Goal: Information Seeking & Learning: Compare options

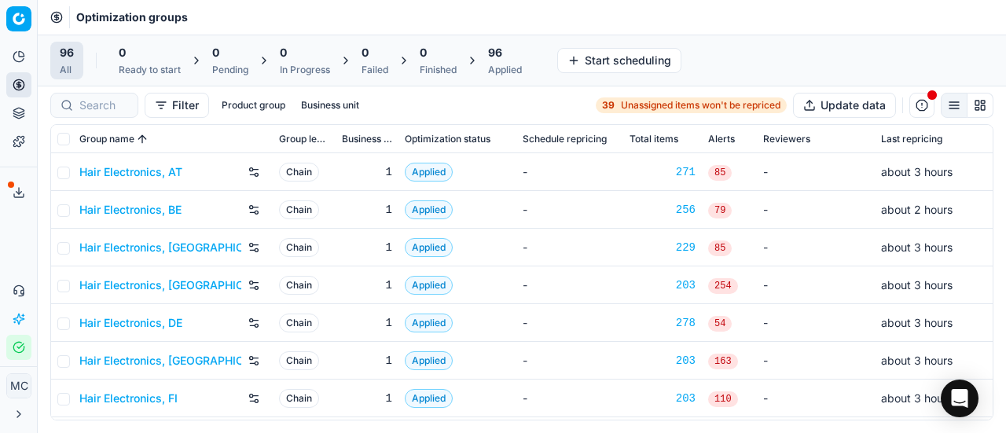
click at [178, 172] on link "Hair Electronics, AT" at bounding box center [130, 172] width 103 height 16
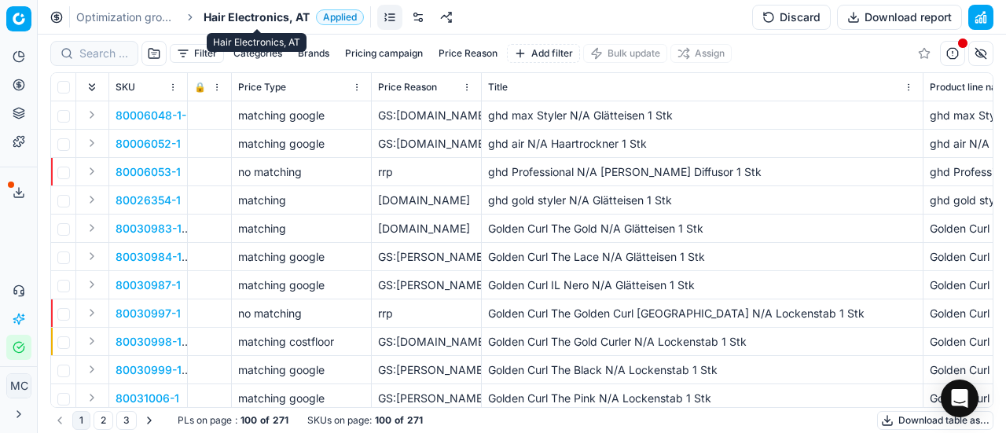
click at [292, 16] on span "Hair Electronics, AT" at bounding box center [257, 17] width 106 height 16
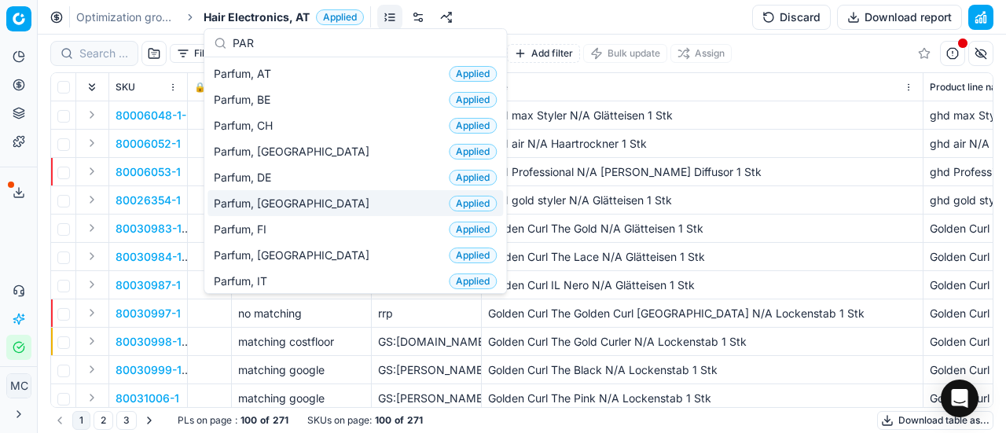
type input "PAR"
click at [326, 207] on div "Parfum, DK Applied" at bounding box center [356, 203] width 296 height 26
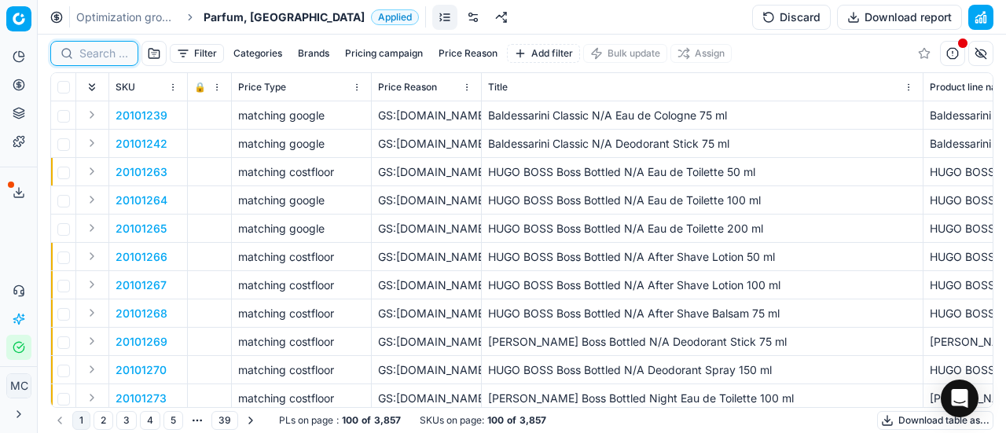
click at [102, 57] on input at bounding box center [103, 54] width 49 height 16
paste input "80012031-150"
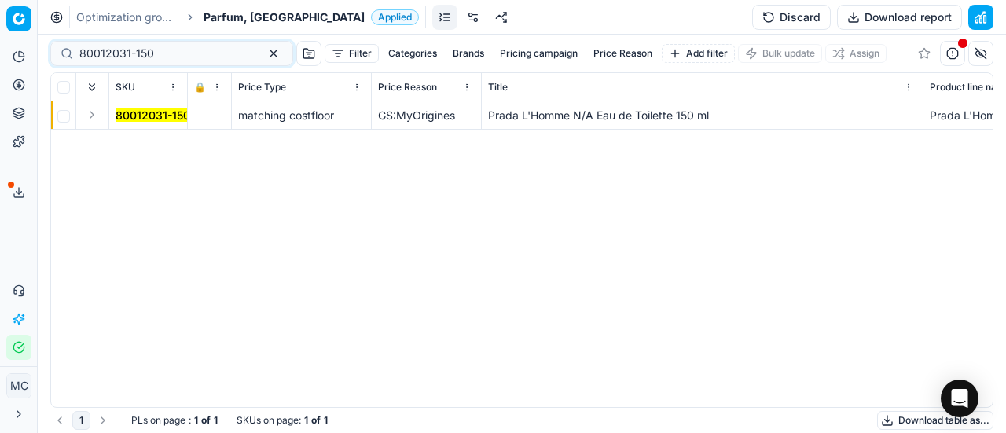
click at [97, 110] on button "Expand" at bounding box center [92, 114] width 19 height 19
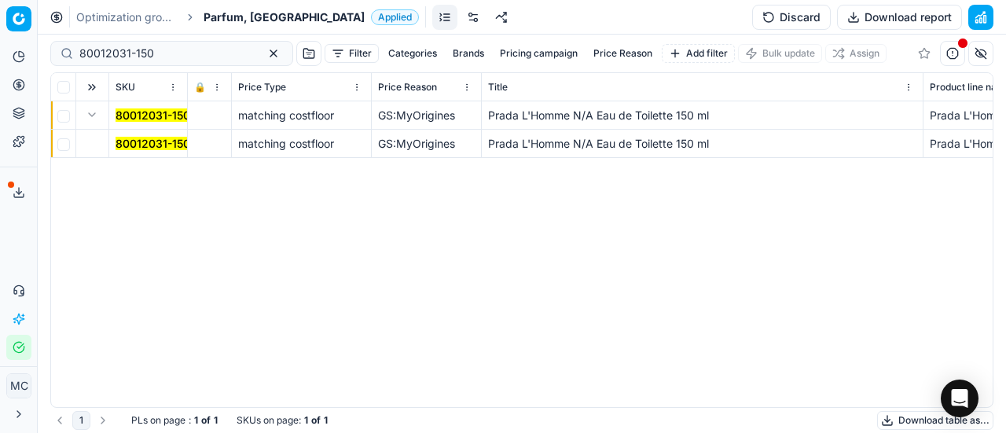
drag, startPoint x: 153, startPoint y: 145, endPoint x: 208, endPoint y: 163, distance: 56.9
click at [154, 145] on mark "80012031-150" at bounding box center [153, 143] width 75 height 13
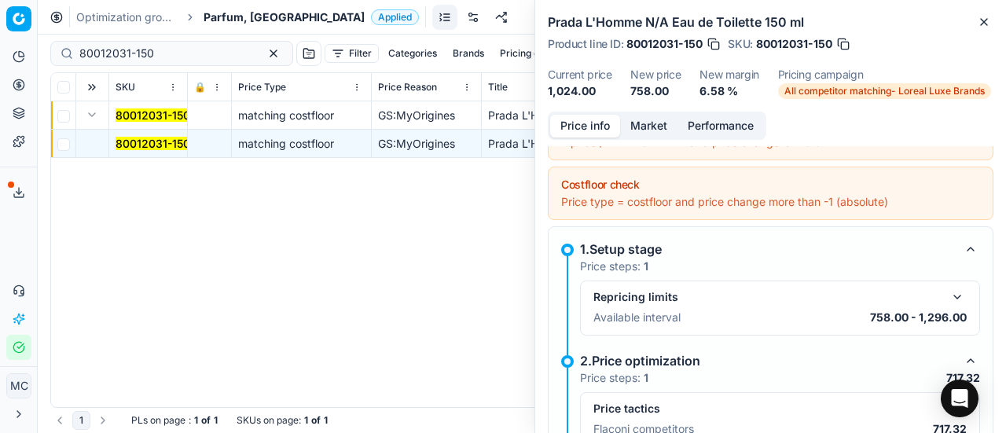
scroll to position [236, 0]
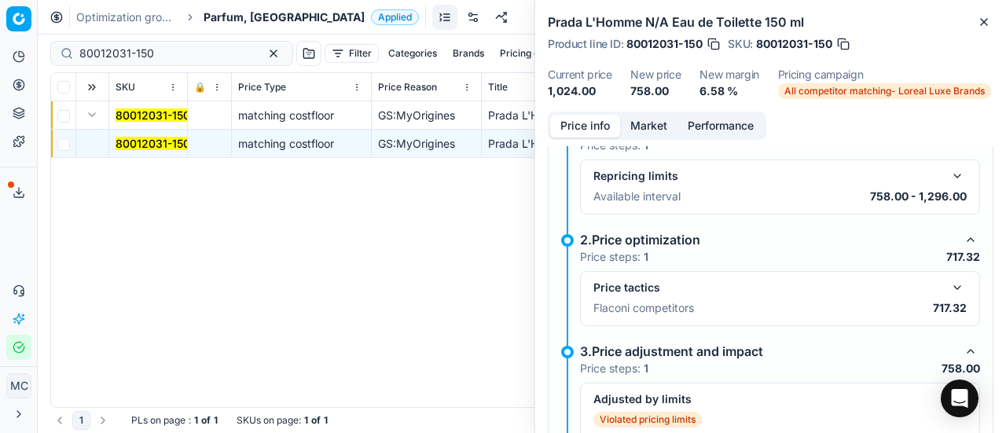
click at [948, 290] on button "button" at bounding box center [957, 287] width 19 height 19
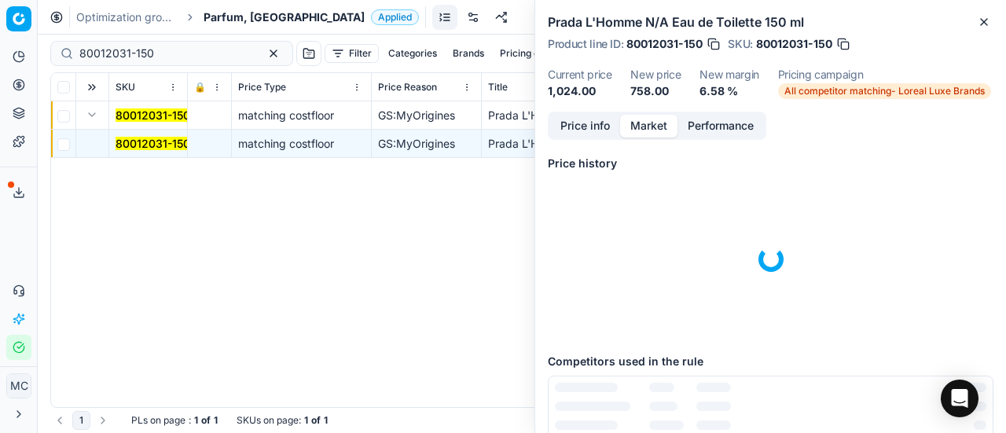
click at [649, 131] on button "Market" at bounding box center [648, 126] width 57 height 23
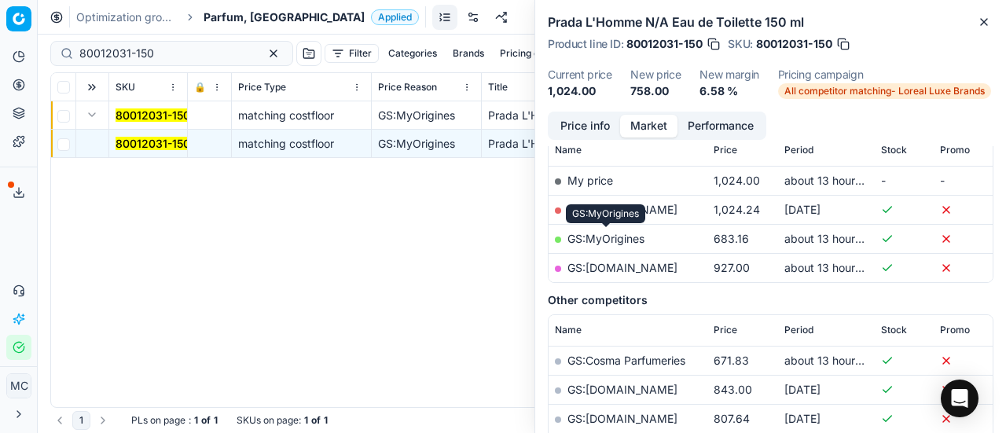
click at [606, 237] on link "GS:MyOrigines" at bounding box center [606, 238] width 77 height 13
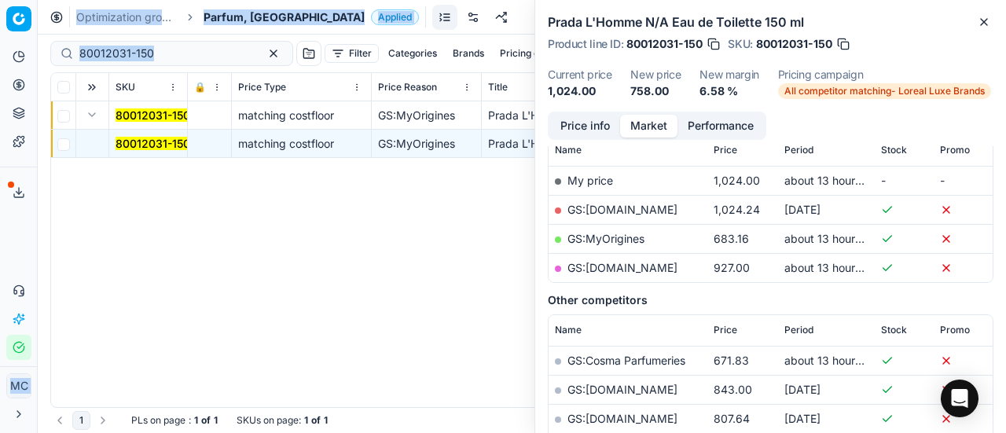
drag, startPoint x: 171, startPoint y: 44, endPoint x: 0, endPoint y: 51, distance: 171.6
click at [0, 51] on div "Pricing platform Analytics Pricing Product portfolio Templates Export service 2…" at bounding box center [503, 216] width 1006 height 433
click at [178, 54] on input "80012031-150" at bounding box center [165, 54] width 172 height 16
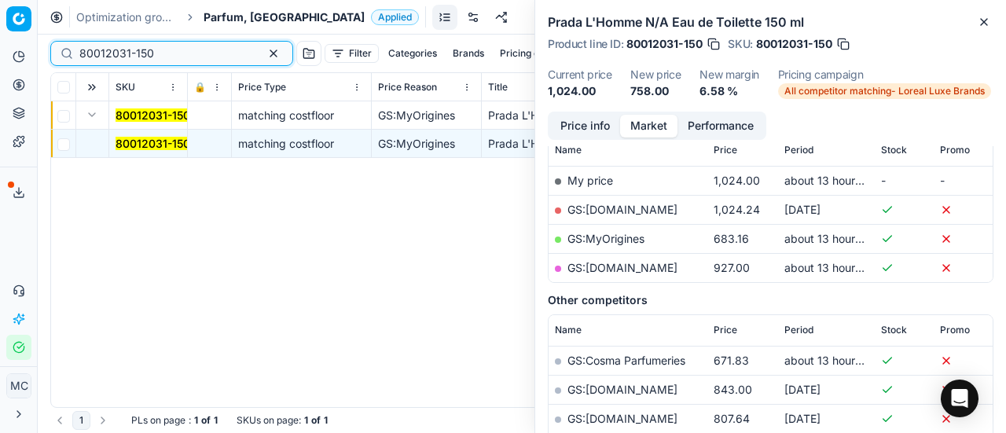
drag, startPoint x: 187, startPoint y: 54, endPoint x: 0, endPoint y: 46, distance: 187.3
click at [0, 48] on div "Pricing platform Analytics Pricing Product portfolio Templates Export service 2…" at bounding box center [503, 216] width 1006 height 433
paste input "90004692-0007064"
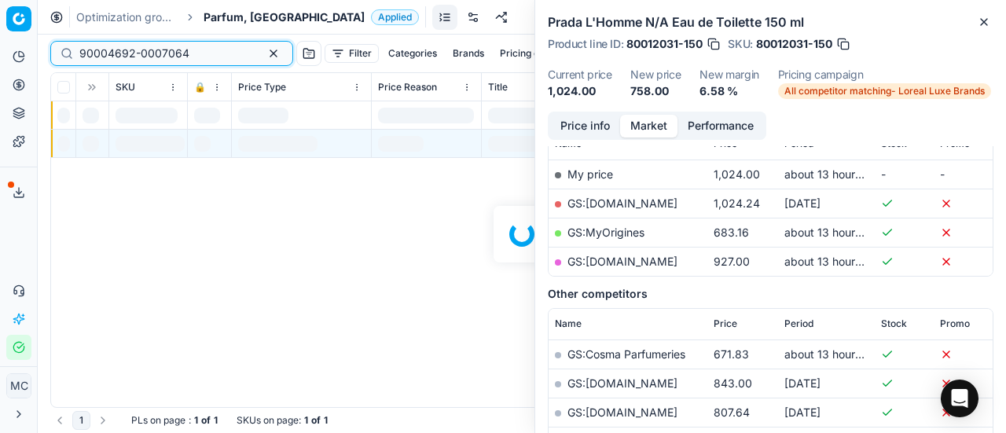
scroll to position [236, 0]
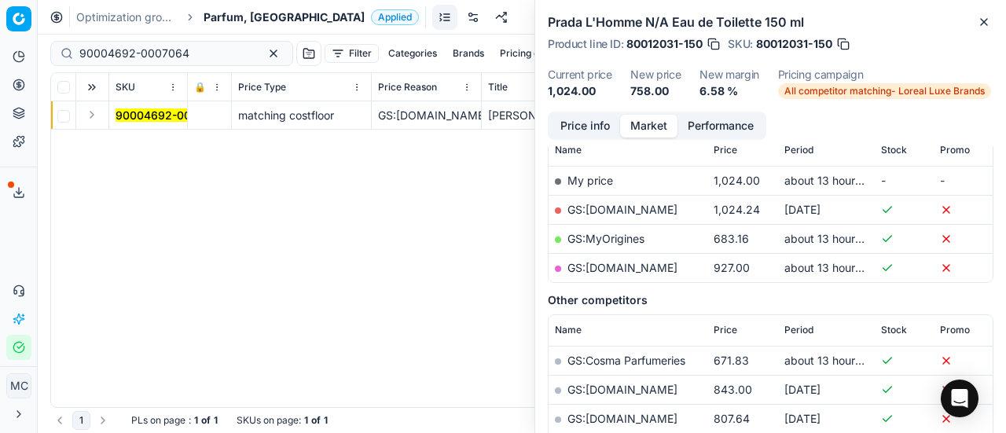
click at [97, 120] on button "Expand" at bounding box center [92, 114] width 19 height 19
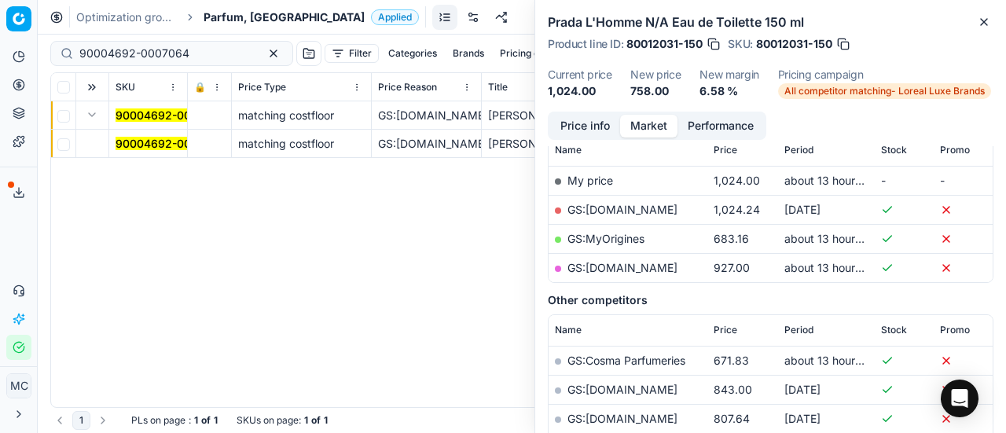
click at [148, 139] on mark "90004692-0007064" at bounding box center [171, 143] width 110 height 13
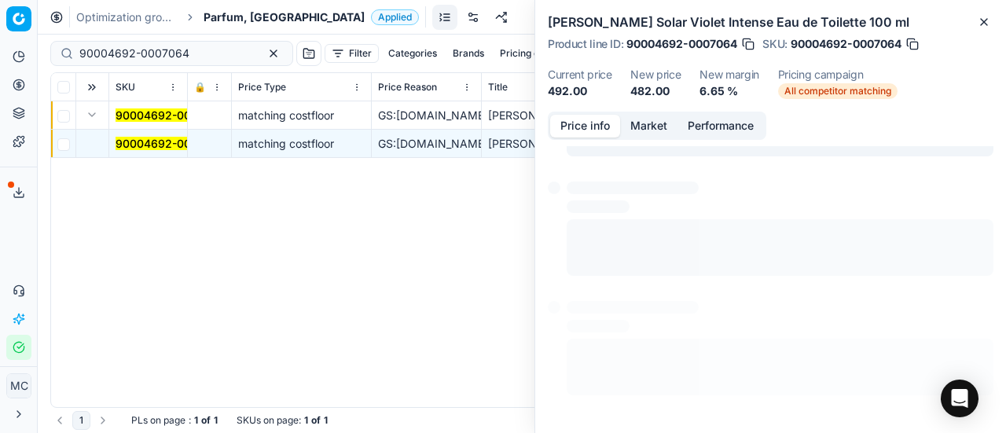
click at [600, 125] on button "Price info" at bounding box center [585, 126] width 70 height 23
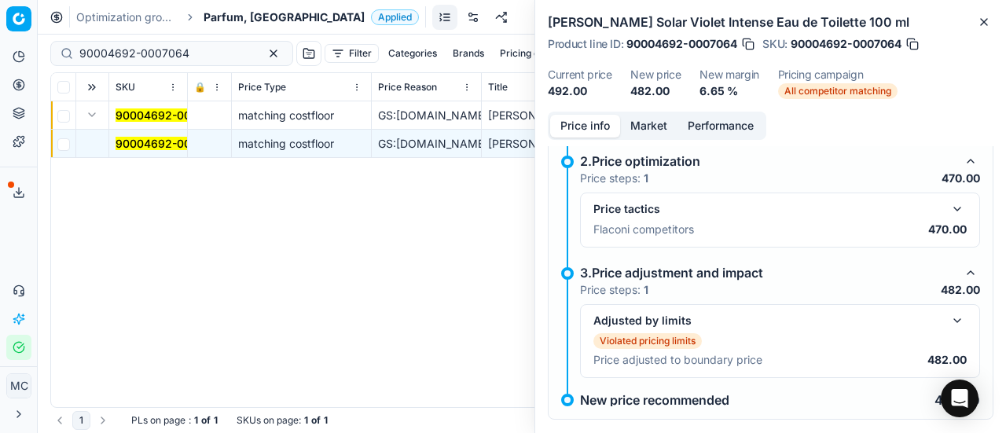
scroll to position [275, 0]
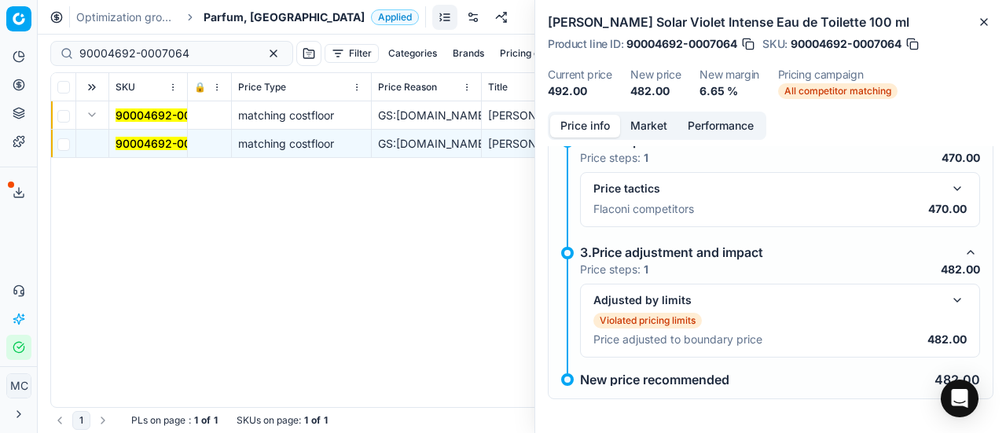
click at [948, 191] on button "button" at bounding box center [957, 188] width 19 height 19
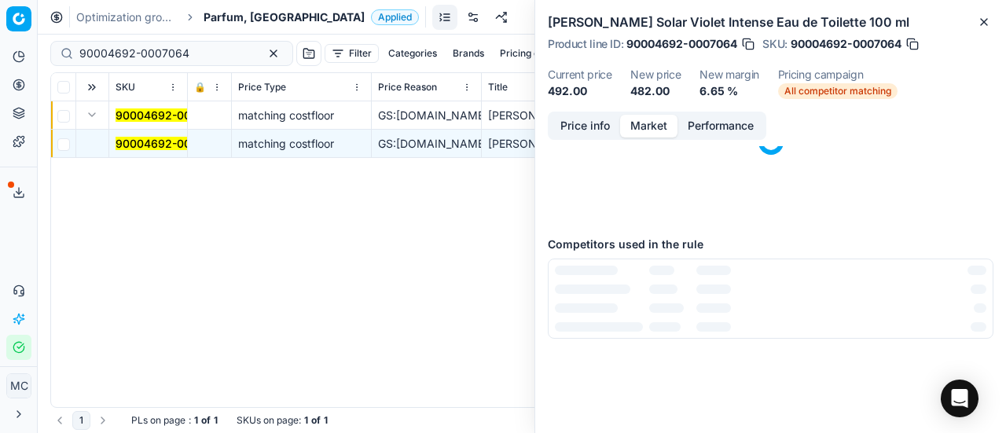
click at [661, 119] on button "Market" at bounding box center [648, 126] width 57 height 23
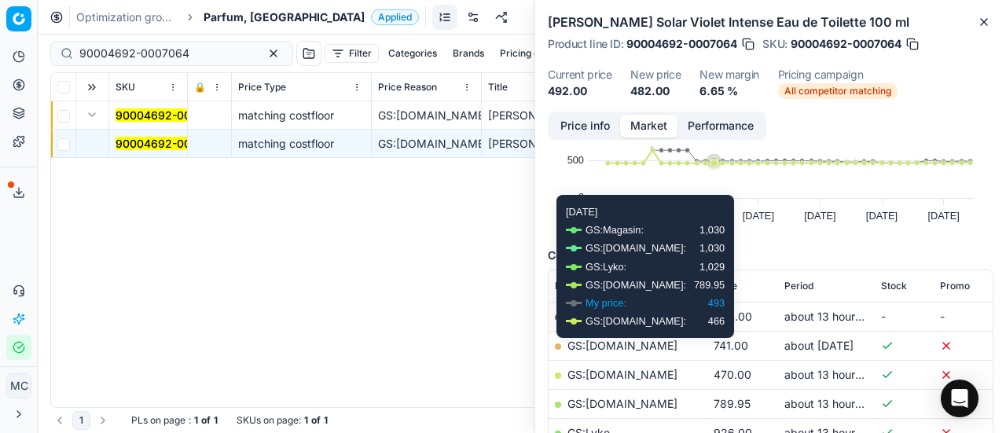
scroll to position [157, 0]
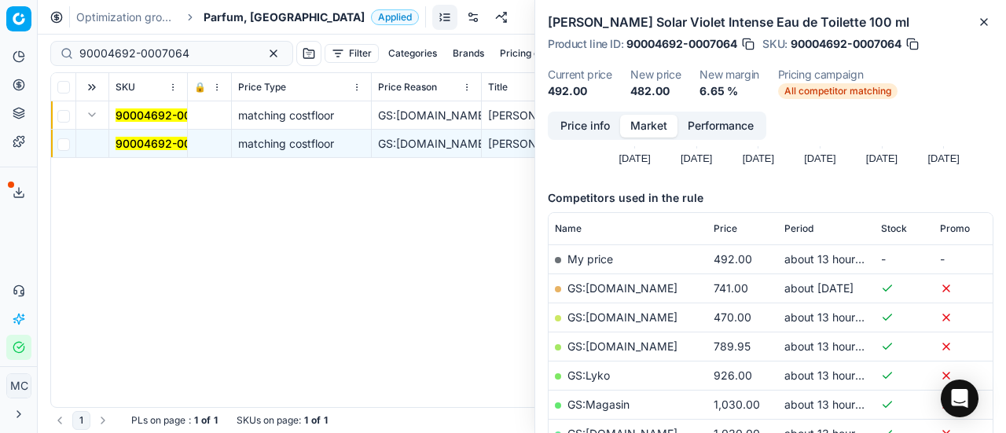
click at [623, 316] on link "GS:[DOMAIN_NAME]" at bounding box center [623, 317] width 110 height 13
drag, startPoint x: 198, startPoint y: 54, endPoint x: 0, endPoint y: 56, distance: 198.1
click at [0, 56] on div "Pricing platform Analytics Pricing Product portfolio Templates Export service 2…" at bounding box center [503, 216] width 1006 height 433
paste input "2590-0003652"
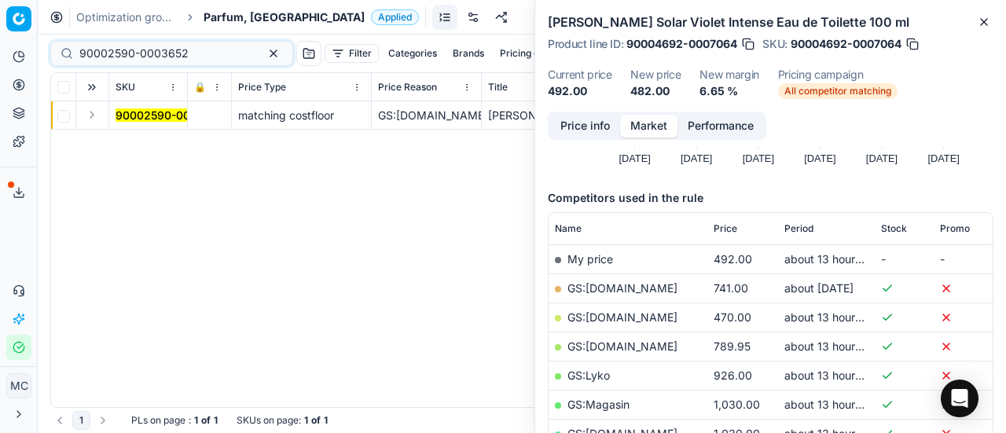
click at [91, 118] on button "Expand" at bounding box center [92, 114] width 19 height 19
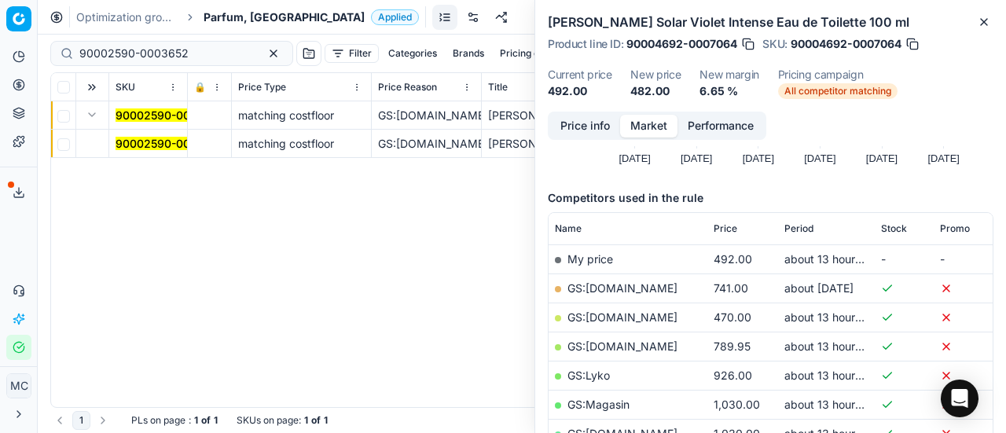
click at [142, 139] on mark "90002590-0003652" at bounding box center [170, 143] width 109 height 13
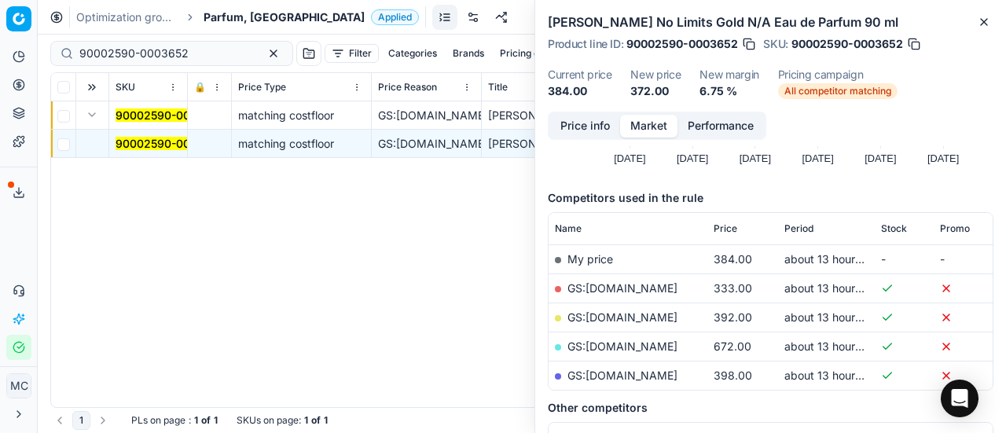
click at [580, 127] on button "Price info" at bounding box center [585, 126] width 70 height 23
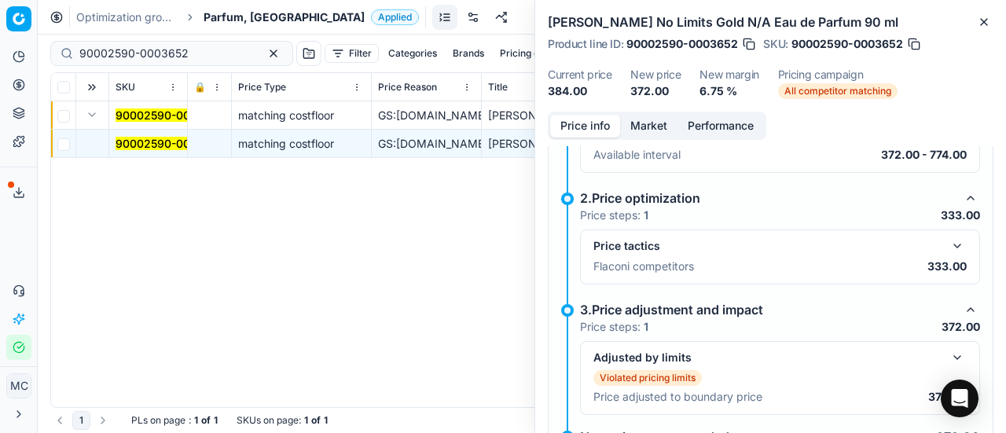
click at [951, 242] on button "button" at bounding box center [957, 246] width 19 height 19
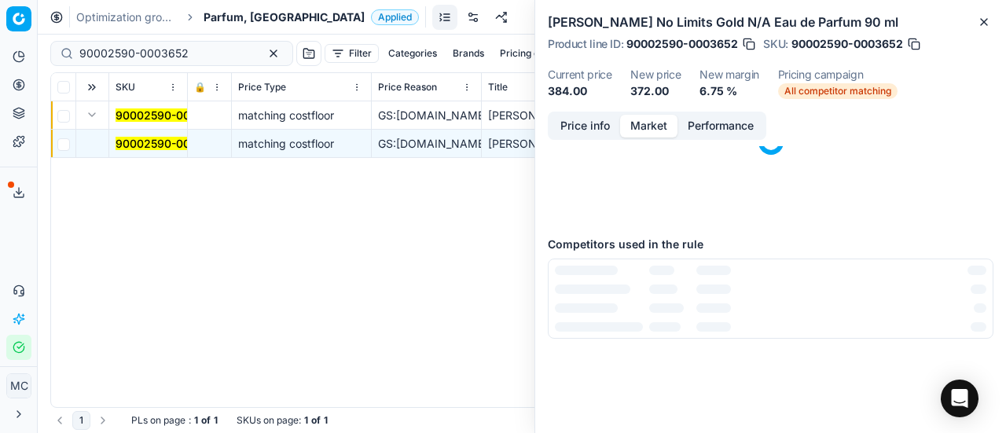
scroll to position [0, 0]
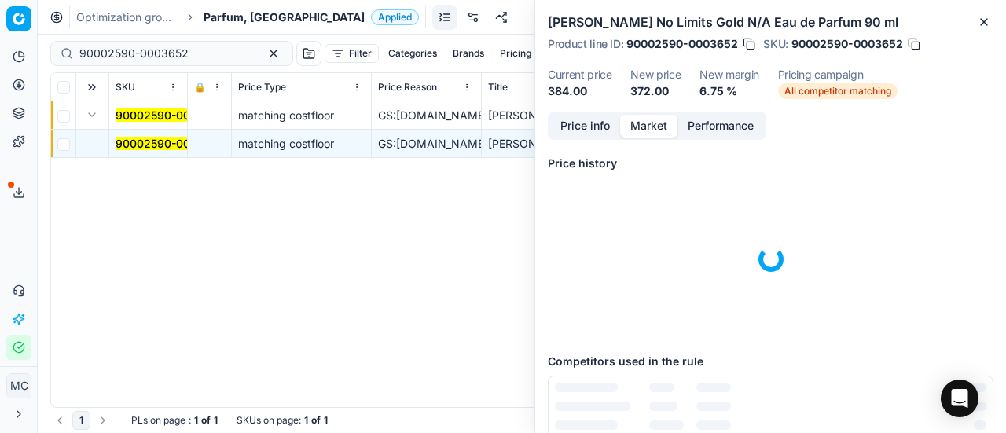
click at [646, 134] on button "Market" at bounding box center [648, 126] width 57 height 23
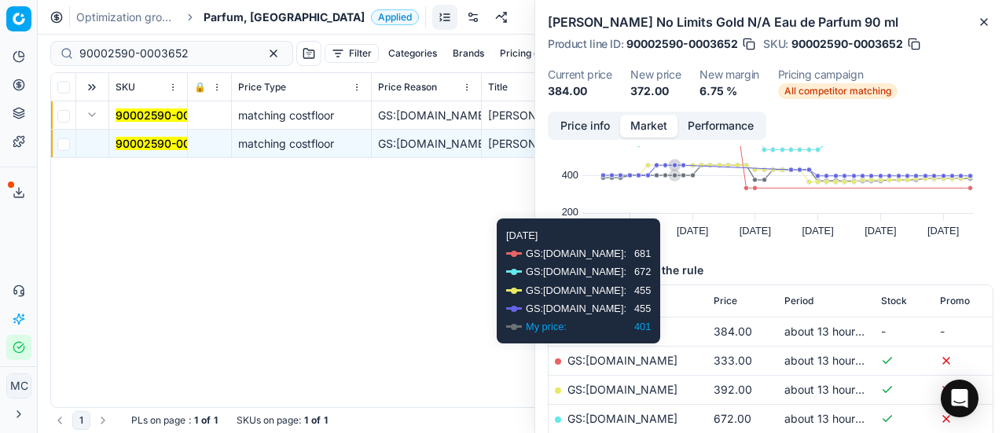
scroll to position [157, 0]
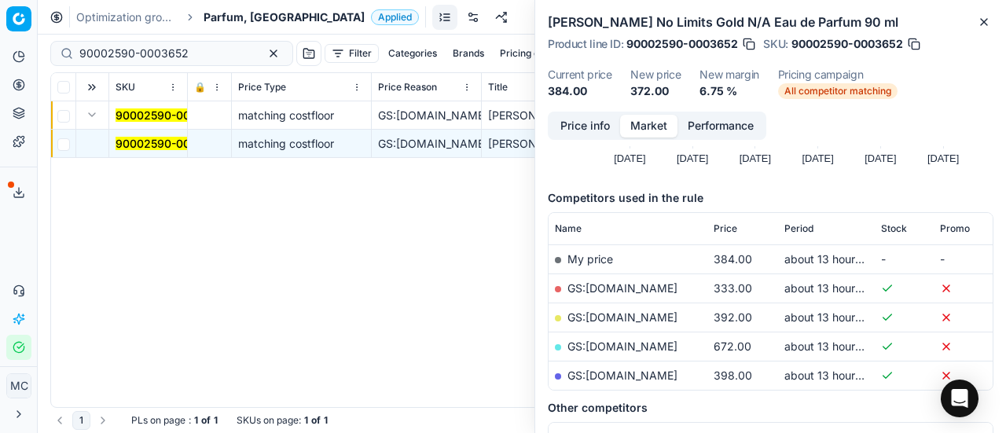
click at [659, 280] on td "GS:[DOMAIN_NAME]" at bounding box center [628, 288] width 159 height 29
click at [623, 274] on td "GS:[DOMAIN_NAME]" at bounding box center [628, 288] width 159 height 29
click at [624, 281] on link "GS:[DOMAIN_NAME]" at bounding box center [623, 287] width 110 height 13
drag, startPoint x: 197, startPoint y: 52, endPoint x: 0, endPoint y: 24, distance: 198.5
click at [0, 29] on div "Pricing platform Analytics Pricing Product portfolio Templates Export service 2…" at bounding box center [503, 216] width 1006 height 433
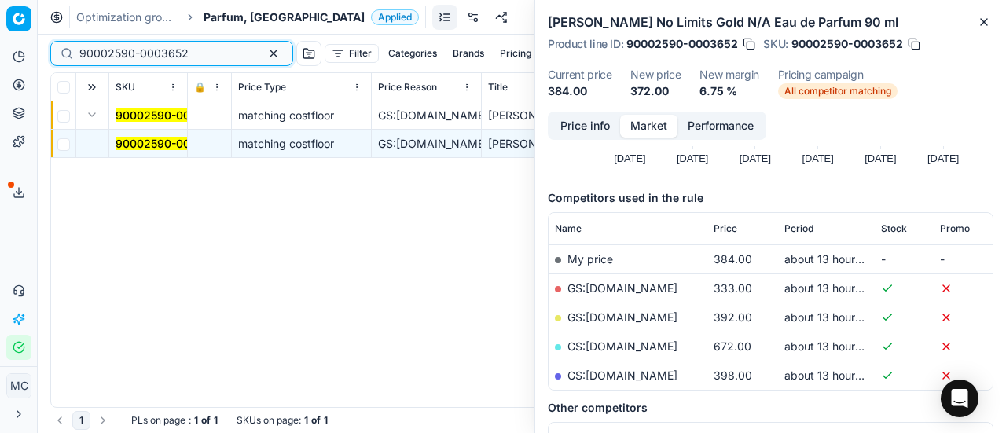
paste input "80052155-30"
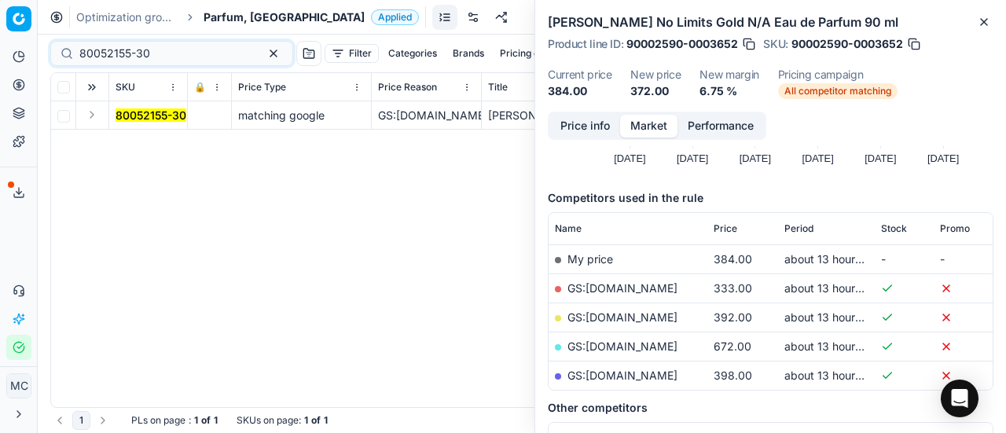
click at [94, 122] on button "Expand" at bounding box center [92, 114] width 19 height 19
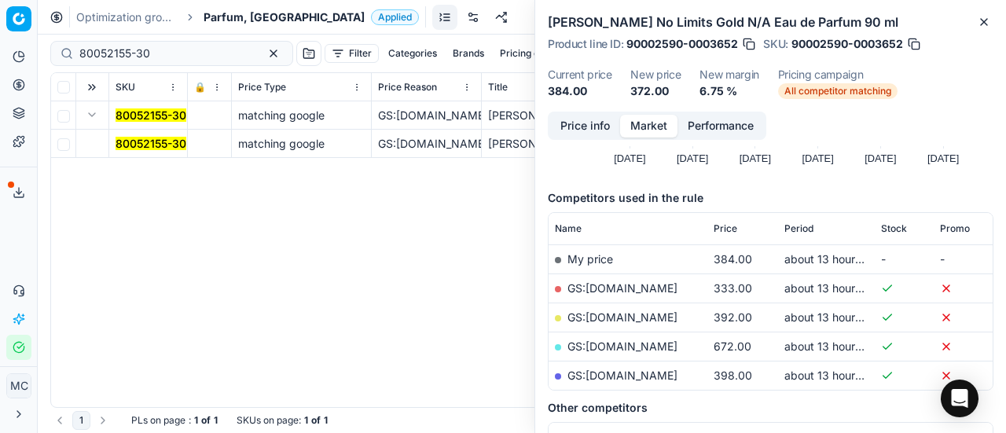
click at [127, 144] on mark "80052155-30" at bounding box center [151, 143] width 71 height 13
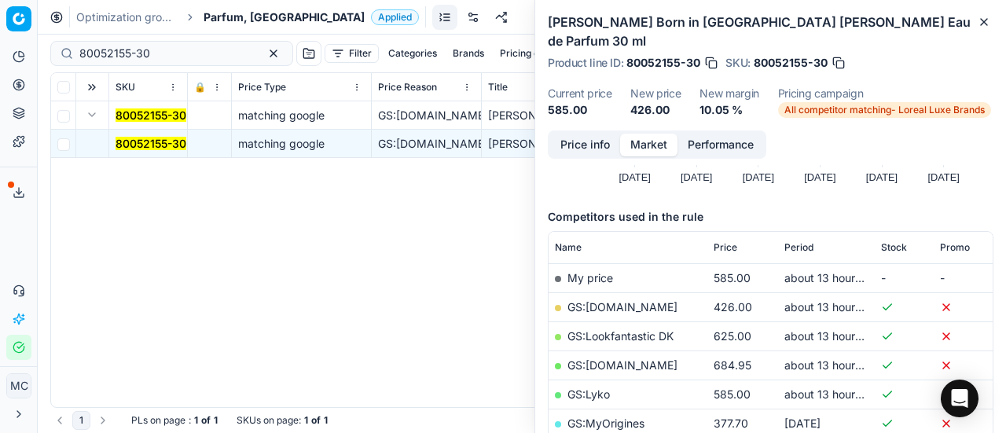
click at [572, 134] on button "Price info" at bounding box center [585, 145] width 70 height 23
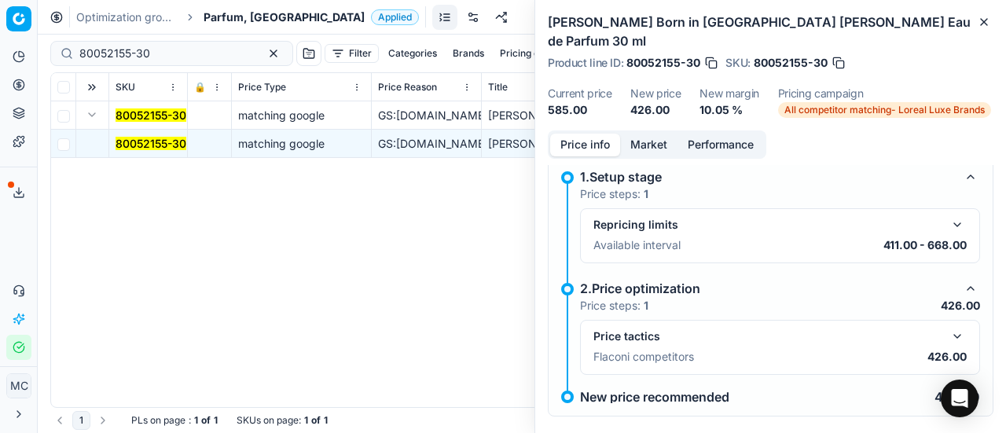
click at [948, 327] on button "button" at bounding box center [957, 336] width 19 height 19
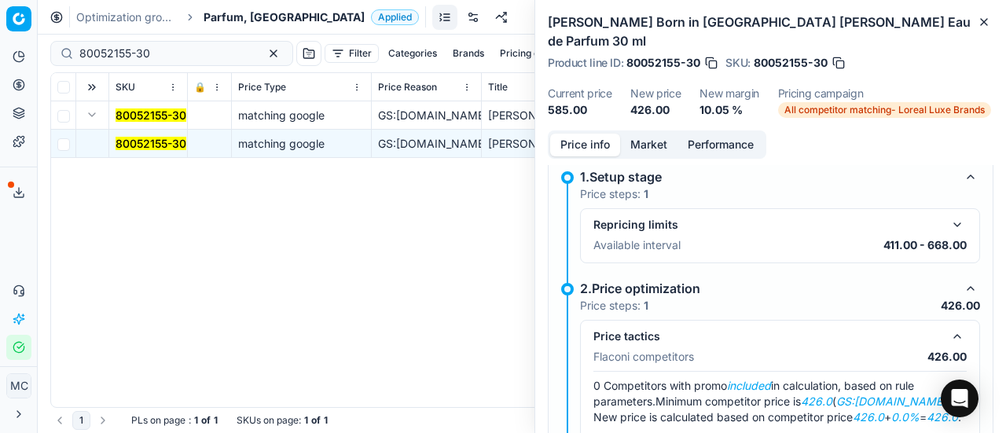
click at [650, 134] on button "Market" at bounding box center [648, 145] width 57 height 23
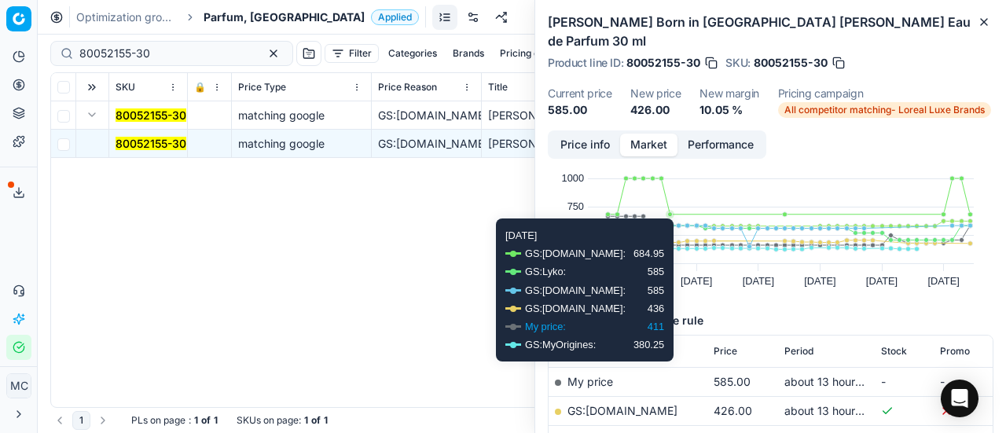
scroll to position [79, 0]
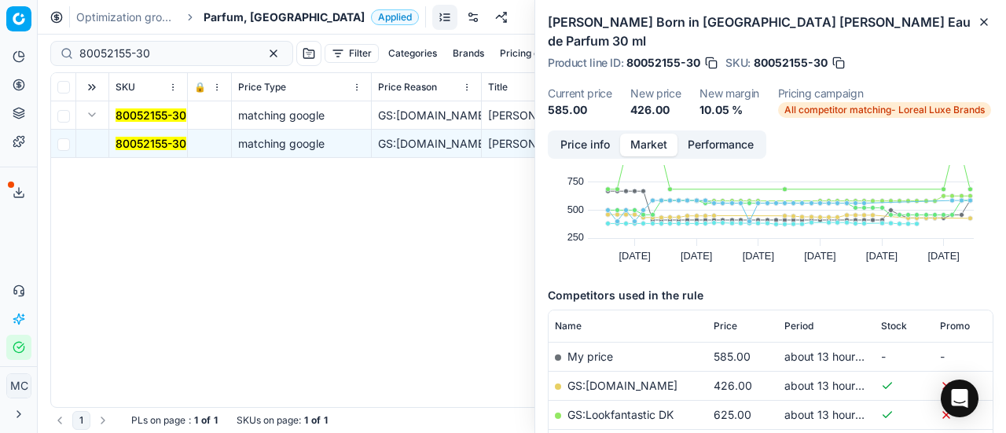
click at [655, 379] on link "GS:[DOMAIN_NAME]" at bounding box center [623, 385] width 110 height 13
drag, startPoint x: 176, startPoint y: 51, endPoint x: 16, endPoint y: 9, distance: 165.9
click at [0, 31] on div "Pricing platform Analytics Pricing Product portfolio Templates Export service 2…" at bounding box center [503, 216] width 1006 height 433
paste input "66206-0005782"
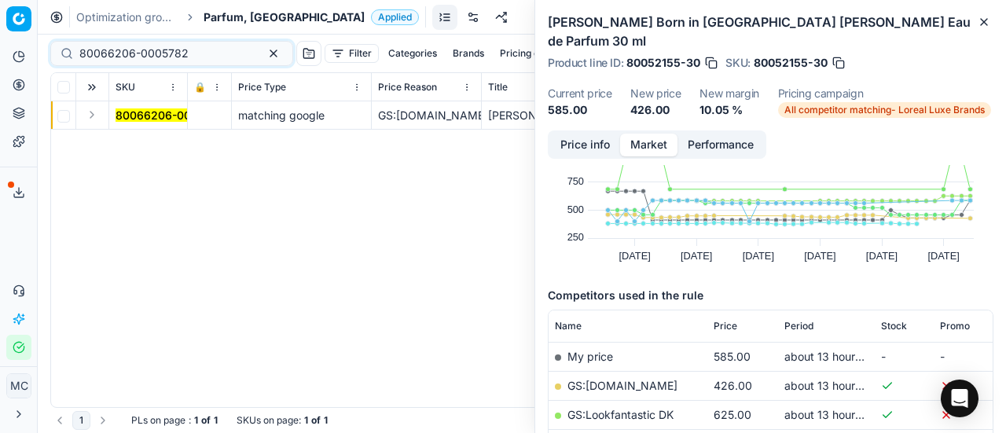
click at [97, 120] on button "Expand" at bounding box center [92, 114] width 19 height 19
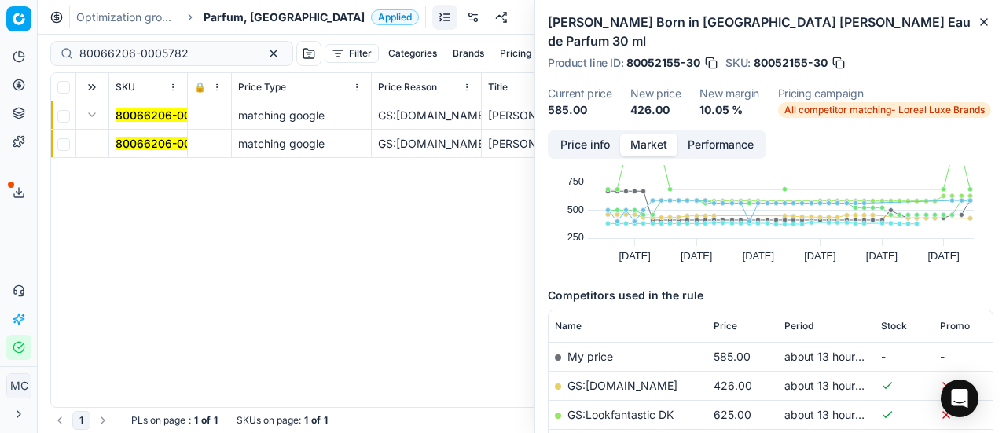
click at [145, 139] on mark "80066206-0005782" at bounding box center [170, 143] width 109 height 13
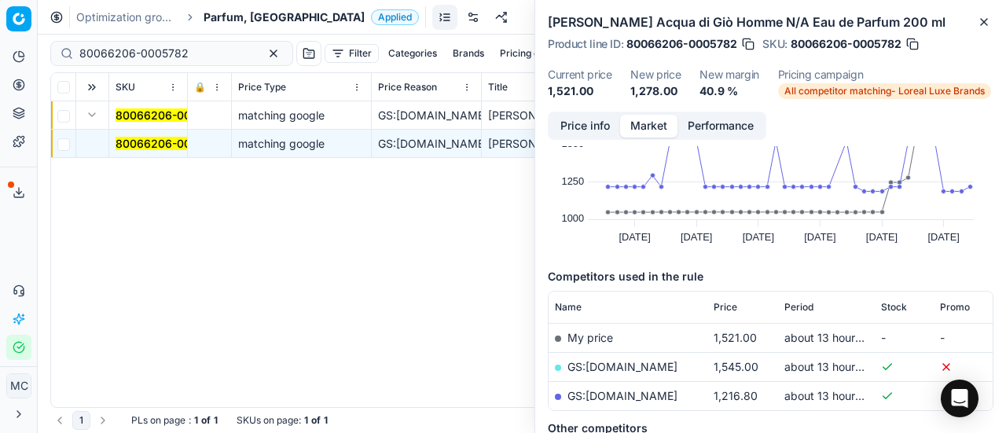
click at [596, 127] on button "Price info" at bounding box center [585, 126] width 70 height 23
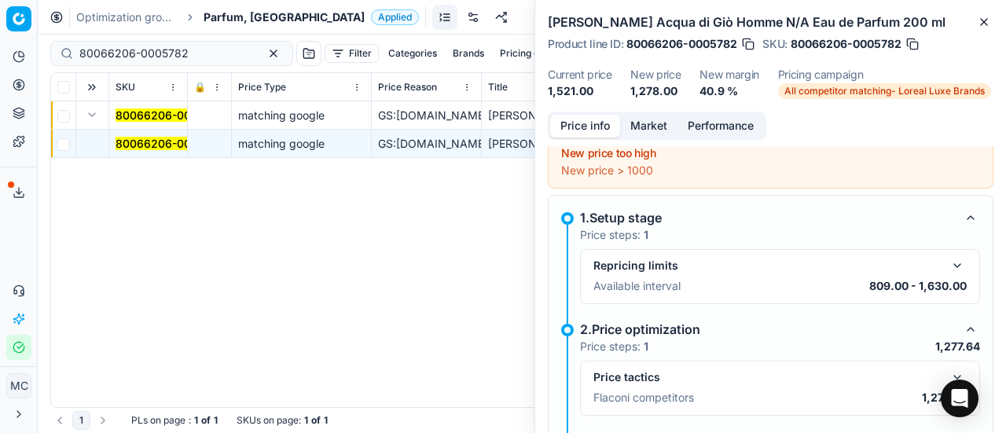
click at [948, 368] on button "button" at bounding box center [957, 377] width 19 height 19
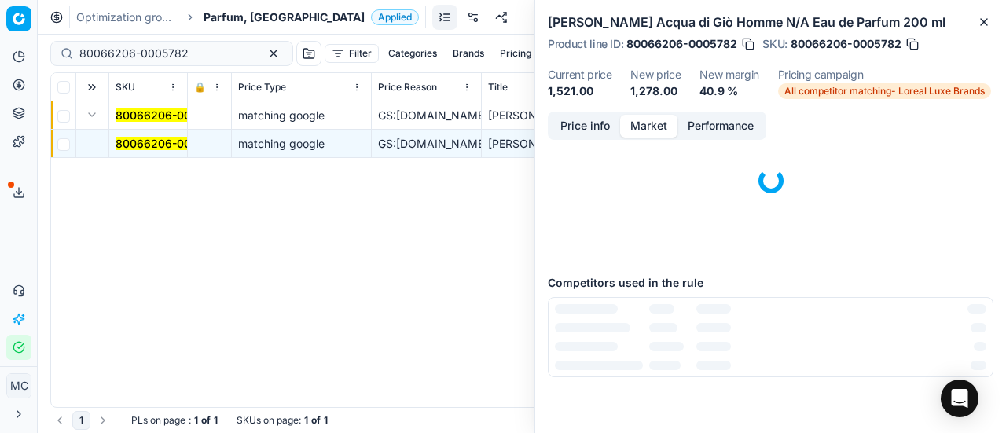
click at [651, 127] on button "Market" at bounding box center [648, 126] width 57 height 23
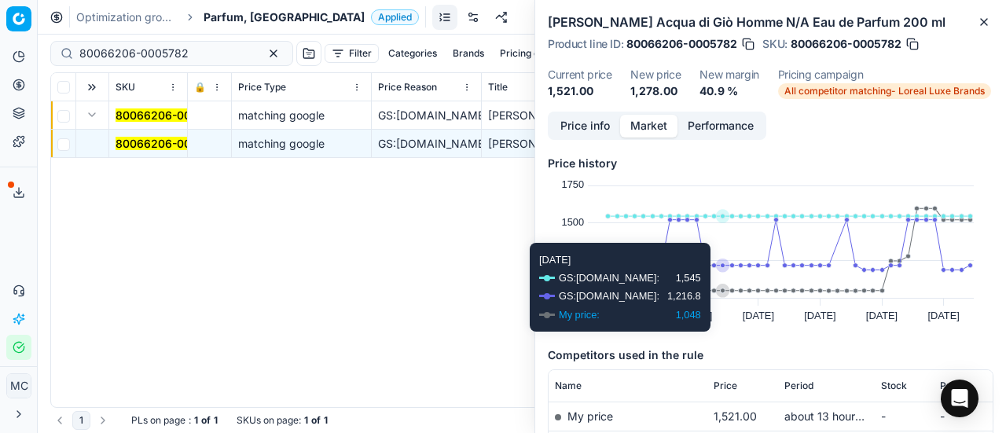
scroll to position [236, 0]
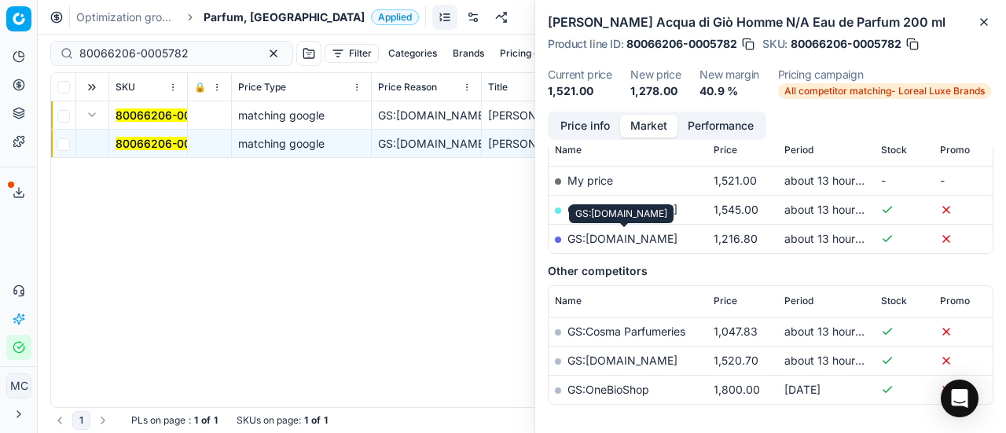
click at [640, 240] on link "GS:[DOMAIN_NAME]" at bounding box center [623, 238] width 110 height 13
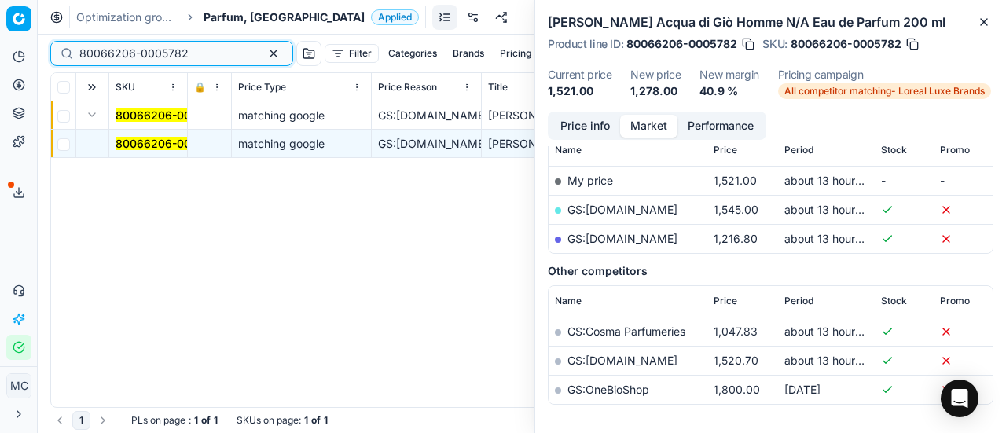
drag, startPoint x: 200, startPoint y: 56, endPoint x: 0, endPoint y: 84, distance: 201.7
click at [0, 80] on div "Pricing platform Analytics Pricing Product portfolio Templates Export service 2…" at bounding box center [503, 216] width 1006 height 433
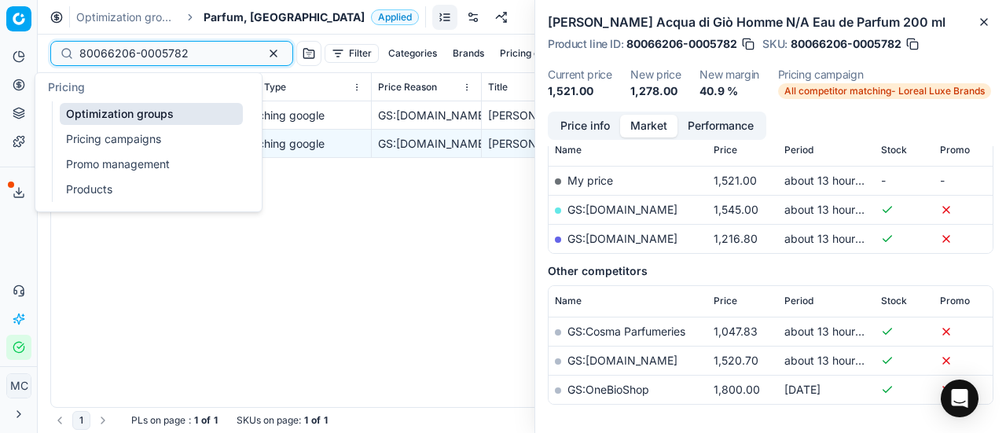
paste input "90010889-0017264"
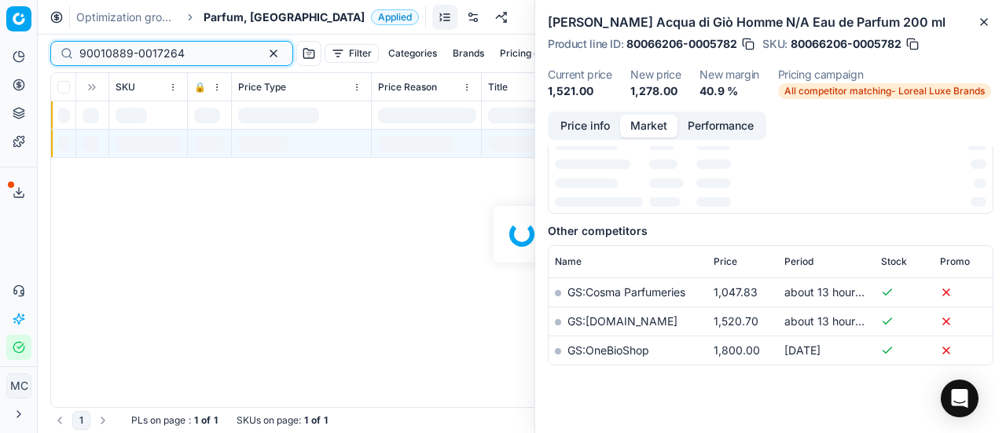
scroll to position [236, 0]
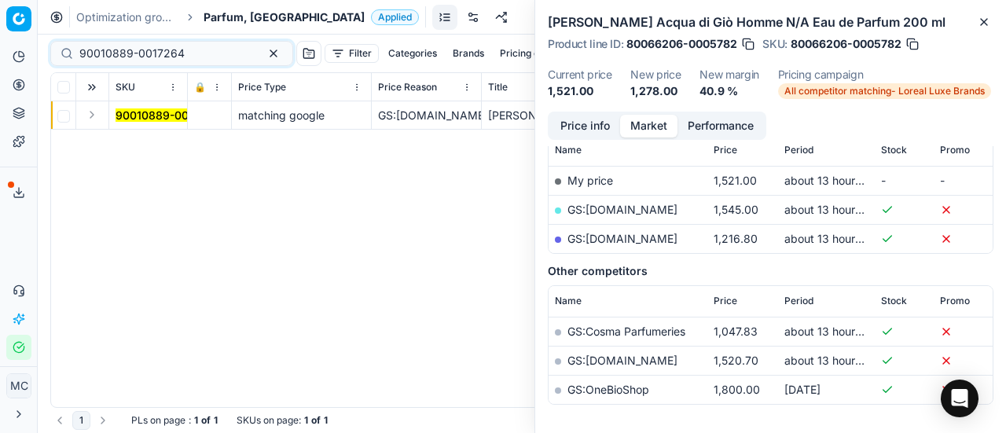
click at [94, 120] on button "Expand" at bounding box center [92, 114] width 19 height 19
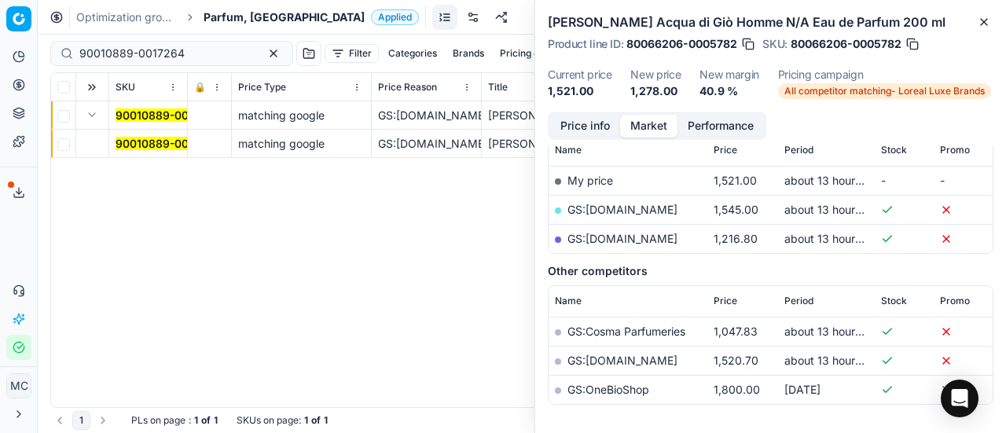
click at [145, 144] on mark "90010889-0017264" at bounding box center [168, 143] width 105 height 13
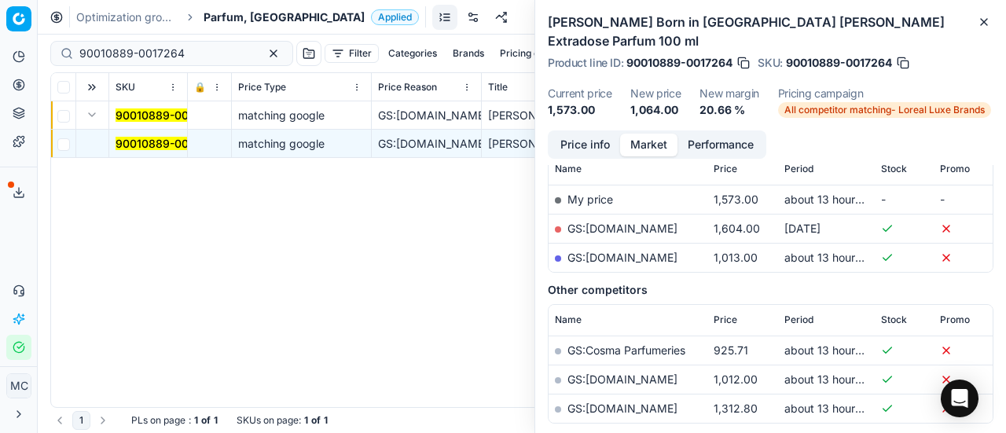
click at [565, 134] on button "Price info" at bounding box center [585, 145] width 70 height 23
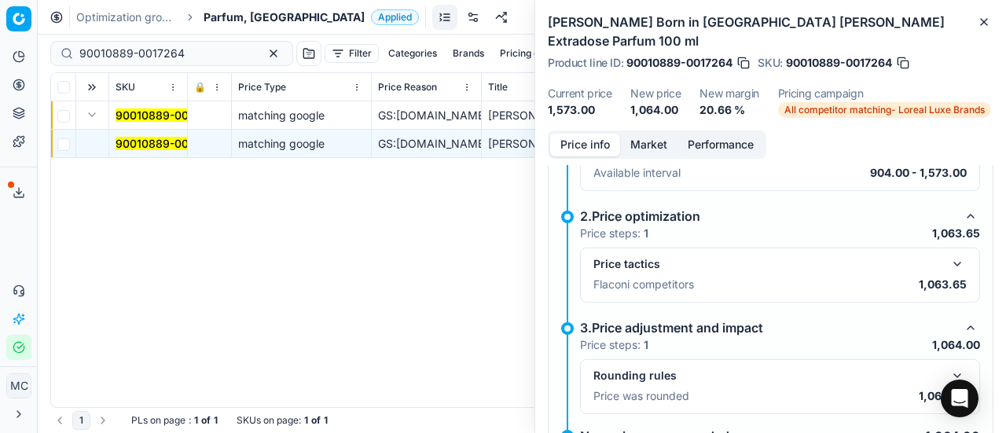
click at [953, 255] on button "button" at bounding box center [957, 264] width 19 height 19
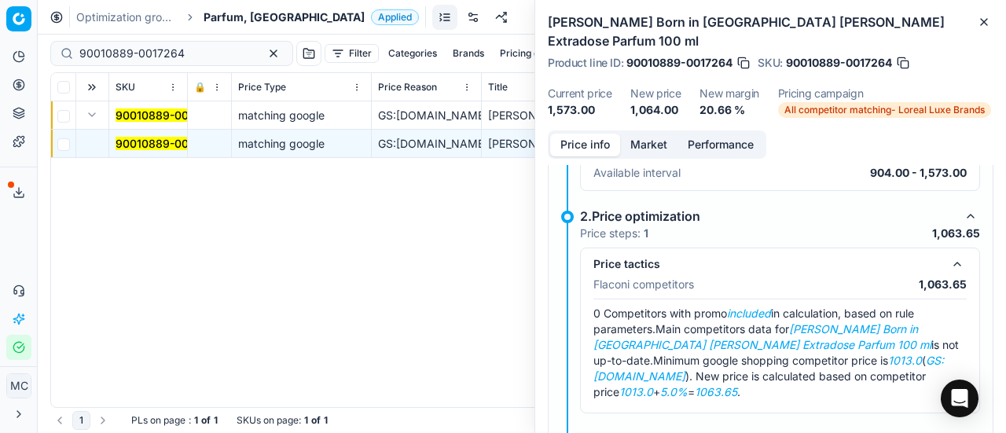
drag, startPoint x: 649, startPoint y: 126, endPoint x: 651, endPoint y: 135, distance: 9.6
click at [649, 134] on button "Market" at bounding box center [648, 145] width 57 height 23
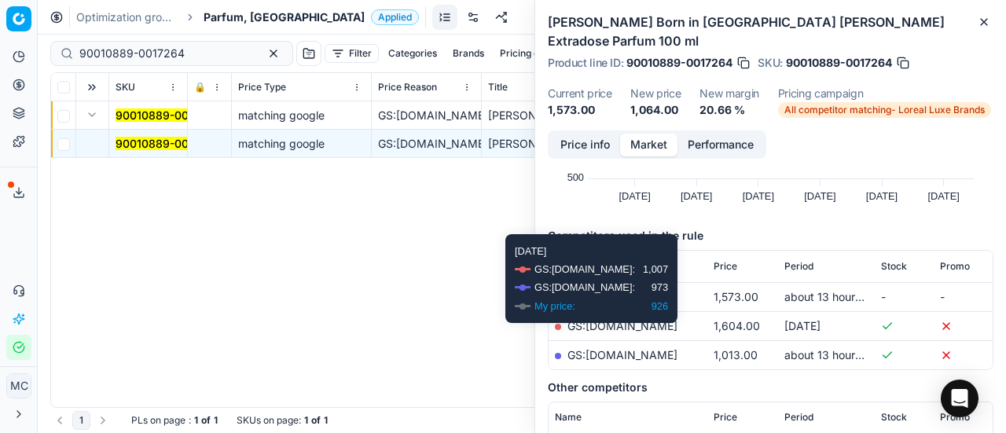
scroll to position [236, 0]
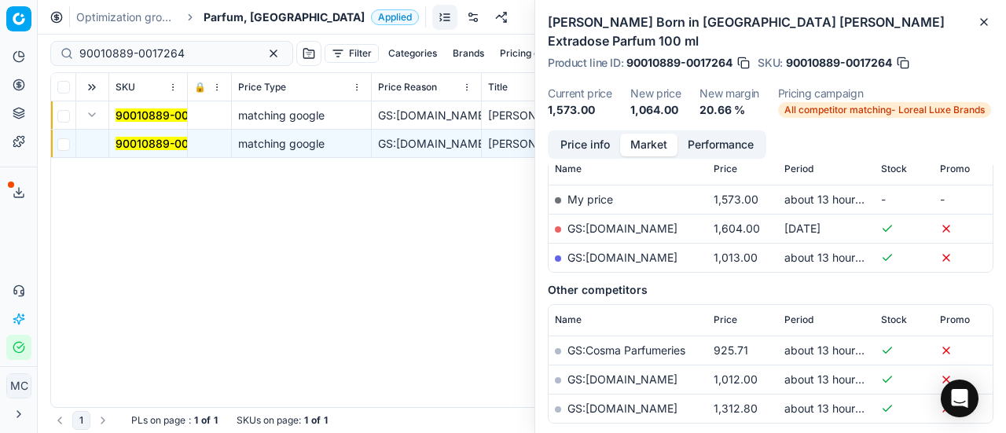
click at [660, 251] on link "GS:[DOMAIN_NAME]" at bounding box center [623, 257] width 110 height 13
drag, startPoint x: 211, startPoint y: 56, endPoint x: 0, endPoint y: 50, distance: 210.8
click at [0, 50] on div "Pricing platform Analytics Pricing Product portfolio Templates Export service 2…" at bounding box center [503, 216] width 1006 height 433
paste input "4-0017256"
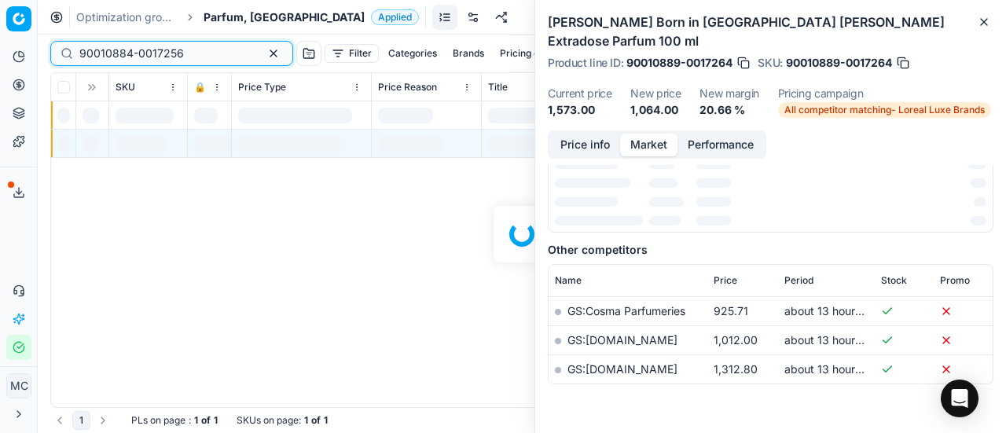
scroll to position [236, 0]
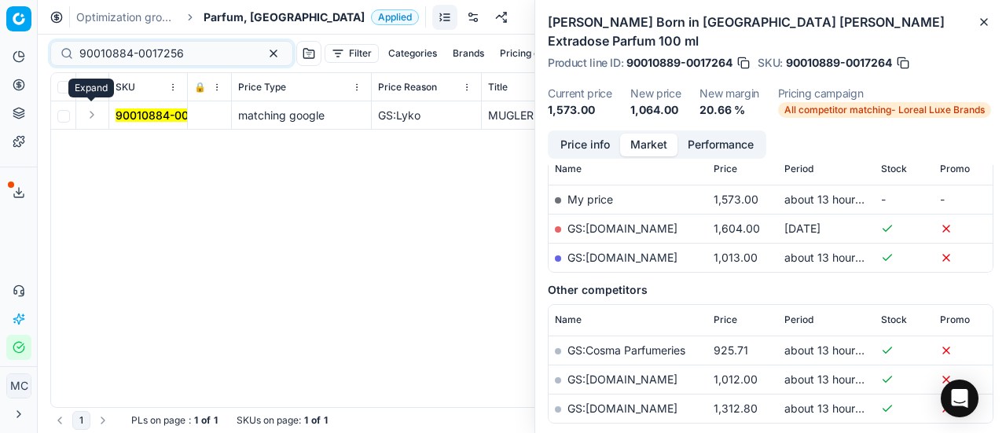
click at [98, 115] on button "Expand" at bounding box center [92, 114] width 19 height 19
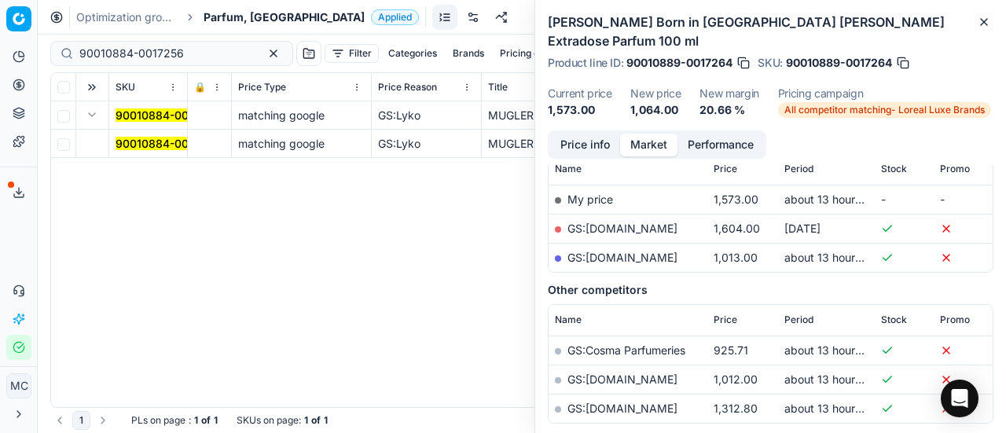
click at [148, 148] on mark "90010884-0017256" at bounding box center [168, 143] width 105 height 13
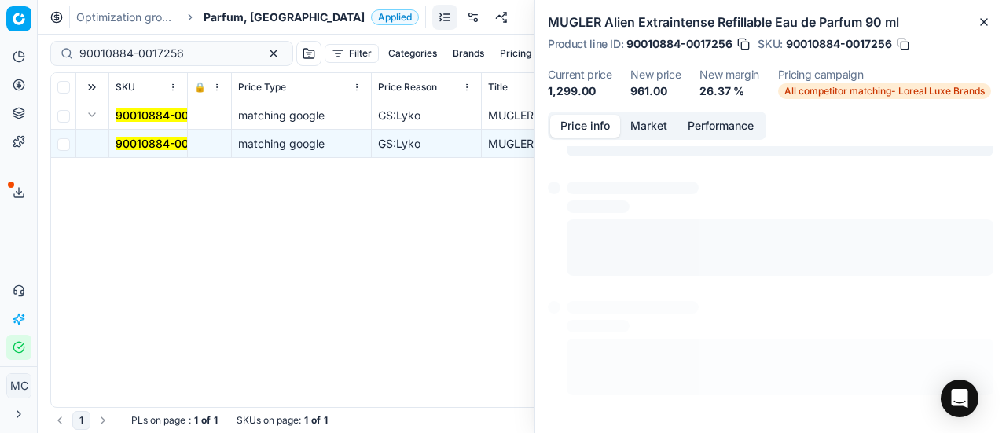
click at [579, 130] on button "Price info" at bounding box center [585, 126] width 70 height 23
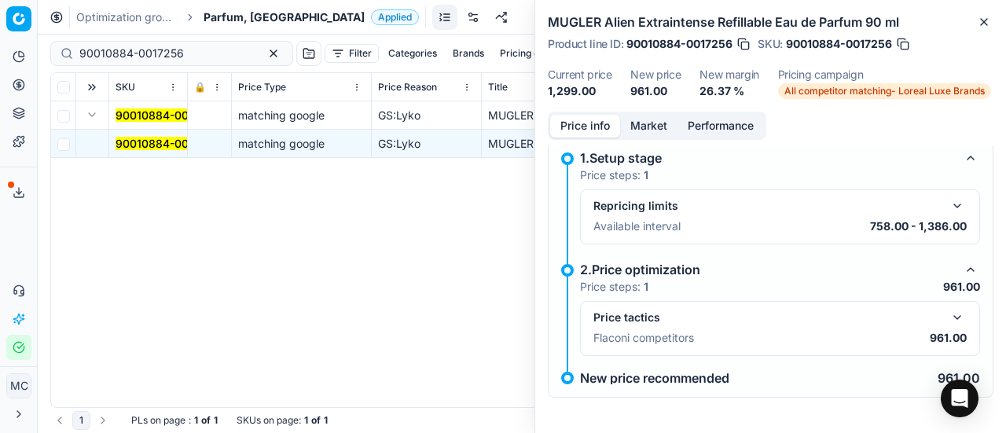
click at [951, 322] on button "button" at bounding box center [957, 317] width 19 height 19
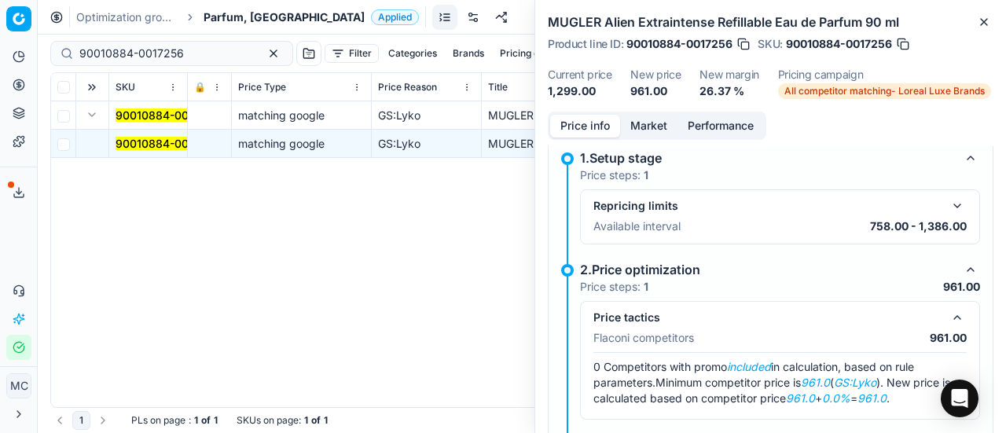
drag, startPoint x: 662, startPoint y: 120, endPoint x: 669, endPoint y: 152, distance: 32.2
click at [659, 122] on button "Market" at bounding box center [648, 126] width 57 height 23
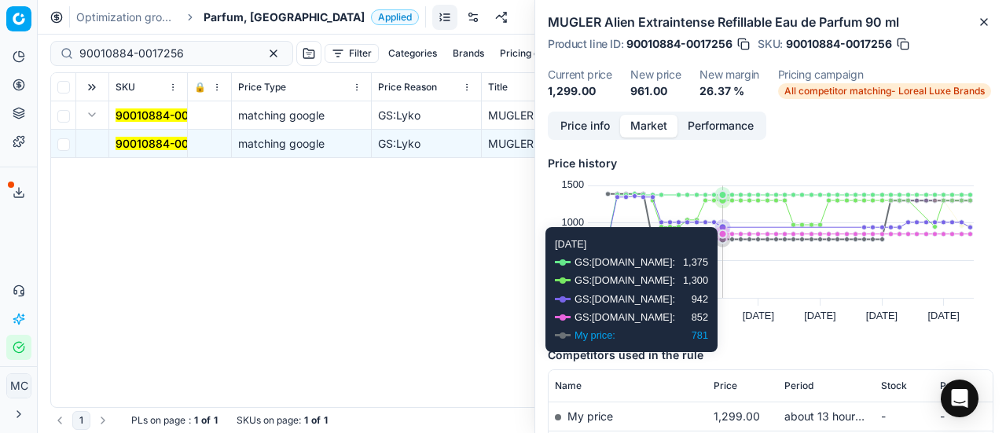
scroll to position [157, 0]
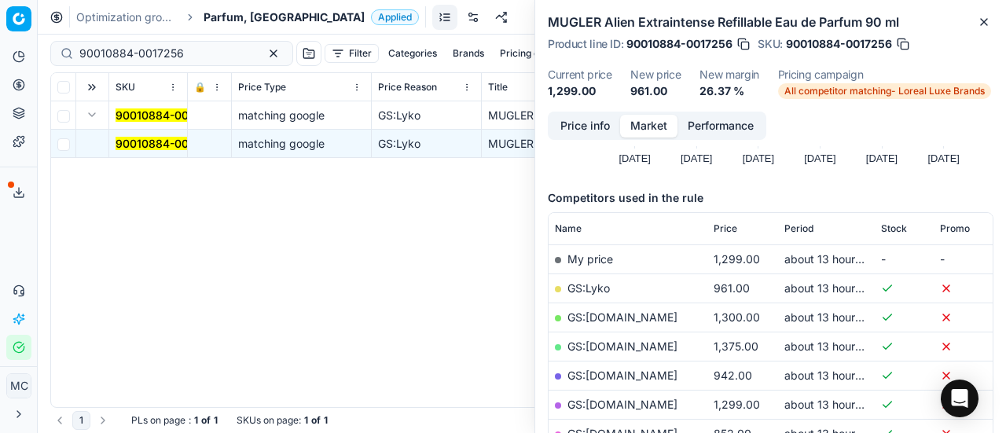
click at [600, 285] on link "GS:Lyko" at bounding box center [589, 287] width 42 height 13
drag, startPoint x: 186, startPoint y: 52, endPoint x: 0, endPoint y: 51, distance: 185.6
click at [0, 51] on div "Pricing platform Analytics Pricing Product portfolio Templates Export service 2…" at bounding box center [503, 216] width 1006 height 433
paste input "08270-0012850"
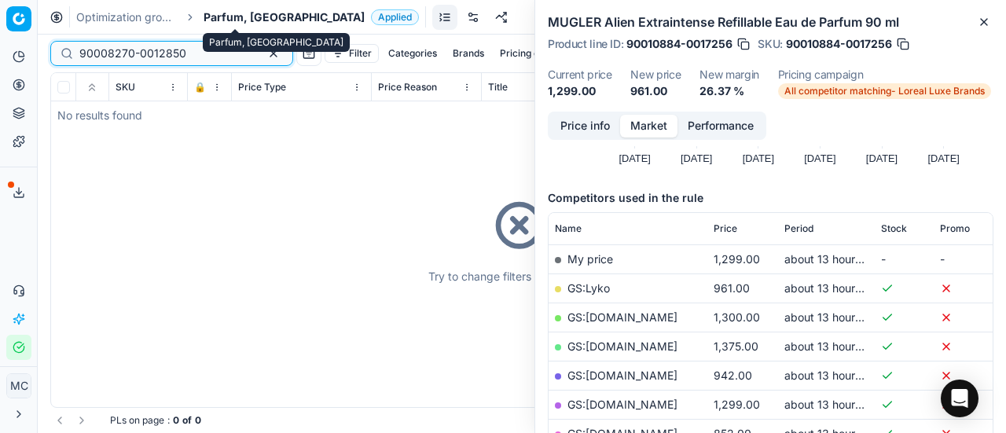
type input "90008270-0012850"
click at [224, 21] on span "Parfum, [GEOGRAPHIC_DATA]" at bounding box center [284, 17] width 161 height 16
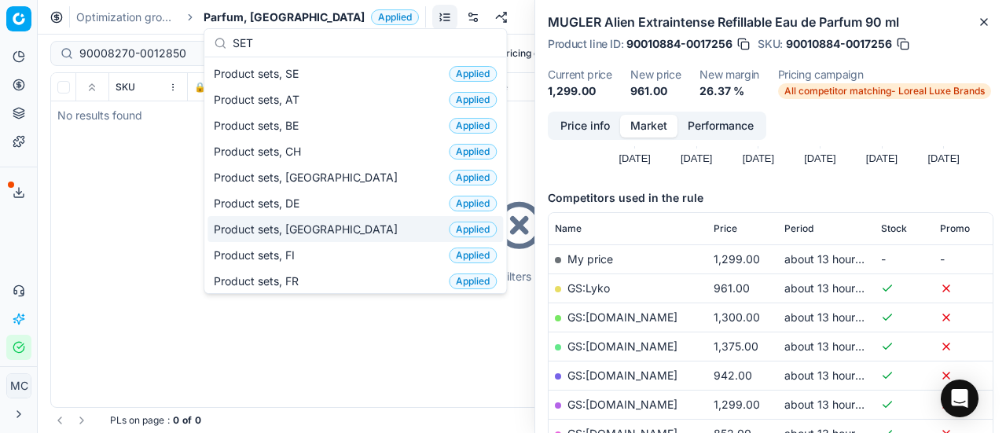
type input "SET"
click at [339, 223] on div "Product sets, DK Applied" at bounding box center [356, 229] width 296 height 26
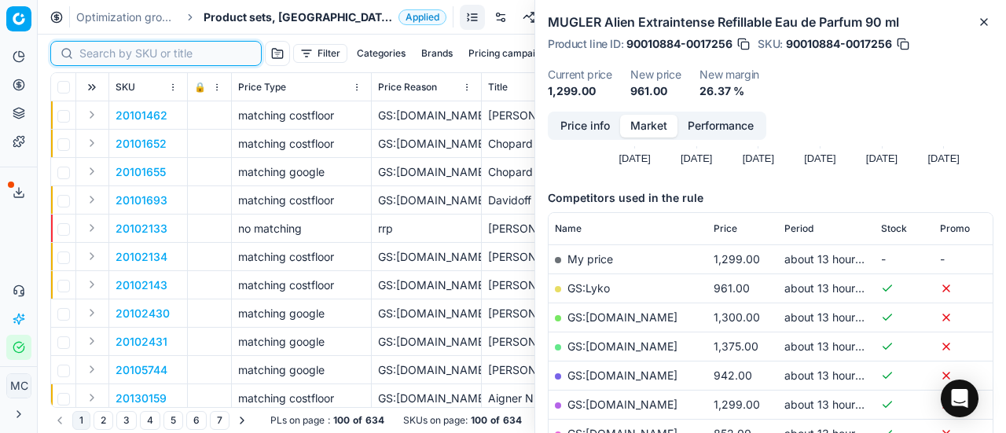
click at [93, 57] on input at bounding box center [165, 54] width 172 height 16
paste input "90008270-0012850"
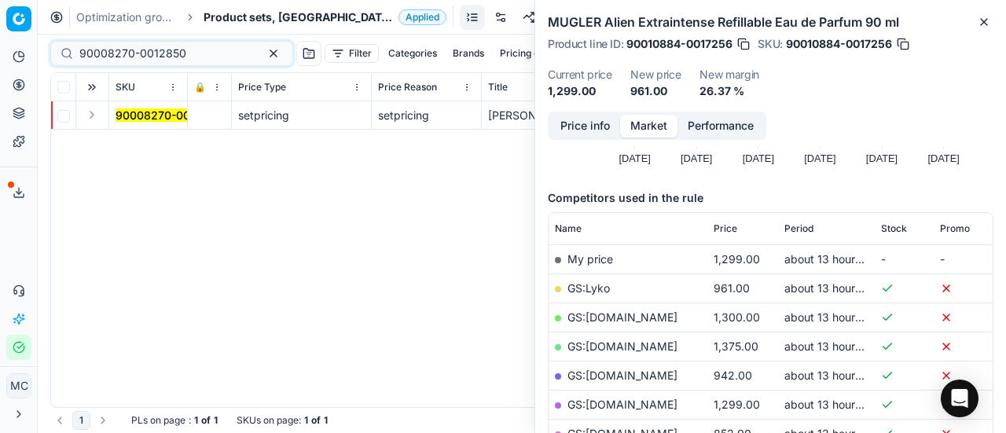
click at [93, 119] on button "Expand" at bounding box center [92, 114] width 19 height 19
drag, startPoint x: 139, startPoint y: 147, endPoint x: 281, endPoint y: 150, distance: 142.3
click at [140, 147] on mark "90008270-0012850" at bounding box center [169, 143] width 107 height 13
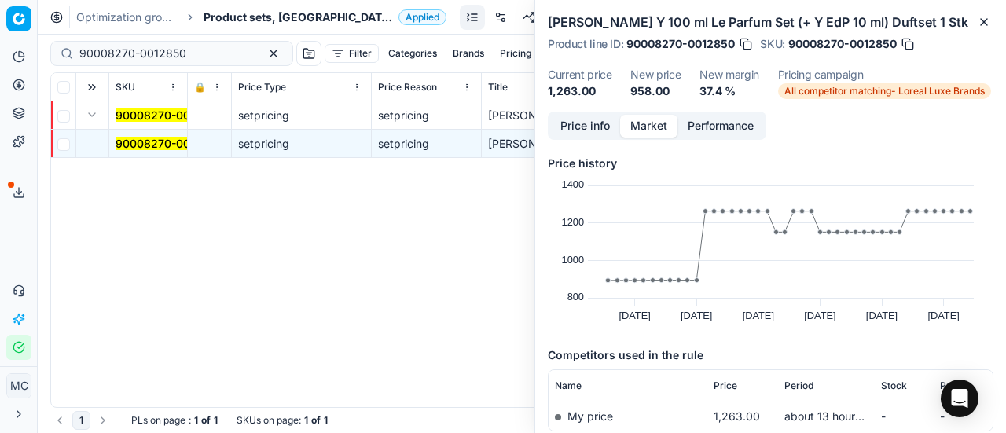
click at [585, 138] on button "Price info" at bounding box center [585, 126] width 70 height 23
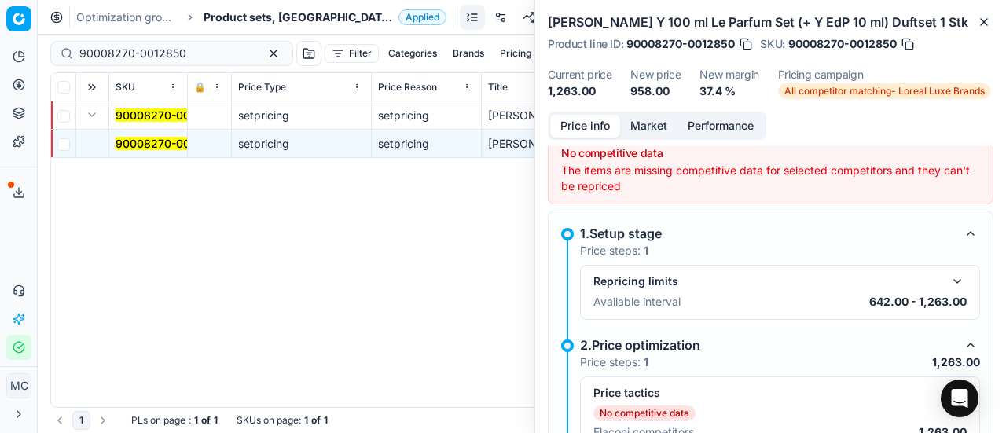
scroll to position [168, 0]
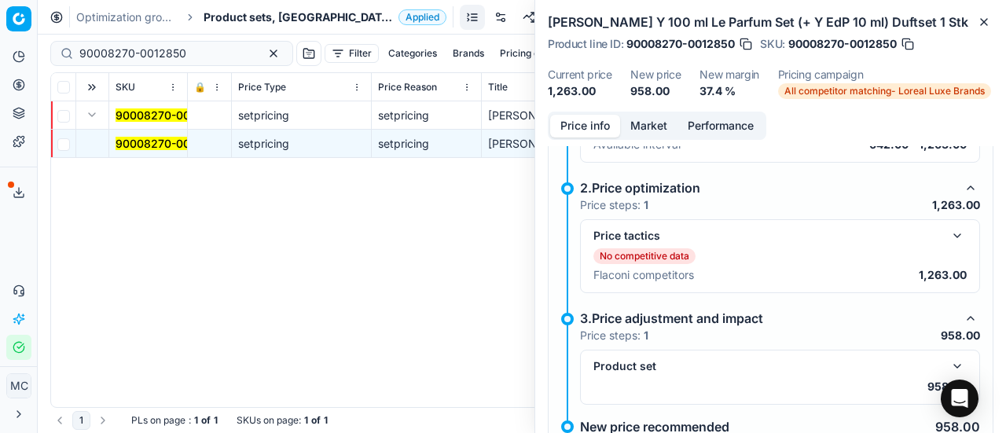
click at [948, 245] on button "button" at bounding box center [957, 235] width 19 height 19
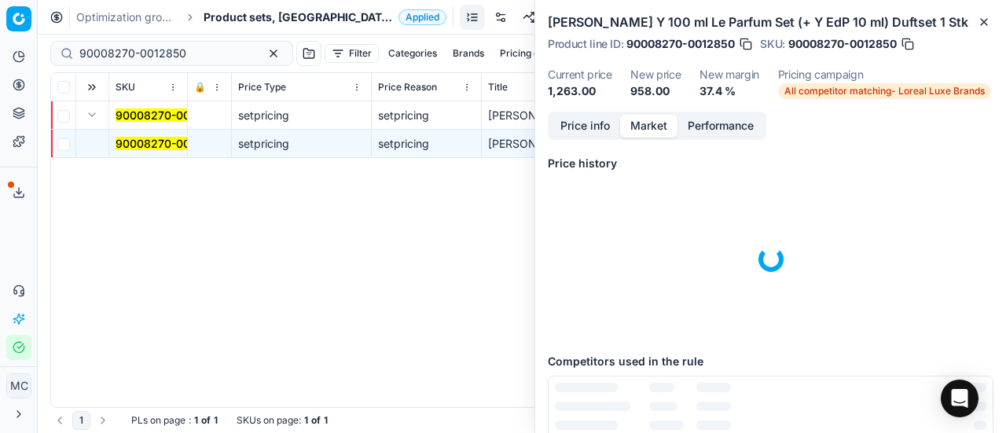
click at [658, 138] on button "Market" at bounding box center [648, 126] width 57 height 23
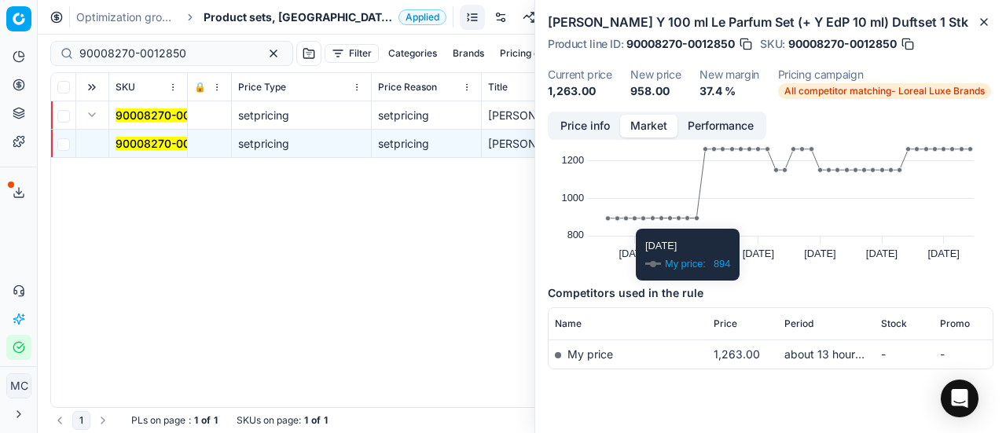
scroll to position [110, 0]
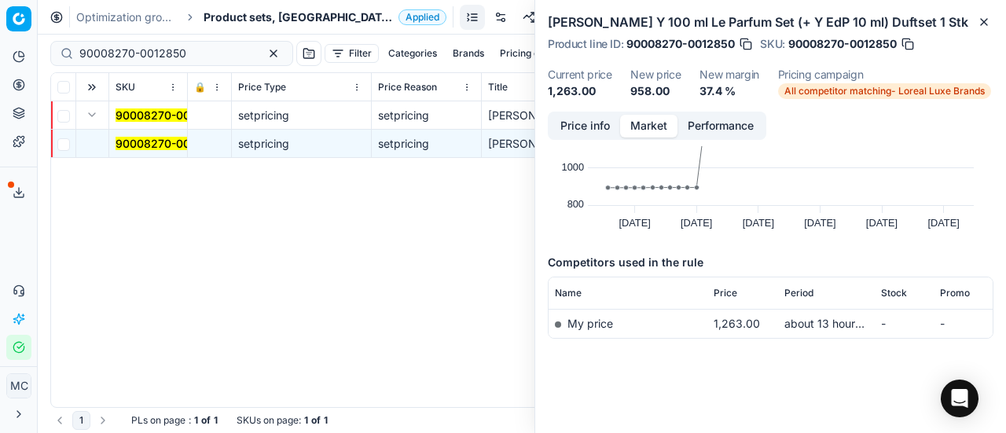
click at [586, 138] on button "Price info" at bounding box center [585, 126] width 70 height 23
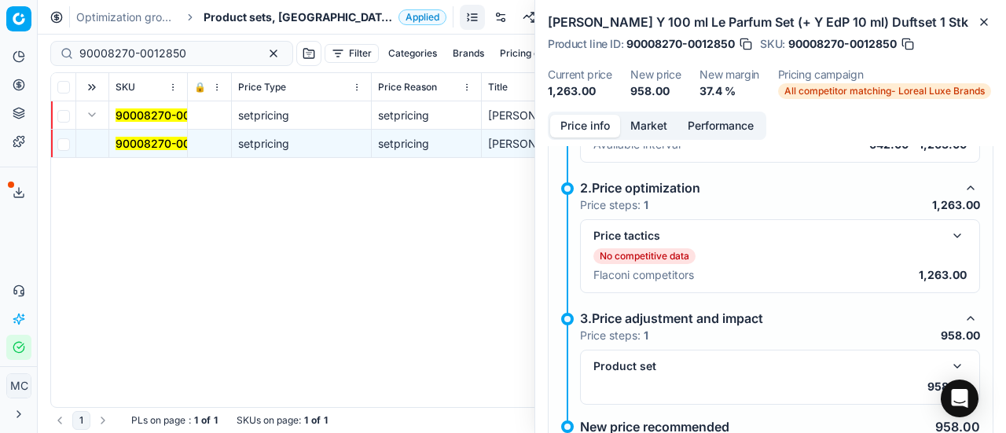
scroll to position [235, 0]
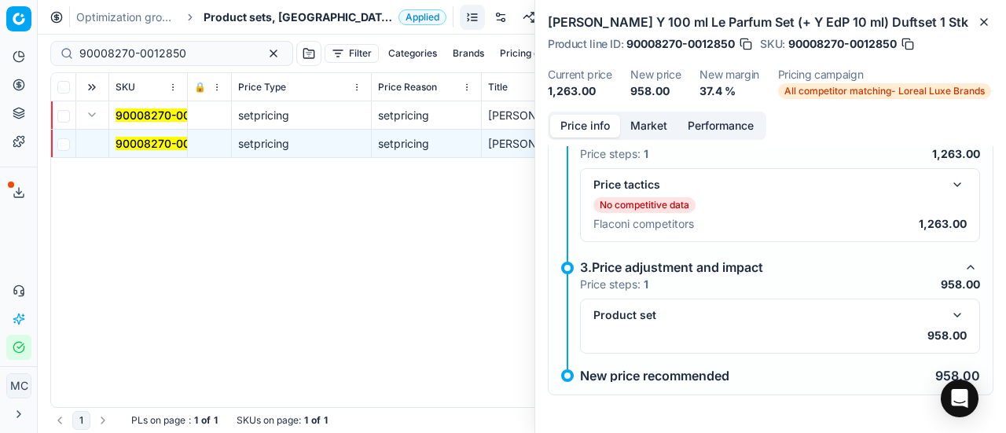
click at [948, 322] on button "button" at bounding box center [957, 315] width 19 height 19
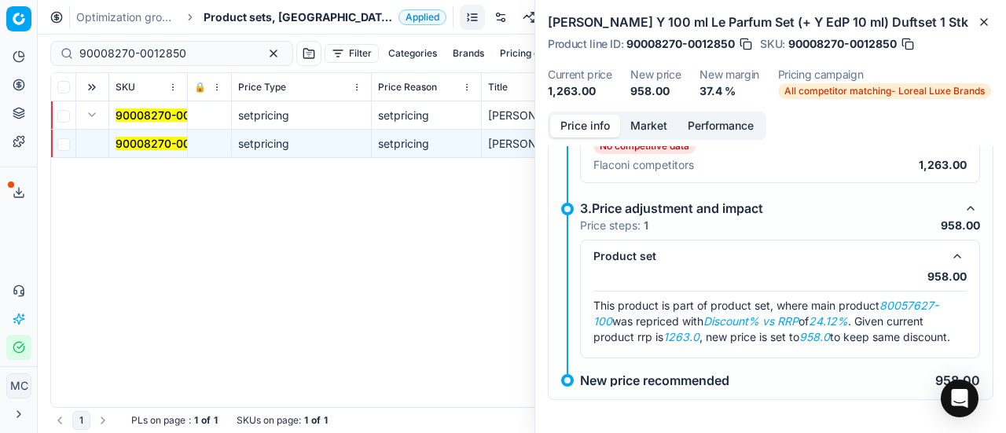
scroll to position [315, 0]
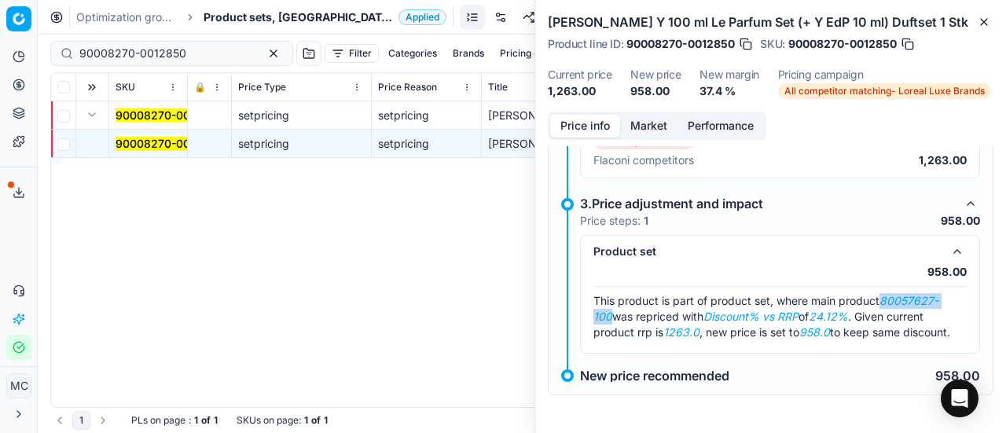
drag, startPoint x: 886, startPoint y: 287, endPoint x: 611, endPoint y: 303, distance: 275.7
click at [611, 303] on span "This product is part of product set, where main product 80057627-100 was repric…" at bounding box center [772, 316] width 357 height 45
copy em "80057627-100"
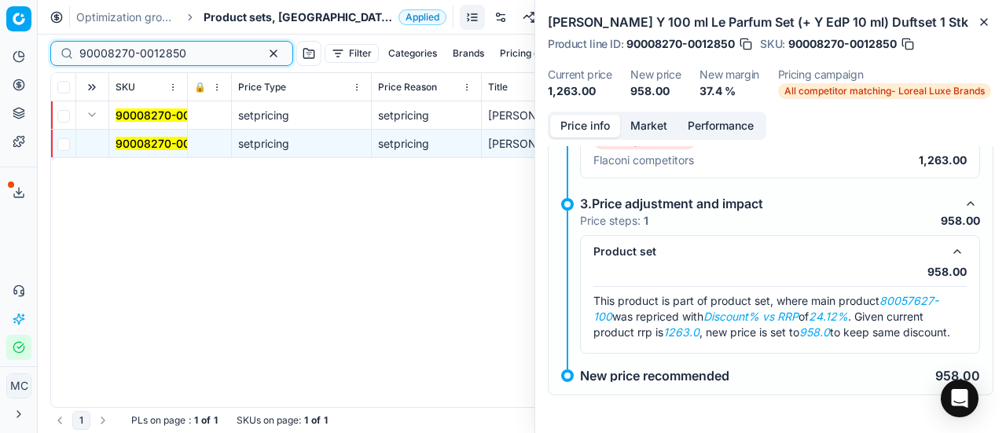
drag, startPoint x: 203, startPoint y: 53, endPoint x: 0, endPoint y: 57, distance: 202.9
click at [0, 57] on div "Pricing platform Analytics Pricing Product portfolio Templates Export service 2…" at bounding box center [503, 216] width 1006 height 433
paste input "80057627-10"
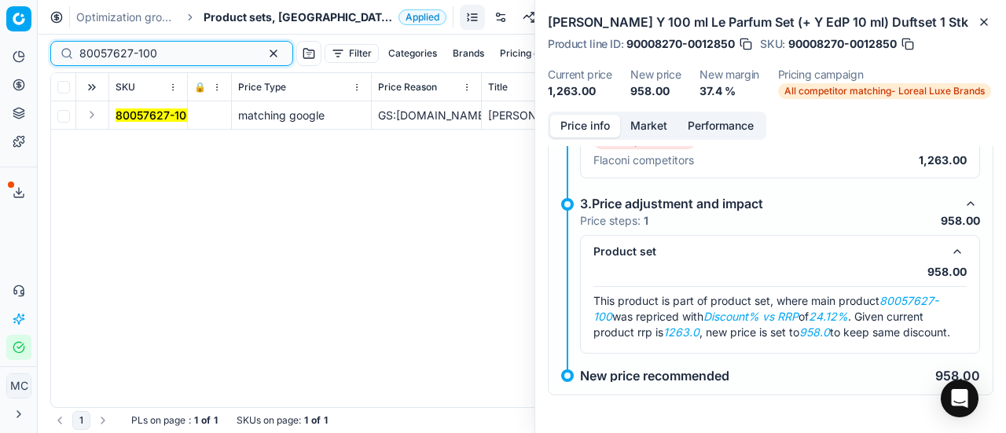
type input "80057627-100"
click at [99, 117] on button "Expand" at bounding box center [92, 114] width 19 height 19
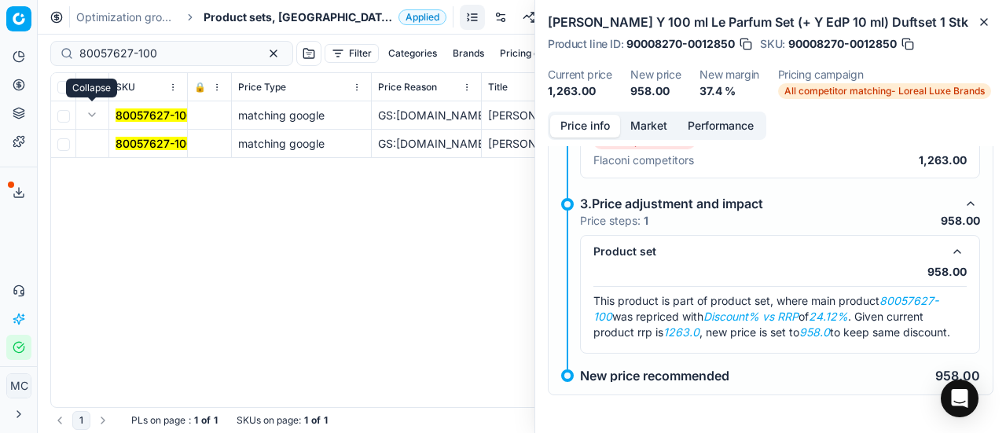
click at [154, 142] on mark "80057627-100" at bounding box center [155, 143] width 78 height 13
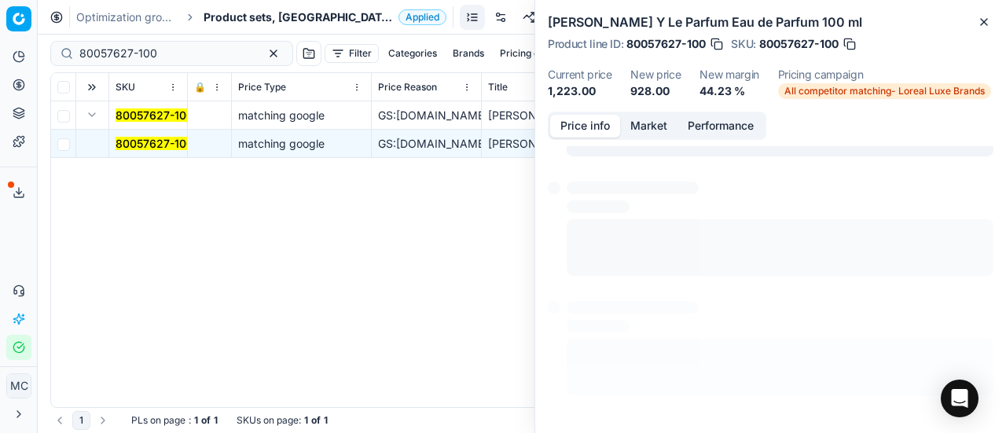
scroll to position [11, 0]
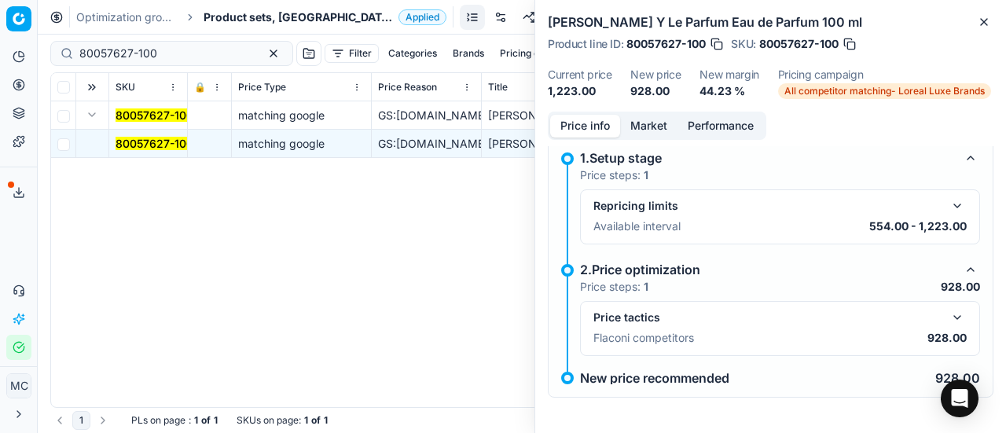
click at [948, 316] on button "button" at bounding box center [957, 317] width 19 height 19
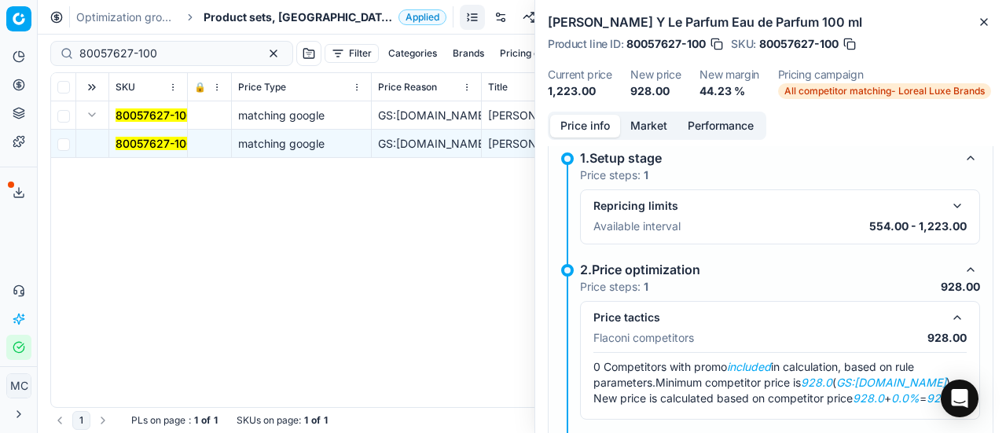
click at [651, 123] on button "Market" at bounding box center [648, 126] width 57 height 23
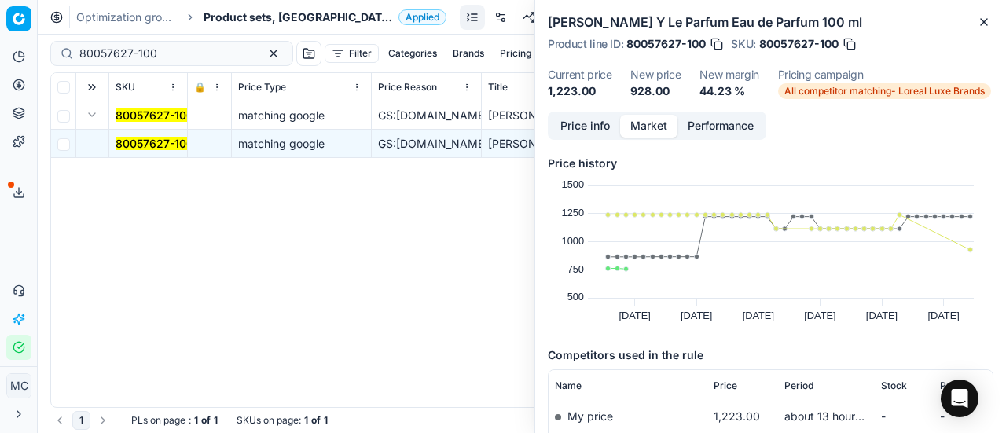
scroll to position [236, 0]
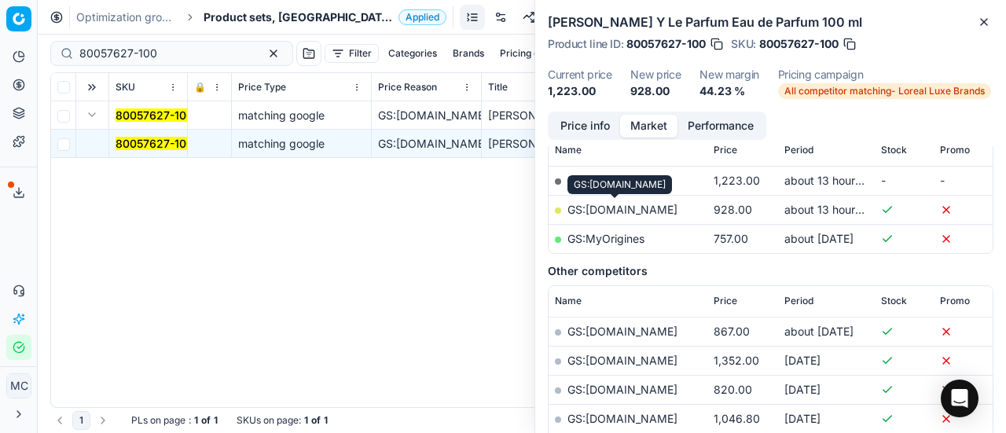
click at [646, 207] on link "GS:[DOMAIN_NAME]" at bounding box center [623, 209] width 110 height 13
click at [242, 28] on div "Optimization groups Product sets, DK Applied Discard Download report" at bounding box center [522, 17] width 969 height 35
click at [243, 24] on div "Optimization groups Product sets, DK Applied Discard Download report" at bounding box center [522, 17] width 969 height 35
click at [235, 24] on div "Optimization groups Product sets, DK Applied Discard Download report" at bounding box center [522, 17] width 969 height 35
click at [236, 22] on span "Product sets, [GEOGRAPHIC_DATA]" at bounding box center [298, 17] width 189 height 16
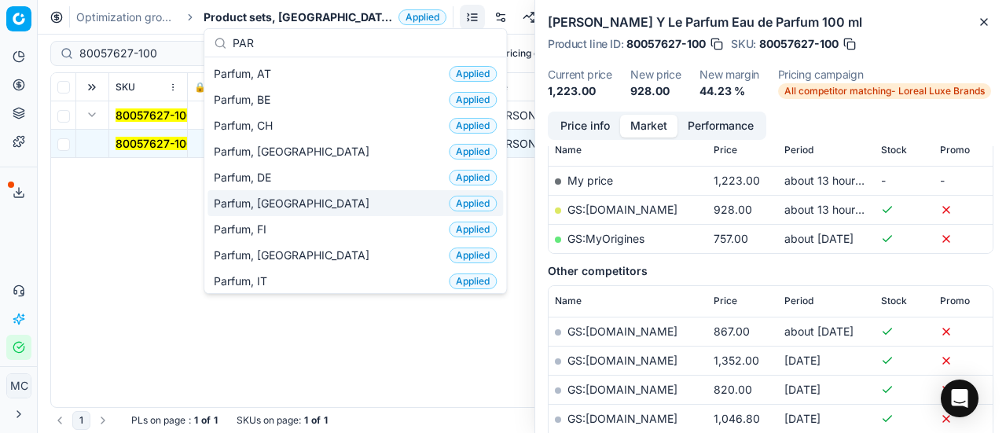
type input "PAR"
click at [278, 200] on span "Parfum, [GEOGRAPHIC_DATA]" at bounding box center [295, 204] width 162 height 16
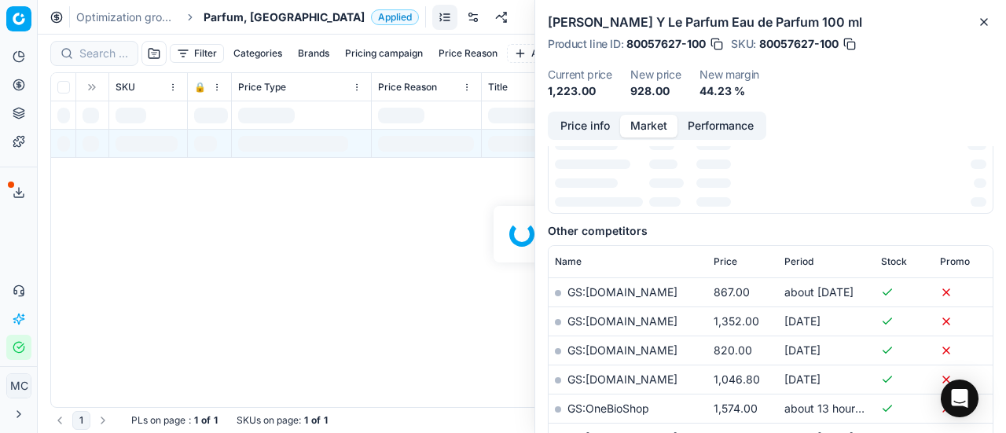
scroll to position [236, 0]
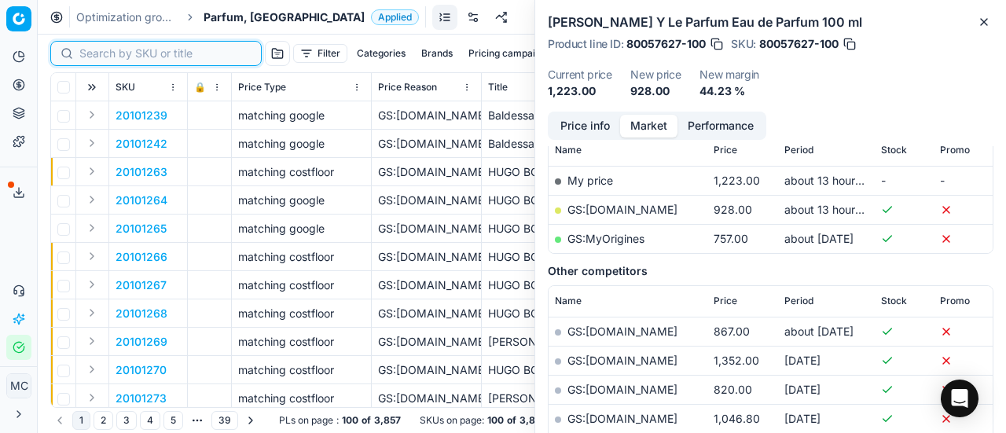
click at [110, 53] on input at bounding box center [165, 54] width 172 height 16
paste input "90001699-0002405"
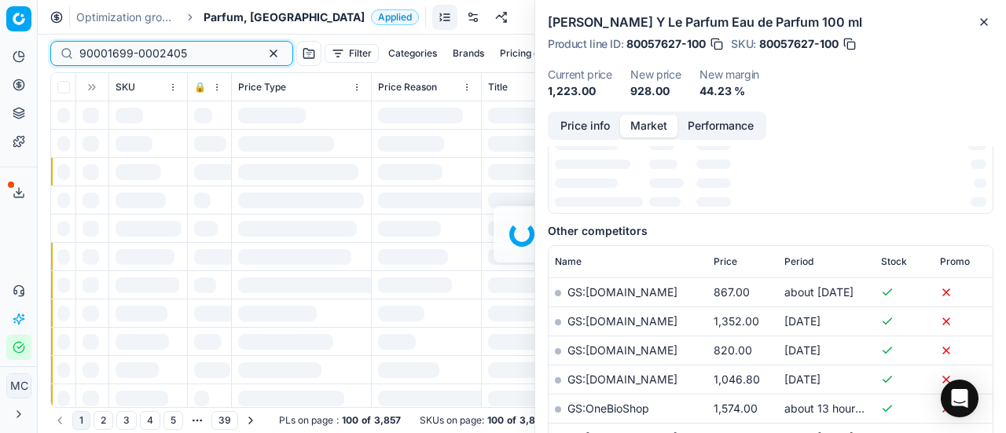
scroll to position [236, 0]
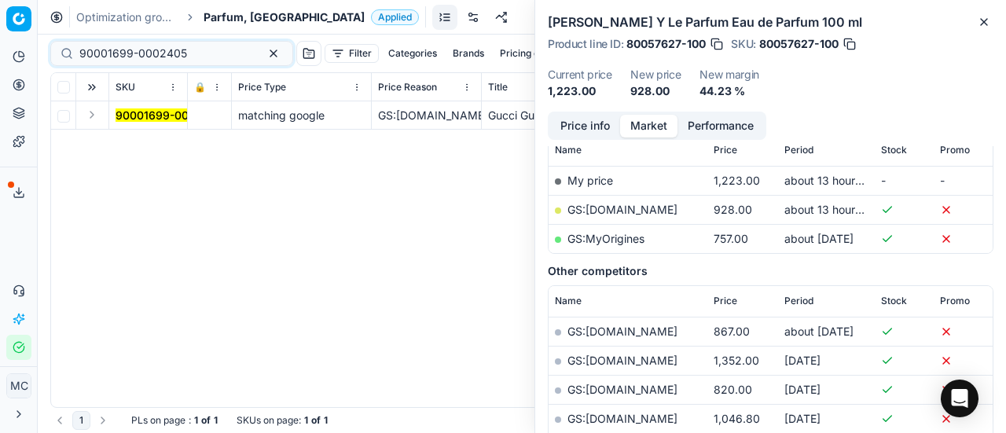
click at [97, 119] on button "Expand" at bounding box center [92, 114] width 19 height 19
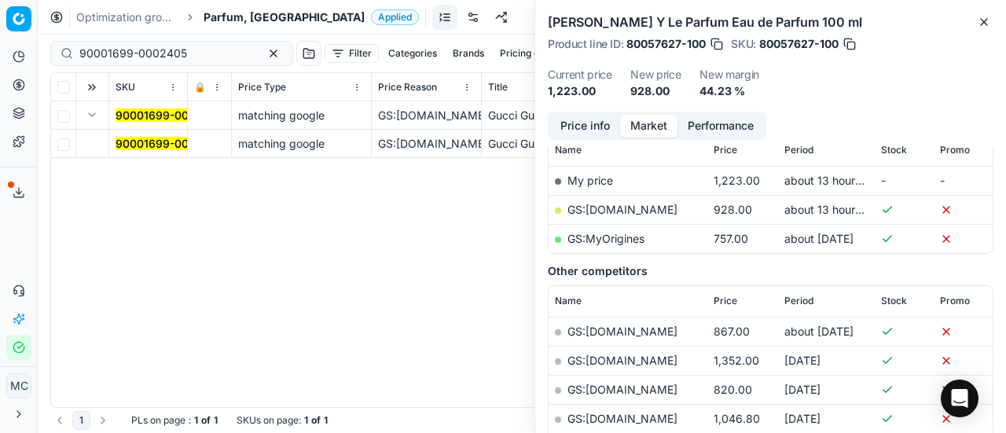
click at [134, 145] on mark "90001699-0002405" at bounding box center [170, 143] width 108 height 13
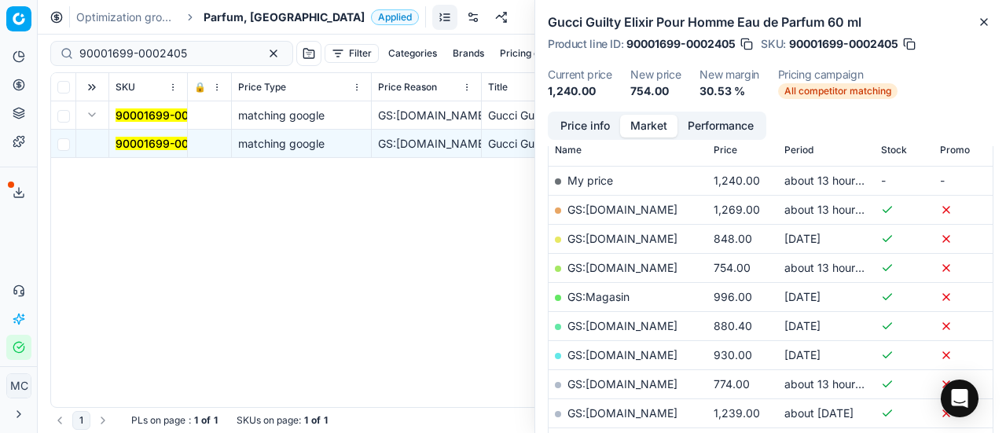
click at [599, 134] on button "Price info" at bounding box center [585, 126] width 70 height 23
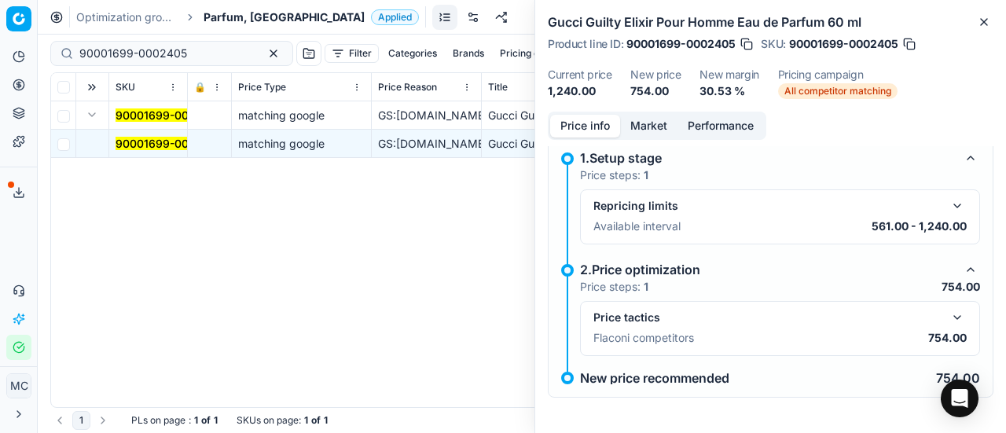
click at [948, 312] on button "button" at bounding box center [957, 317] width 19 height 19
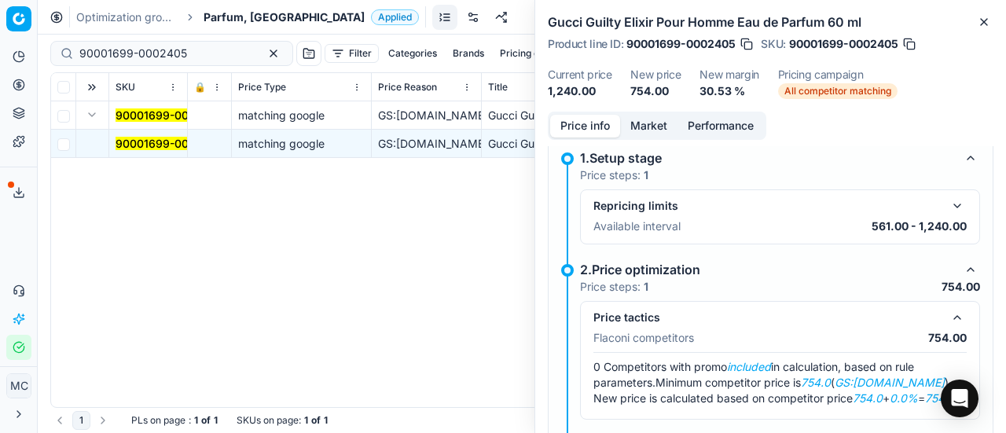
drag, startPoint x: 642, startPoint y: 119, endPoint x: 654, endPoint y: 142, distance: 26.7
click at [644, 123] on button "Market" at bounding box center [648, 126] width 57 height 23
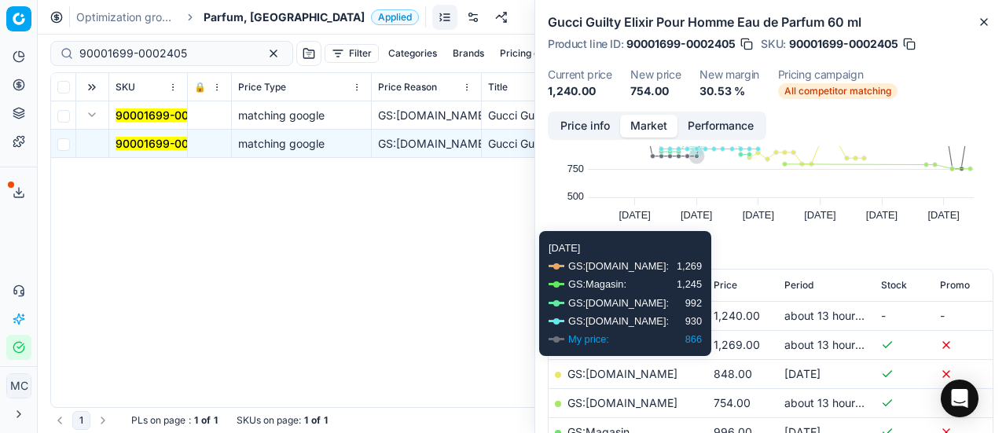
scroll to position [157, 0]
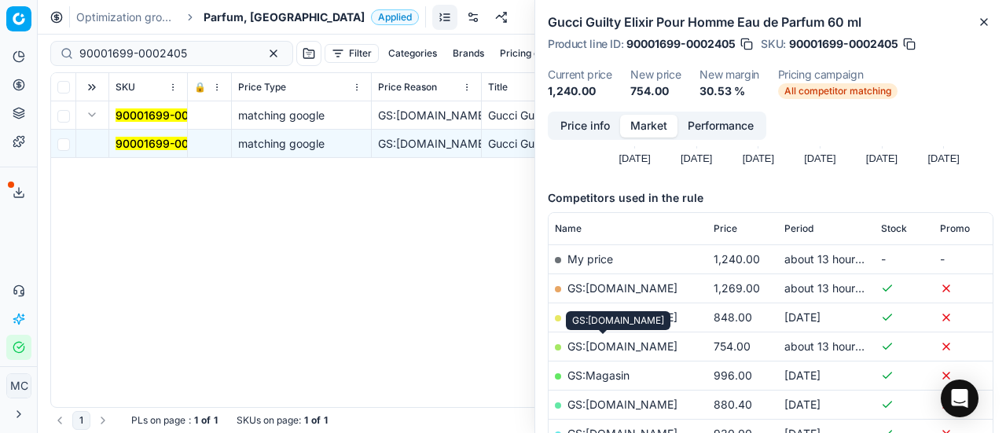
click at [626, 348] on link "GS:[DOMAIN_NAME]" at bounding box center [623, 346] width 110 height 13
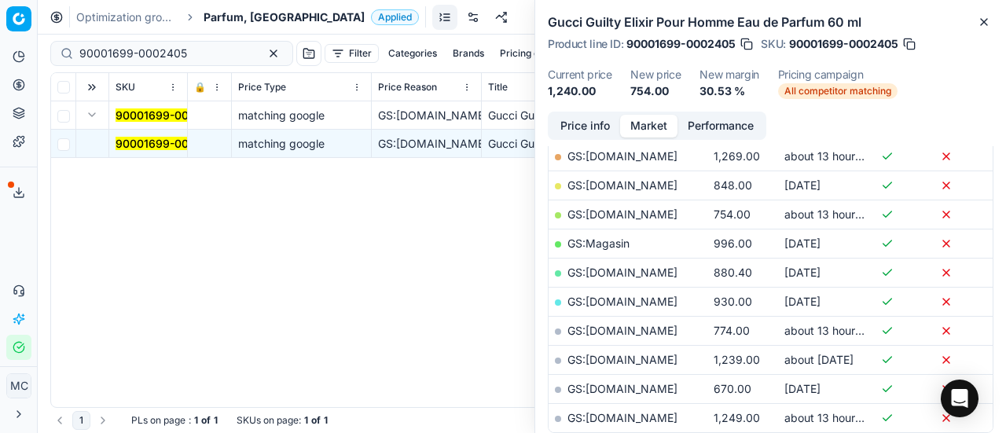
scroll to position [315, 0]
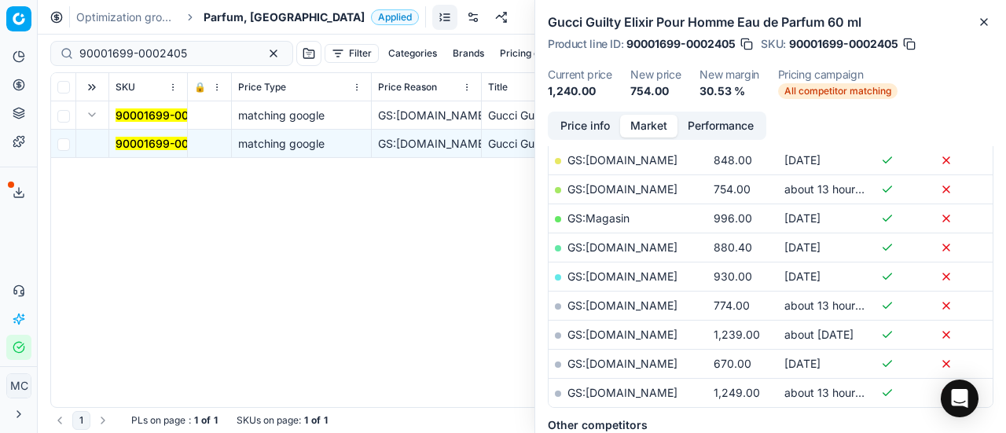
click at [601, 305] on link "GS:[DOMAIN_NAME]" at bounding box center [623, 305] width 110 height 13
drag, startPoint x: 203, startPoint y: 48, endPoint x: 0, endPoint y: 72, distance: 204.2
click at [0, 70] on div "Pricing platform Analytics Pricing Product portfolio Templates Export service 2…" at bounding box center [503, 216] width 1006 height 433
paste input "80057627-100"
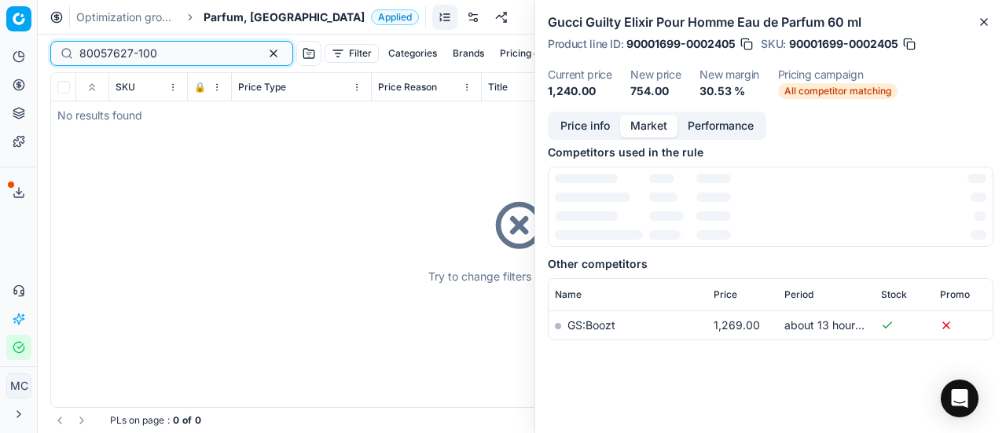
scroll to position [315, 0]
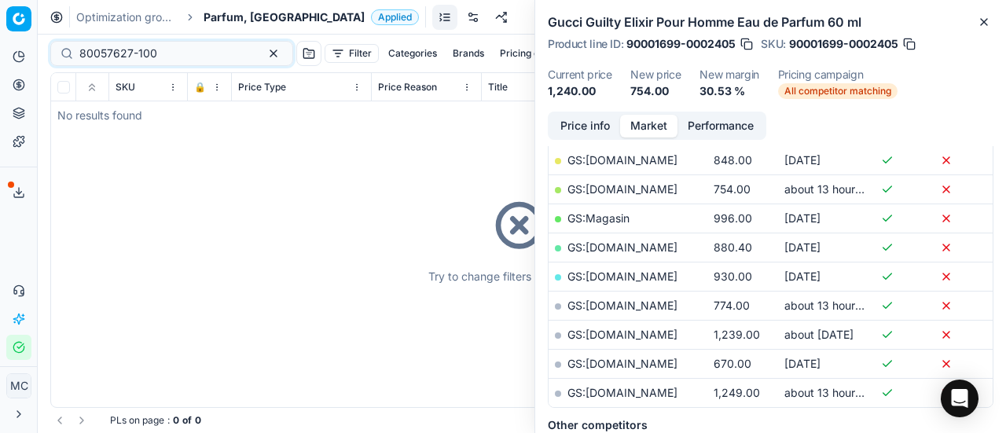
click at [226, 15] on span "Parfum, [GEOGRAPHIC_DATA]" at bounding box center [284, 17] width 161 height 16
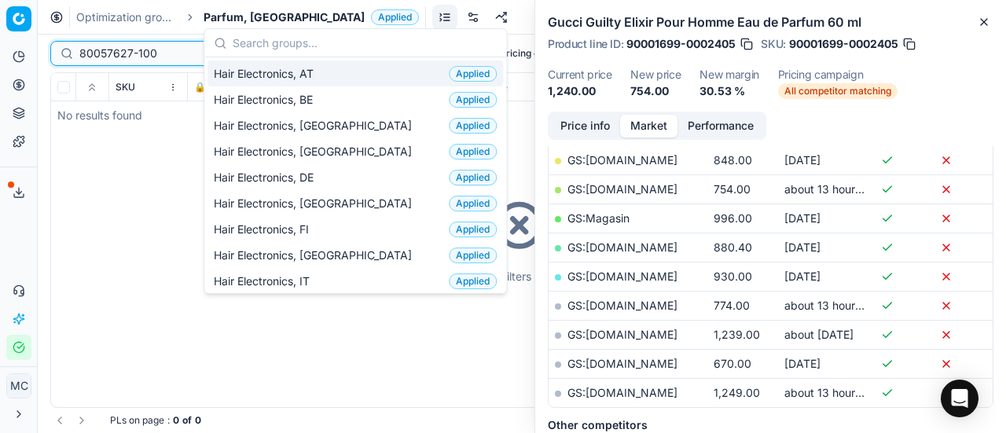
click at [169, 56] on input "80057627-100" at bounding box center [165, 54] width 172 height 16
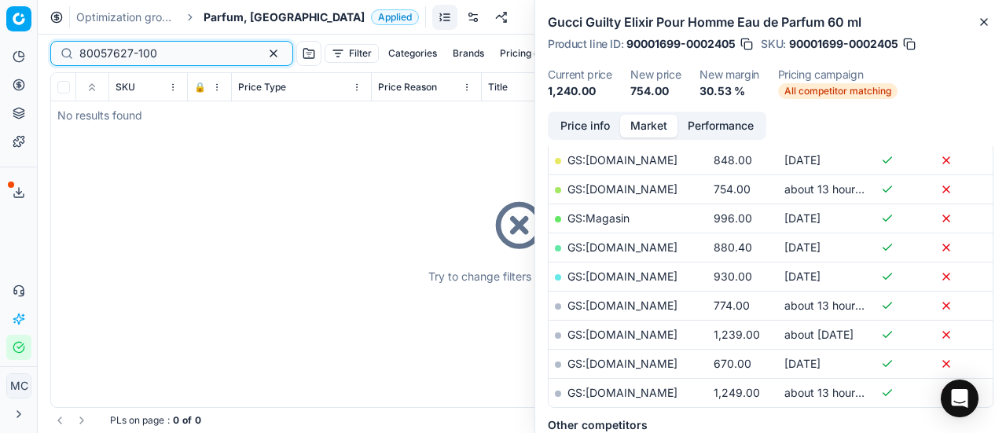
drag, startPoint x: 186, startPoint y: 53, endPoint x: 0, endPoint y: 48, distance: 185.6
click at [0, 48] on div "Pricing platform Analytics Pricing Product portfolio Templates Export service 2…" at bounding box center [503, 216] width 1006 height 433
paste input "90010884-0017259"
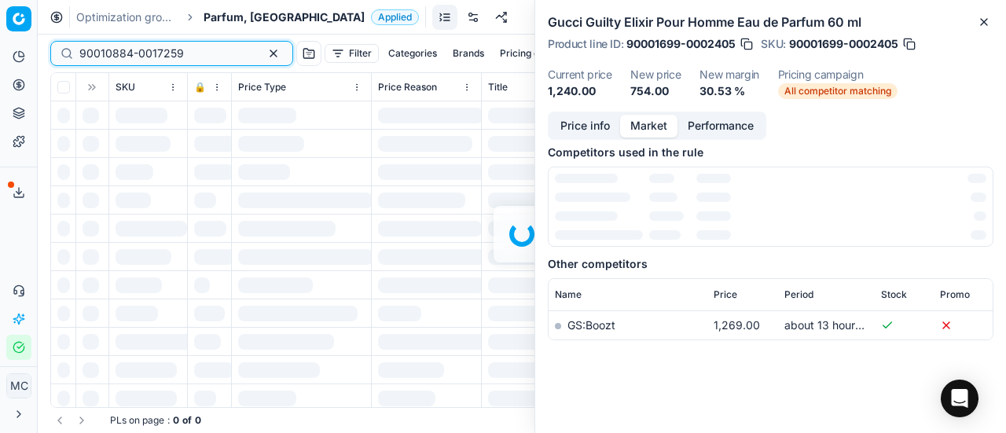
scroll to position [315, 0]
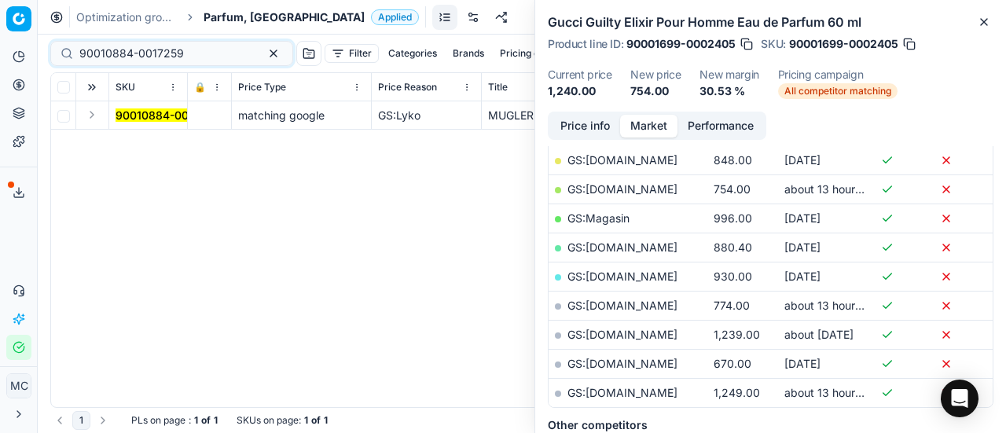
click at [90, 114] on button "Expand" at bounding box center [92, 114] width 19 height 19
click at [134, 139] on mark "90010884-0017259" at bounding box center [168, 143] width 105 height 13
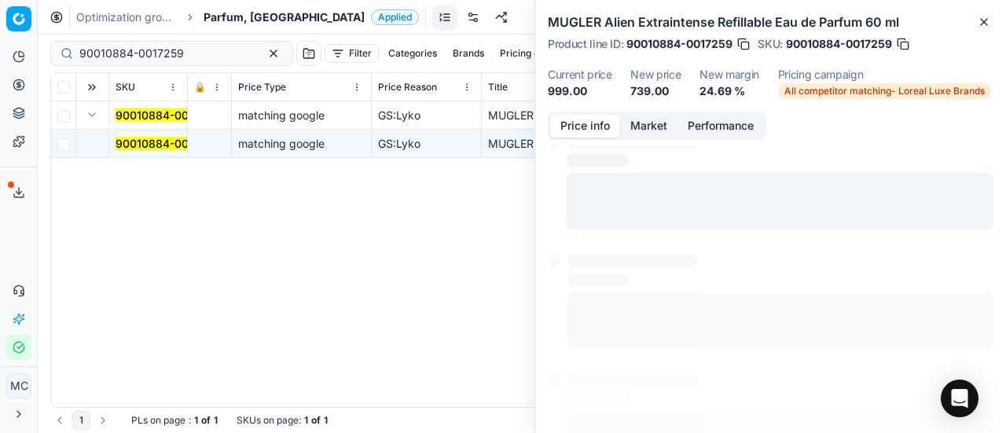
click at [596, 130] on button "Price info" at bounding box center [585, 126] width 70 height 23
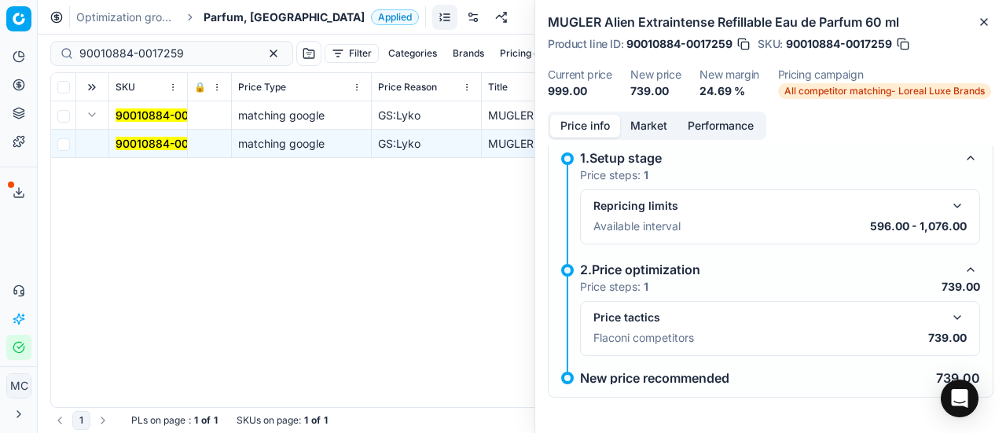
click at [948, 318] on button "button" at bounding box center [957, 317] width 19 height 19
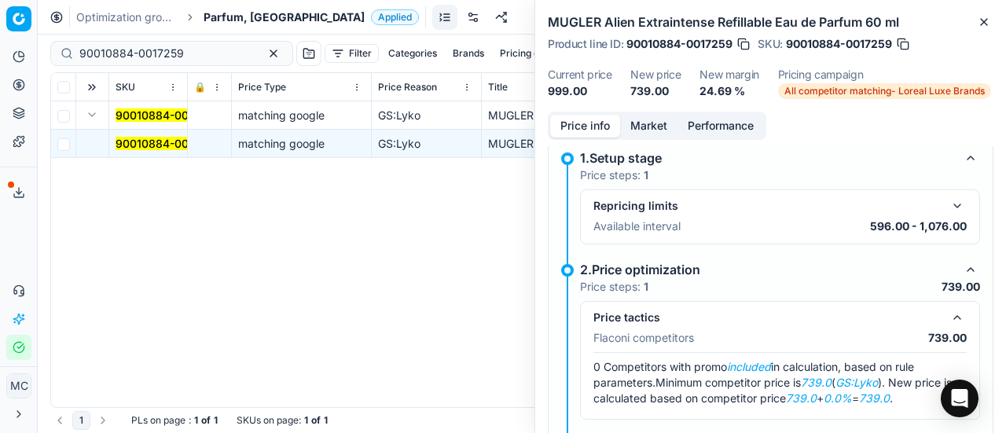
drag, startPoint x: 649, startPoint y: 119, endPoint x: 663, endPoint y: 175, distance: 57.4
click at [647, 119] on button "Market" at bounding box center [648, 126] width 57 height 23
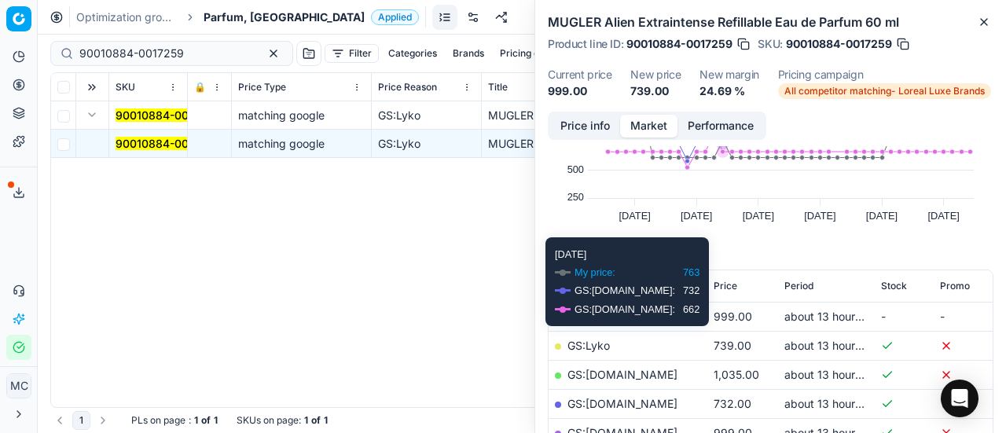
scroll to position [157, 0]
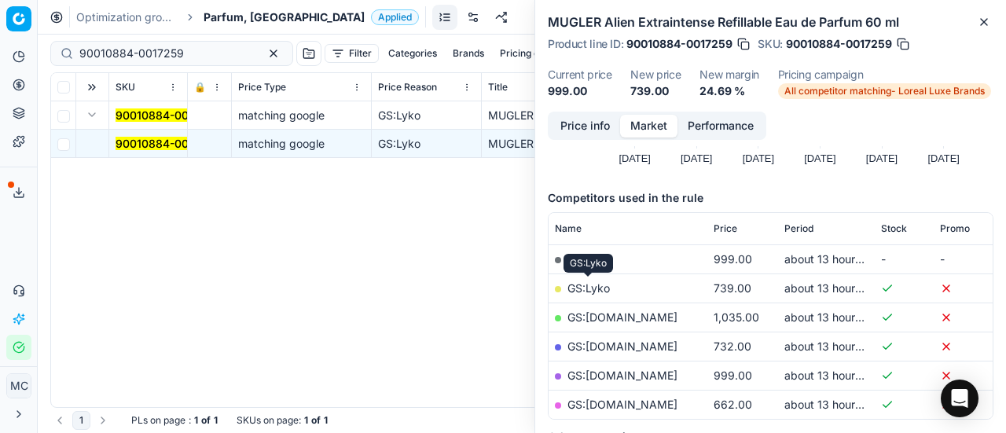
click at [598, 284] on link "GS:Lyko" at bounding box center [589, 287] width 42 height 13
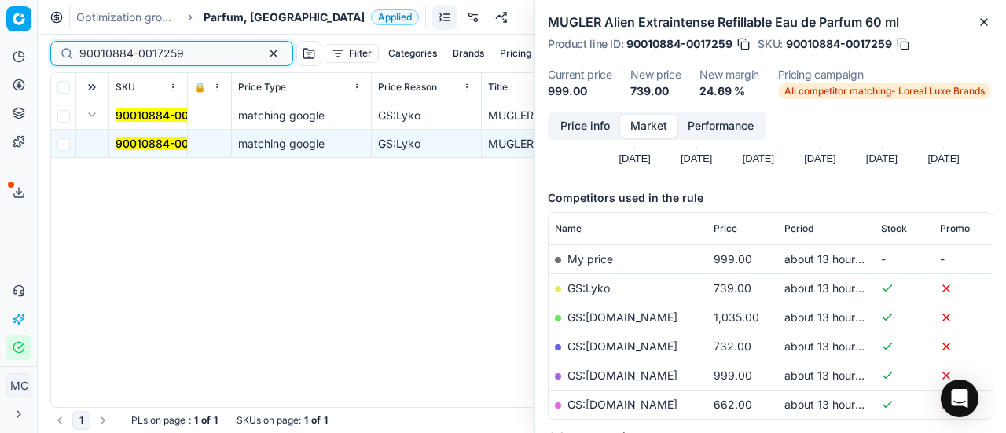
drag, startPoint x: 200, startPoint y: 50, endPoint x: 0, endPoint y: 14, distance: 202.8
click at [0, 14] on div "Pricing platform Analytics Pricing Product portfolio Templates Export service 2…" at bounding box center [503, 216] width 1006 height 433
paste input "80060854-100"
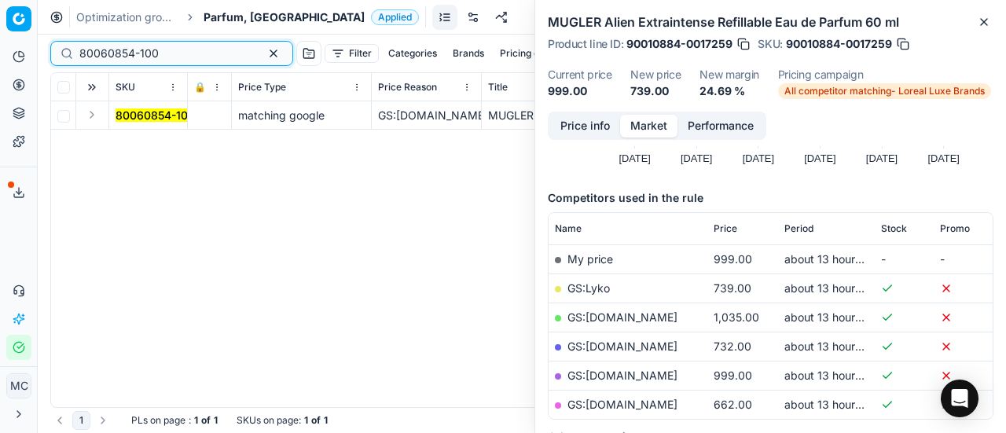
type input "80060854-100"
click at [98, 120] on button "Expand" at bounding box center [92, 114] width 19 height 19
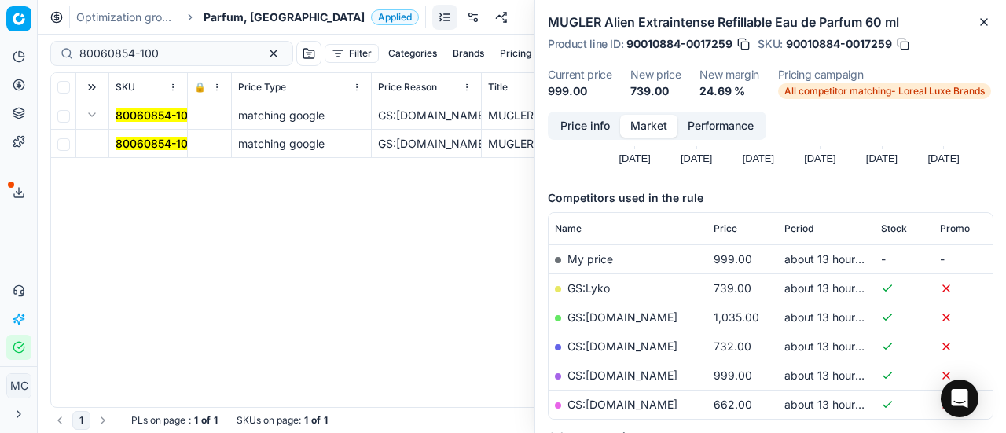
click at [151, 148] on mark "80060854-100" at bounding box center [155, 143] width 79 height 13
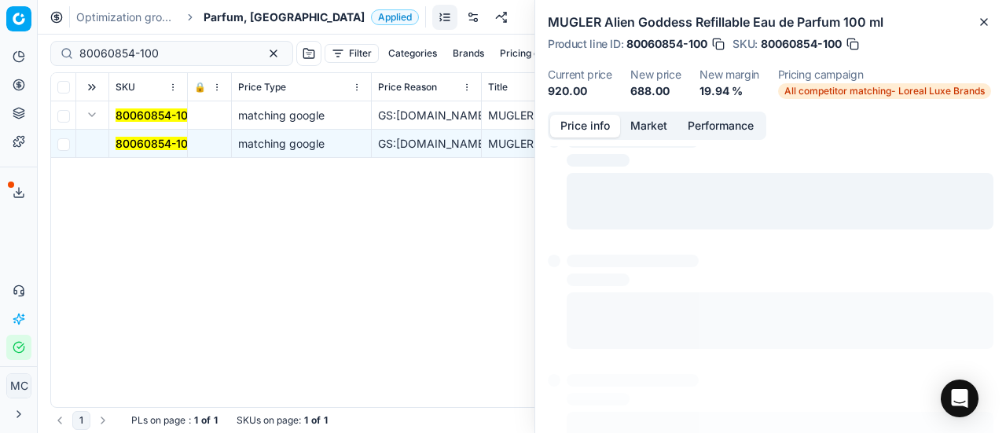
click at [572, 125] on button "Price info" at bounding box center [585, 126] width 70 height 23
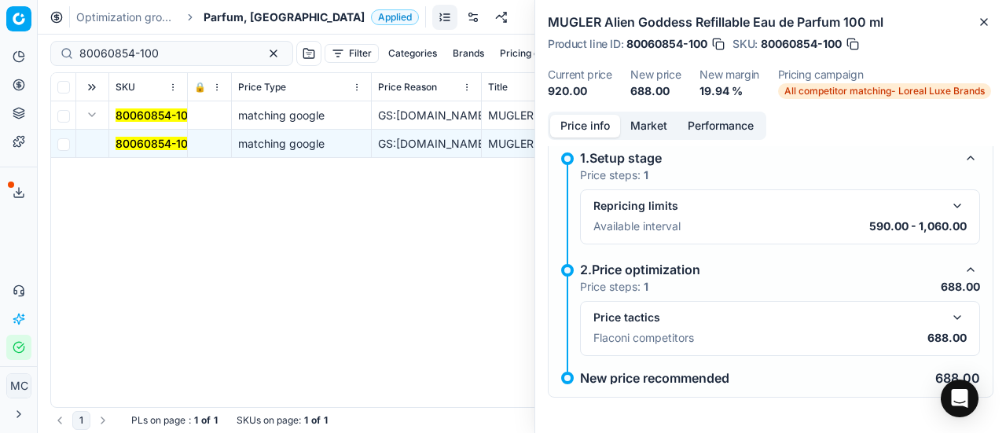
click at [948, 310] on button "button" at bounding box center [957, 317] width 19 height 19
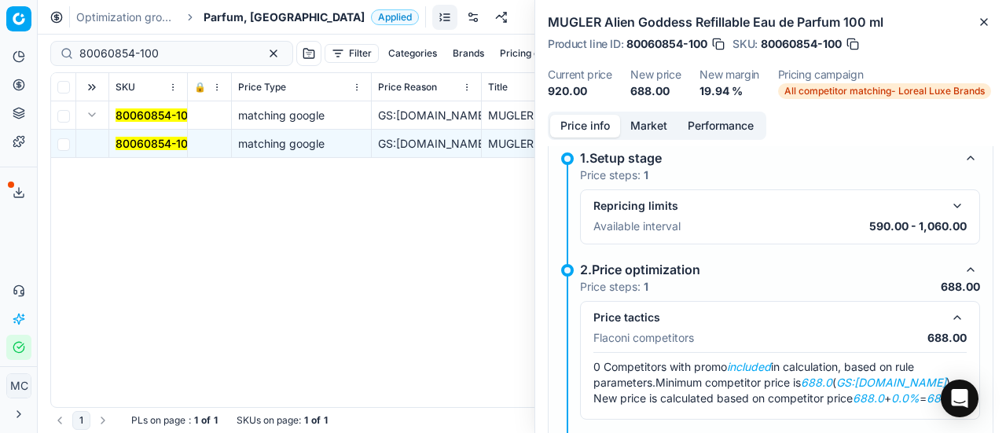
click at [627, 123] on button "Market" at bounding box center [648, 126] width 57 height 23
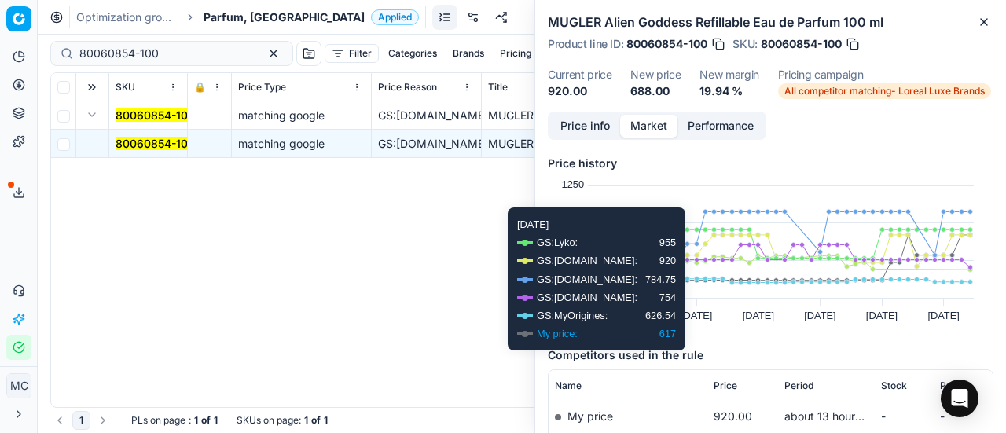
scroll to position [157, 0]
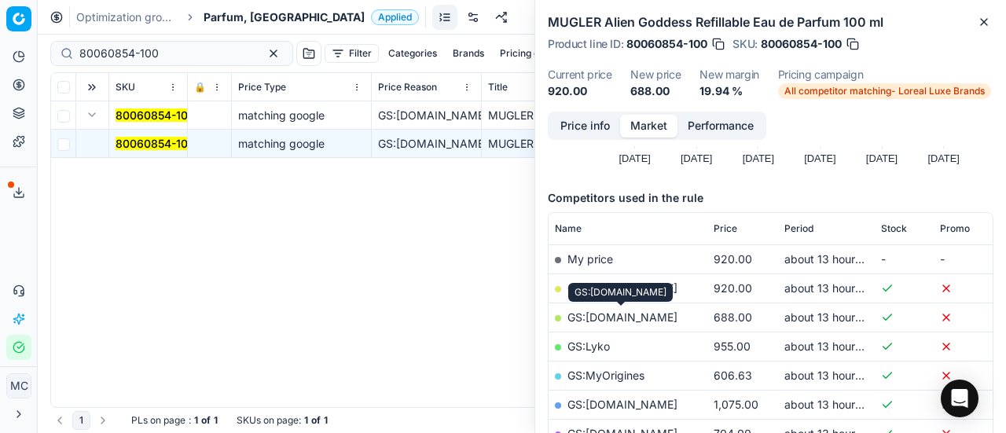
click at [650, 320] on link "GS:[DOMAIN_NAME]" at bounding box center [623, 317] width 110 height 13
click at [221, 21] on span "Parfum, [GEOGRAPHIC_DATA]" at bounding box center [284, 17] width 161 height 16
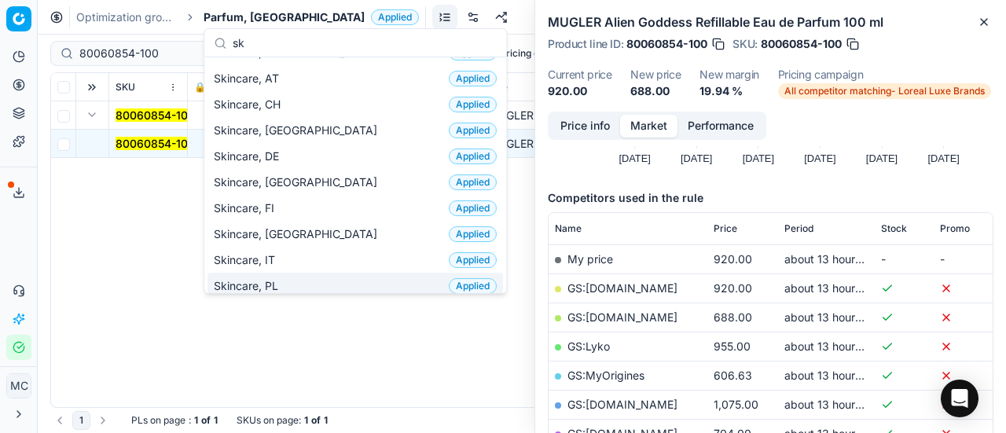
scroll to position [0, 0]
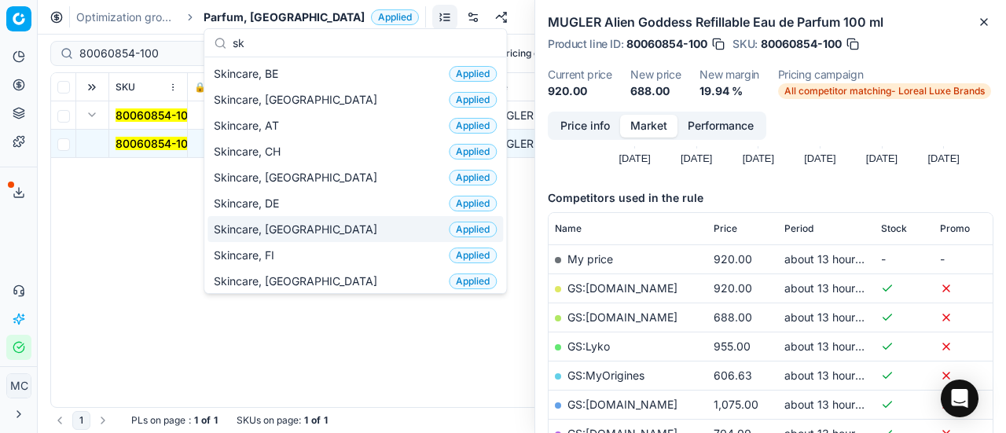
type input "sk"
click at [311, 219] on div "Skincare, DK Applied" at bounding box center [356, 229] width 296 height 26
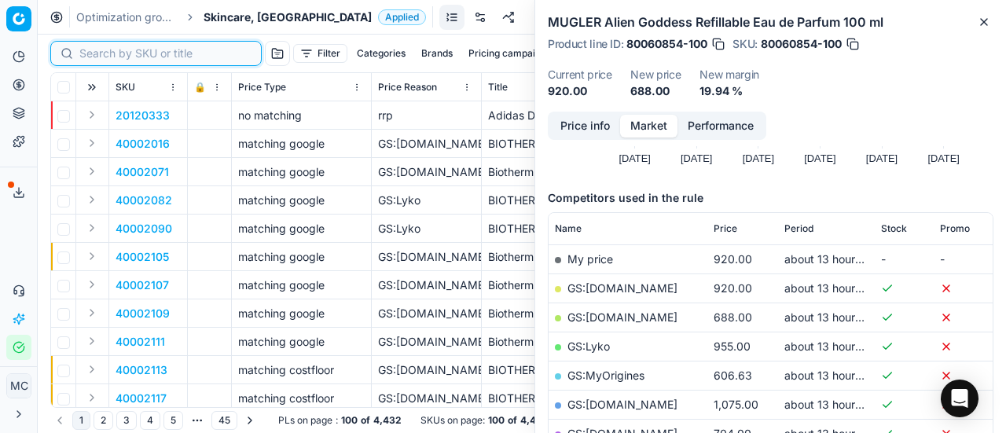
click at [108, 51] on input at bounding box center [165, 54] width 172 height 16
paste input "80075921-50"
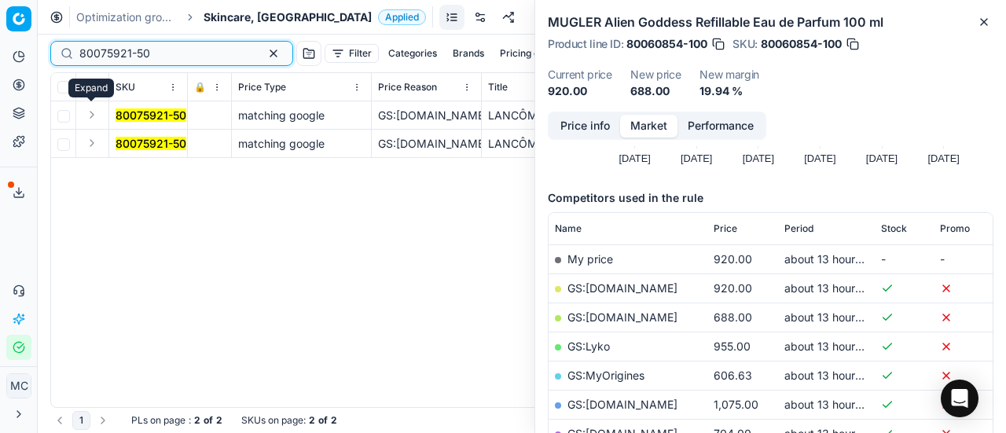
type input "80075921-50"
click at [91, 112] on button "Expand" at bounding box center [92, 114] width 19 height 19
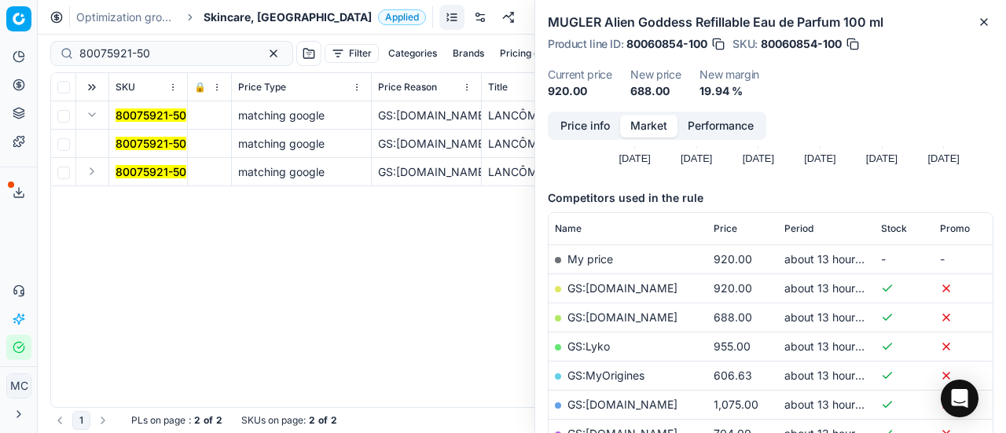
click at [159, 139] on mark "80075921-50" at bounding box center [151, 143] width 71 height 13
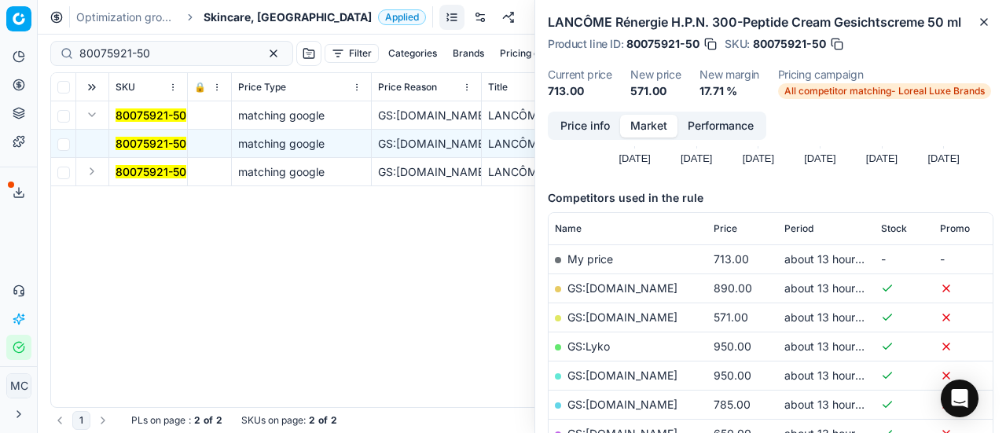
click at [596, 126] on button "Price info" at bounding box center [585, 126] width 70 height 23
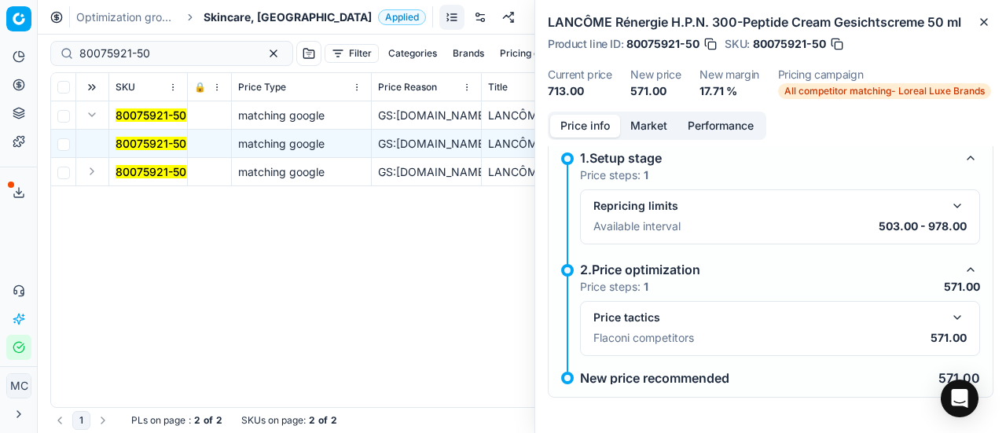
click at [948, 314] on button "button" at bounding box center [957, 317] width 19 height 19
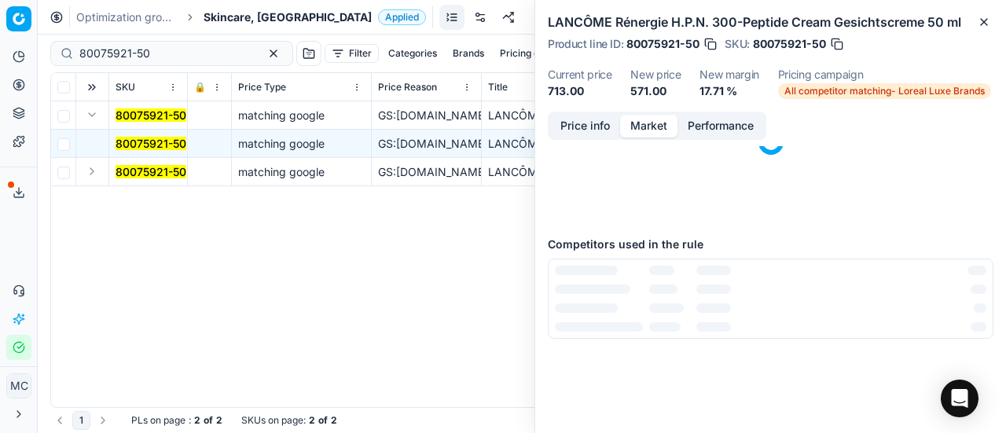
click at [646, 125] on button "Market" at bounding box center [648, 126] width 57 height 23
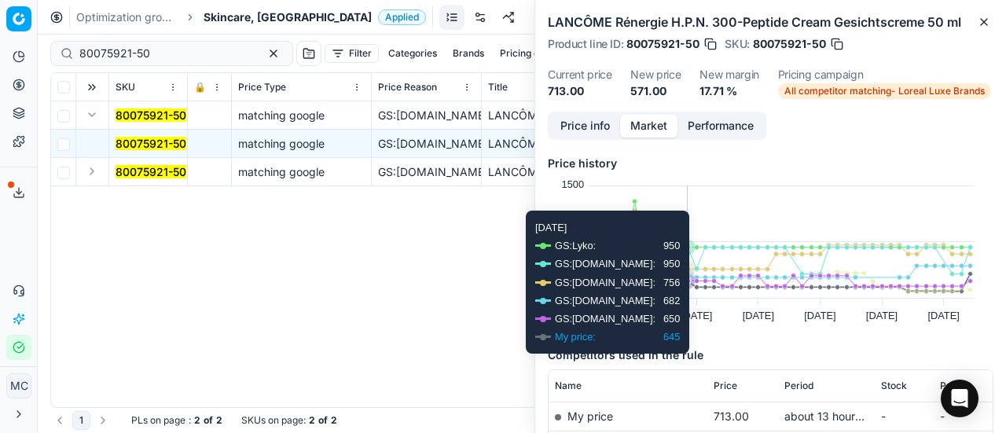
scroll to position [157, 0]
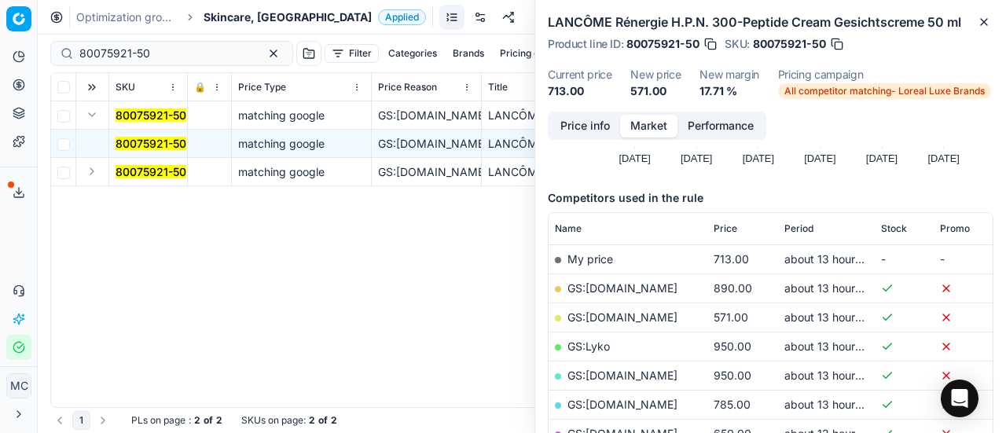
click at [644, 319] on link "GS:[DOMAIN_NAME]" at bounding box center [623, 317] width 110 height 13
click at [256, 16] on span "Skincare, [GEOGRAPHIC_DATA]" at bounding box center [288, 17] width 168 height 16
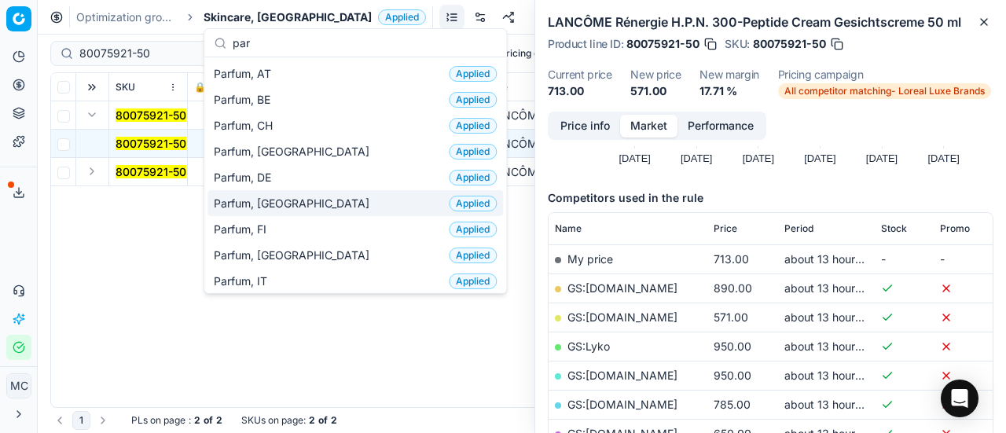
type input "par"
click at [291, 199] on div "Parfum, DK Applied" at bounding box center [356, 203] width 296 height 26
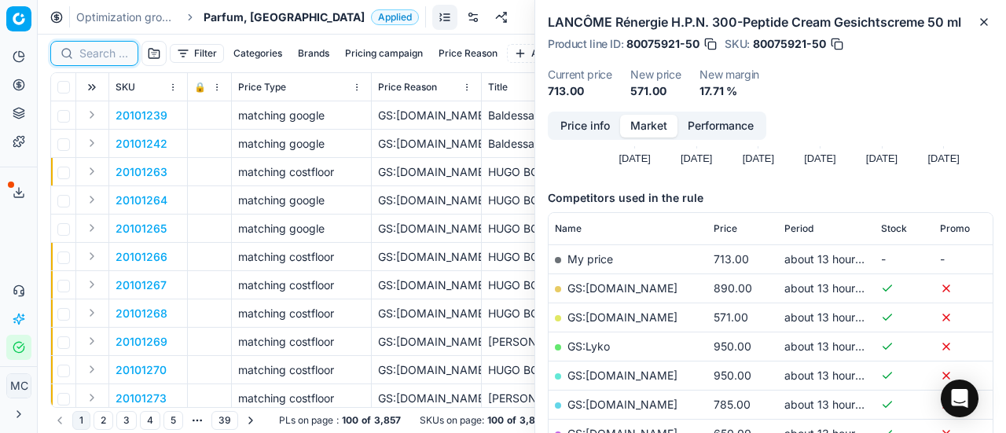
click at [112, 51] on input at bounding box center [103, 54] width 49 height 16
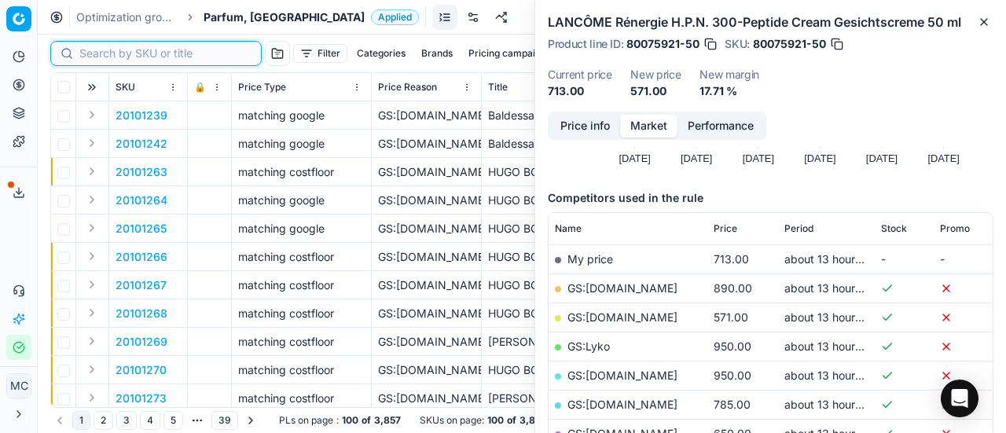
paste input "80075332-30"
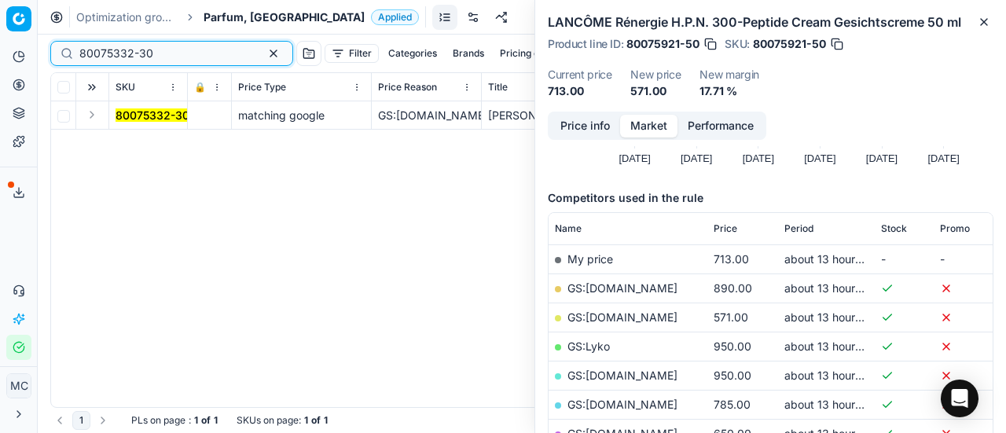
type input "80075332-30"
click at [96, 120] on button "Expand" at bounding box center [92, 114] width 19 height 19
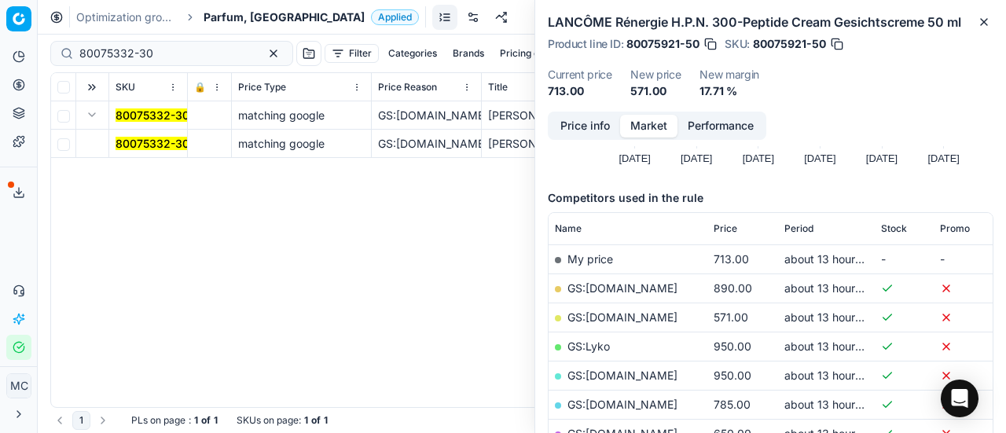
click at [146, 147] on mark "80075332-30" at bounding box center [153, 143] width 74 height 13
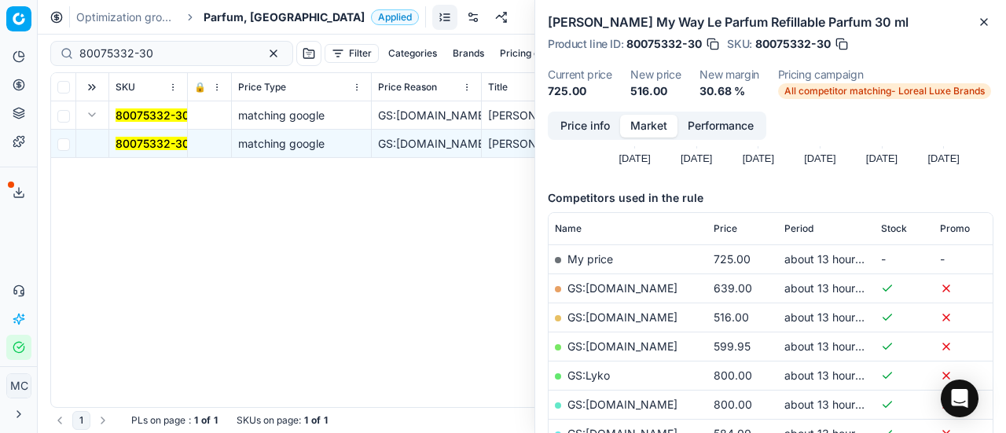
click at [596, 130] on button "Price info" at bounding box center [585, 126] width 70 height 23
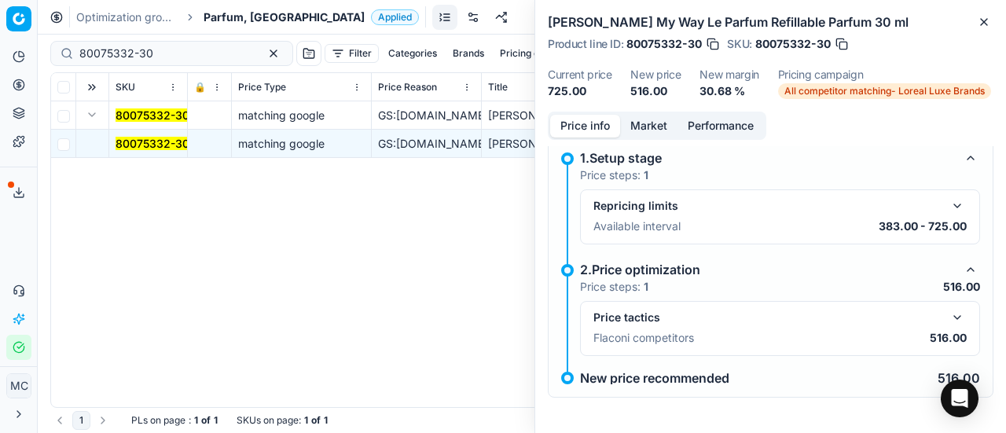
click at [948, 310] on button "button" at bounding box center [957, 317] width 19 height 19
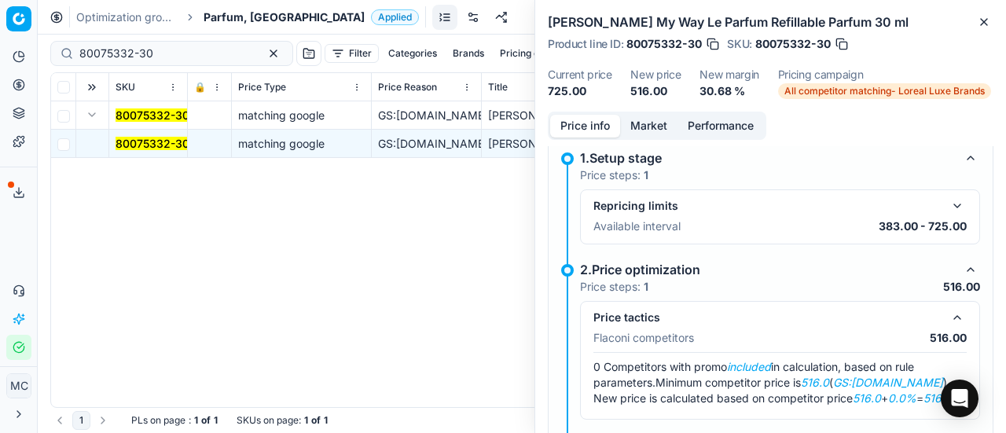
click at [647, 130] on button "Market" at bounding box center [648, 126] width 57 height 23
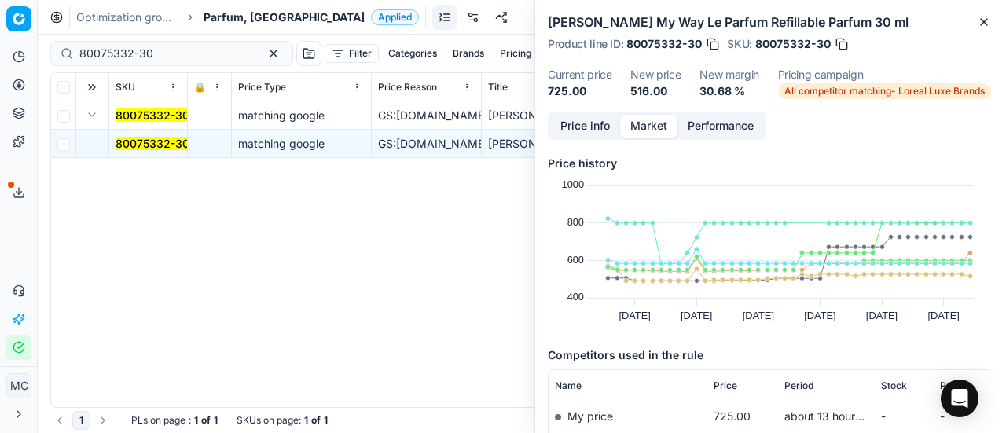
scroll to position [79, 0]
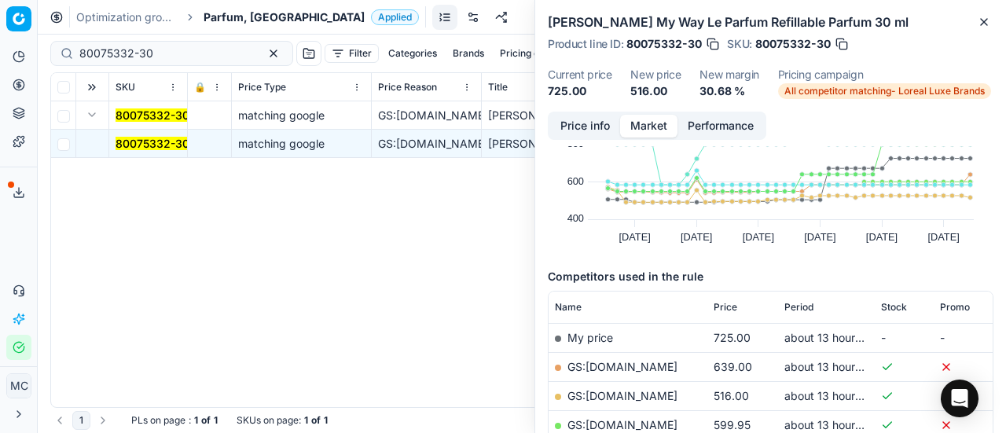
click at [666, 399] on link "GS:[DOMAIN_NAME]" at bounding box center [623, 395] width 110 height 13
click at [237, 10] on span "Parfum, [GEOGRAPHIC_DATA]" at bounding box center [284, 17] width 161 height 16
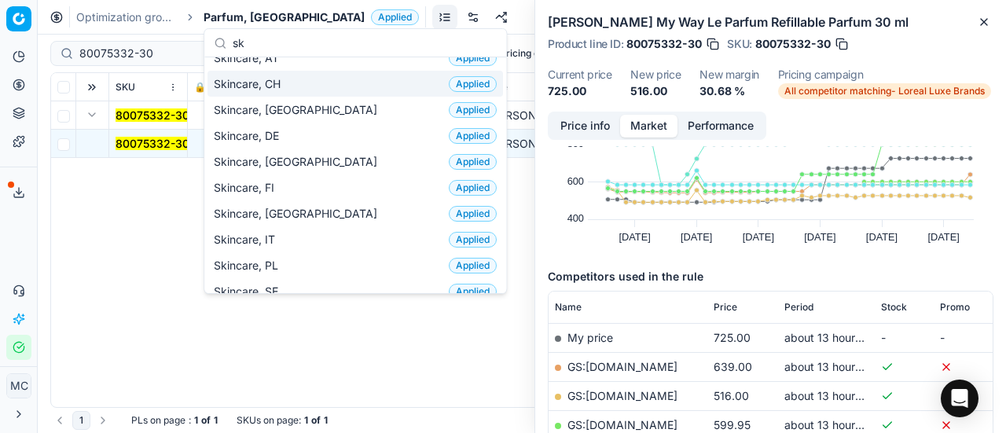
scroll to position [0, 0]
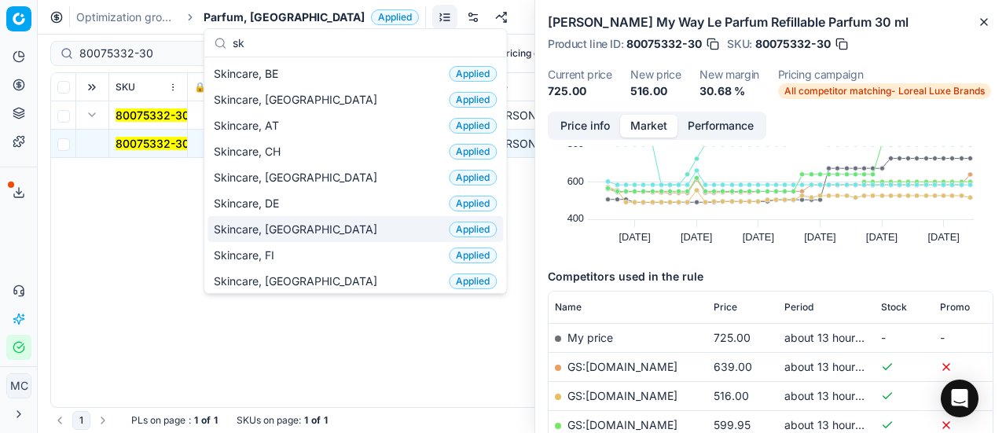
type input "sk"
click at [313, 227] on div "Skincare, DK Applied" at bounding box center [356, 229] width 296 height 26
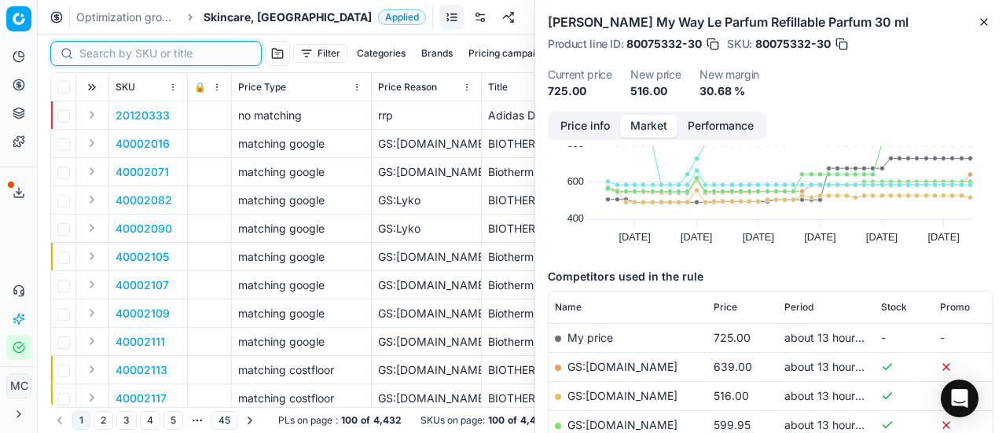
click at [102, 60] on input at bounding box center [165, 54] width 172 height 16
paste input "40002736"
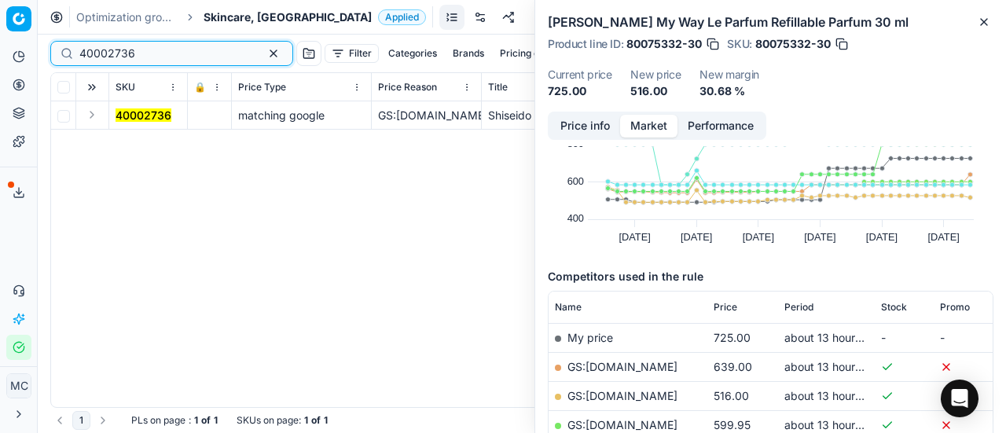
type input "40002736"
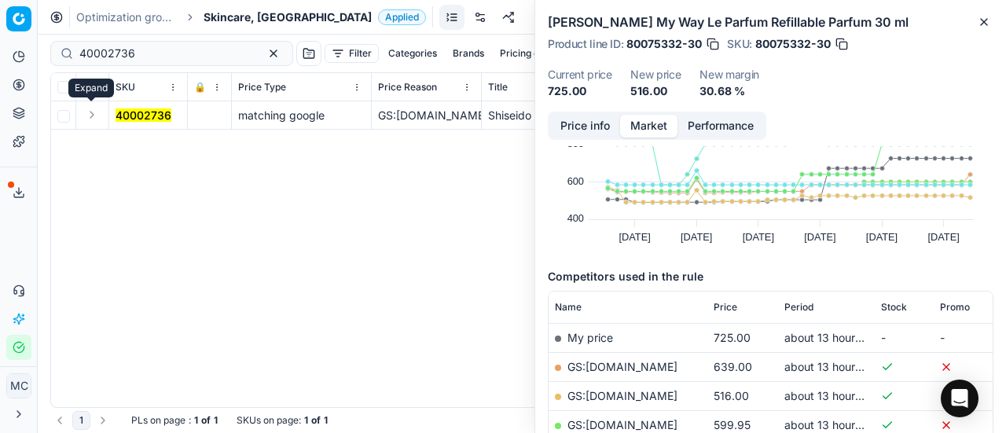
click at [95, 112] on button "Expand" at bounding box center [92, 114] width 19 height 19
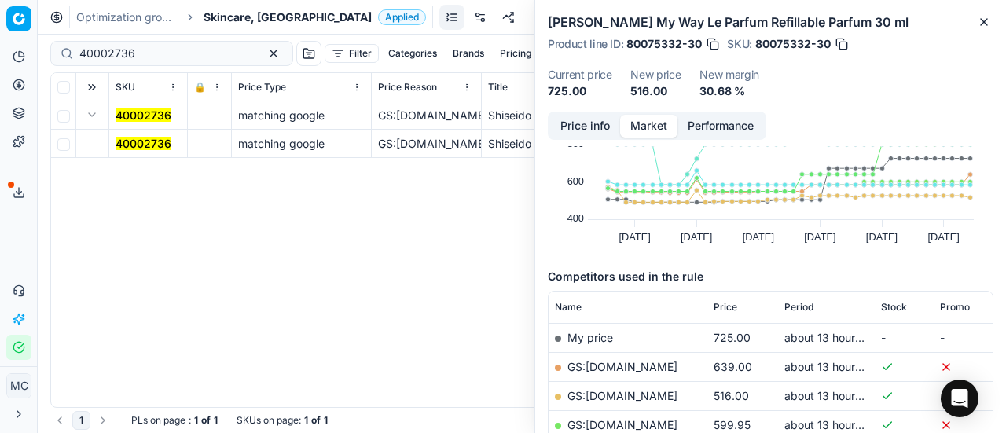
click at [142, 147] on mark "40002736" at bounding box center [144, 143] width 56 height 13
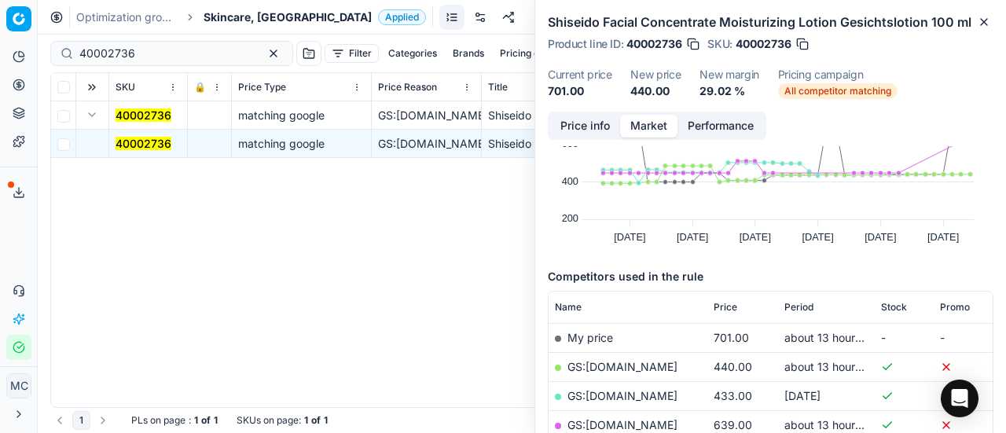
click at [605, 136] on button "Price info" at bounding box center [585, 126] width 70 height 23
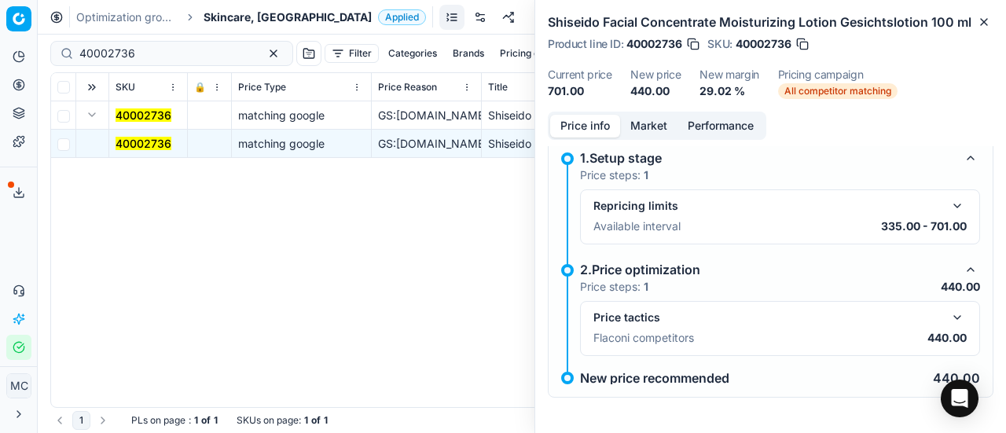
click at [949, 320] on button "button" at bounding box center [957, 317] width 19 height 19
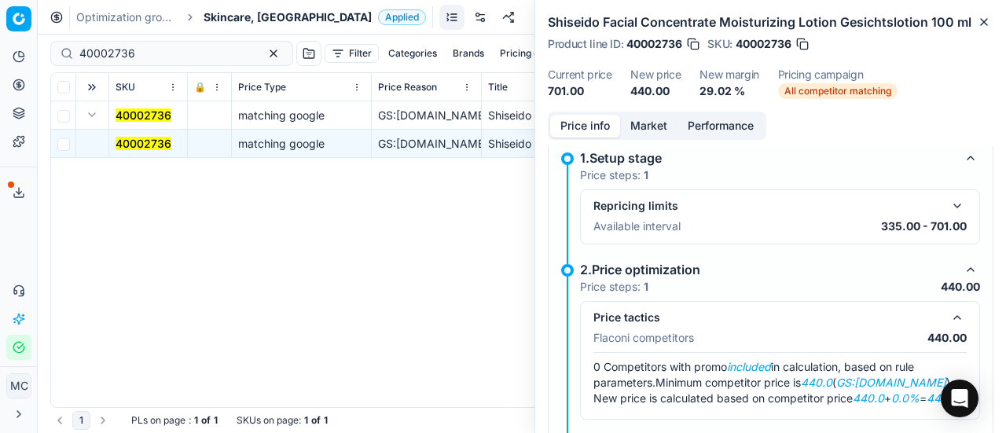
click at [655, 119] on button "Market" at bounding box center [648, 126] width 57 height 23
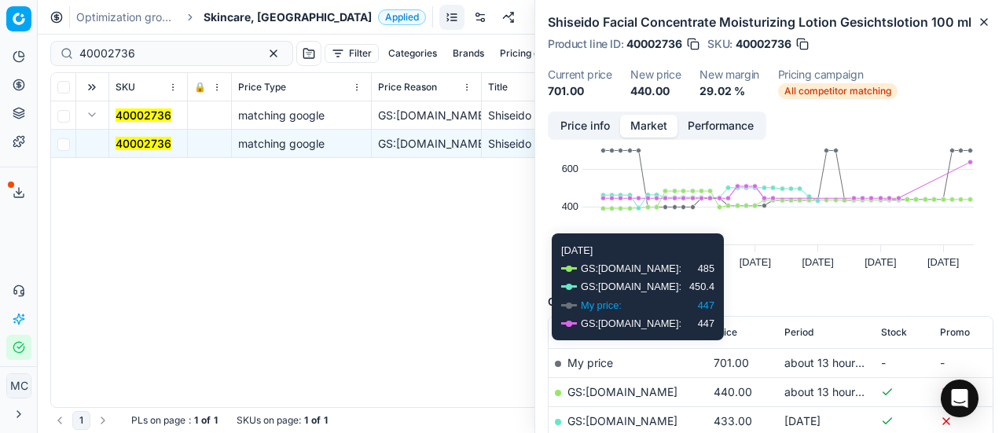
scroll to position [79, 0]
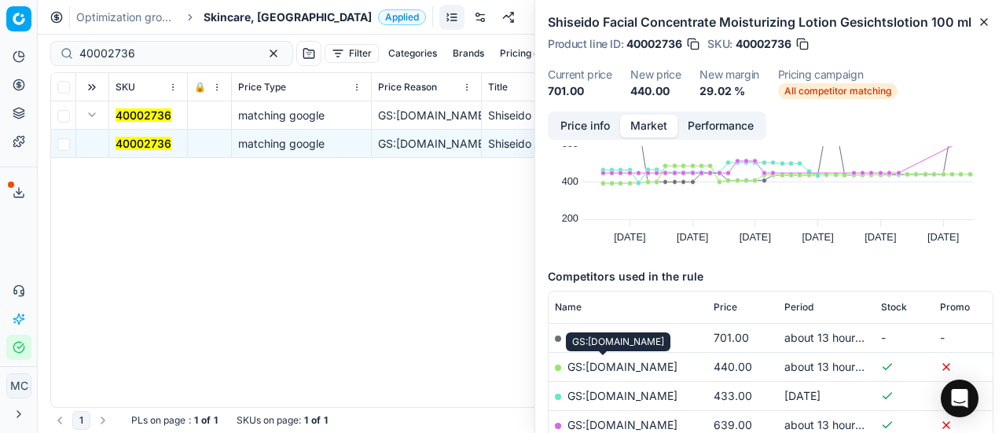
click at [621, 367] on link "GS:[DOMAIN_NAME]" at bounding box center [623, 366] width 110 height 13
click at [245, 17] on span "Skincare, [GEOGRAPHIC_DATA]" at bounding box center [288, 17] width 168 height 16
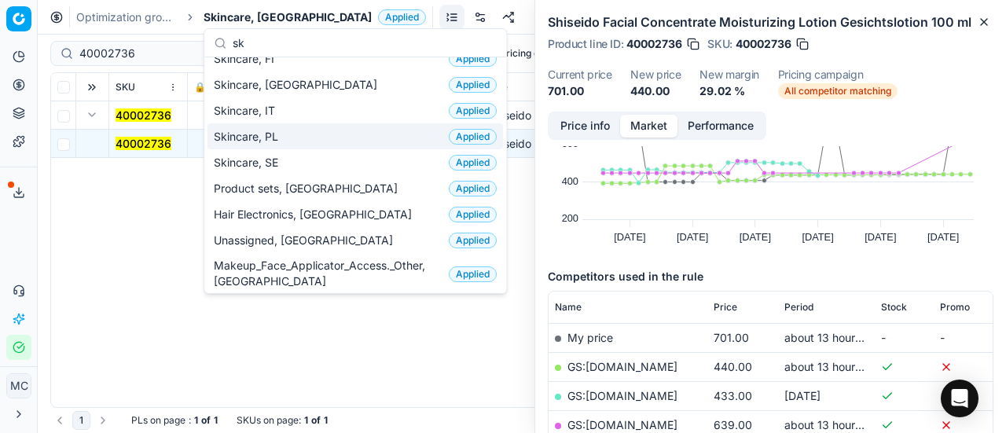
scroll to position [0, 0]
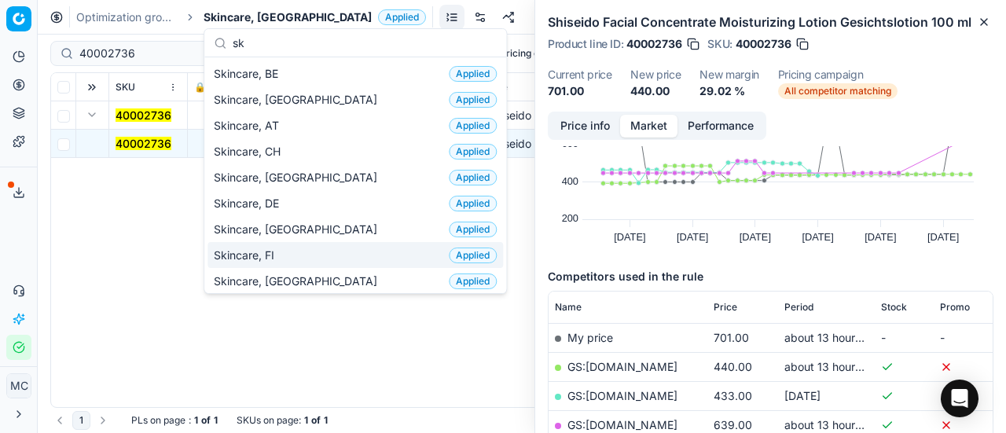
type input "sk"
click at [313, 256] on div "Skincare, FI Applied" at bounding box center [356, 255] width 296 height 26
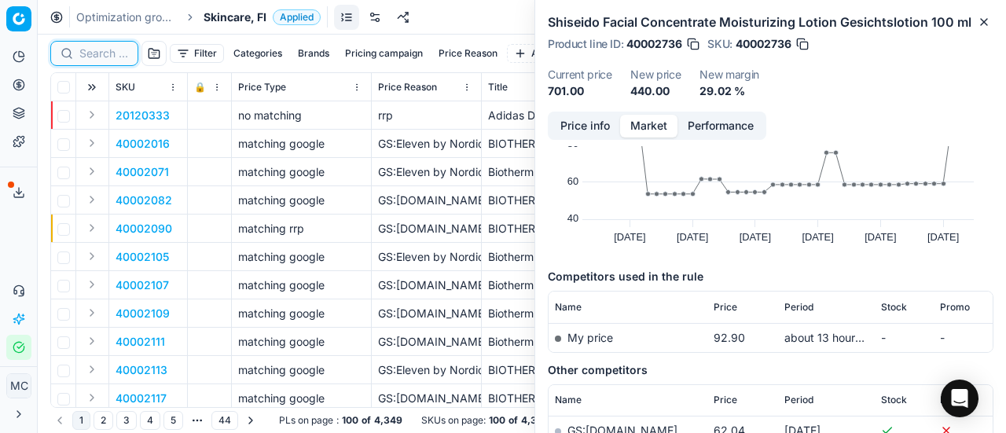
click at [105, 53] on input at bounding box center [103, 54] width 49 height 16
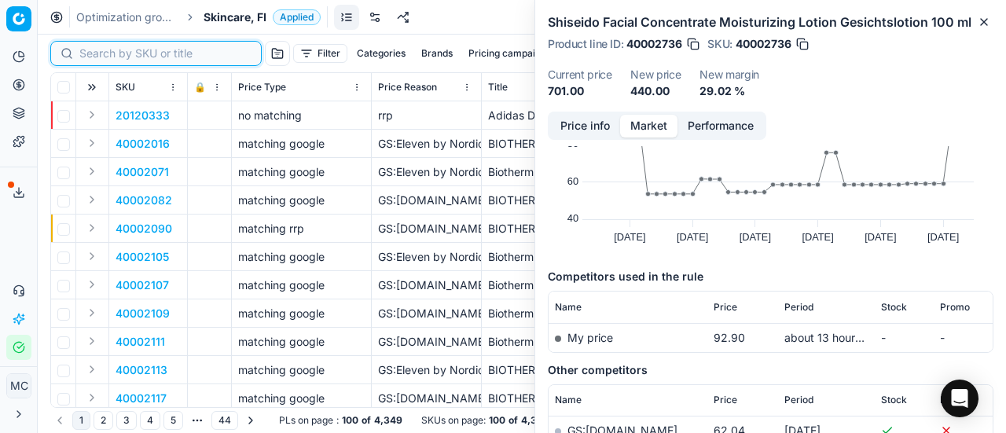
paste input "80060634-1"
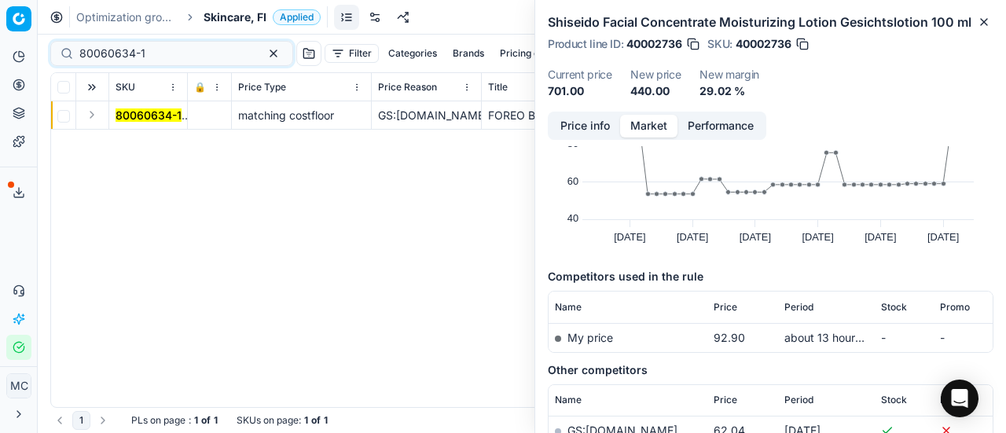
drag, startPoint x: 91, startPoint y: 116, endPoint x: 99, endPoint y: 123, distance: 10.6
click at [91, 116] on button "Expand" at bounding box center [92, 114] width 19 height 19
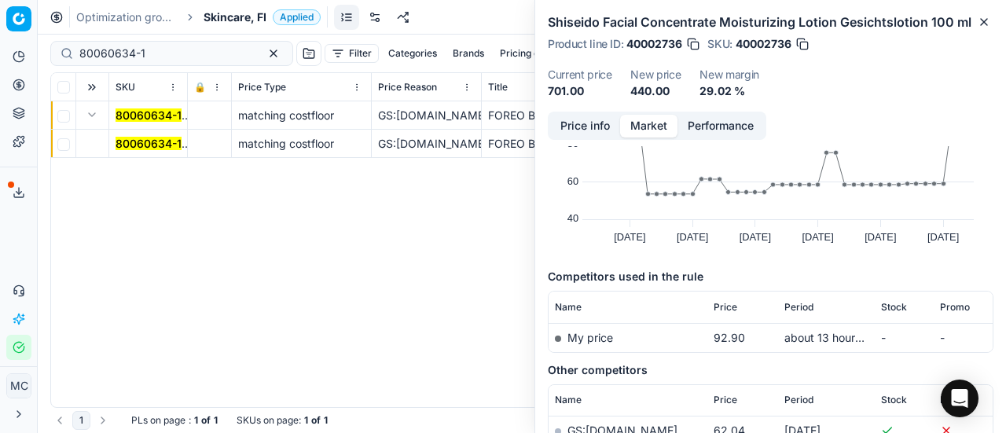
click at [156, 142] on mark "80060634-1" at bounding box center [149, 143] width 66 height 13
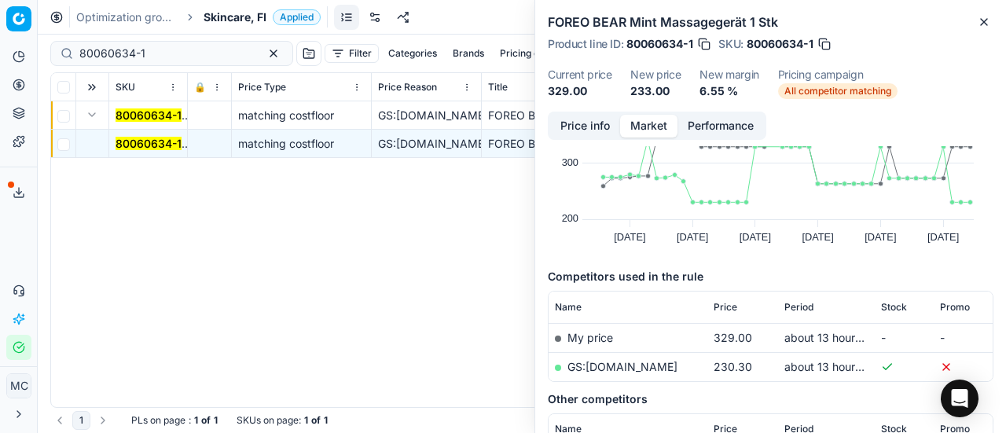
click at [569, 131] on button "Price info" at bounding box center [585, 126] width 70 height 23
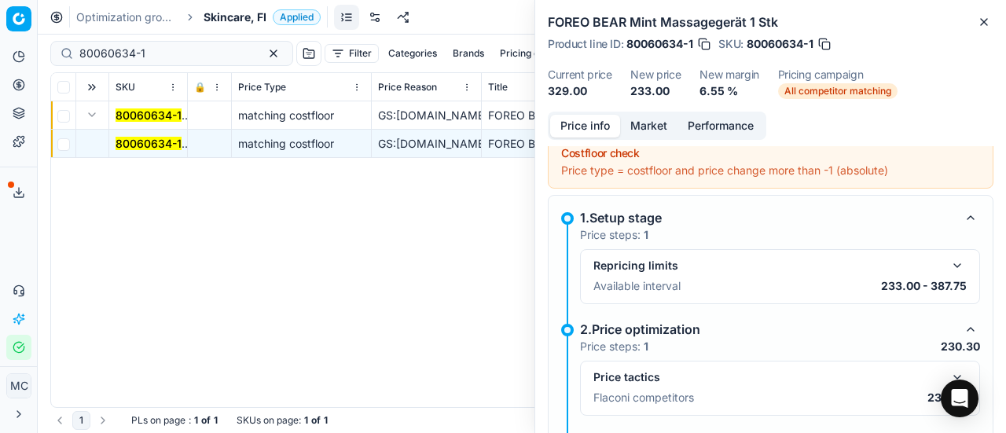
scroll to position [247, 0]
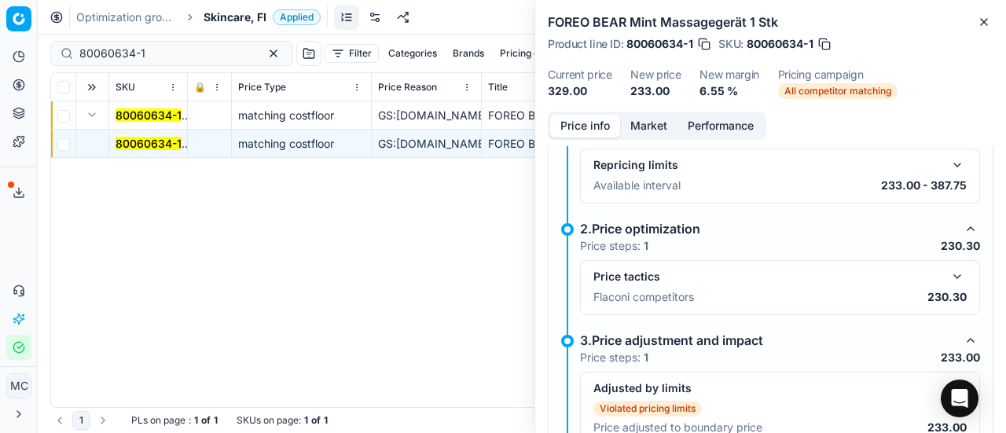
click at [949, 271] on button "button" at bounding box center [957, 276] width 19 height 19
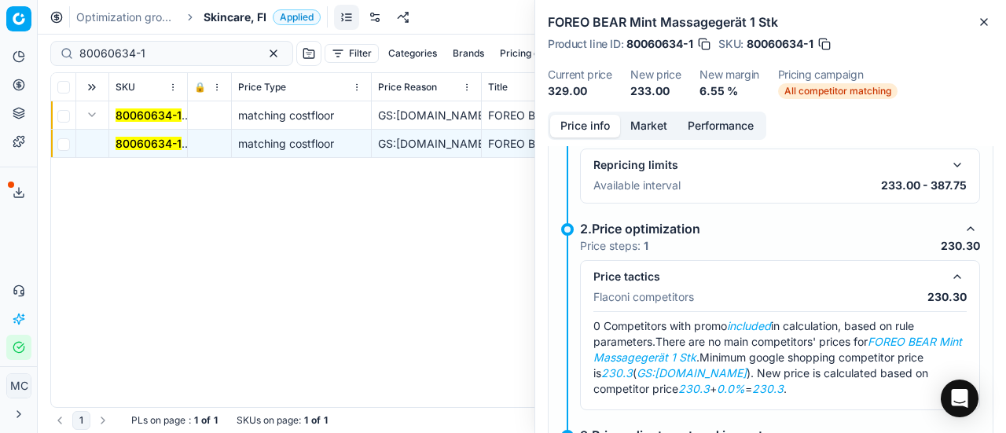
click at [640, 124] on button "Market" at bounding box center [648, 126] width 57 height 23
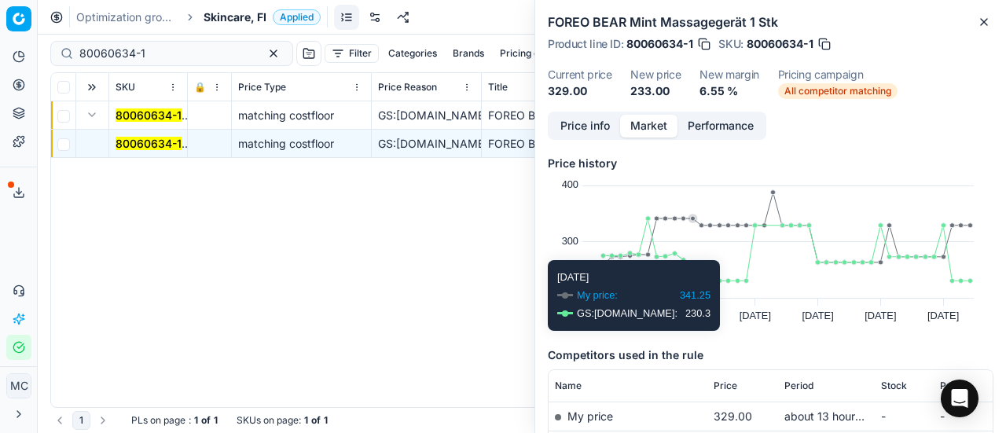
scroll to position [236, 0]
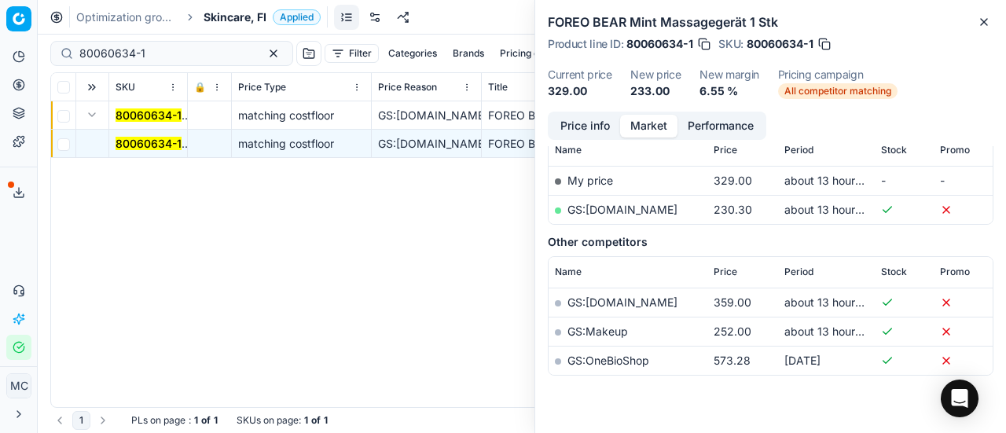
click at [614, 212] on link "GS:[DOMAIN_NAME]" at bounding box center [623, 209] width 110 height 13
drag, startPoint x: 193, startPoint y: 56, endPoint x: 0, endPoint y: 64, distance: 193.6
click at [0, 64] on div "Pricing platform Analytics Pricing Product portfolio Templates Export service 2…" at bounding box center [503, 216] width 1006 height 433
paste input "54706"
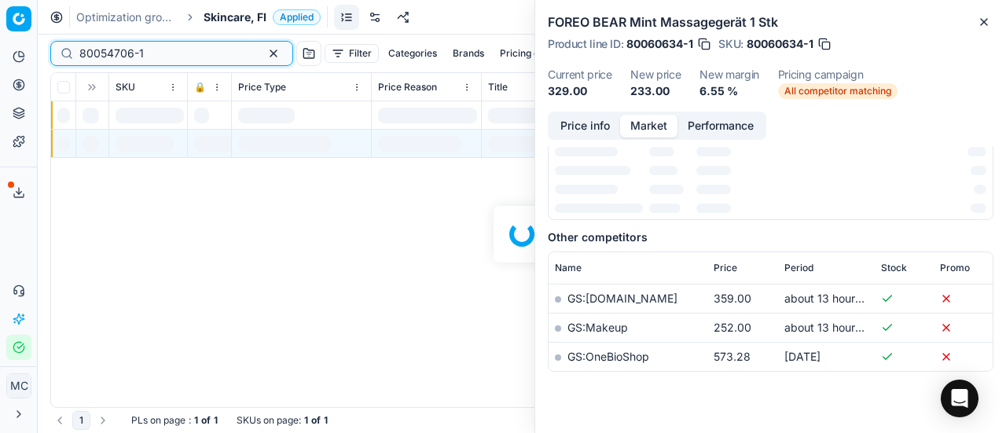
scroll to position [236, 0]
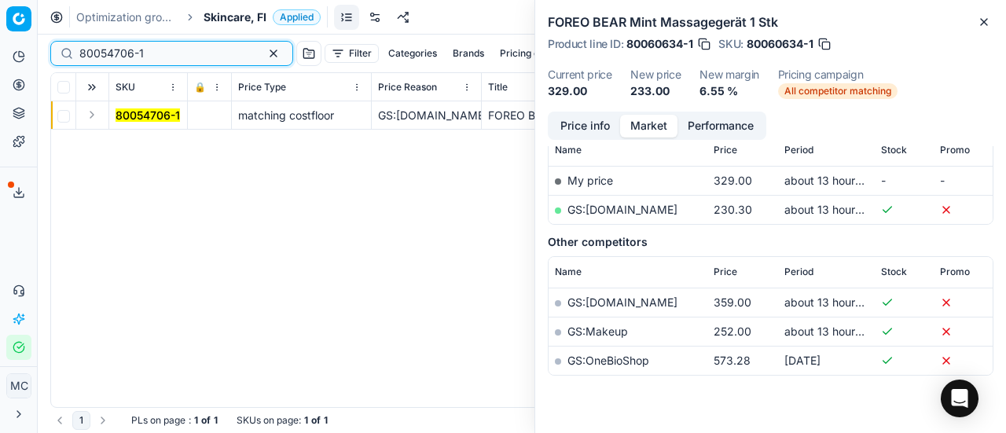
type input "80054706-1"
click at [94, 119] on button "Expand" at bounding box center [92, 114] width 19 height 19
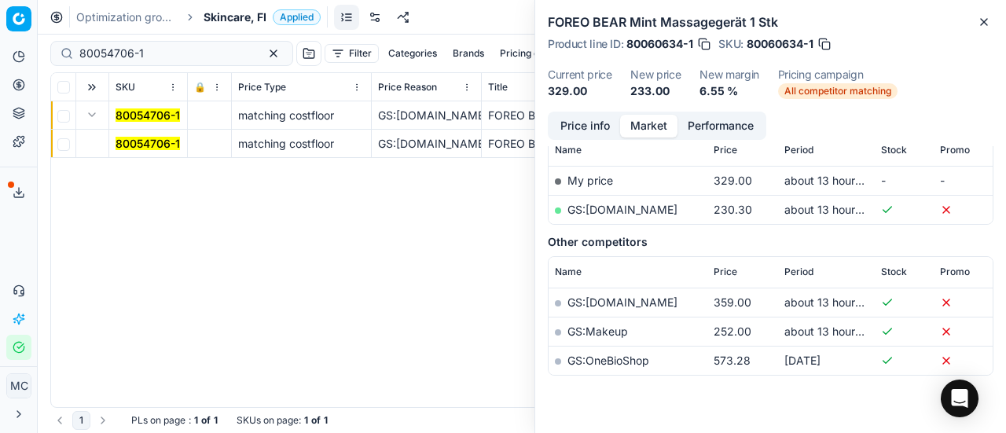
click at [157, 142] on mark "80054706-1" at bounding box center [148, 143] width 64 height 13
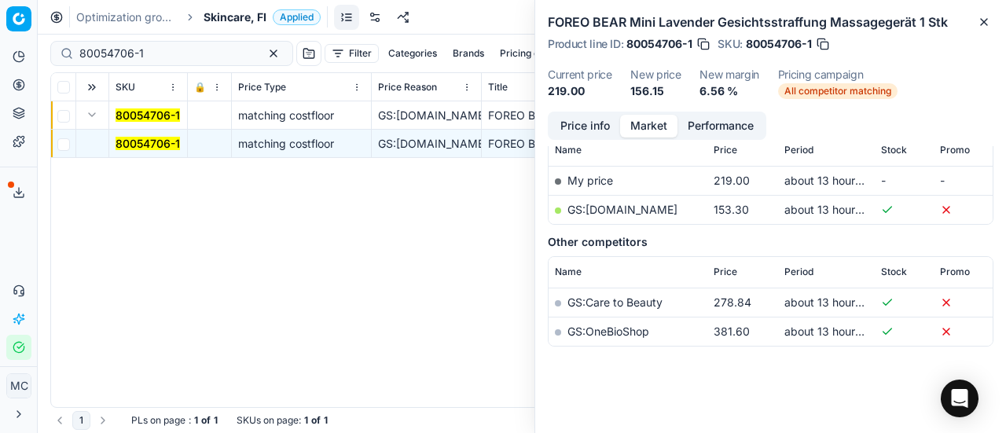
click at [596, 122] on button "Price info" at bounding box center [585, 126] width 70 height 23
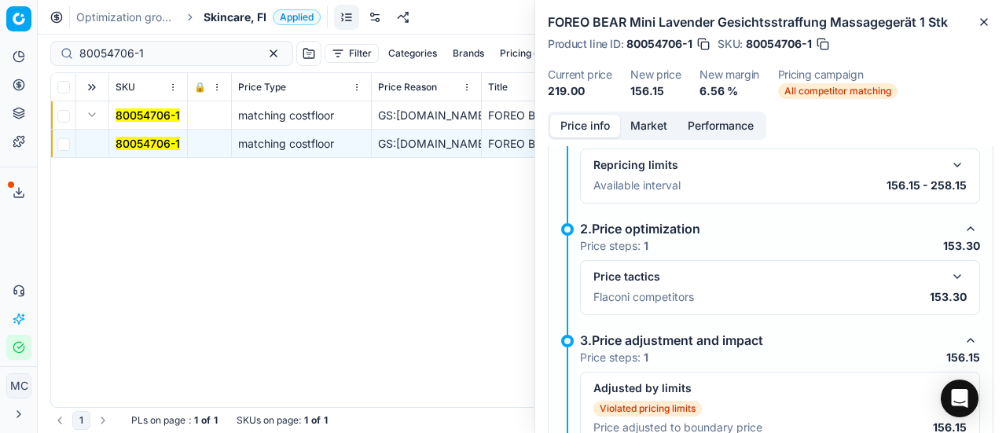
click at [948, 274] on button "button" at bounding box center [957, 276] width 19 height 19
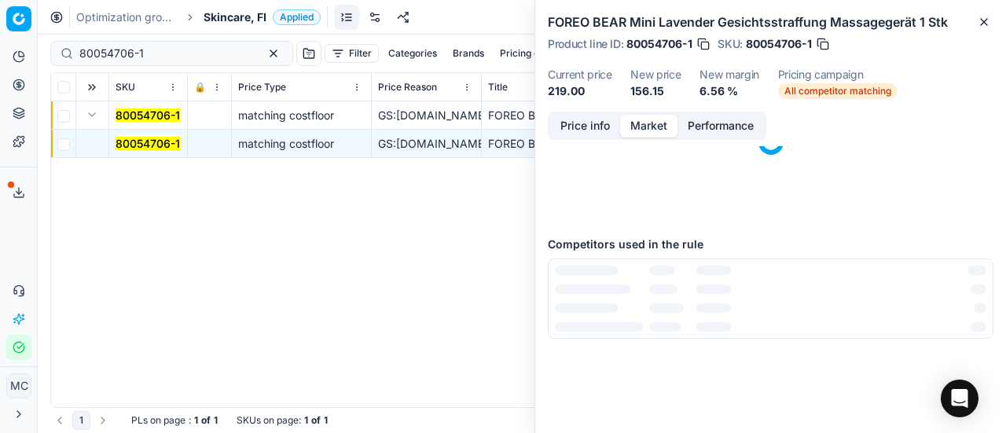
click at [650, 131] on button "Market" at bounding box center [648, 126] width 57 height 23
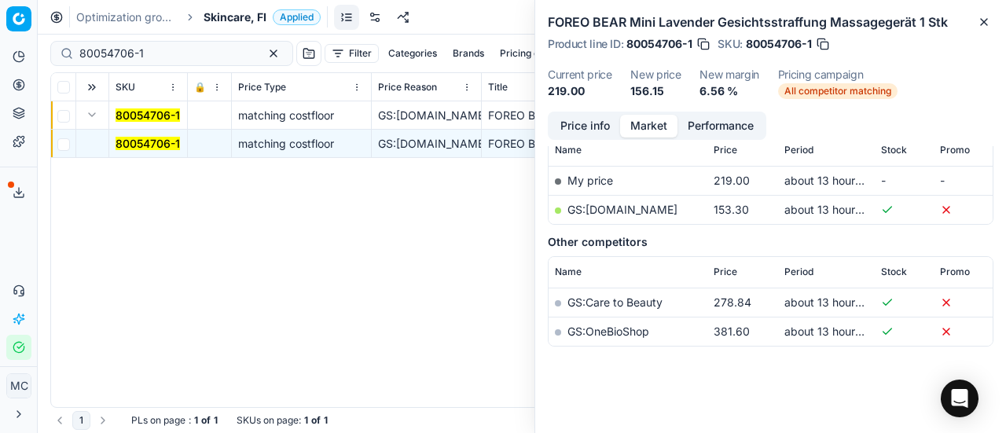
click at [620, 213] on link "GS:[DOMAIN_NAME]" at bounding box center [623, 209] width 110 height 13
click at [221, 13] on span "Skincare, FI" at bounding box center [235, 17] width 63 height 16
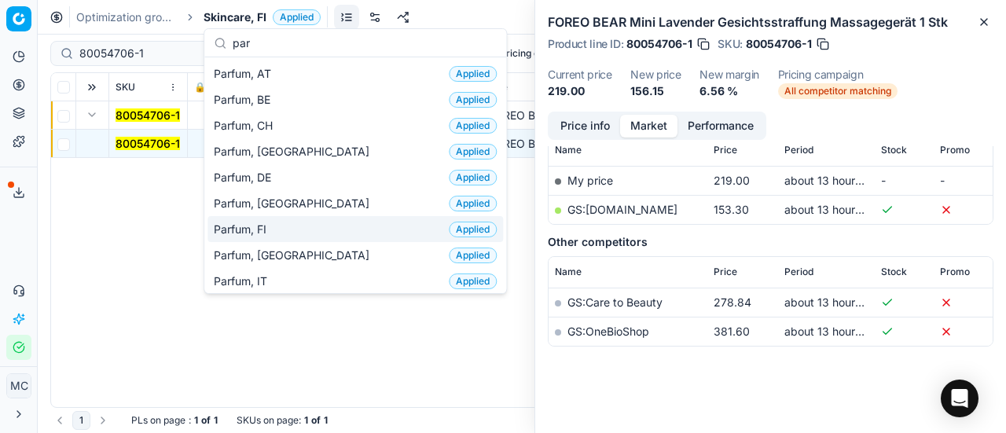
type input "par"
click at [278, 223] on div "Parfum, FI Applied" at bounding box center [356, 229] width 296 height 26
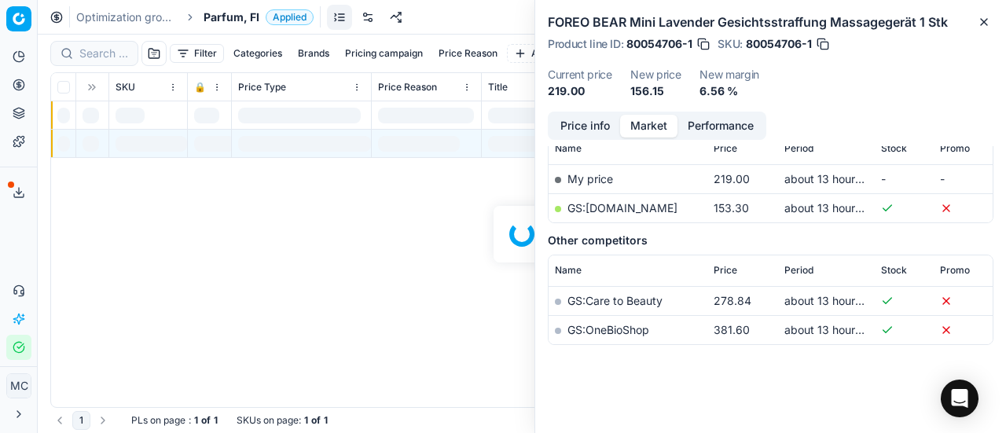
scroll to position [236, 0]
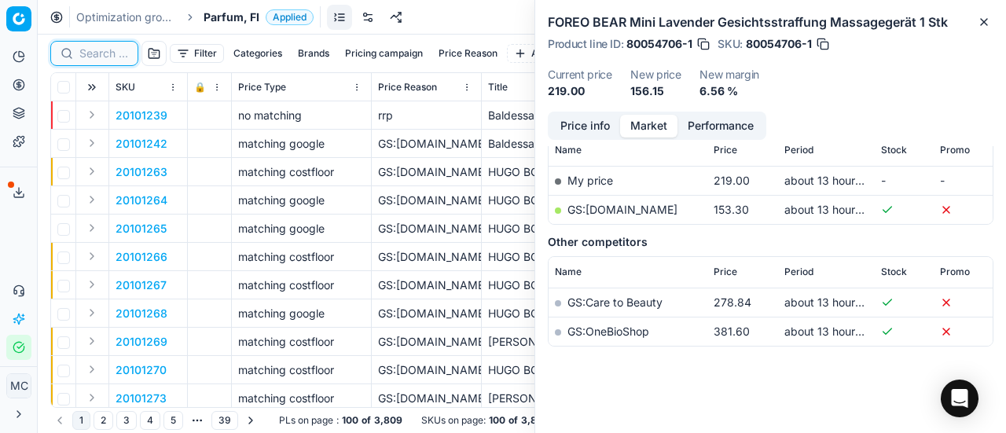
click at [109, 54] on input at bounding box center [103, 54] width 49 height 16
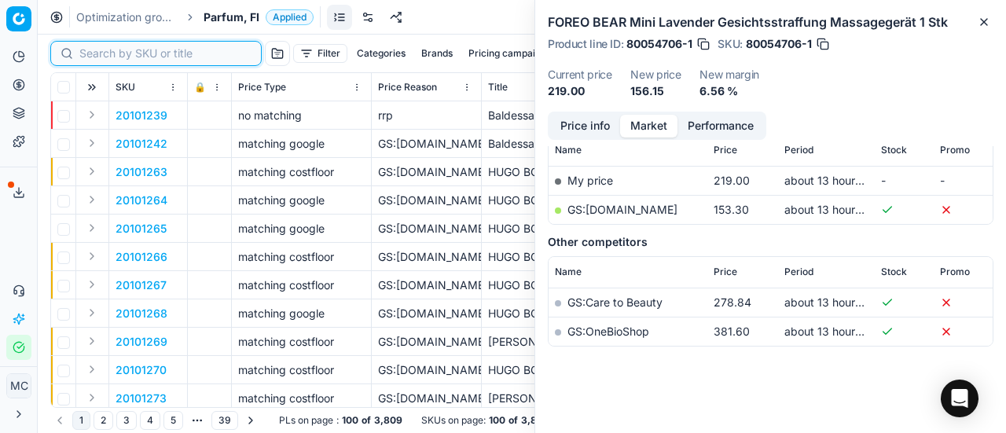
paste input "20101854"
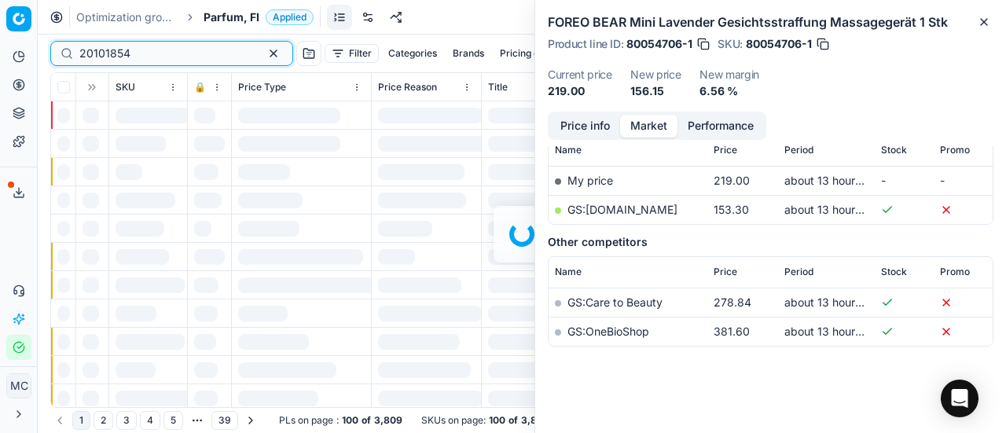
scroll to position [236, 0]
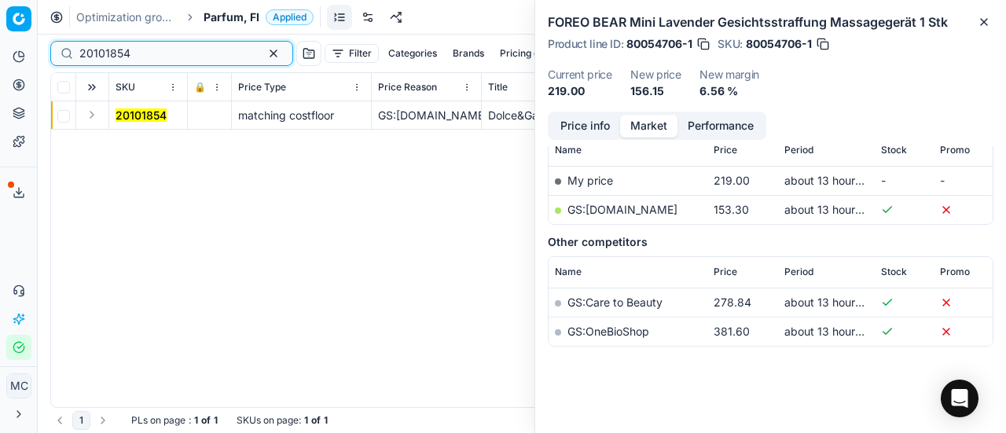
type input "20101854"
click at [91, 115] on button "Expand" at bounding box center [92, 114] width 19 height 19
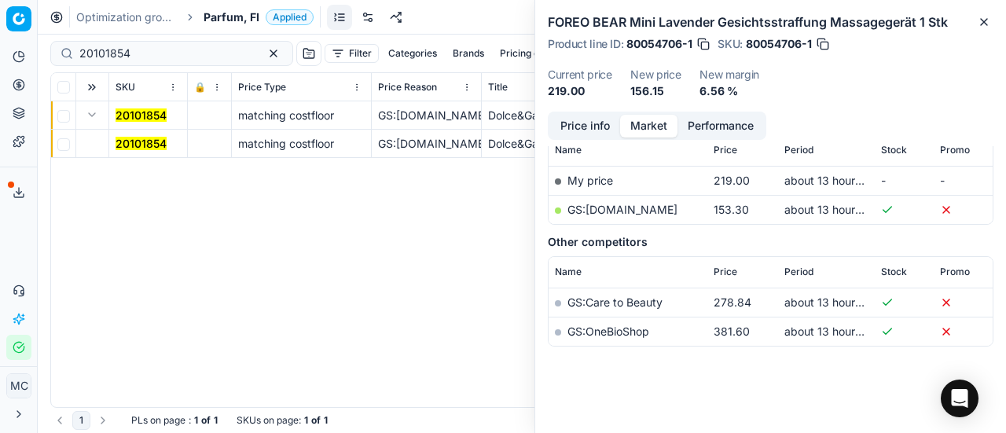
click at [129, 143] on mark "20101854" at bounding box center [141, 143] width 51 height 13
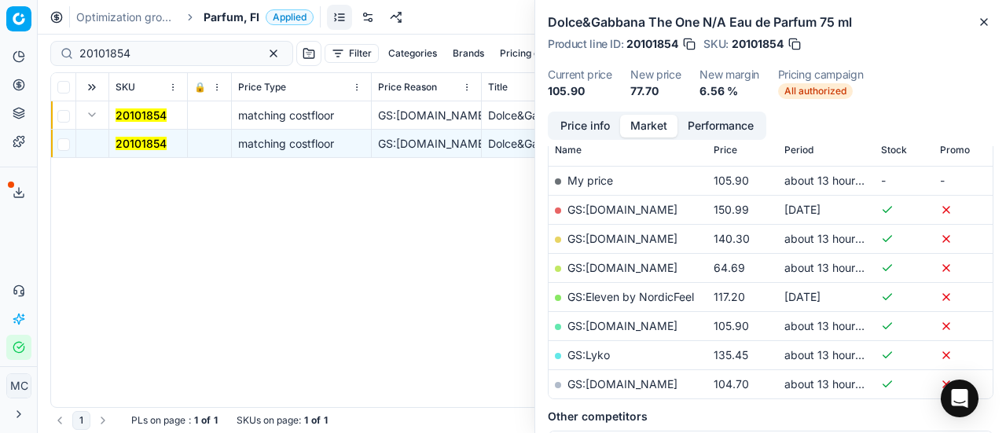
click at [561, 120] on button "Price info" at bounding box center [585, 126] width 70 height 23
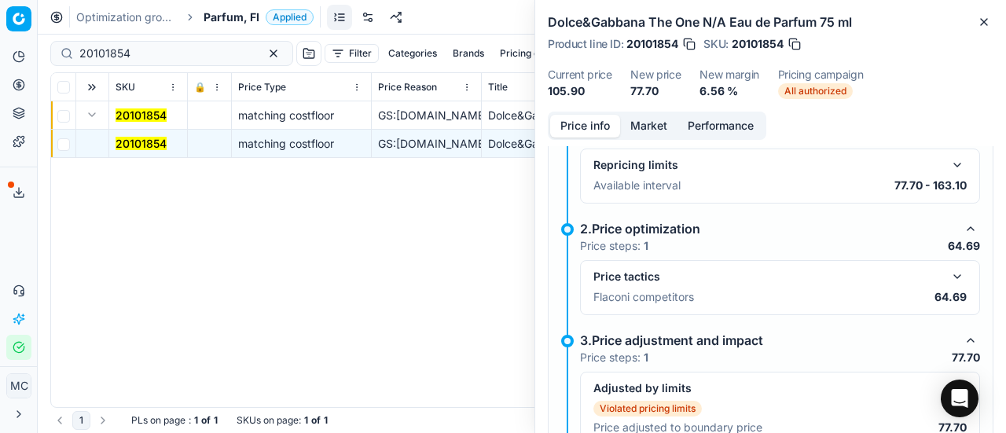
click at [948, 273] on button "button" at bounding box center [957, 276] width 19 height 19
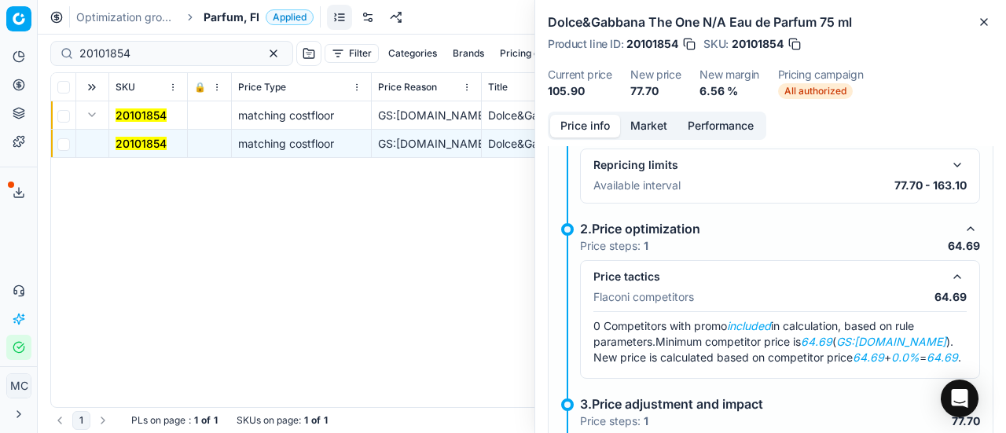
click at [650, 117] on button "Market" at bounding box center [648, 126] width 57 height 23
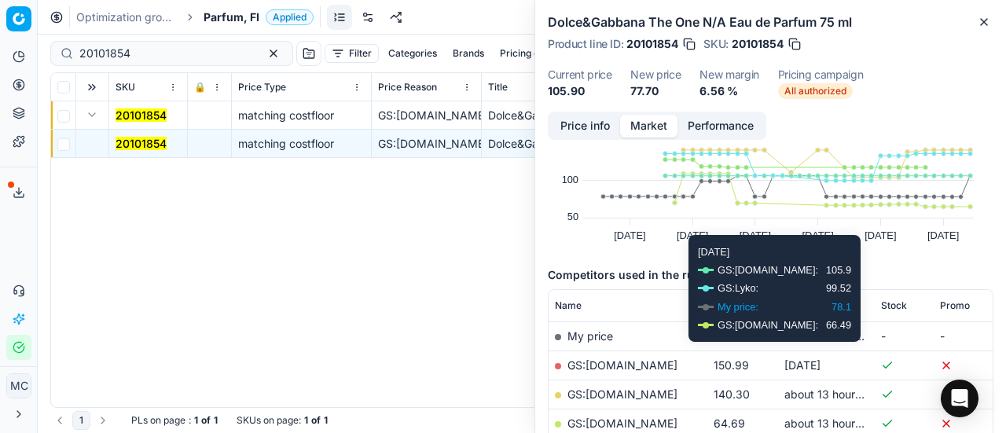
scroll to position [157, 0]
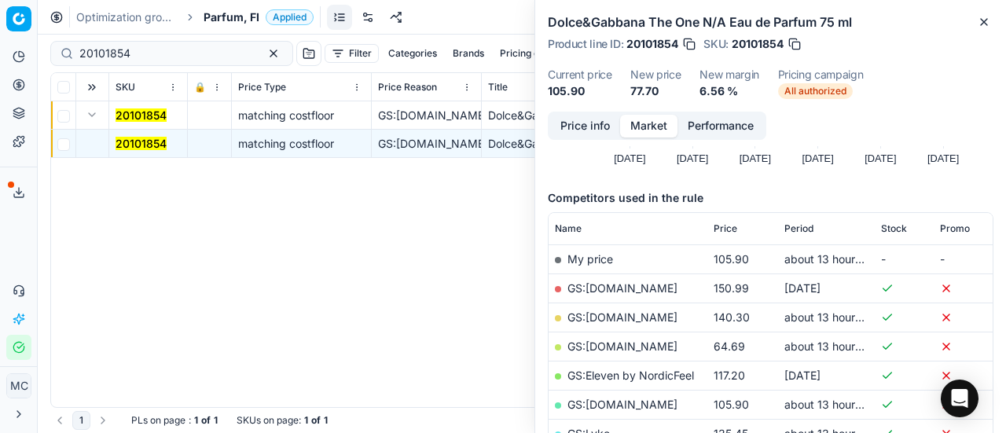
click at [626, 344] on link "GS:[DOMAIN_NAME]" at bounding box center [623, 346] width 110 height 13
click at [230, 20] on span "Parfum, FI" at bounding box center [232, 17] width 56 height 16
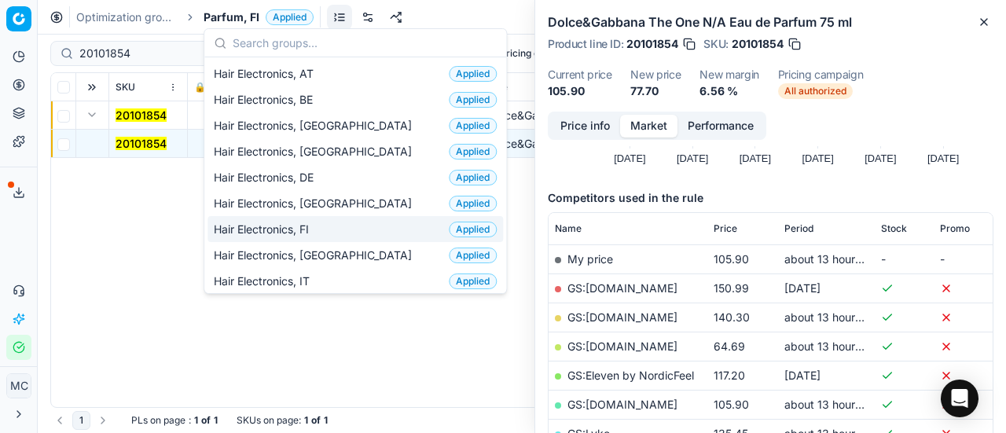
click at [351, 230] on div "Hair Electronics, FI Applied" at bounding box center [356, 229] width 296 height 26
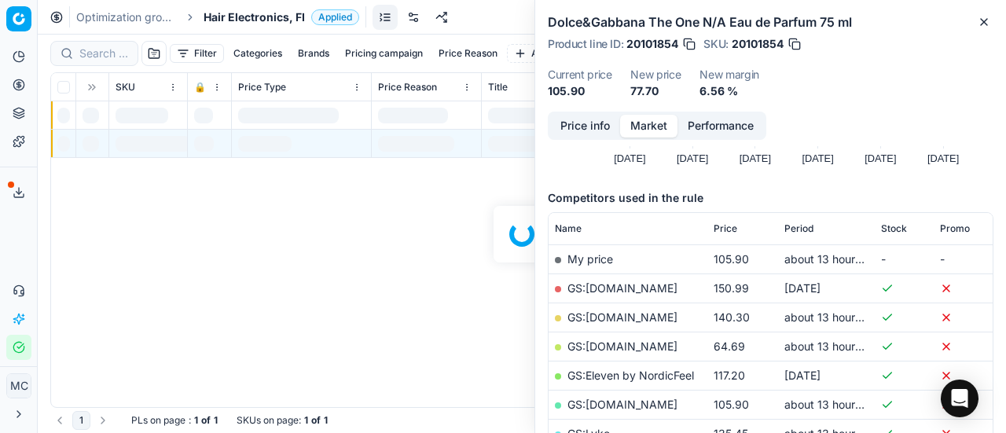
click at [109, 47] on div at bounding box center [522, 234] width 969 height 399
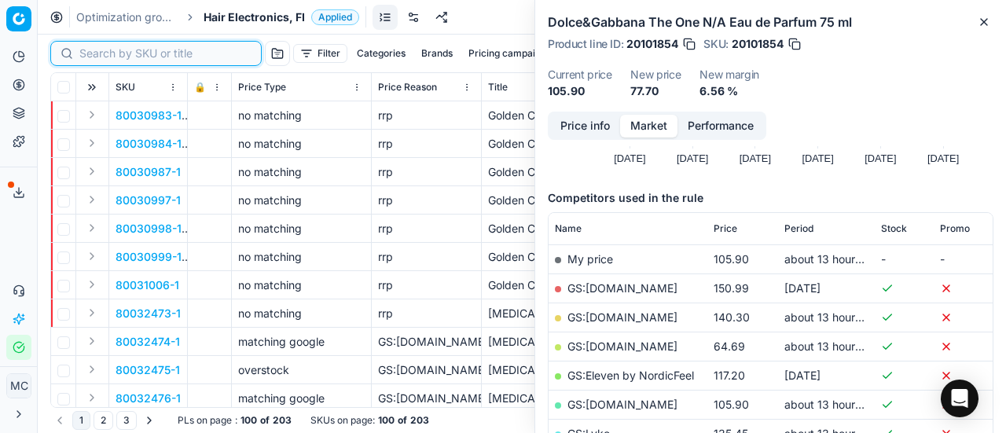
click at [110, 48] on input at bounding box center [165, 54] width 172 height 16
paste input "80054435-1"
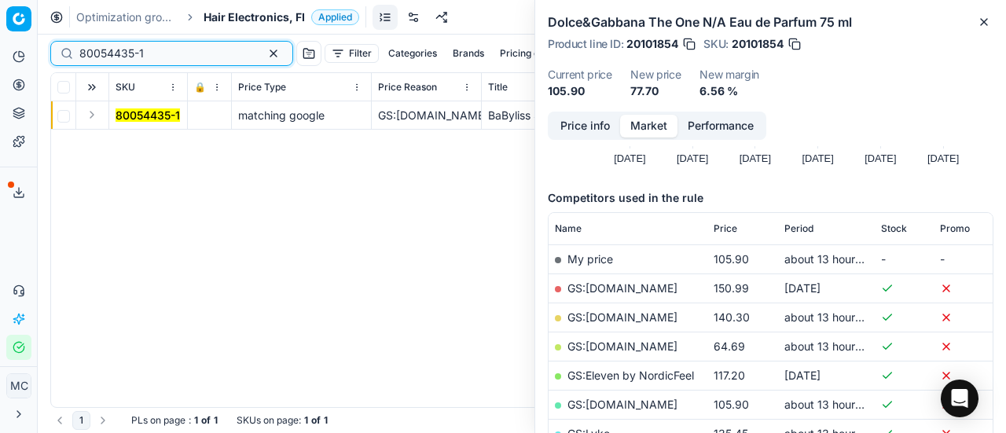
type input "80054435-1"
click at [97, 112] on button "Expand" at bounding box center [92, 114] width 19 height 19
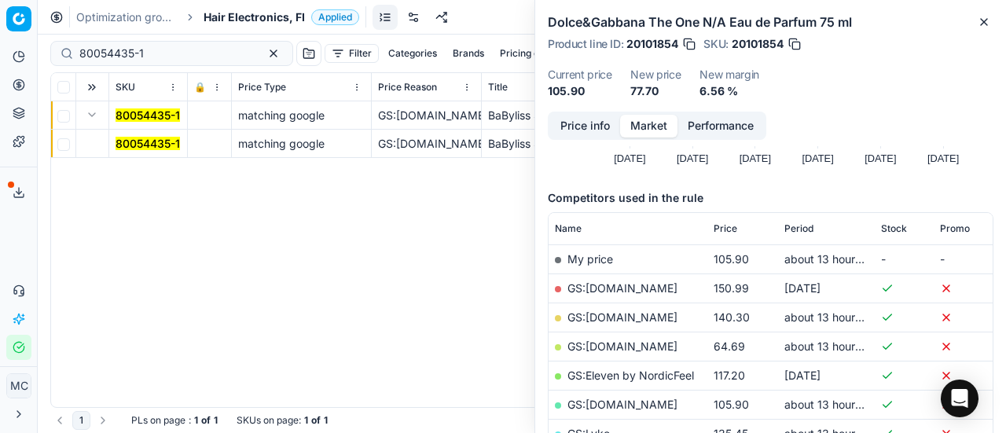
click at [149, 144] on mark "80054435-1" at bounding box center [148, 143] width 64 height 13
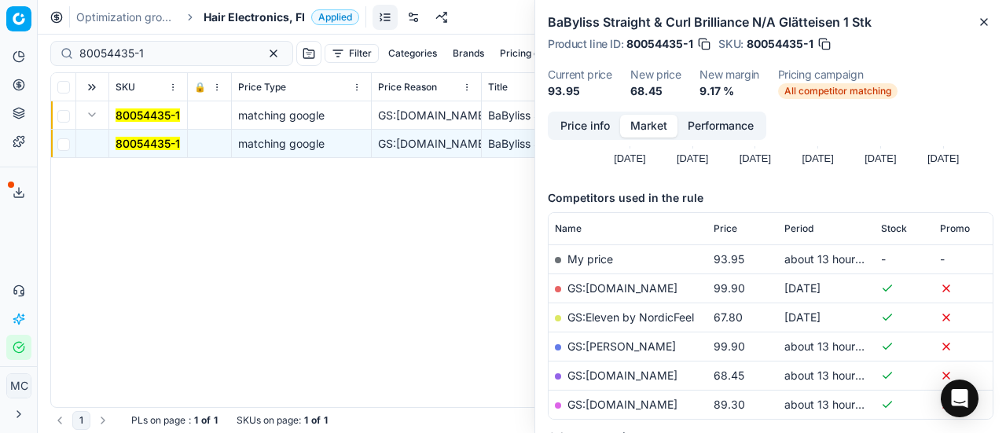
click at [598, 131] on button "Price info" at bounding box center [585, 126] width 70 height 23
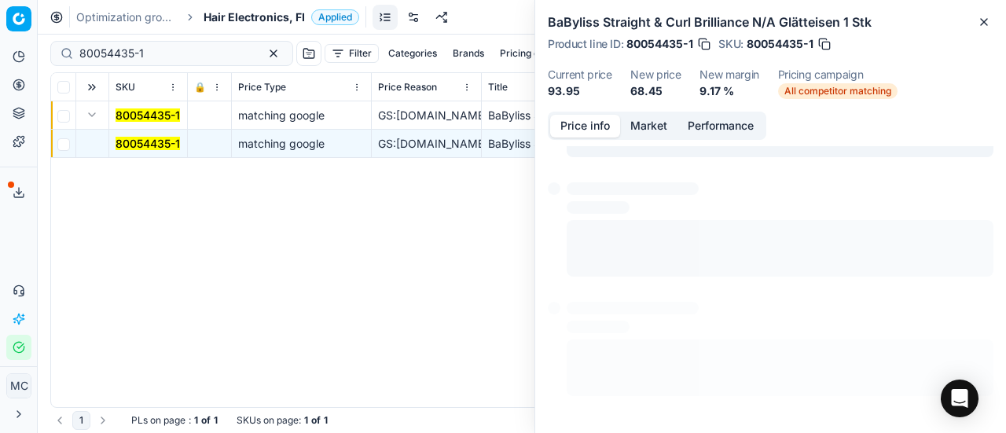
scroll to position [71, 0]
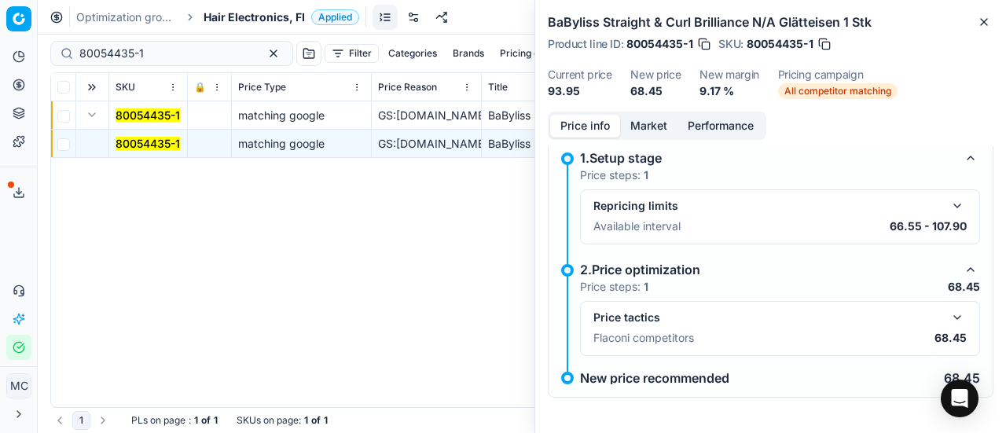
click at [950, 314] on button "button" at bounding box center [957, 317] width 19 height 19
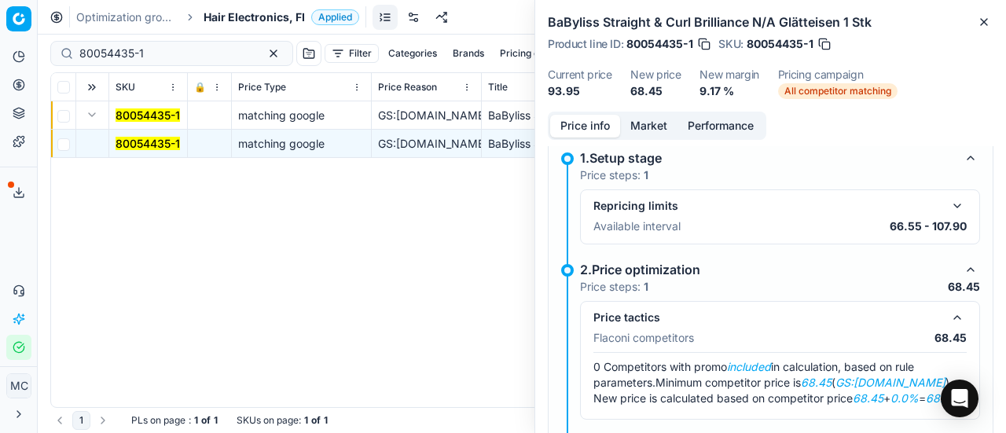
click at [635, 130] on button "Market" at bounding box center [648, 126] width 57 height 23
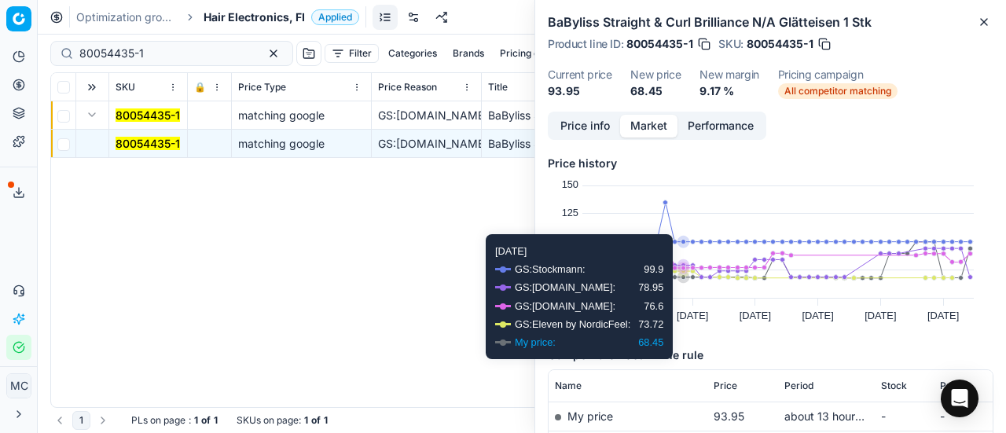
scroll to position [157, 0]
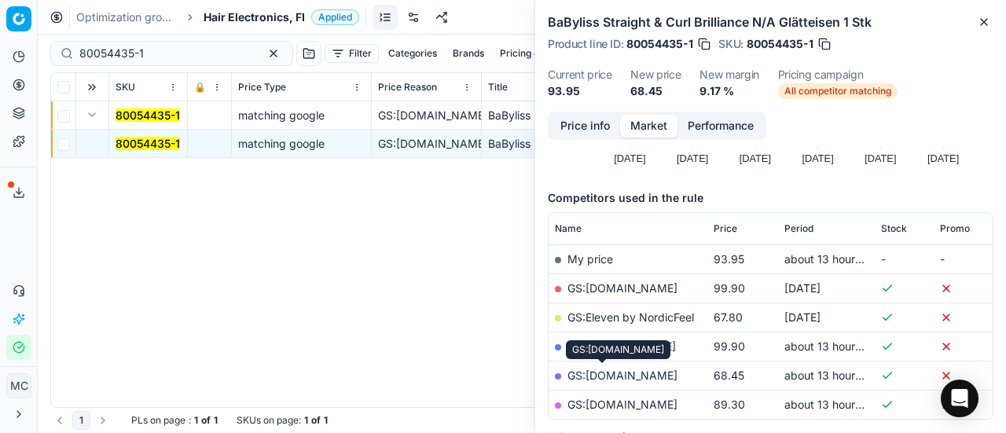
click at [634, 374] on link "GS:[DOMAIN_NAME]" at bounding box center [623, 375] width 110 height 13
click at [261, 15] on span "Hair Electronics, FI" at bounding box center [254, 17] width 101 height 16
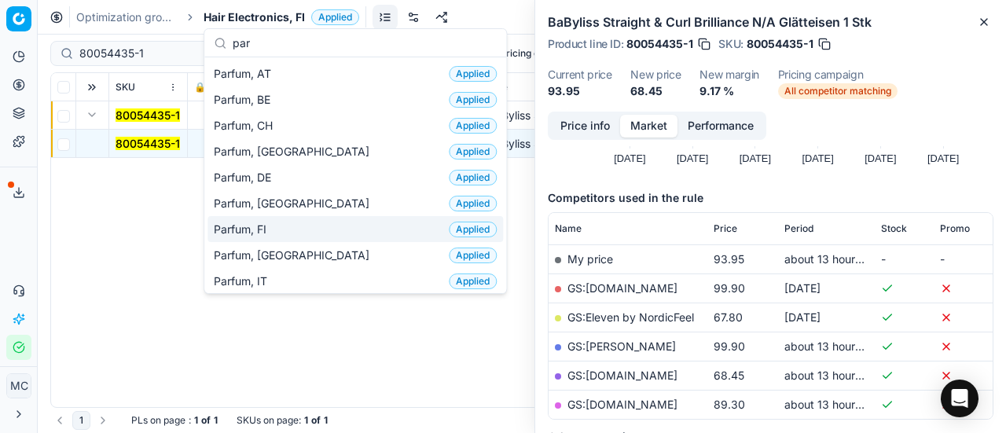
type input "par"
click at [292, 230] on div "Parfum, FI Applied" at bounding box center [356, 229] width 296 height 26
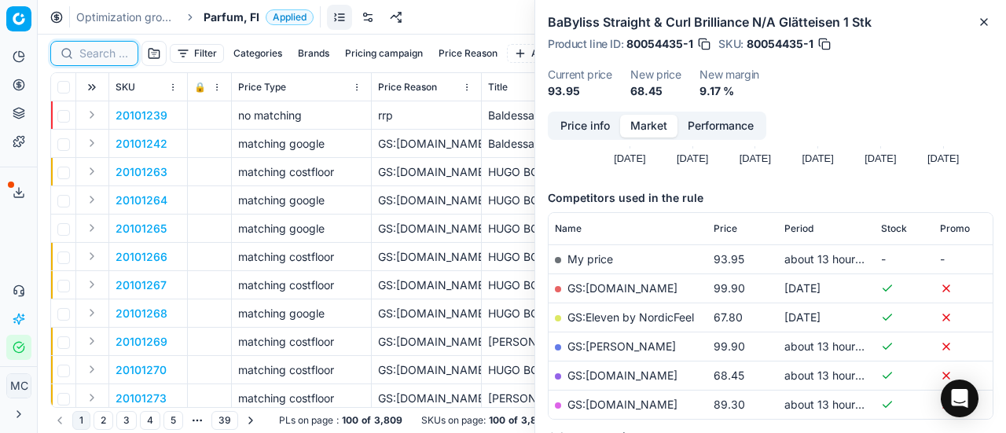
click at [105, 56] on input at bounding box center [103, 54] width 49 height 16
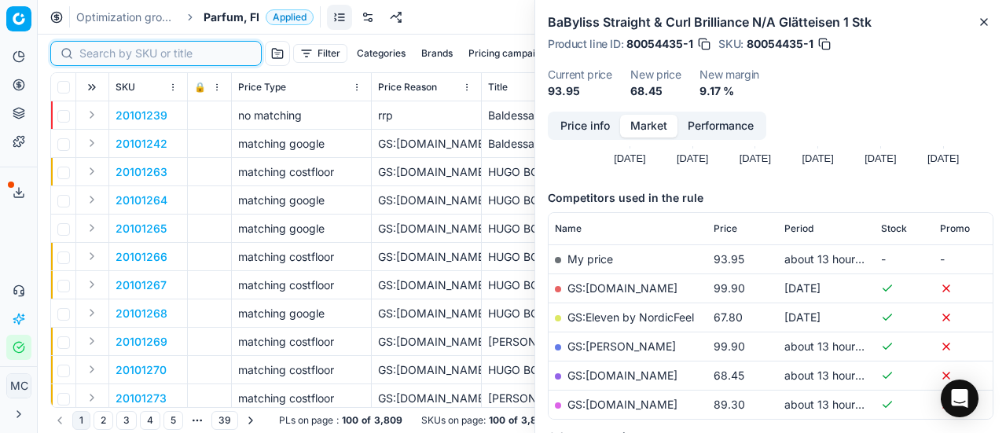
paste input "20101852"
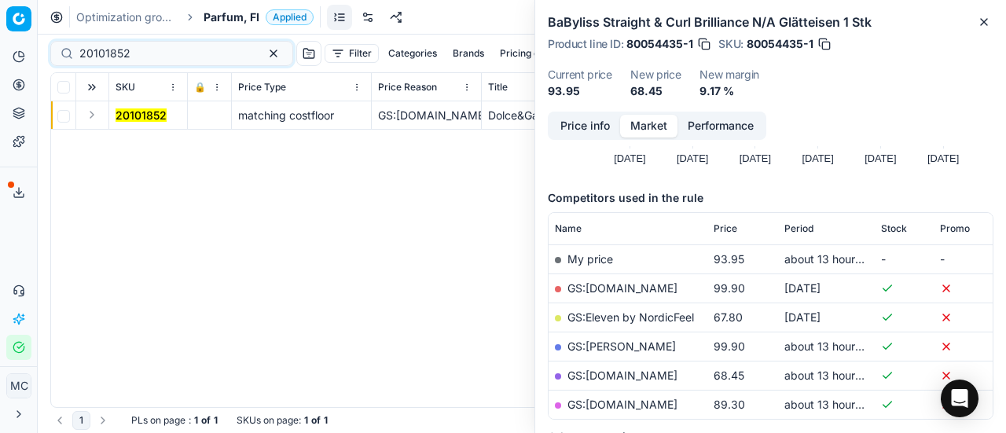
click at [97, 117] on button "Expand" at bounding box center [92, 114] width 19 height 19
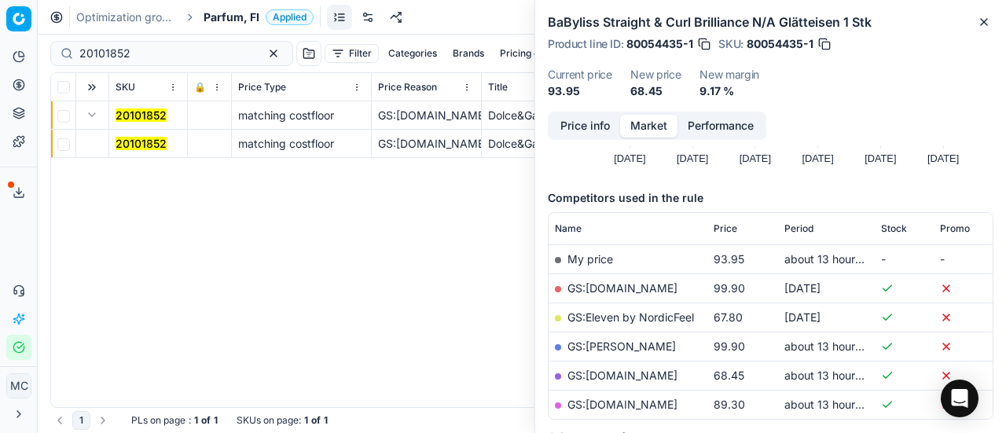
click at [134, 152] on td "20101852" at bounding box center [148, 144] width 79 height 28
click at [136, 147] on mark "20101852" at bounding box center [141, 143] width 51 height 13
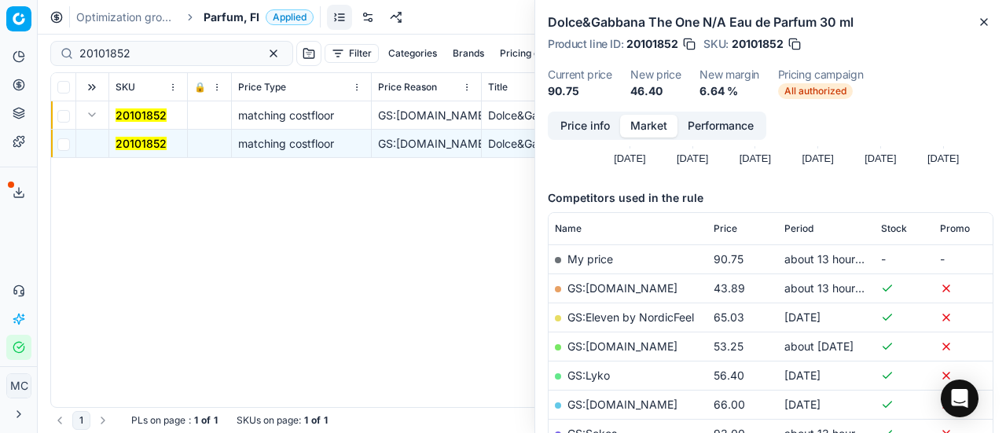
click at [595, 131] on button "Price info" at bounding box center [585, 126] width 70 height 23
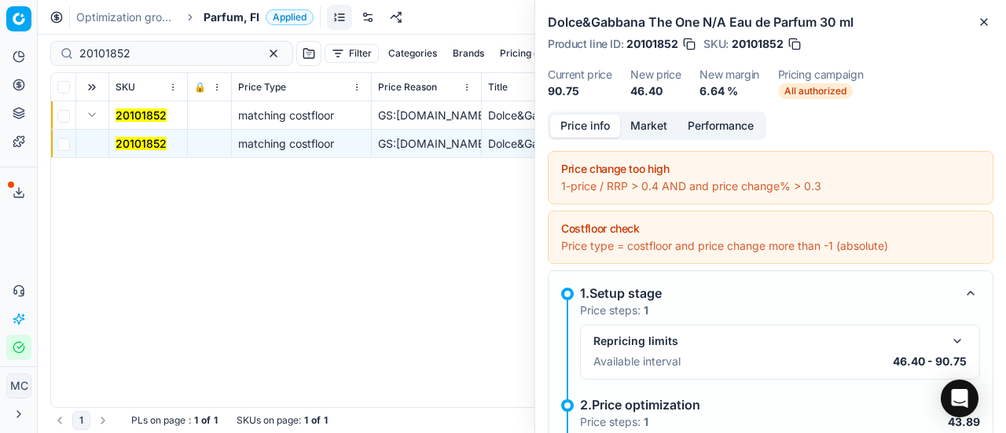
scroll to position [228, 0]
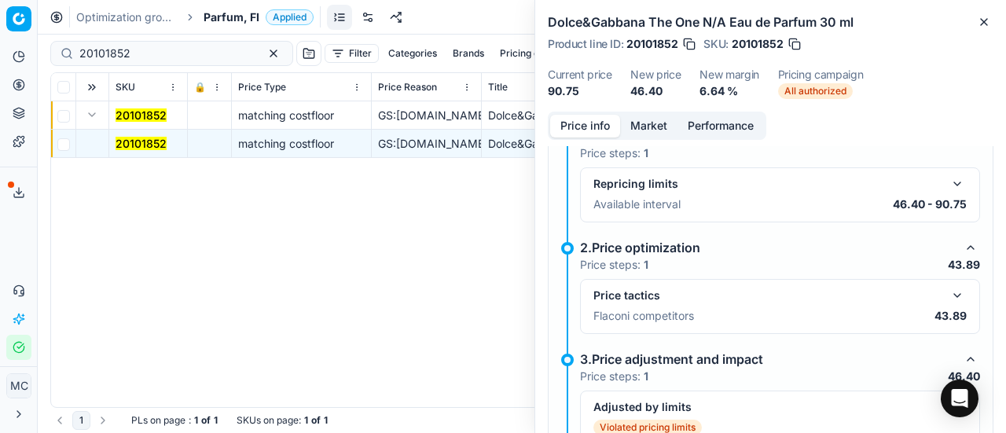
click at [949, 294] on button "button" at bounding box center [957, 295] width 19 height 19
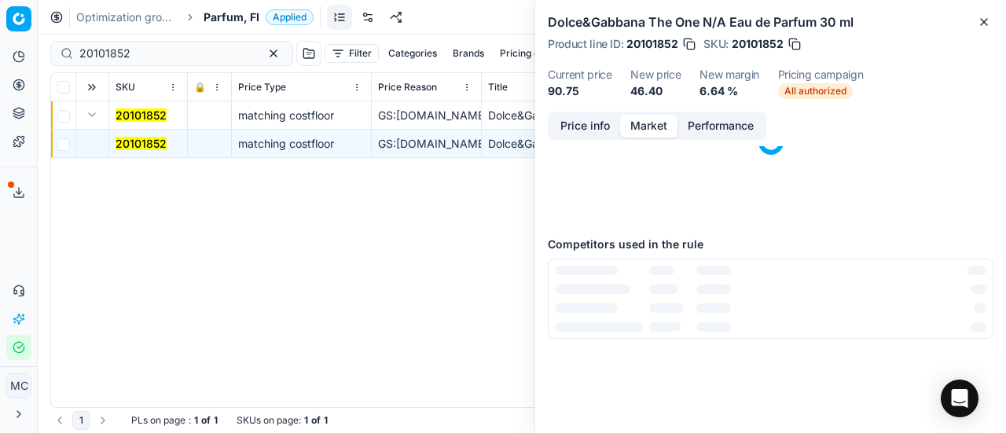
click at [646, 123] on button "Market" at bounding box center [648, 126] width 57 height 23
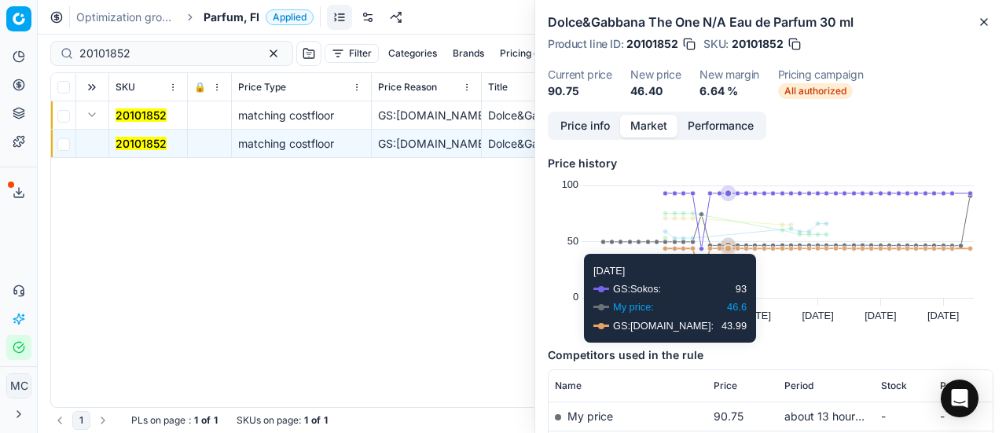
scroll to position [157, 0]
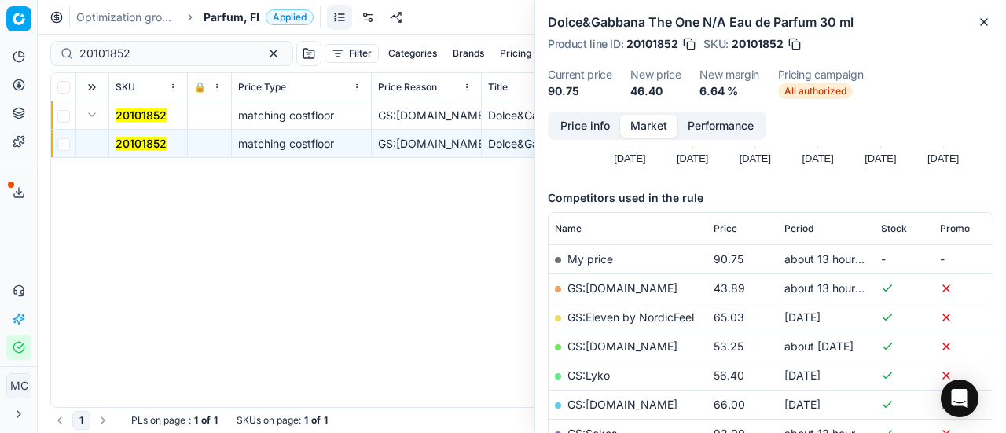
click at [618, 289] on link "GS:[DOMAIN_NAME]" at bounding box center [623, 287] width 110 height 13
drag, startPoint x: 201, startPoint y: 54, endPoint x: 0, endPoint y: 40, distance: 201.8
click at [0, 34] on div "Pricing platform Analytics Pricing Product portfolio Templates Export service 2…" at bounding box center [503, 216] width 1006 height 433
paste input "80066641-50"
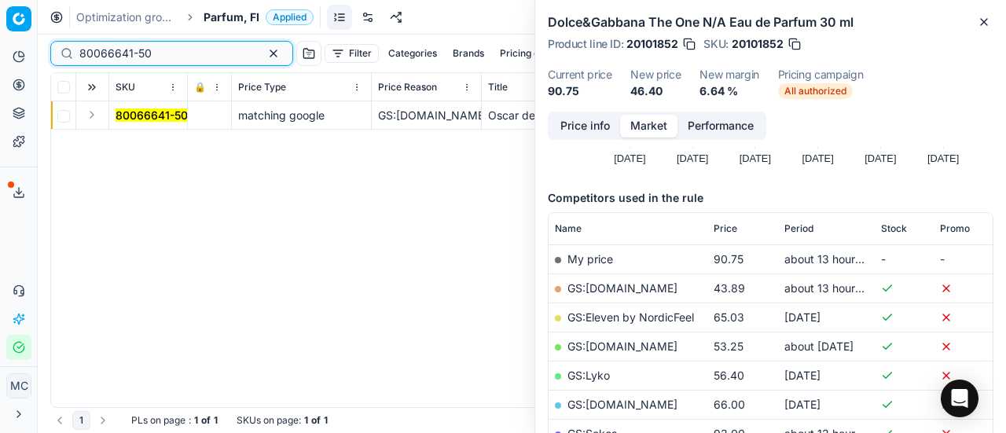
type input "80066641-50"
click at [93, 116] on button "Expand" at bounding box center [92, 114] width 19 height 19
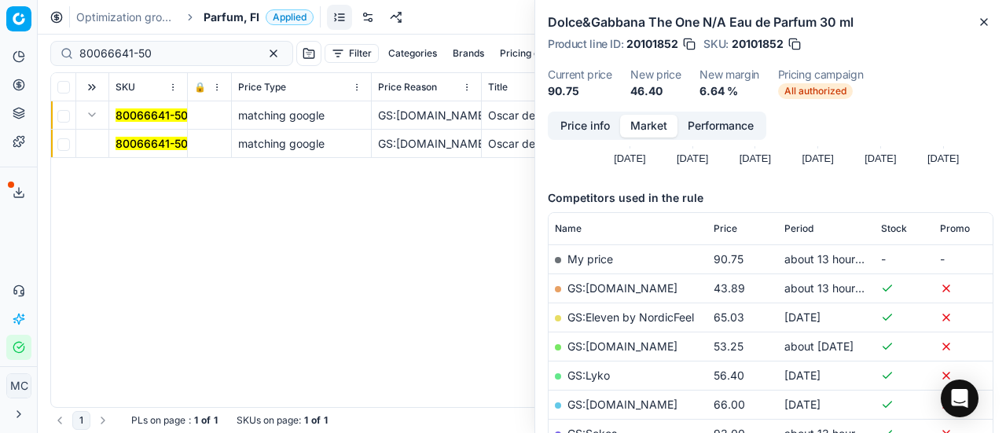
click at [178, 149] on mark "80066641-50" at bounding box center [152, 143] width 72 height 13
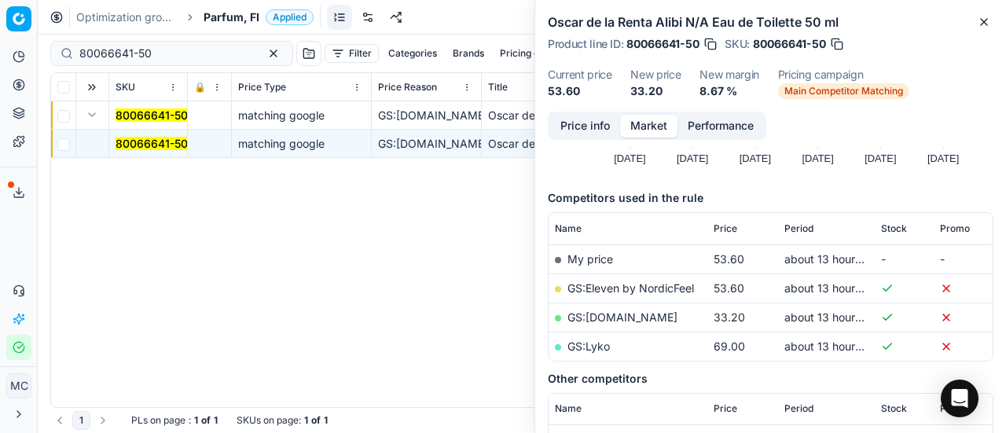
click at [576, 122] on button "Price info" at bounding box center [585, 126] width 70 height 23
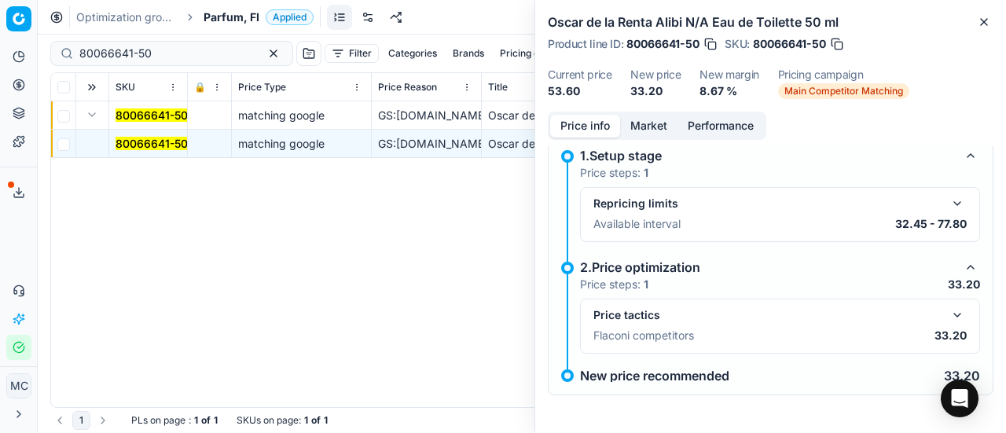
scroll to position [71, 0]
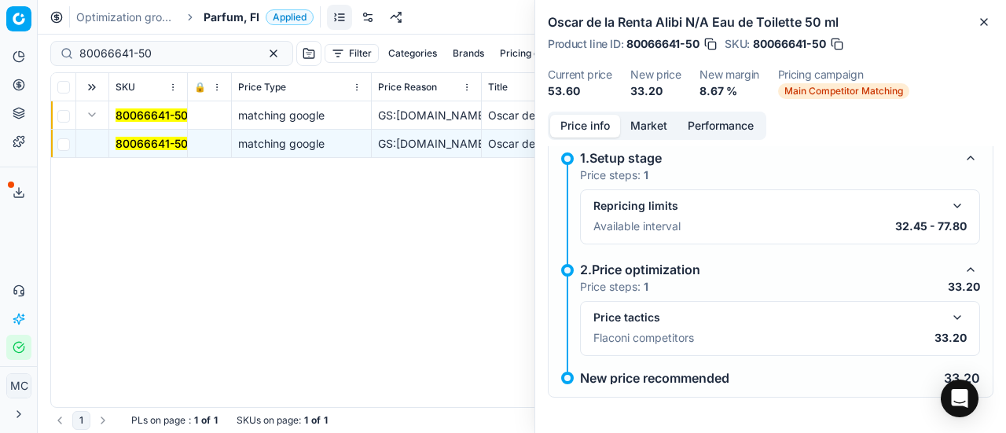
click at [954, 317] on button "button" at bounding box center [957, 317] width 19 height 19
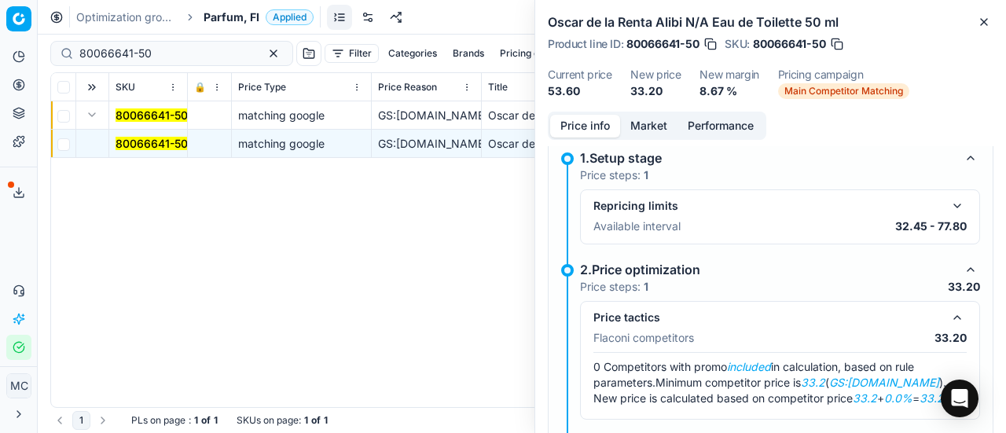
click at [662, 127] on button "Market" at bounding box center [648, 126] width 57 height 23
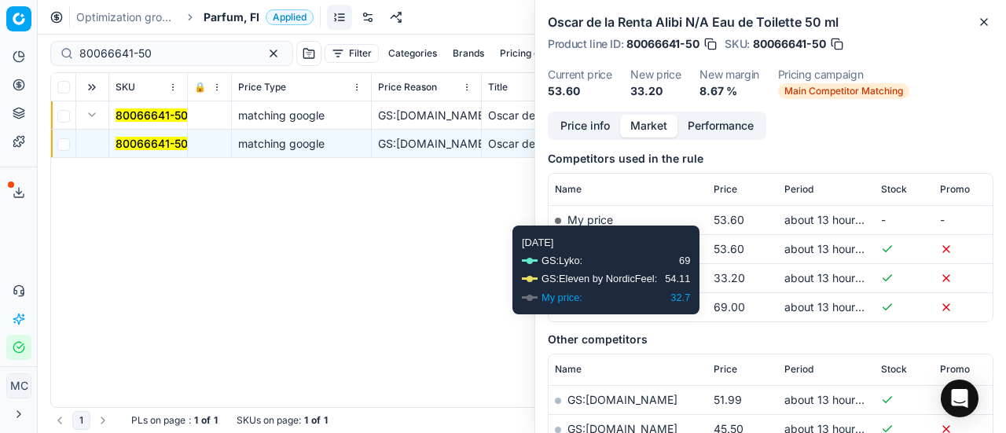
scroll to position [236, 0]
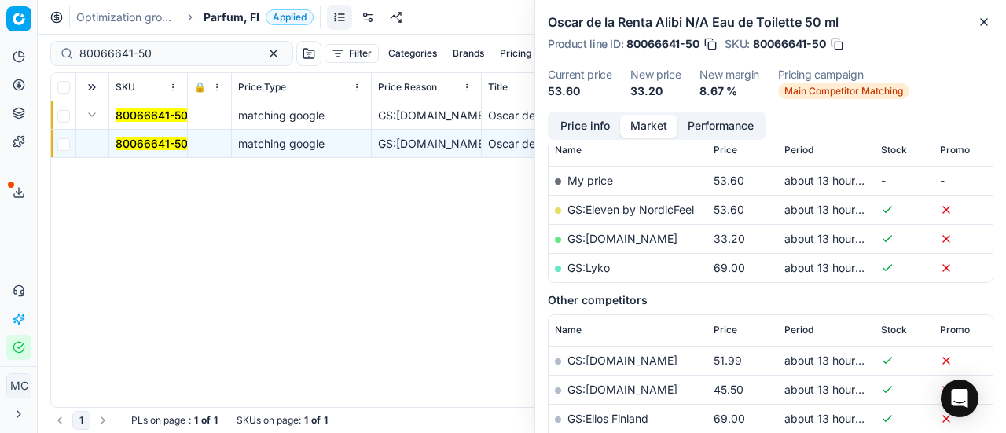
click at [602, 242] on link "GS:[DOMAIN_NAME]" at bounding box center [623, 238] width 110 height 13
click at [247, 23] on span "Parfum, FI" at bounding box center [232, 17] width 56 height 16
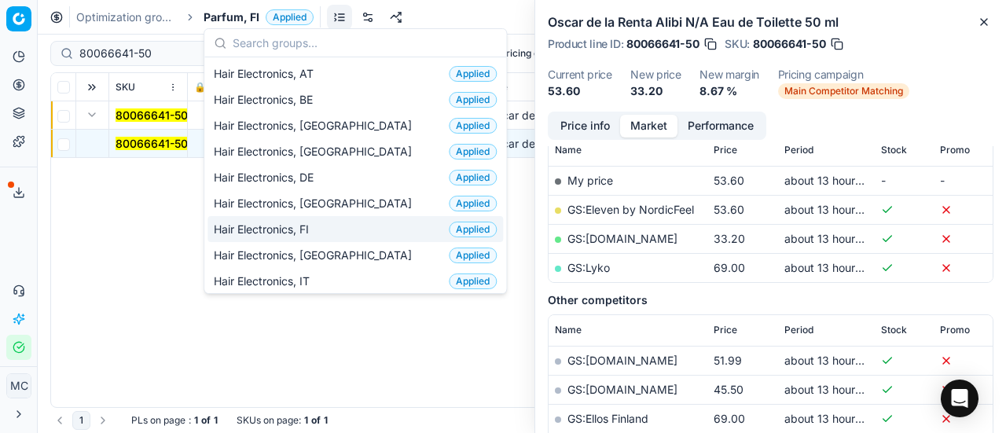
click at [353, 223] on div "Hair Electronics, FI Applied" at bounding box center [356, 229] width 296 height 26
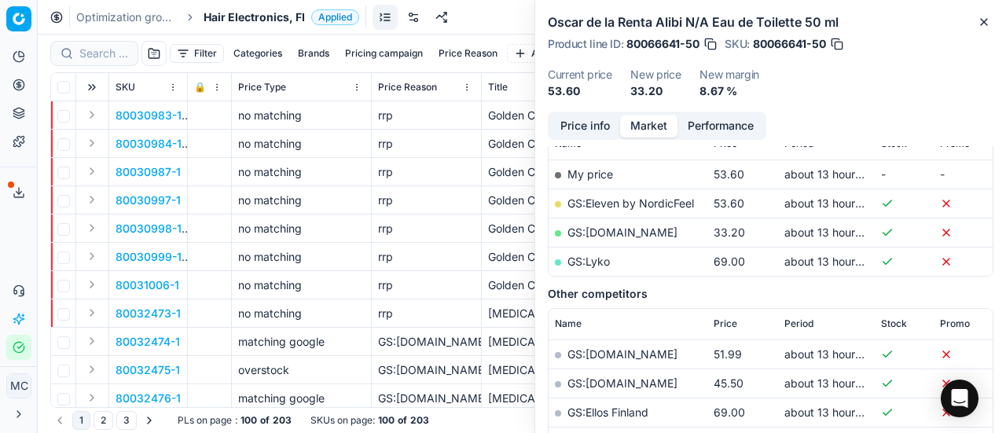
scroll to position [236, 0]
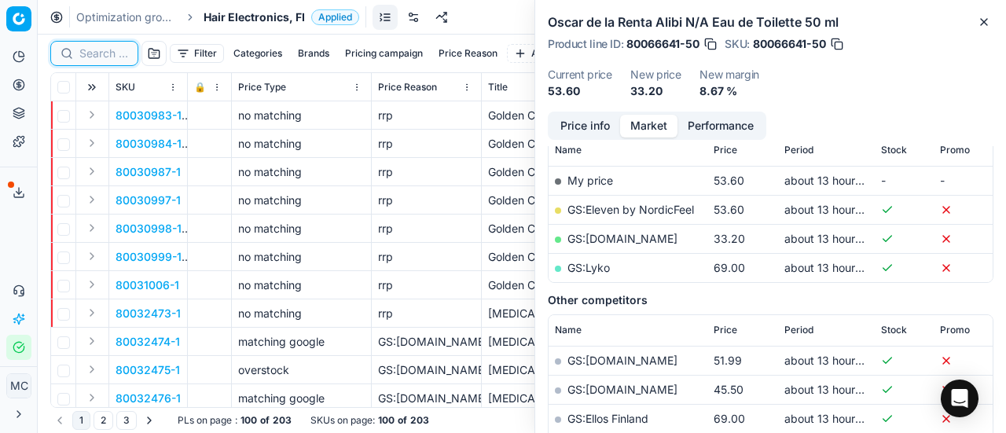
click at [111, 50] on input at bounding box center [103, 54] width 49 height 16
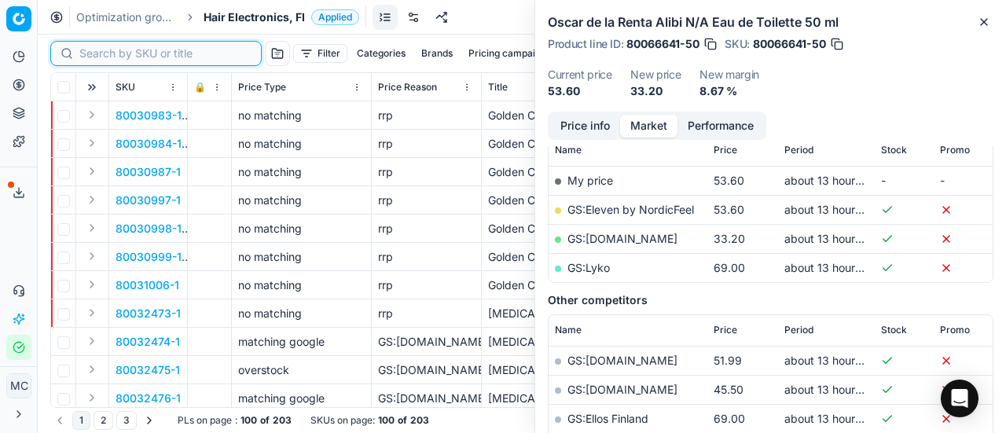
paste input "80072959-1"
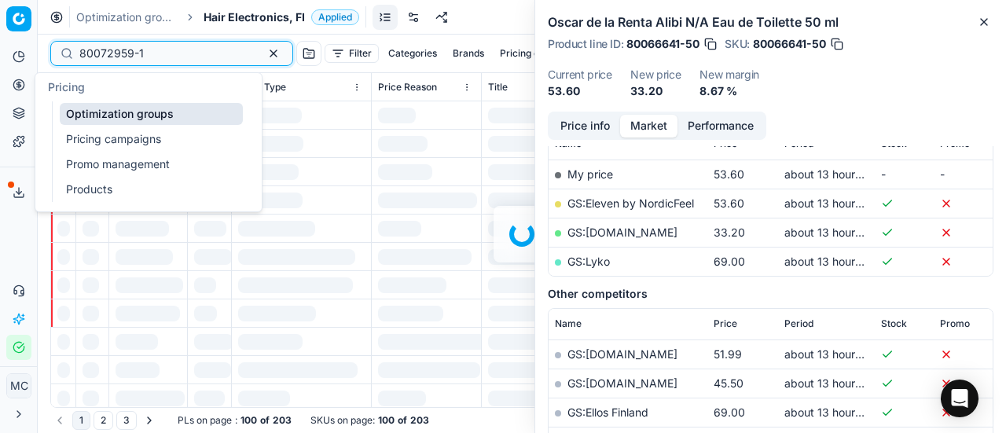
scroll to position [236, 0]
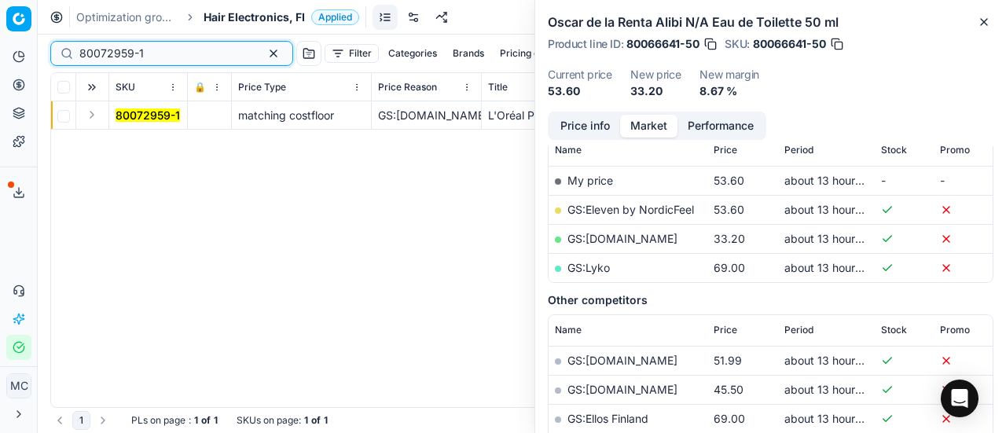
type input "80072959-1"
click at [102, 117] on td at bounding box center [92, 115] width 33 height 28
click at [96, 117] on button "Expand" at bounding box center [92, 114] width 19 height 19
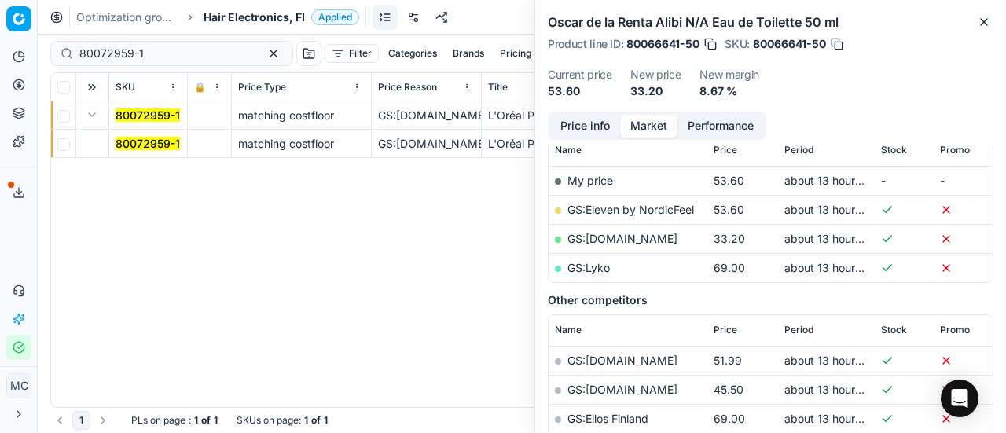
click at [145, 146] on mark "80072959-1" at bounding box center [148, 143] width 64 height 13
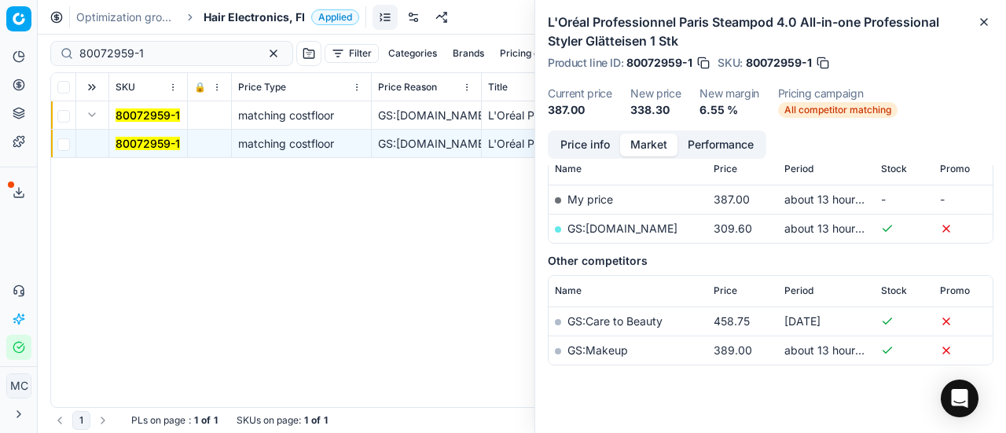
click at [614, 144] on button "Price info" at bounding box center [585, 145] width 70 height 23
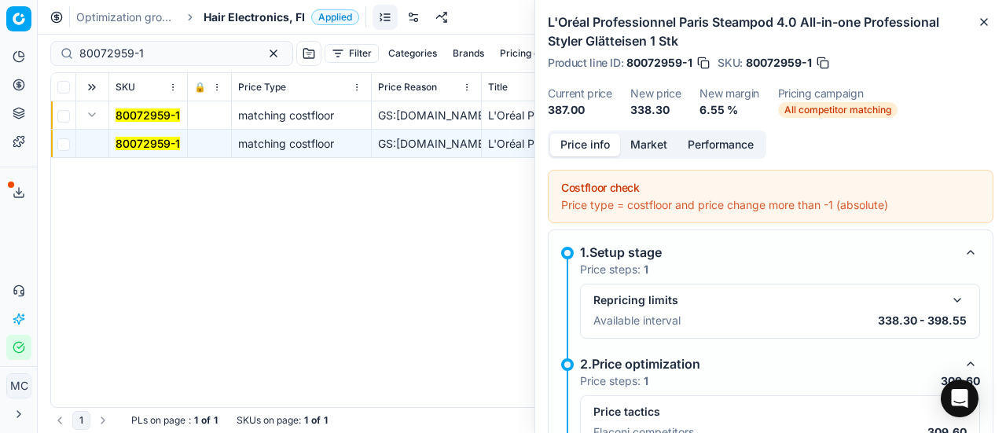
scroll to position [228, 0]
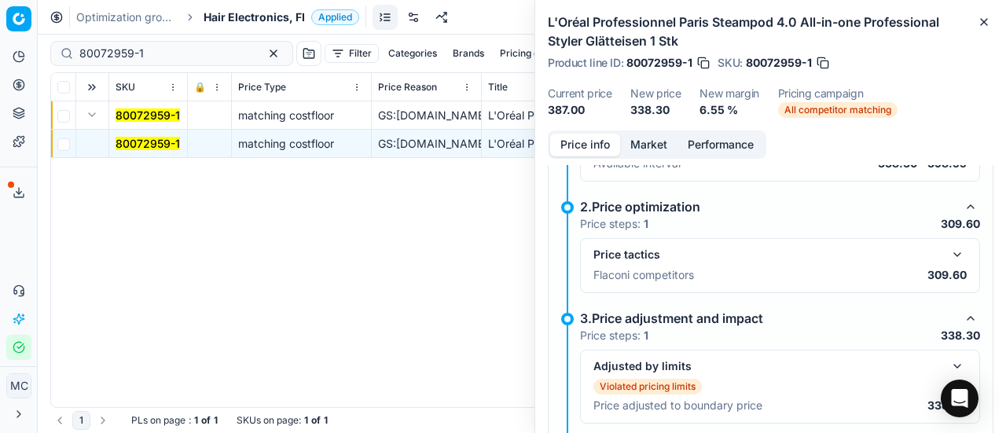
click at [948, 248] on button "button" at bounding box center [957, 254] width 19 height 19
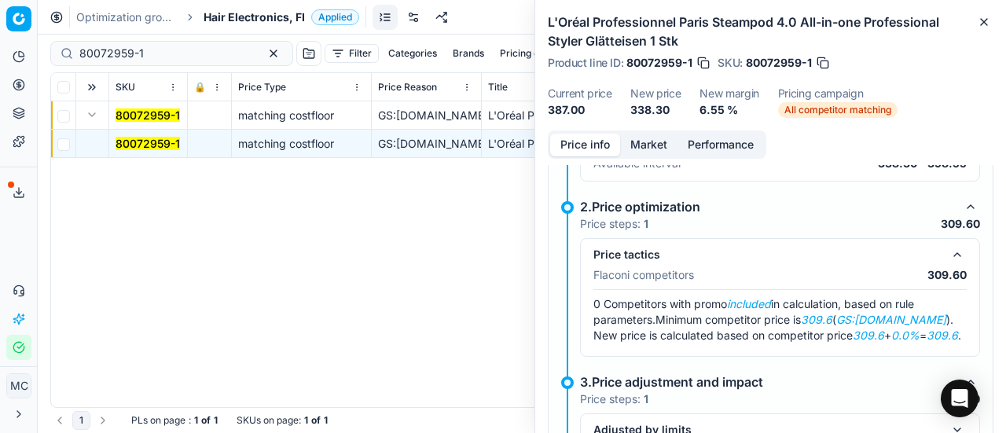
click at [653, 142] on button "Market" at bounding box center [648, 145] width 57 height 23
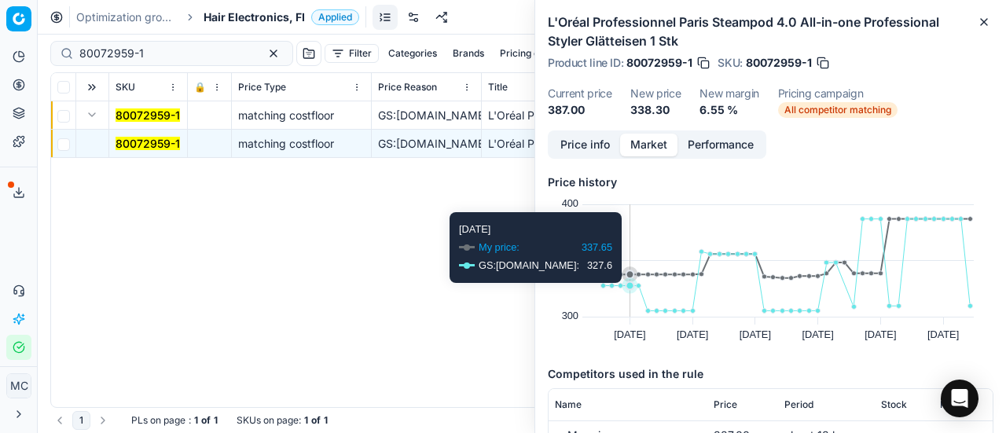
scroll to position [157, 0]
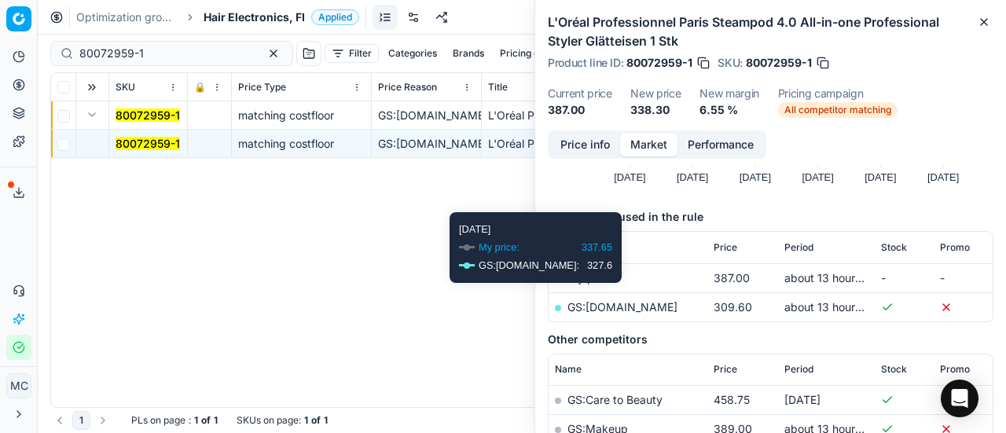
click at [667, 307] on link "GS:[DOMAIN_NAME]" at bounding box center [623, 306] width 110 height 13
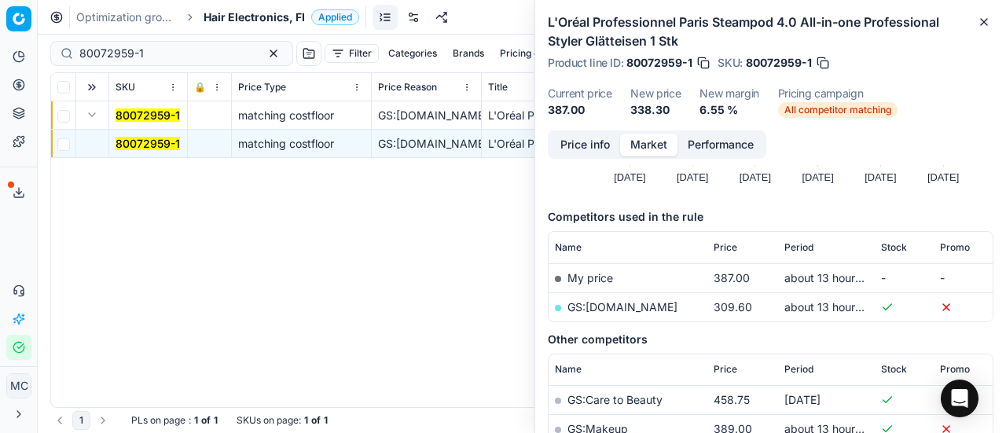
click at [268, 20] on span "Hair Electronics, FI" at bounding box center [254, 17] width 101 height 16
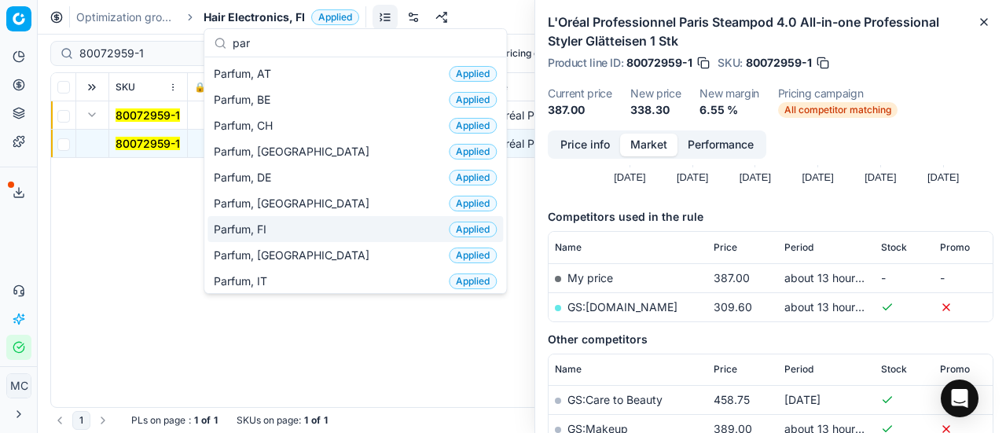
type input "par"
click at [305, 224] on div "Parfum, FI Applied" at bounding box center [356, 229] width 296 height 26
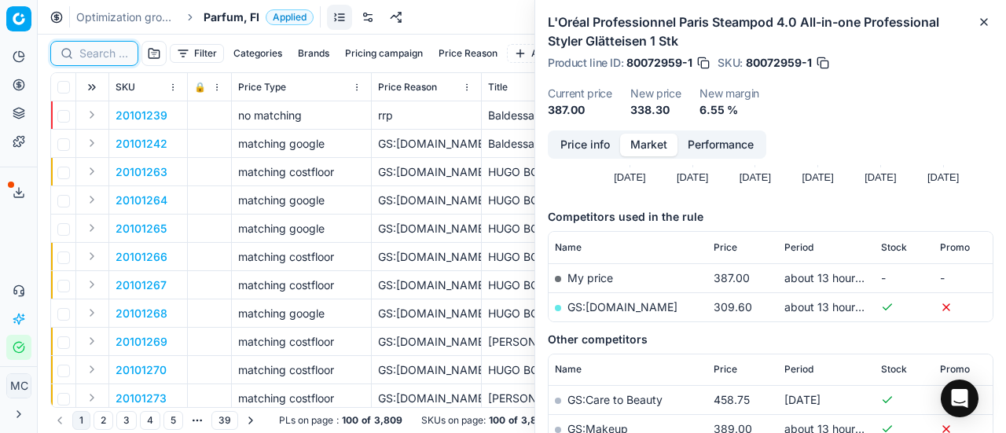
click at [110, 54] on input at bounding box center [103, 54] width 49 height 16
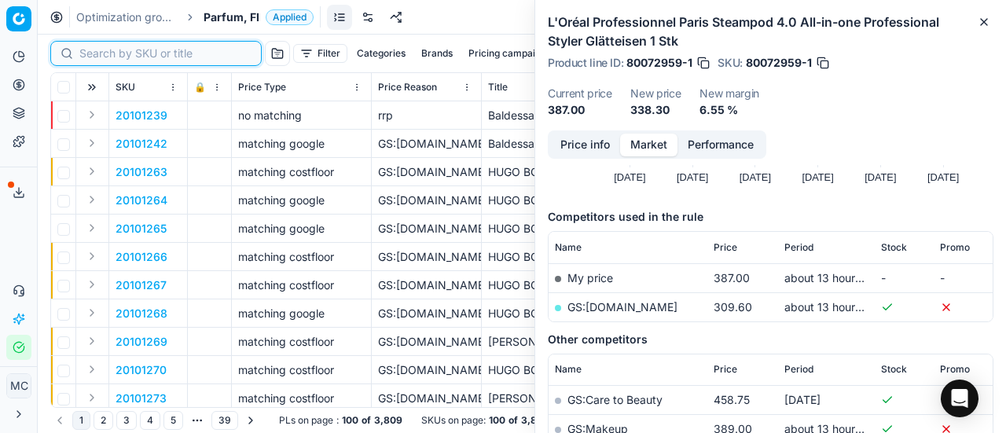
paste input "90004692-0007064"
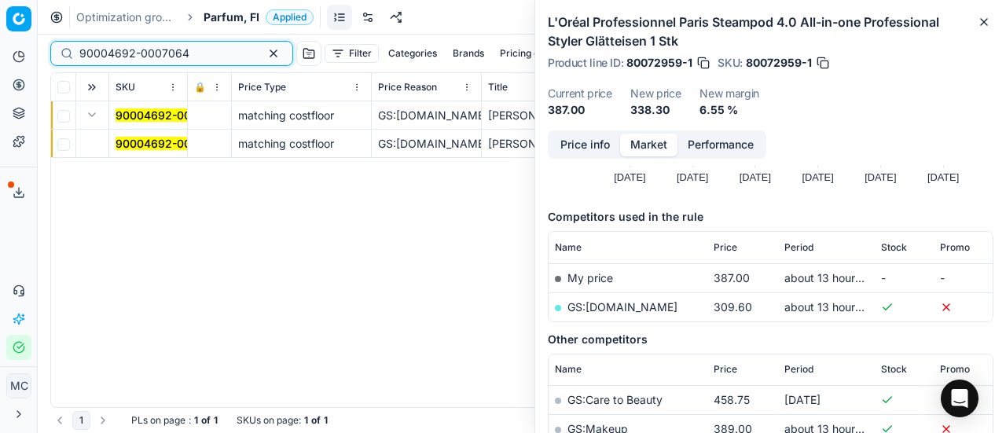
type input "90004692-0007064"
drag, startPoint x: 137, startPoint y: 145, endPoint x: 765, endPoint y: 145, distance: 628.2
click at [138, 145] on mark "90004692-0007064" at bounding box center [171, 143] width 110 height 13
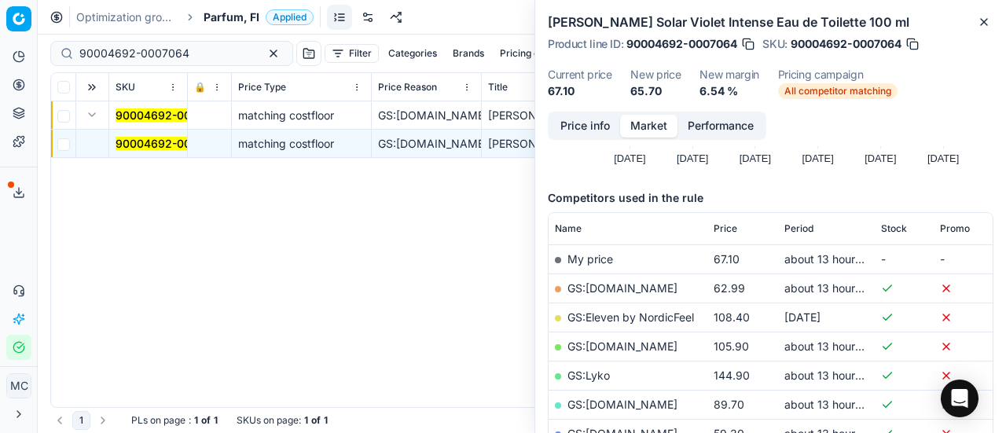
click at [548, 123] on div "Price info Market Performance" at bounding box center [657, 126] width 219 height 28
click at [581, 123] on button "Price info" at bounding box center [585, 126] width 70 height 23
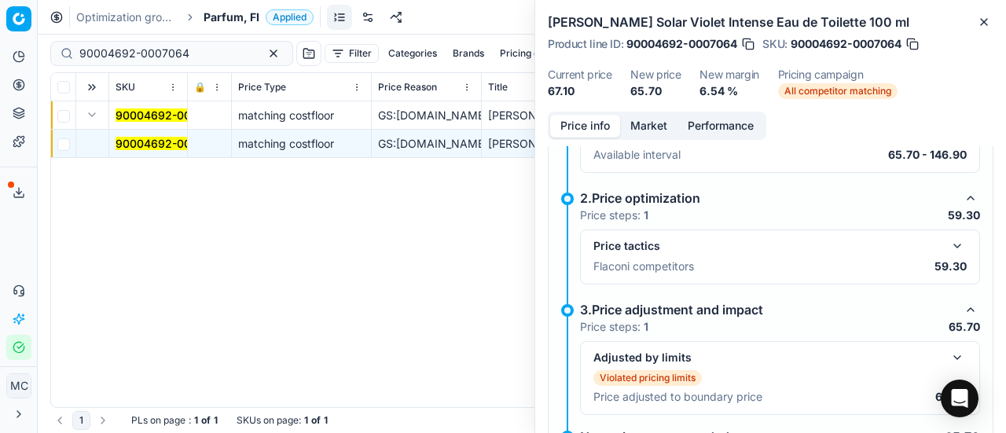
scroll to position [275, 0]
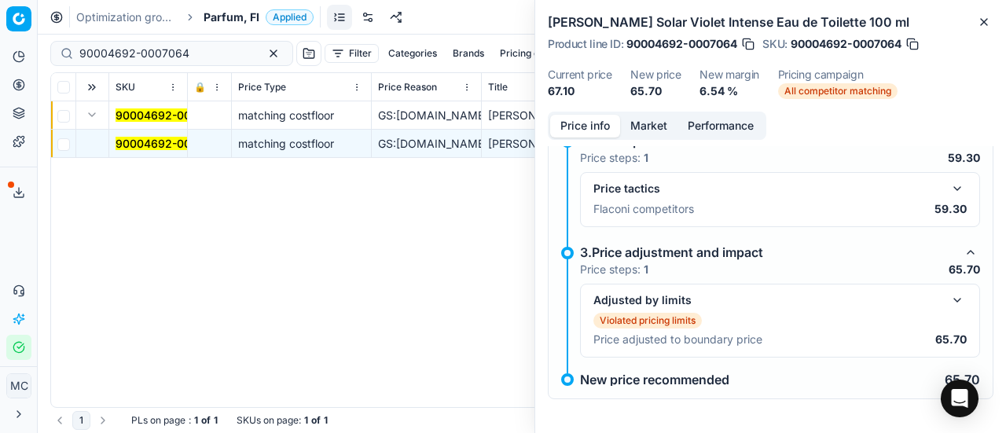
click at [950, 186] on button "button" at bounding box center [957, 188] width 19 height 19
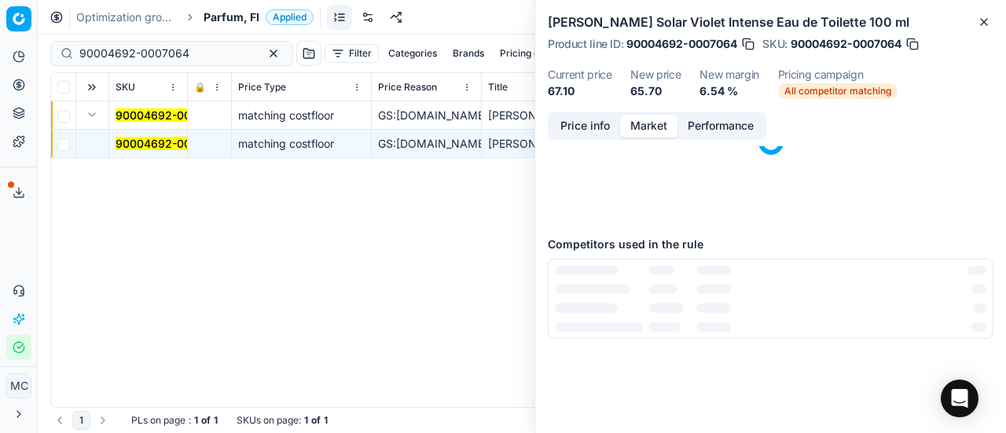
click at [659, 117] on button "Market" at bounding box center [648, 126] width 57 height 23
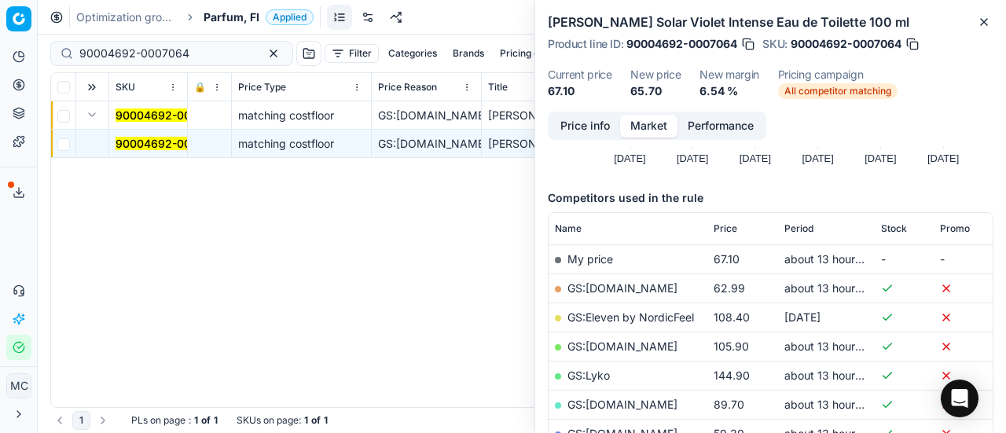
scroll to position [236, 0]
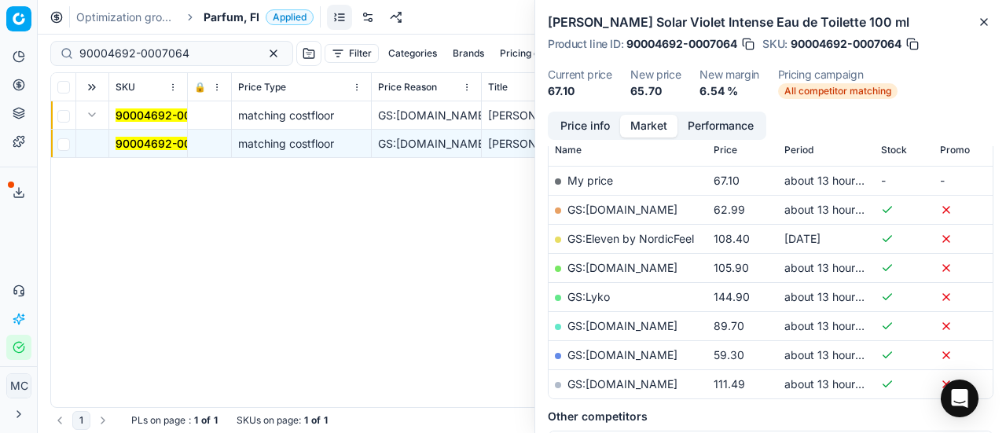
click at [678, 353] on link "GS:[DOMAIN_NAME]" at bounding box center [623, 354] width 110 height 13
click at [242, 18] on span "Parfum, FI" at bounding box center [232, 17] width 56 height 16
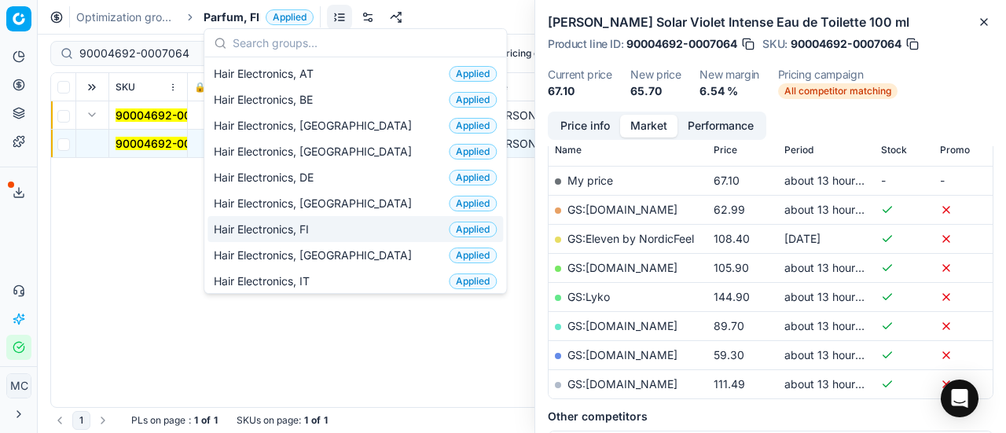
click at [338, 237] on div "Hair Electronics, FI Applied" at bounding box center [356, 229] width 296 height 26
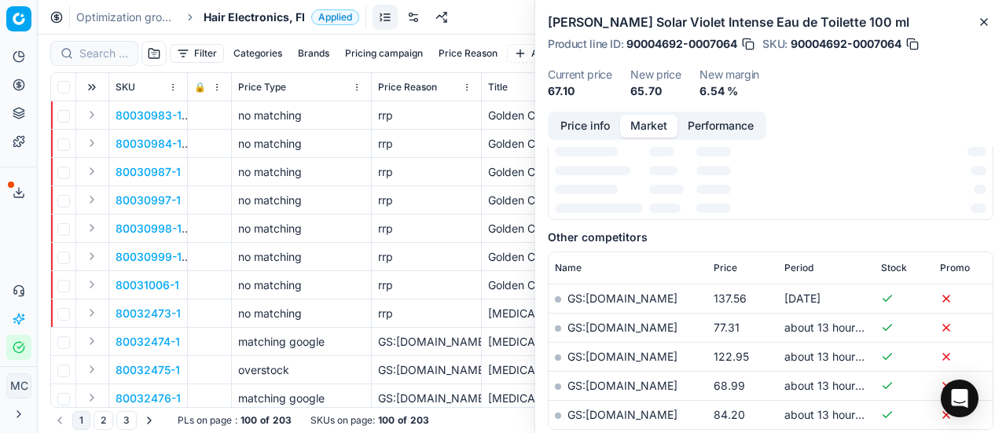
scroll to position [236, 0]
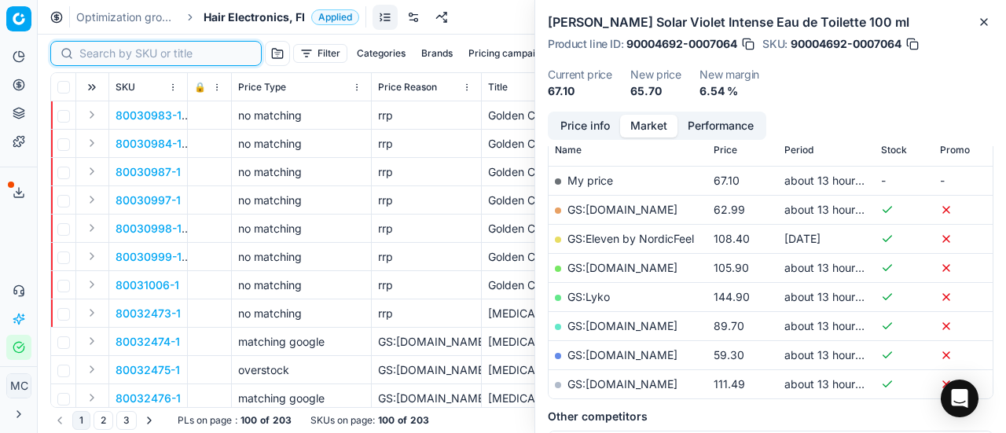
click at [88, 46] on input at bounding box center [165, 54] width 172 height 16
paste input "80074857-1"
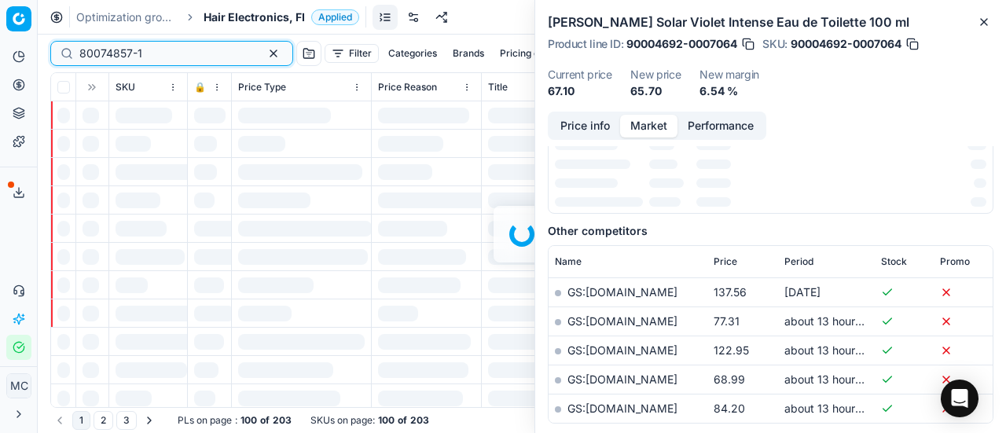
scroll to position [236, 0]
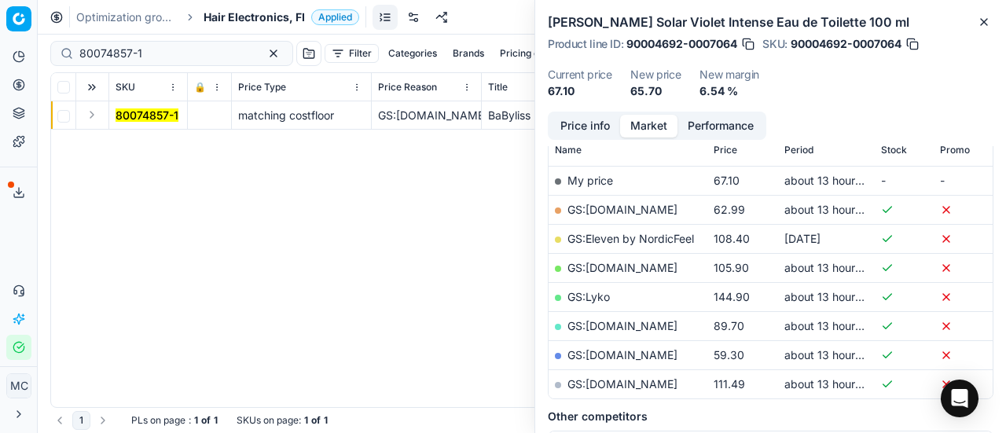
click at [90, 118] on button "Expand" at bounding box center [92, 114] width 19 height 19
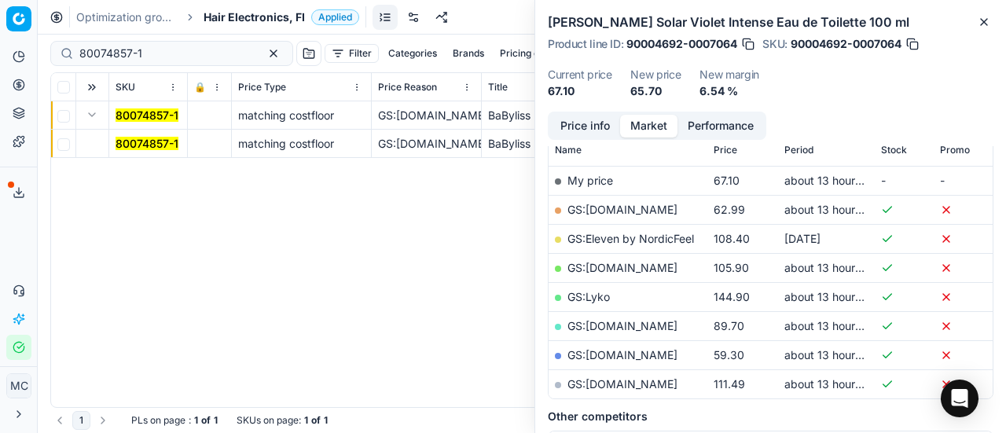
click at [145, 148] on mark "80074857-1" at bounding box center [147, 143] width 63 height 13
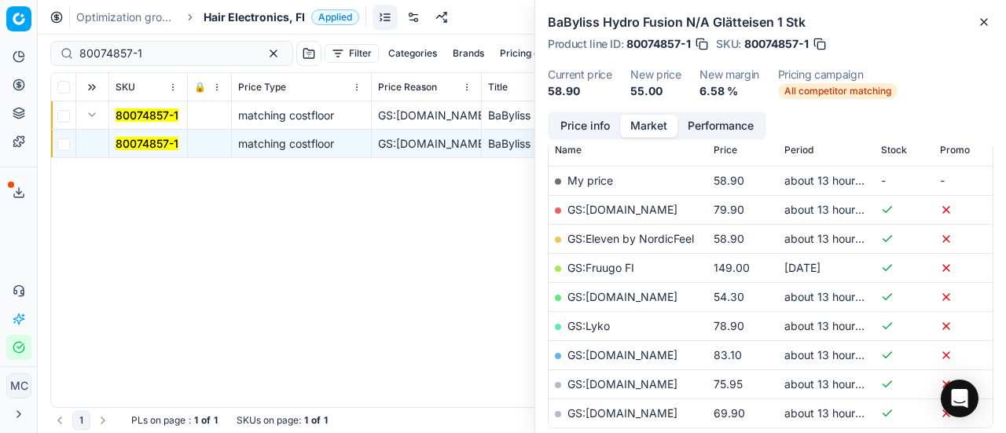
click at [602, 133] on button "Price info" at bounding box center [585, 126] width 70 height 23
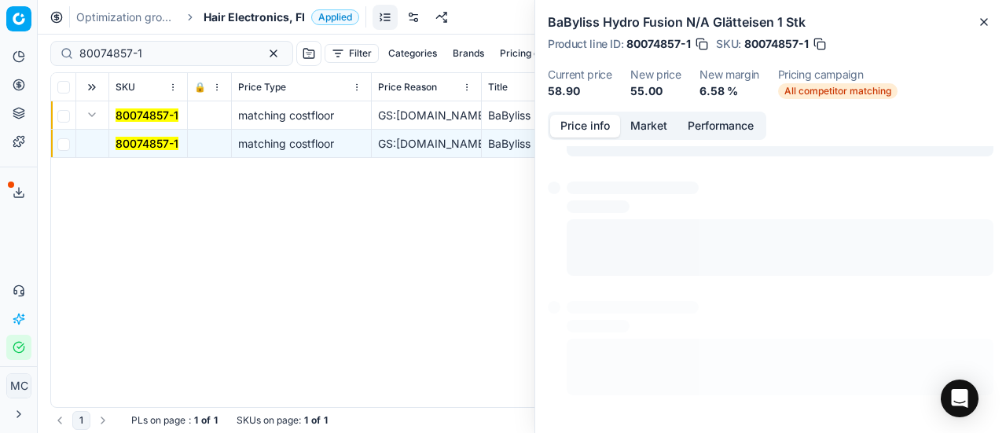
scroll to position [218, 0]
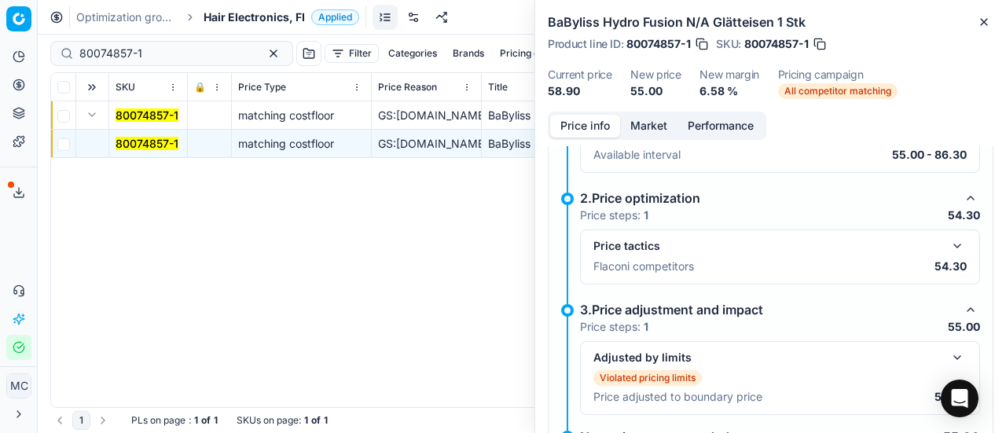
click at [948, 248] on button "button" at bounding box center [957, 246] width 19 height 19
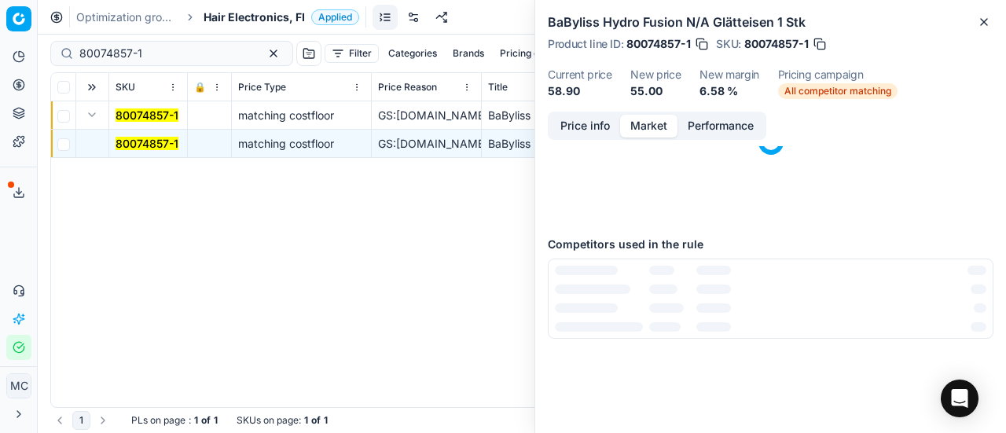
click at [652, 127] on button "Market" at bounding box center [648, 126] width 57 height 23
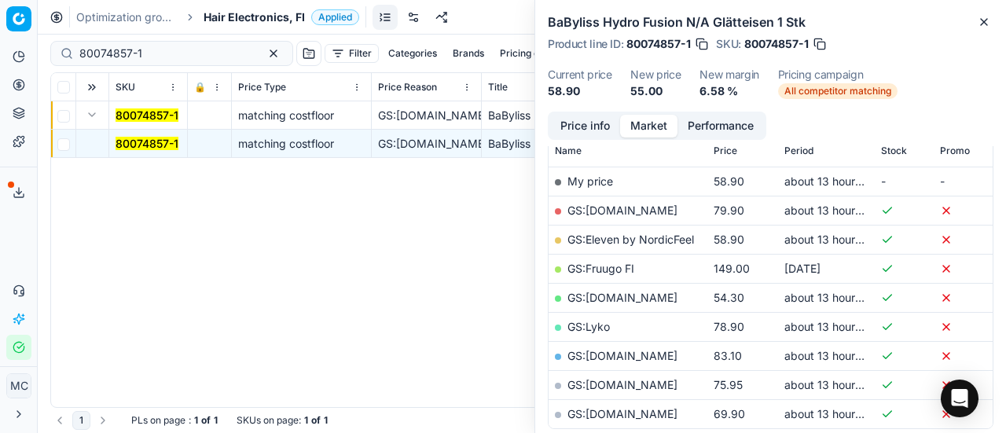
scroll to position [236, 0]
click at [621, 299] on link "GS:[DOMAIN_NAME]" at bounding box center [623, 296] width 110 height 13
drag, startPoint x: 208, startPoint y: 50, endPoint x: 0, endPoint y: 43, distance: 207.7
click at [0, 43] on div "Pricing platform Analytics Pricing Product portfolio Templates Export service 2…" at bounding box center [503, 216] width 1006 height 433
paste input "08906-1000"
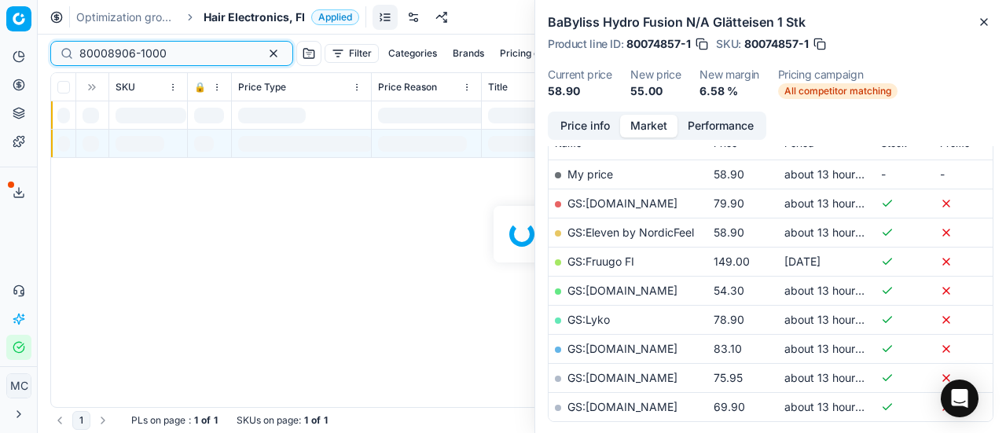
scroll to position [236, 0]
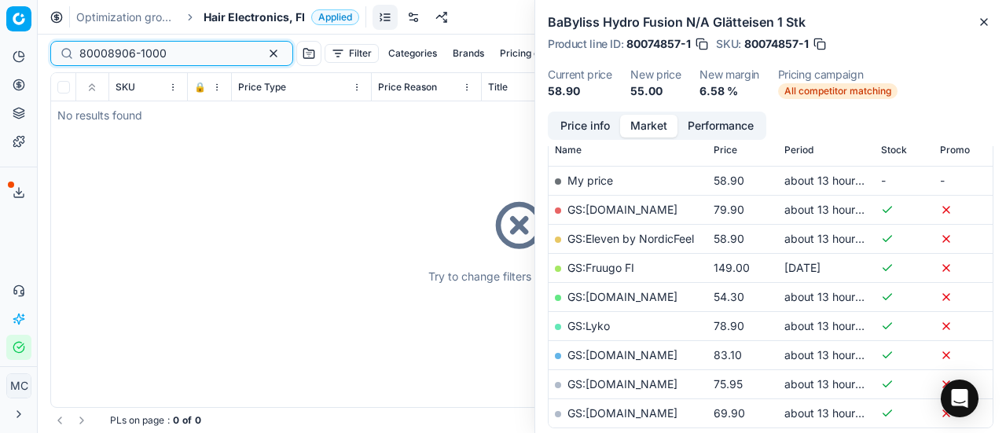
type input "80008906-1000"
click at [255, 15] on span "Hair Electronics, FI" at bounding box center [254, 17] width 101 height 16
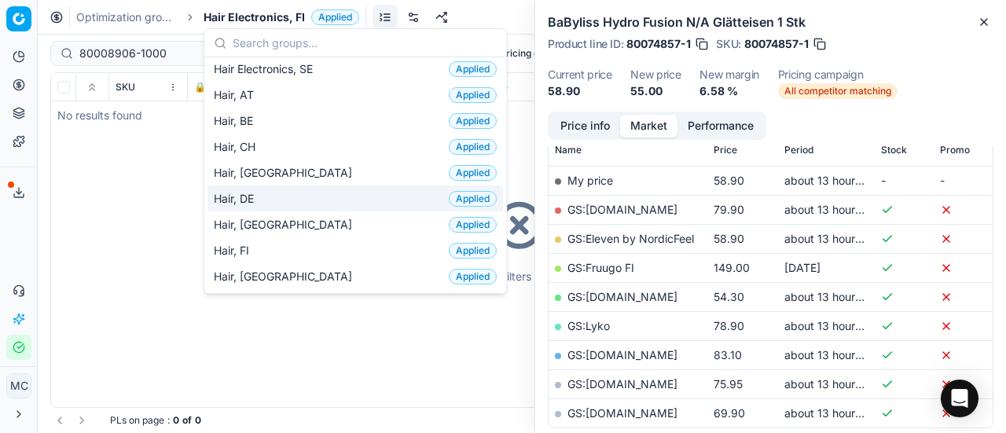
scroll to position [315, 0]
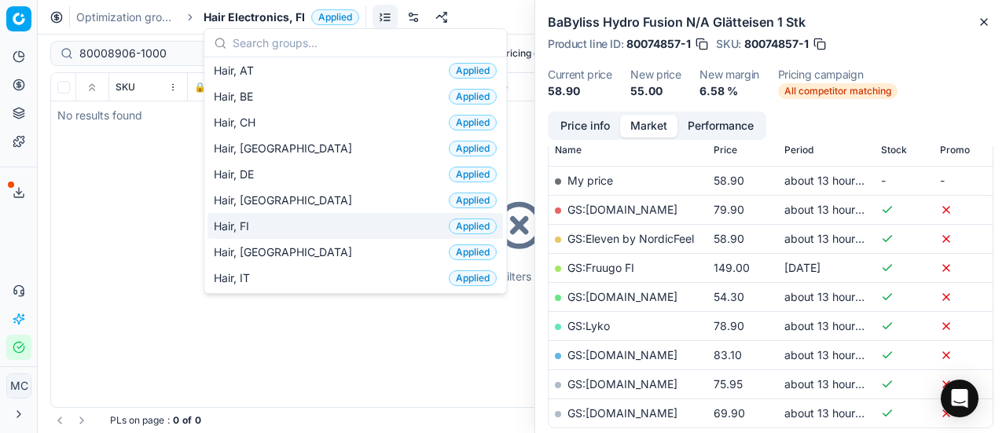
click at [294, 221] on div "Hair, FI Applied" at bounding box center [356, 226] width 296 height 26
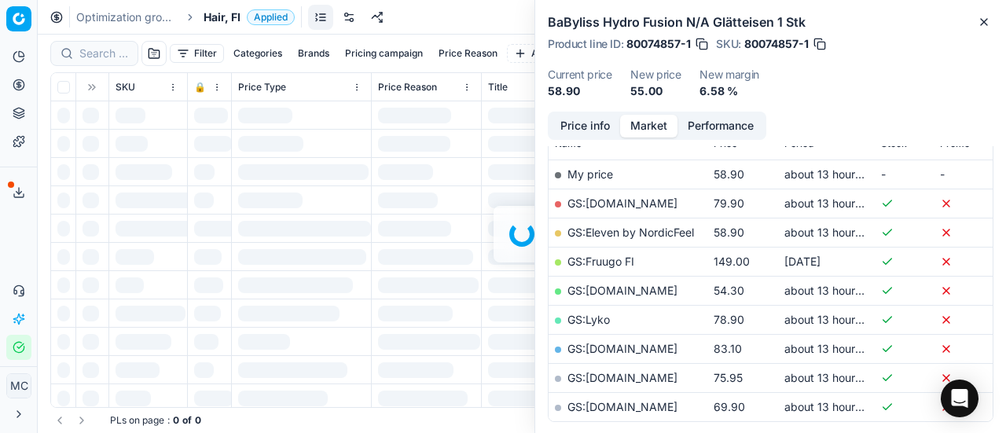
scroll to position [236, 0]
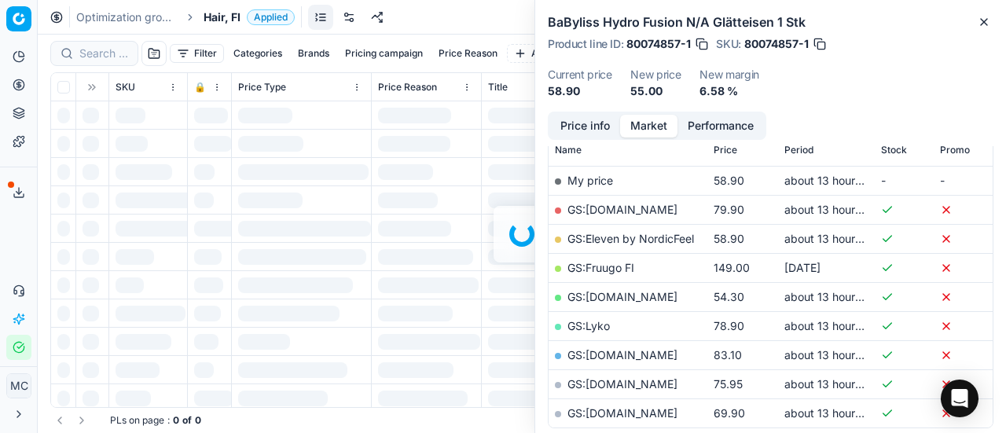
click at [105, 66] on div at bounding box center [522, 234] width 969 height 399
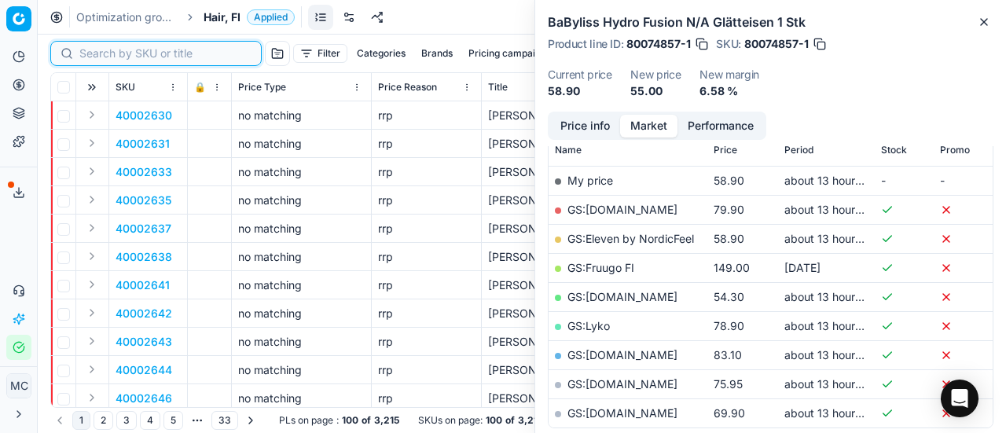
click at [104, 56] on input at bounding box center [165, 54] width 172 height 16
paste input "80008906-1000"
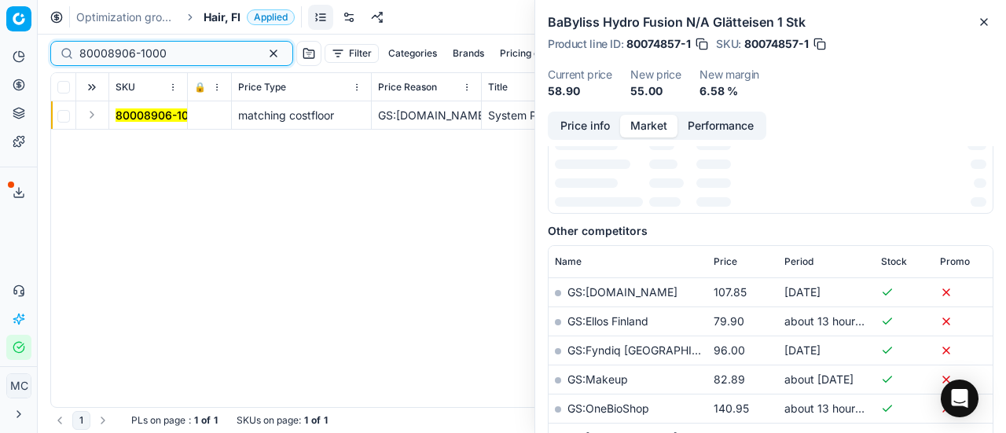
scroll to position [236, 0]
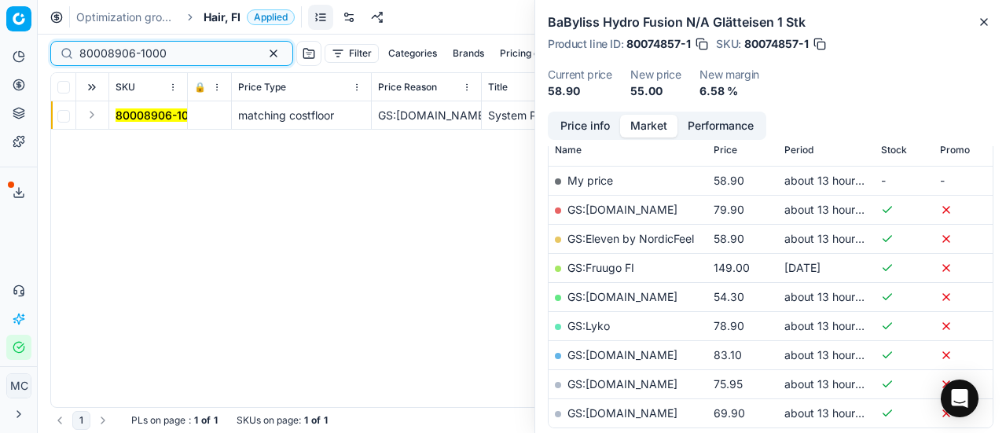
type input "80008906-1000"
click at [100, 114] on button "Expand" at bounding box center [92, 114] width 19 height 19
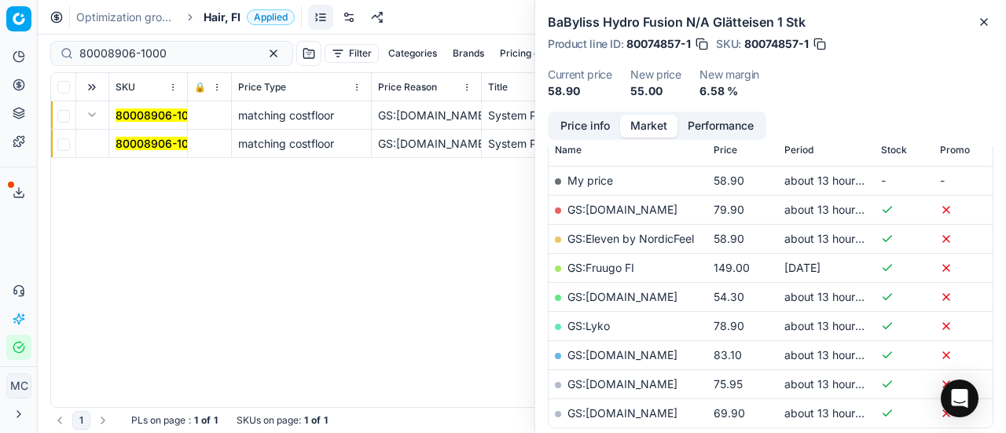
click at [143, 145] on mark "80008906-1000" at bounding box center [159, 143] width 87 height 13
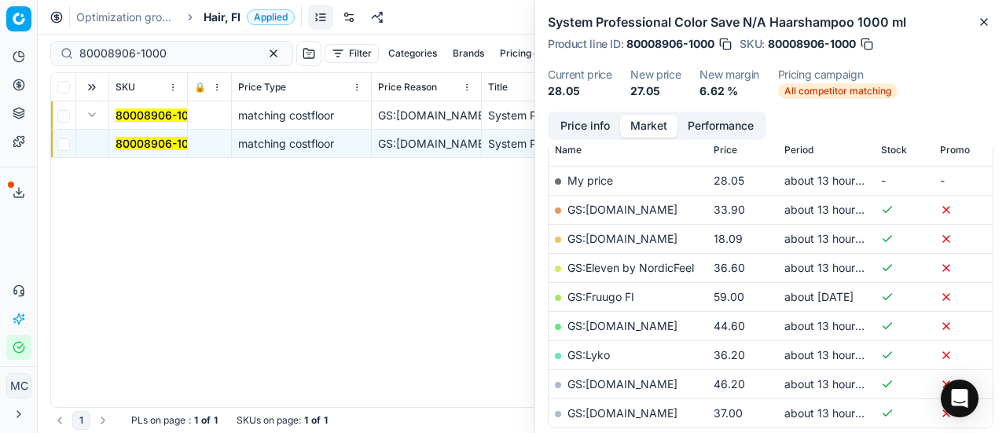
drag, startPoint x: 602, startPoint y: 128, endPoint x: 610, endPoint y: 134, distance: 10.1
click at [605, 131] on button "Price info" at bounding box center [585, 126] width 70 height 23
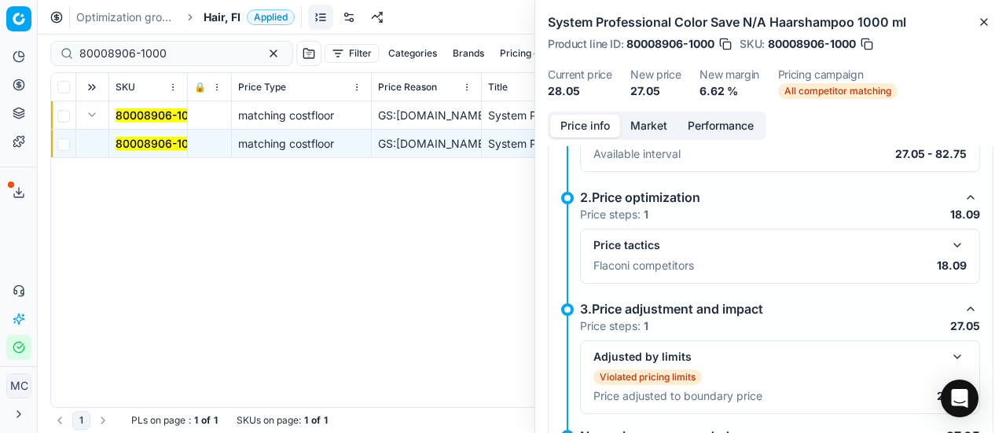
click at [948, 251] on button "button" at bounding box center [957, 245] width 19 height 19
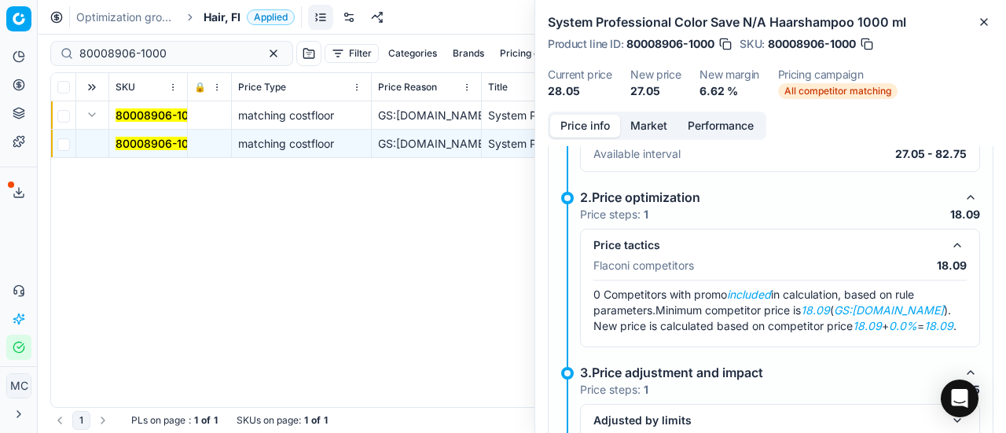
click at [642, 127] on button "Market" at bounding box center [648, 126] width 57 height 23
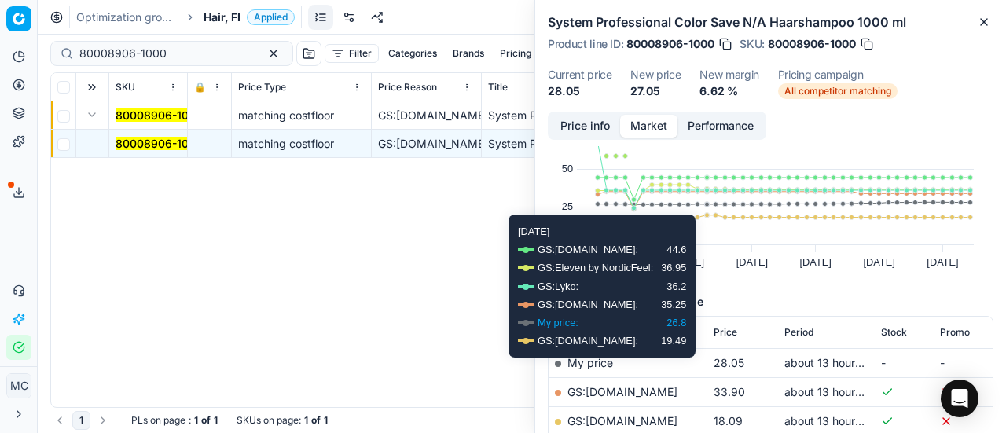
scroll to position [79, 0]
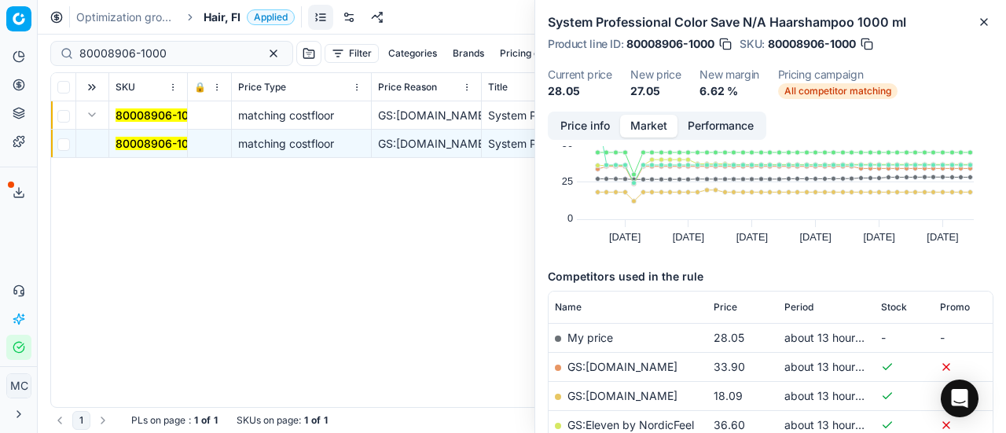
click at [627, 388] on td "GS:[DOMAIN_NAME]" at bounding box center [628, 395] width 159 height 29
click at [619, 397] on link "GS:[DOMAIN_NAME]" at bounding box center [623, 395] width 110 height 13
click at [228, 17] on span "Hair, FI" at bounding box center [222, 17] width 37 height 16
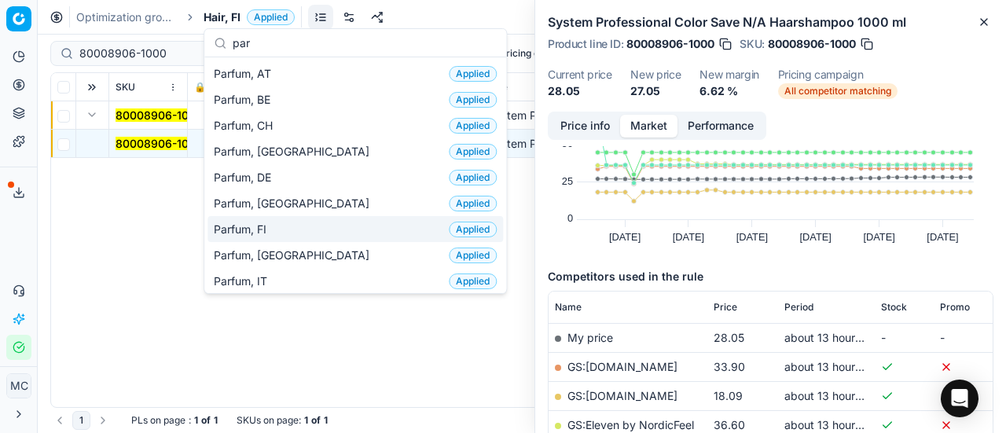
type input "par"
click at [297, 223] on div "Parfum, FI Applied" at bounding box center [356, 229] width 296 height 26
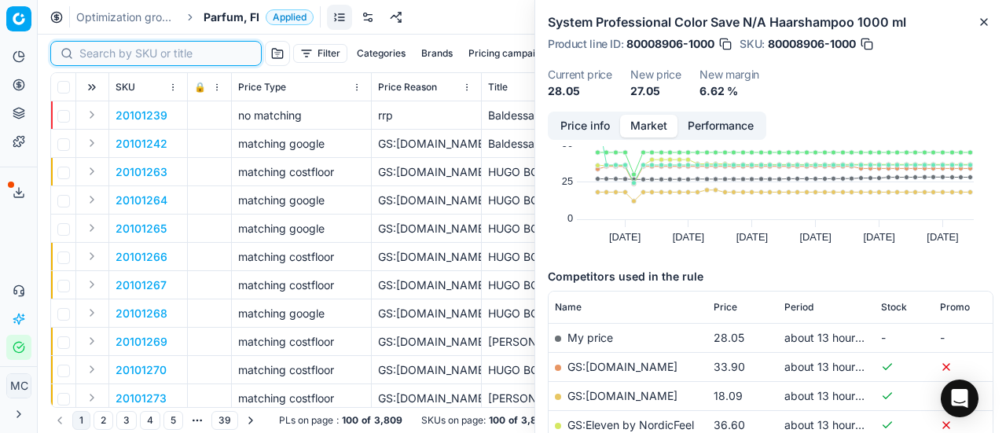
click at [105, 51] on input at bounding box center [165, 54] width 172 height 16
paste input "90007237-0010991"
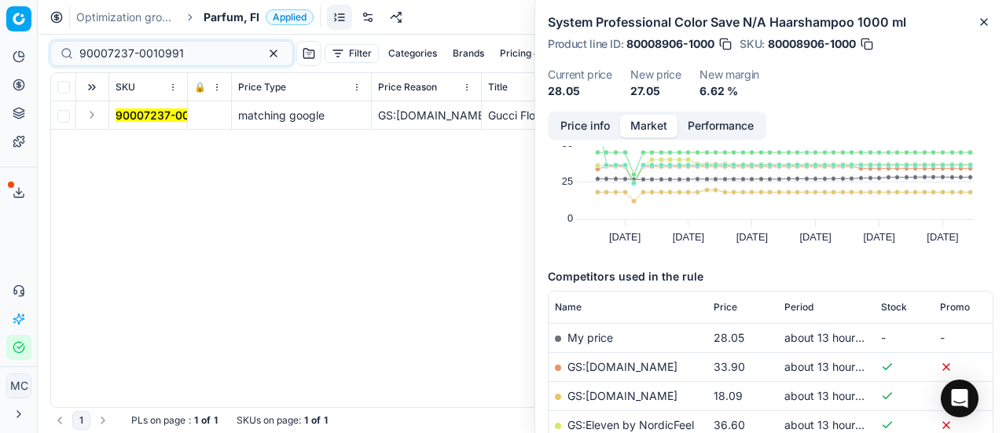
click at [97, 117] on button "Expand" at bounding box center [92, 114] width 19 height 19
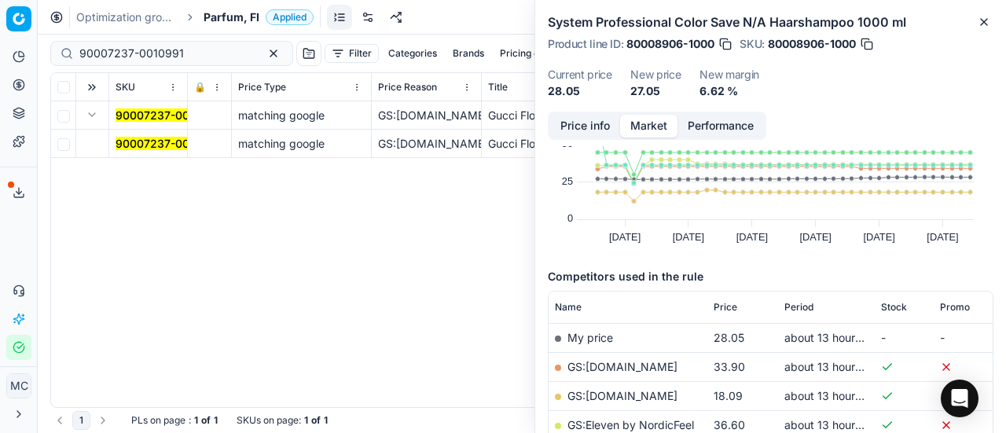
click at [145, 142] on mark "90007237-0010991" at bounding box center [168, 143] width 105 height 13
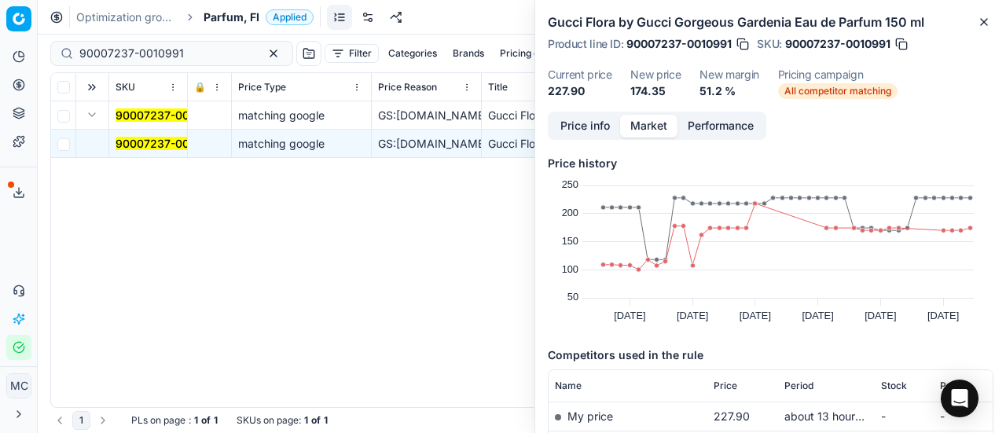
click at [597, 126] on button "Price info" at bounding box center [585, 126] width 70 height 23
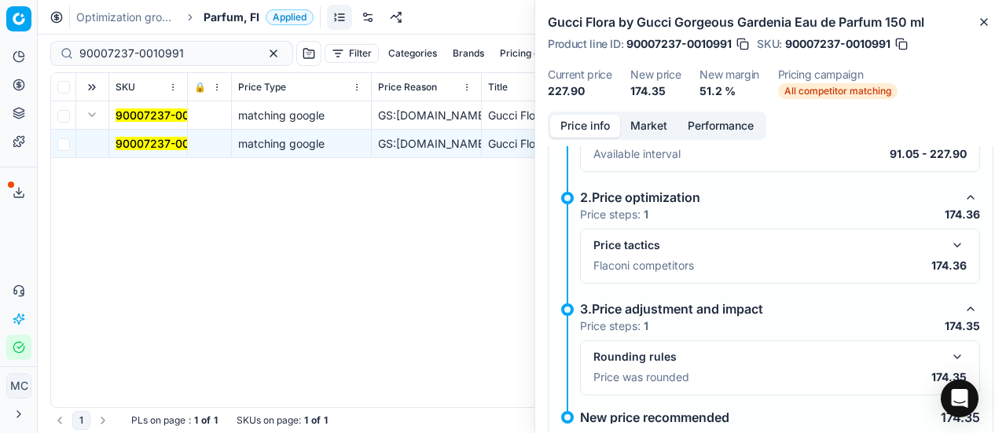
click at [936, 241] on div "Price tactics" at bounding box center [780, 245] width 373 height 19
click at [948, 241] on button "button" at bounding box center [957, 245] width 19 height 19
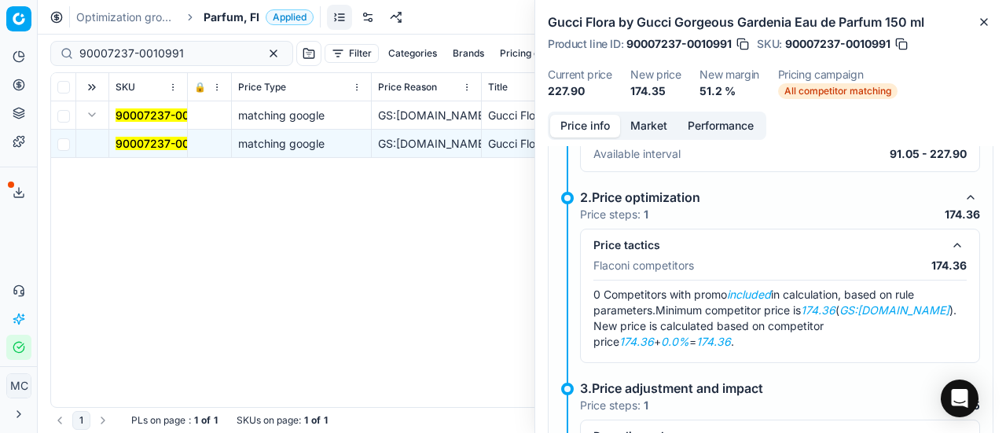
click at [656, 128] on button "Market" at bounding box center [648, 126] width 57 height 23
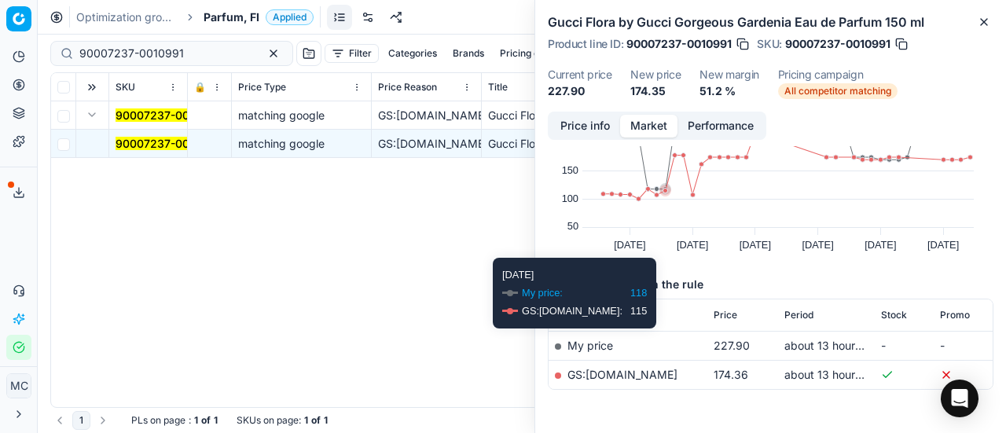
scroll to position [120, 0]
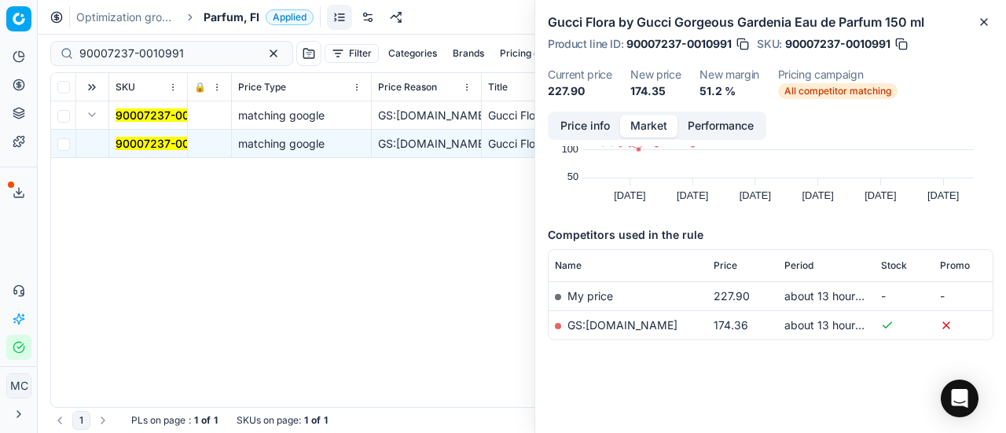
click at [664, 325] on link "GS:[DOMAIN_NAME]" at bounding box center [623, 324] width 110 height 13
drag, startPoint x: 197, startPoint y: 47, endPoint x: 0, endPoint y: 76, distance: 199.5
click at [0, 72] on div "Pricing platform Analytics Pricing Product portfolio Templates Export service 2…" at bounding box center [503, 216] width 1006 height 433
paste input "80066206-0005782"
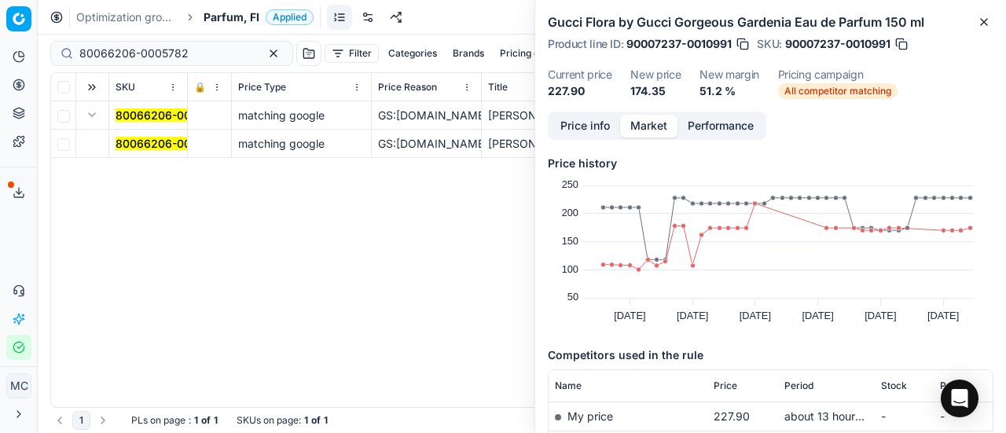
click at [99, 116] on button "Expand" at bounding box center [92, 114] width 19 height 19
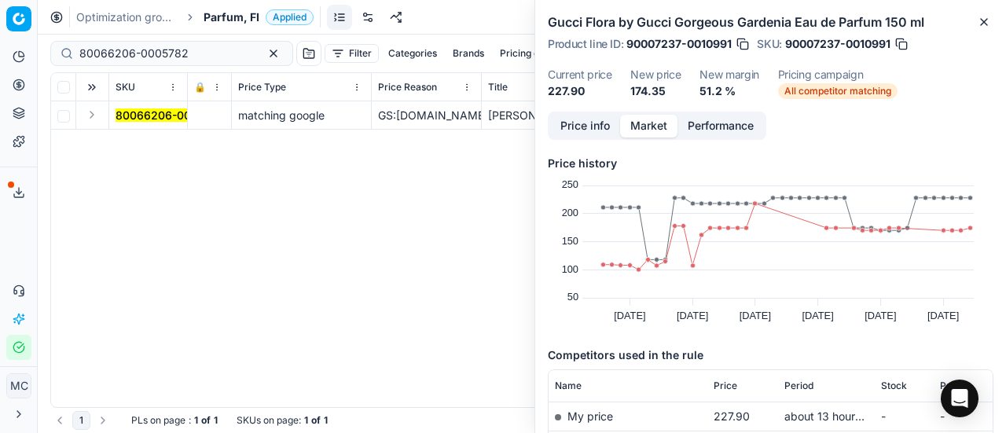
click at [97, 114] on button "Expand" at bounding box center [92, 114] width 19 height 19
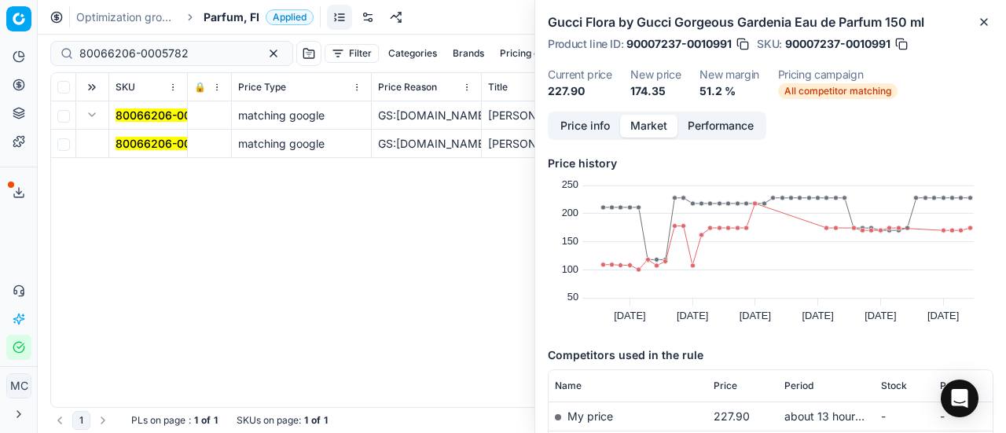
click at [131, 137] on mark "80066206-0005782" at bounding box center [170, 143] width 109 height 13
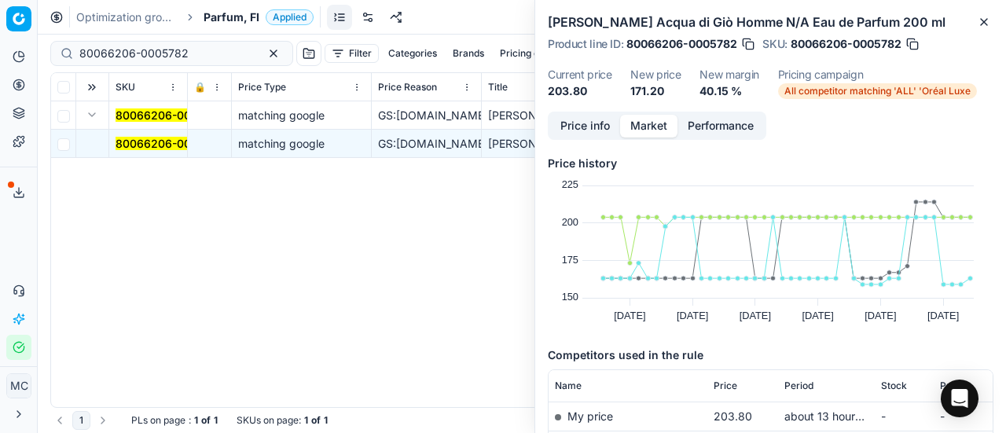
click at [563, 130] on button "Price info" at bounding box center [585, 126] width 70 height 23
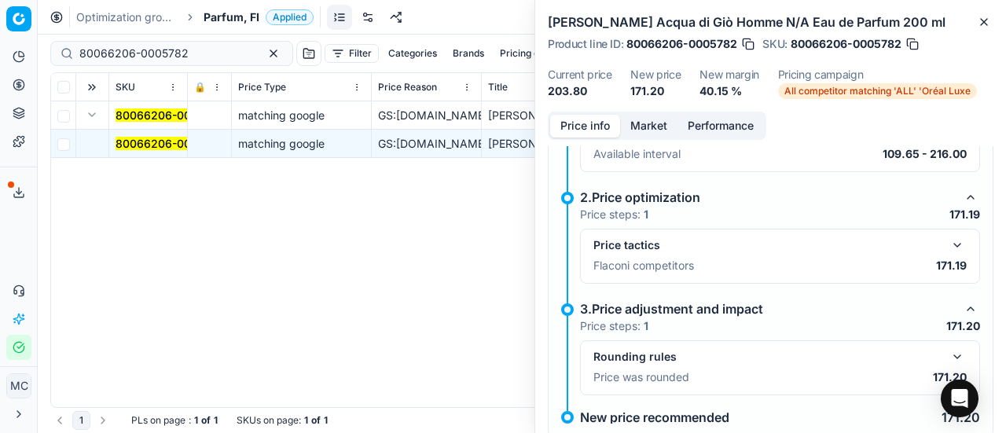
click at [945, 234] on div "Price tactics Flaconi competitors 171.19" at bounding box center [780, 256] width 400 height 55
click at [948, 246] on button "button" at bounding box center [957, 245] width 19 height 19
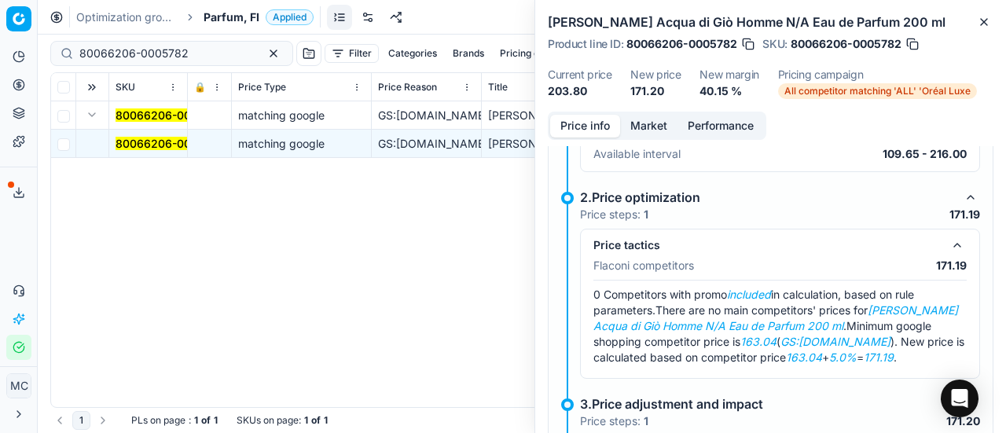
click at [657, 127] on button "Market" at bounding box center [648, 126] width 57 height 23
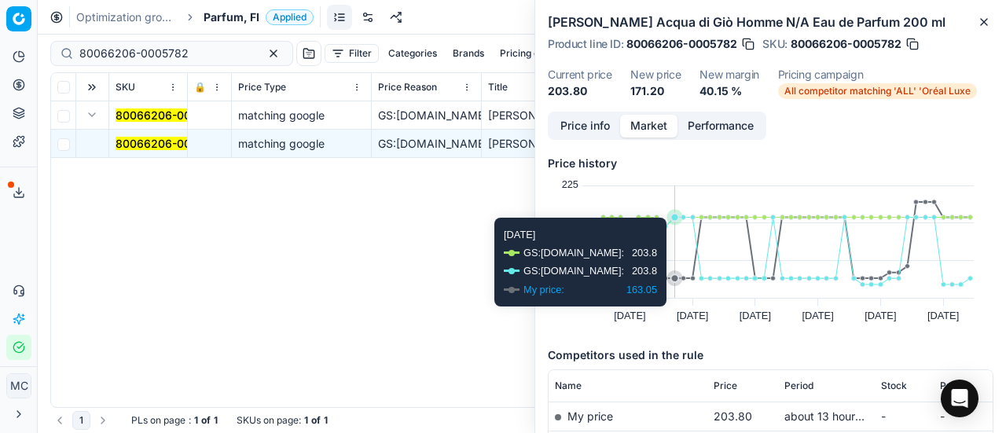
scroll to position [157, 0]
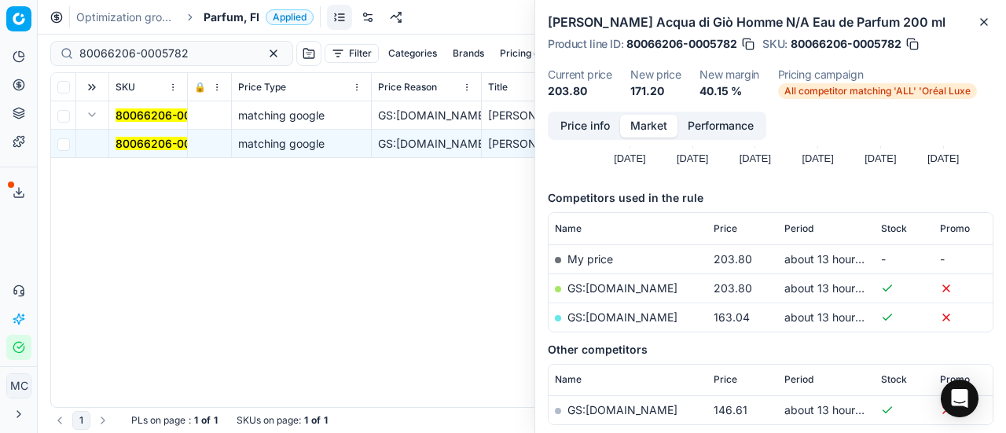
click at [657, 315] on link "GS:[DOMAIN_NAME]" at bounding box center [623, 317] width 110 height 13
drag, startPoint x: 218, startPoint y: 54, endPoint x: 0, endPoint y: 109, distance: 224.5
click at [112, 56] on input "80066206-0005782" at bounding box center [165, 54] width 172 height 16
paste input "90007144-0010876"
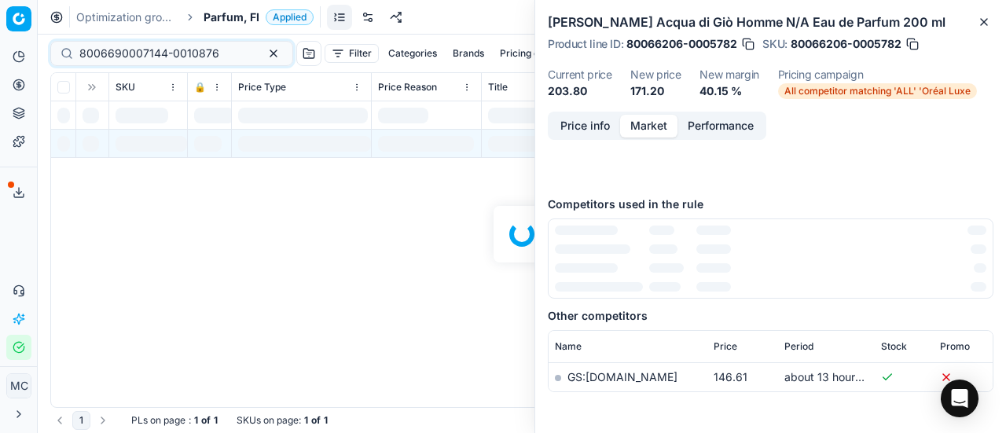
click at [247, 56] on div at bounding box center [522, 234] width 969 height 399
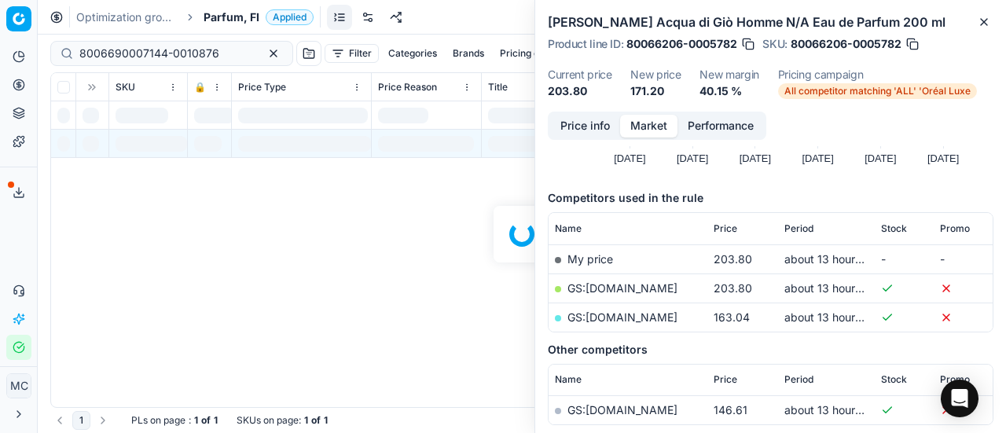
click at [219, 43] on div at bounding box center [522, 234] width 969 height 399
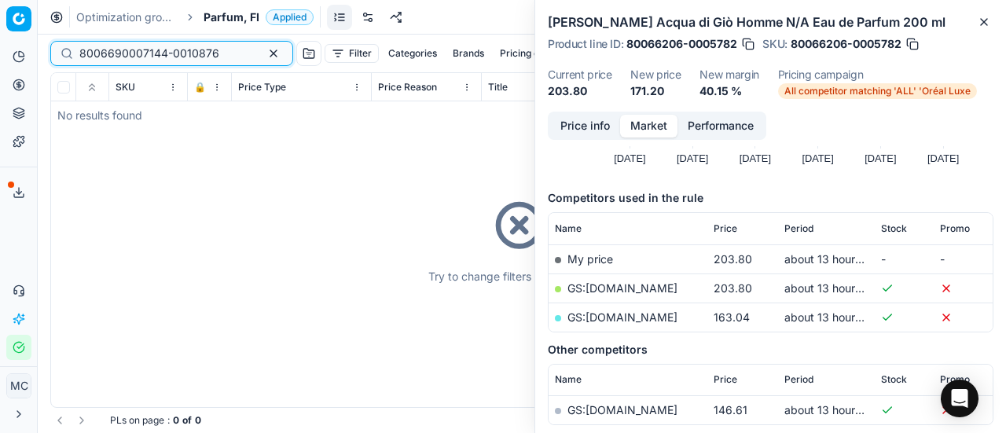
drag, startPoint x: 219, startPoint y: 52, endPoint x: 0, endPoint y: 58, distance: 218.7
click at [0, 58] on div "Pricing platform Analytics Pricing Product portfolio Templates Export service 2…" at bounding box center [503, 216] width 1006 height 433
paste input
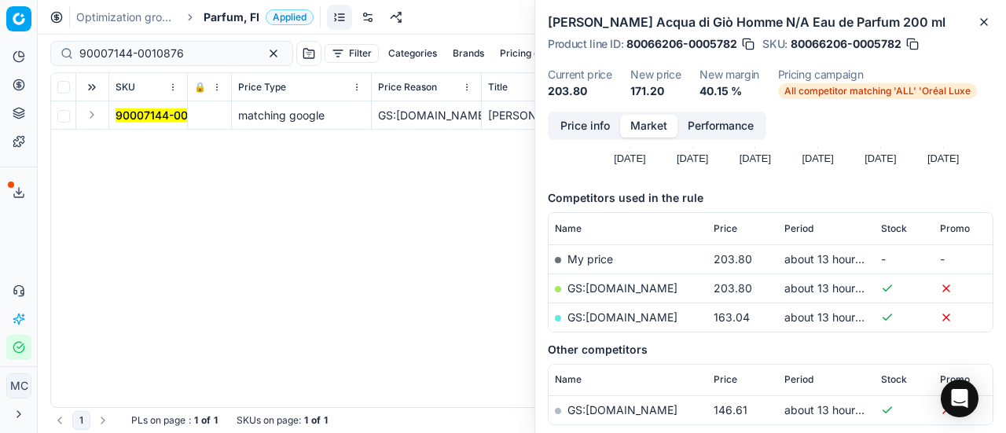
click at [97, 116] on button "Expand" at bounding box center [92, 114] width 19 height 19
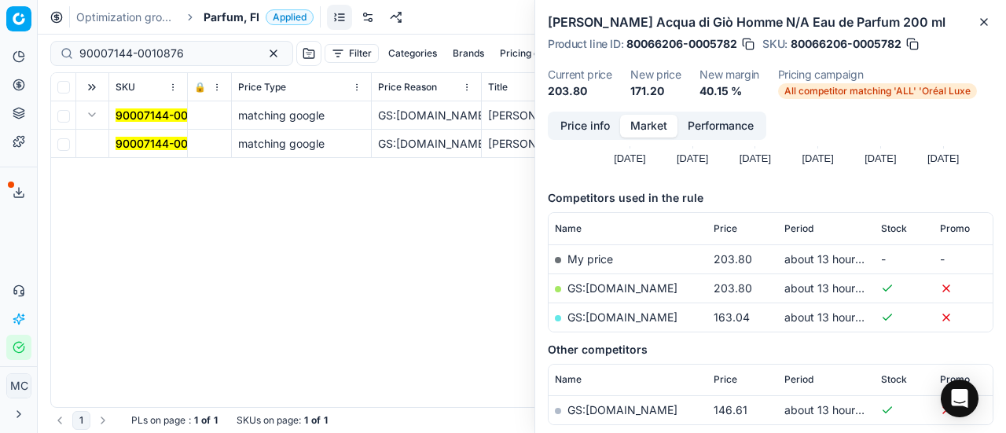
click at [146, 133] on td "90007144-0010876" at bounding box center [148, 144] width 79 height 28
click at [148, 141] on mark "90007144-0010876" at bounding box center [168, 143] width 105 height 13
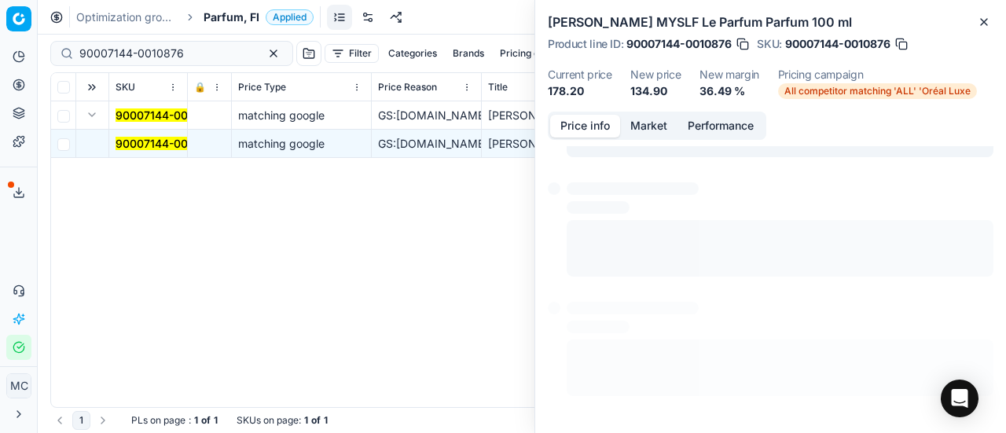
click at [584, 131] on button "Price info" at bounding box center [585, 126] width 70 height 23
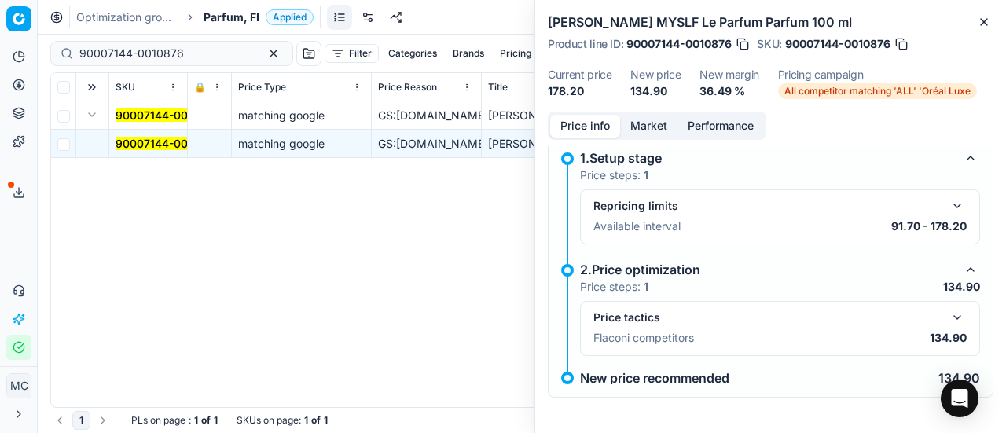
click at [948, 315] on button "button" at bounding box center [957, 317] width 19 height 19
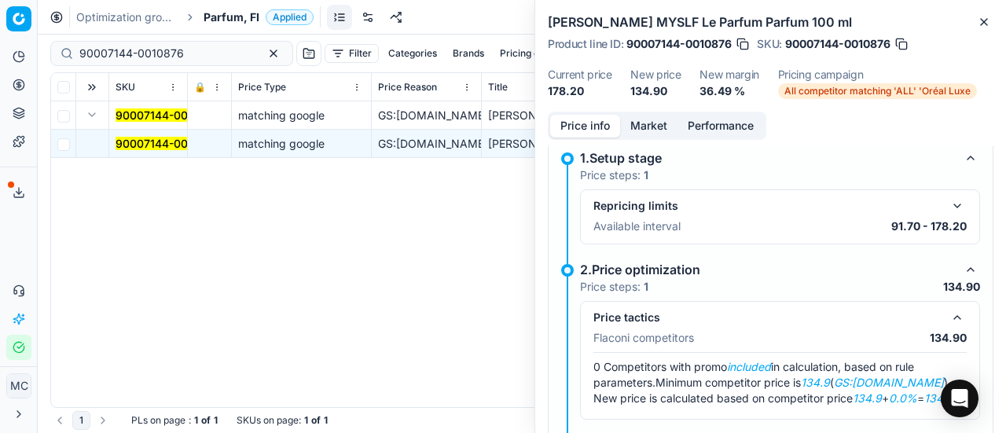
drag, startPoint x: 644, startPoint y: 125, endPoint x: 653, endPoint y: 138, distance: 15.3
click at [646, 127] on button "Market" at bounding box center [648, 126] width 57 height 23
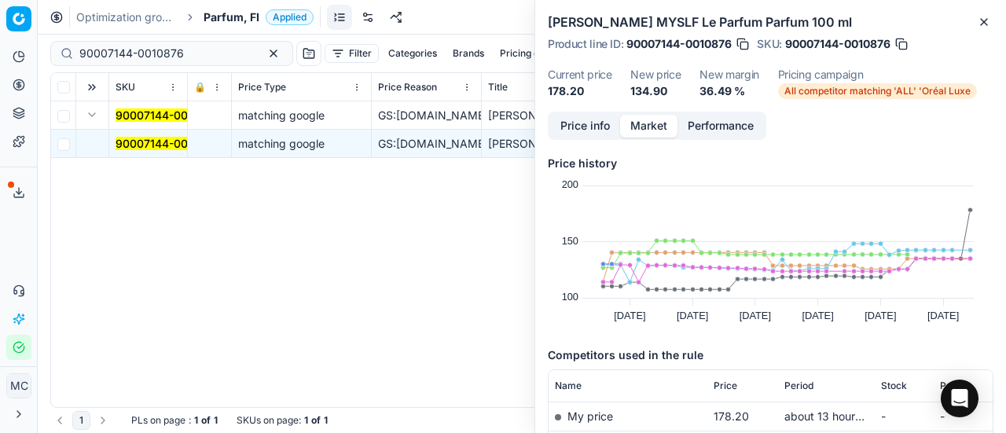
scroll to position [157, 0]
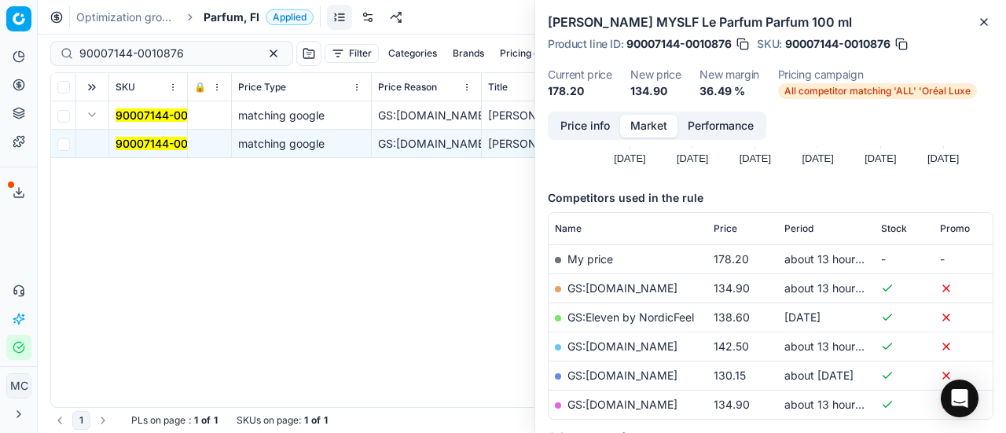
click at [626, 287] on link "GS:[DOMAIN_NAME]" at bounding box center [623, 287] width 110 height 13
drag, startPoint x: 199, startPoint y: 55, endPoint x: 0, endPoint y: 78, distance: 200.2
click at [0, 76] on div "Pricing platform Analytics Pricing Product portfolio Templates Export service 2…" at bounding box center [503, 216] width 1006 height 433
paste input "80075134-50"
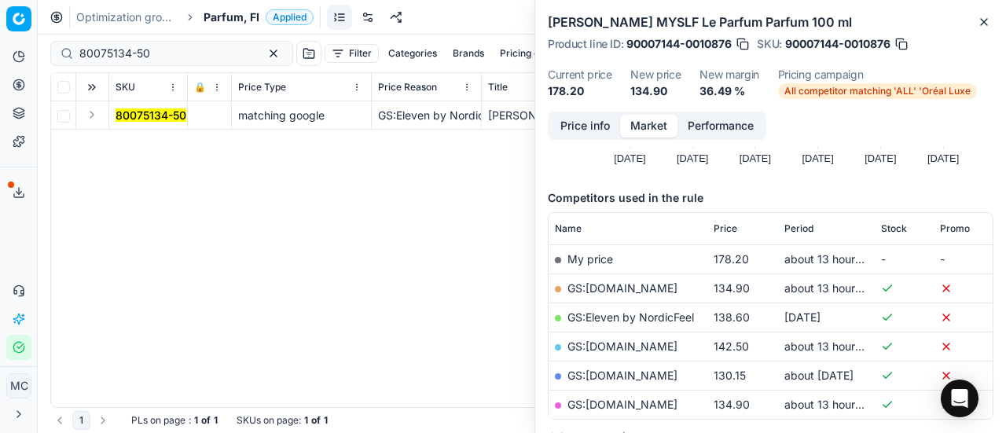
drag, startPoint x: 92, startPoint y: 112, endPoint x: 153, endPoint y: 166, distance: 80.8
click at [93, 114] on button "Expand" at bounding box center [92, 114] width 19 height 19
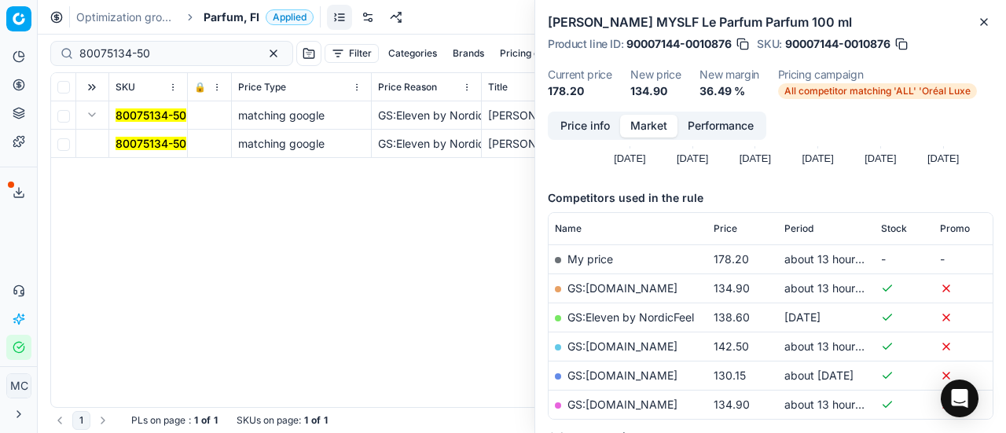
click at [153, 149] on mark "80075134-50" at bounding box center [151, 143] width 71 height 13
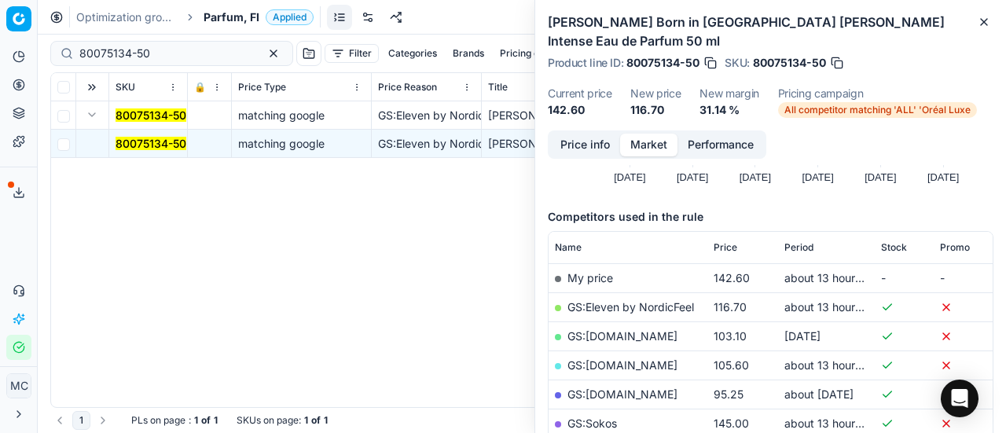
click at [590, 134] on button "Price info" at bounding box center [585, 145] width 70 height 23
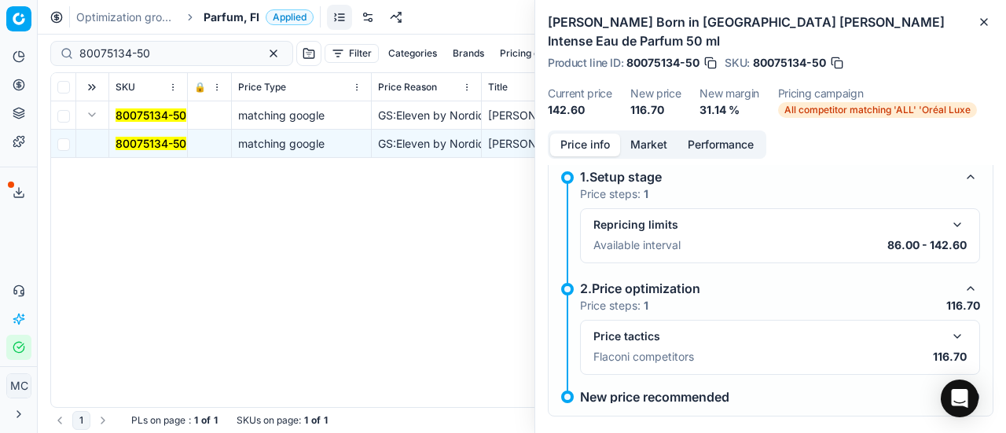
click at [948, 327] on button "button" at bounding box center [957, 336] width 19 height 19
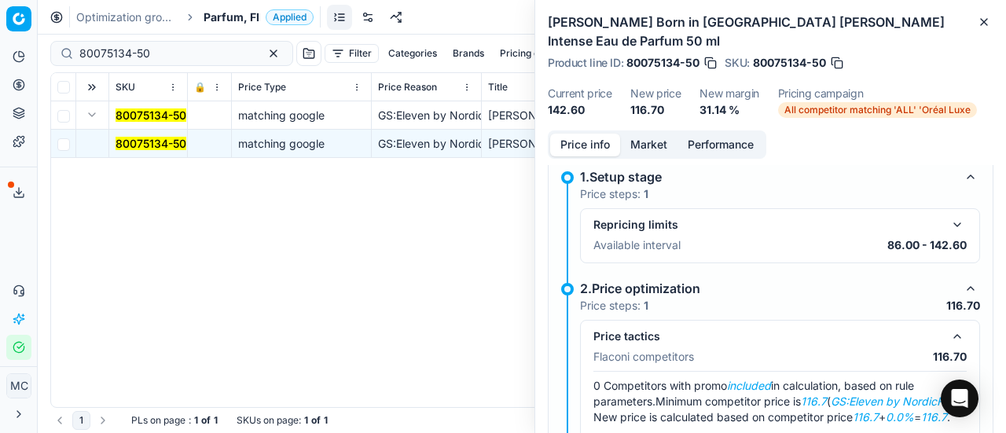
click at [660, 134] on button "Market" at bounding box center [648, 145] width 57 height 23
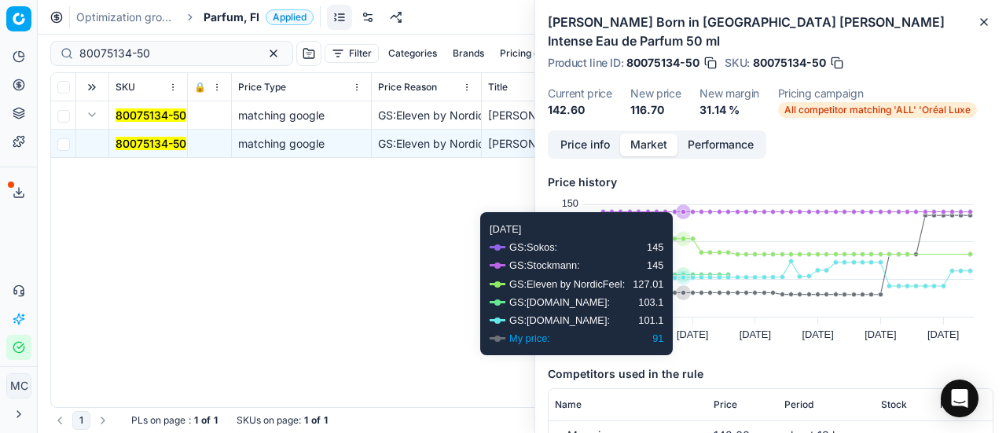
scroll to position [157, 0]
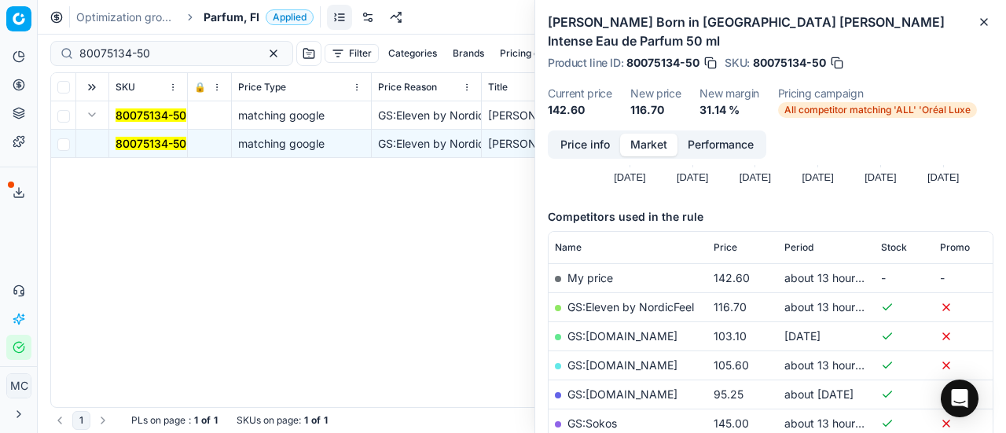
click at [618, 300] on link "GS:Eleven by NordicFeel" at bounding box center [631, 306] width 127 height 13
drag, startPoint x: 178, startPoint y: 45, endPoint x: 0, endPoint y: 13, distance: 181.2
click at [0, 13] on div "Pricing platform Analytics Pricing Product portfolio Templates Export service 2…" at bounding box center [503, 216] width 1006 height 433
paste input "6080-1"
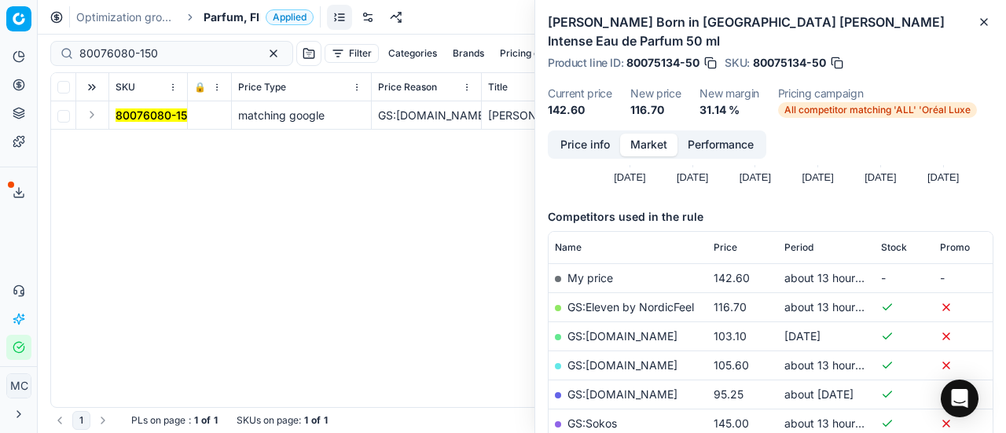
click at [88, 115] on button "Expand" at bounding box center [92, 114] width 19 height 19
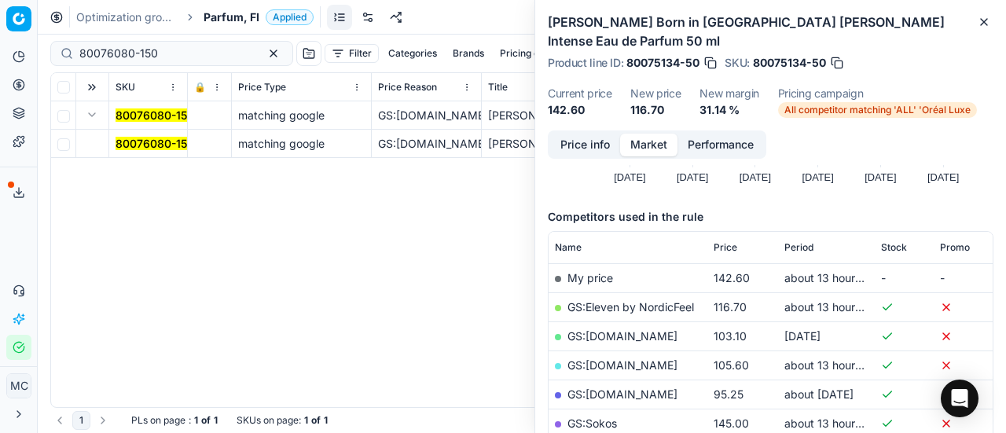
click at [134, 146] on mark "80076080-150" at bounding box center [155, 143] width 79 height 13
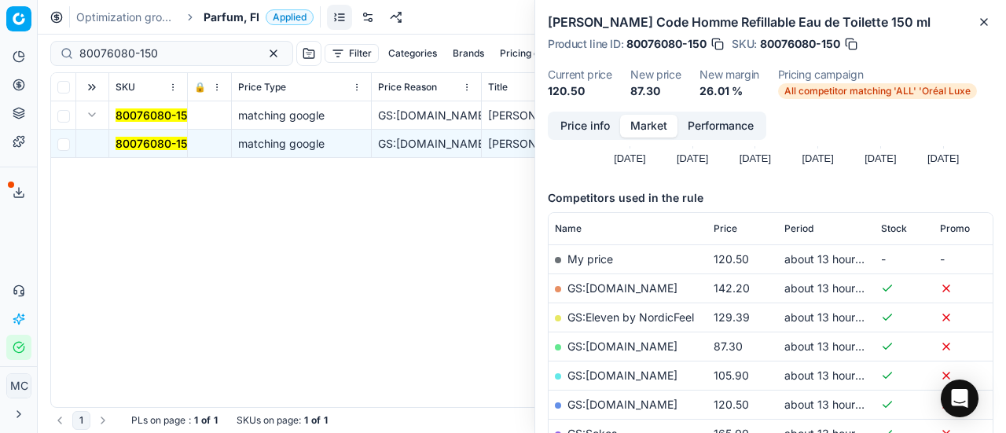
click at [591, 127] on button "Price info" at bounding box center [585, 126] width 70 height 23
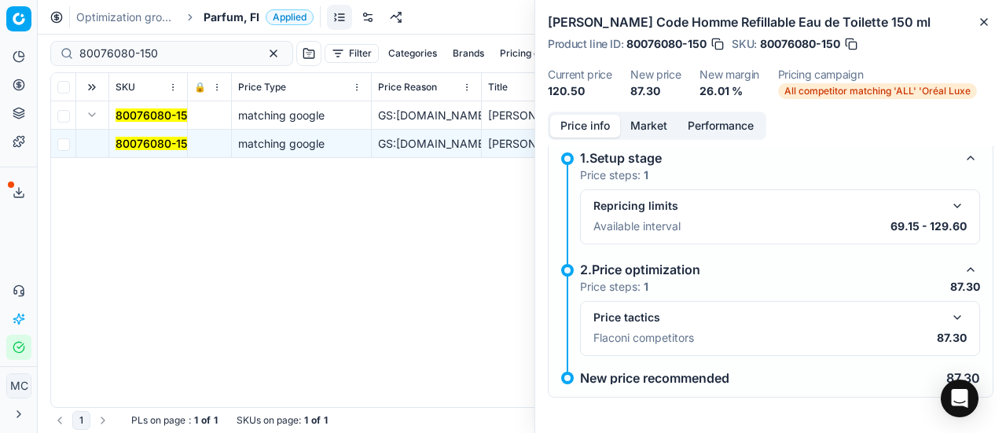
click at [939, 328] on div "Price tactics Flaconi competitors 87.30" at bounding box center [780, 328] width 373 height 41
click at [948, 315] on button "button" at bounding box center [957, 317] width 19 height 19
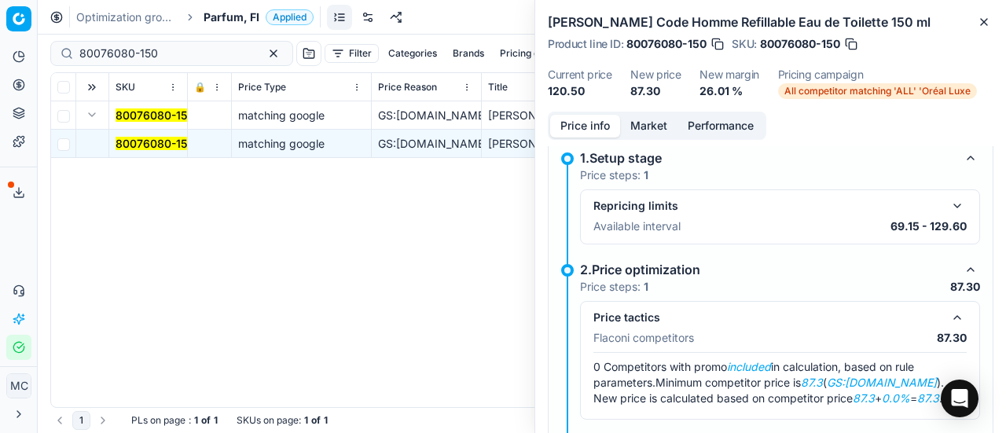
click at [639, 123] on button "Market" at bounding box center [648, 126] width 57 height 23
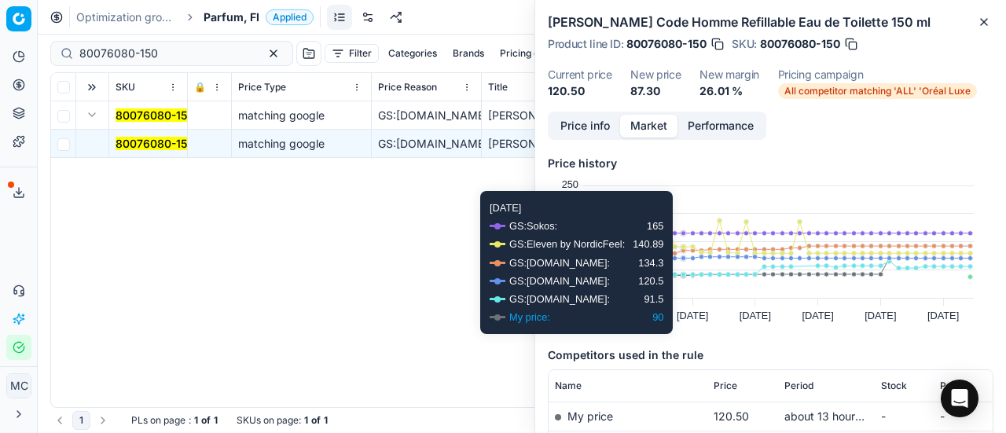
scroll to position [79, 0]
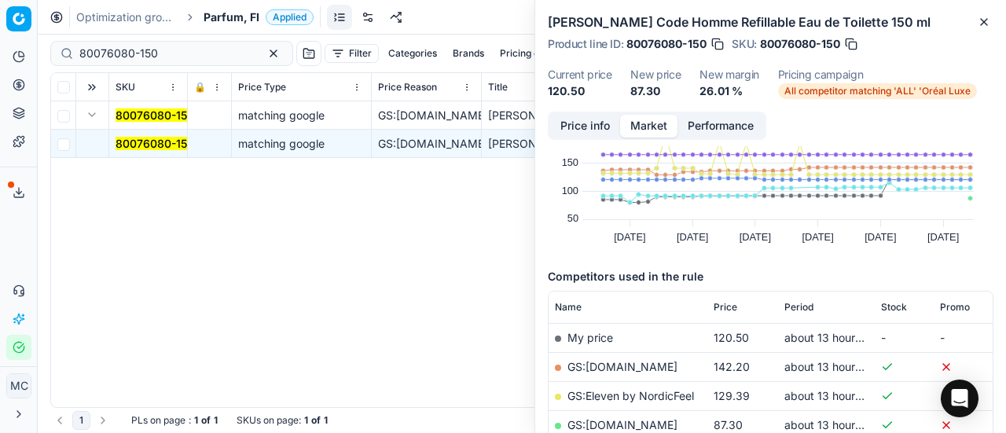
click at [609, 422] on link "GS:[DOMAIN_NAME]" at bounding box center [623, 424] width 110 height 13
drag, startPoint x: 203, startPoint y: 53, endPoint x: 0, endPoint y: 91, distance: 206.5
click at [0, 83] on div "Pricing platform Analytics Pricing Product portfolio Templates Export service 2…" at bounding box center [503, 216] width 1006 height 433
paste input "62227-"
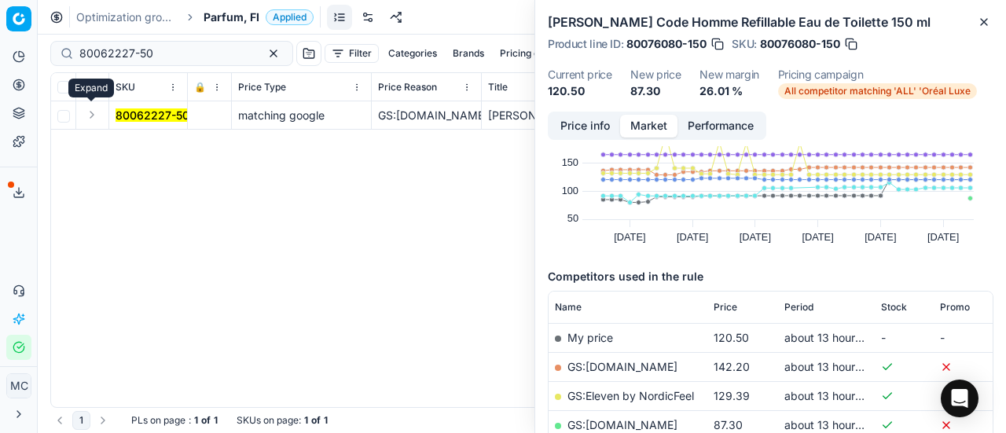
click at [92, 116] on button "Expand" at bounding box center [92, 114] width 19 height 19
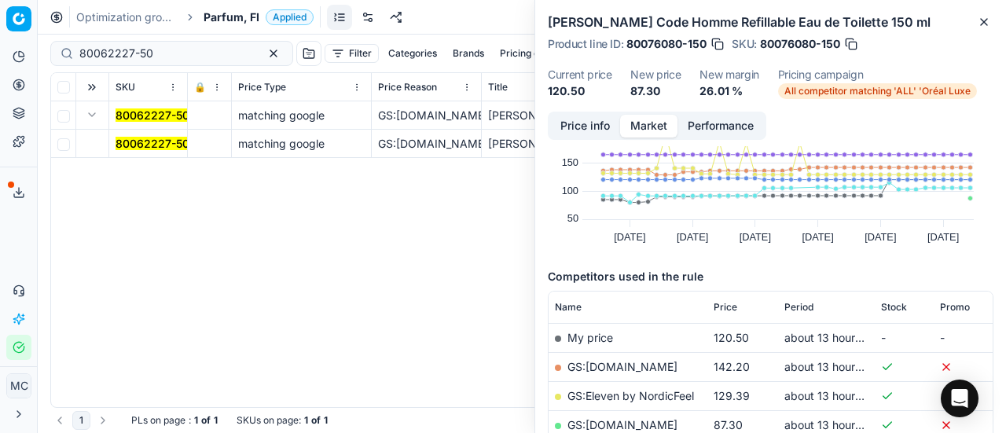
click at [143, 136] on span "80062227-50" at bounding box center [153, 144] width 74 height 16
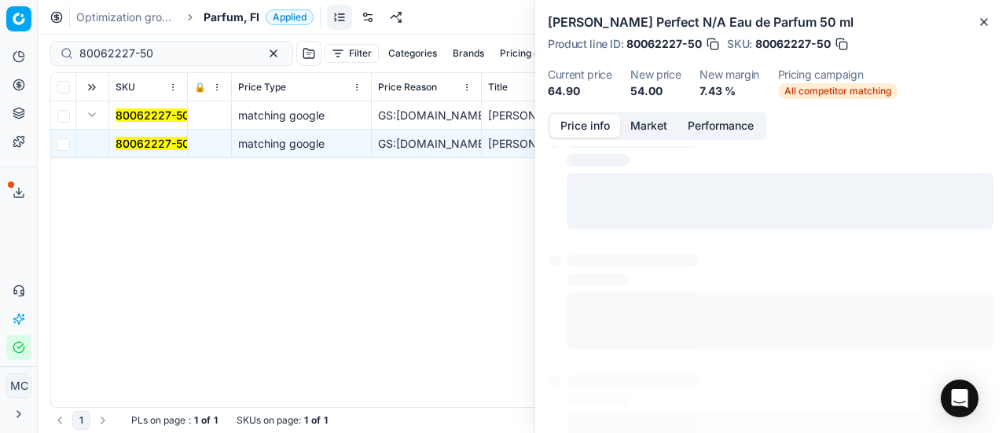
click at [563, 123] on button "Price info" at bounding box center [585, 126] width 70 height 23
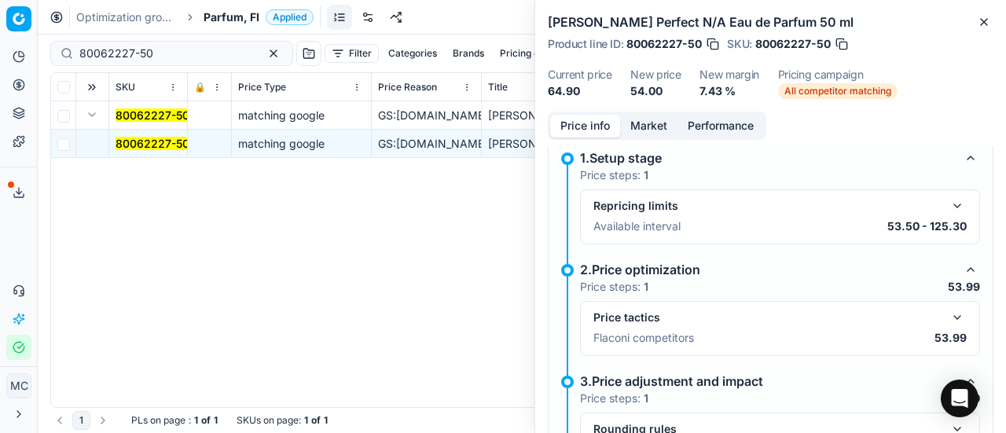
click at [948, 318] on button "button" at bounding box center [957, 317] width 19 height 19
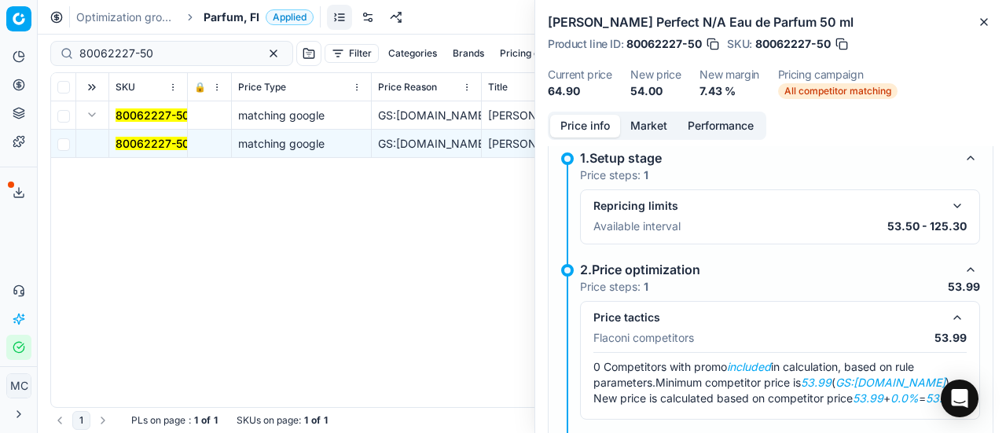
drag, startPoint x: 654, startPoint y: 127, endPoint x: 662, endPoint y: 142, distance: 16.9
click at [654, 129] on button "Market" at bounding box center [648, 126] width 57 height 23
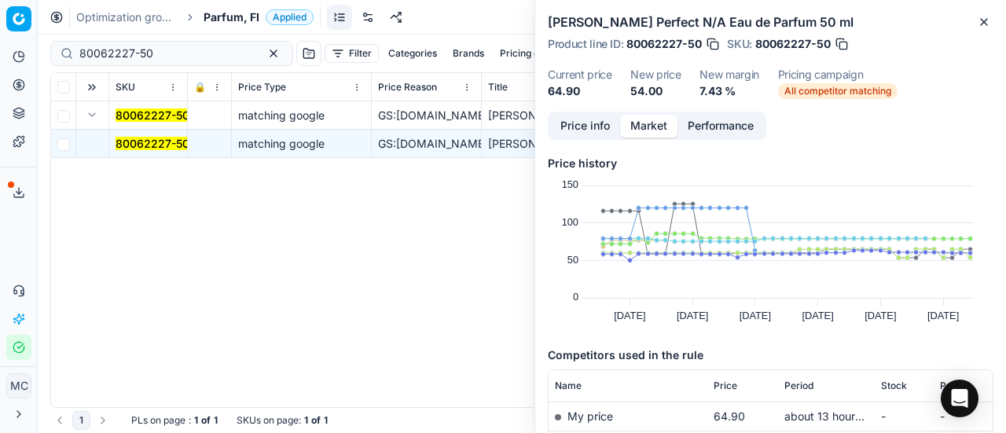
scroll to position [157, 0]
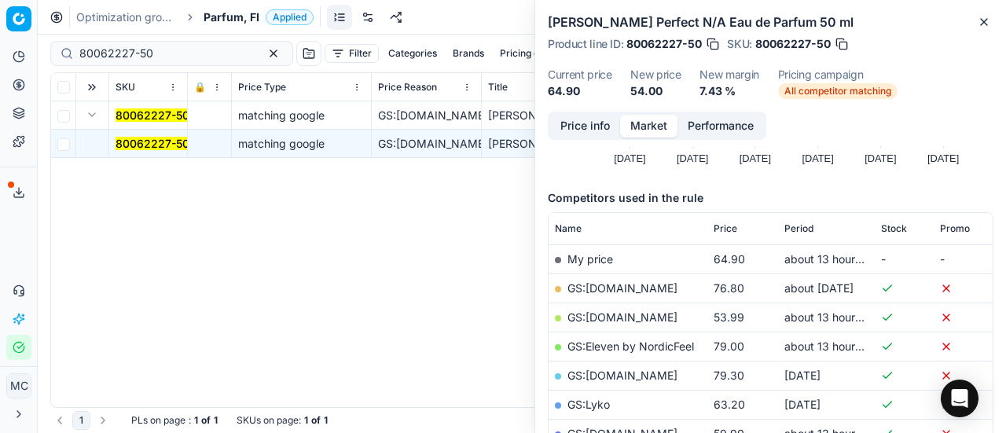
click at [610, 314] on link "GS:[DOMAIN_NAME]" at bounding box center [623, 317] width 110 height 13
drag, startPoint x: 175, startPoint y: 51, endPoint x: 0, endPoint y: 123, distance: 188.6
click at [0, 106] on div "Pricing platform Analytics Pricing Product portfolio Templates Export service 2…" at bounding box center [503, 216] width 1006 height 433
paste input "15581-20"
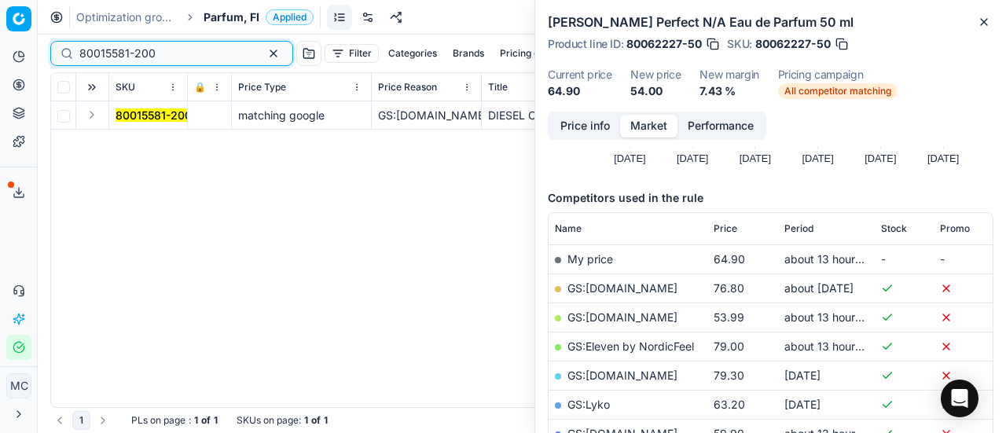
type input "80015581-200"
drag, startPoint x: 97, startPoint y: 114, endPoint x: 105, endPoint y: 123, distance: 12.8
click at [97, 114] on button "Expand" at bounding box center [92, 114] width 19 height 19
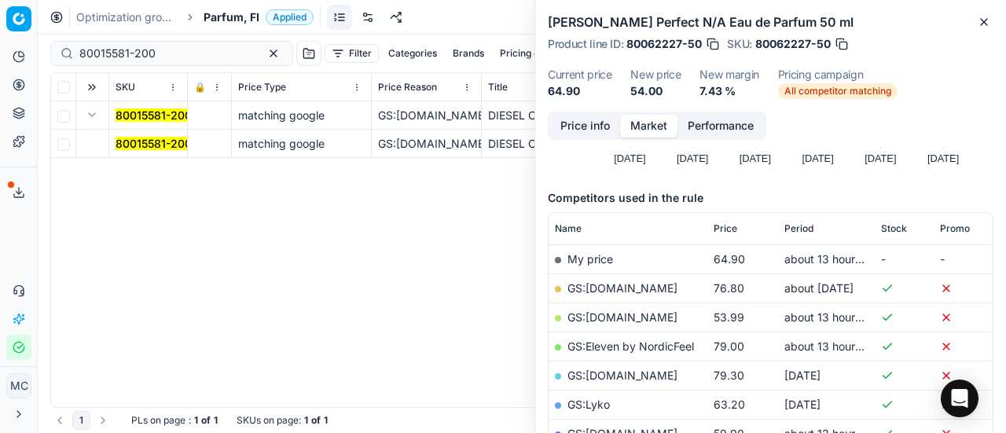
click at [128, 137] on mark "80015581-200" at bounding box center [154, 143] width 76 height 13
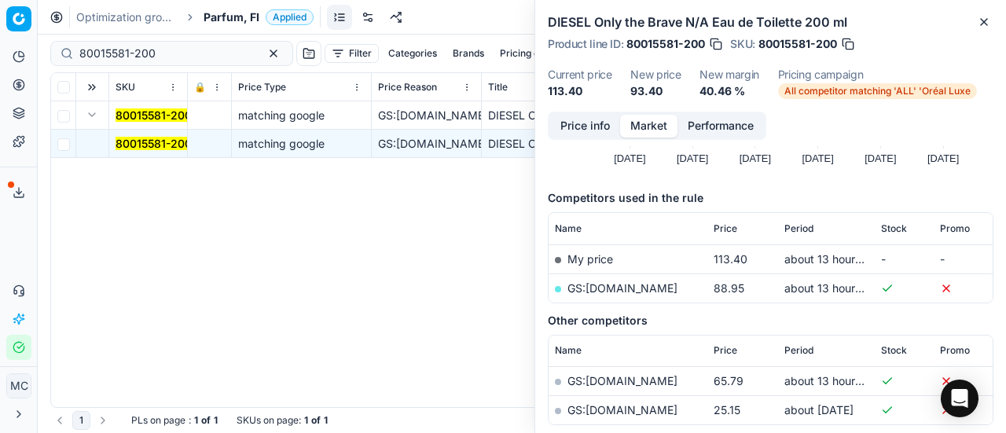
click at [587, 125] on button "Price info" at bounding box center [585, 126] width 70 height 23
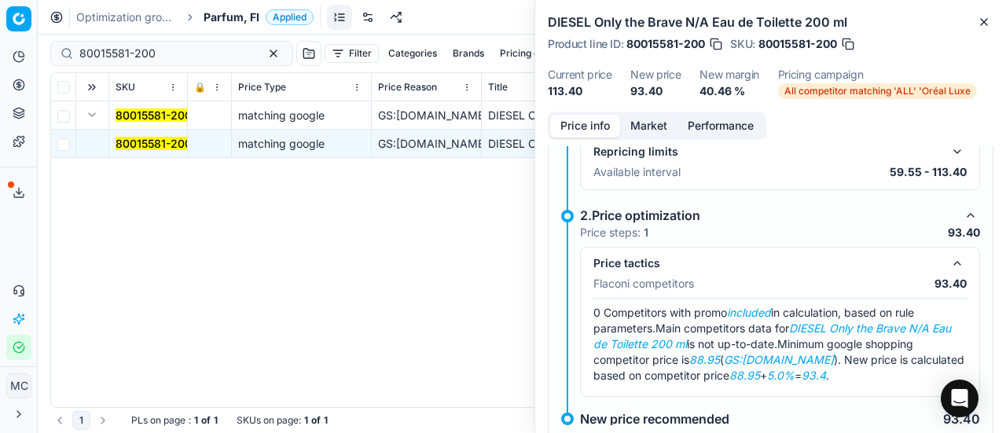
scroll to position [90, 0]
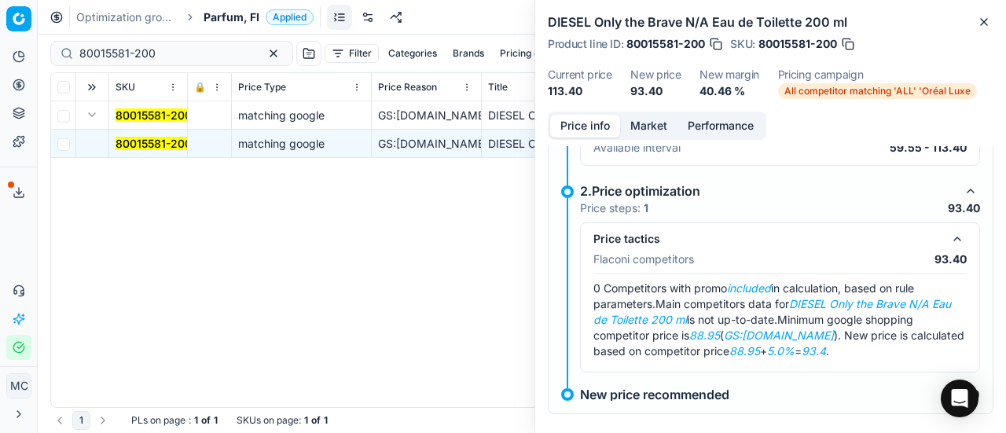
click at [635, 119] on button "Market" at bounding box center [648, 126] width 57 height 23
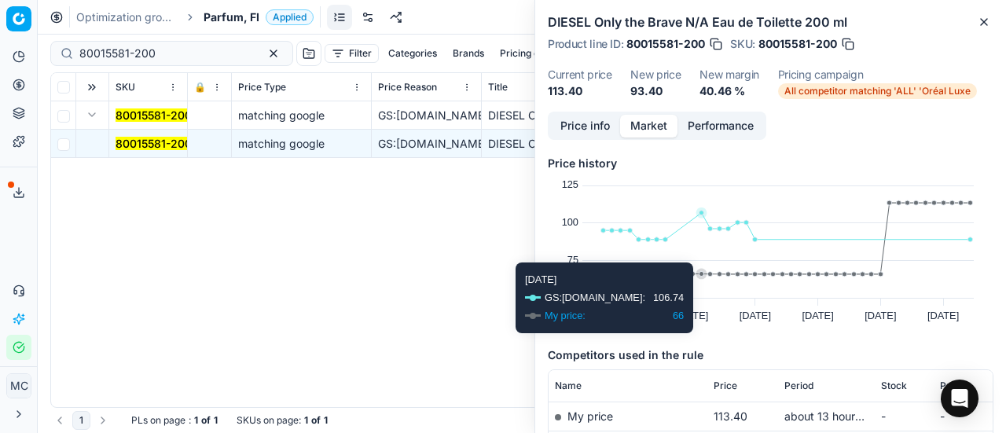
scroll to position [79, 0]
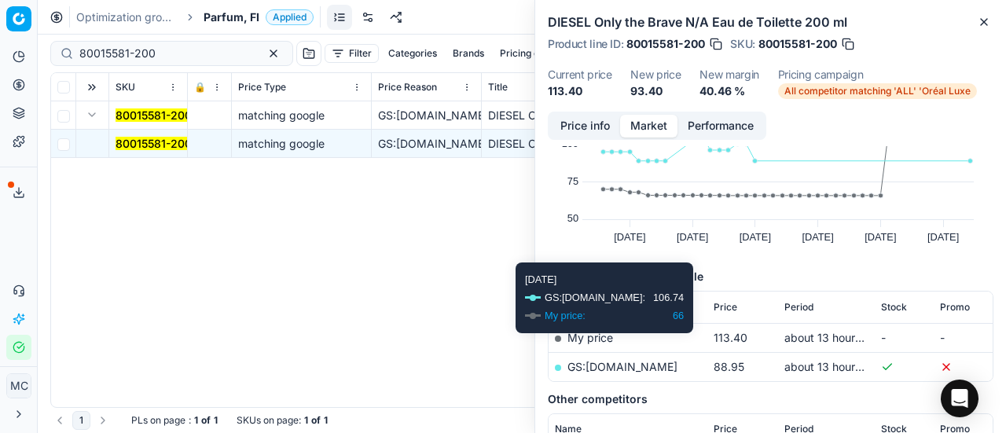
click at [660, 362] on link "GS:[DOMAIN_NAME]" at bounding box center [623, 366] width 110 height 13
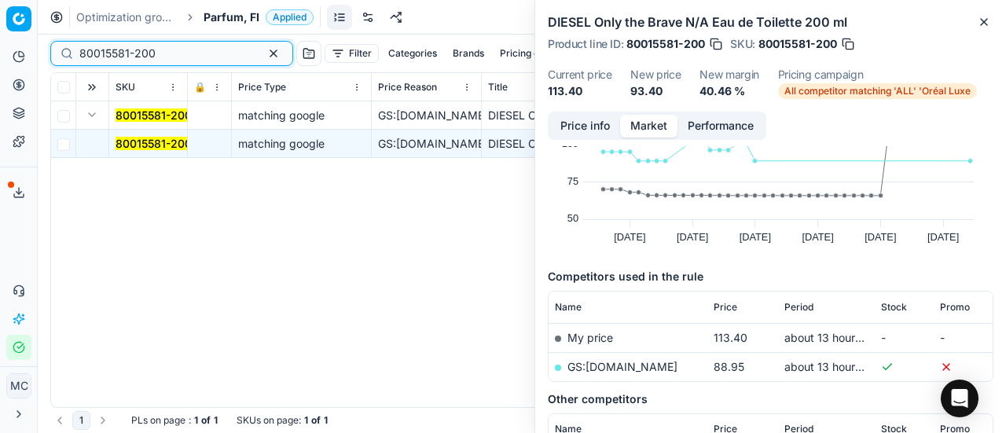
drag, startPoint x: 143, startPoint y: 62, endPoint x: 3, endPoint y: 160, distance: 170.6
click at [0, 144] on div "Pricing platform Analytics Pricing Product portfolio Templates Export service 2…" at bounding box center [503, 216] width 1006 height 433
paste input "90004559-0006852"
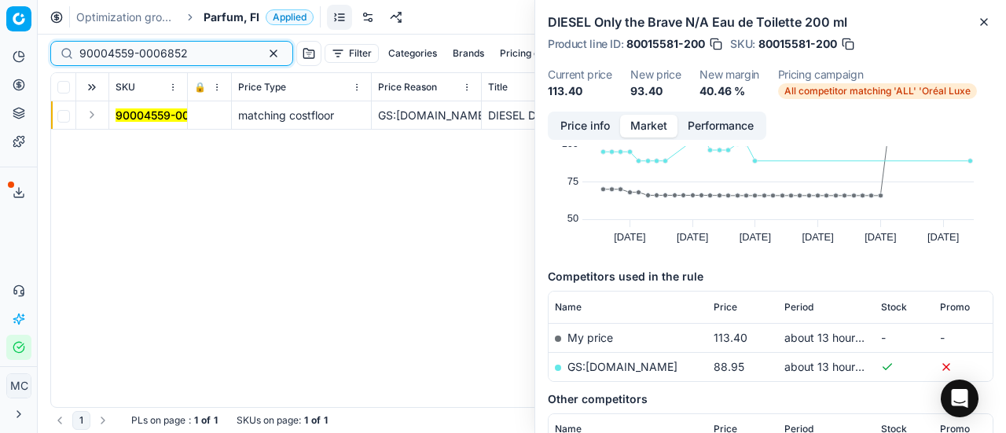
type input "90004559-0006852"
drag, startPoint x: 97, startPoint y: 131, endPoint x: 91, endPoint y: 120, distance: 12.7
click at [91, 120] on button "Expand" at bounding box center [92, 114] width 19 height 19
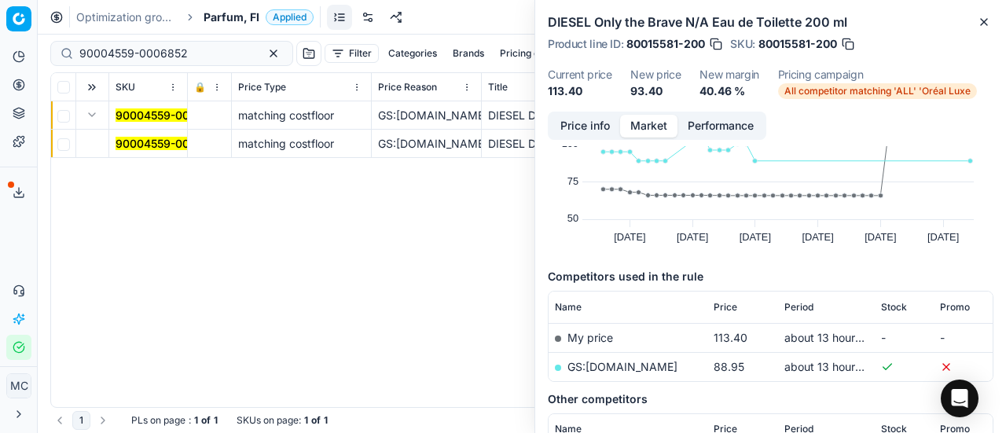
click at [156, 134] on td "90004559-0006852" at bounding box center [148, 144] width 79 height 28
click at [138, 141] on mark "90004559-0006852" at bounding box center [170, 143] width 109 height 13
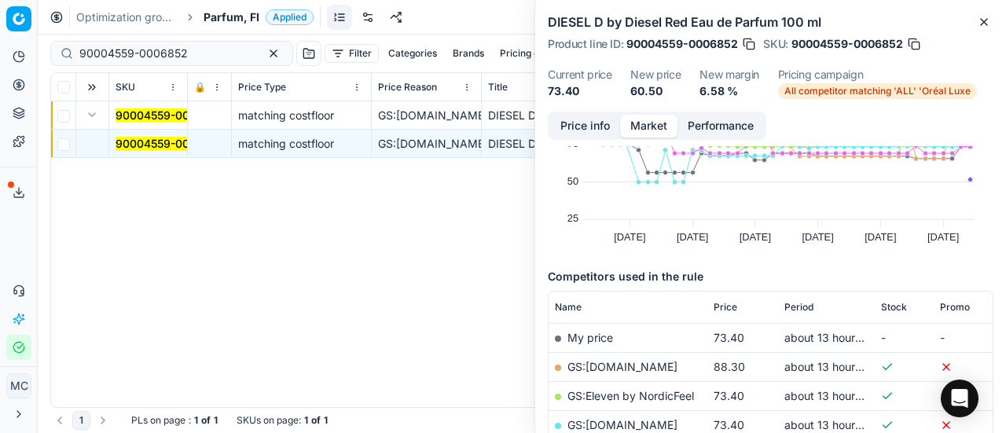
click at [583, 123] on button "Price info" at bounding box center [585, 126] width 70 height 23
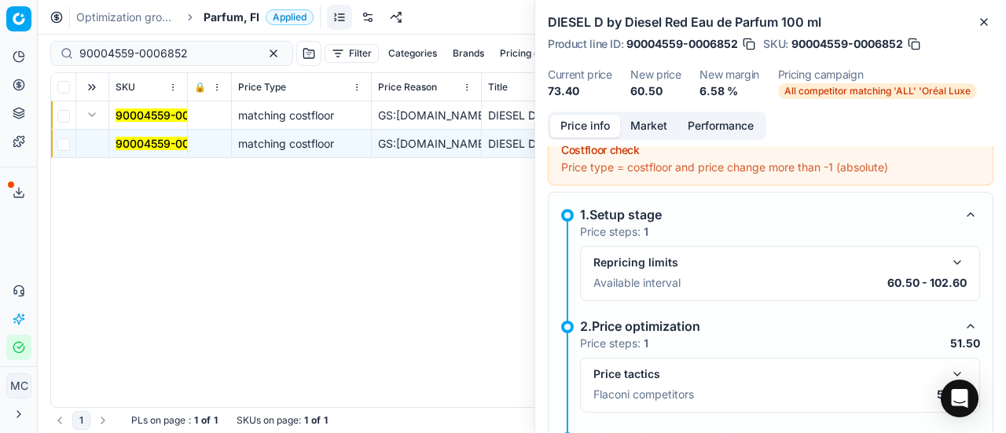
click at [948, 369] on button "button" at bounding box center [957, 374] width 19 height 19
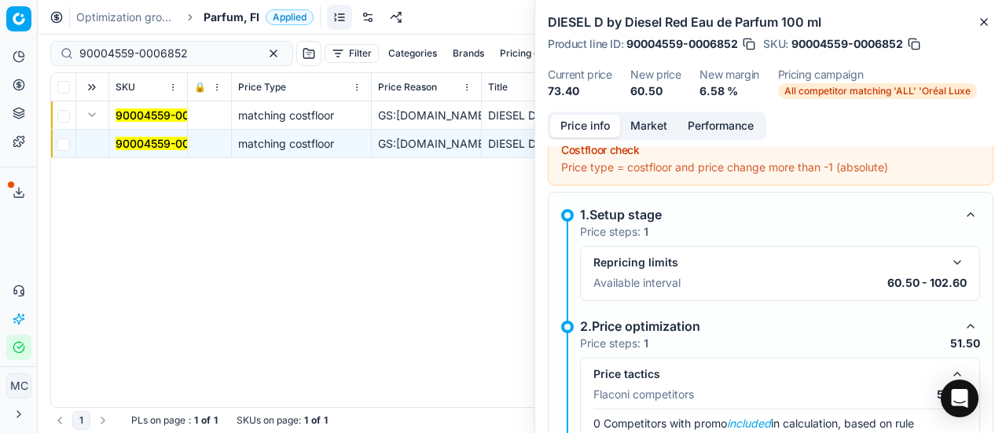
scroll to position [247, 0]
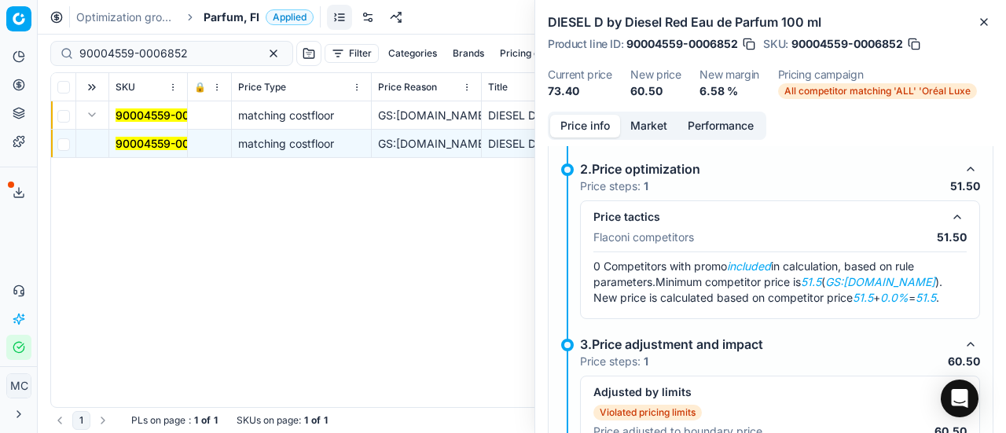
drag, startPoint x: 648, startPoint y: 131, endPoint x: 650, endPoint y: 139, distance: 8.2
click at [649, 134] on button "Market" at bounding box center [648, 126] width 57 height 23
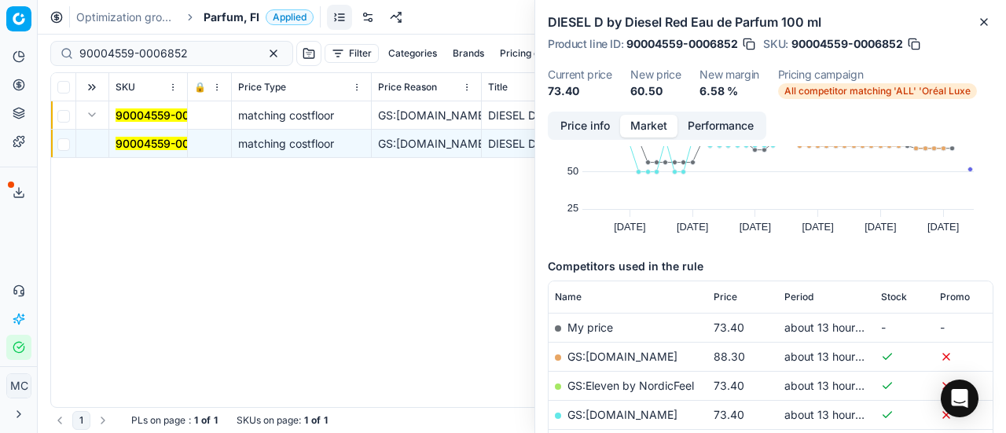
scroll to position [157, 0]
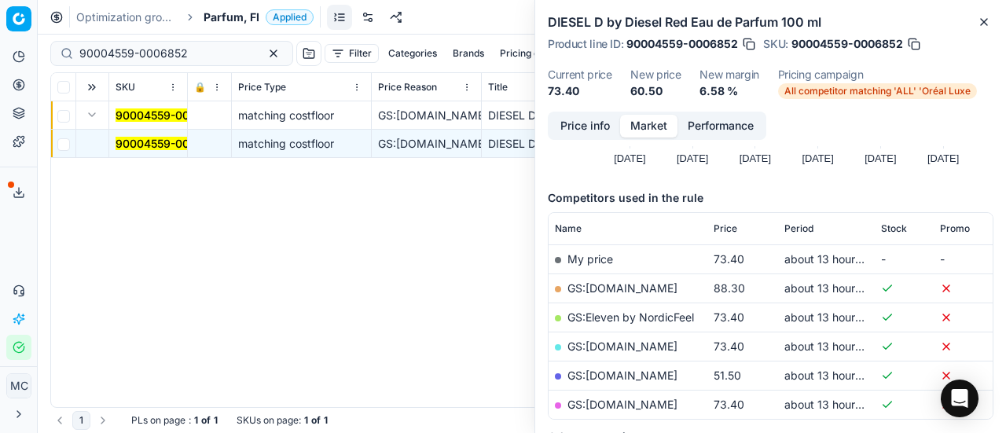
click at [677, 370] on link "GS:[DOMAIN_NAME]" at bounding box center [623, 375] width 110 height 13
click at [229, 6] on div "Optimization groups Parfum, FI Applied Discard Download report" at bounding box center [522, 17] width 969 height 35
click at [232, 20] on span "Parfum, FI" at bounding box center [232, 17] width 56 height 16
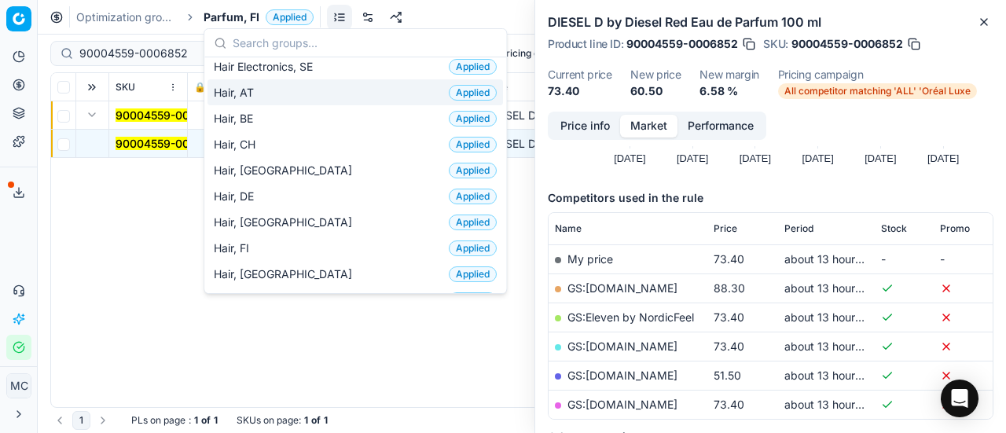
scroll to position [315, 0]
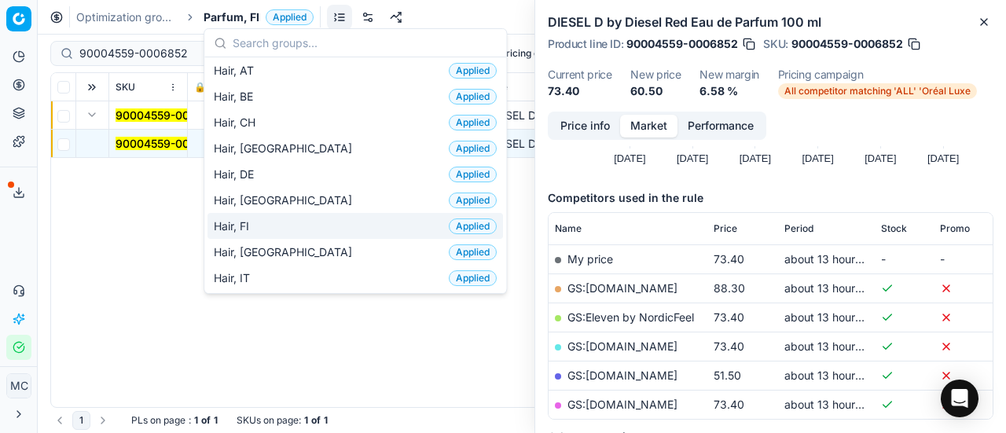
click at [311, 223] on div "Hair, FI Applied" at bounding box center [356, 226] width 296 height 26
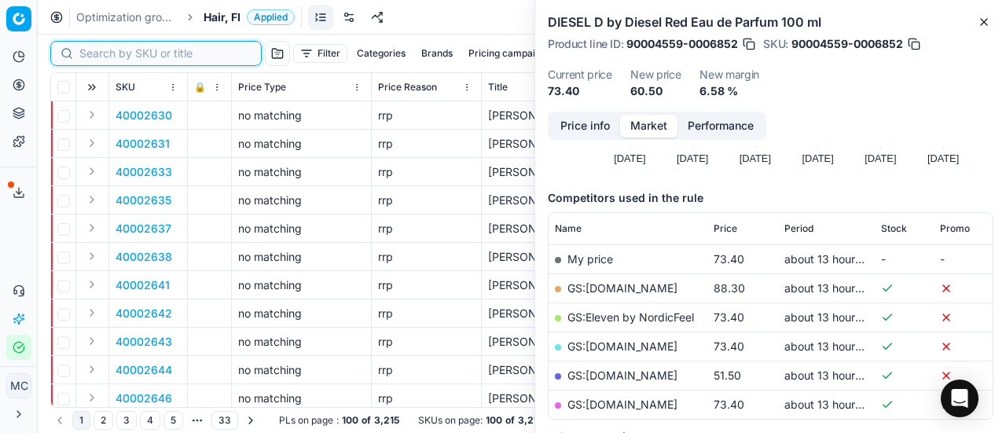
click at [83, 51] on input at bounding box center [165, 54] width 172 height 16
paste input "90009560-0014609"
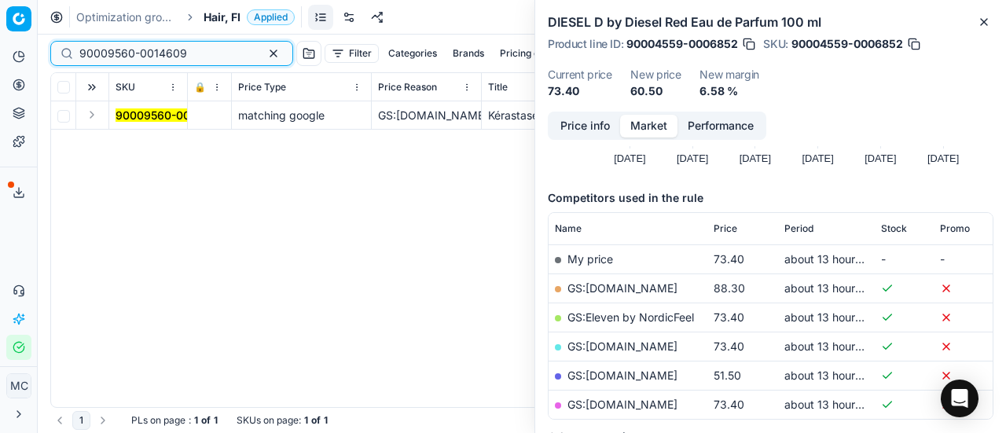
type input "90009560-0014609"
click at [97, 117] on button "Expand" at bounding box center [92, 114] width 19 height 19
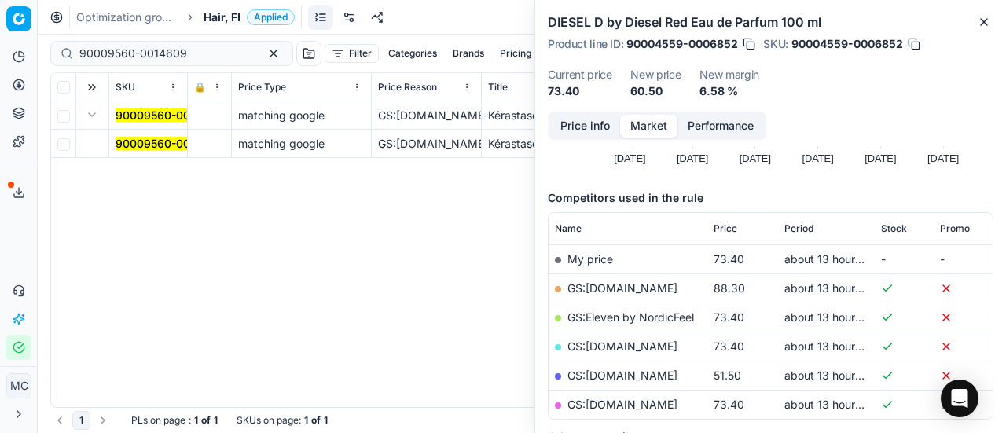
click at [168, 144] on mark "90009560-0014609" at bounding box center [170, 143] width 108 height 13
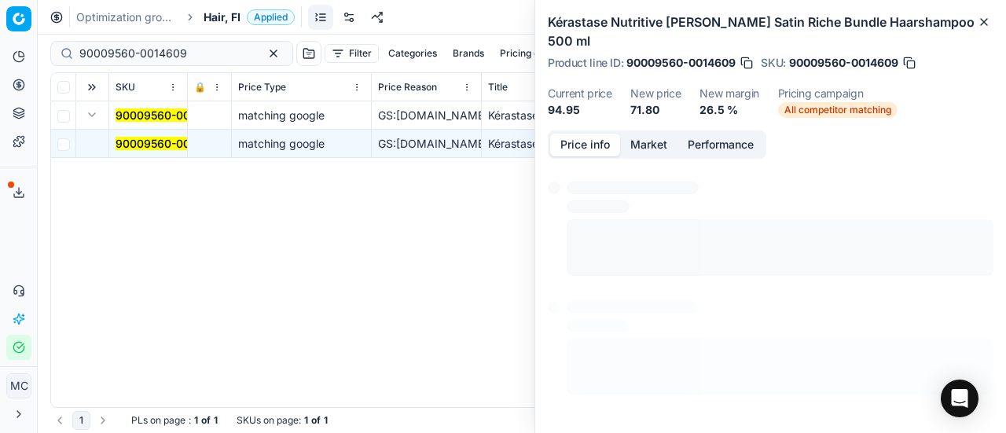
click at [586, 134] on button "Price info" at bounding box center [585, 145] width 70 height 23
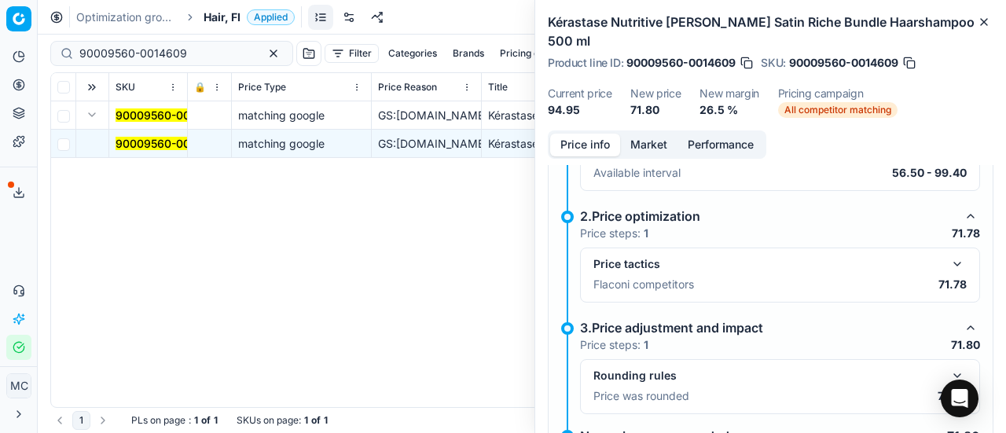
click at [948, 255] on button "button" at bounding box center [957, 264] width 19 height 19
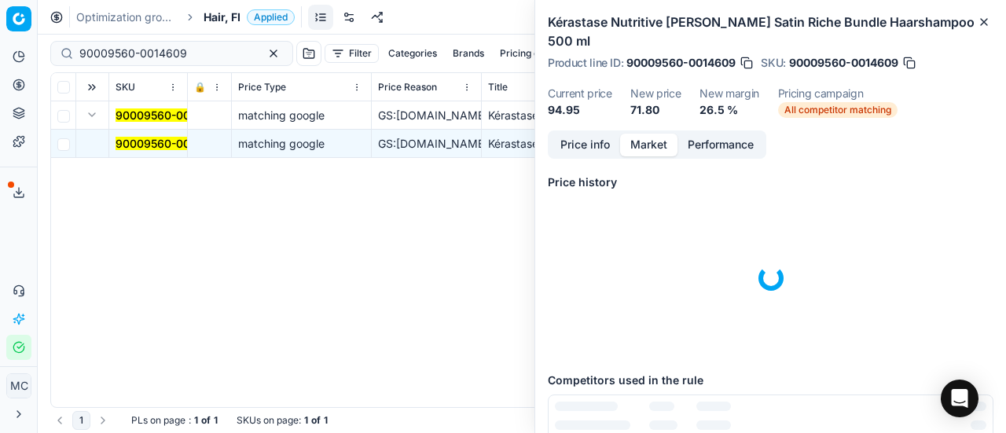
click at [666, 134] on button "Market" at bounding box center [648, 145] width 57 height 23
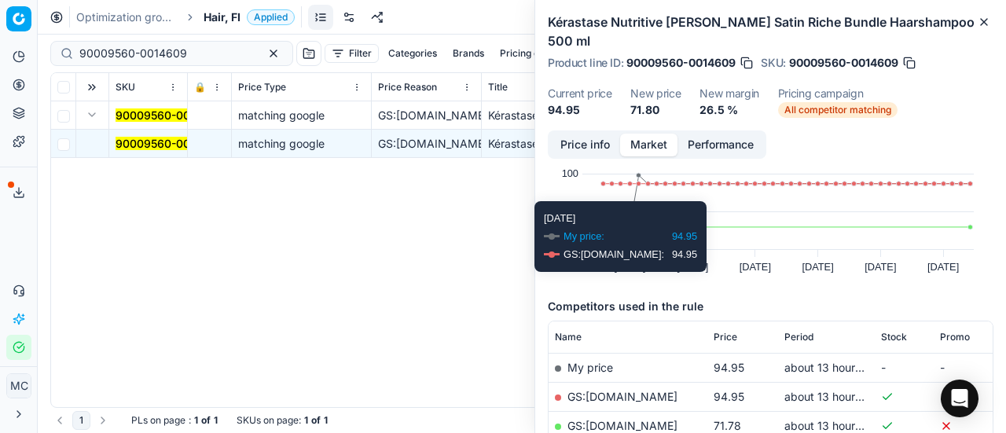
scroll to position [149, 0]
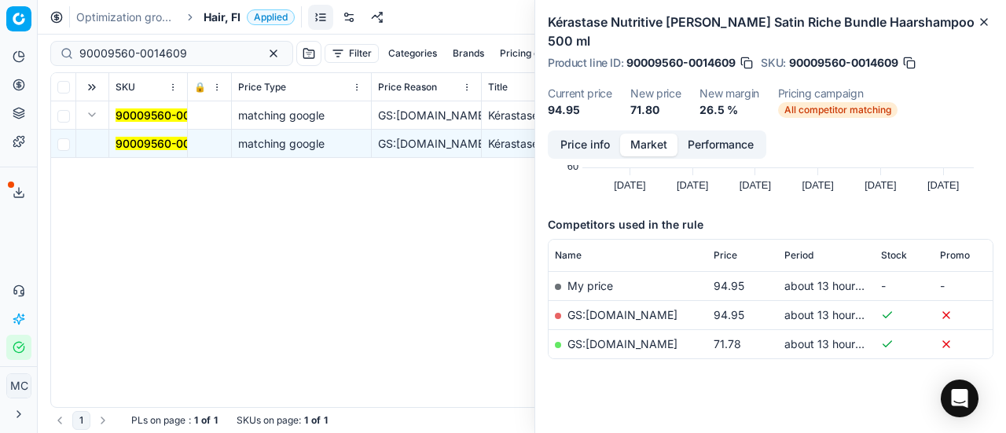
click at [639, 337] on link "GS:[DOMAIN_NAME]" at bounding box center [623, 343] width 110 height 13
click at [216, 15] on span "Hair, FI" at bounding box center [222, 17] width 37 height 16
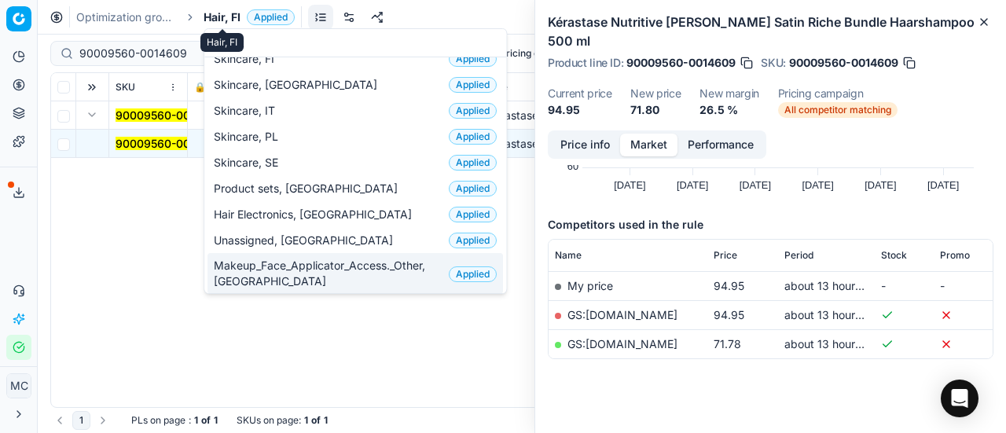
scroll to position [0, 0]
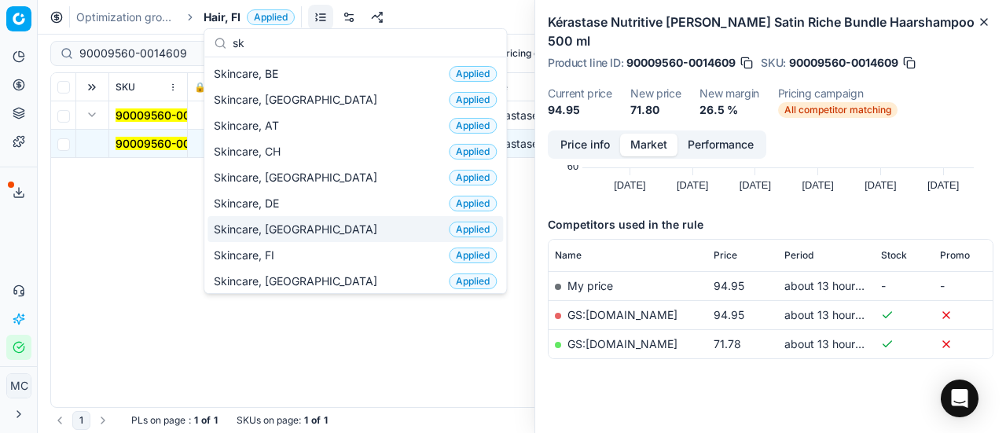
type input "sk"
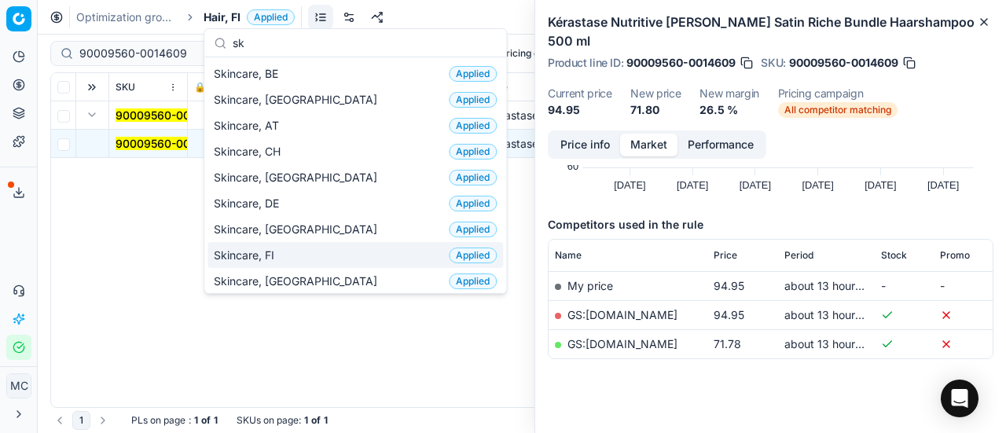
click at [339, 243] on div "Skincare, FI Applied" at bounding box center [356, 255] width 296 height 26
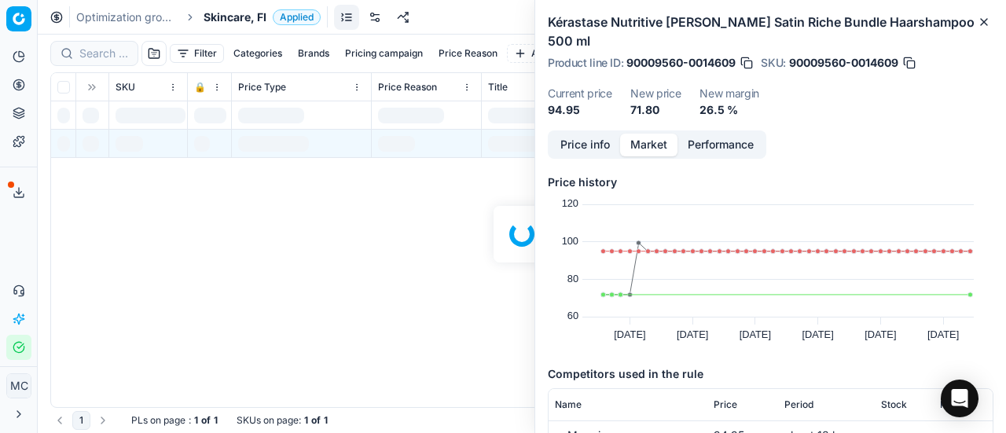
click at [107, 53] on div at bounding box center [522, 234] width 969 height 399
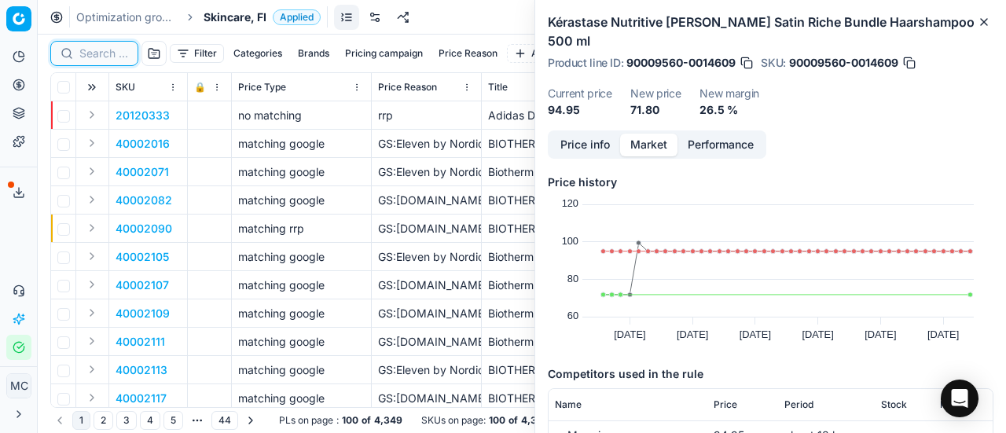
click at [107, 53] on input at bounding box center [103, 54] width 49 height 16
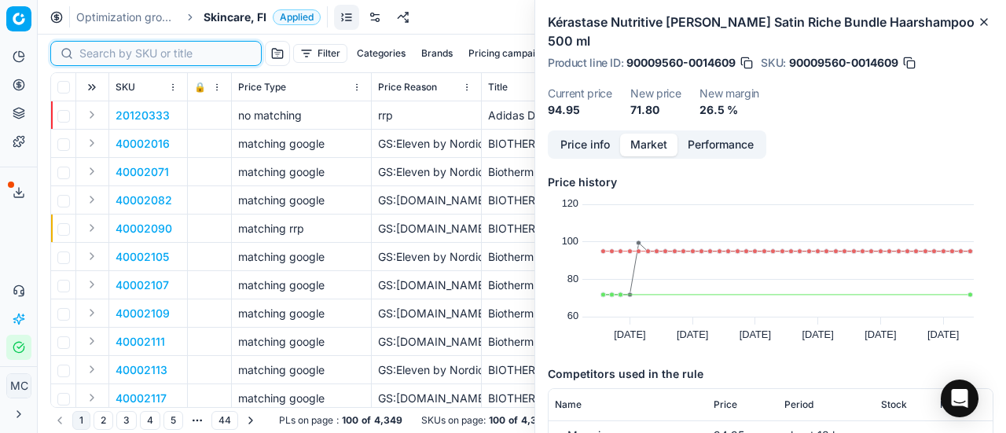
paste input "40002736"
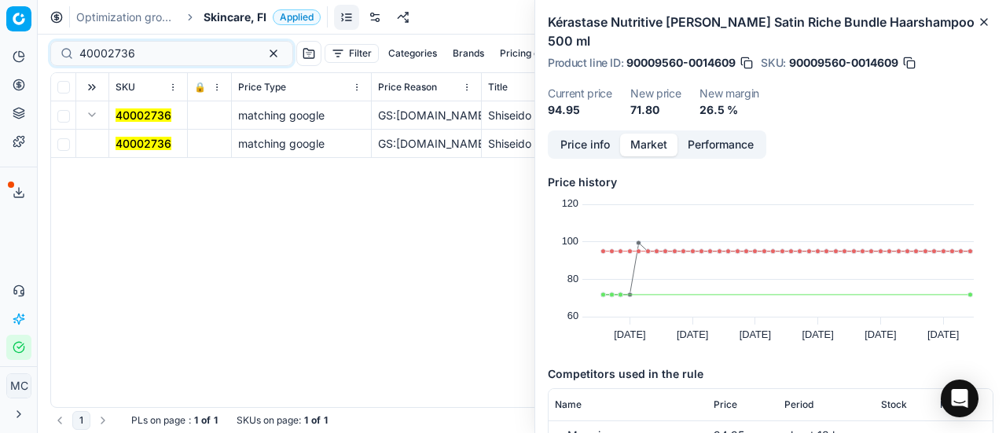
click at [127, 145] on mark "40002736" at bounding box center [144, 143] width 56 height 13
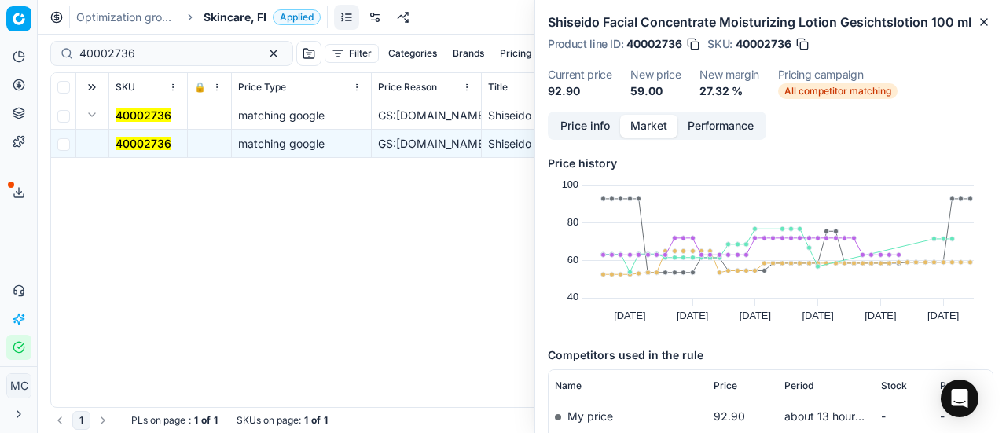
drag, startPoint x: 552, startPoint y: 114, endPoint x: 583, endPoint y: 133, distance: 36.0
click at [558, 120] on button "Price info" at bounding box center [585, 126] width 70 height 23
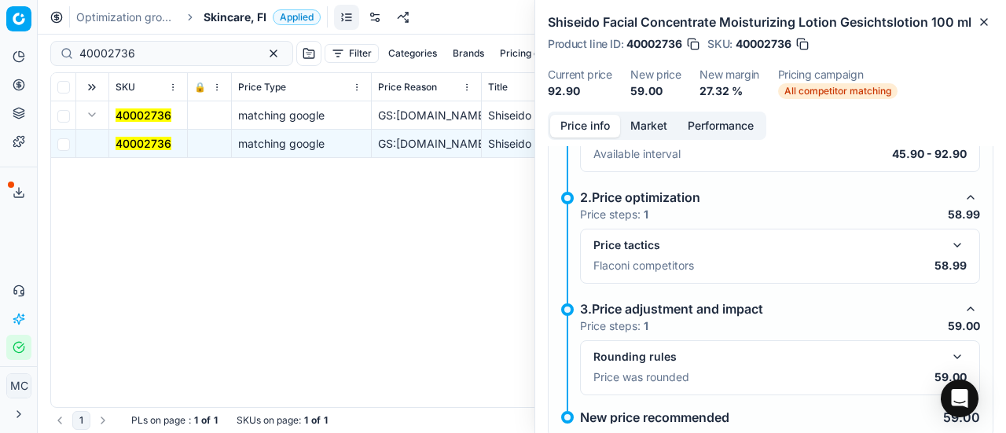
click at [948, 251] on button "button" at bounding box center [957, 245] width 19 height 19
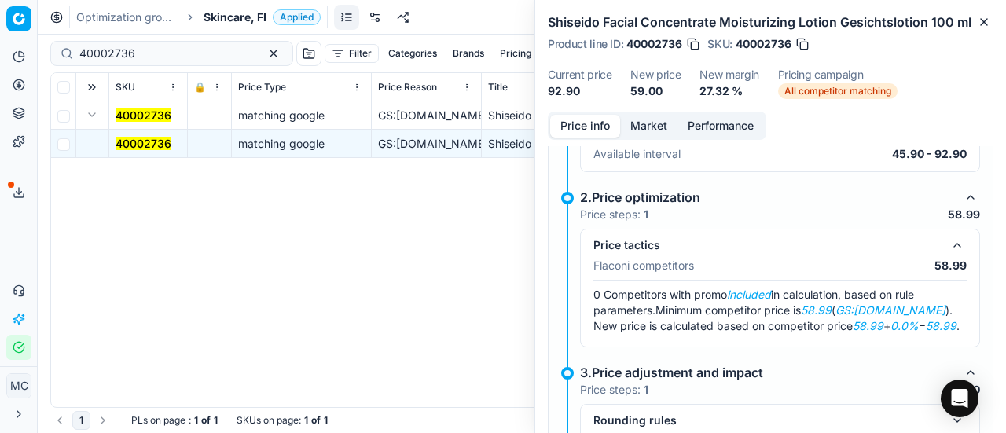
click at [664, 121] on button "Market" at bounding box center [648, 126] width 57 height 23
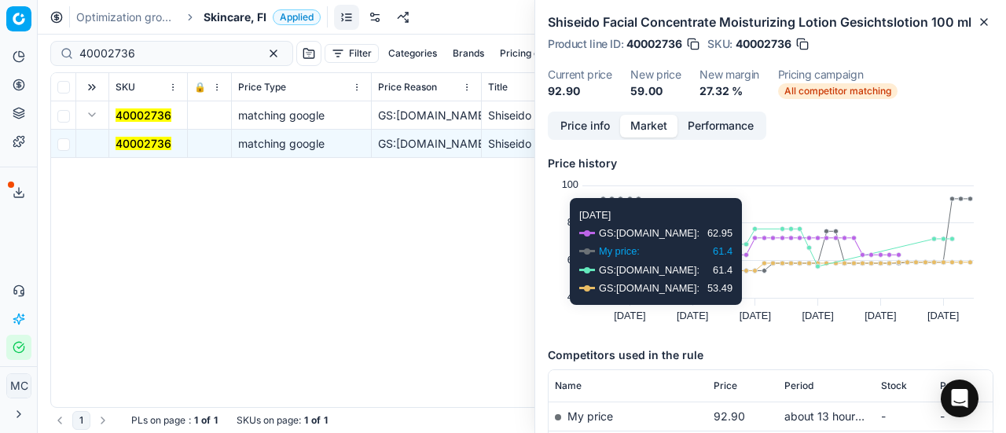
scroll to position [157, 0]
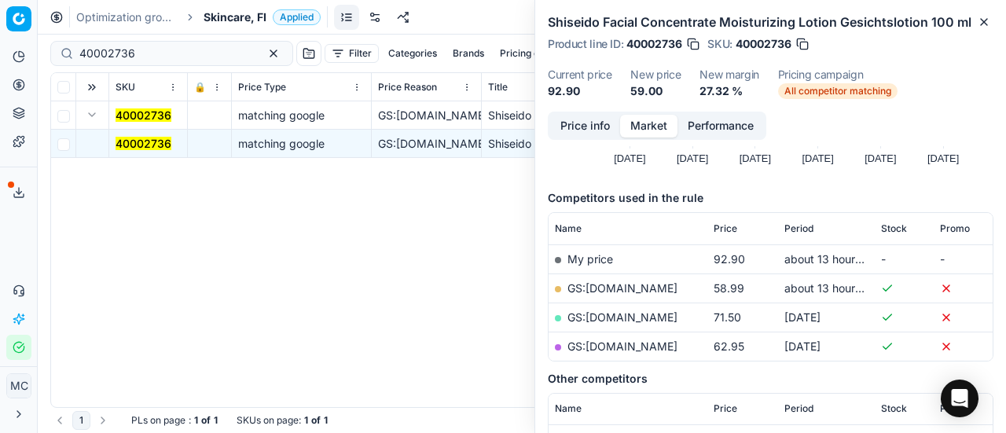
click at [605, 282] on link "GS:[DOMAIN_NAME]" at bounding box center [623, 287] width 110 height 13
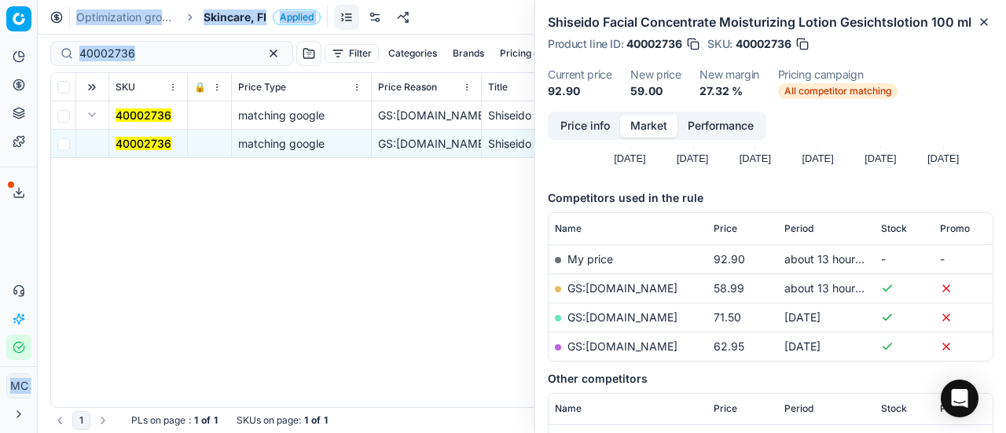
drag, startPoint x: 190, startPoint y: 64, endPoint x: 8, endPoint y: 98, distance: 185.7
click at [0, 94] on div "Pricing platform Analytics Pricing Product portfolio Templates Export service 2…" at bounding box center [503, 216] width 1006 height 433
click at [179, 51] on input "40002736" at bounding box center [165, 54] width 172 height 16
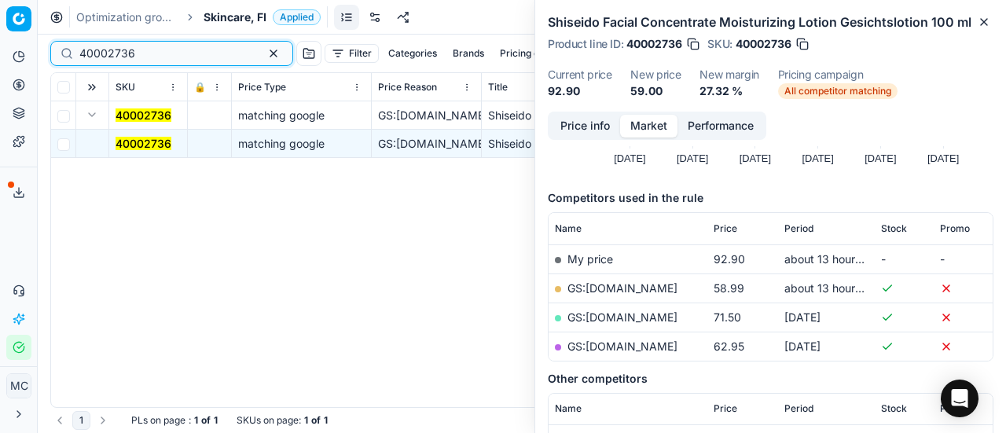
drag, startPoint x: 182, startPoint y: 58, endPoint x: 0, endPoint y: 73, distance: 183.0
click at [0, 79] on div "Pricing platform Analytics Pricing Product portfolio Templates Export service 2…" at bounding box center [503, 216] width 1006 height 433
paste input "90000394-0000541"
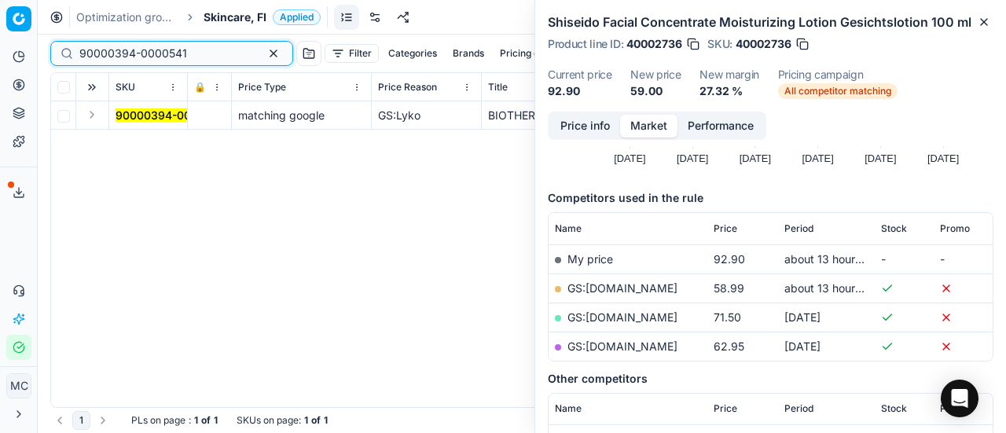
type input "90000394-0000541"
click at [93, 121] on button "Expand" at bounding box center [92, 114] width 19 height 19
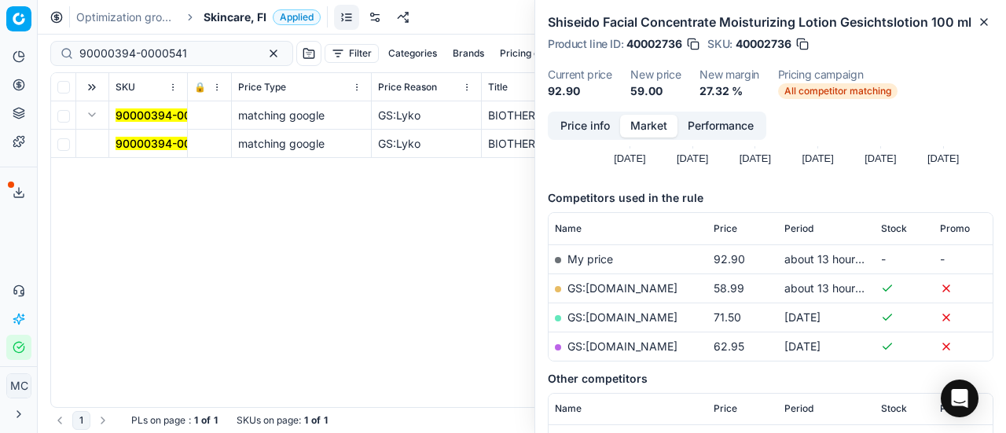
drag, startPoint x: 139, startPoint y: 146, endPoint x: 771, endPoint y: 192, distance: 633.8
click at [141, 147] on mark "90000394-0000541" at bounding box center [170, 143] width 108 height 13
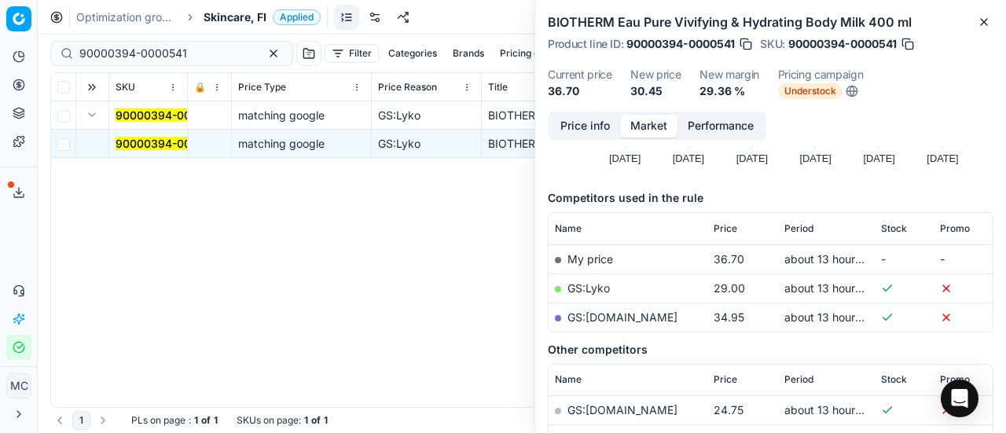
drag, startPoint x: 600, startPoint y: 128, endPoint x: 1006, endPoint y: 306, distance: 442.9
click at [600, 131] on button "Price info" at bounding box center [585, 126] width 70 height 23
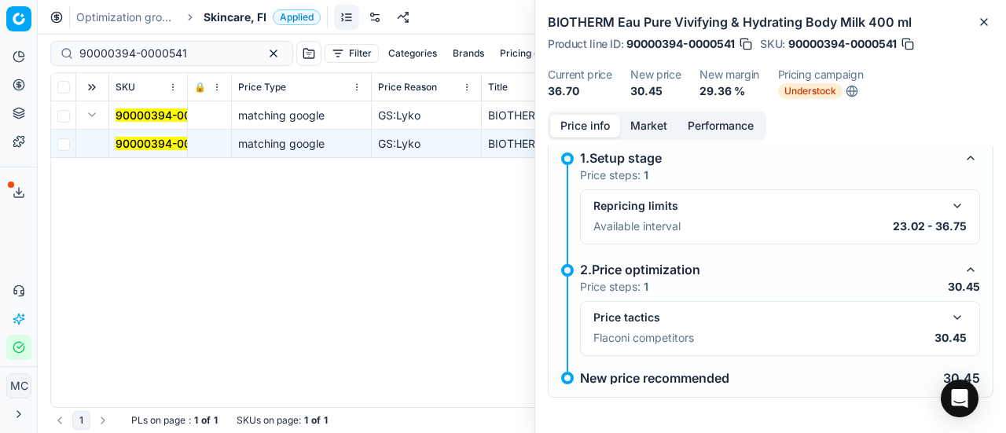
click at [948, 312] on button "button" at bounding box center [957, 317] width 19 height 19
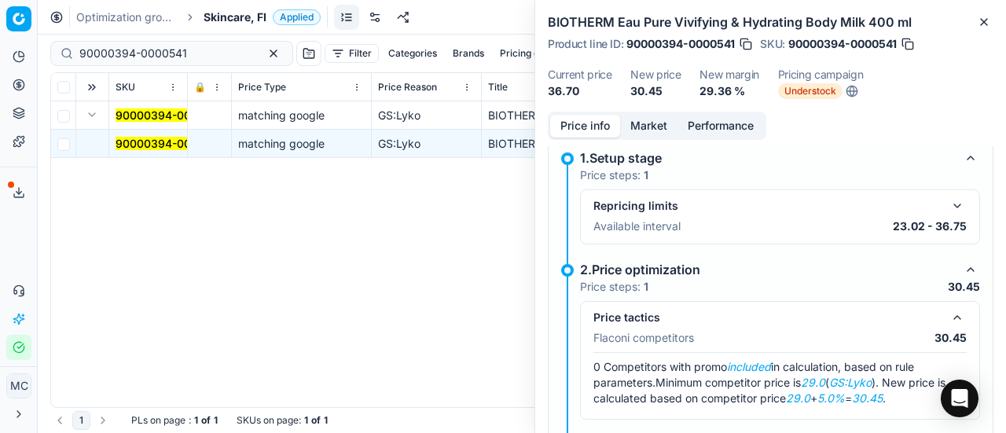
click at [665, 126] on button "Market" at bounding box center [648, 126] width 57 height 23
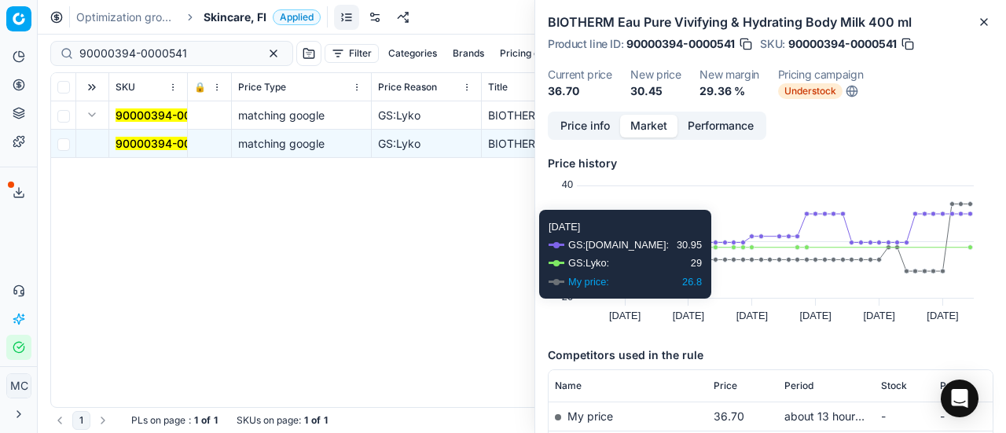
scroll to position [157, 0]
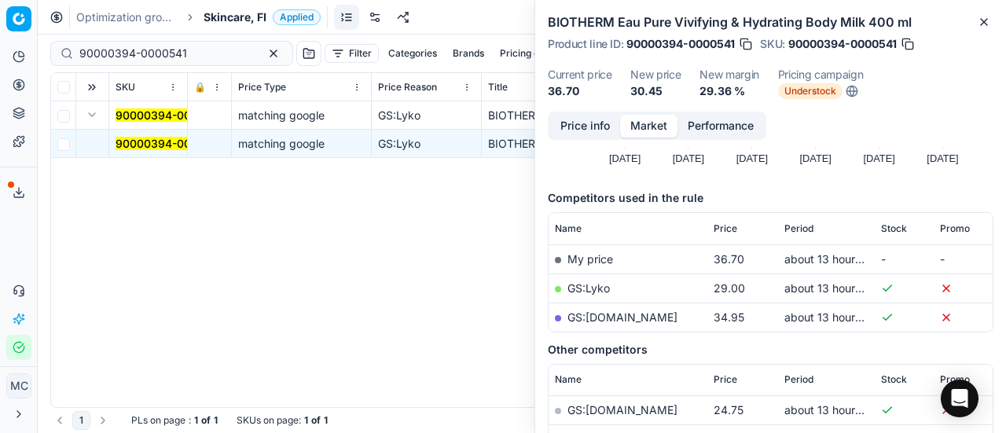
click at [590, 279] on td "GS:Lyko" at bounding box center [628, 288] width 159 height 29
click at [590, 281] on link "GS:Lyko" at bounding box center [589, 287] width 42 height 13
click at [253, 20] on span "Skincare, FI" at bounding box center [235, 17] width 63 height 16
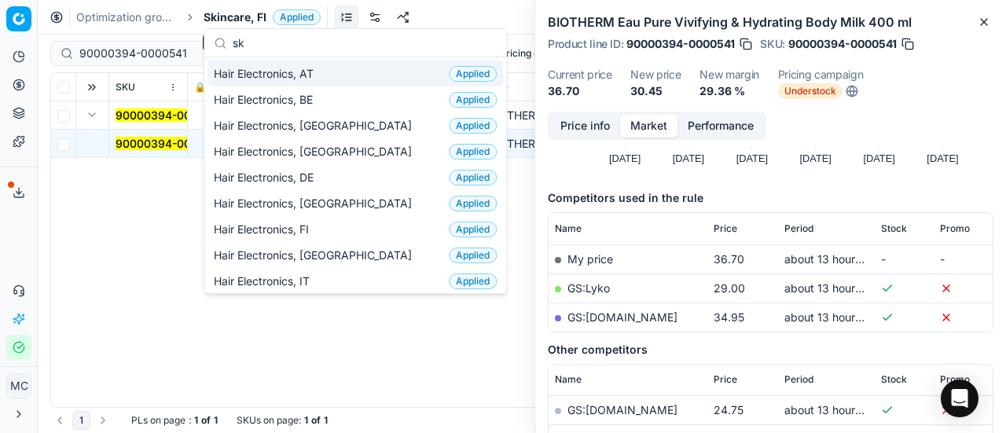
scroll to position [197, 0]
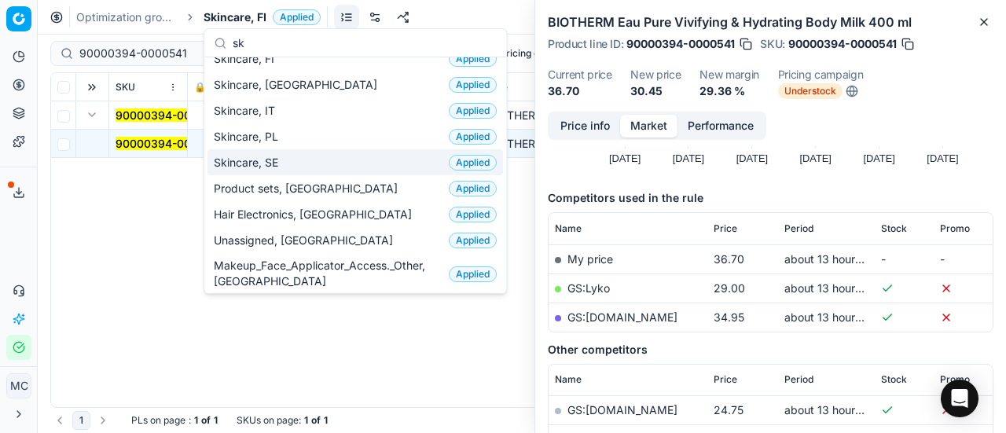
type input "sk"
click at [324, 157] on div "Skincare, SE Applied" at bounding box center [356, 162] width 296 height 26
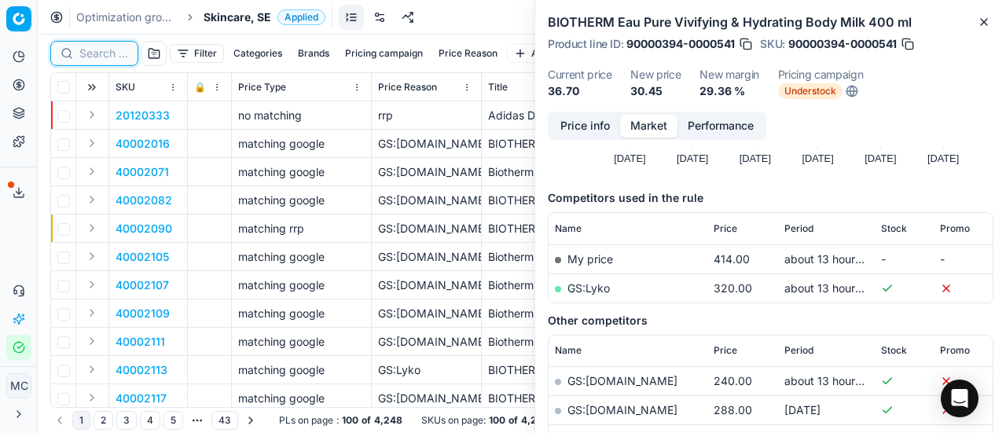
click at [101, 48] on input at bounding box center [103, 54] width 49 height 16
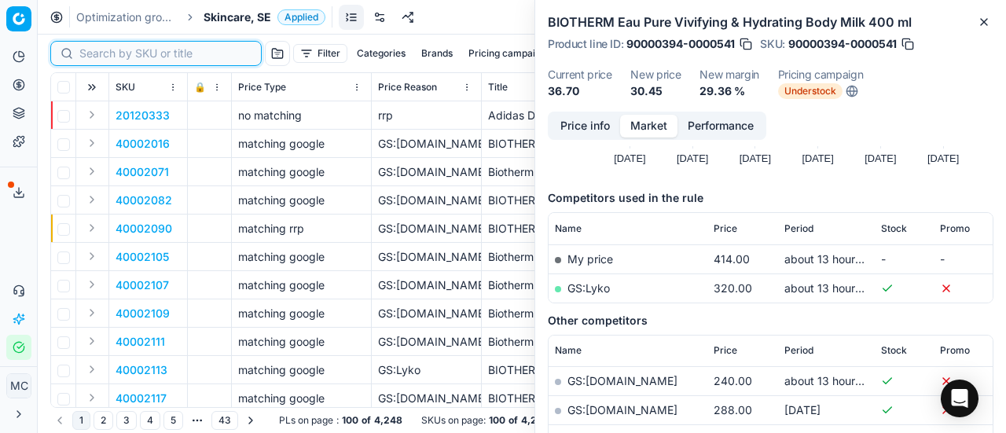
paste input "90011207-0017726"
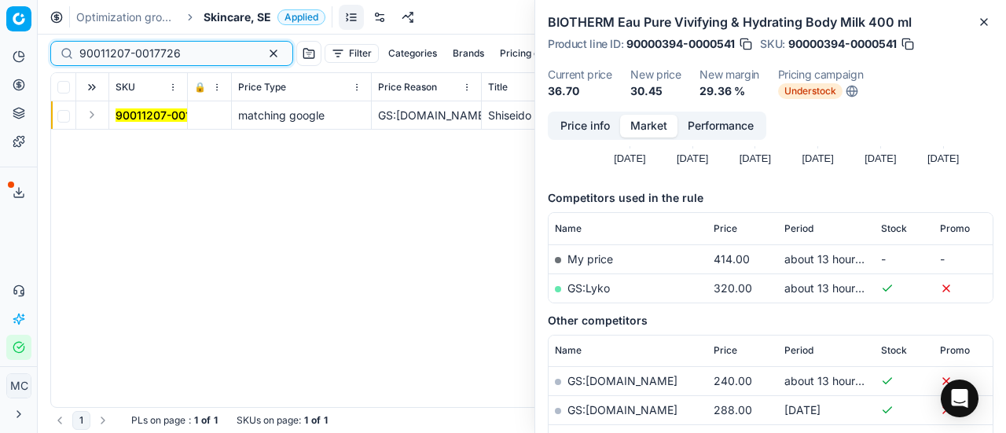
type input "90011207-0017726"
drag, startPoint x: 96, startPoint y: 119, endPoint x: 194, endPoint y: 171, distance: 111.1
click at [97, 122] on button "Expand" at bounding box center [92, 114] width 19 height 19
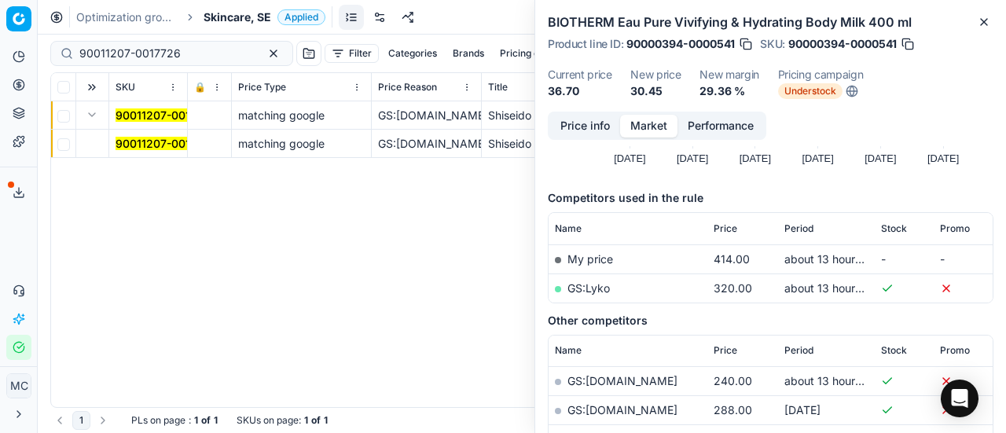
click at [170, 144] on mark "90011207-0017726" at bounding box center [166, 143] width 101 height 13
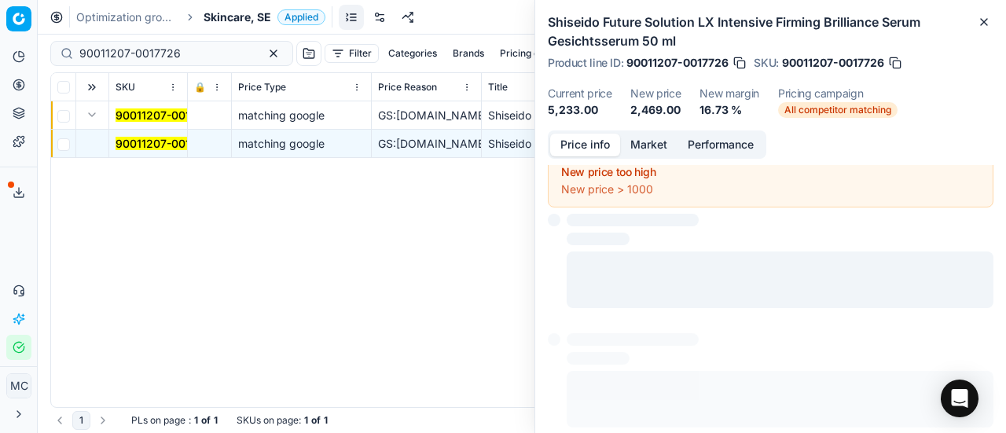
click at [571, 144] on button "Price info" at bounding box center [585, 145] width 70 height 23
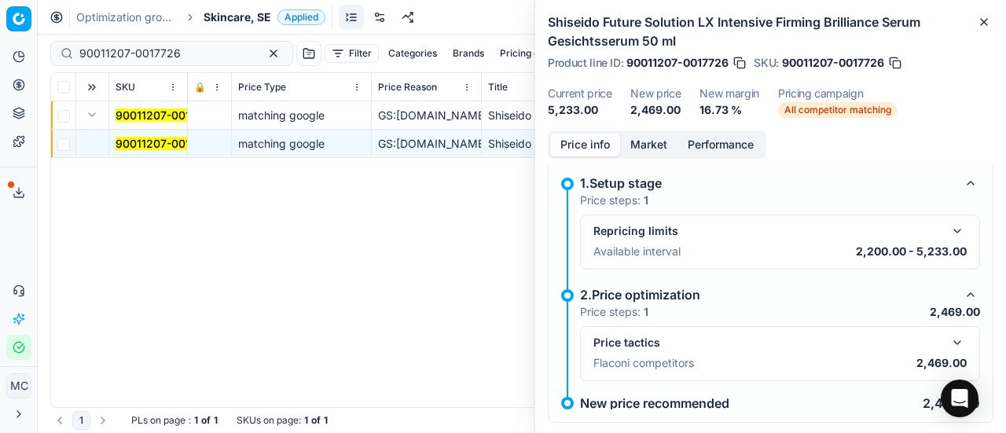
scroll to position [90, 0]
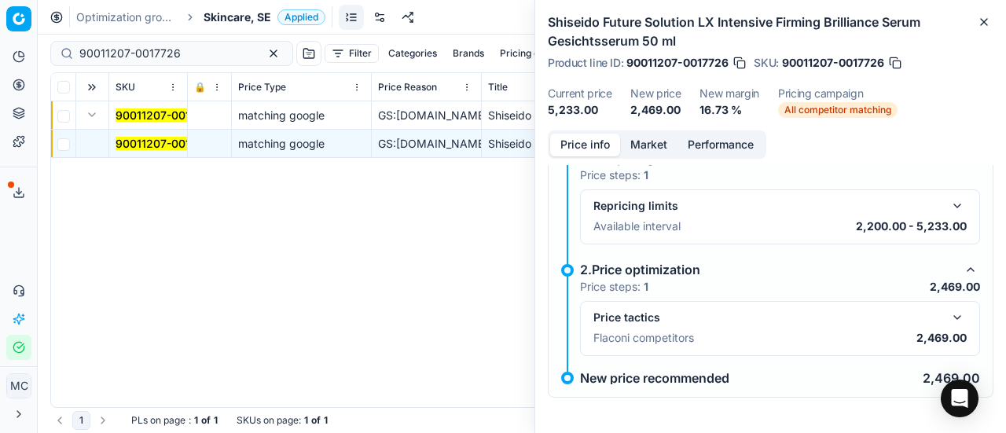
click at [948, 317] on button "button" at bounding box center [957, 317] width 19 height 19
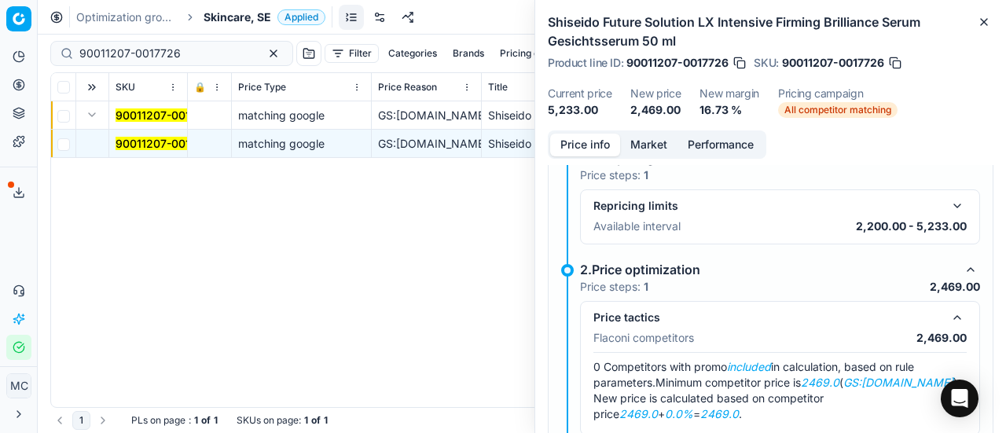
click at [657, 142] on button "Market" at bounding box center [648, 145] width 57 height 23
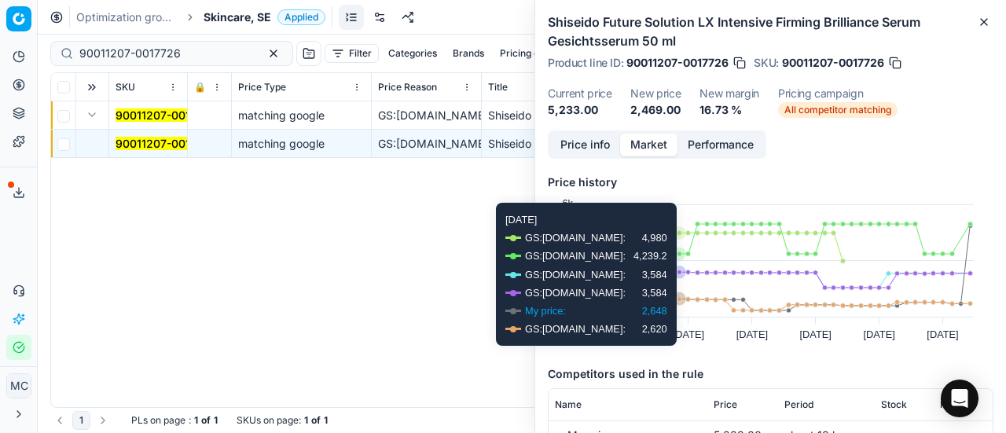
scroll to position [157, 0]
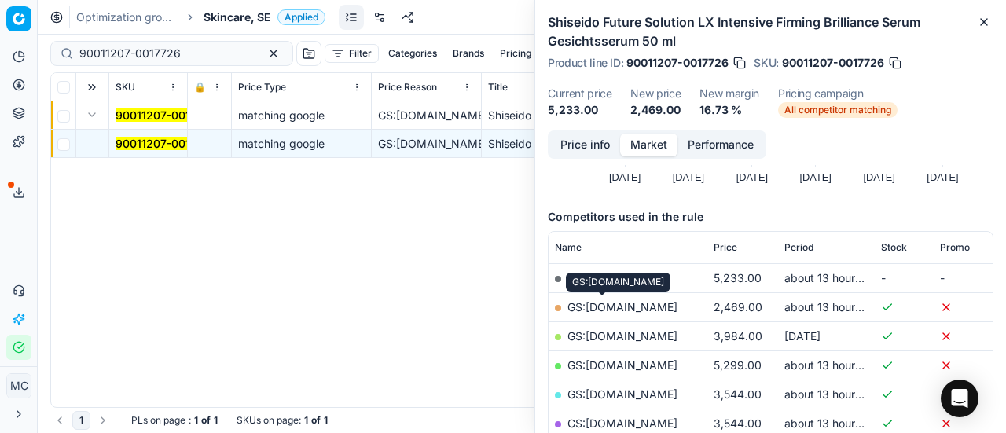
click at [615, 309] on link "GS:Deloox.se" at bounding box center [623, 306] width 110 height 13
click at [237, 15] on span "Skincare, SE" at bounding box center [238, 17] width 68 height 16
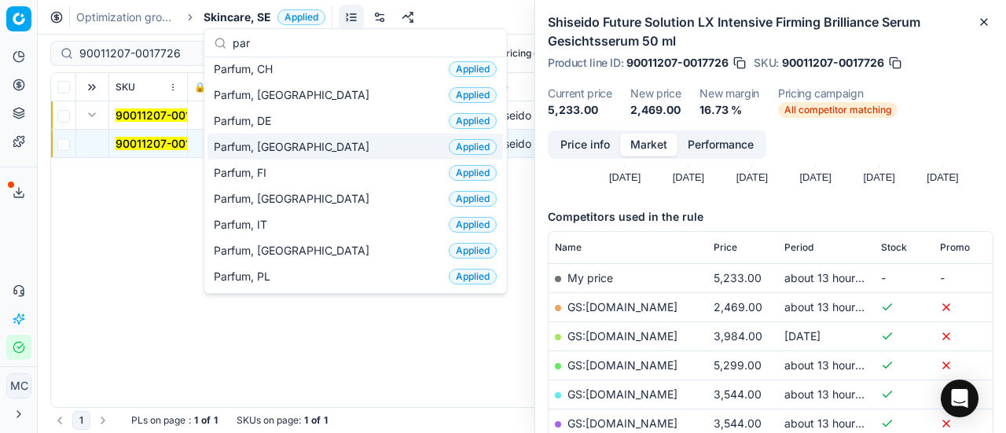
scroll to position [79, 0]
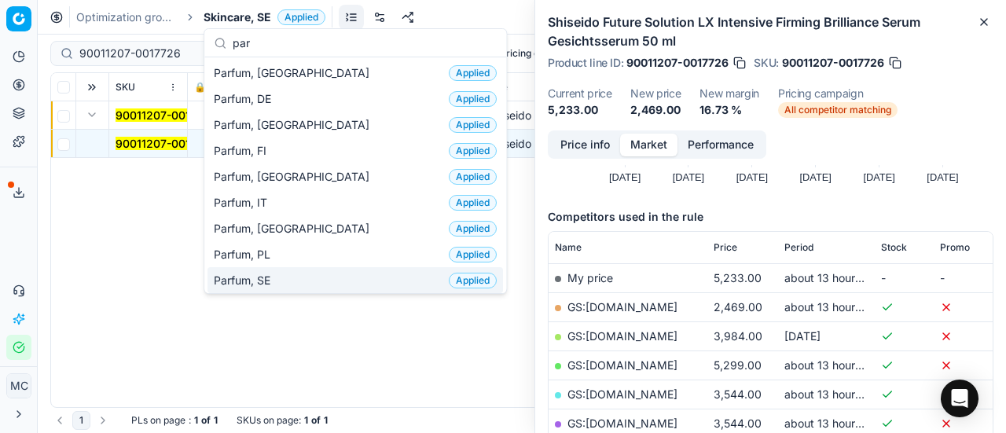
type input "par"
click at [288, 278] on div "Parfum, SE Applied" at bounding box center [356, 280] width 296 height 26
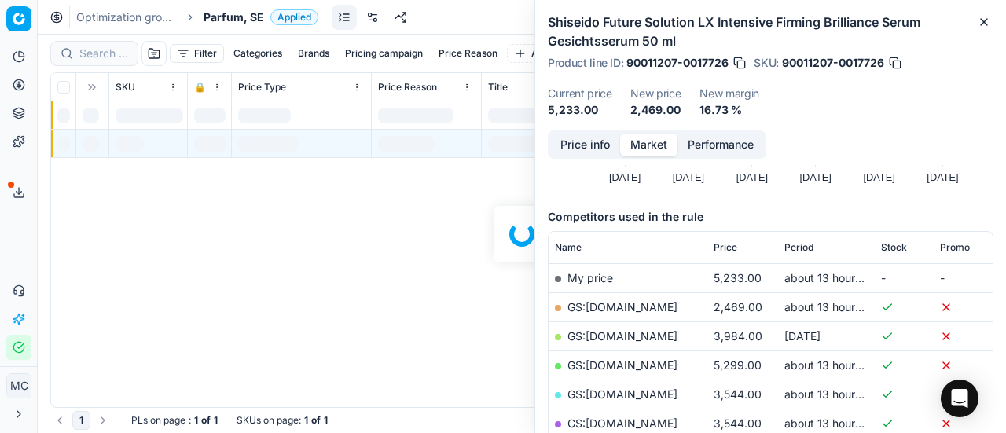
click at [110, 55] on div at bounding box center [522, 234] width 969 height 399
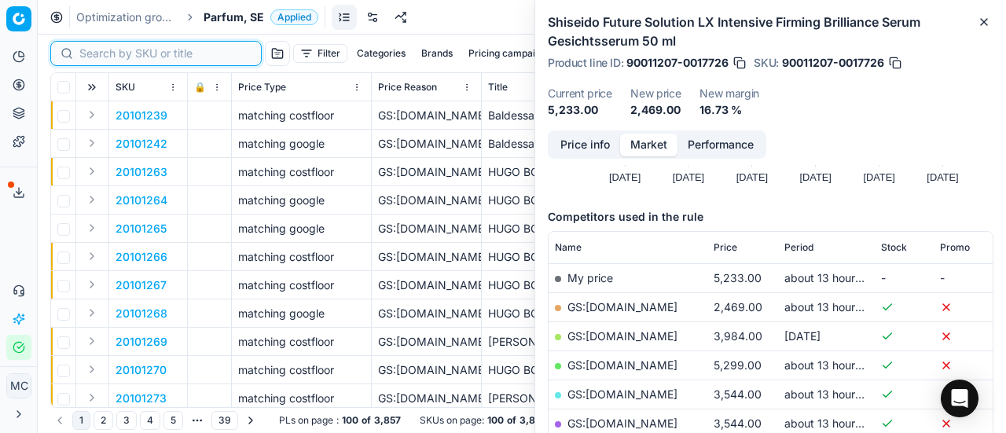
click at [110, 53] on input at bounding box center [165, 54] width 172 height 16
paste input "20102354"
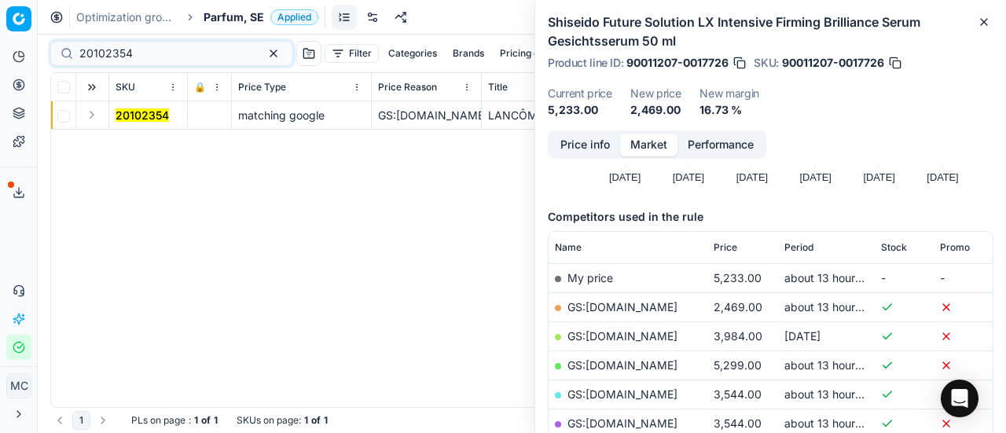
click at [89, 116] on button "Expand" at bounding box center [92, 114] width 19 height 19
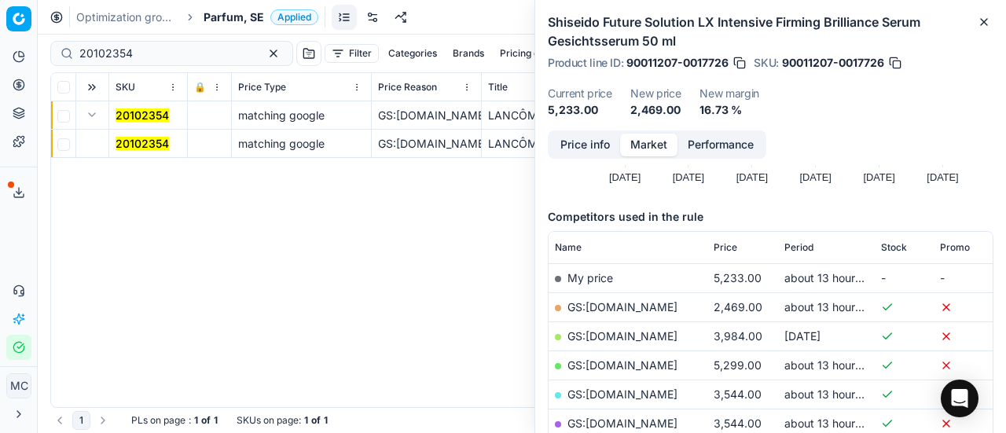
click at [135, 138] on mark "20102354" at bounding box center [142, 143] width 53 height 13
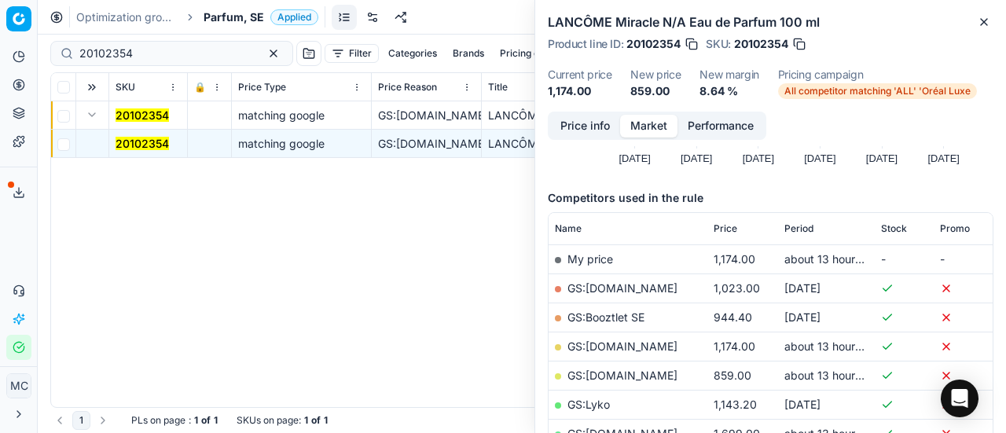
click at [591, 136] on button "Price info" at bounding box center [585, 126] width 70 height 23
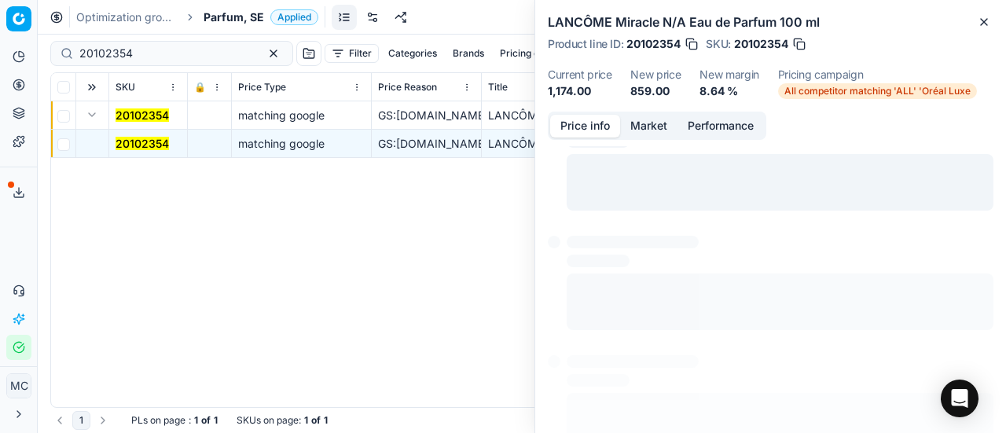
scroll to position [71, 0]
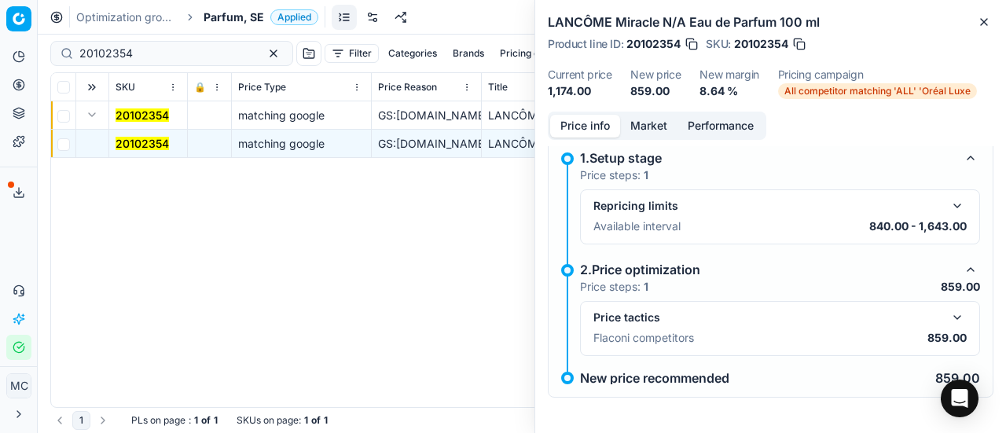
click at [955, 309] on button "button" at bounding box center [957, 317] width 19 height 19
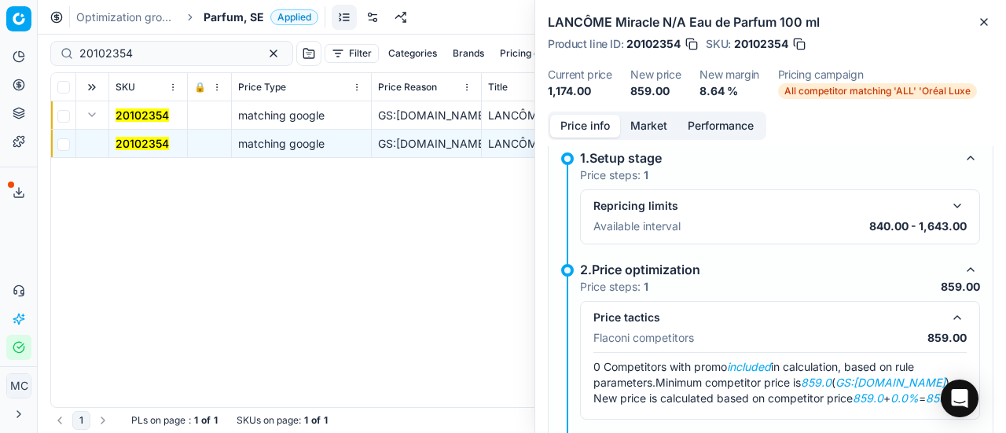
click at [653, 120] on button "Market" at bounding box center [648, 126] width 57 height 23
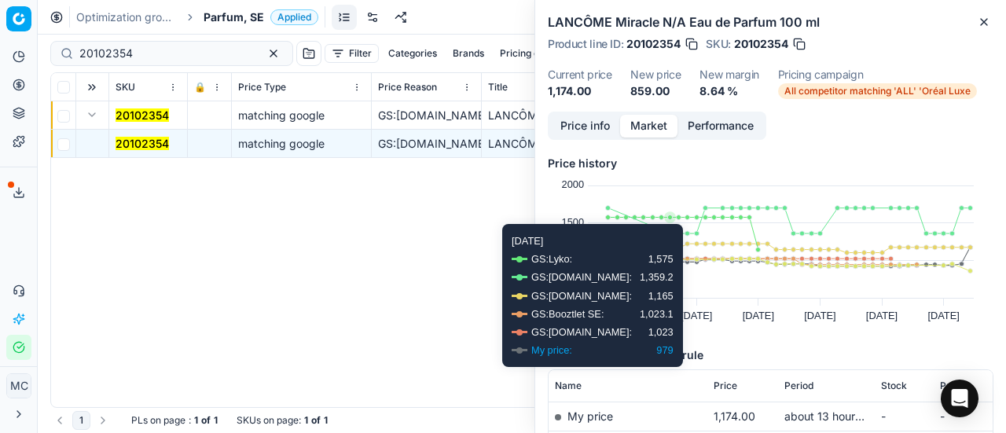
scroll to position [157, 0]
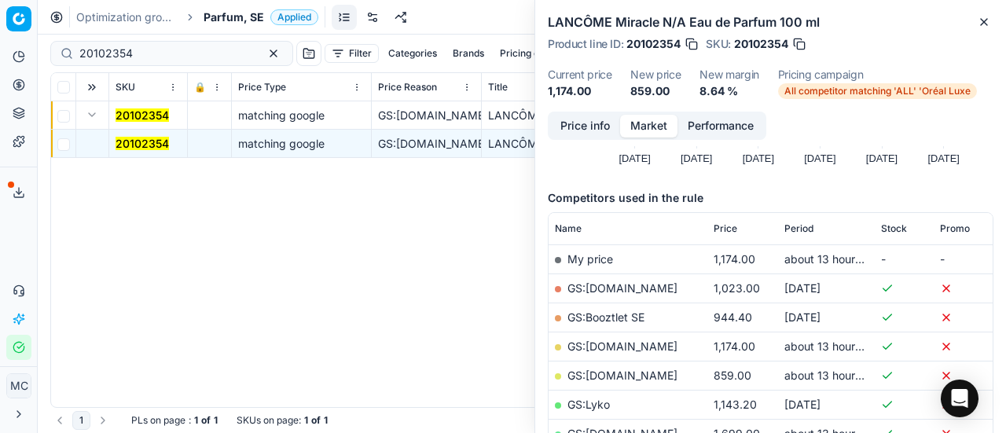
click at [664, 373] on link "GS:ComputerSalg.se" at bounding box center [623, 375] width 110 height 13
click at [171, 63] on div "20102354" at bounding box center [171, 53] width 243 height 25
drag, startPoint x: 175, startPoint y: 52, endPoint x: 0, endPoint y: 45, distance: 174.7
click at [0, 45] on div "Pricing platform Analytics Pricing Product portfolio Templates Export service 2…" at bounding box center [503, 216] width 1006 height 433
paste input "30103146-0011003"
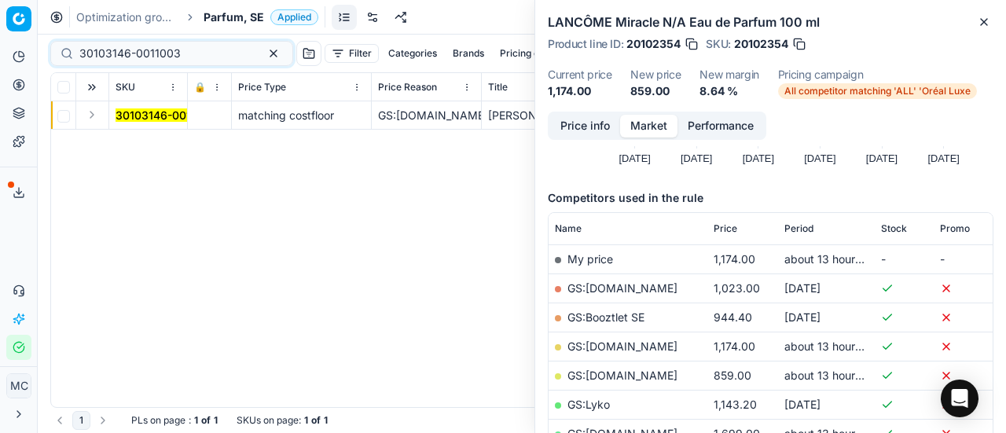
click at [94, 122] on button "Expand" at bounding box center [92, 114] width 19 height 19
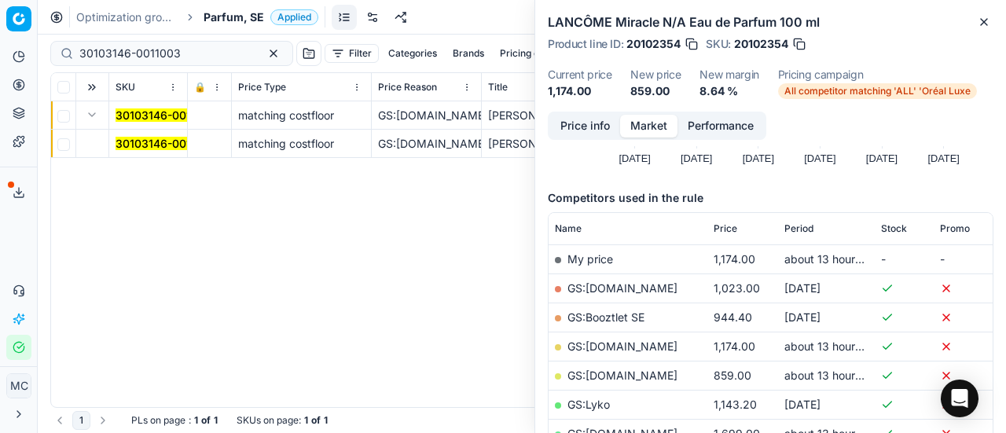
click at [134, 149] on mark "30103146-0011003" at bounding box center [166, 143] width 101 height 13
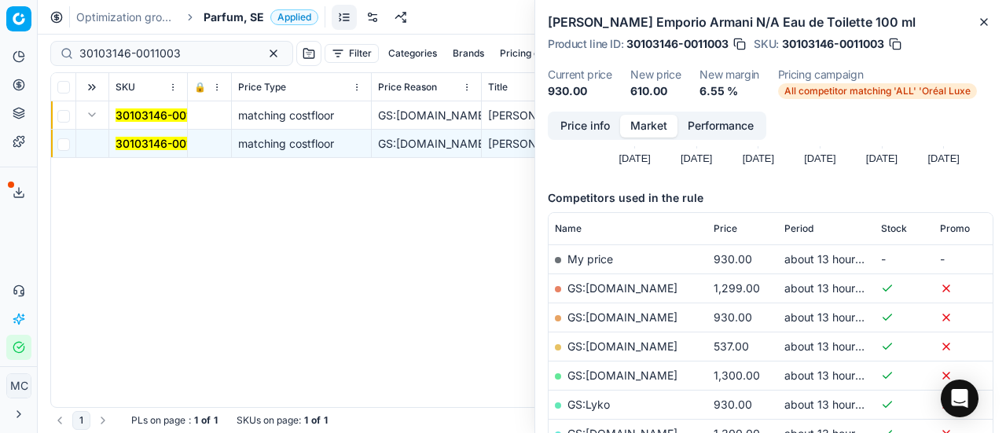
click at [597, 134] on button "Price info" at bounding box center [585, 126] width 70 height 23
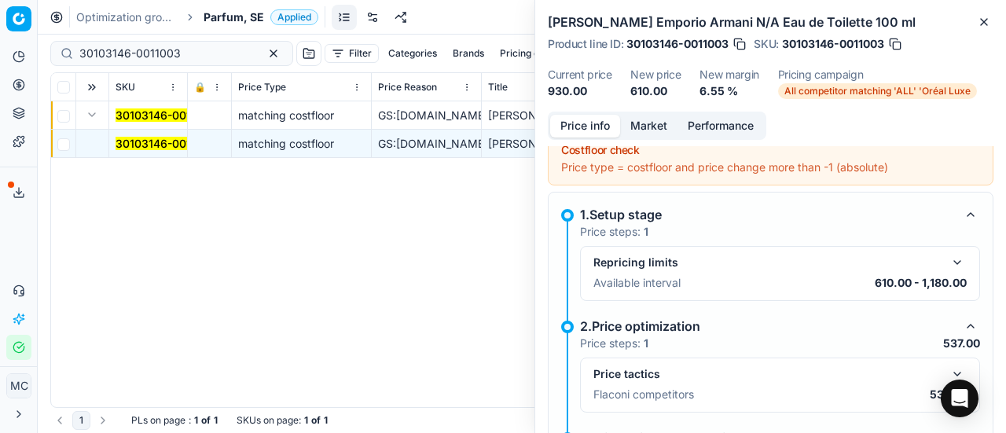
scroll to position [307, 0]
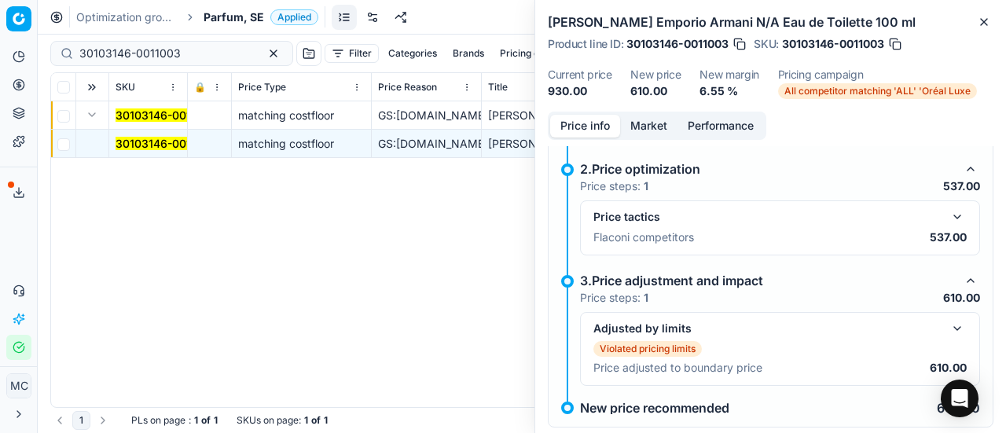
click at [948, 211] on button "button" at bounding box center [957, 217] width 19 height 19
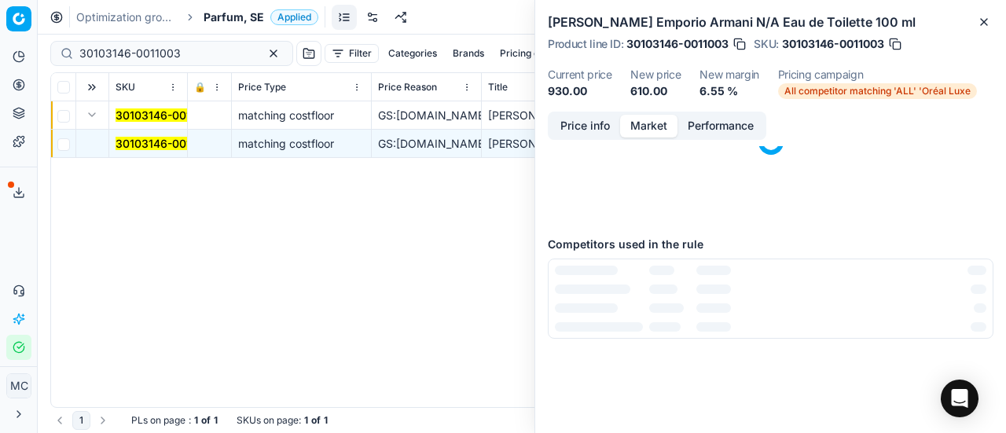
click at [641, 131] on button "Market" at bounding box center [648, 126] width 57 height 23
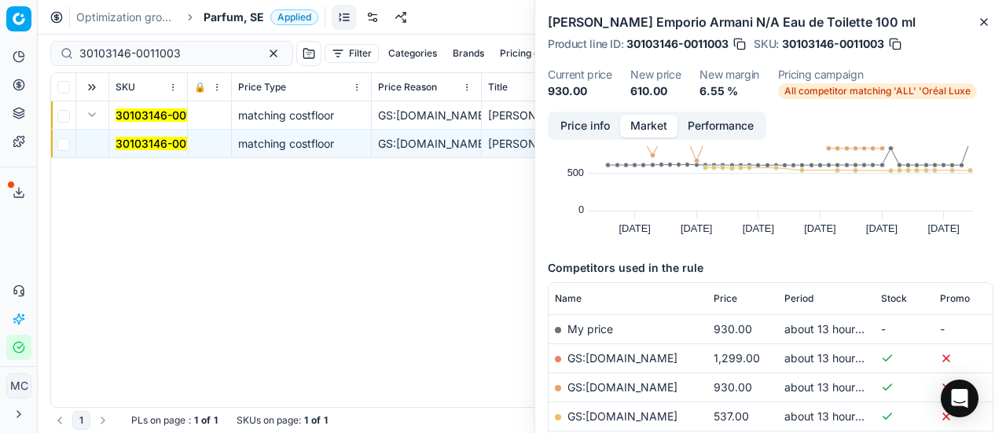
scroll to position [157, 0]
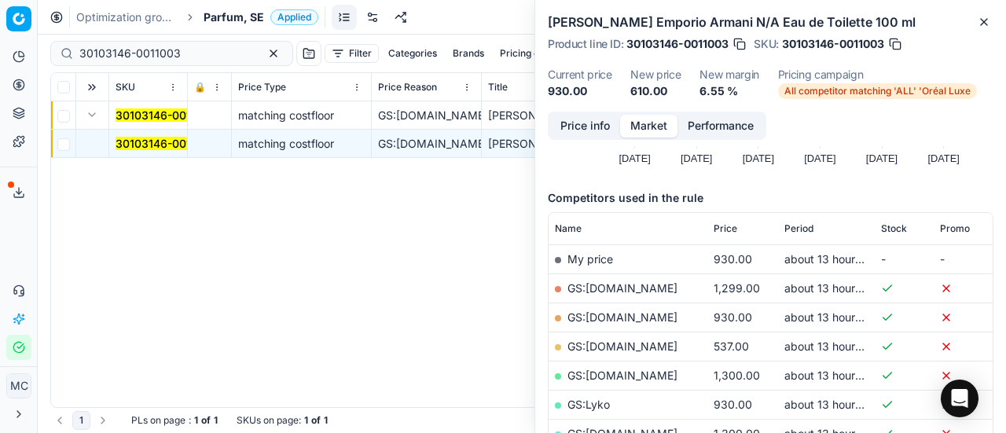
click at [649, 345] on link "GS:ComputerSalg.se" at bounding box center [623, 346] width 110 height 13
click at [197, 50] on input "30103146-0011003" at bounding box center [165, 54] width 172 height 16
drag, startPoint x: 212, startPoint y: 49, endPoint x: 0, endPoint y: 17, distance: 214.7
click at [0, 17] on div "Pricing platform Analytics Pricing Product portfolio Templates Export service 2…" at bounding box center [503, 216] width 1006 height 433
paste input "20150397"
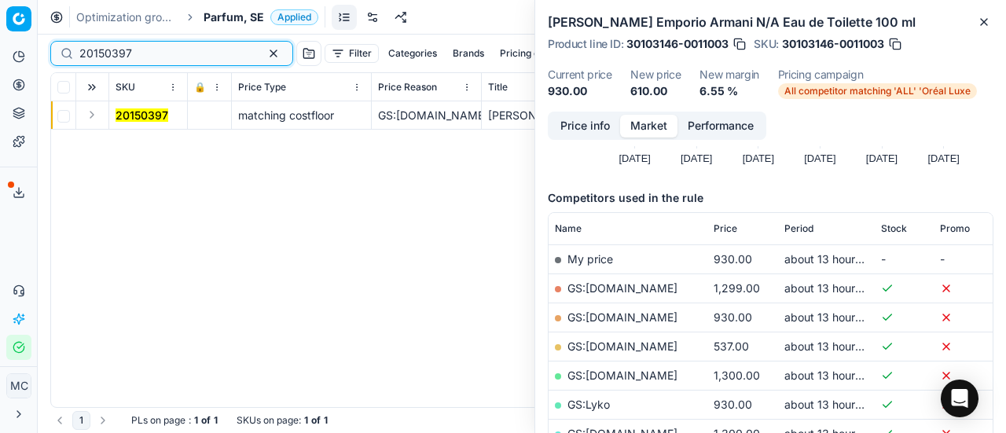
type input "20150397"
click at [94, 123] on button "Expand" at bounding box center [92, 114] width 19 height 19
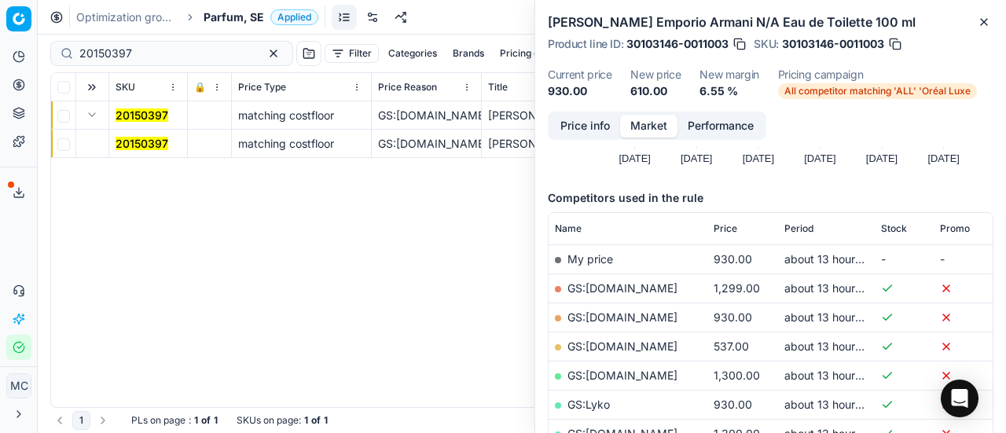
click at [133, 145] on mark "20150397" at bounding box center [142, 143] width 53 height 13
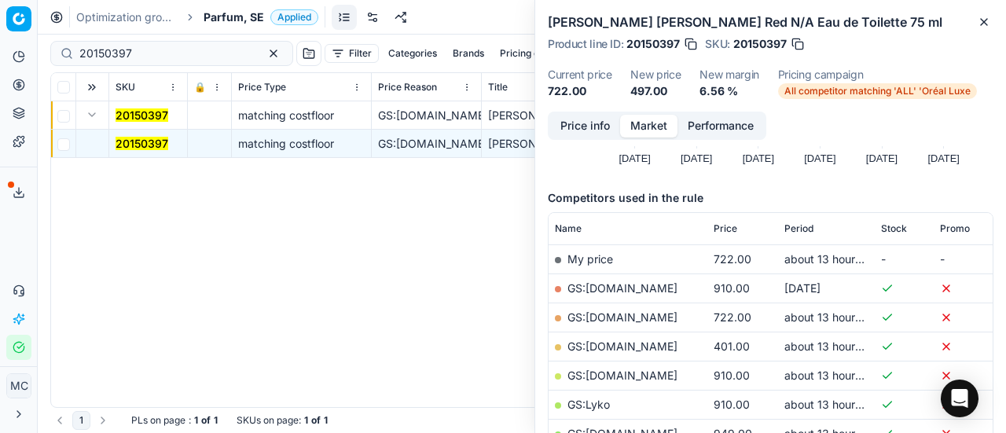
click at [603, 133] on button "Price info" at bounding box center [585, 126] width 70 height 23
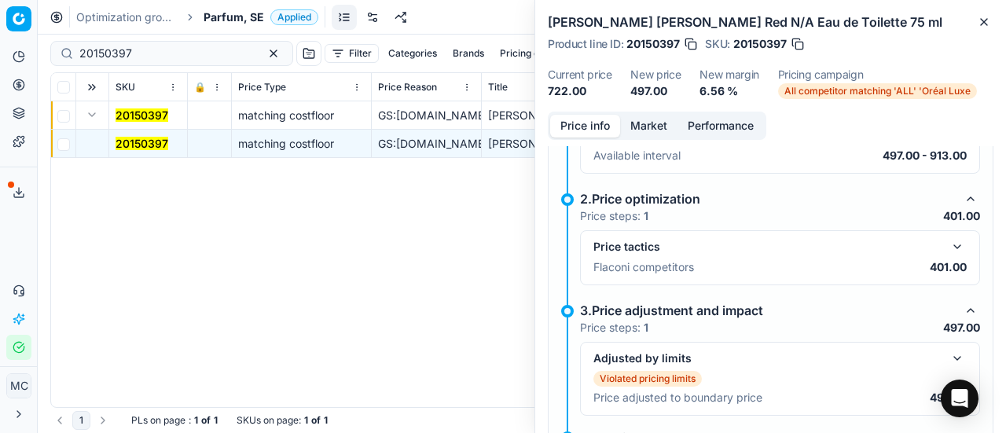
scroll to position [335, 0]
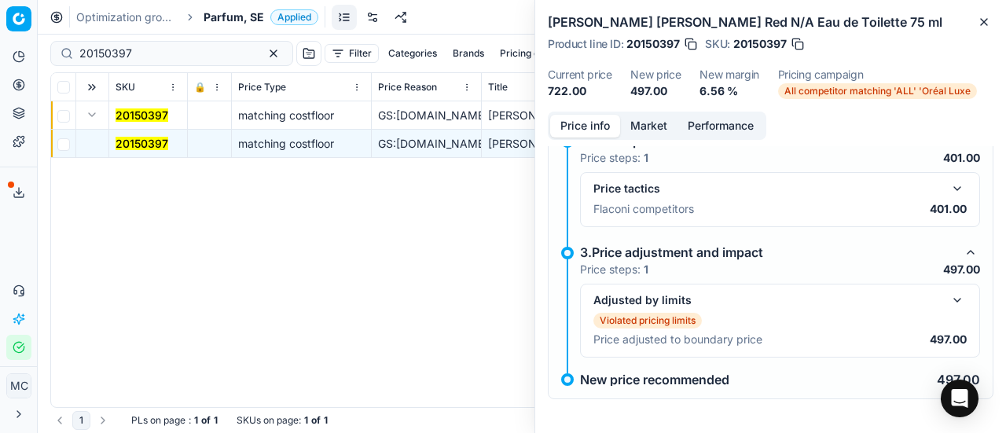
click at [948, 185] on button "button" at bounding box center [957, 188] width 19 height 19
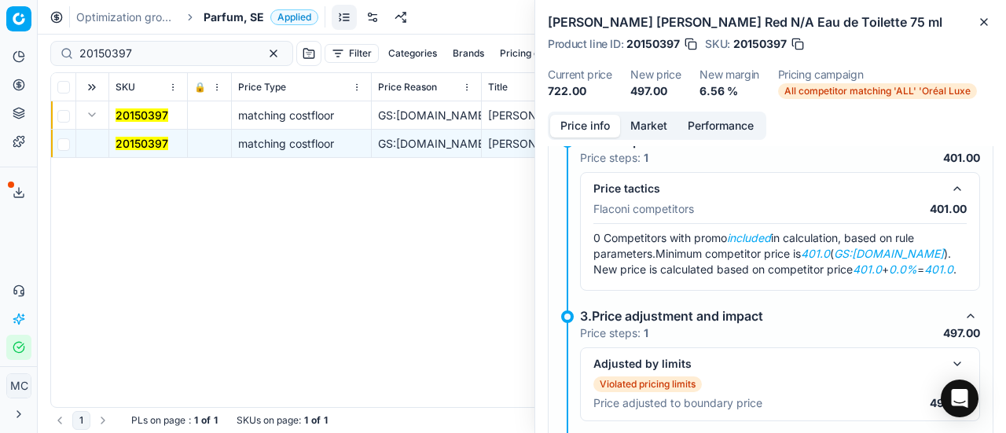
click at [645, 115] on button "Market" at bounding box center [648, 126] width 57 height 23
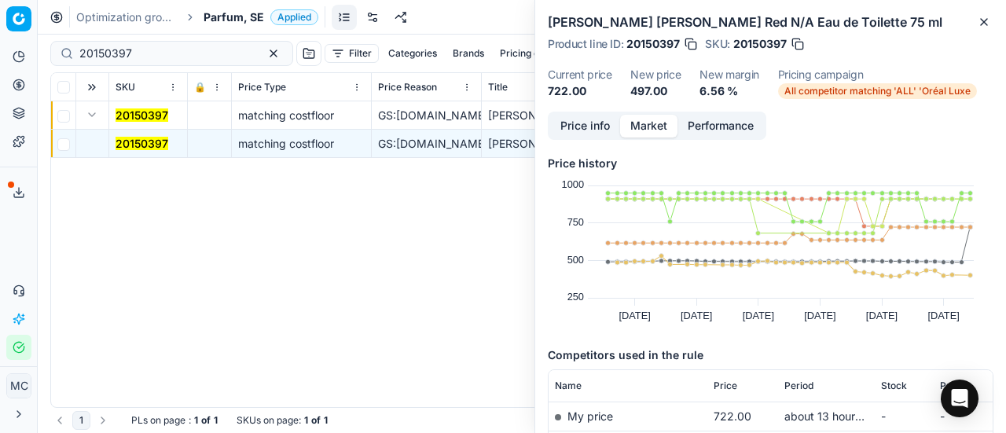
scroll to position [157, 0]
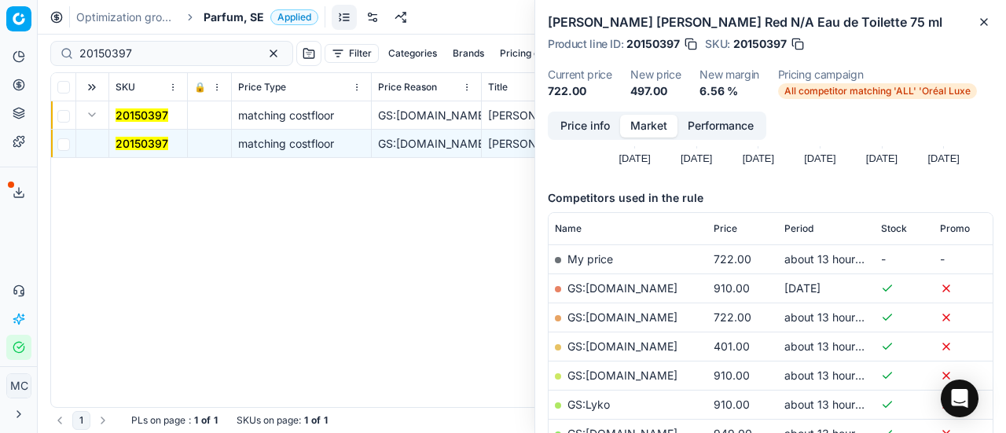
click at [657, 347] on link "GS:ComputerSalg.se" at bounding box center [623, 346] width 110 height 13
click at [247, 13] on span "Parfum, SE" at bounding box center [234, 17] width 61 height 16
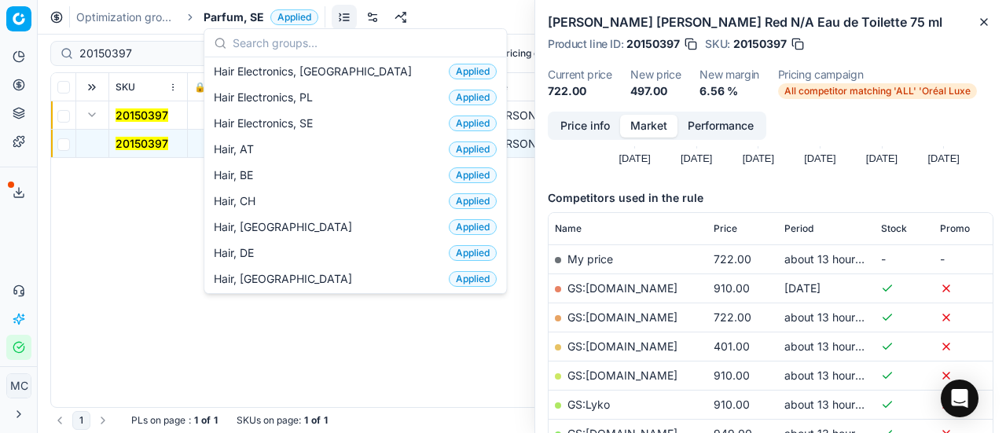
scroll to position [393, 0]
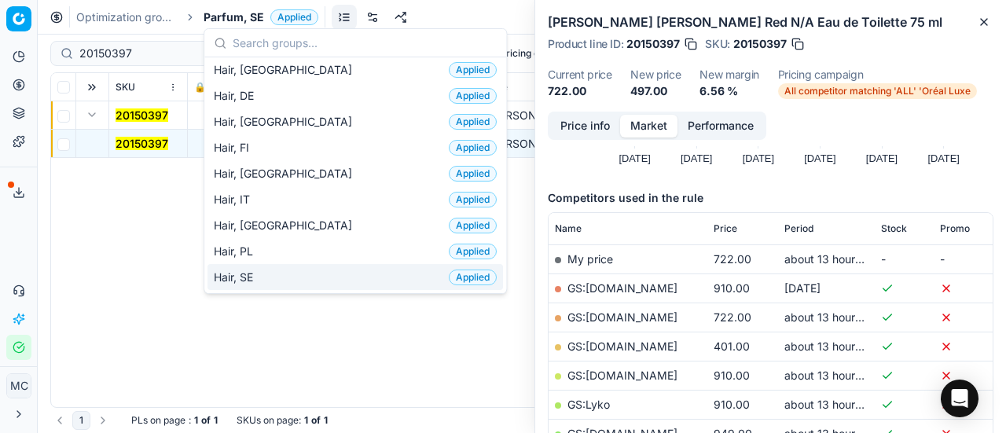
click at [298, 266] on div "Hair, SE Applied" at bounding box center [356, 277] width 296 height 26
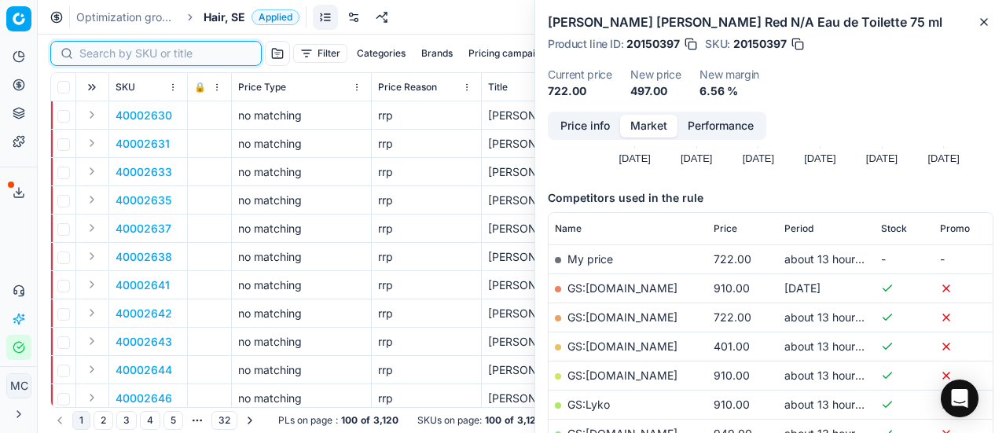
click at [115, 54] on input at bounding box center [165, 54] width 172 height 16
paste input "80066122-500"
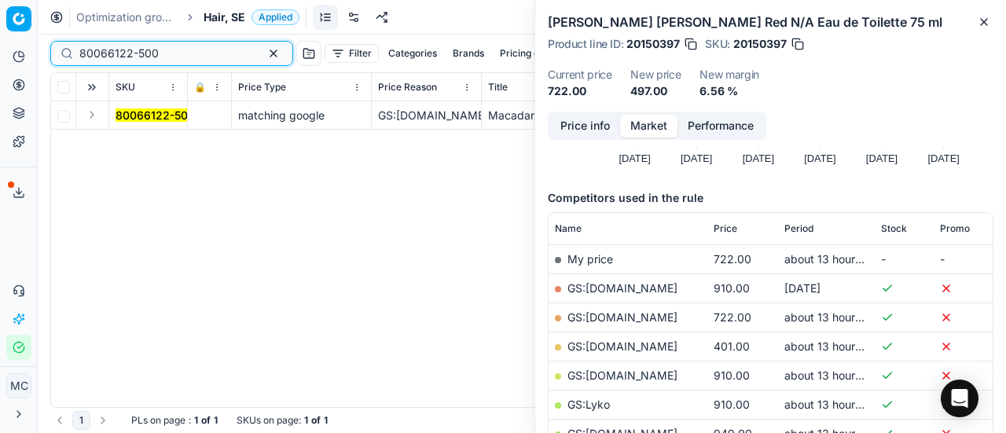
type input "80066122-500"
click at [97, 116] on button "Expand" at bounding box center [92, 114] width 19 height 19
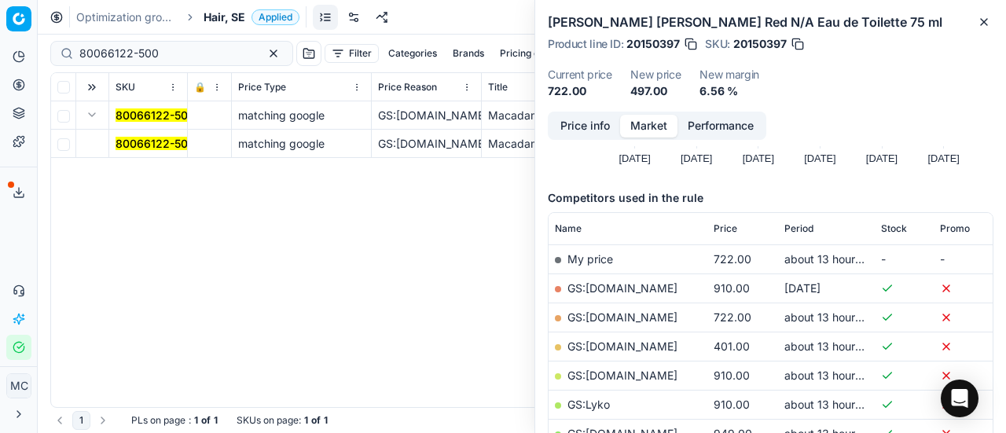
click at [138, 138] on mark "80066122-500" at bounding box center [155, 143] width 79 height 13
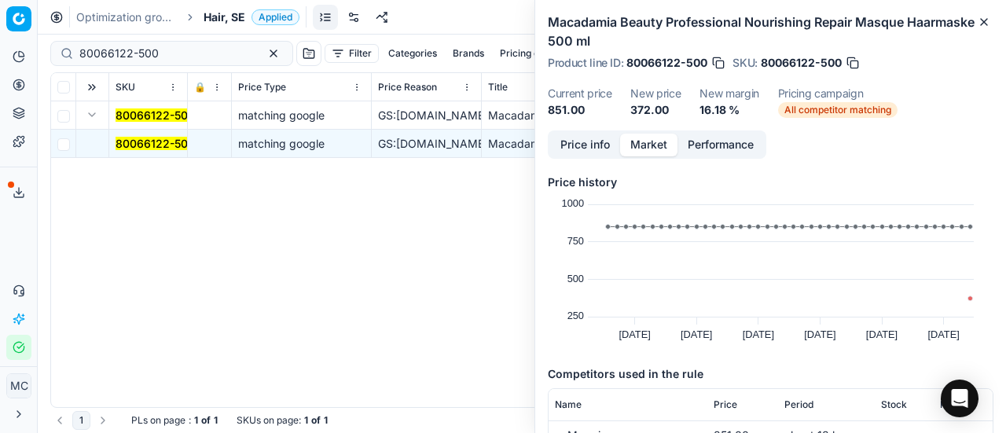
click at [598, 139] on button "Price info" at bounding box center [585, 145] width 70 height 23
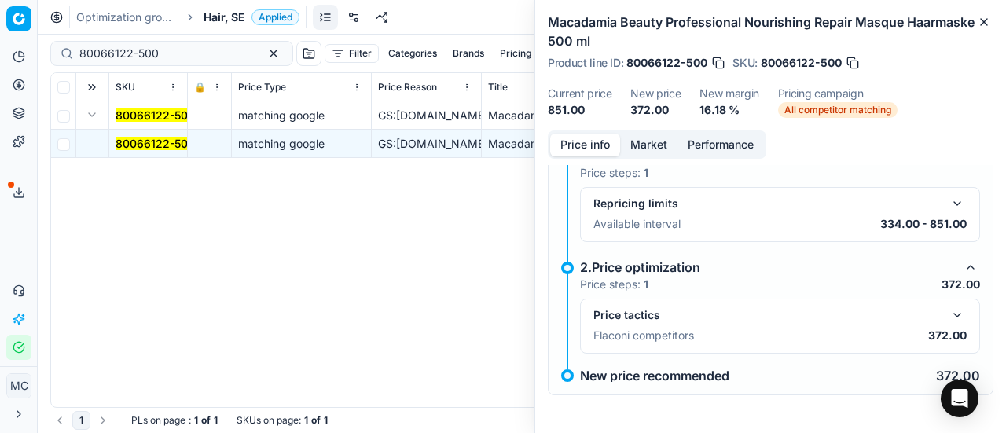
scroll to position [30, 0]
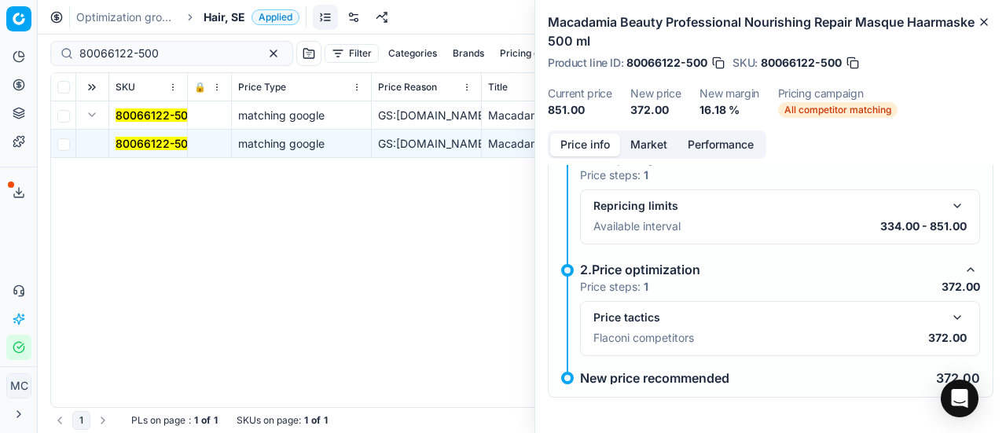
click at [948, 320] on button "button" at bounding box center [957, 317] width 19 height 19
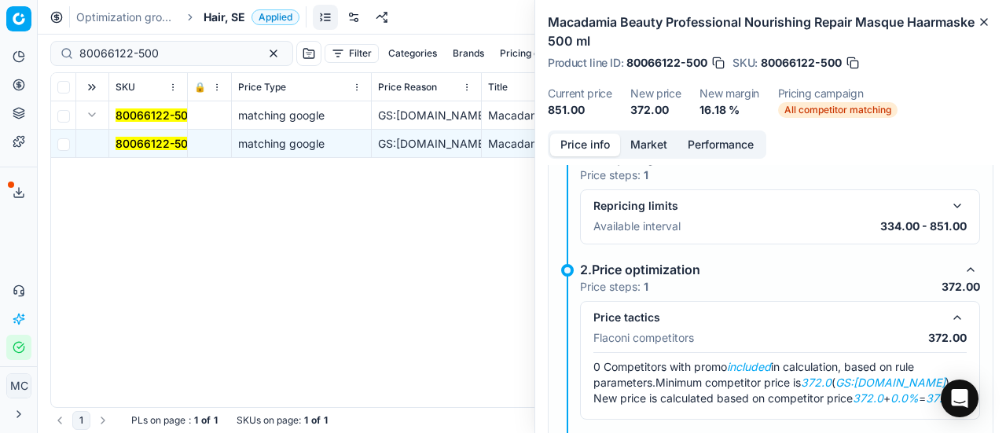
click at [649, 144] on button "Market" at bounding box center [648, 145] width 57 height 23
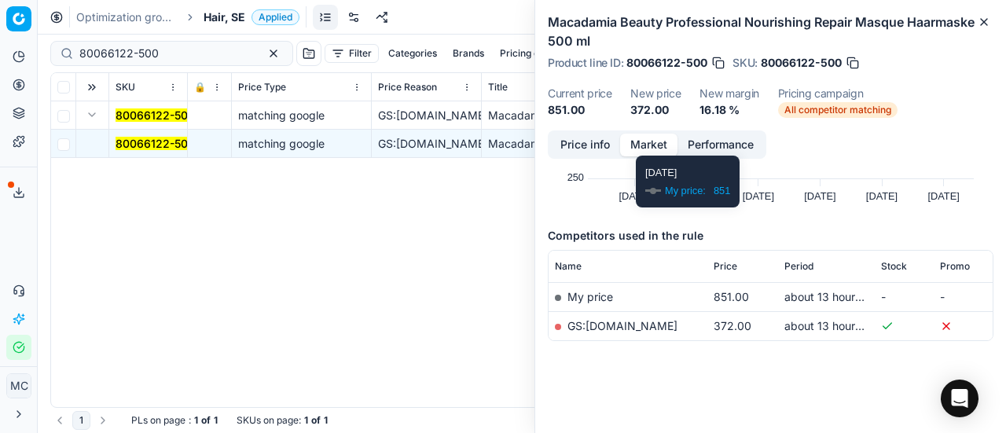
scroll to position [139, 0]
click at [657, 329] on link "GS:parfumdreams.SE" at bounding box center [623, 324] width 110 height 13
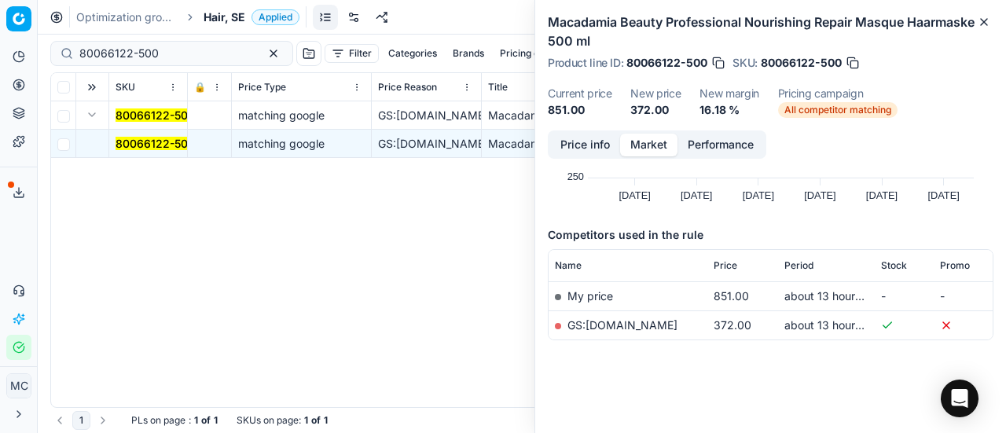
click at [226, 20] on span "Hair, SE" at bounding box center [225, 17] width 42 height 16
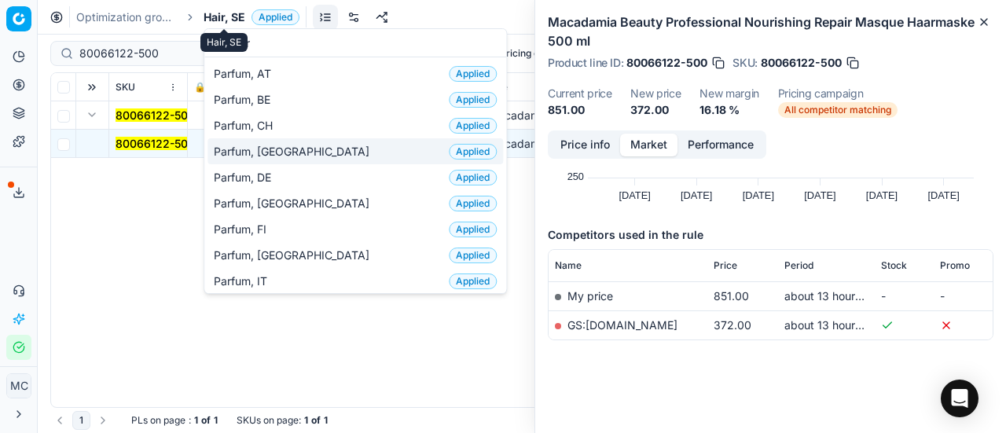
scroll to position [157, 0]
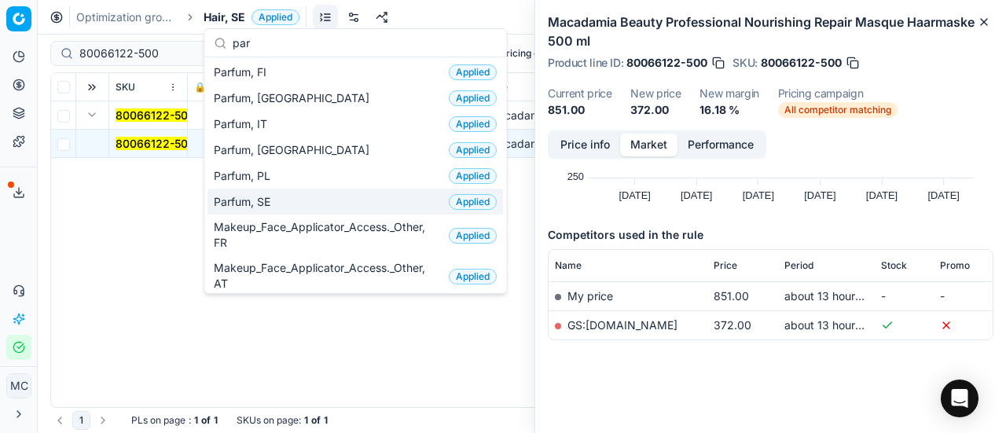
type input "par"
click at [322, 189] on div "Parfum, SE Applied" at bounding box center [356, 202] width 296 height 26
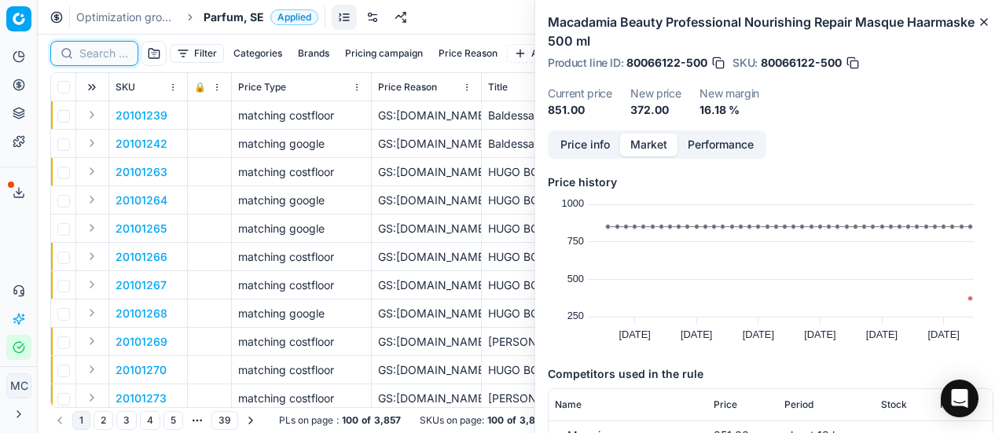
click at [115, 61] on input at bounding box center [103, 54] width 49 height 16
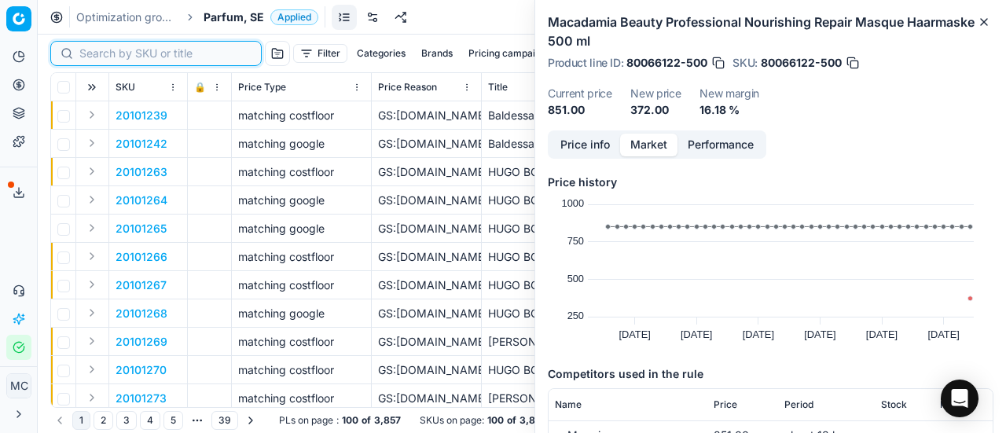
paste input "80010189-50"
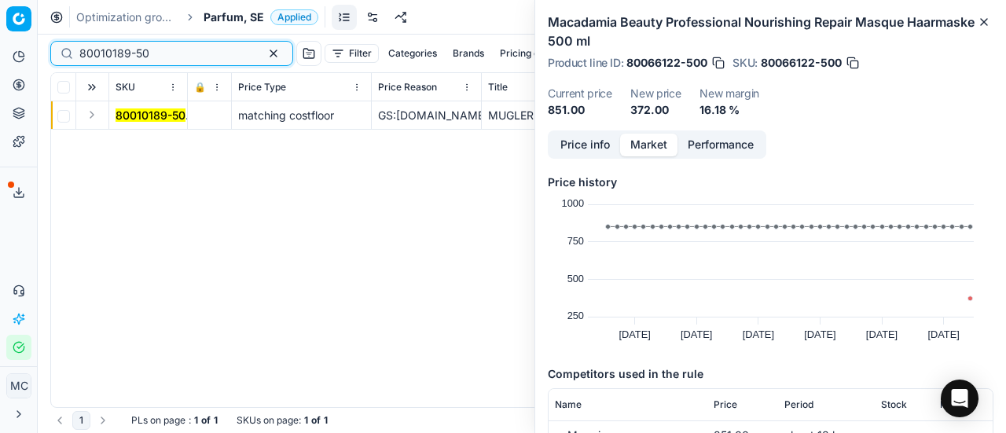
type input "80010189-50"
click at [91, 116] on button "Expand" at bounding box center [92, 114] width 19 height 19
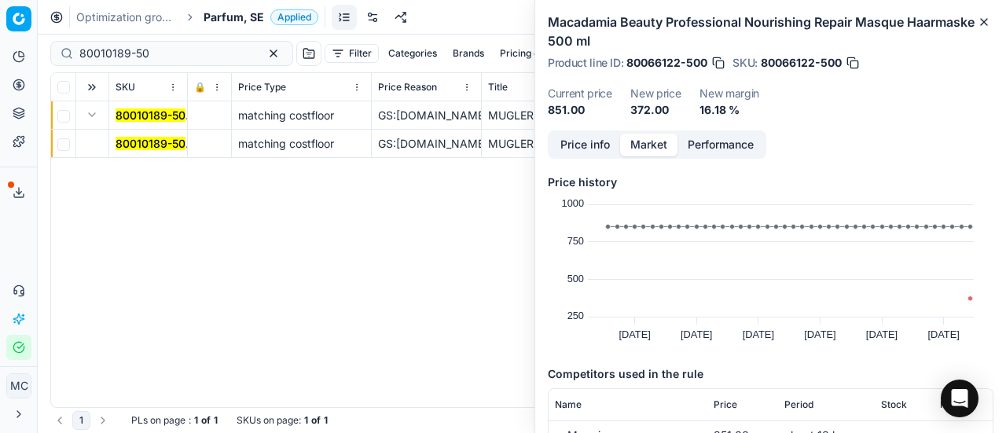
drag, startPoint x: 124, startPoint y: 144, endPoint x: 431, endPoint y: 144, distance: 306.6
click at [125, 144] on mark "80010189-50" at bounding box center [151, 143] width 70 height 13
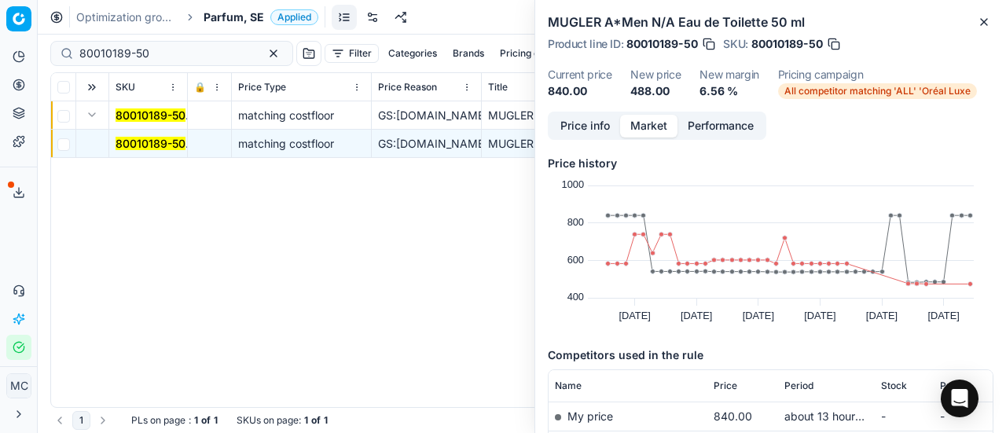
click at [602, 119] on button "Price info" at bounding box center [585, 126] width 70 height 23
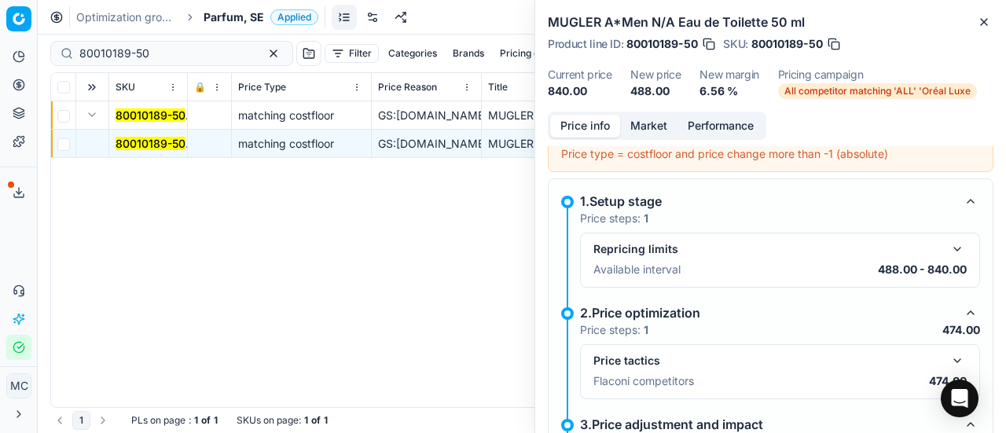
scroll to position [187, 0]
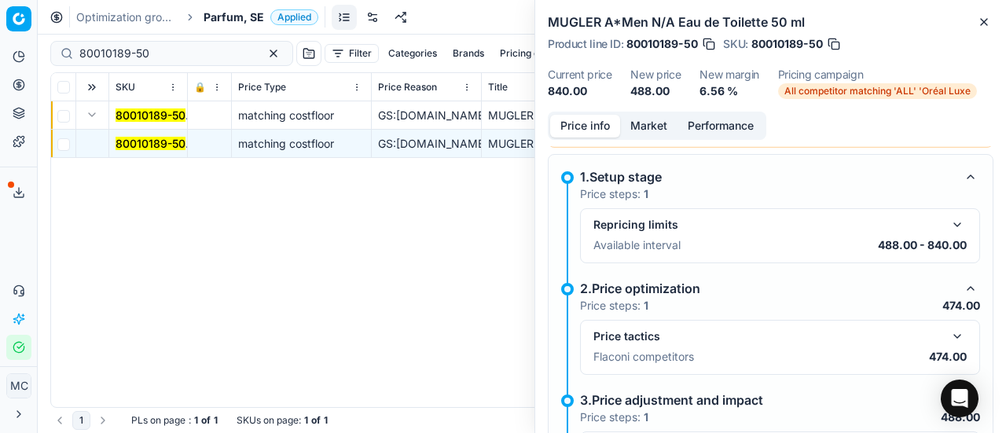
click at [950, 333] on button "button" at bounding box center [957, 336] width 19 height 19
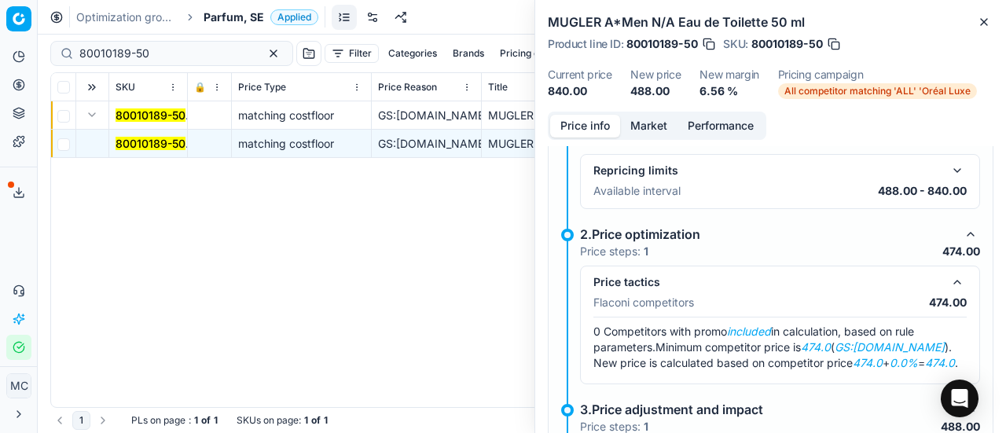
scroll to position [266, 0]
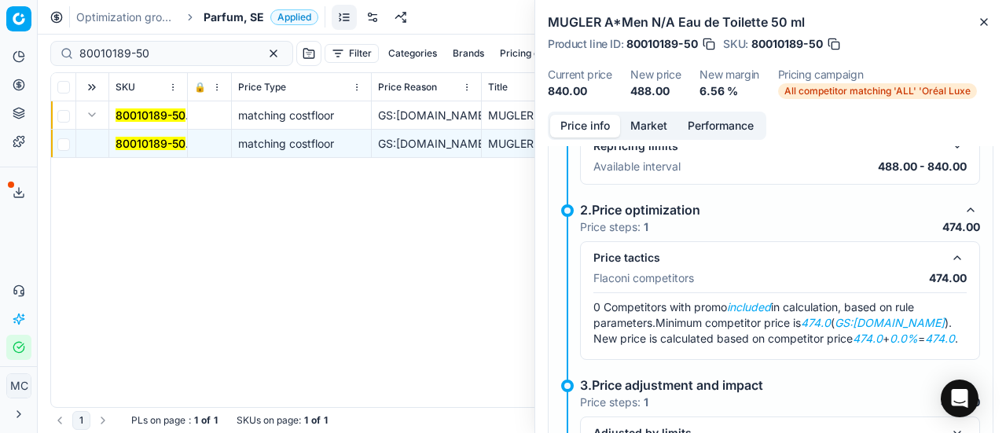
click at [638, 130] on button "Market" at bounding box center [648, 126] width 57 height 23
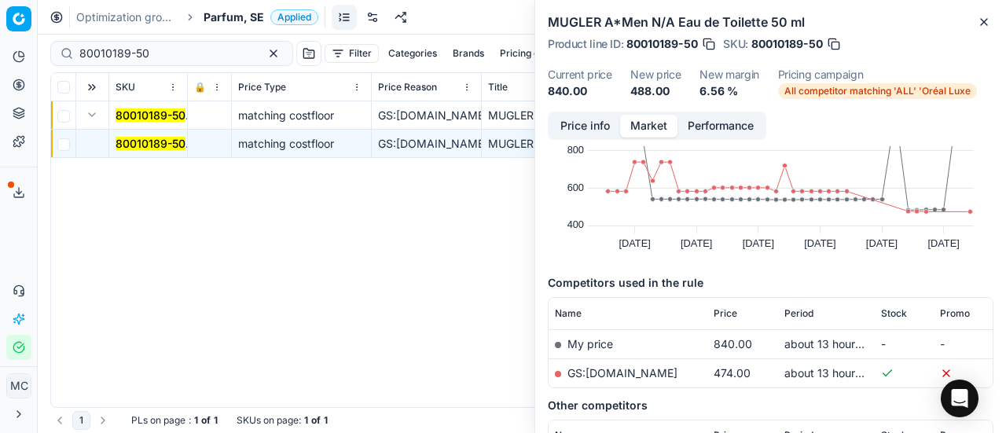
scroll to position [157, 0]
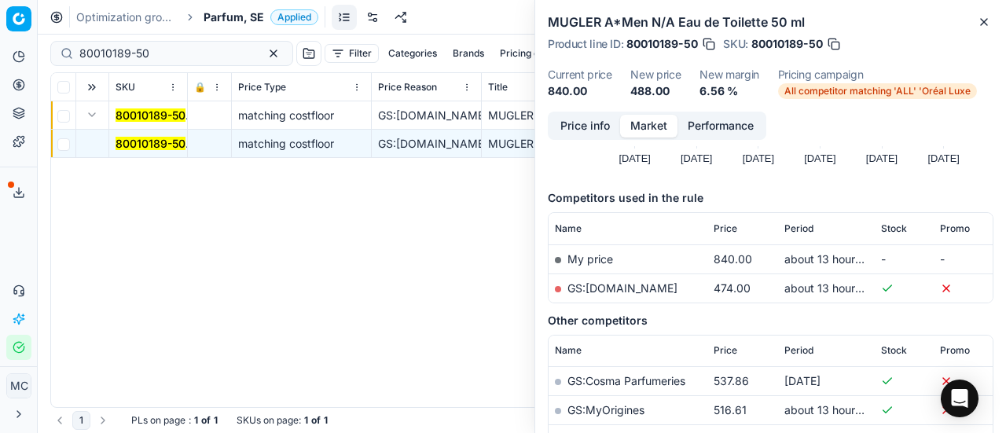
click at [626, 285] on link "GS:ComputerSalg.se" at bounding box center [623, 287] width 110 height 13
click at [218, 15] on span "Parfum, SE" at bounding box center [234, 17] width 61 height 16
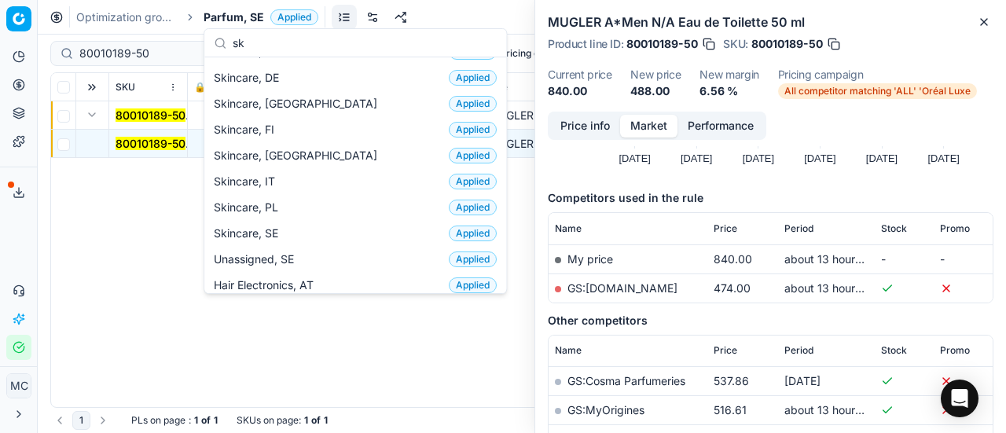
scroll to position [197, 0]
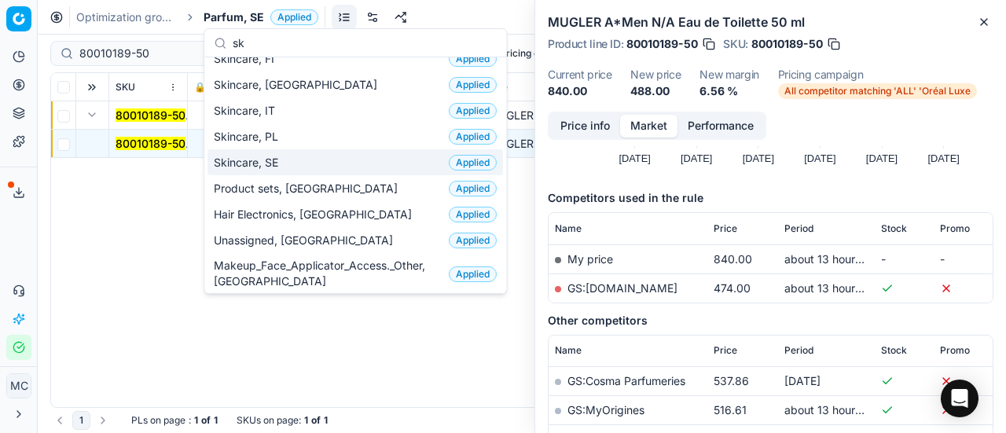
type input "sk"
click at [251, 156] on span "Skincare, SE" at bounding box center [249, 163] width 71 height 16
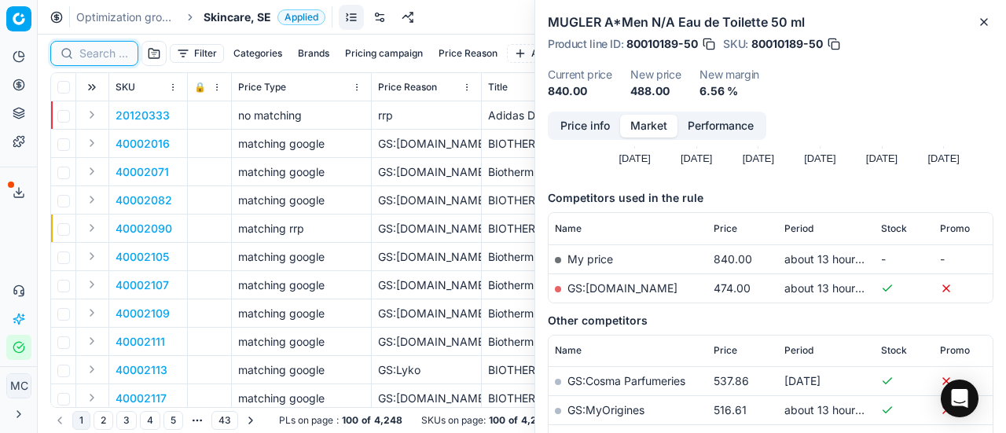
click at [101, 56] on input at bounding box center [103, 54] width 49 height 16
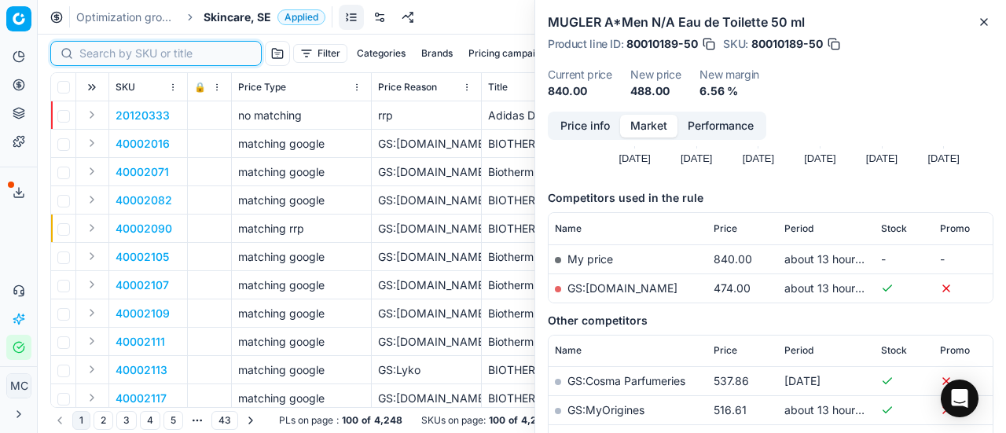
paste input "80066278-40"
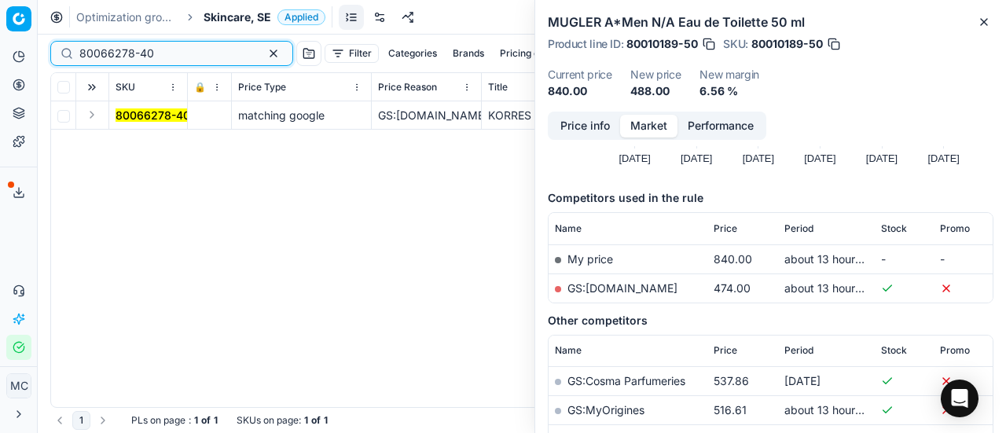
type input "80066278-40"
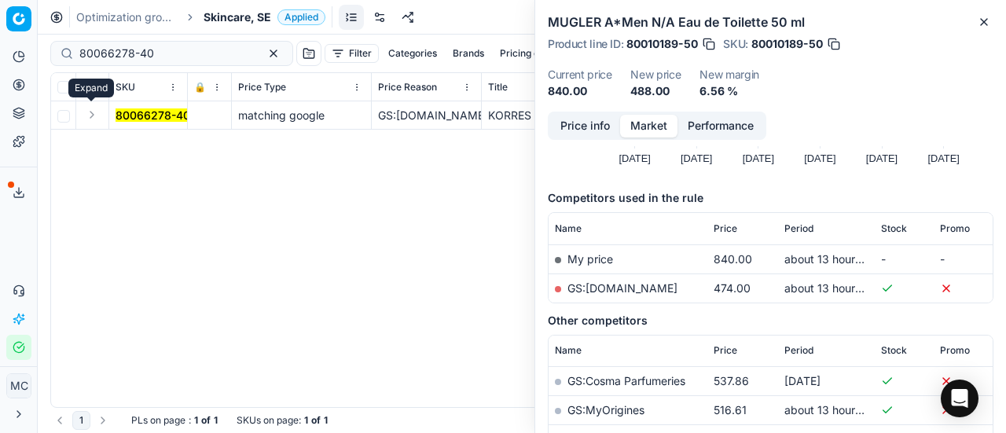
click at [90, 117] on button "Expand" at bounding box center [92, 114] width 19 height 19
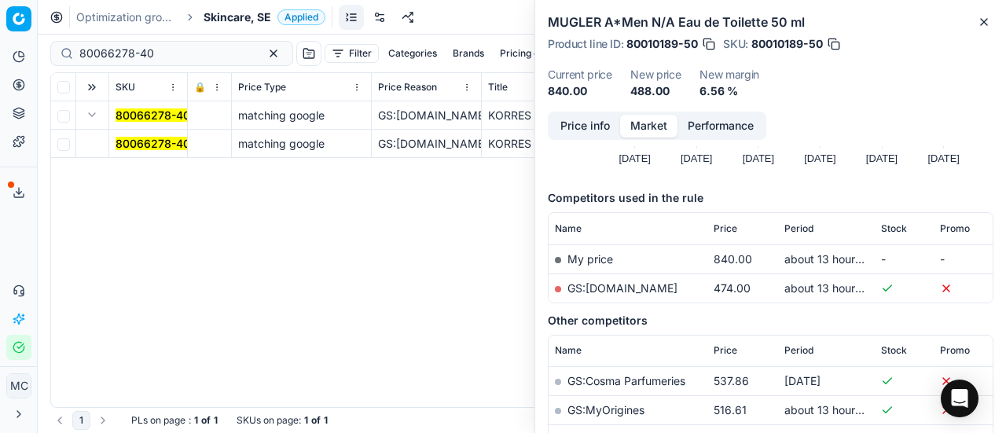
click at [141, 145] on mark "80066278-40" at bounding box center [153, 143] width 75 height 13
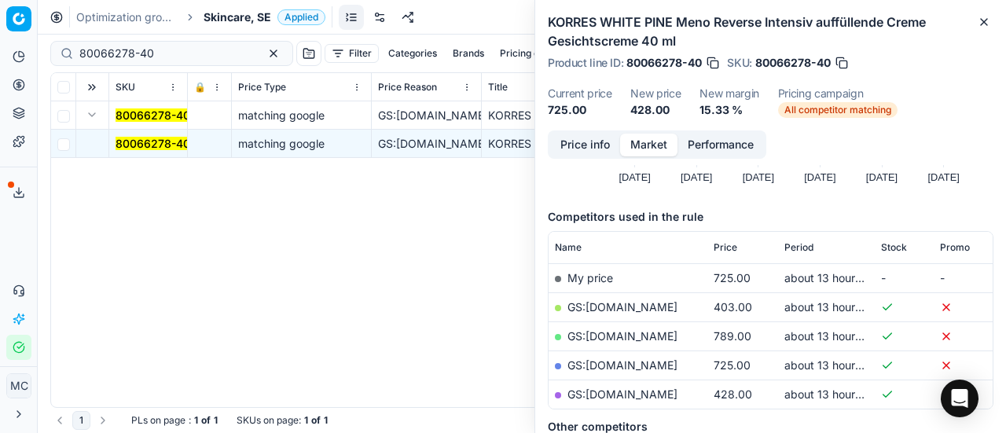
click at [577, 142] on button "Price info" at bounding box center [585, 145] width 70 height 23
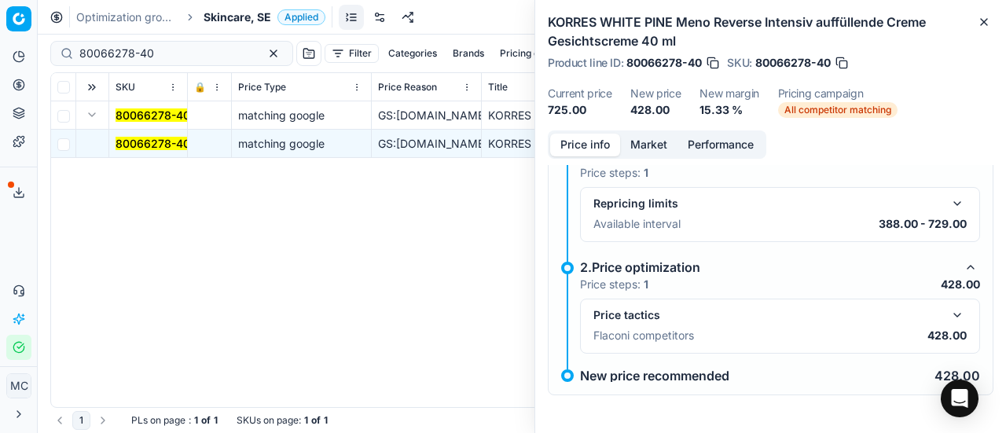
scroll to position [30, 0]
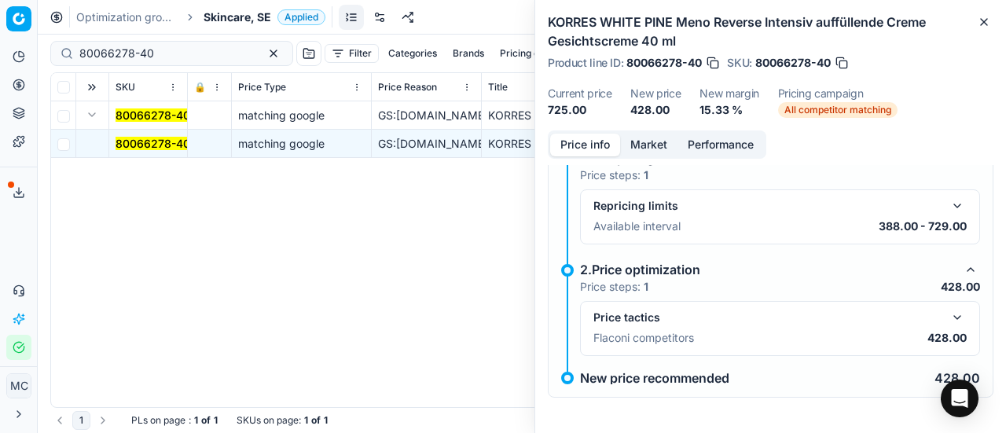
click at [948, 314] on button "button" at bounding box center [957, 317] width 19 height 19
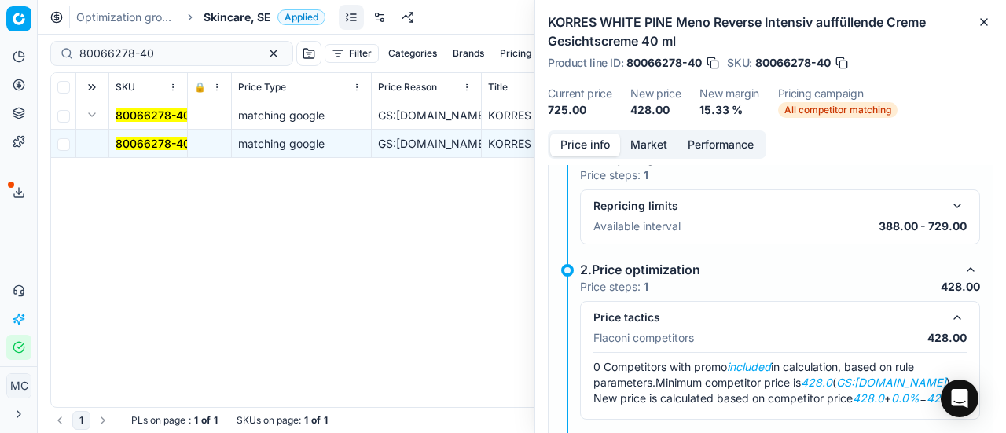
click at [643, 142] on button "Market" at bounding box center [648, 145] width 57 height 23
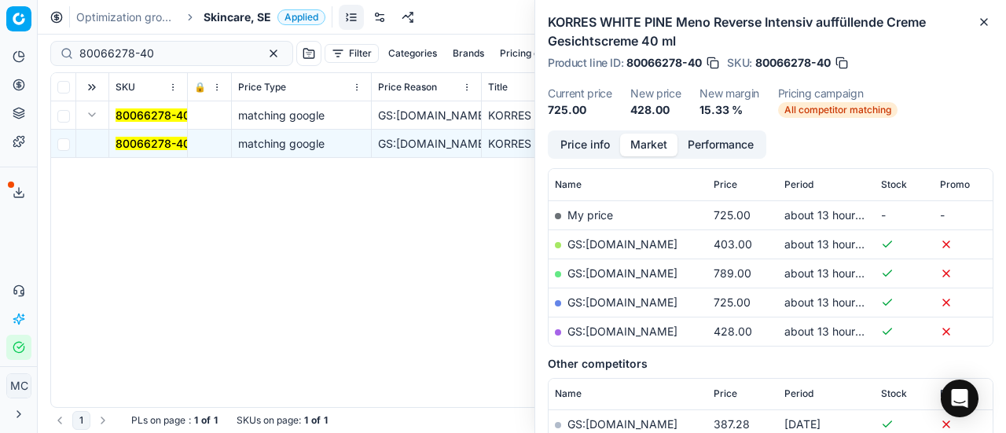
scroll to position [236, 0]
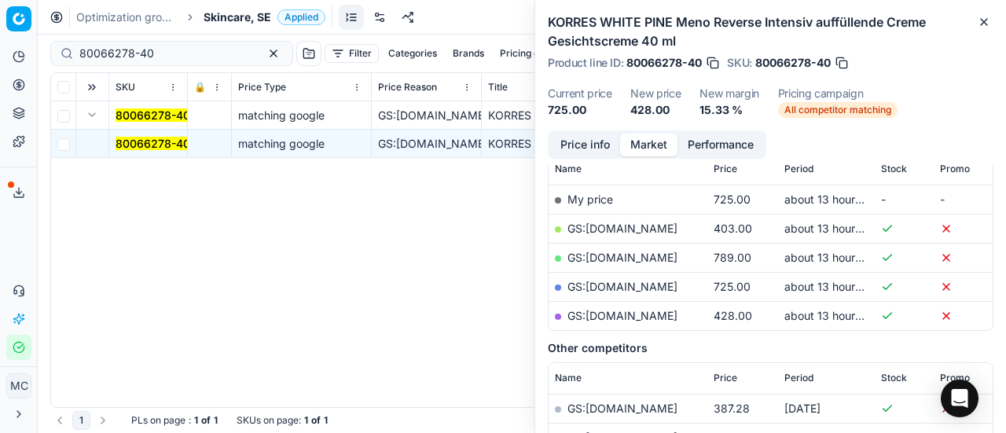
click at [649, 315] on link "GS:parfumdreams.SE" at bounding box center [623, 315] width 110 height 13
click at [237, 13] on span "Skincare, SE" at bounding box center [238, 17] width 68 height 16
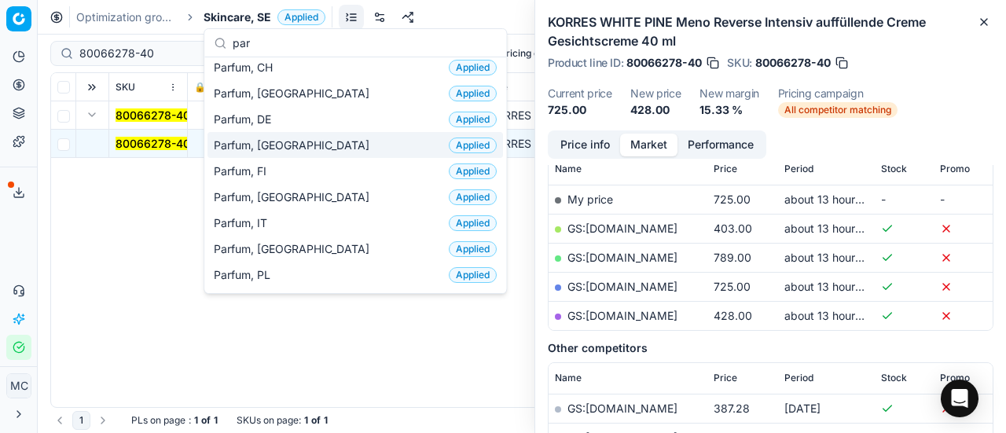
scroll to position [79, 0]
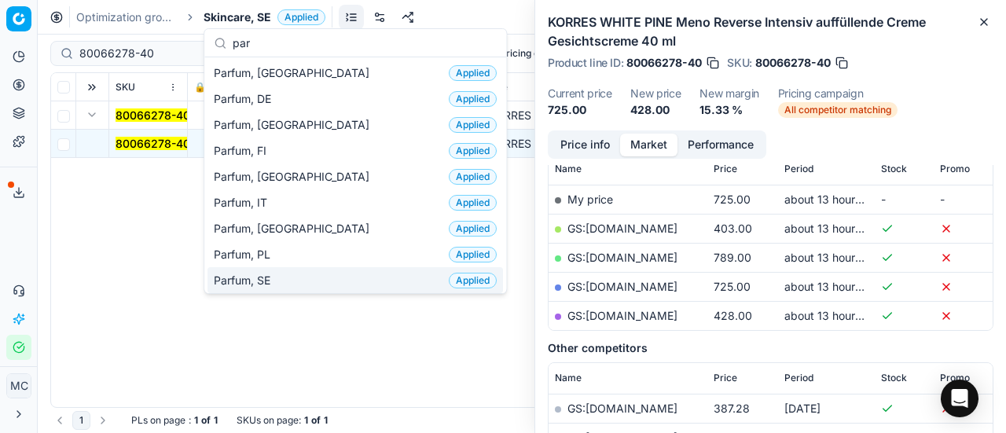
type input "par"
click at [293, 276] on div "Parfum, SE Applied" at bounding box center [356, 280] width 296 height 26
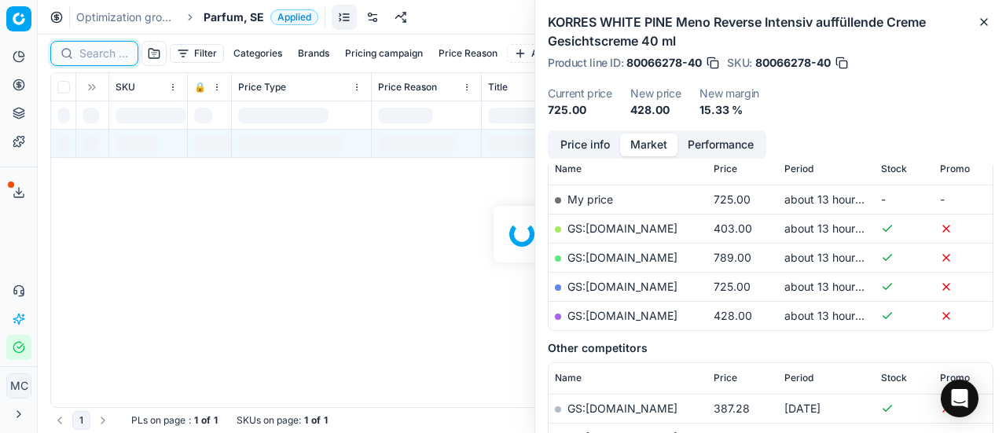
click at [114, 59] on input at bounding box center [103, 54] width 49 height 16
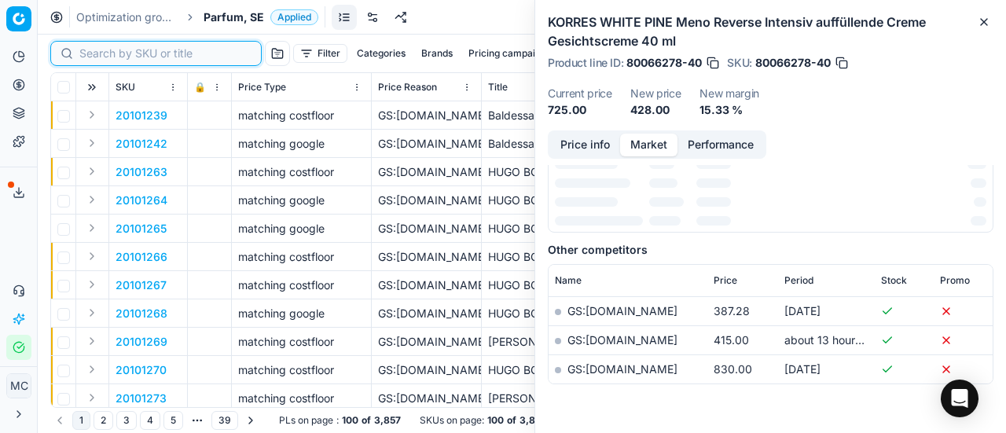
scroll to position [236, 0]
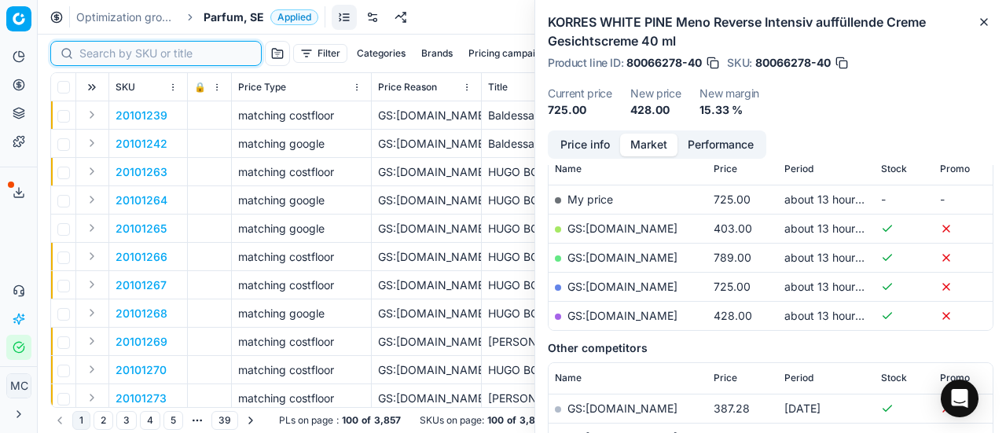
click at [112, 53] on input at bounding box center [165, 54] width 172 height 16
paste input "90012277-0019372"
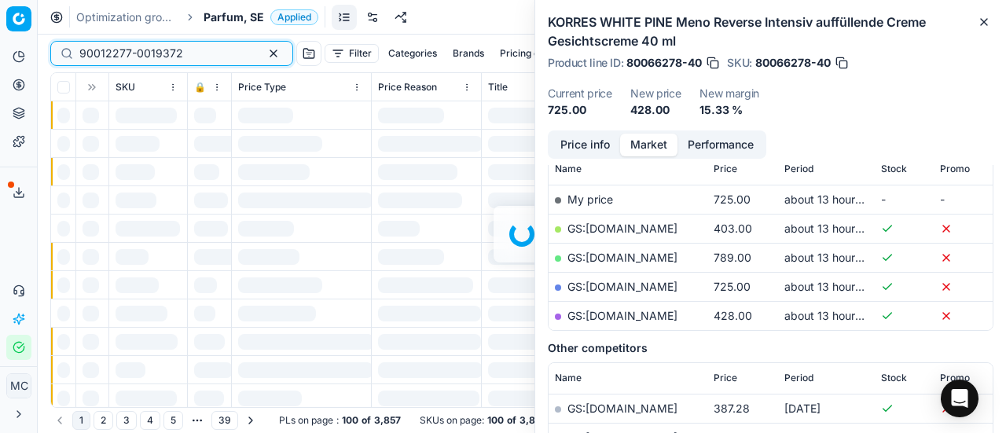
scroll to position [236, 0]
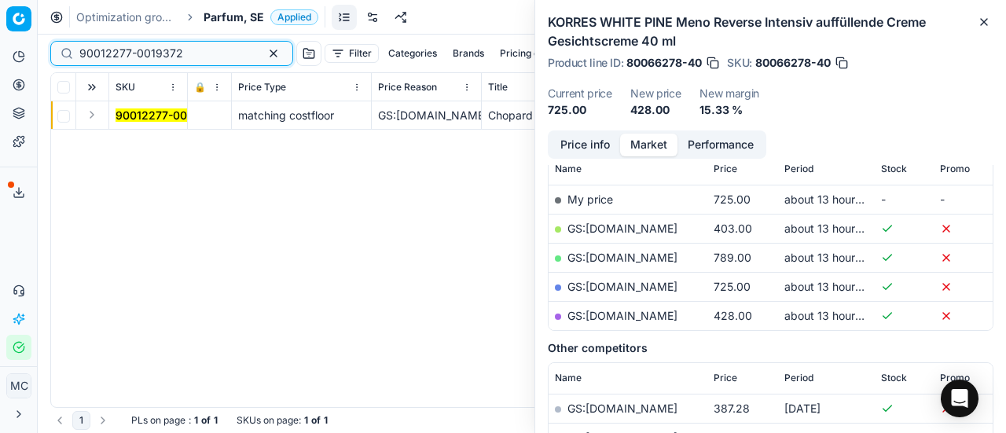
type input "90012277-0019372"
click at [94, 116] on button "Expand" at bounding box center [92, 114] width 19 height 19
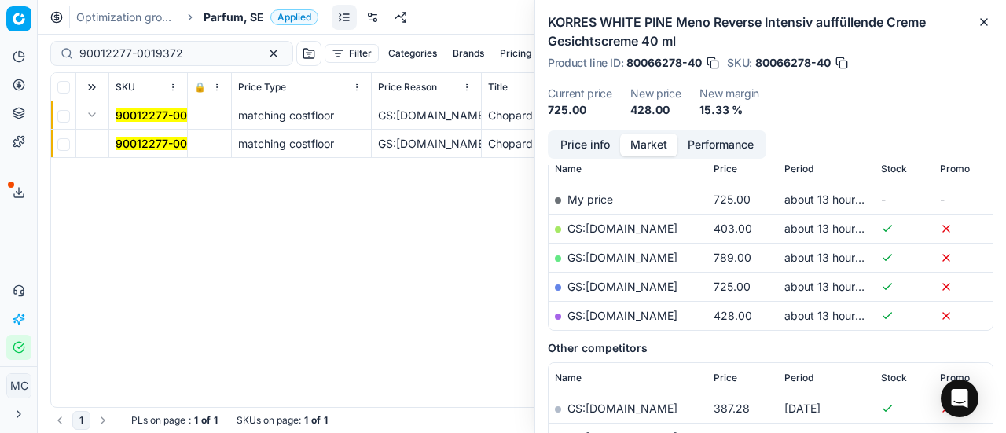
click at [137, 153] on td "90012277-0019372" at bounding box center [148, 144] width 79 height 28
click at [142, 144] on mark "90012277-0019372" at bounding box center [168, 143] width 104 height 13
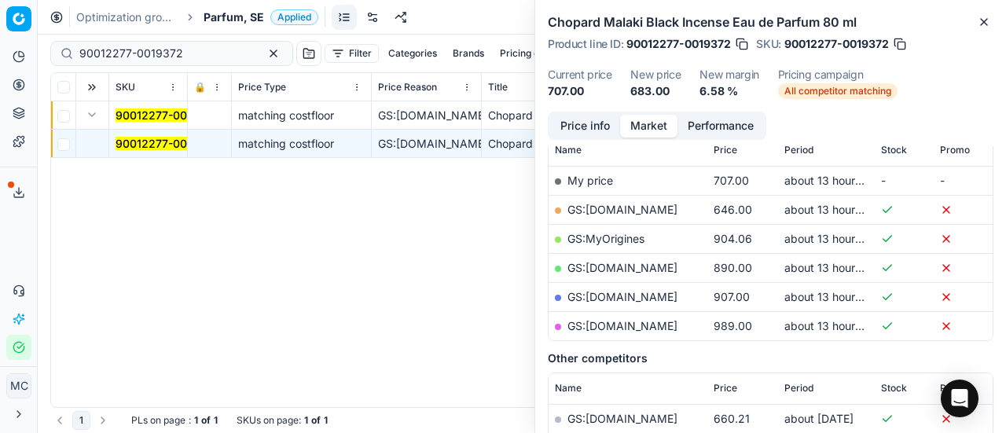
click at [602, 131] on button "Price info" at bounding box center [585, 126] width 70 height 23
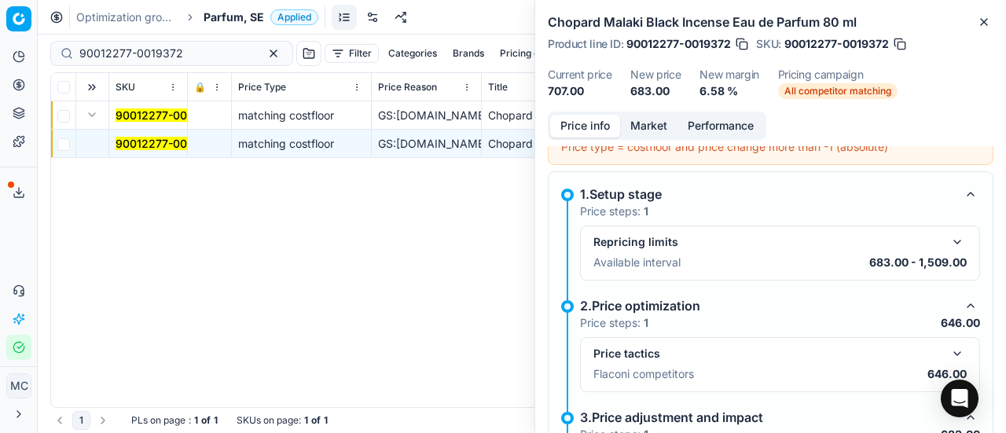
scroll to position [187, 0]
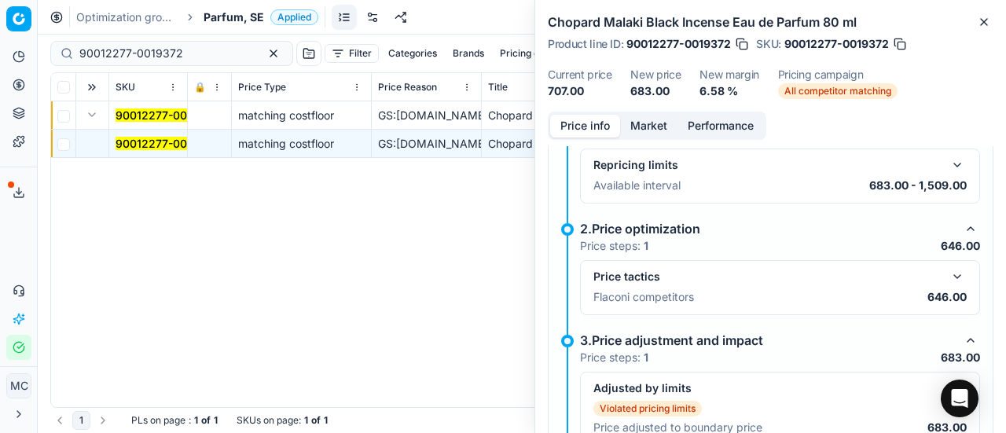
click at [953, 273] on button "button" at bounding box center [957, 276] width 19 height 19
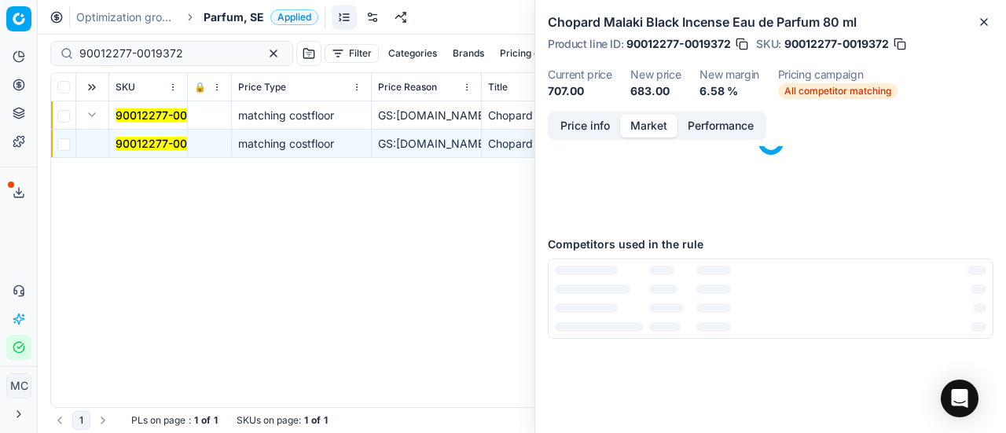
click at [653, 126] on button "Market" at bounding box center [648, 126] width 57 height 23
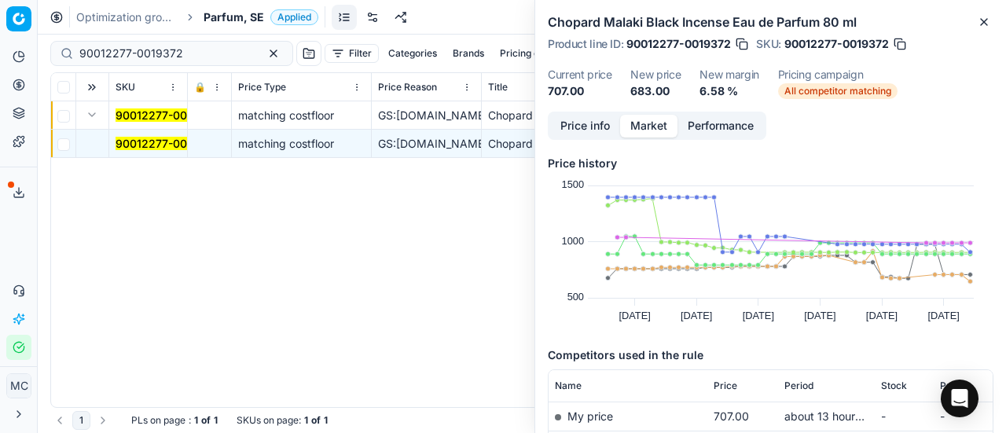
scroll to position [157, 0]
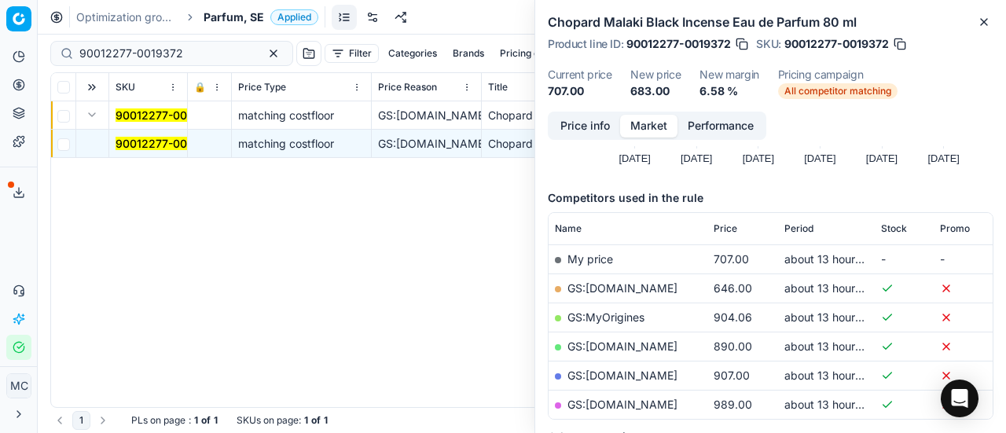
click at [657, 283] on link "GS:ComputerSalg.se" at bounding box center [623, 287] width 110 height 13
click at [234, 14] on span "Parfum, SE" at bounding box center [234, 17] width 61 height 16
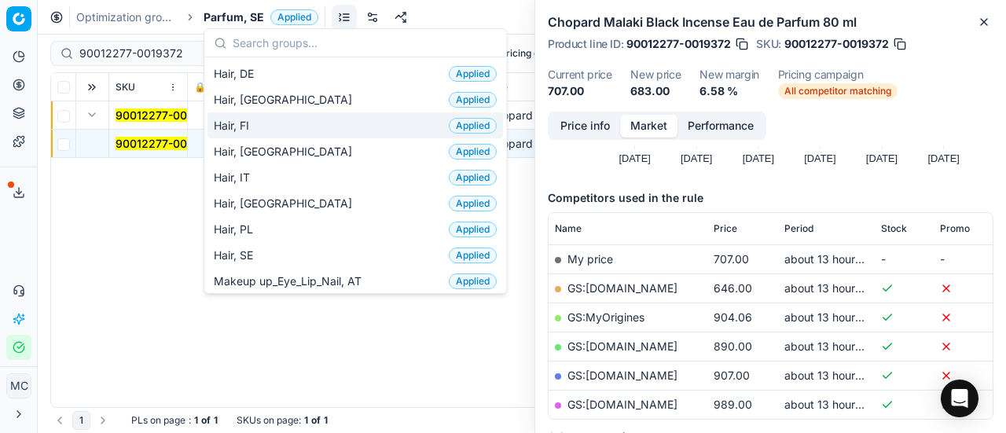
scroll to position [472, 0]
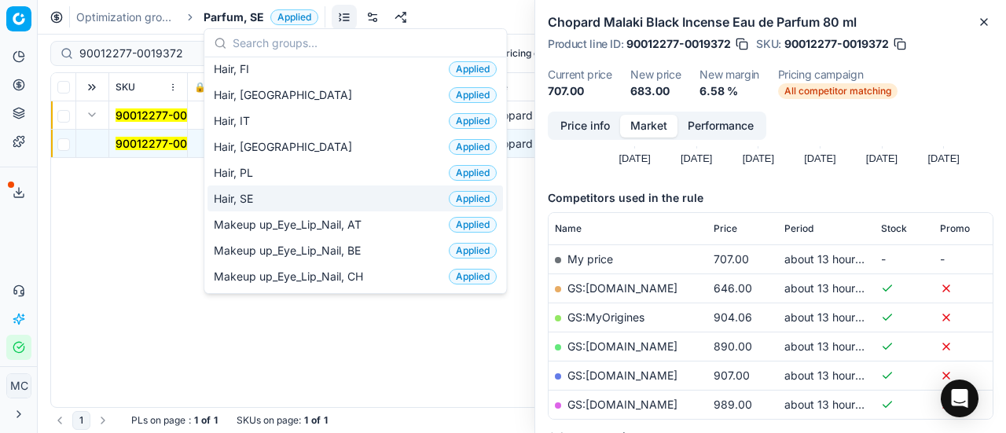
click at [277, 191] on div "Hair, SE Applied" at bounding box center [356, 199] width 296 height 26
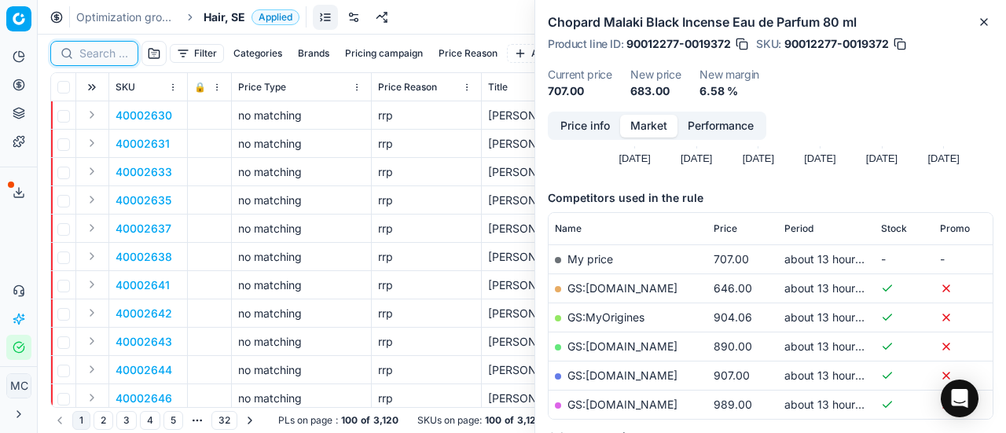
click at [104, 55] on input at bounding box center [103, 54] width 49 height 16
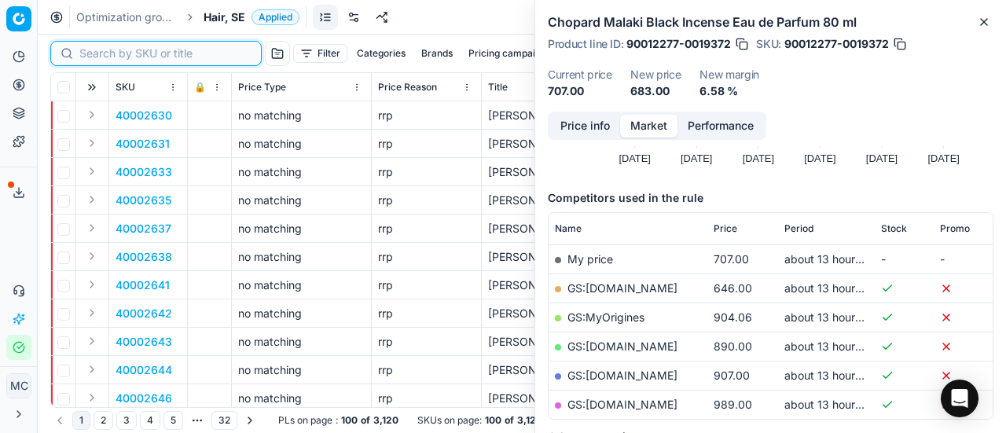
paste input "80008922-1000"
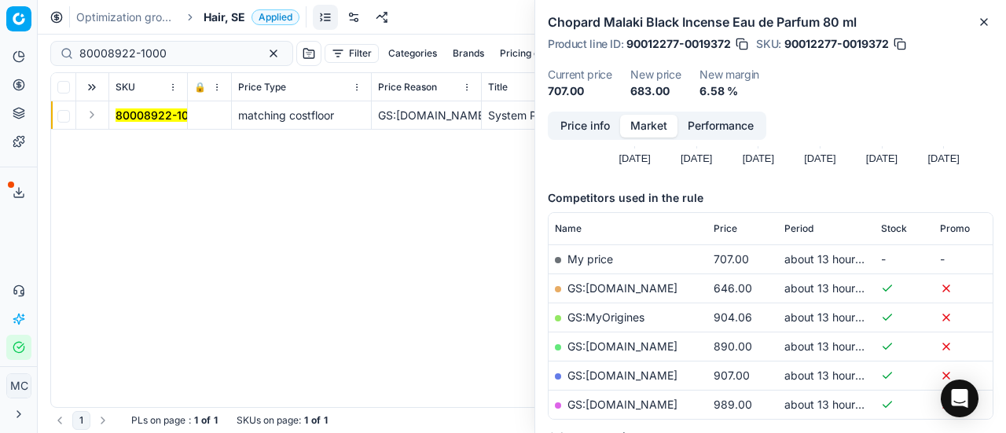
click at [99, 116] on button "Expand" at bounding box center [92, 114] width 19 height 19
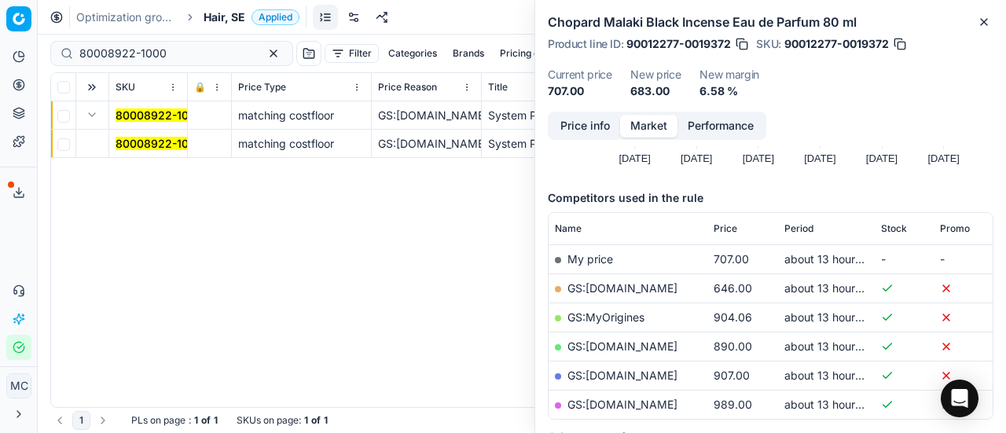
click at [150, 146] on mark "80008922-1000" at bounding box center [159, 143] width 87 height 13
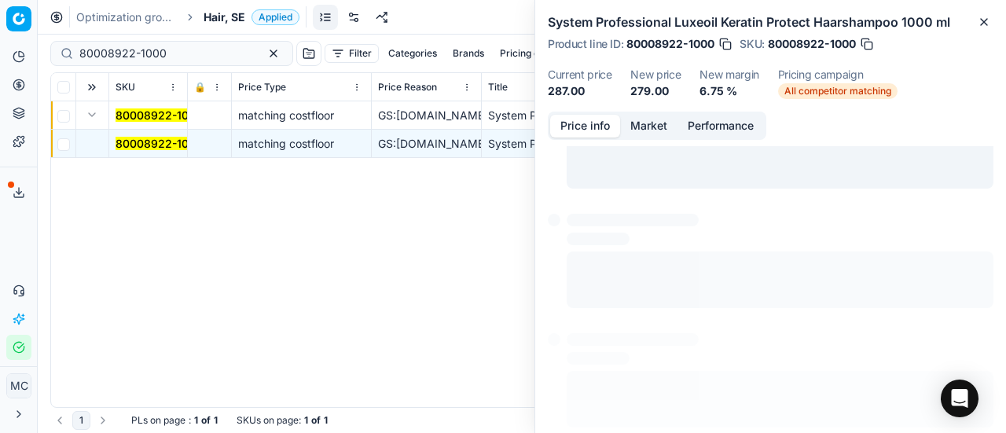
click at [581, 122] on button "Price info" at bounding box center [585, 126] width 70 height 23
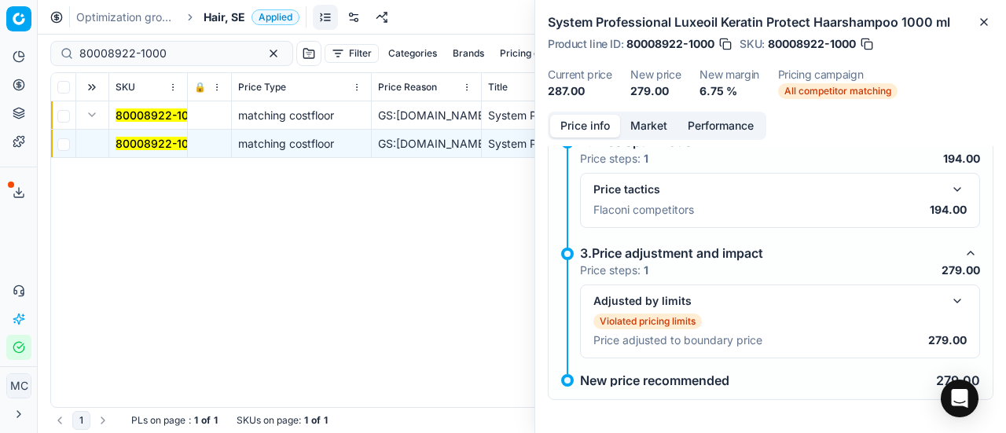
scroll to position [275, 0]
click at [951, 185] on button "button" at bounding box center [957, 188] width 19 height 19
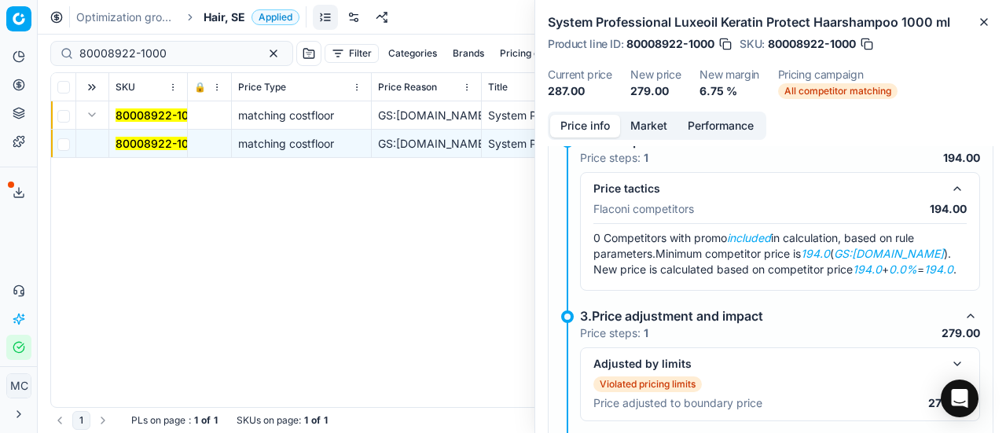
click at [661, 120] on button "Market" at bounding box center [648, 126] width 57 height 23
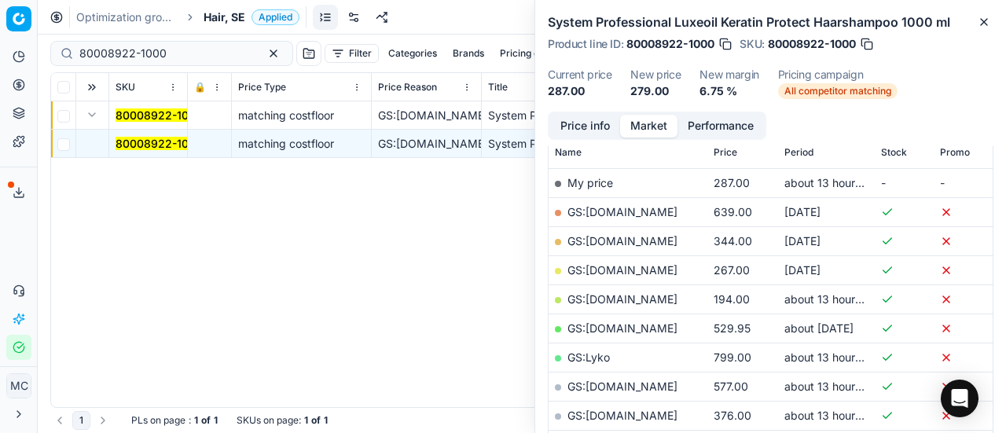
scroll to position [236, 0]
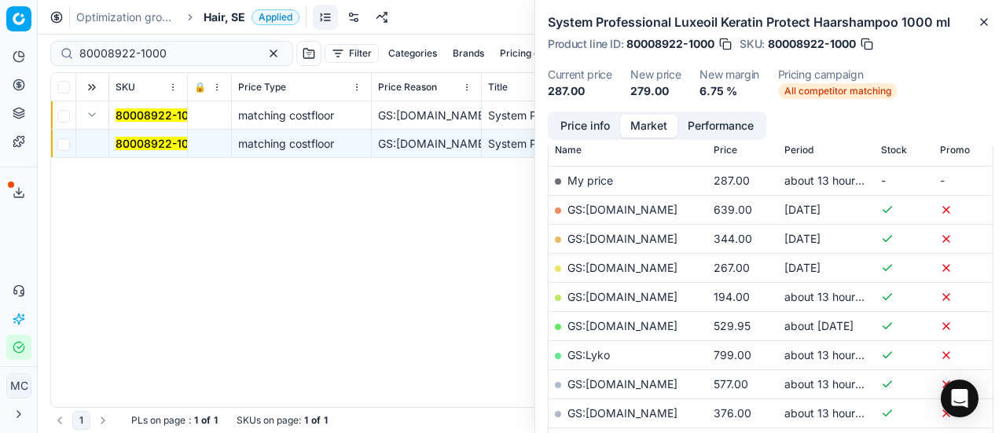
click at [624, 293] on link "GS:Deloox.se" at bounding box center [623, 296] width 110 height 13
drag, startPoint x: 176, startPoint y: 56, endPoint x: 0, endPoint y: 46, distance: 176.4
click at [0, 46] on div "Pricing platform Analytics Pricing Product portfolio Templates Export service 2…" at bounding box center [503, 216] width 1006 height 433
paste input "06"
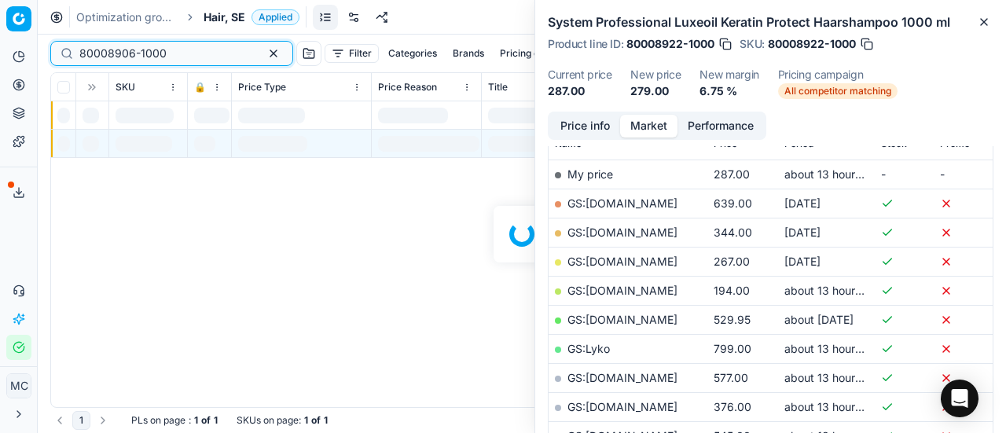
scroll to position [236, 0]
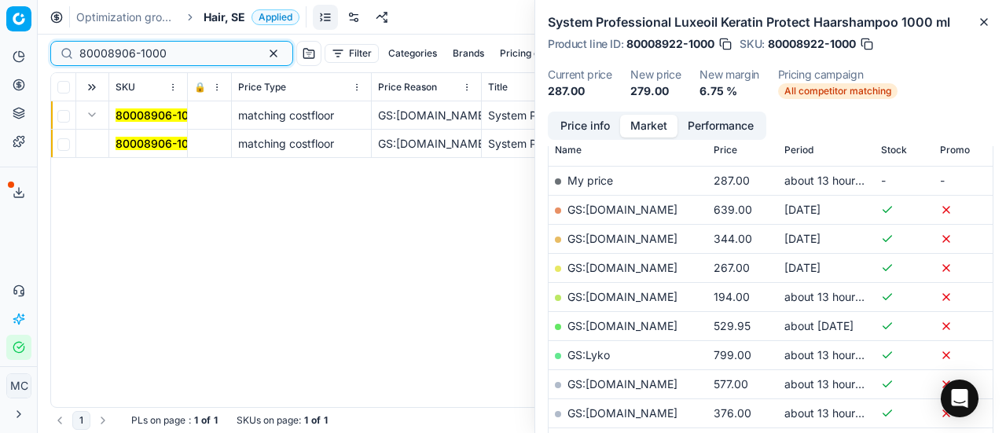
type input "80008906-1000"
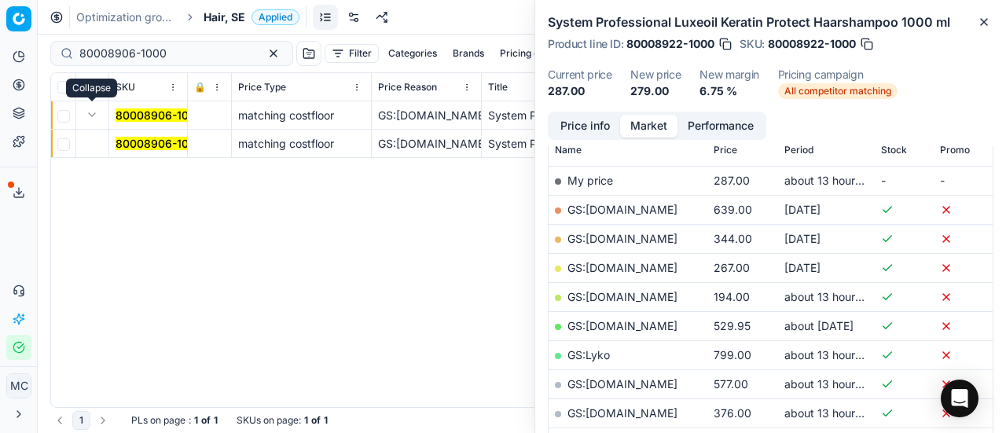
click at [93, 114] on button "Expand" at bounding box center [92, 114] width 19 height 19
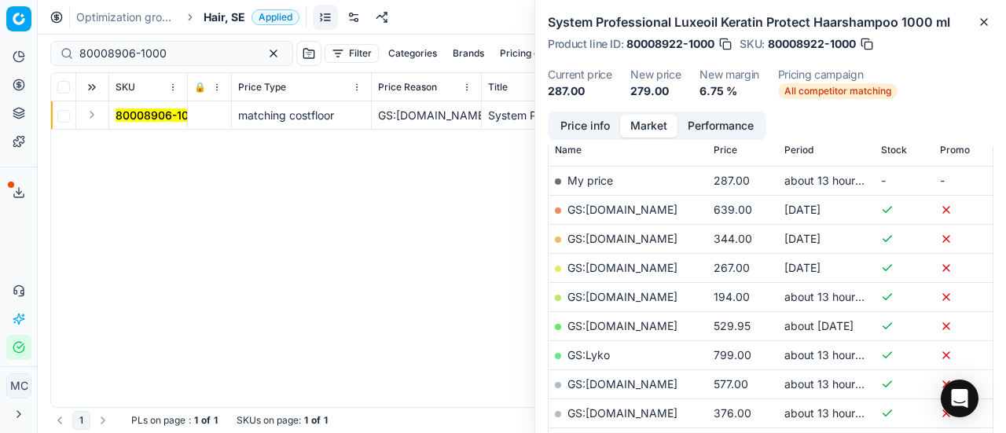
click at [99, 116] on button "Expand" at bounding box center [92, 114] width 19 height 19
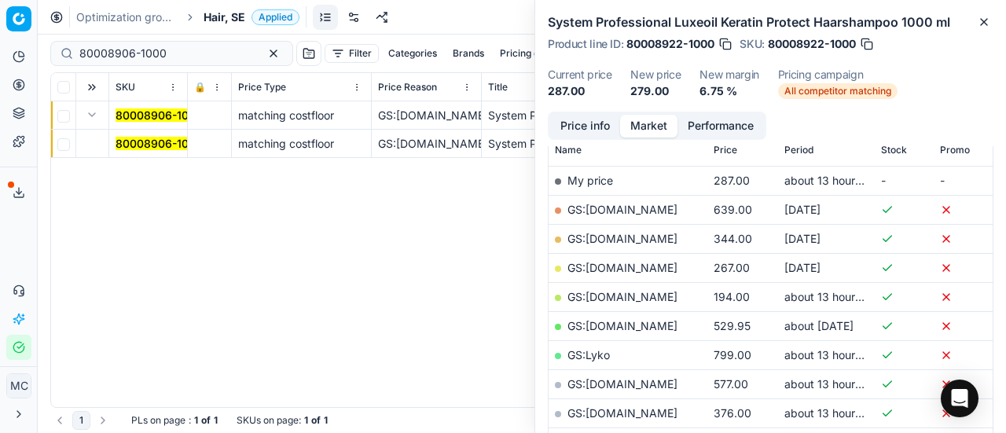
click at [145, 146] on mark "80008906-1000" at bounding box center [159, 143] width 87 height 13
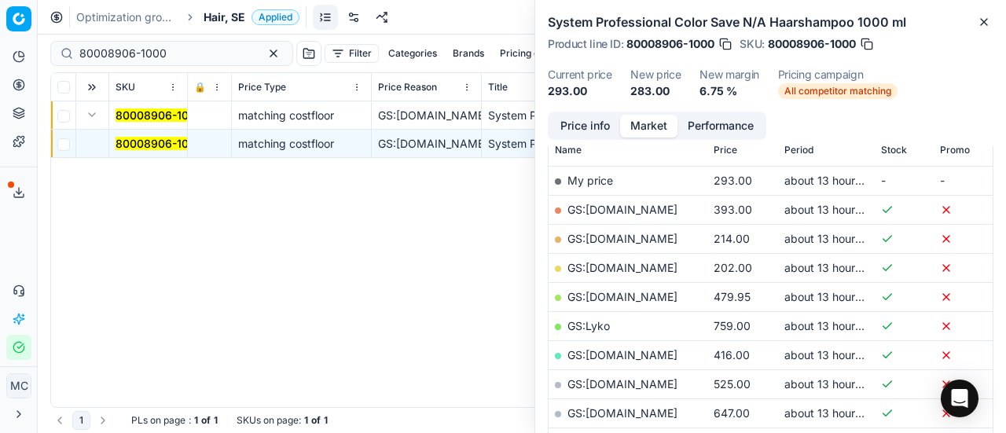
click at [620, 144] on div "Price info Market Performance Price history Created with Highcharts 12.3.0 Jul …" at bounding box center [770, 273] width 471 height 322
click at [615, 139] on div "Price info Market Performance" at bounding box center [657, 126] width 219 height 28
click at [611, 138] on div "Price info Market Performance" at bounding box center [657, 126] width 219 height 28
click at [607, 132] on button "Price info" at bounding box center [585, 126] width 70 height 23
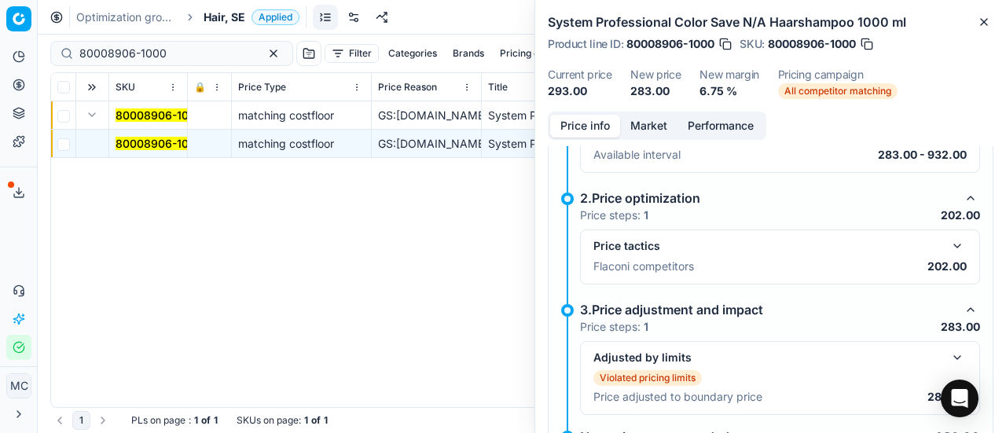
click at [948, 240] on button "button" at bounding box center [957, 246] width 19 height 19
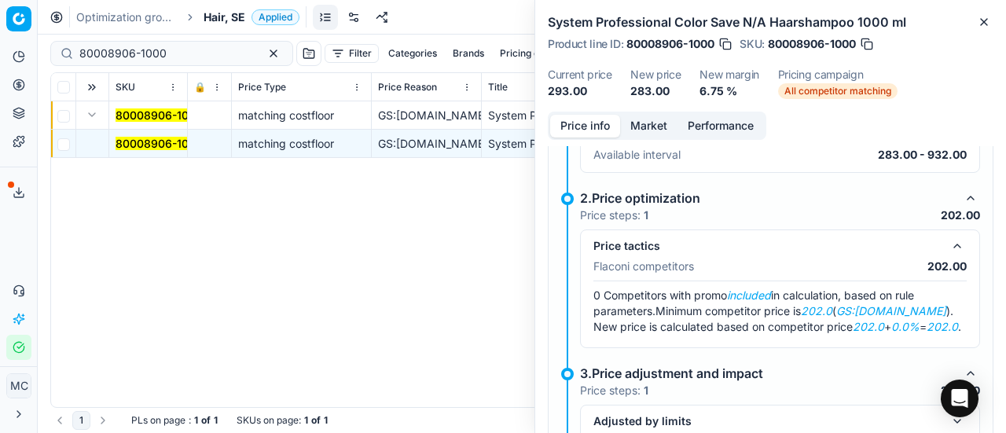
click at [679, 133] on button "Performance" at bounding box center [721, 126] width 86 height 23
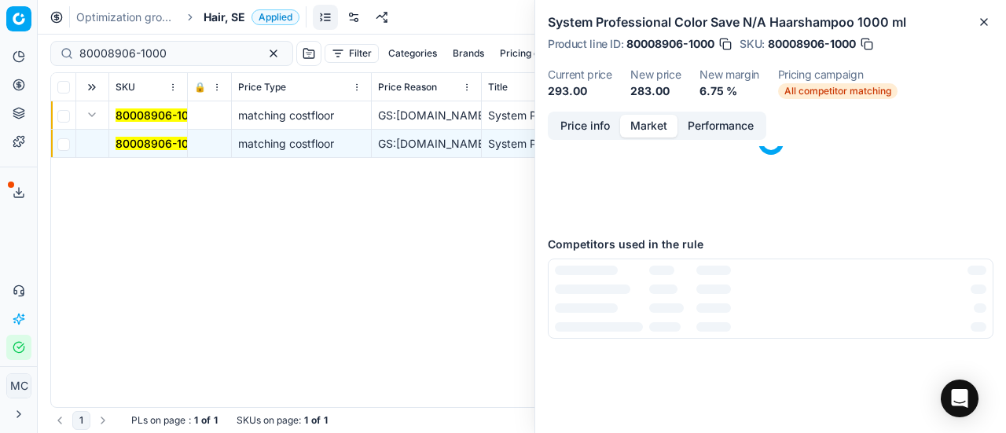
click at [650, 122] on button "Market" at bounding box center [648, 126] width 57 height 23
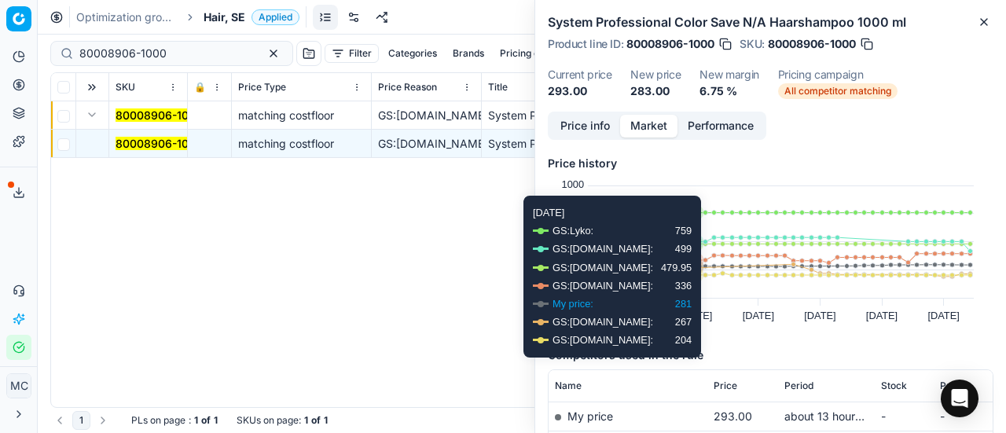
scroll to position [236, 0]
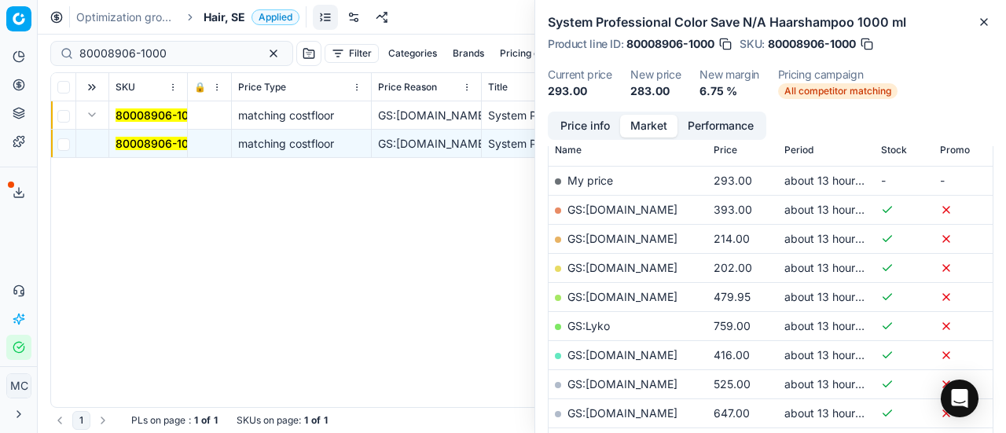
click at [610, 271] on link "GS:Deloox.se" at bounding box center [623, 267] width 110 height 13
click at [231, 20] on span "Hair, SE" at bounding box center [225, 17] width 42 height 16
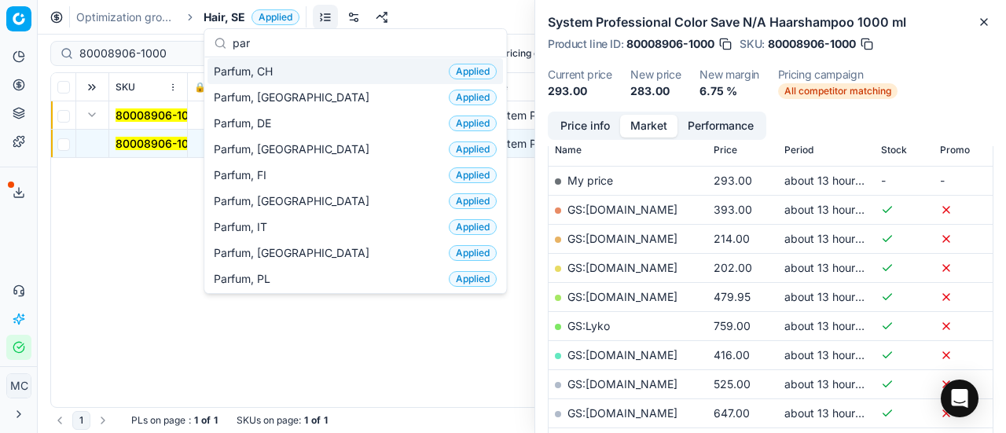
scroll to position [79, 0]
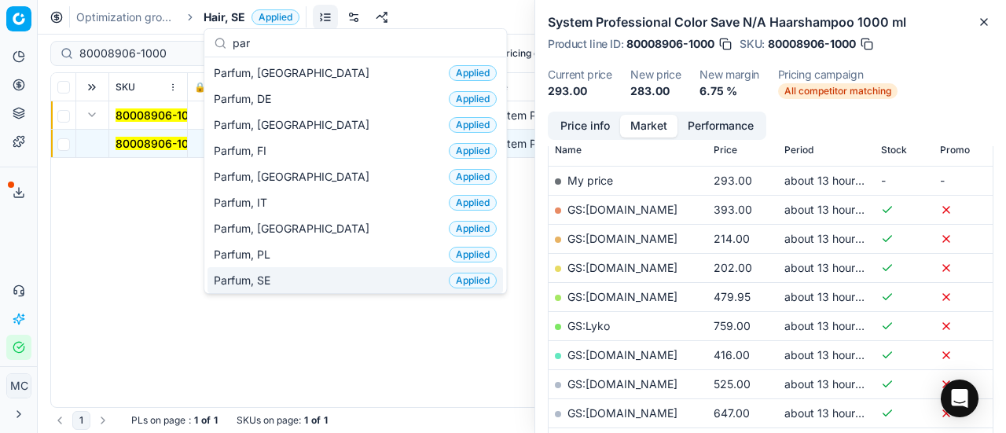
type input "par"
click at [292, 271] on div "Parfum, SE Applied" at bounding box center [356, 280] width 296 height 26
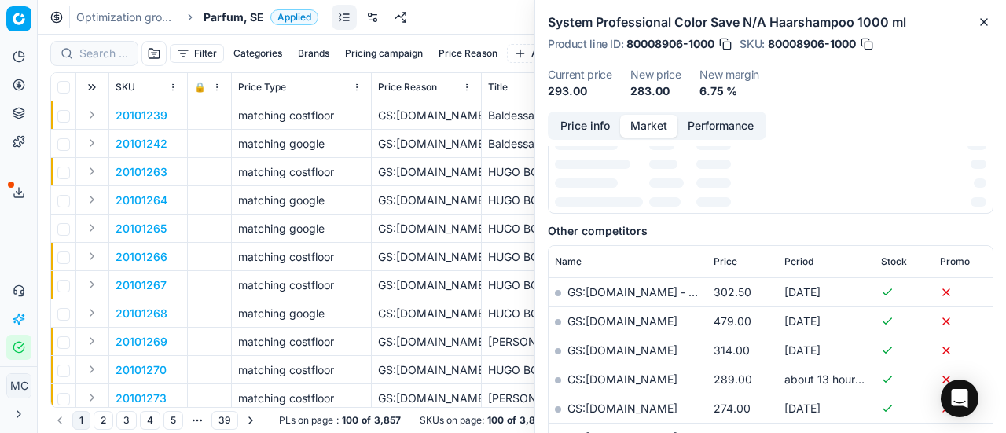
scroll to position [236, 0]
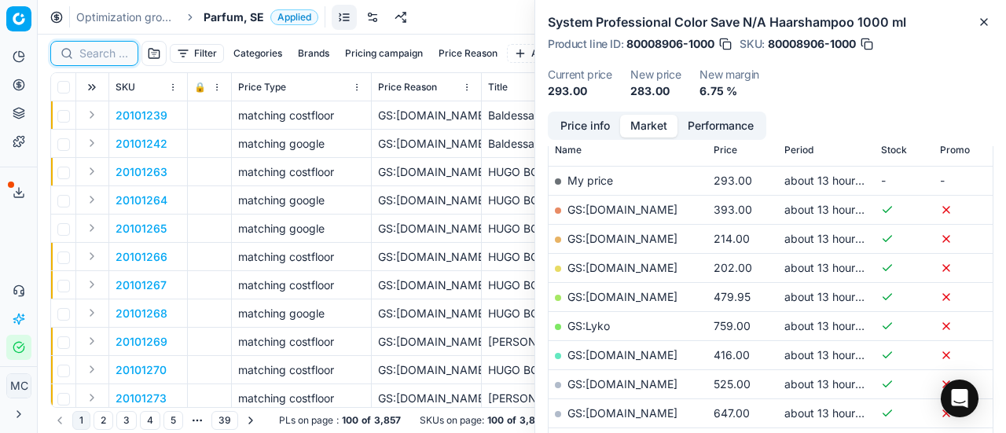
click at [118, 53] on input at bounding box center [103, 54] width 49 height 16
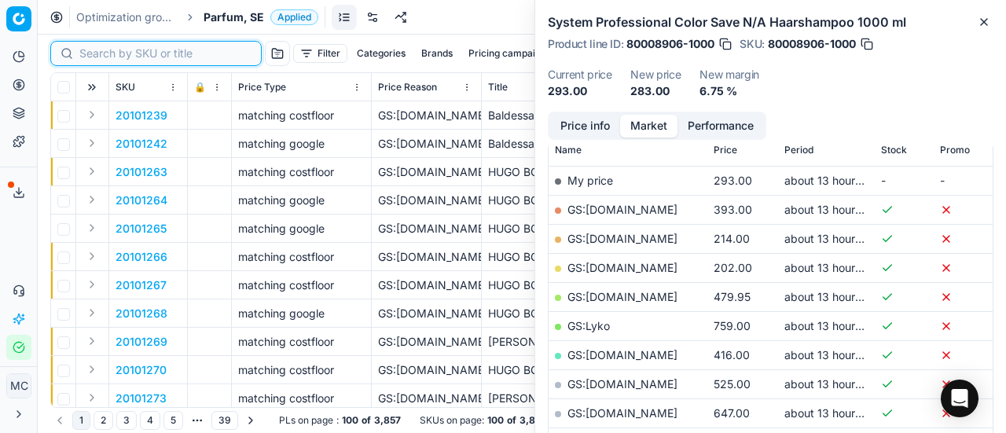
paste input "80044663-30"
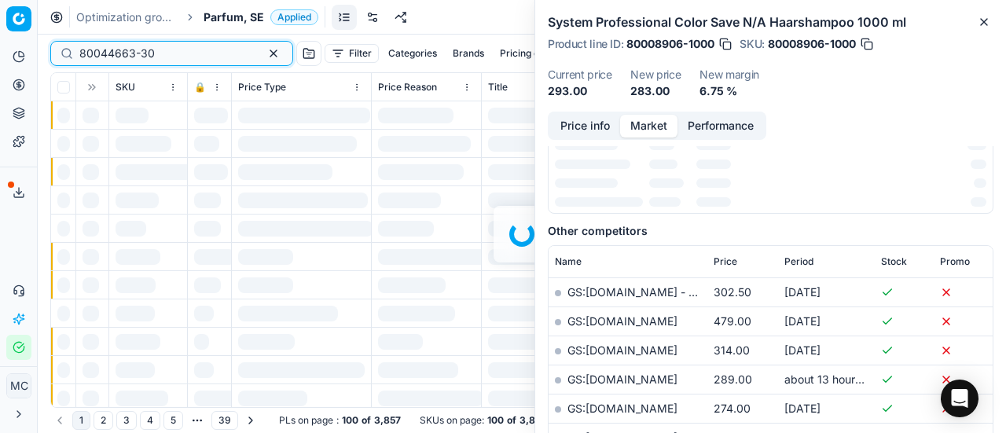
scroll to position [236, 0]
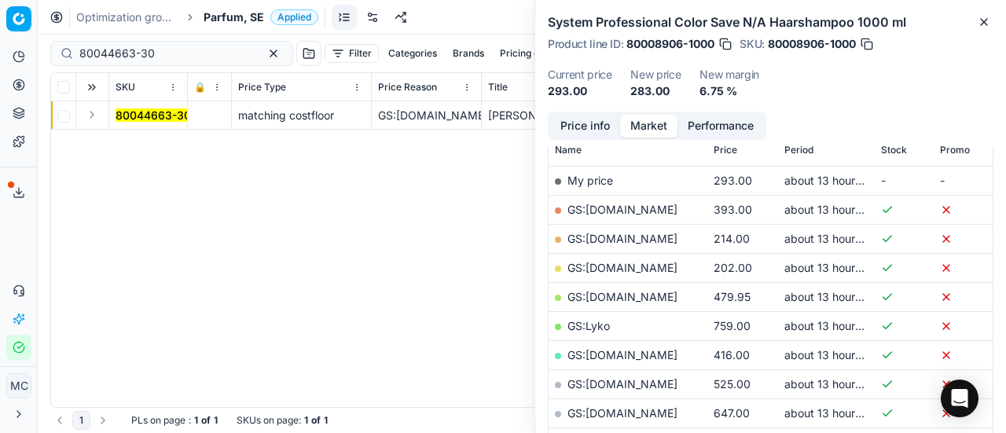
click at [98, 118] on button "Expand" at bounding box center [92, 114] width 19 height 19
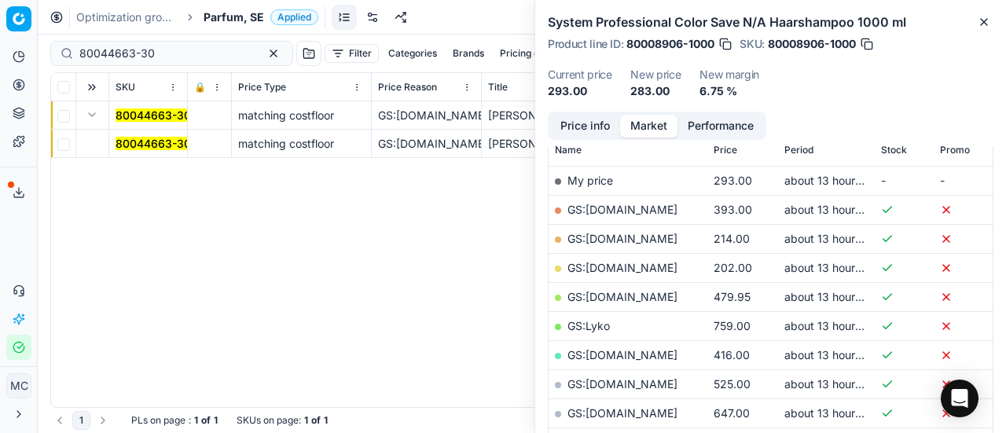
click at [165, 150] on span "80044663-30" at bounding box center [153, 144] width 75 height 16
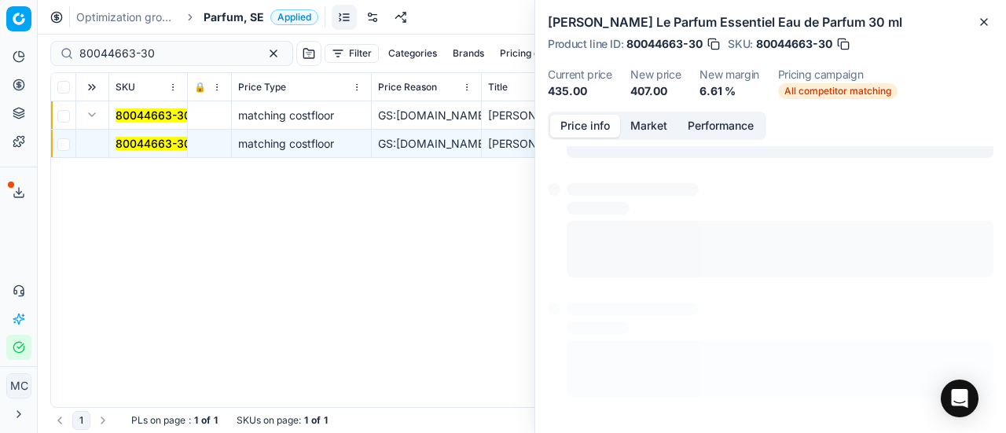
click at [587, 122] on button "Price info" at bounding box center [585, 126] width 70 height 23
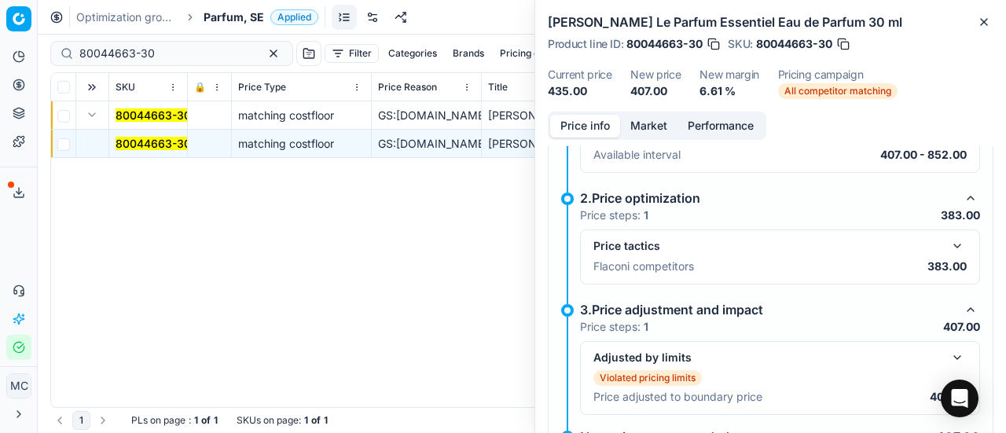
click at [948, 242] on button "button" at bounding box center [957, 246] width 19 height 19
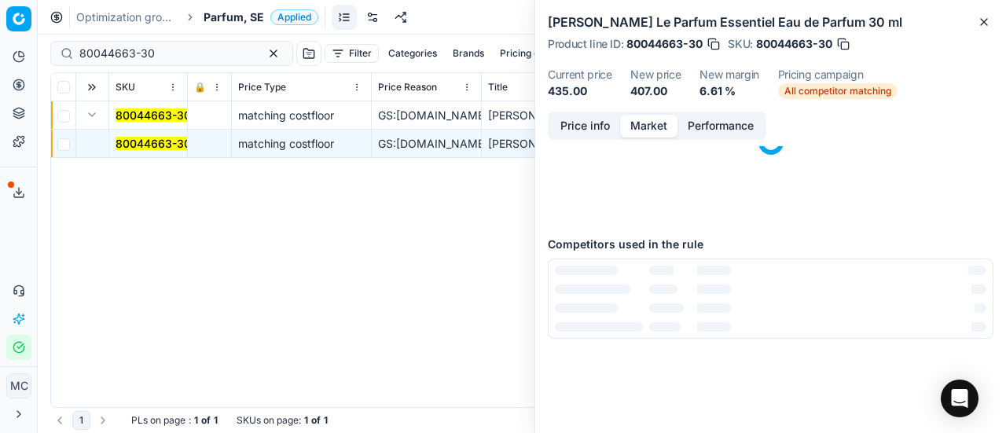
click at [649, 128] on button "Market" at bounding box center [648, 126] width 57 height 23
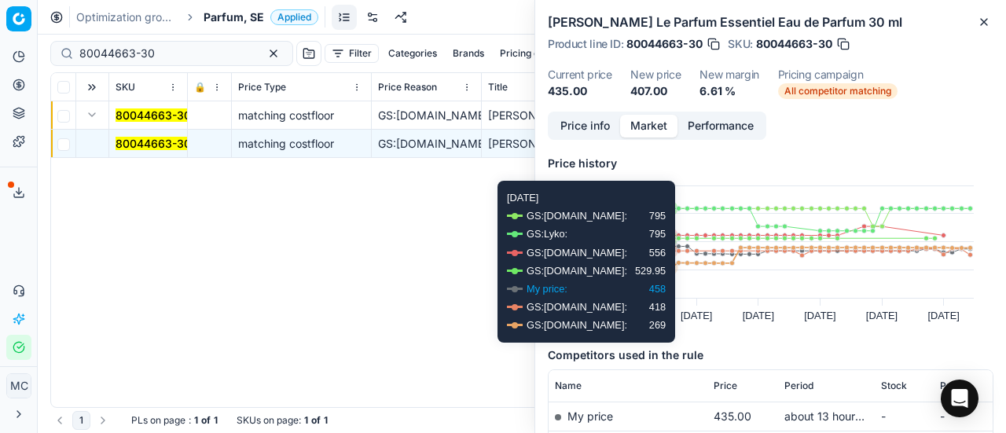
scroll to position [157, 0]
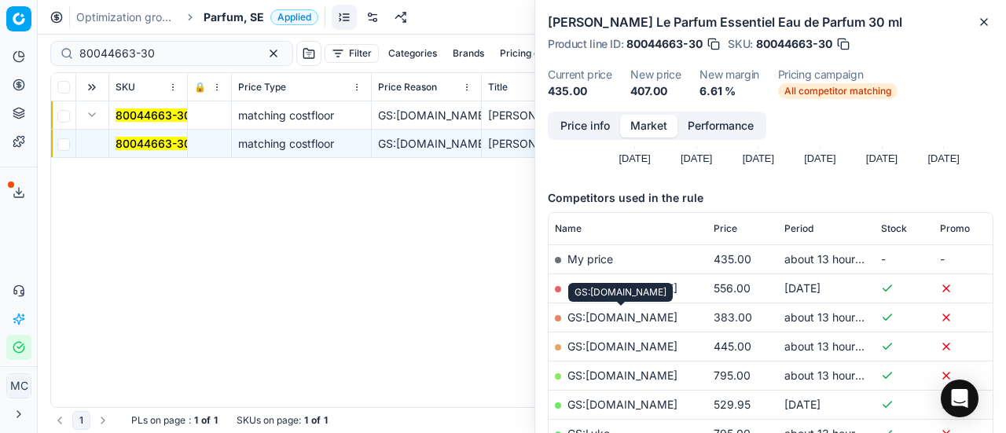
click at [651, 312] on link "GS:ComputerSalg.se" at bounding box center [623, 317] width 110 height 13
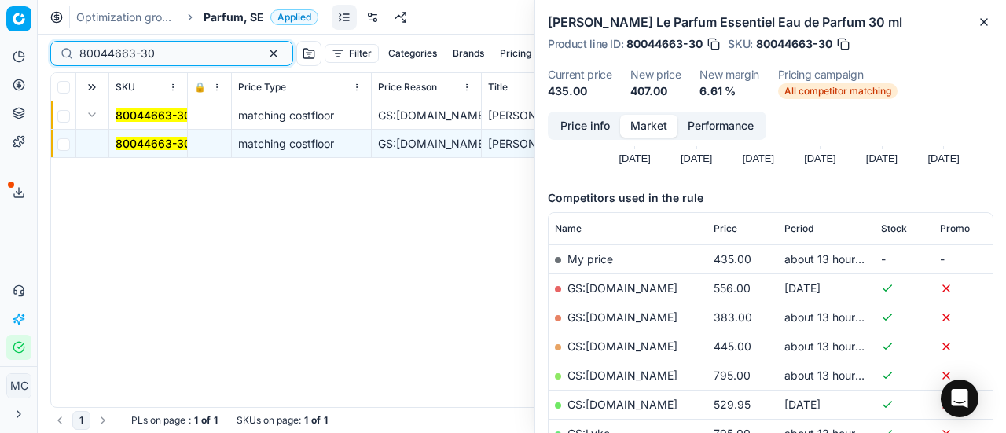
drag, startPoint x: 200, startPoint y: 56, endPoint x: 0, endPoint y: 42, distance: 200.9
click at [0, 46] on div "Pricing platform Analytics Pricing Product portfolio Templates Export service 2…" at bounding box center [503, 216] width 1006 height 433
paste input "90001954-0002712"
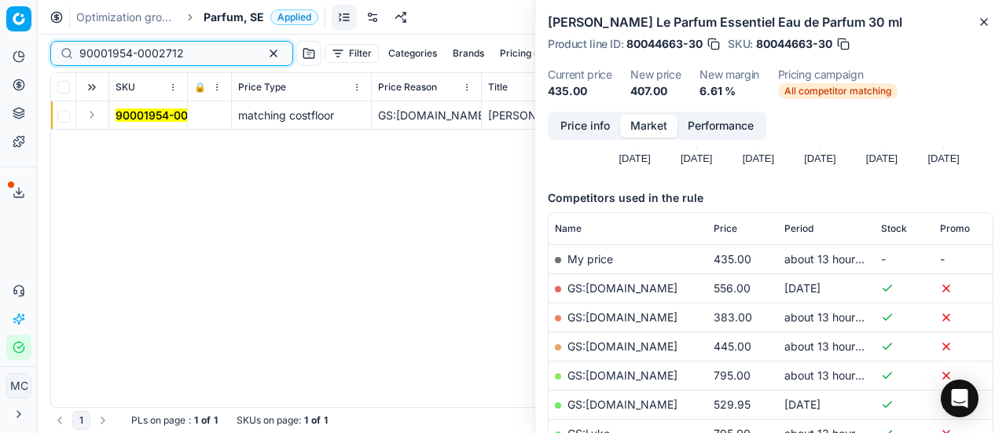
type input "90001954-0002712"
click at [94, 113] on button "Expand" at bounding box center [92, 114] width 19 height 19
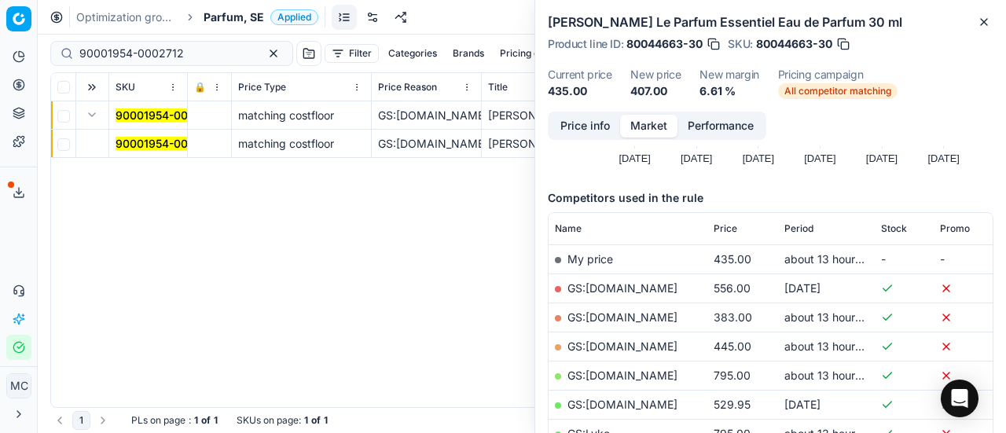
click at [152, 143] on mark "90001954-0002712" at bounding box center [168, 143] width 105 height 13
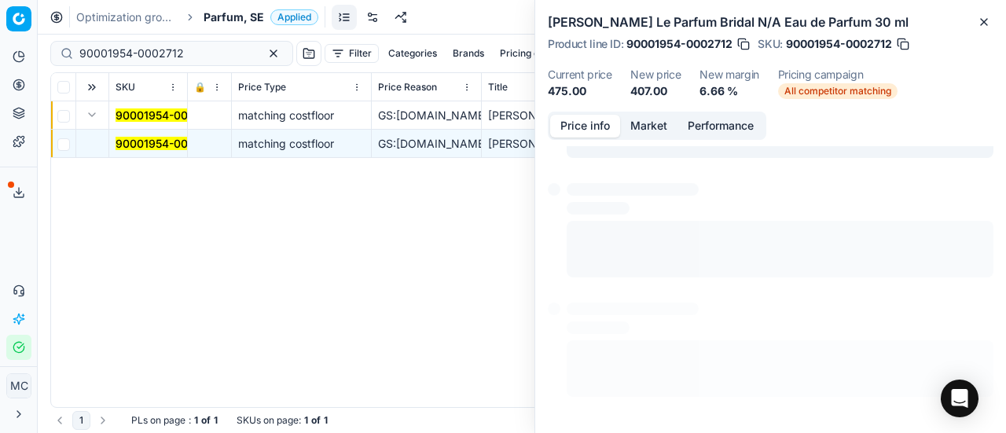
click at [571, 127] on button "Price info" at bounding box center [585, 126] width 70 height 23
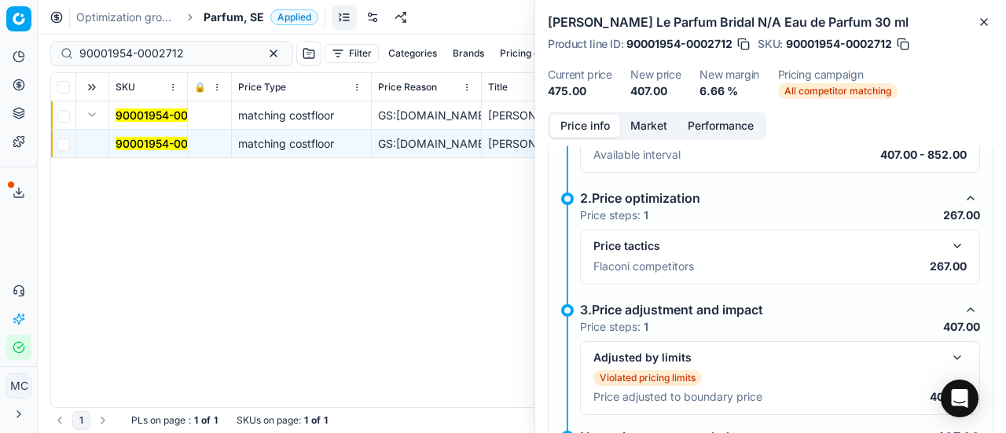
scroll to position [275, 0]
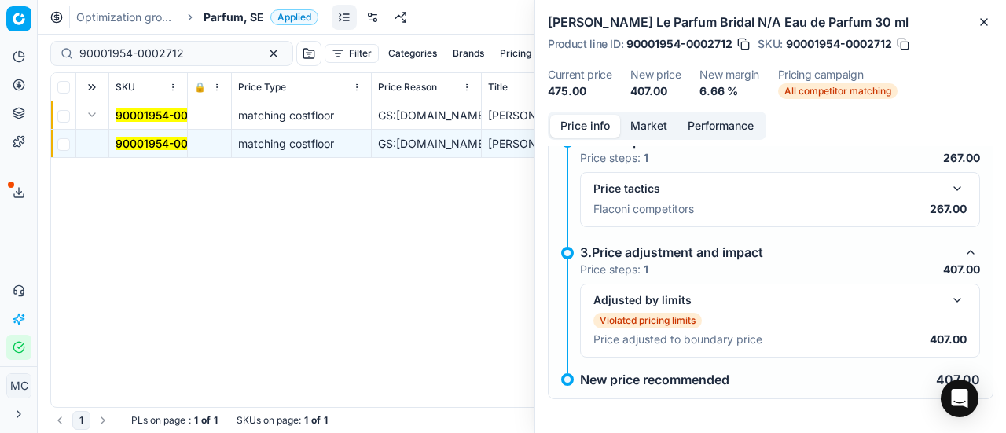
click at [951, 186] on button "button" at bounding box center [957, 188] width 19 height 19
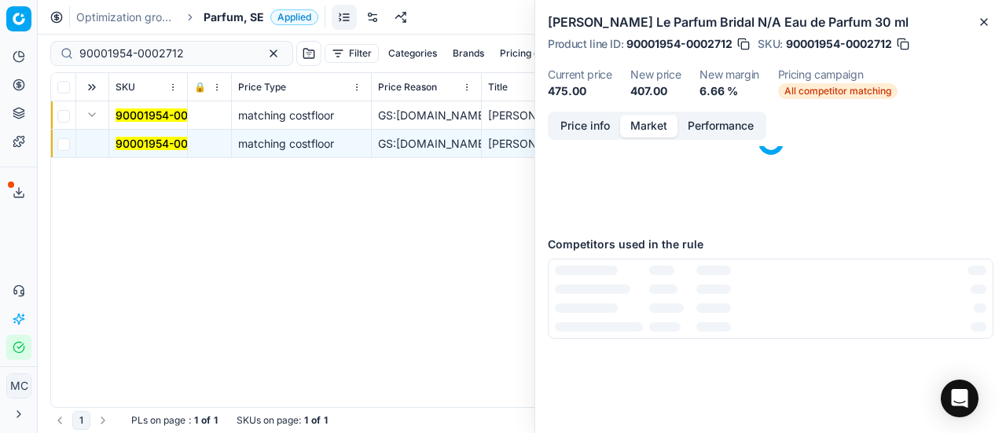
click at [649, 125] on button "Market" at bounding box center [648, 126] width 57 height 23
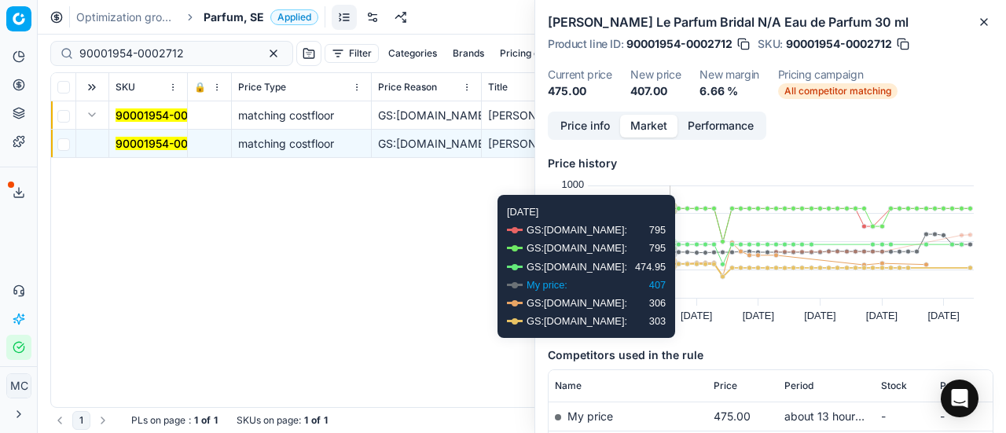
scroll to position [157, 0]
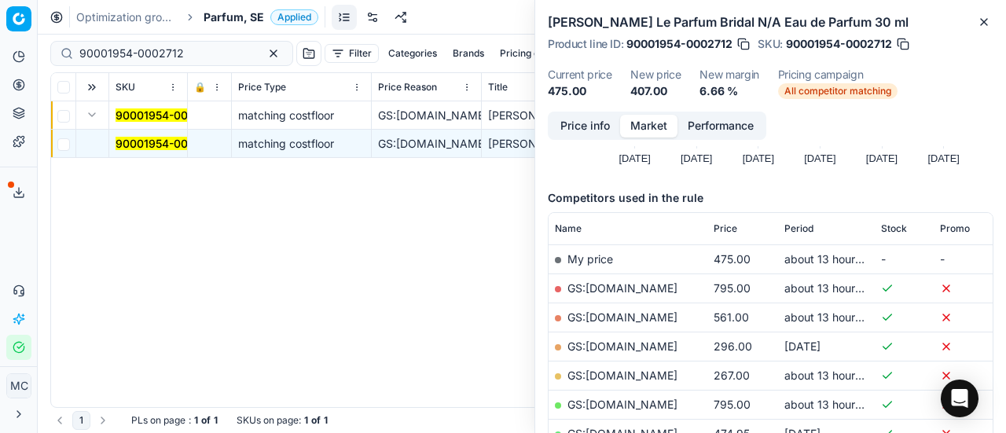
click at [622, 377] on link "GS:Deloox.se" at bounding box center [623, 375] width 110 height 13
click at [252, 15] on span "Parfum, SE" at bounding box center [234, 17] width 61 height 16
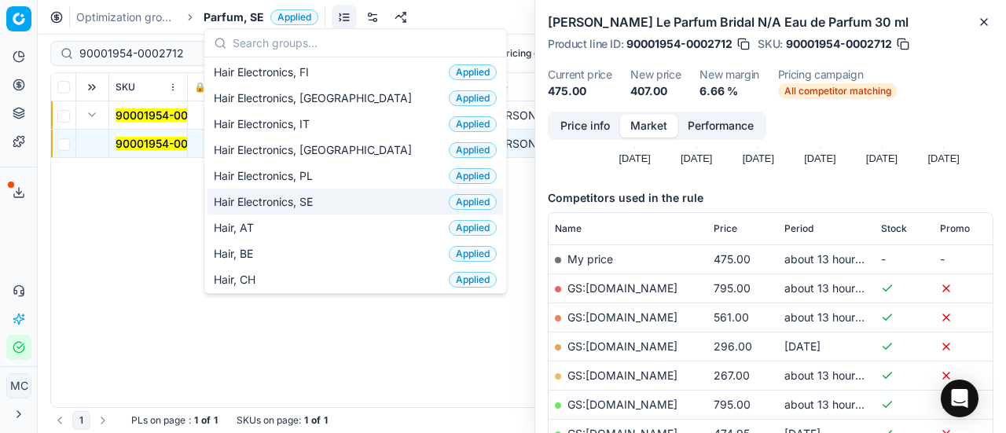
click at [350, 207] on div "Hair Electronics, SE Applied" at bounding box center [356, 202] width 296 height 26
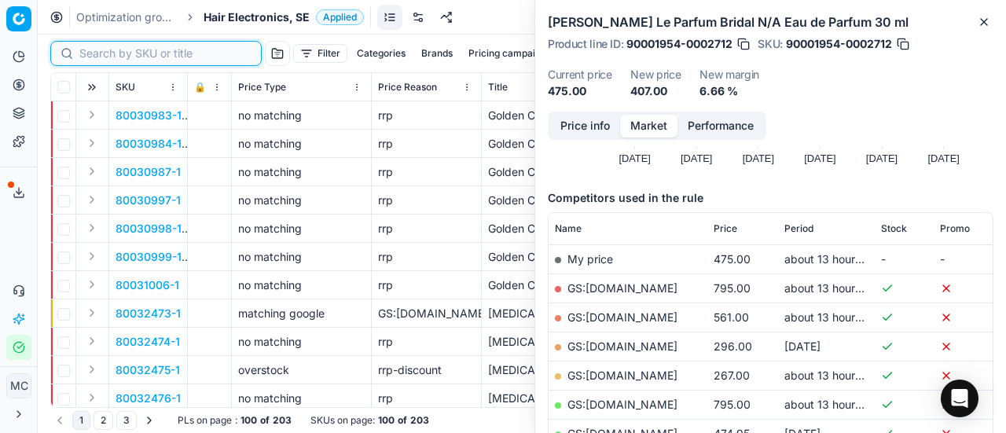
click at [112, 53] on input at bounding box center [165, 54] width 172 height 16
paste input "80054413-1"
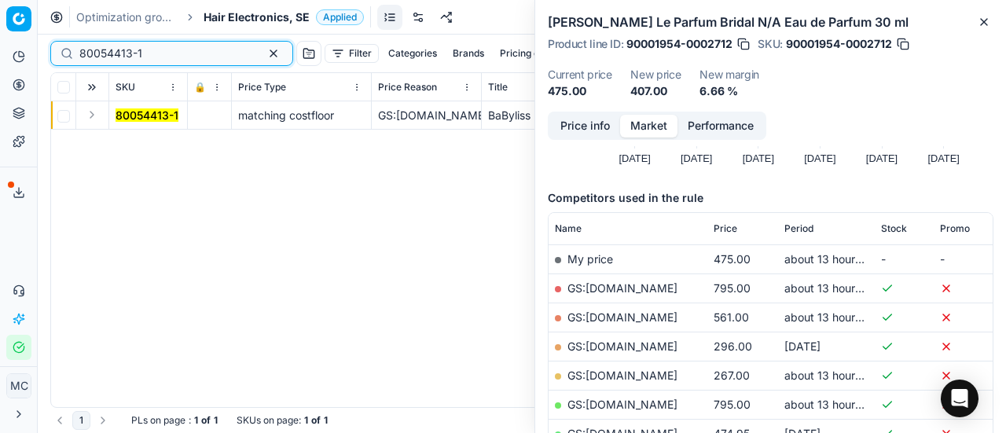
type input "80054413-1"
click at [94, 112] on button "Expand" at bounding box center [92, 114] width 19 height 19
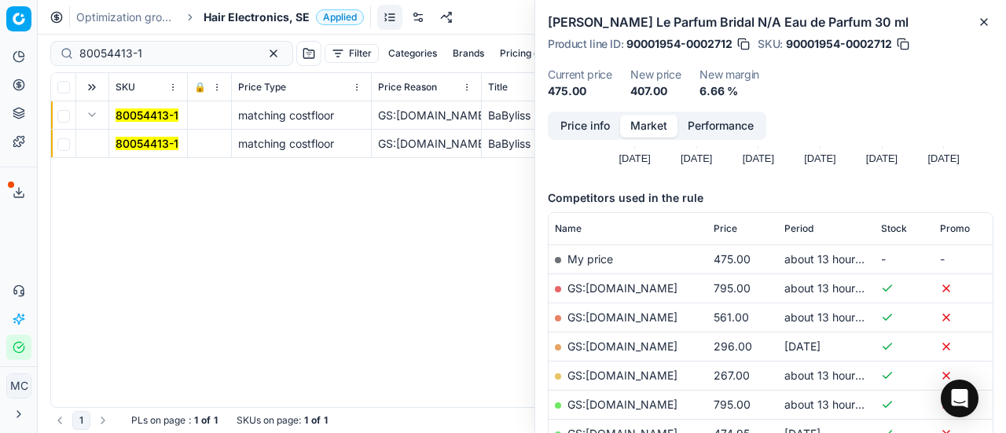
click at [123, 143] on mark "80054413-1" at bounding box center [147, 143] width 63 height 13
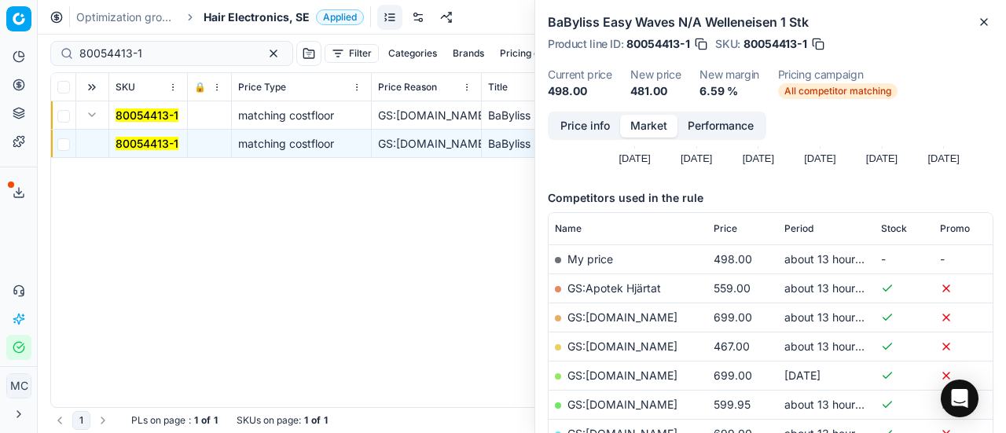
click at [588, 123] on button "Price info" at bounding box center [585, 126] width 70 height 23
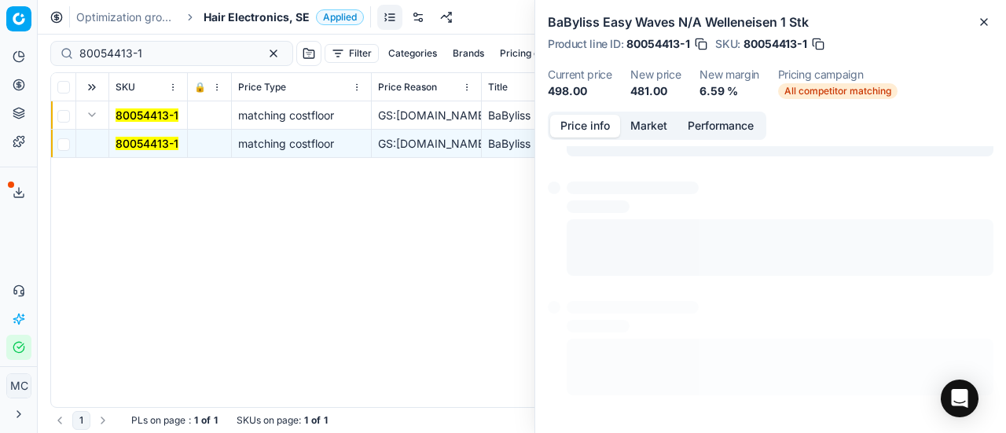
scroll to position [218, 0]
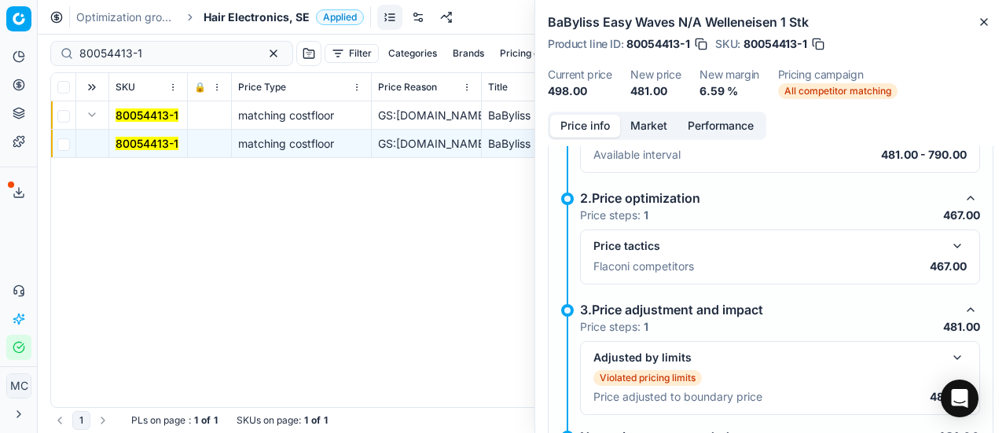
click at [948, 240] on button "button" at bounding box center [957, 246] width 19 height 19
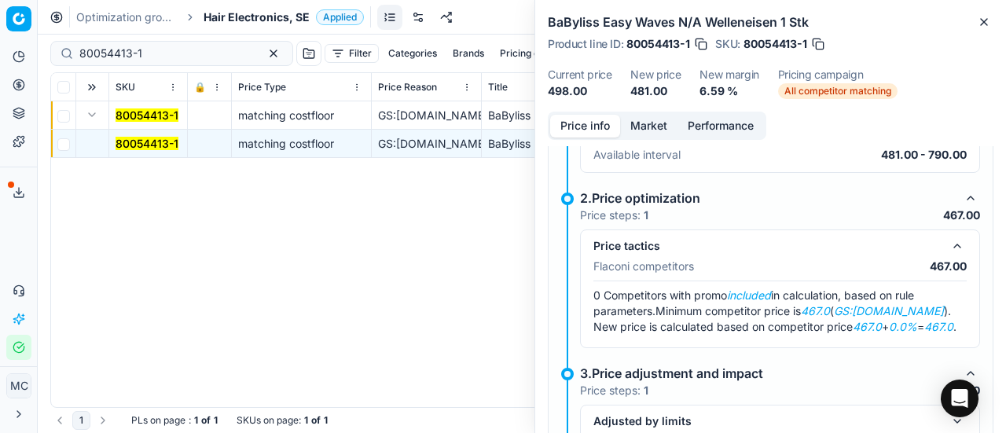
click at [652, 124] on button "Market" at bounding box center [648, 126] width 57 height 23
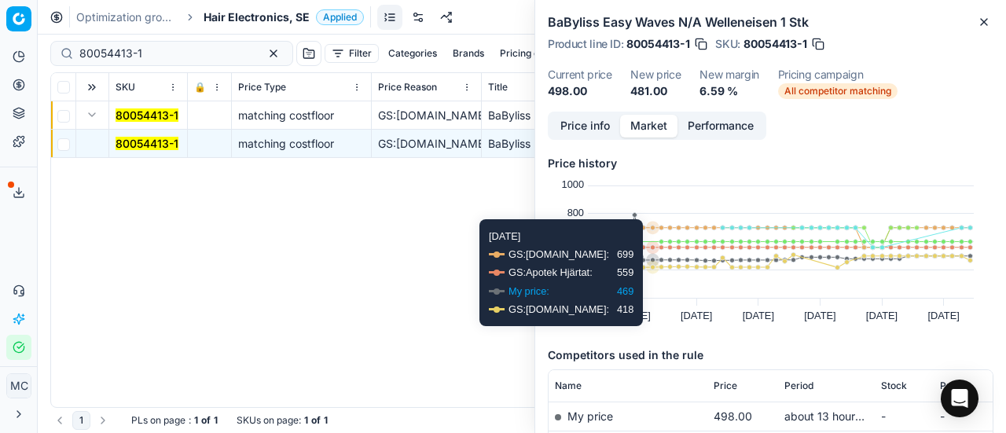
scroll to position [157, 0]
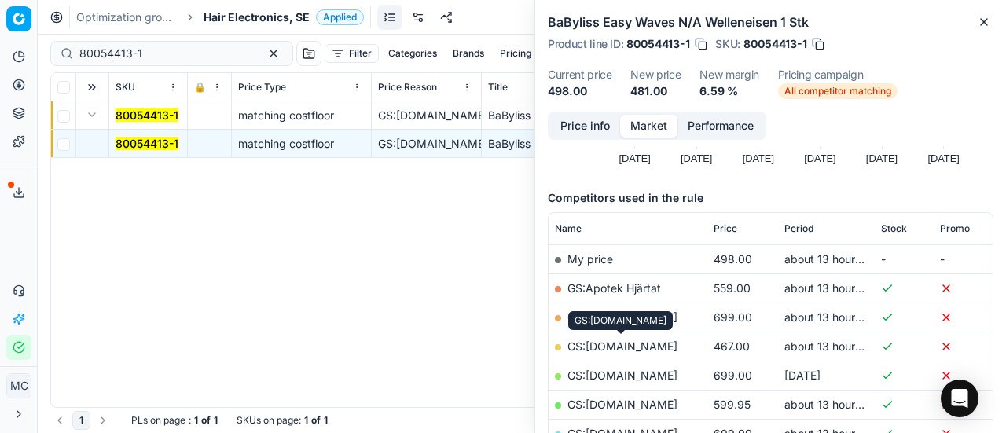
click at [656, 346] on link "GS:ComputerSalg.se" at bounding box center [623, 346] width 110 height 13
click at [278, 18] on span "Hair Electronics, SE" at bounding box center [257, 17] width 106 height 16
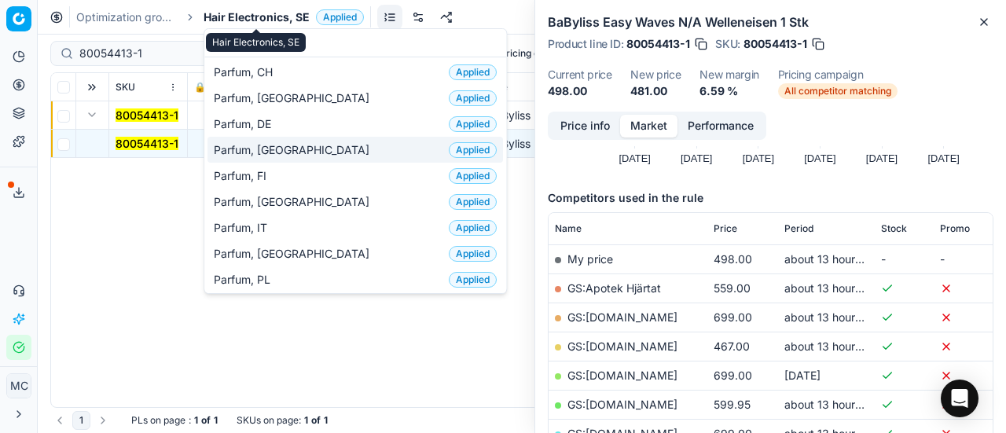
scroll to position [79, 0]
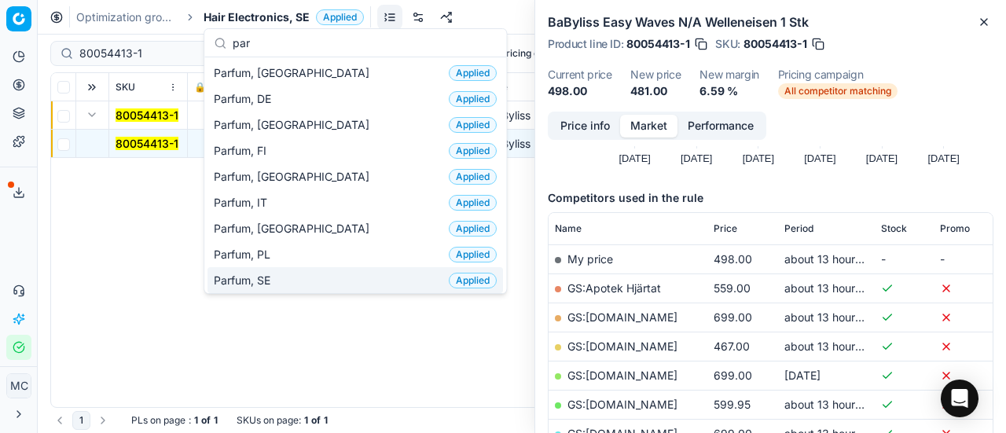
type input "par"
click at [291, 274] on div "Parfum, SE Applied" at bounding box center [356, 280] width 296 height 26
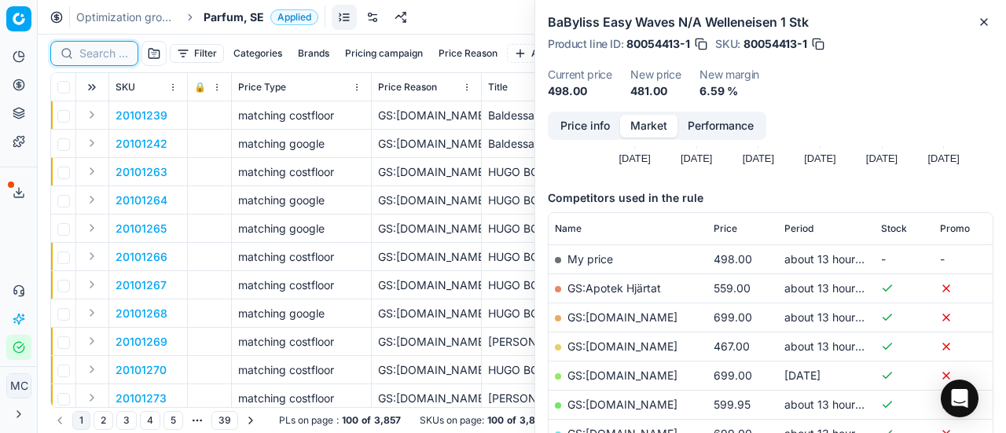
click at [101, 56] on input at bounding box center [103, 54] width 49 height 16
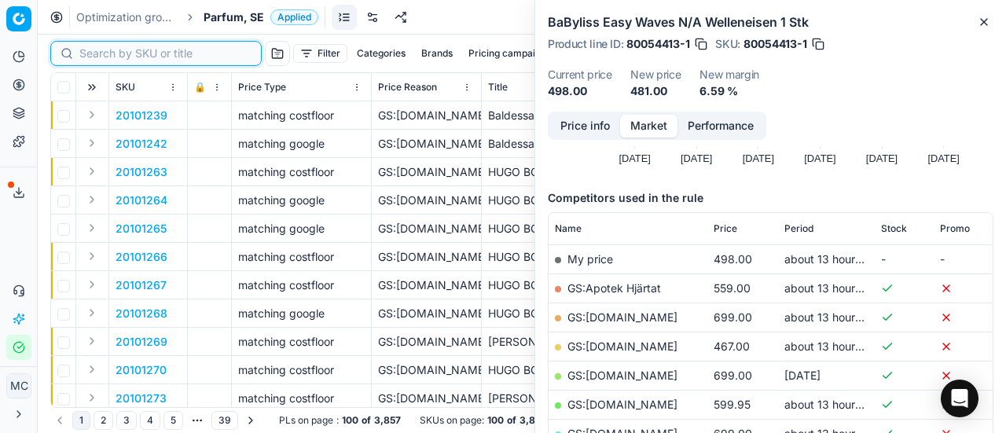
paste input "80019086-90"
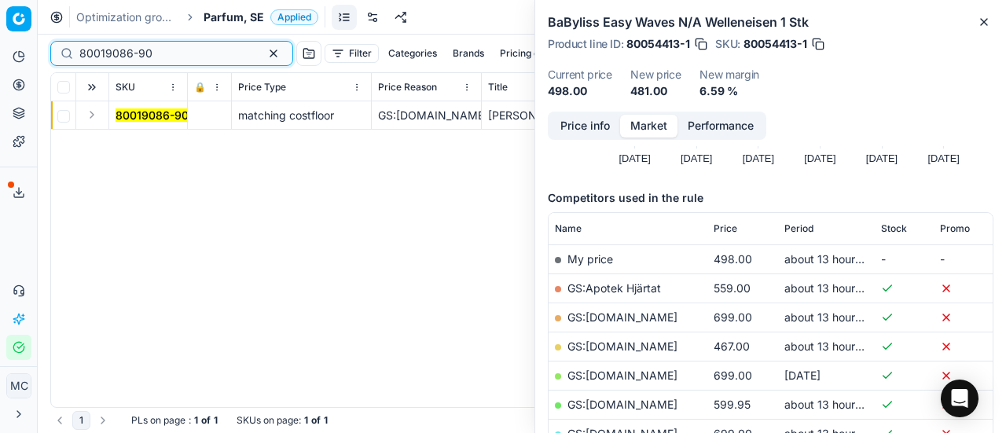
type input "80019086-90"
click at [94, 119] on button "Expand" at bounding box center [92, 114] width 19 height 19
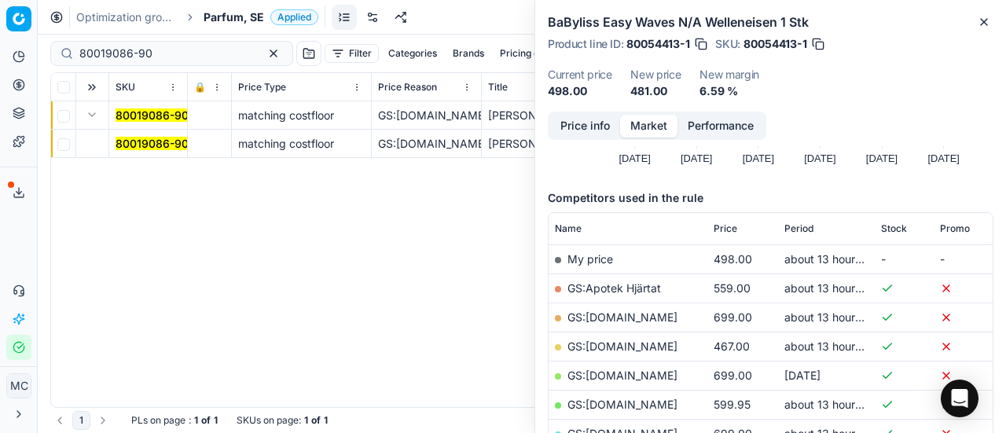
click at [128, 147] on mark "80019086-90" at bounding box center [152, 143] width 73 height 13
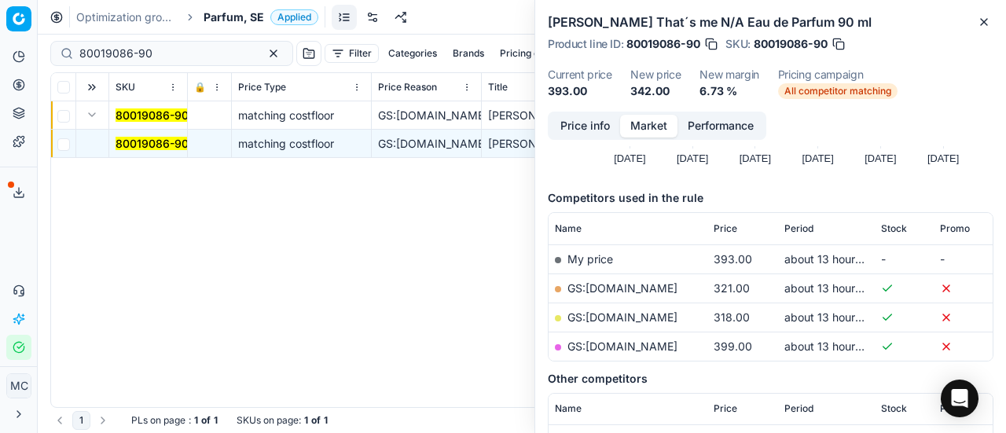
click at [594, 123] on button "Price info" at bounding box center [585, 126] width 70 height 23
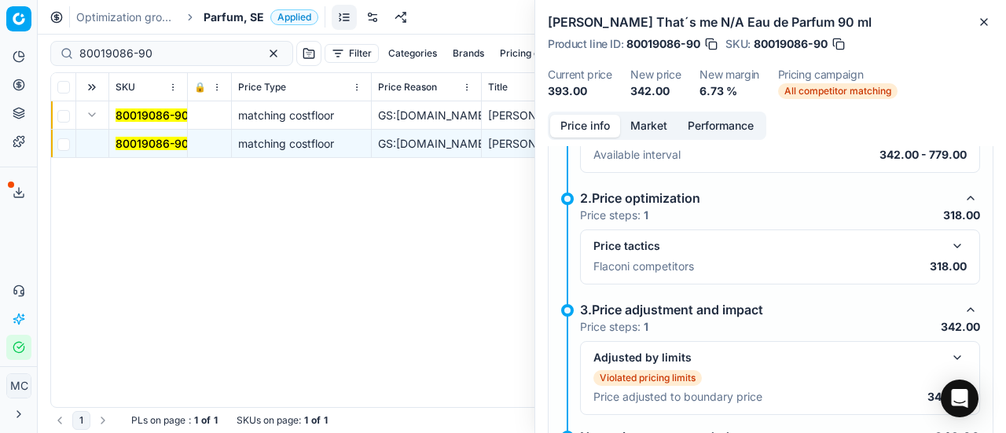
click at [950, 237] on button "button" at bounding box center [957, 246] width 19 height 19
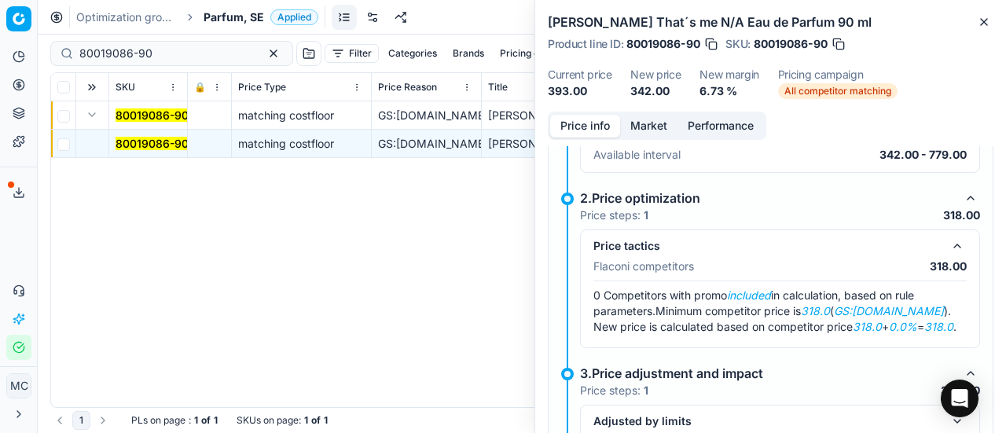
click at [641, 131] on button "Market" at bounding box center [648, 126] width 57 height 23
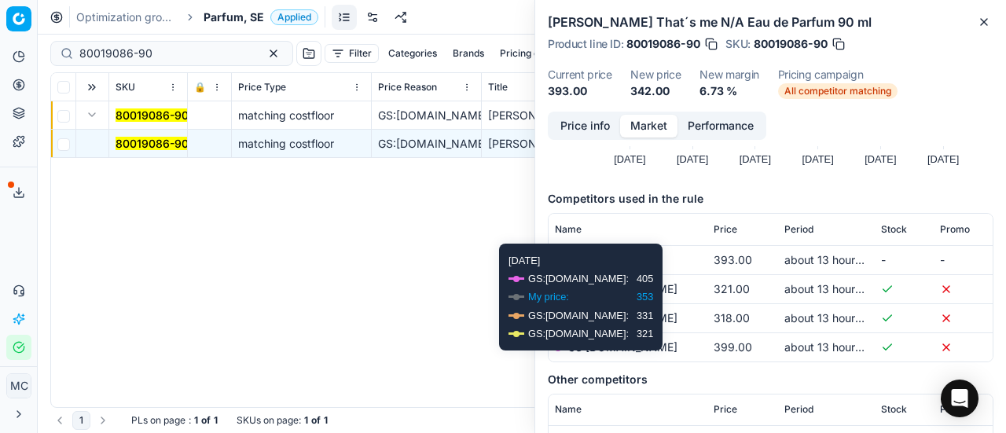
scroll to position [157, 0]
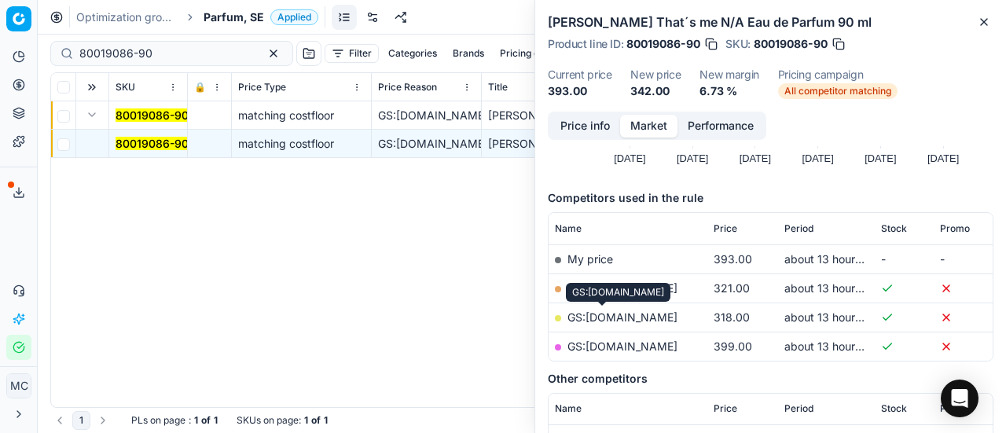
click at [602, 318] on link "GS:Deloox.se" at bounding box center [623, 317] width 110 height 13
click at [252, 18] on span "Parfum, SE" at bounding box center [234, 17] width 61 height 16
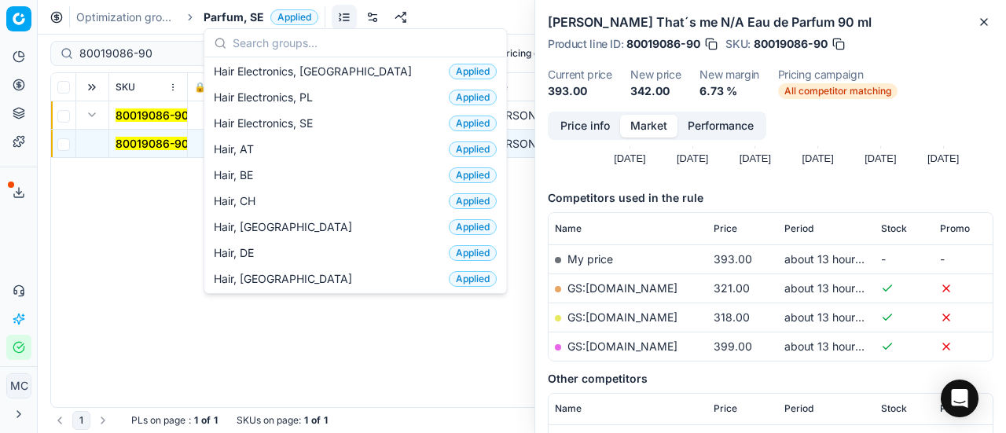
scroll to position [393, 0]
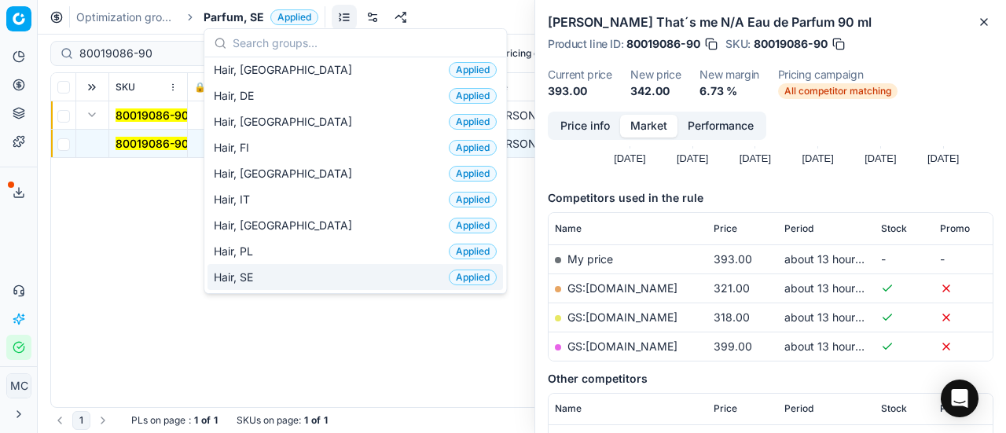
click at [277, 271] on div "Hair, SE Applied" at bounding box center [356, 277] width 296 height 26
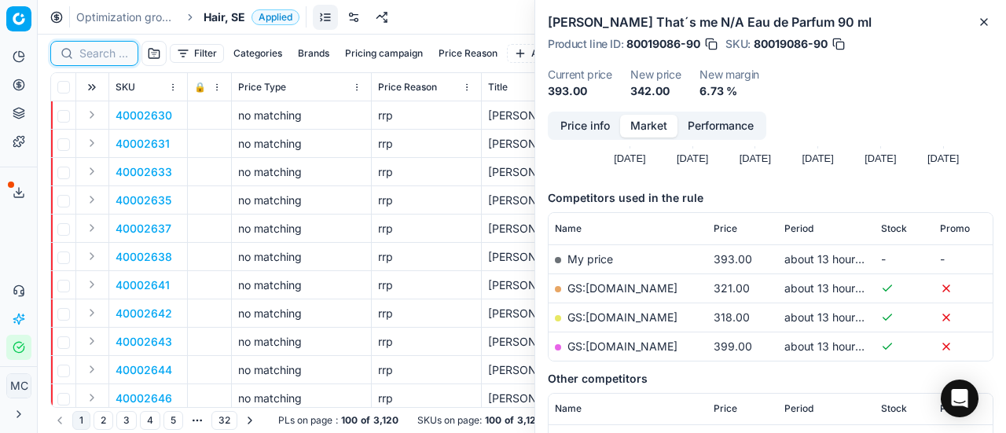
click at [103, 52] on input at bounding box center [103, 54] width 49 height 16
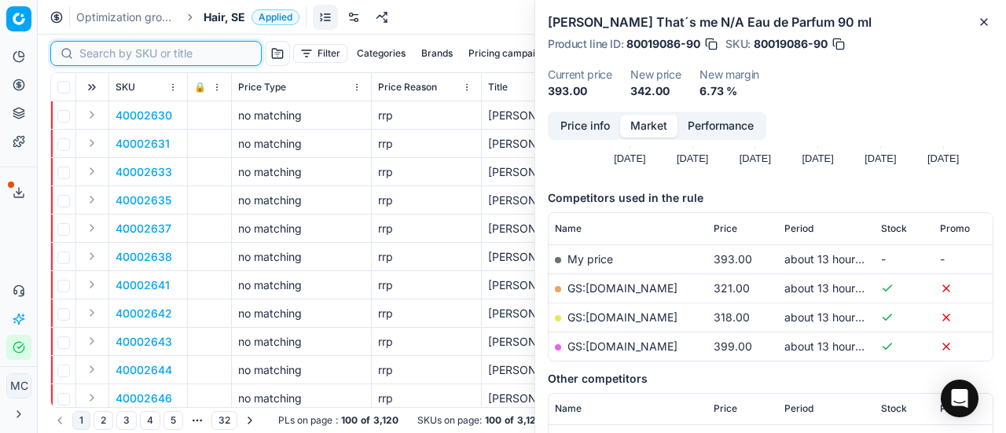
paste input "80008917-400"
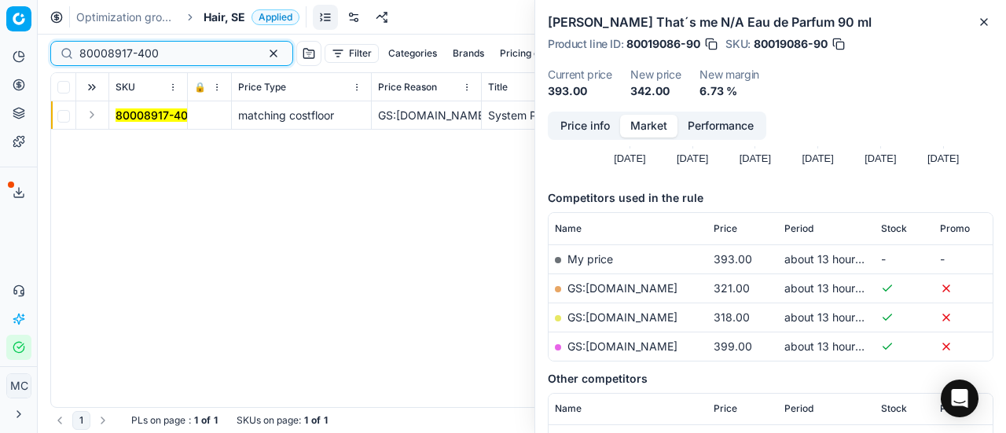
type input "80008917-400"
drag, startPoint x: 88, startPoint y: 116, endPoint x: 99, endPoint y: 124, distance: 14.0
click at [90, 117] on button "Expand" at bounding box center [92, 114] width 19 height 19
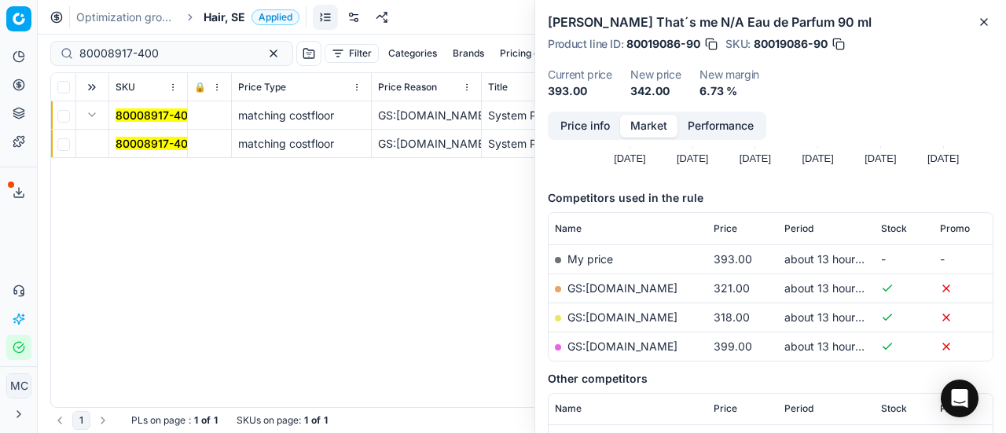
drag, startPoint x: 143, startPoint y: 147, endPoint x: 506, endPoint y: 135, distance: 362.7
click at [143, 147] on mark "80008917-400" at bounding box center [155, 143] width 79 height 13
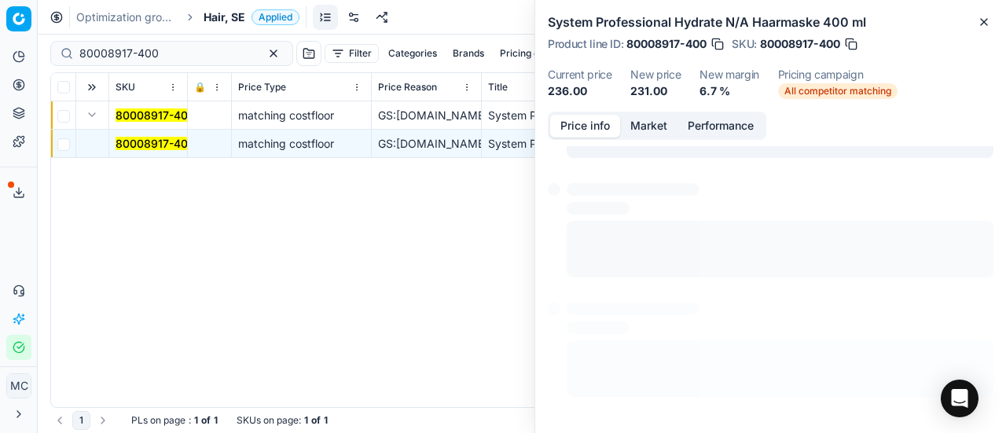
click at [588, 123] on button "Price info" at bounding box center [585, 126] width 70 height 23
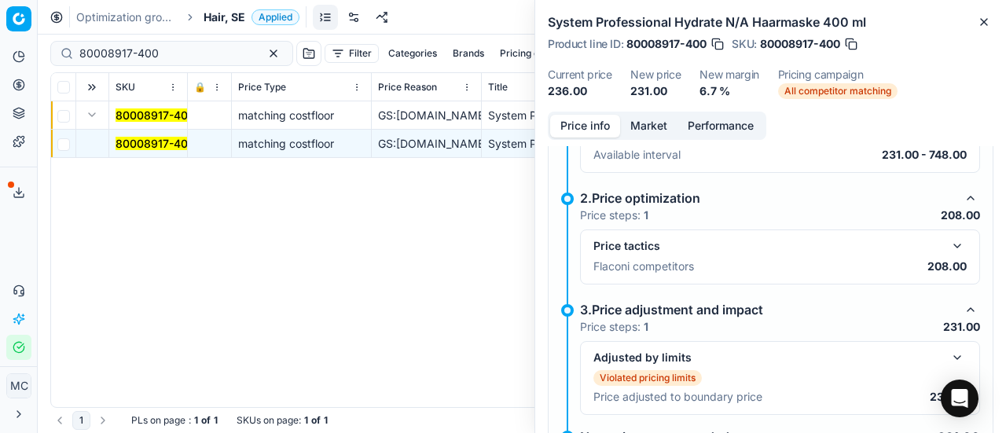
click at [948, 242] on button "button" at bounding box center [957, 246] width 19 height 19
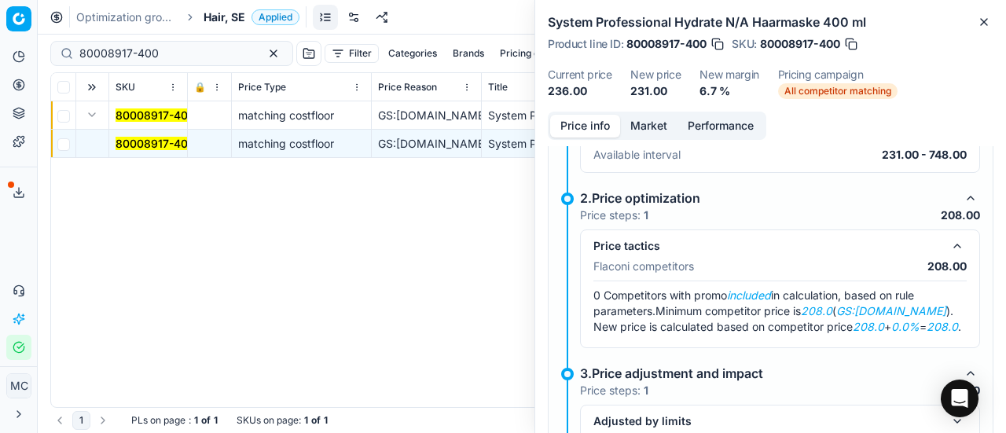
click at [655, 130] on button "Market" at bounding box center [648, 126] width 57 height 23
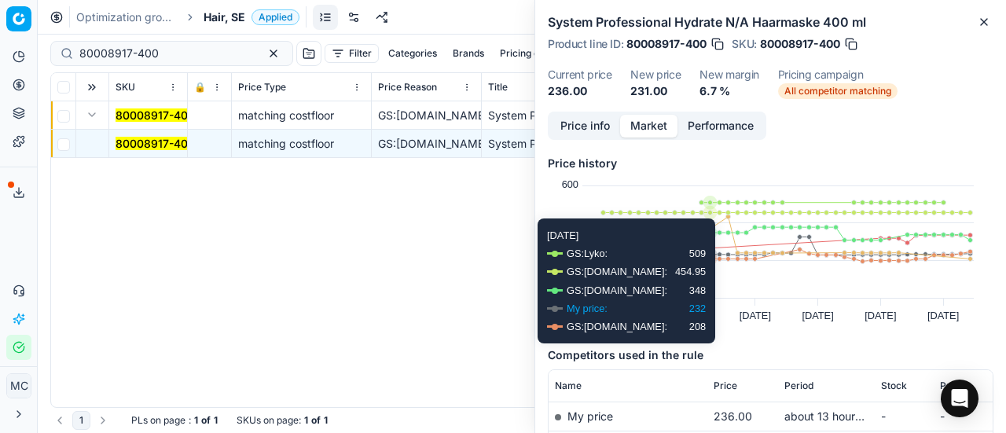
scroll to position [157, 0]
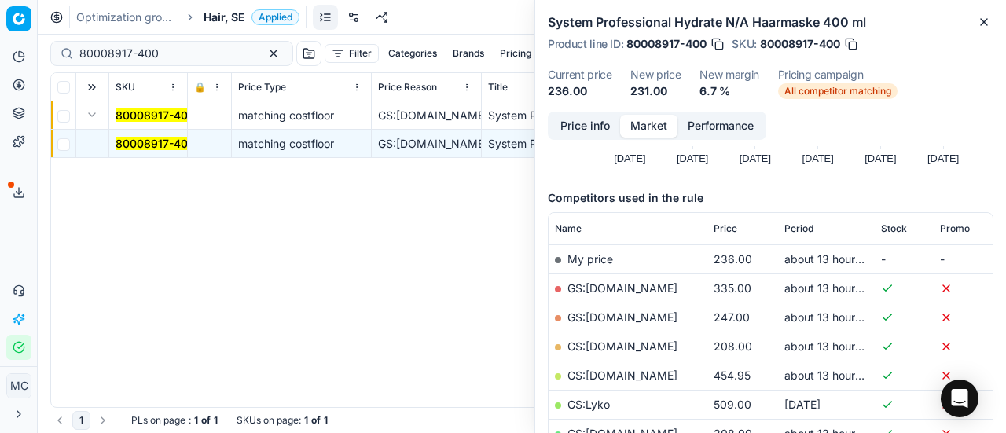
click at [628, 344] on link "GS:Deloox.se" at bounding box center [623, 346] width 110 height 13
click at [237, 13] on span "Hair, SE" at bounding box center [225, 17] width 42 height 16
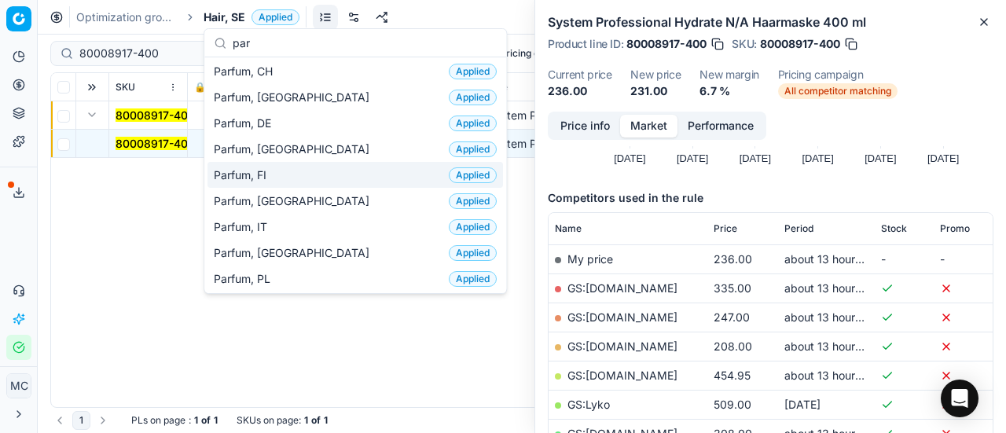
scroll to position [79, 0]
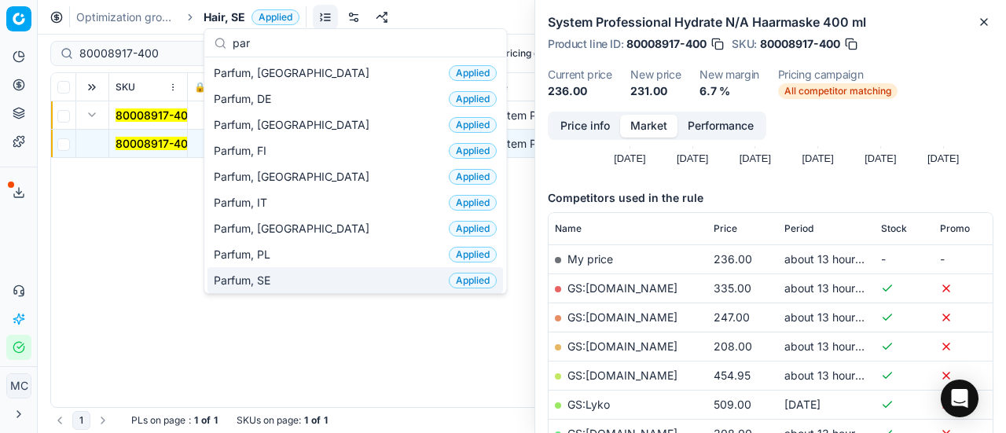
type input "par"
click at [300, 271] on div "Parfum, SE Applied" at bounding box center [356, 280] width 296 height 26
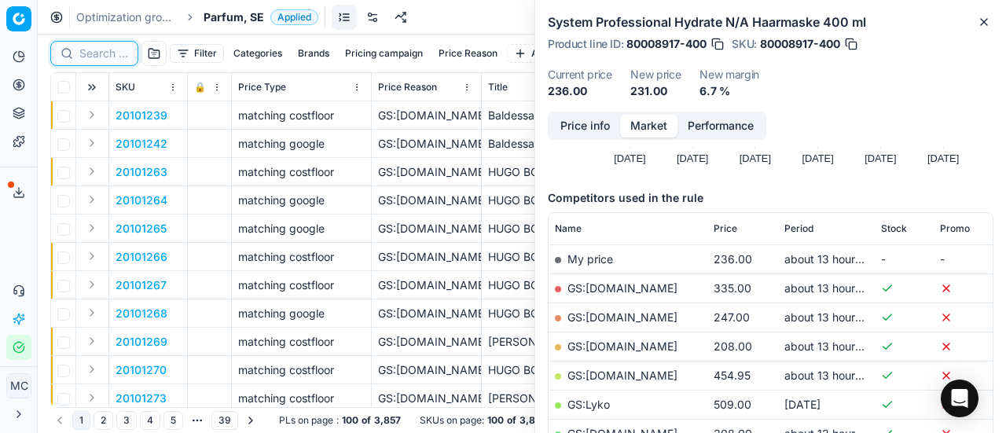
click at [88, 55] on input at bounding box center [103, 54] width 49 height 16
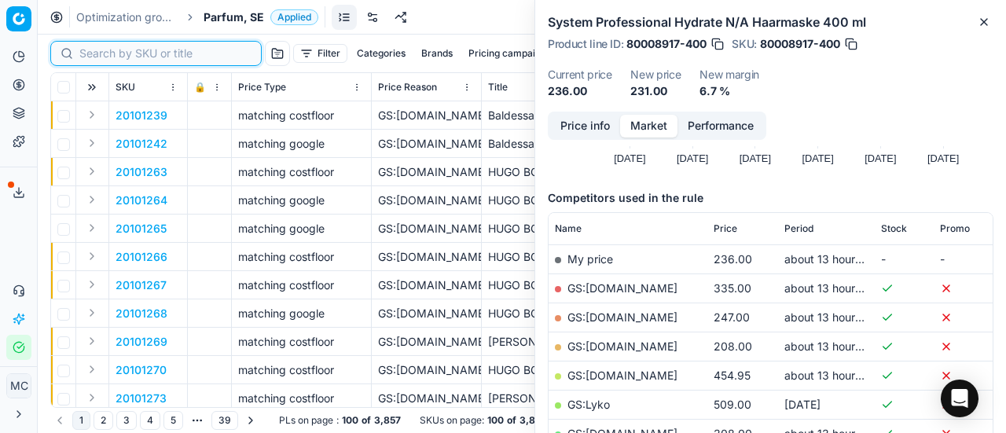
paste input "80053691-90"
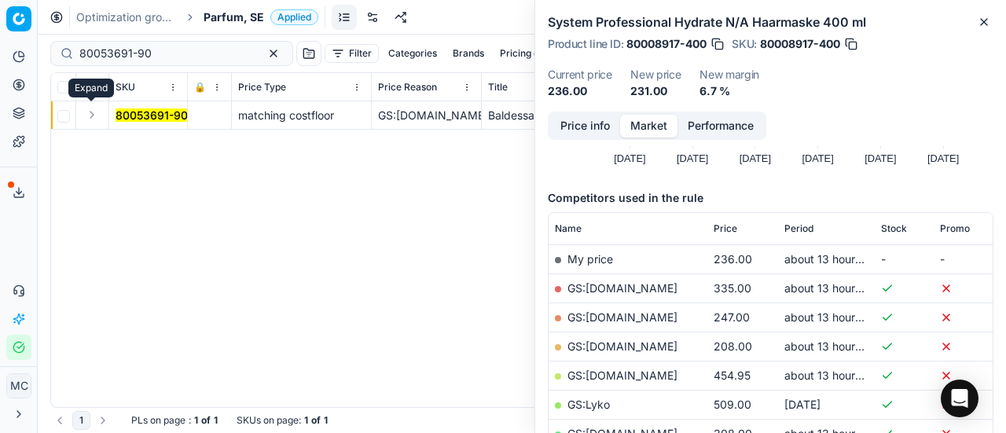
click at [91, 120] on button "Expand" at bounding box center [92, 114] width 19 height 19
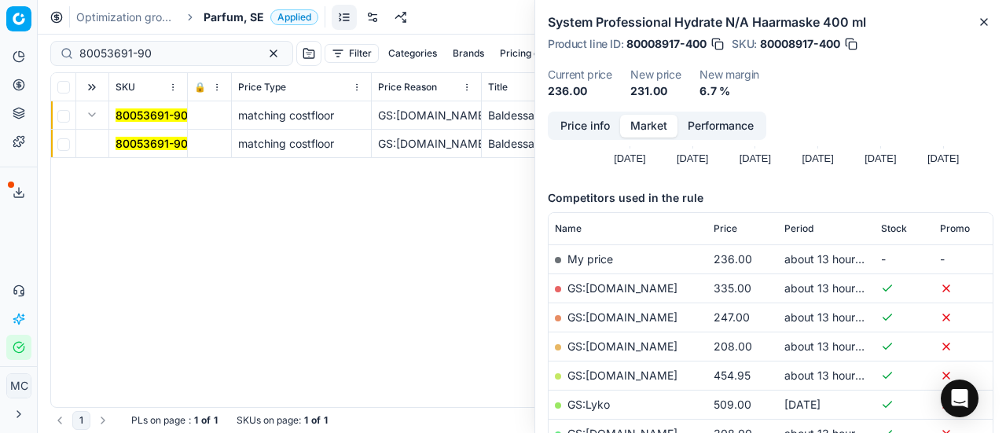
drag, startPoint x: 94, startPoint y: 120, endPoint x: 546, endPoint y: 171, distance: 455.0
click at [142, 145] on mark "80053691-90" at bounding box center [152, 143] width 72 height 13
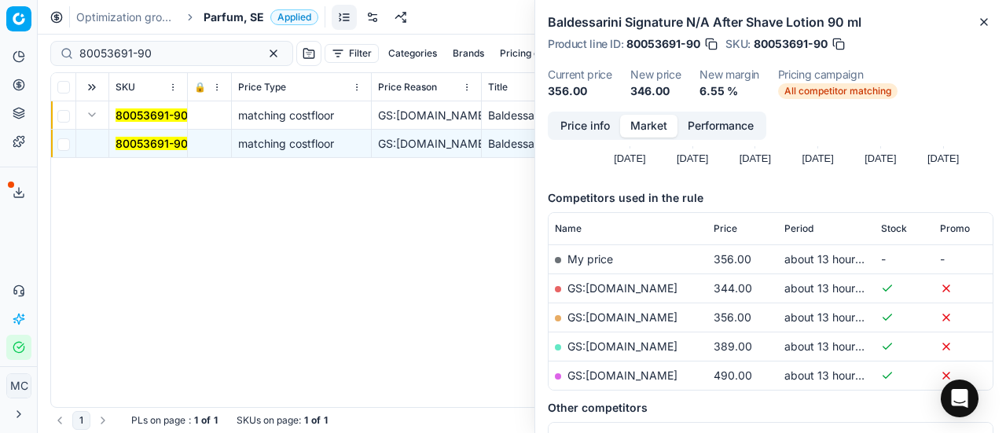
drag, startPoint x: 601, startPoint y: 128, endPoint x: 604, endPoint y: 137, distance: 9.2
click at [601, 131] on button "Price info" at bounding box center [585, 126] width 70 height 23
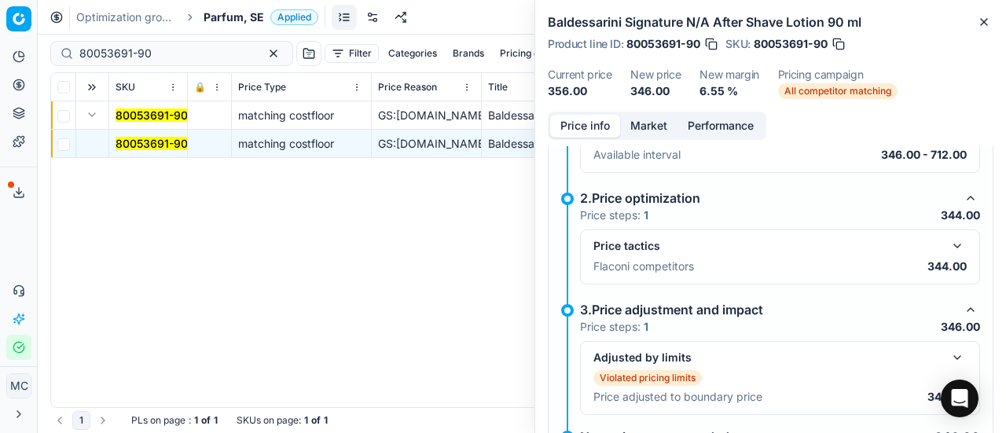
click at [948, 237] on button "button" at bounding box center [957, 246] width 19 height 19
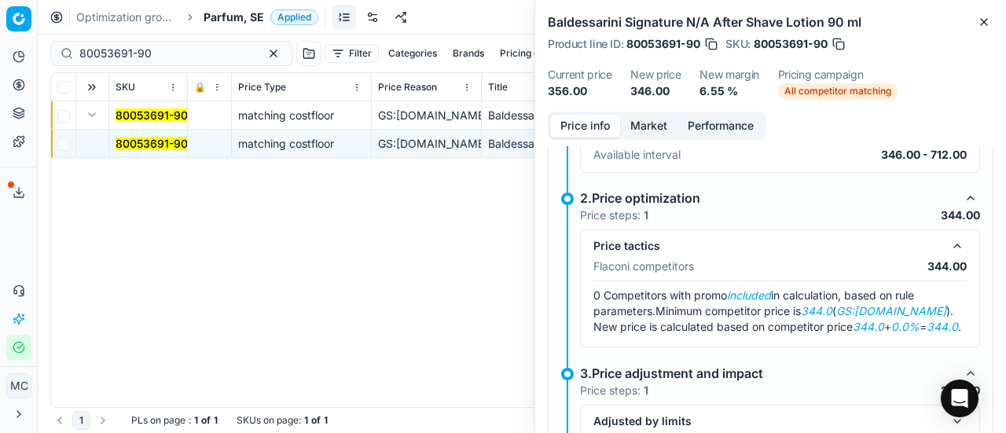
click at [656, 124] on button "Market" at bounding box center [648, 126] width 57 height 23
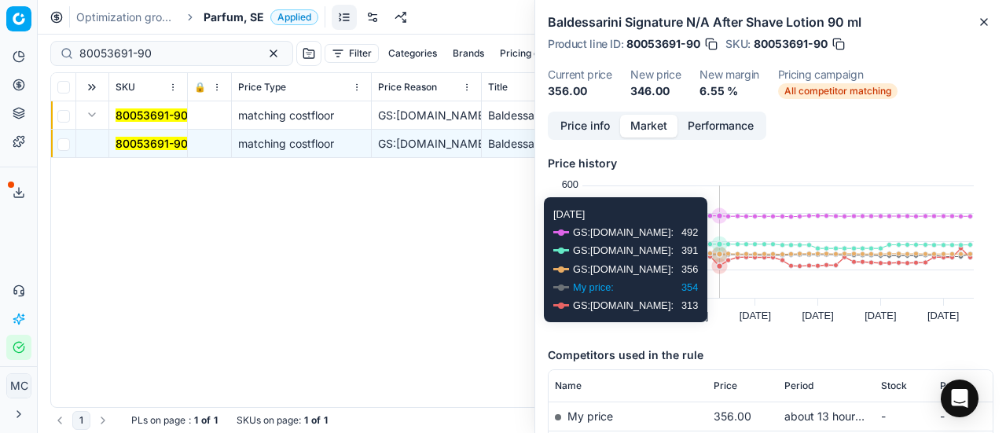
scroll to position [157, 0]
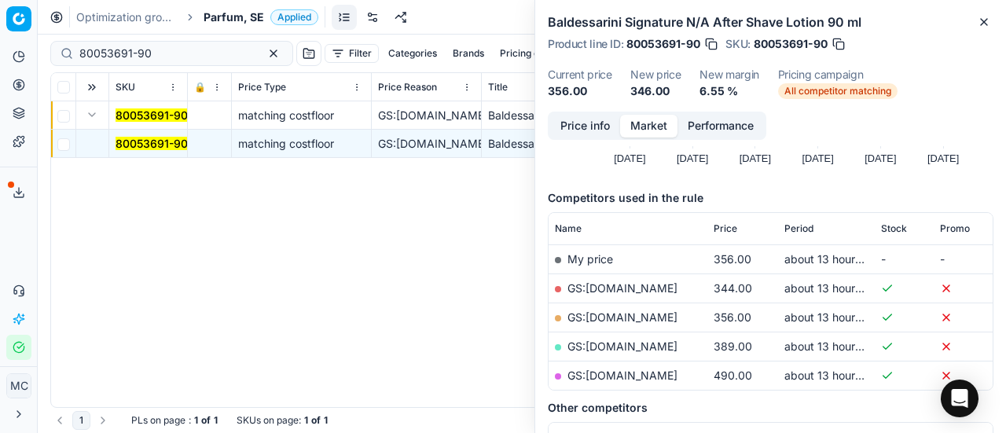
click at [642, 289] on link "GS:ComputerSalg.se" at bounding box center [623, 287] width 110 height 13
drag, startPoint x: 191, startPoint y: 47, endPoint x: 0, endPoint y: 64, distance: 191.8
click at [0, 62] on div "Pricing platform Analytics Pricing Product portfolio Templates Export service 2…" at bounding box center [503, 216] width 1006 height 433
paste input "90007237-0010991"
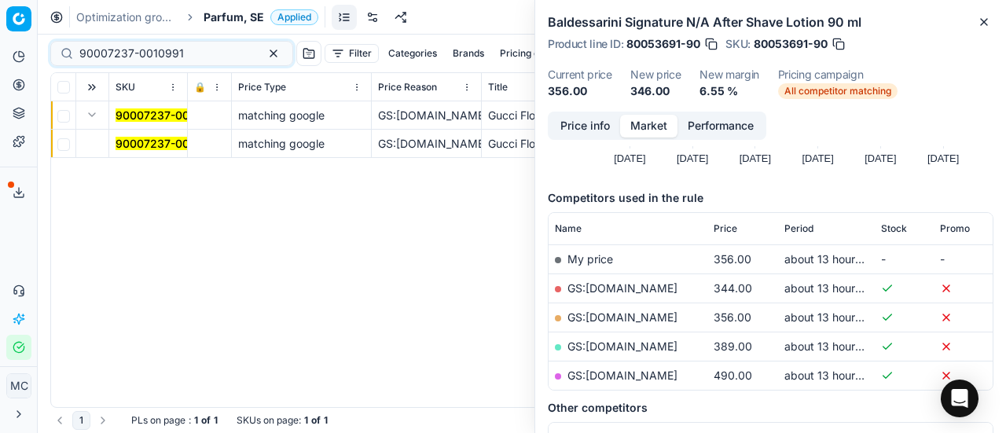
click at [154, 141] on mark "90007237-0010991" at bounding box center [168, 143] width 105 height 13
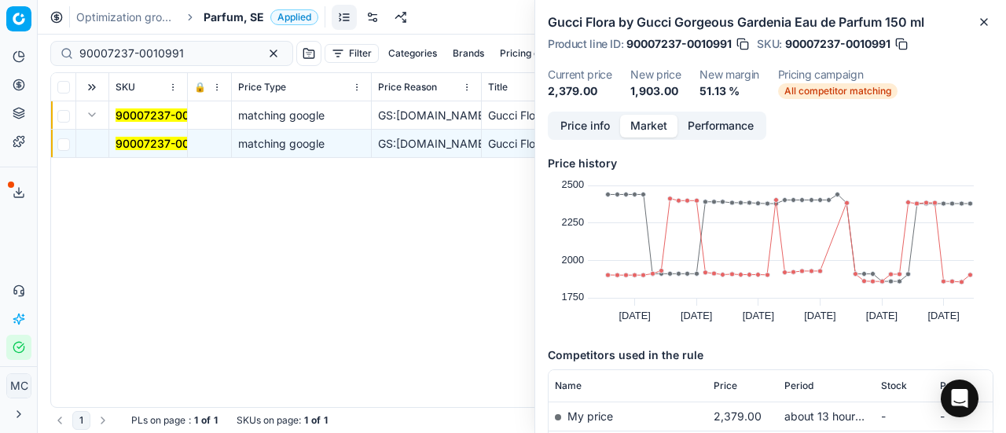
click at [594, 127] on button "Price info" at bounding box center [585, 126] width 70 height 23
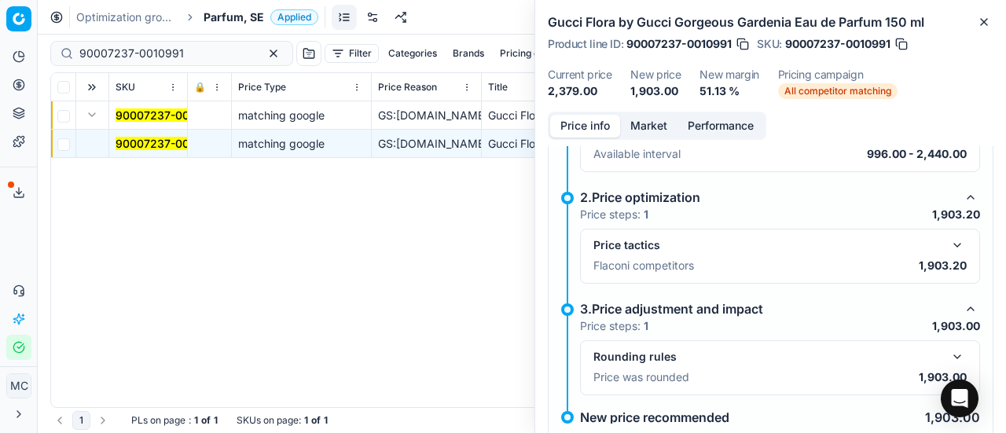
click at [958, 241] on div "Price tactics Flaconi competitors 1,903.20" at bounding box center [780, 256] width 400 height 55
click at [948, 245] on button "button" at bounding box center [957, 245] width 19 height 19
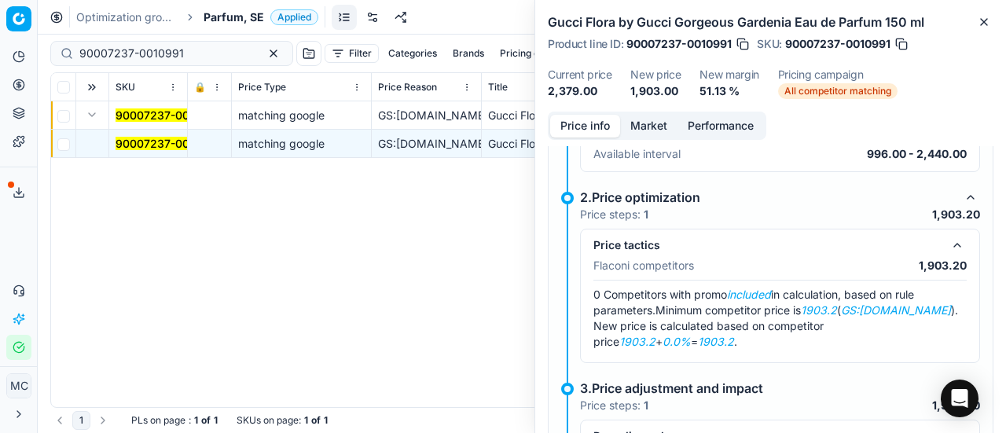
click at [654, 141] on div "Price info Market Performance New price too high New price > 1000 1.Setup stage…" at bounding box center [770, 273] width 471 height 322
click at [656, 128] on button "Market" at bounding box center [648, 126] width 57 height 23
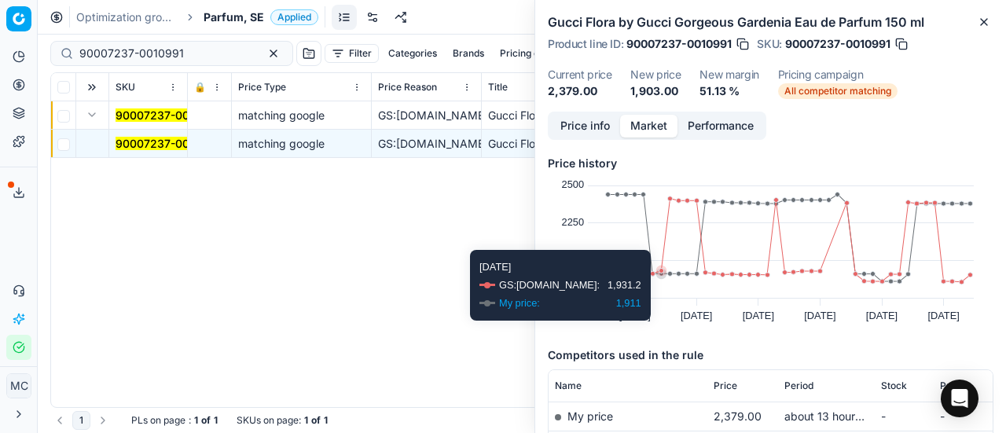
scroll to position [120, 0]
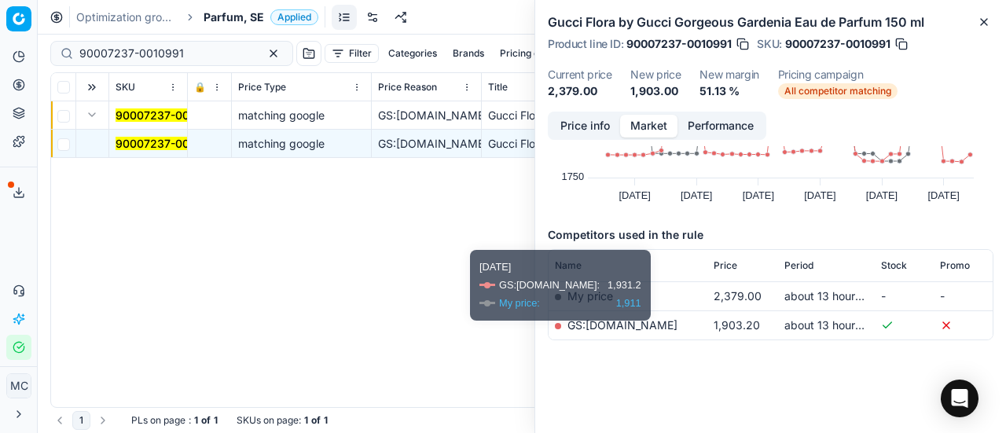
click at [654, 328] on link "GS:parfumdreams.SE" at bounding box center [623, 324] width 110 height 13
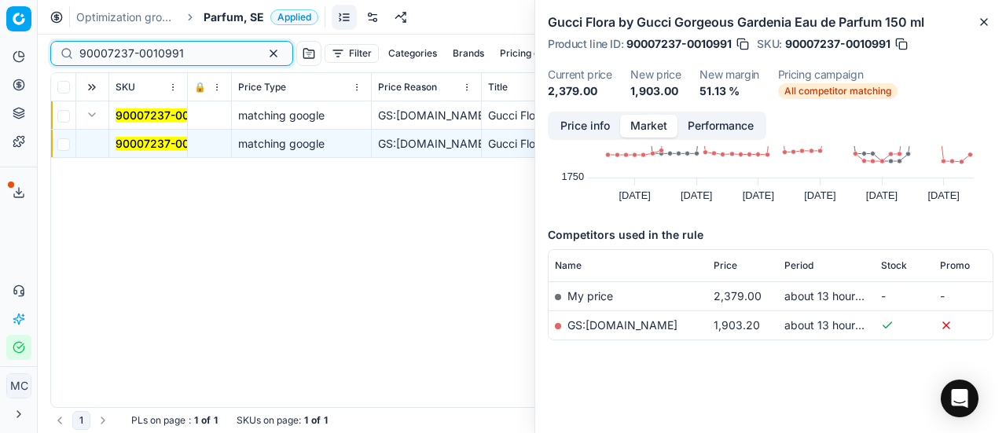
click at [0, 56] on div "Pricing platform Analytics Pricing Product portfolio Templates Export service 2…" at bounding box center [503, 216] width 1006 height 433
paste input "80061830-100"
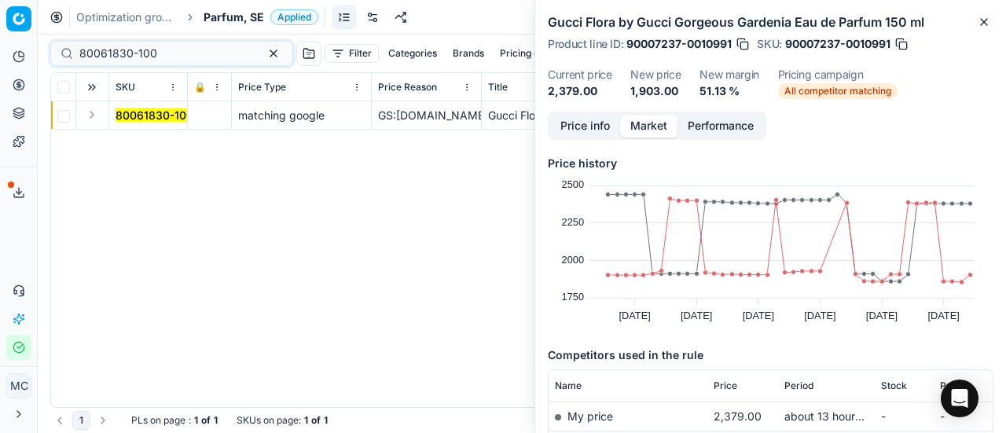
click at [93, 117] on button "Expand" at bounding box center [92, 114] width 19 height 19
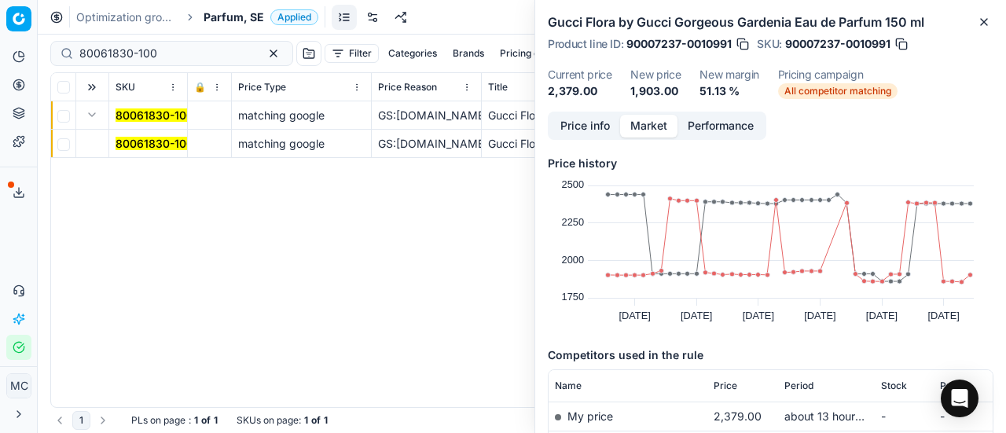
click at [154, 143] on mark "80061830-100" at bounding box center [155, 143] width 78 height 13
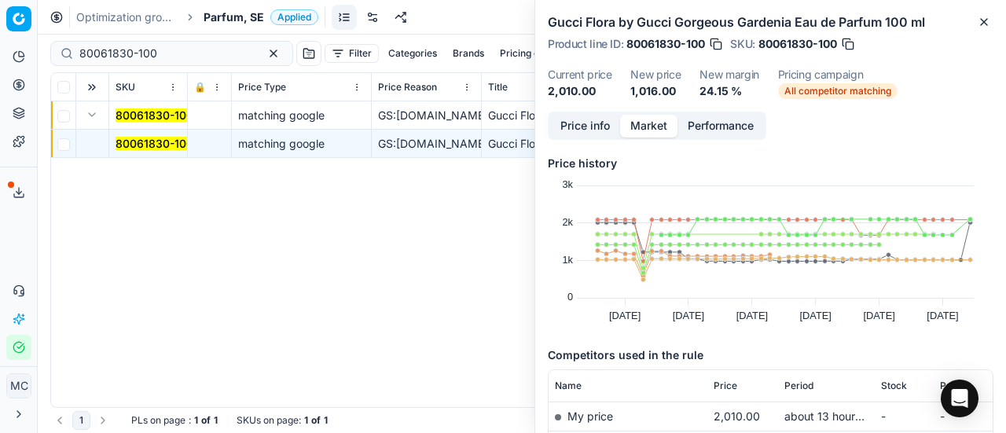
click at [575, 125] on button "Price info" at bounding box center [585, 126] width 70 height 23
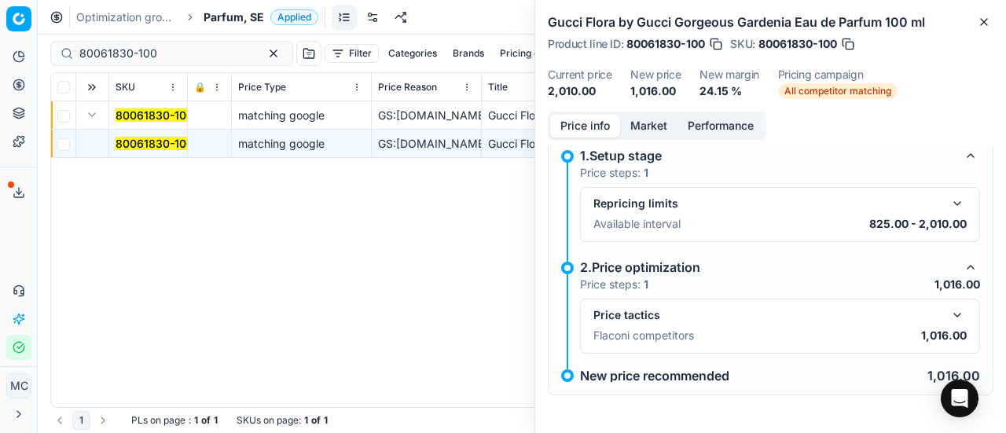
scroll to position [71, 0]
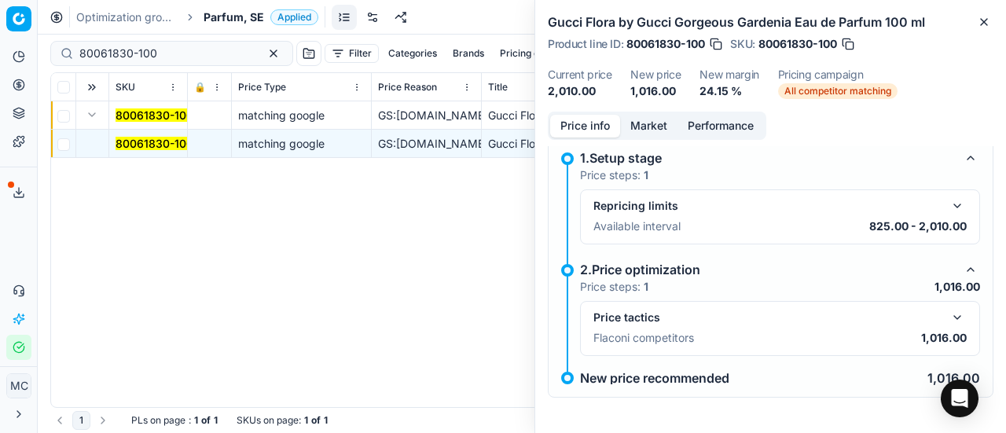
click at [951, 319] on button "button" at bounding box center [957, 317] width 19 height 19
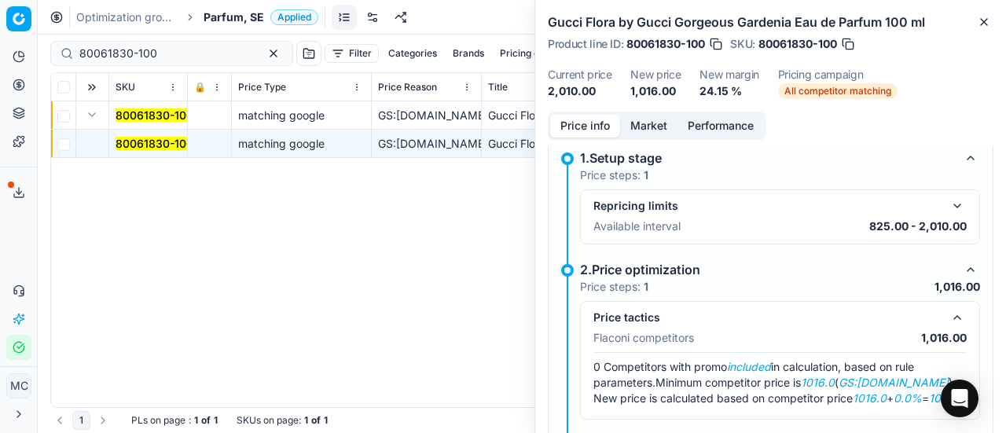
click at [662, 125] on button "Market" at bounding box center [648, 126] width 57 height 23
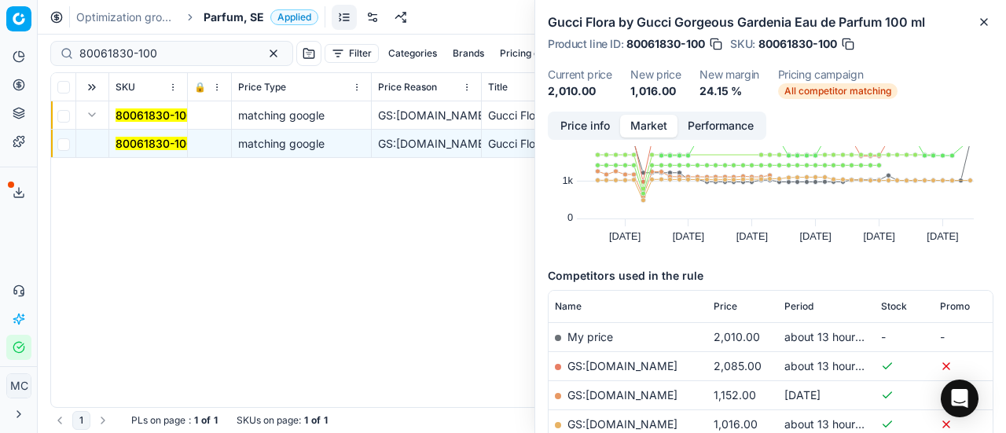
scroll to position [157, 0]
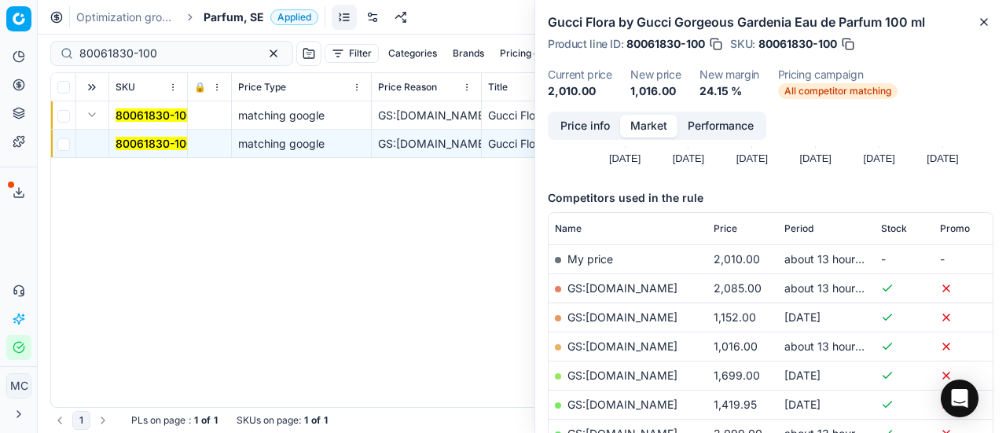
click at [607, 341] on link "GS:Deloox.se" at bounding box center [623, 346] width 110 height 13
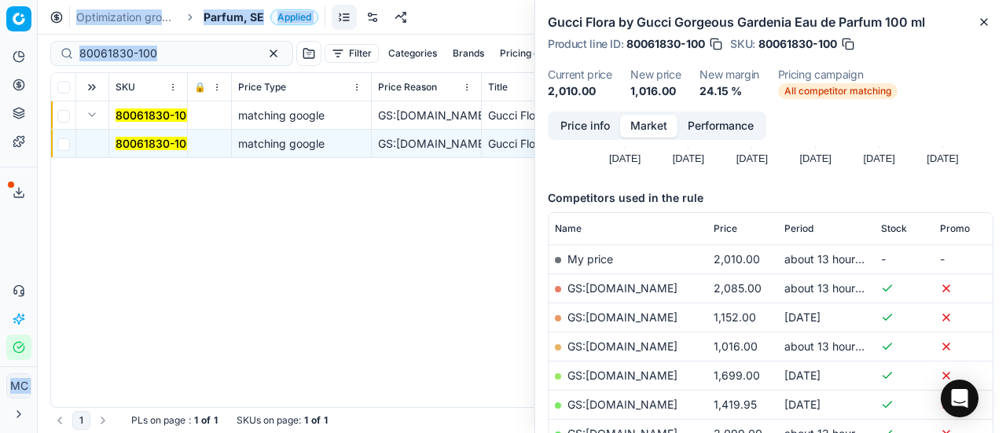
drag, startPoint x: 189, startPoint y: 62, endPoint x: 14, endPoint y: 1, distance: 185.0
click at [0, 15] on div "Pricing platform Analytics Pricing Product portfolio Templates Export service 2…" at bounding box center [503, 216] width 1006 height 433
drag, startPoint x: 138, startPoint y: 53, endPoint x: 194, endPoint y: 67, distance: 57.6
click at [140, 54] on input "80061830-100" at bounding box center [165, 54] width 172 height 16
click at [192, 51] on input "80061830-100" at bounding box center [165, 54] width 172 height 16
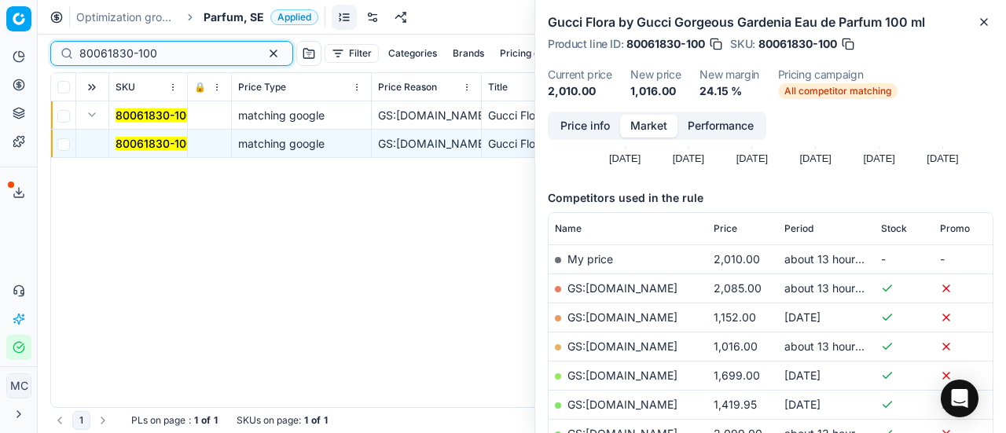
drag, startPoint x: 134, startPoint y: 67, endPoint x: 19, endPoint y: 31, distance: 120.9
click at [0, 49] on div "Pricing platform Analytics Pricing Product portfolio Templates Export service 2…" at bounding box center [503, 216] width 1006 height 433
paste input "90001699-0002405"
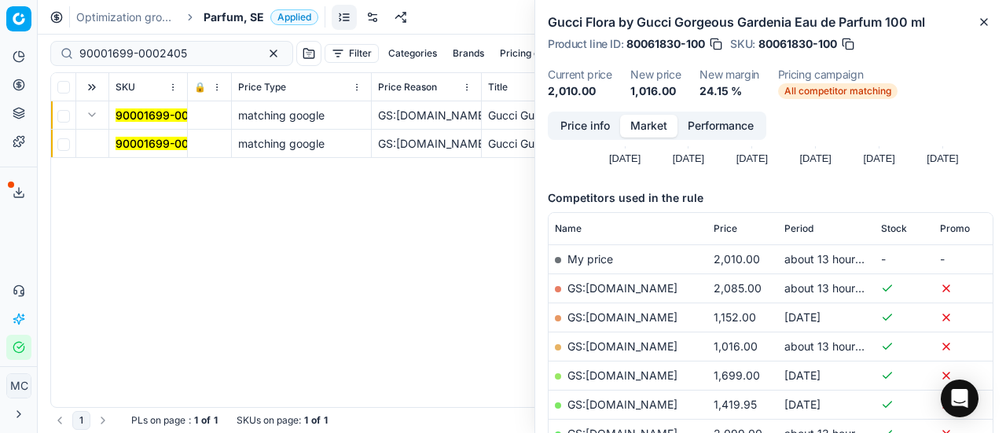
click at [91, 117] on button "Expand" at bounding box center [92, 114] width 19 height 19
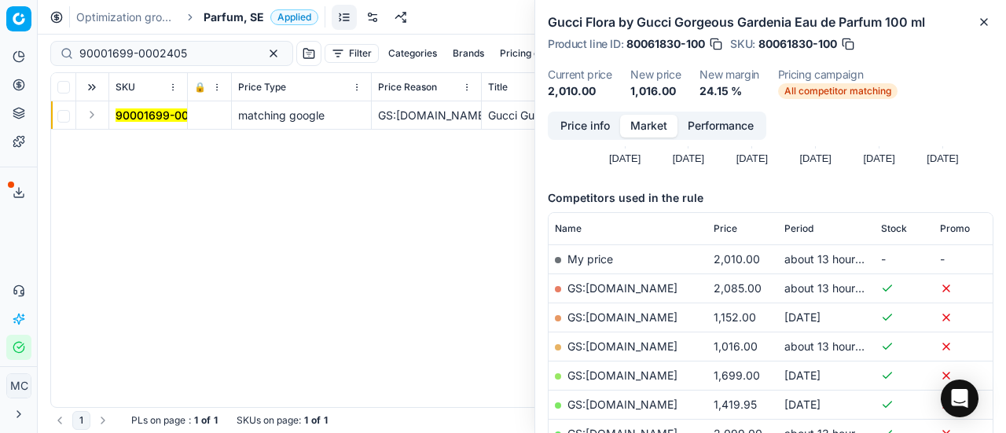
click at [102, 122] on td at bounding box center [92, 115] width 33 height 28
drag, startPoint x: 94, startPoint y: 117, endPoint x: 153, endPoint y: 155, distance: 70.0
click at [98, 124] on td at bounding box center [92, 115] width 33 height 28
click at [153, 155] on div "90001699-0002405 matching google GS:Deloox.se Gucci Guilty Elixir Pour Homme Ea…" at bounding box center [522, 254] width 942 height 306
click at [88, 114] on button "Expand" at bounding box center [92, 114] width 19 height 19
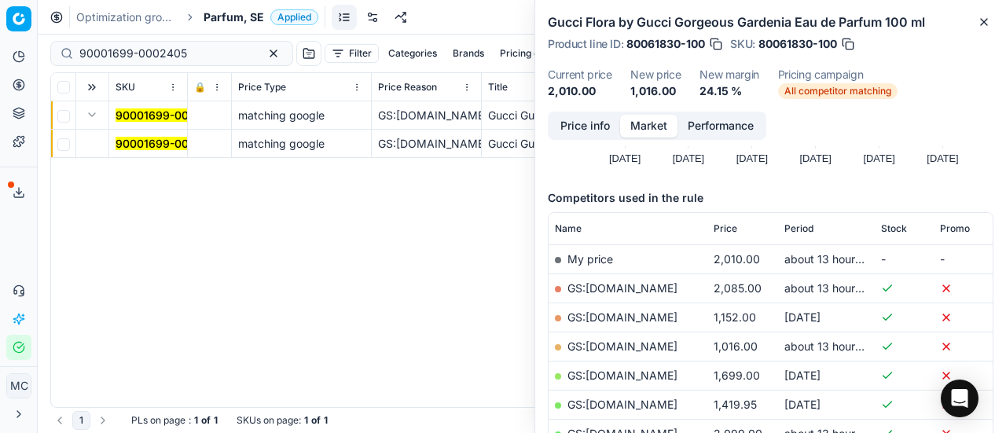
click at [139, 139] on mark "90001699-0002405" at bounding box center [170, 143] width 108 height 13
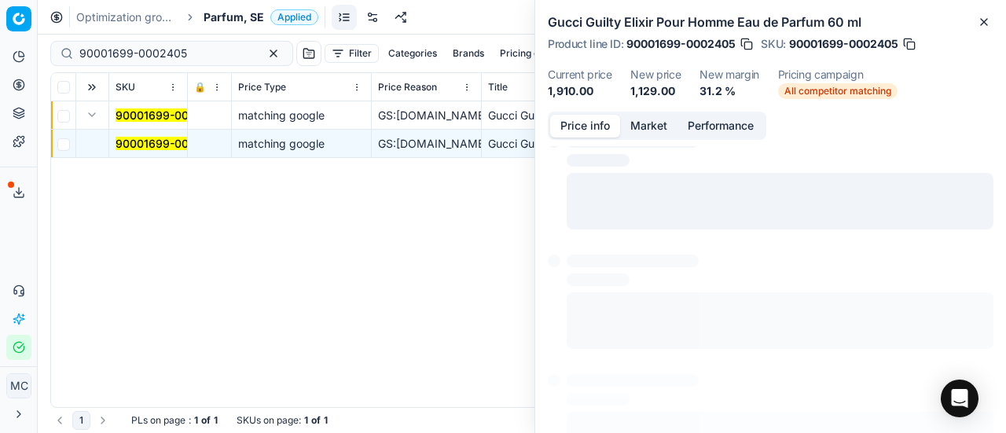
click at [576, 124] on button "Price info" at bounding box center [585, 126] width 70 height 23
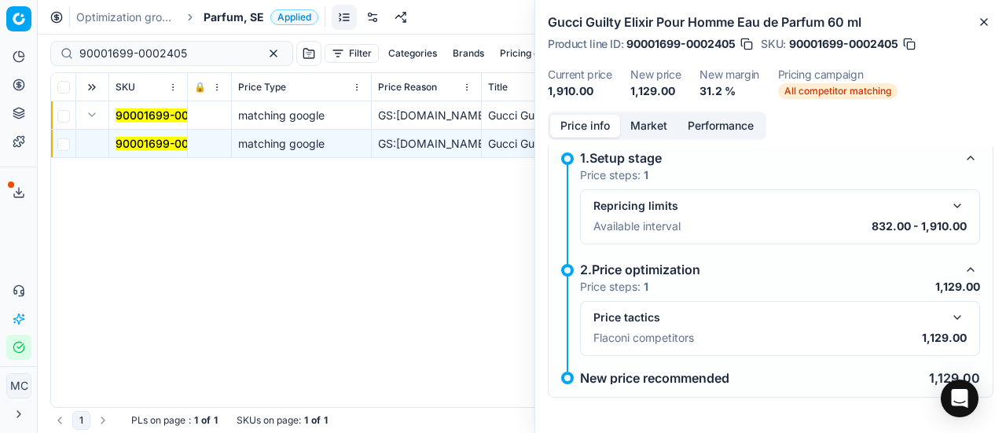
click at [948, 317] on button "button" at bounding box center [957, 317] width 19 height 19
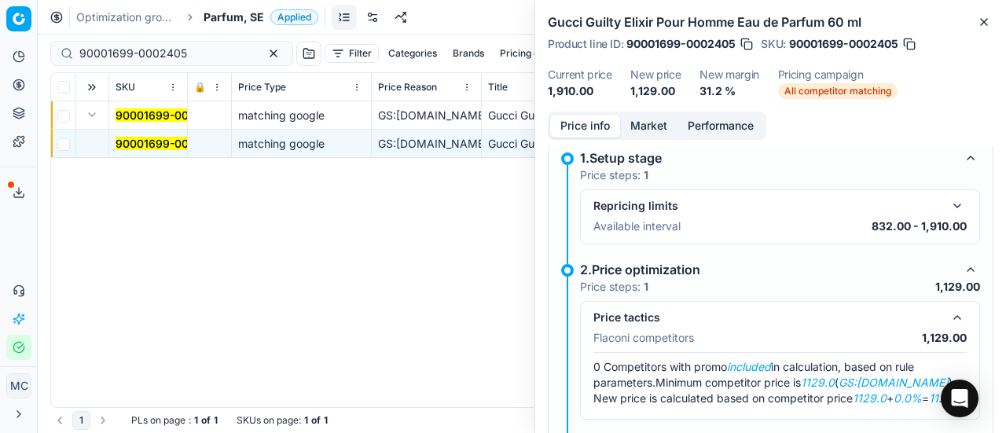
click at [646, 120] on button "Market" at bounding box center [648, 126] width 57 height 23
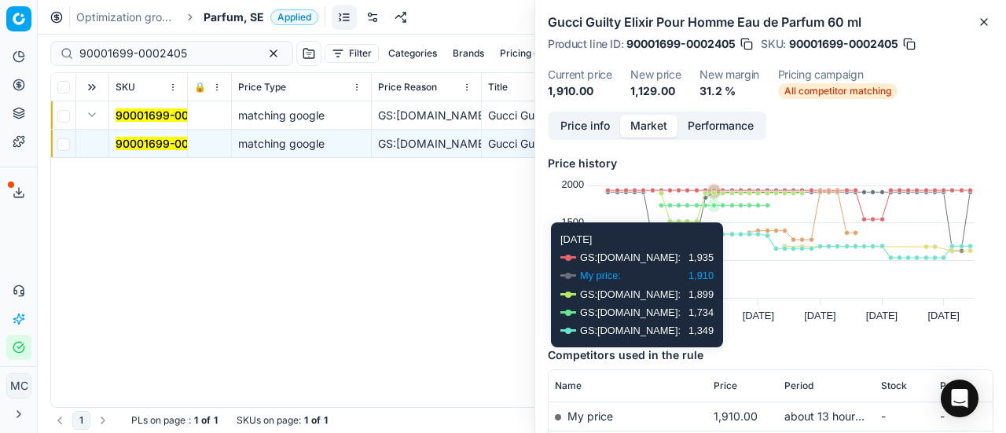
scroll to position [157, 0]
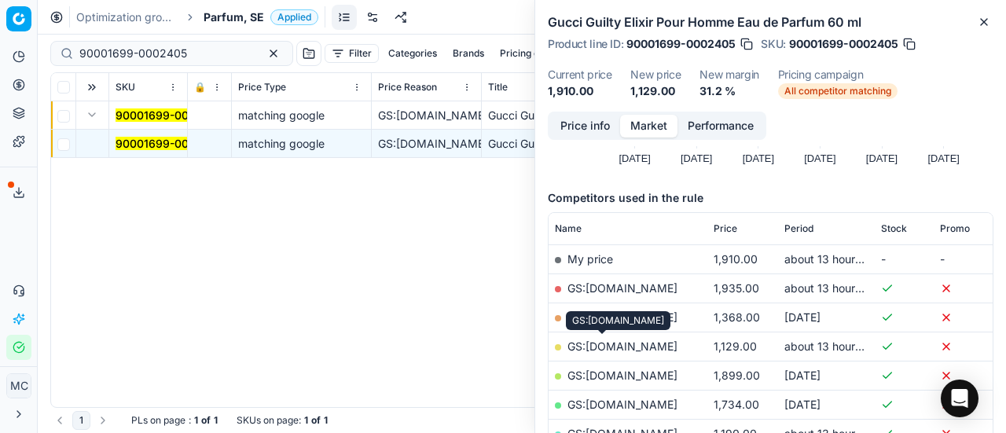
click at [602, 346] on link "GS:Deloox.se" at bounding box center [623, 346] width 110 height 13
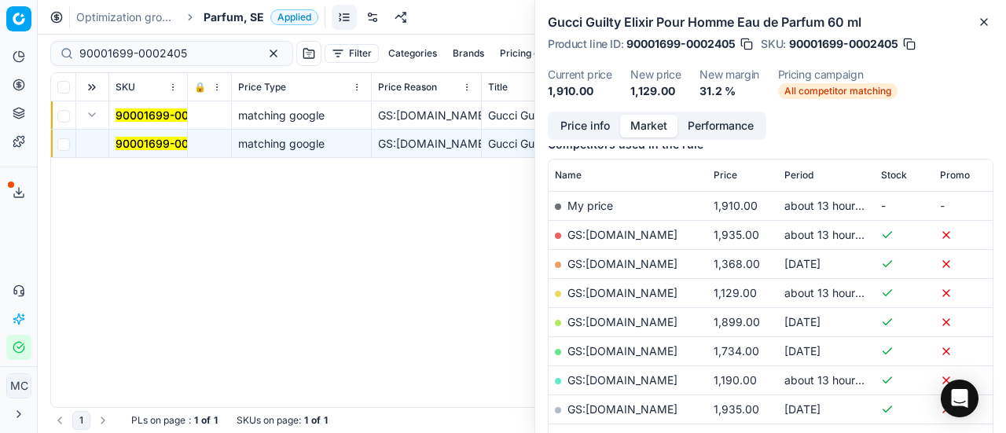
scroll to position [236, 0]
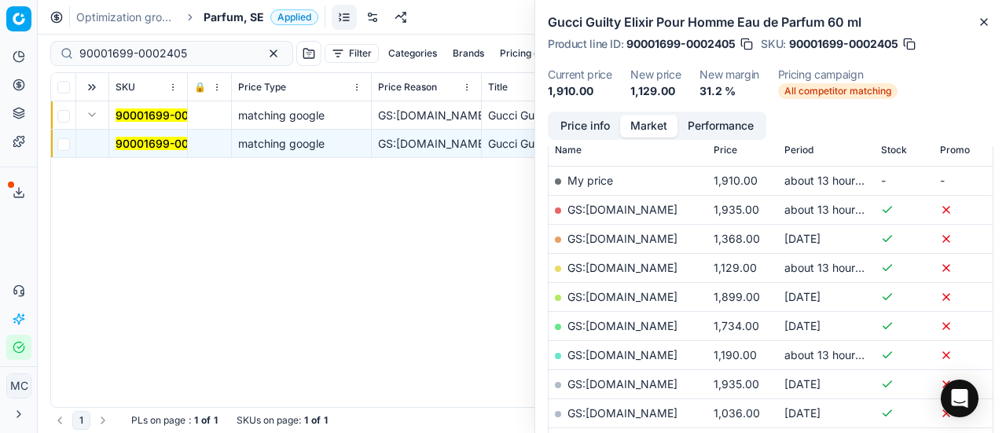
click at [627, 353] on link "GS:Notino.se" at bounding box center [623, 354] width 110 height 13
drag, startPoint x: 196, startPoint y: 56, endPoint x: 0, endPoint y: 103, distance: 201.4
click at [0, 81] on div "Pricing platform Analytics Pricing Product portfolio Templates Export service 2…" at bounding box center [503, 216] width 1006 height 433
paste input "7696-0011884"
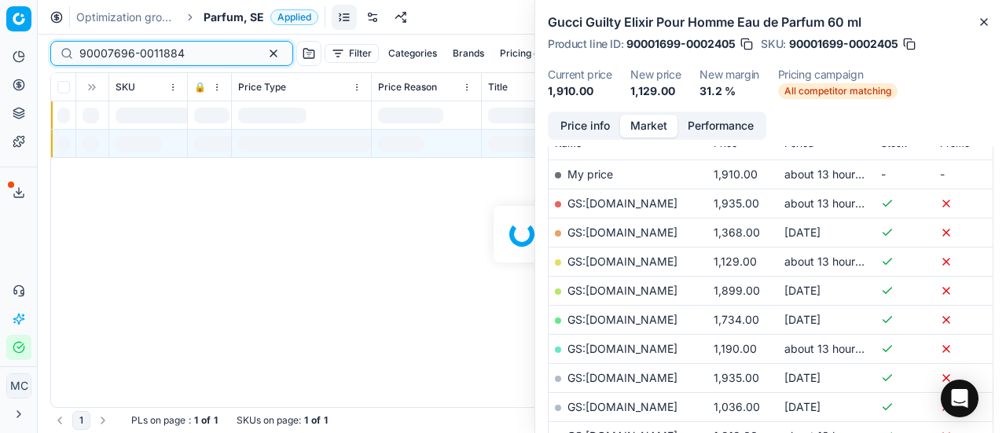
scroll to position [236, 0]
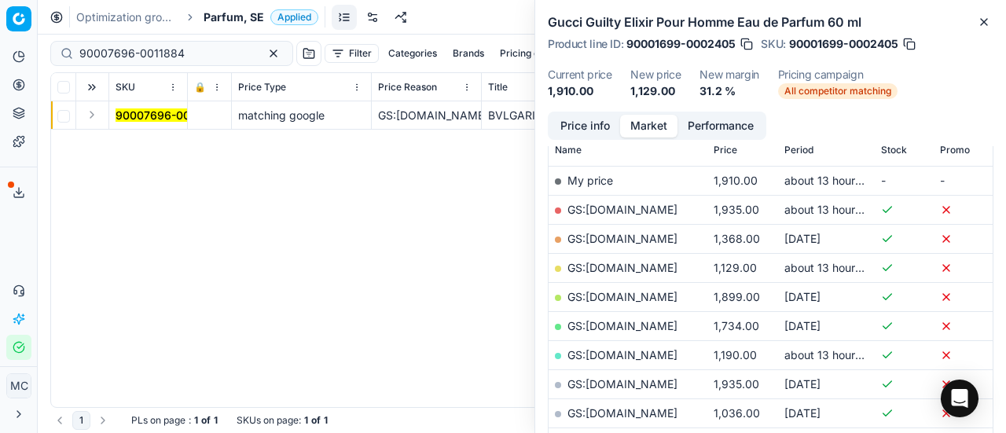
click at [97, 116] on button "Expand" at bounding box center [92, 114] width 19 height 19
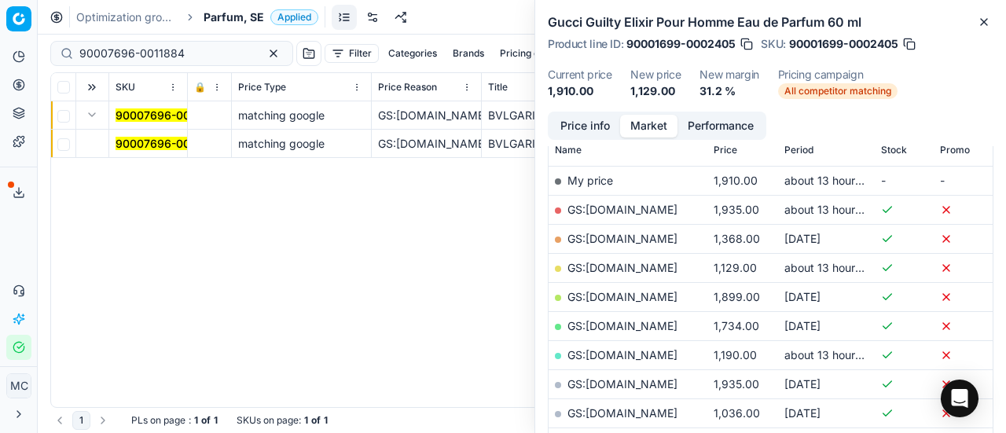
drag, startPoint x: 143, startPoint y: 135, endPoint x: 255, endPoint y: 135, distance: 111.6
click at [144, 136] on span "90007696-0011884" at bounding box center [168, 144] width 105 height 16
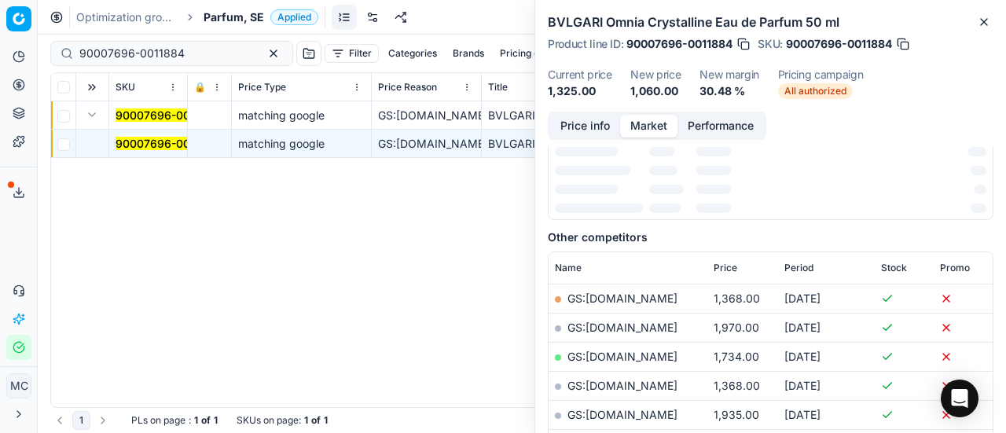
click at [588, 129] on button "Price info" at bounding box center [585, 126] width 70 height 23
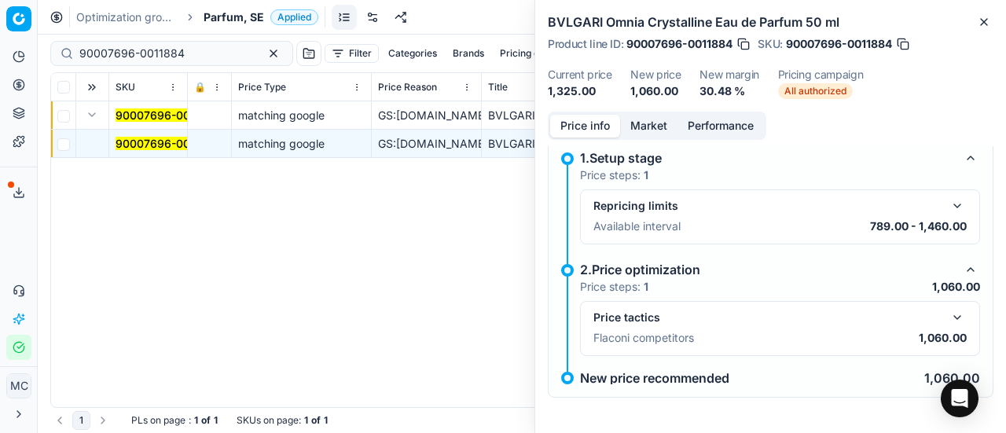
click at [948, 318] on button "button" at bounding box center [957, 317] width 19 height 19
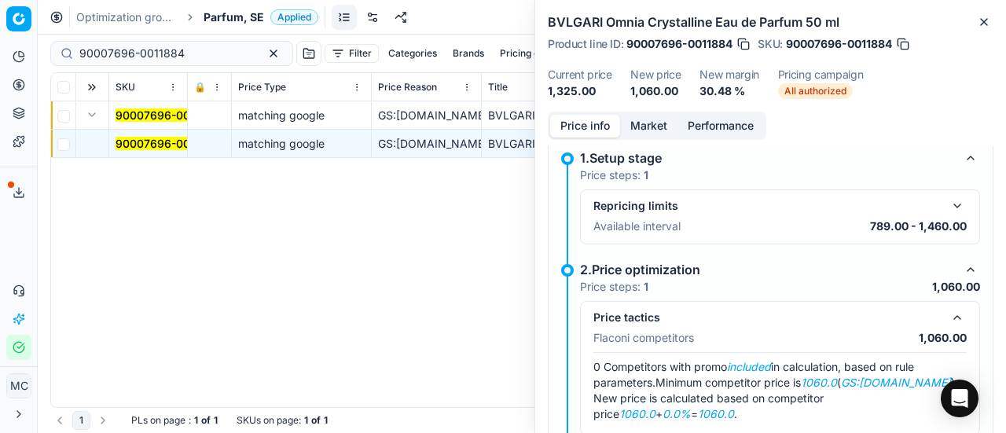
click at [657, 131] on button "Market" at bounding box center [648, 126] width 57 height 23
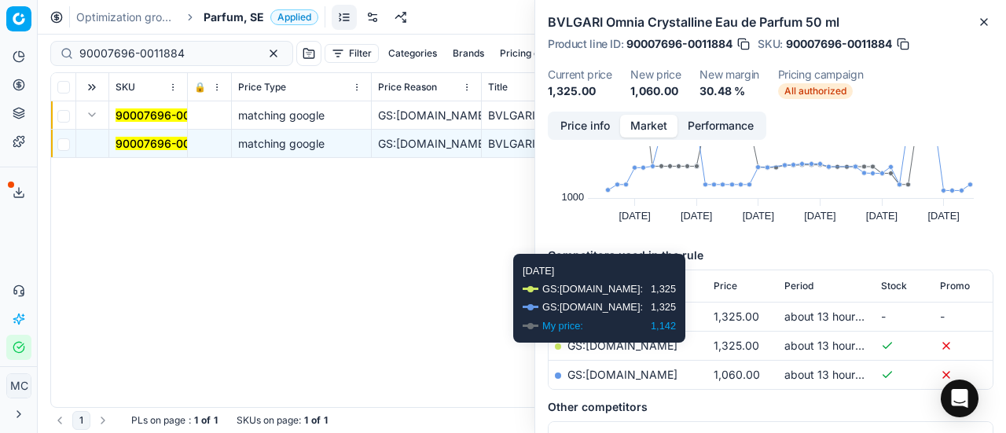
scroll to position [157, 0]
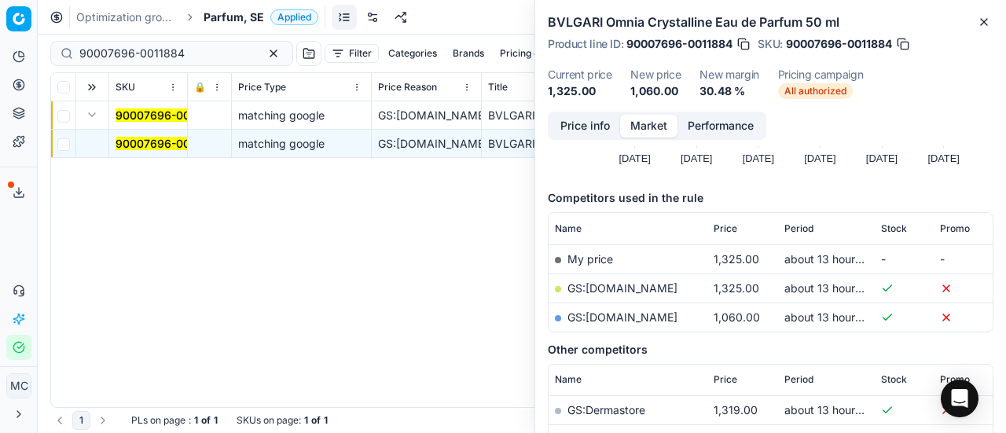
click at [642, 315] on link "GS:parfumdreams.SE" at bounding box center [623, 317] width 110 height 13
drag, startPoint x: 198, startPoint y: 46, endPoint x: 0, endPoint y: 55, distance: 198.3
click at [0, 51] on div "Pricing platform Analytics Pricing Product portfolio Templates Export service 2…" at bounding box center [503, 216] width 1006 height 433
paste input "80077295-0005778"
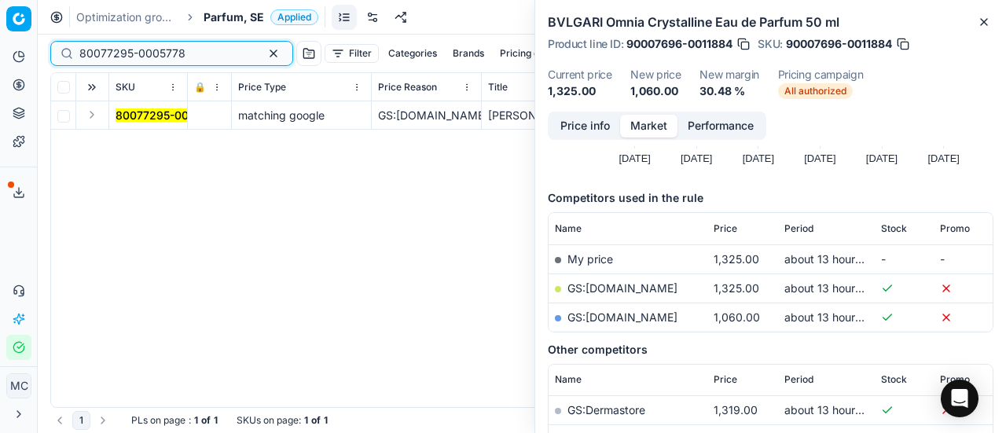
type input "80077295-0005778"
click at [93, 118] on button "Expand" at bounding box center [92, 114] width 19 height 19
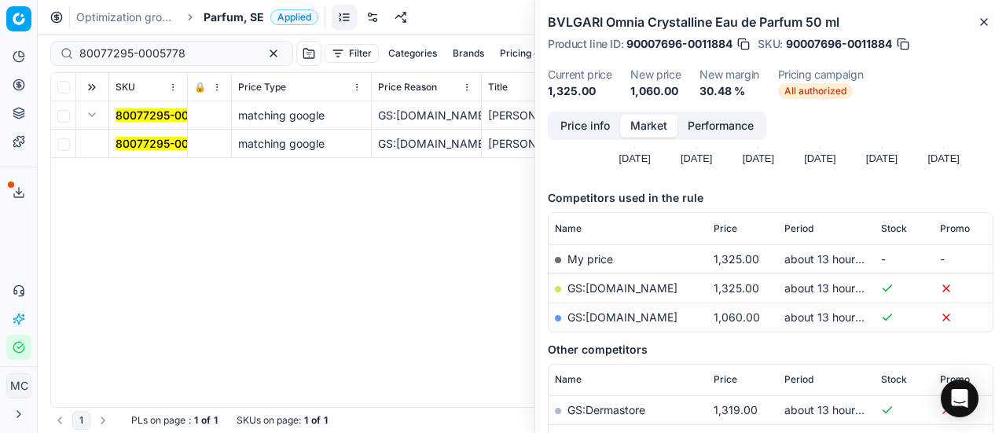
click at [162, 144] on mark "80077295-0005778" at bounding box center [169, 143] width 106 height 13
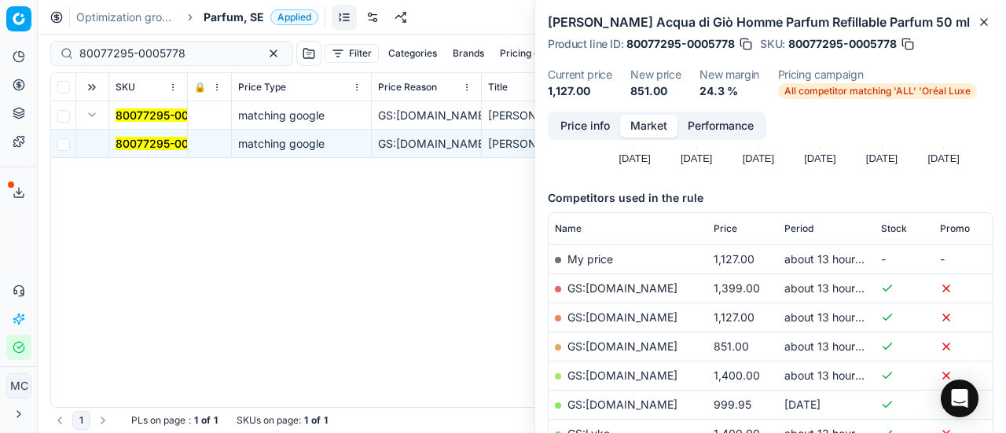
click at [582, 131] on button "Price info" at bounding box center [585, 126] width 70 height 23
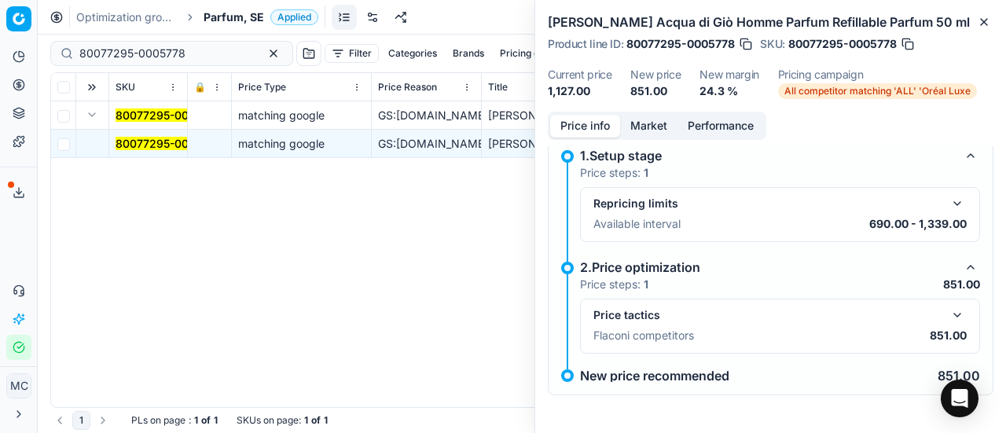
scroll to position [11, 0]
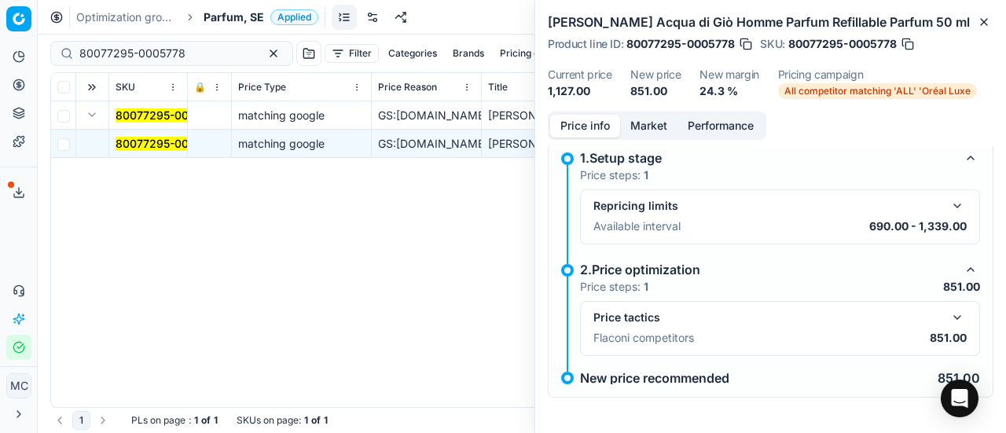
click at [949, 308] on button "button" at bounding box center [957, 317] width 19 height 19
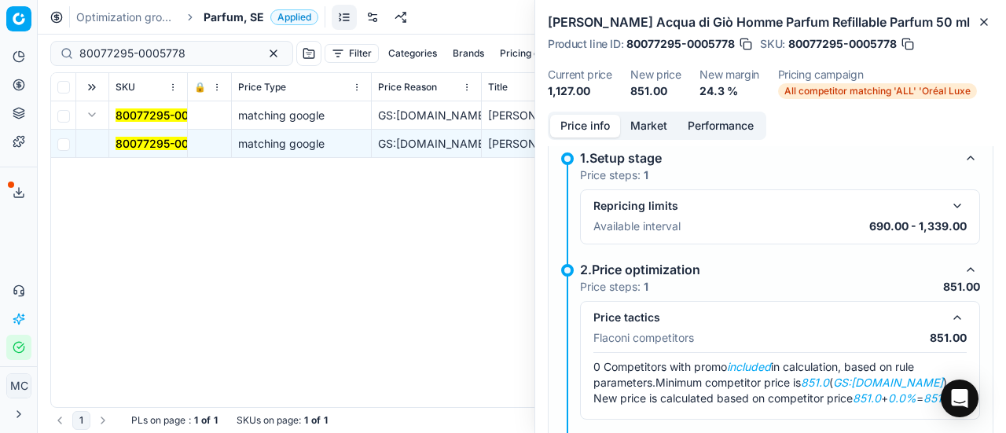
click at [643, 127] on button "Market" at bounding box center [648, 126] width 57 height 23
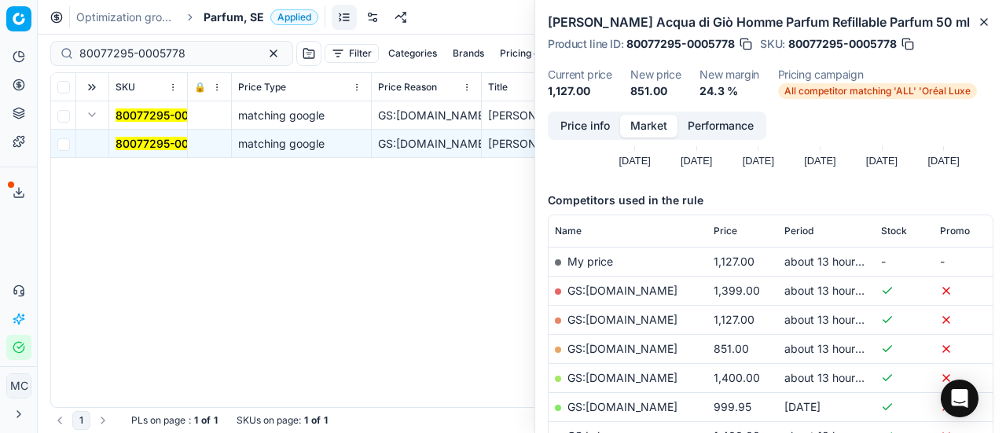
scroll to position [157, 0]
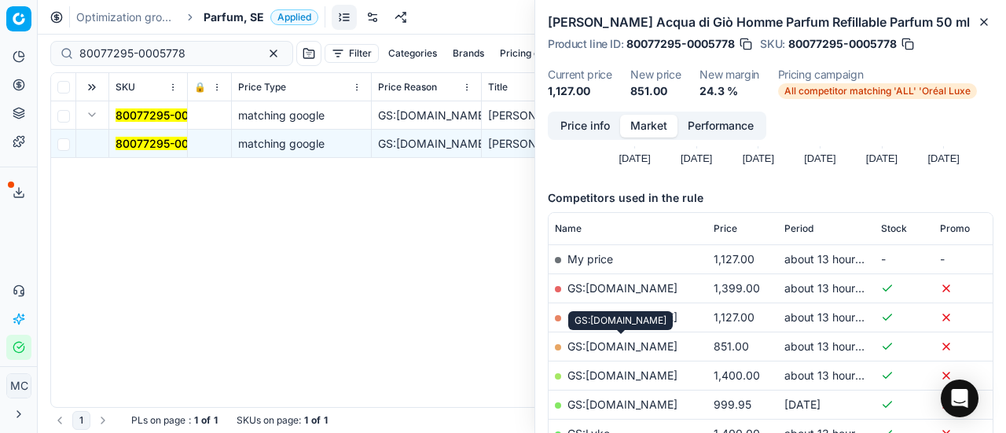
click at [643, 345] on link "GS:ComputerSalg.se" at bounding box center [623, 346] width 110 height 13
click at [229, 12] on span "Parfum, SE" at bounding box center [234, 17] width 61 height 16
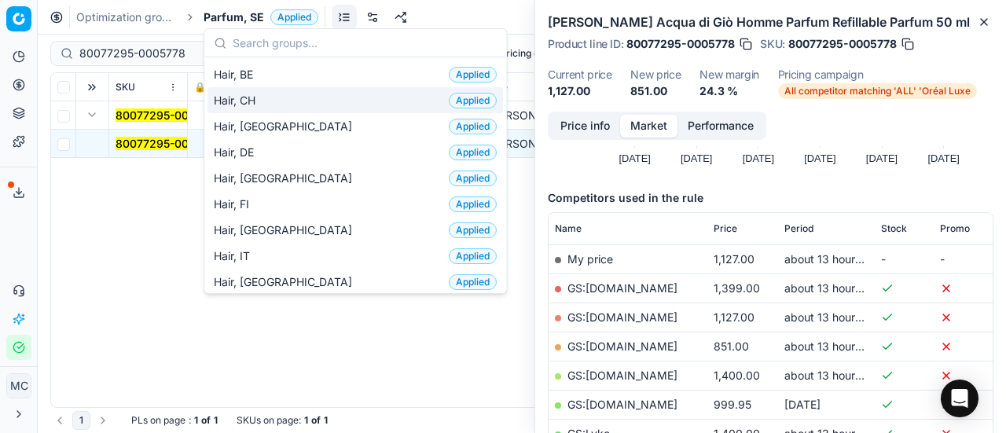
scroll to position [393, 0]
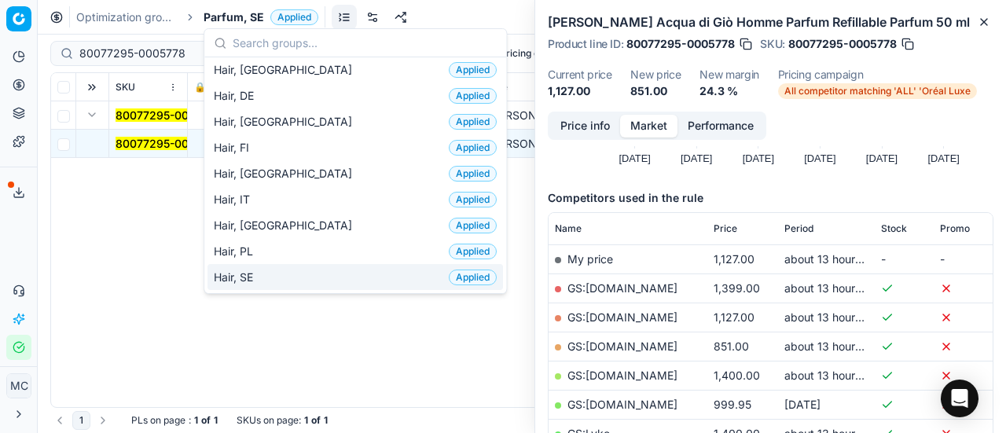
click at [284, 264] on div "Hair, SE Applied" at bounding box center [356, 277] width 296 height 26
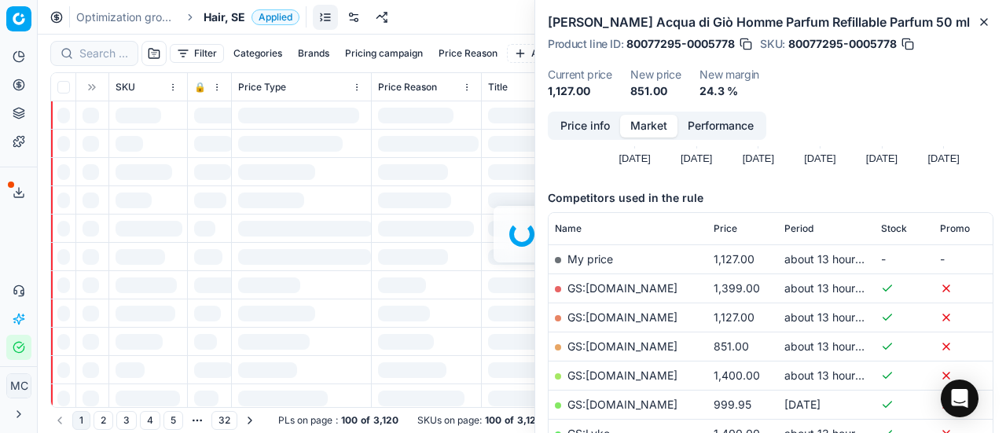
click at [103, 53] on div at bounding box center [522, 234] width 969 height 399
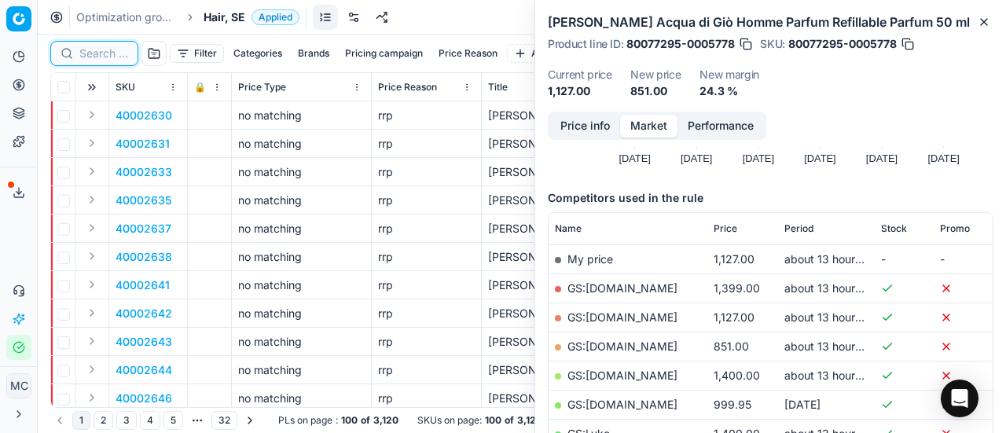
click at [106, 50] on input at bounding box center [103, 54] width 49 height 16
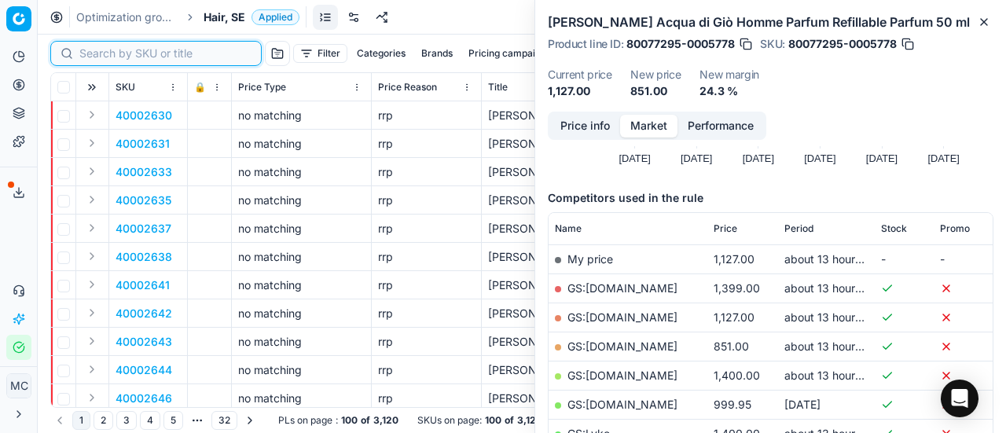
paste input "90009556-0014605"
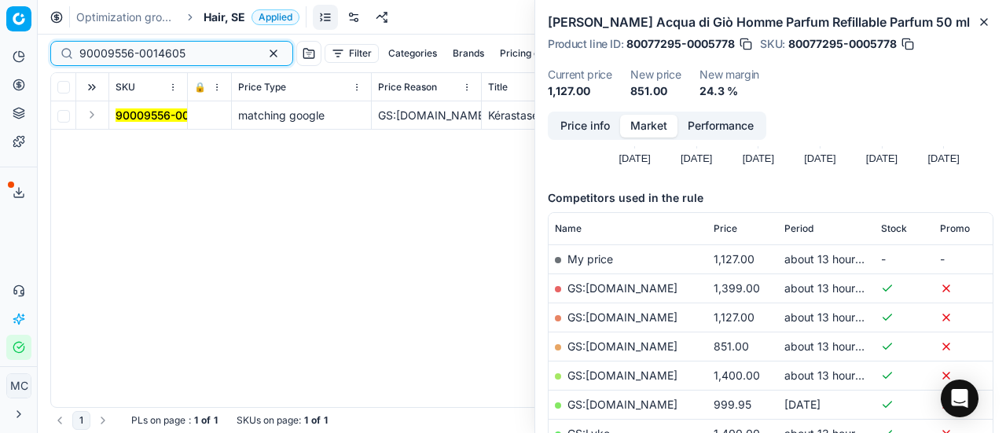
type input "90009556-0014605"
click at [96, 117] on button "Expand" at bounding box center [92, 114] width 19 height 19
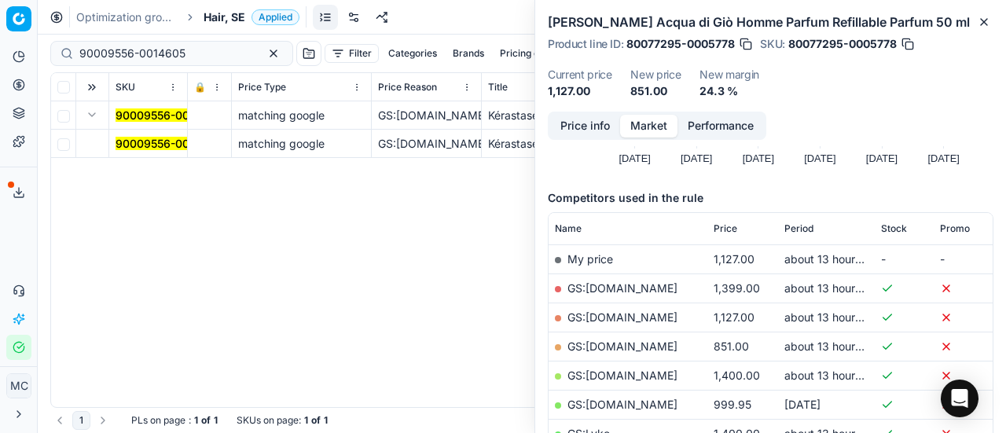
click at [146, 138] on mark "90009556-0014605" at bounding box center [169, 143] width 106 height 13
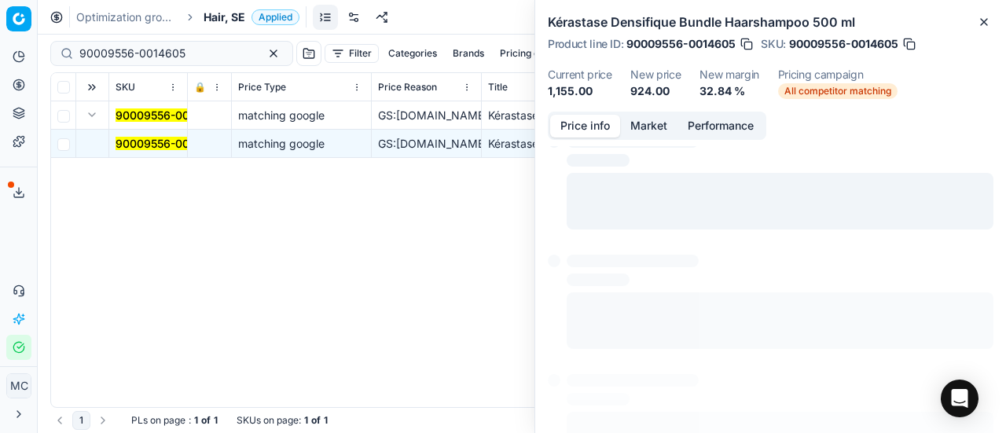
click at [591, 125] on button "Price info" at bounding box center [585, 126] width 70 height 23
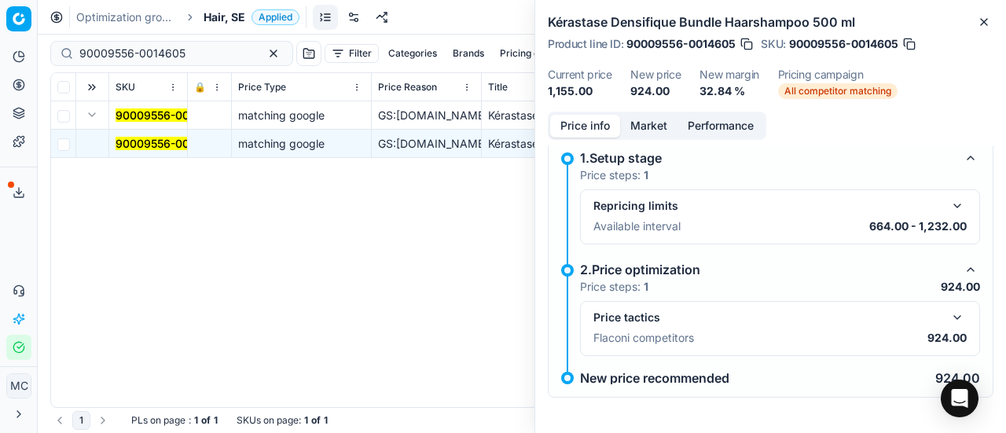
click at [948, 314] on button "button" at bounding box center [957, 317] width 19 height 19
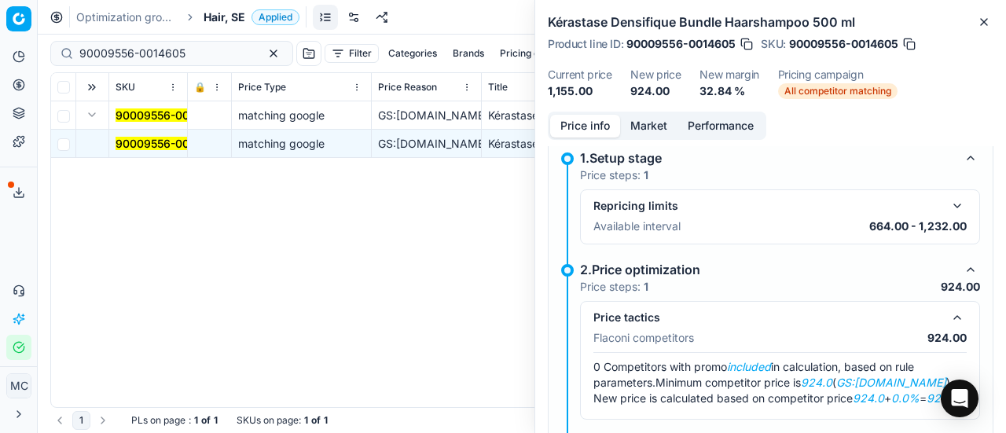
click at [651, 117] on button "Market" at bounding box center [648, 126] width 57 height 23
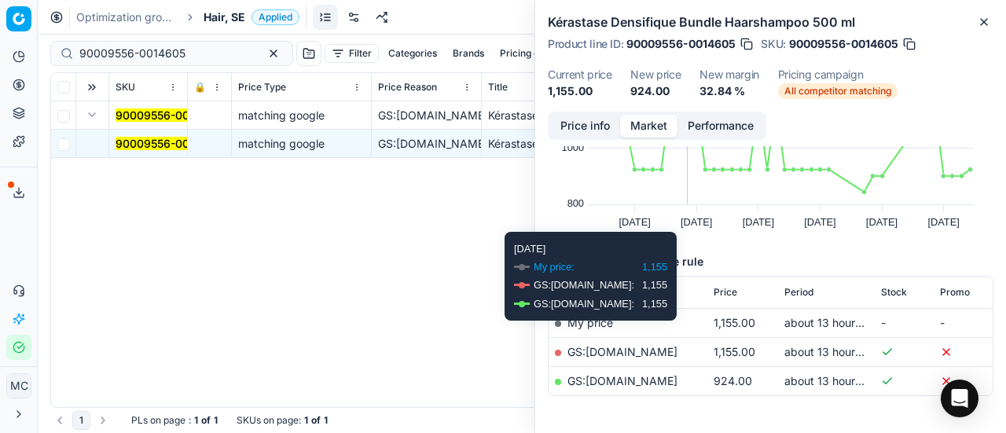
scroll to position [149, 0]
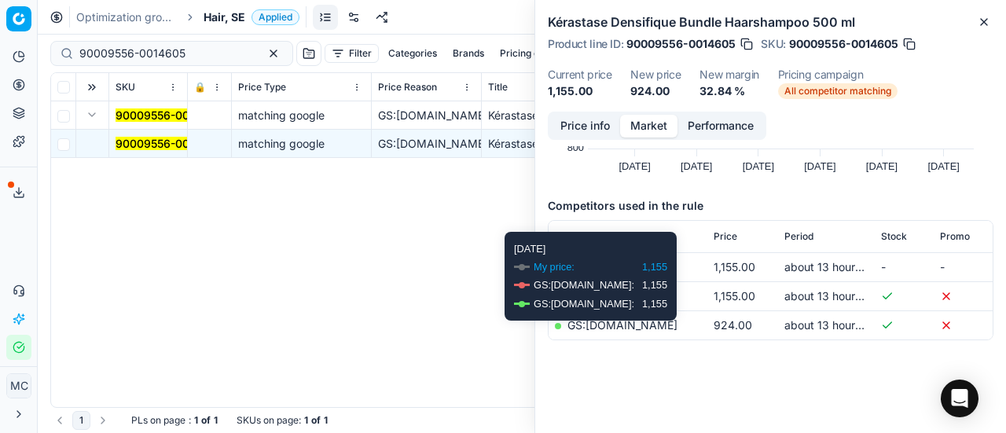
click at [656, 325] on link "GS:parfumdreams.SE" at bounding box center [623, 324] width 110 height 13
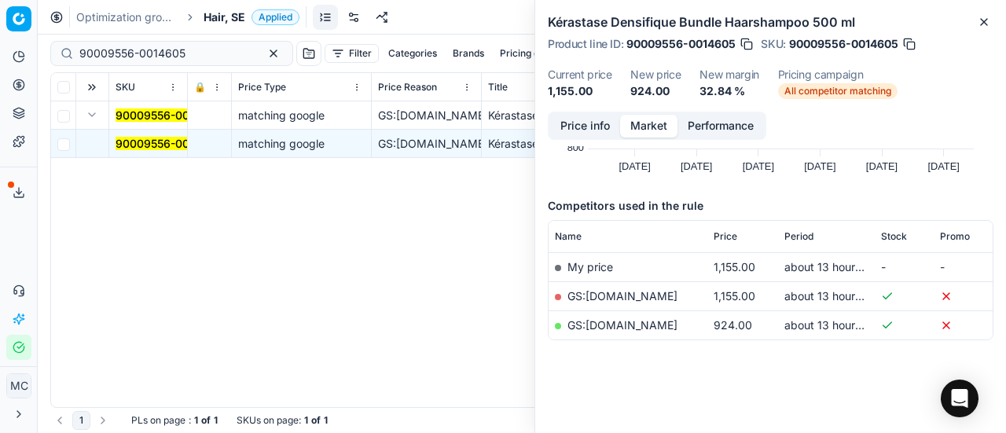
click at [215, 10] on span "Hair, SE" at bounding box center [225, 17] width 42 height 16
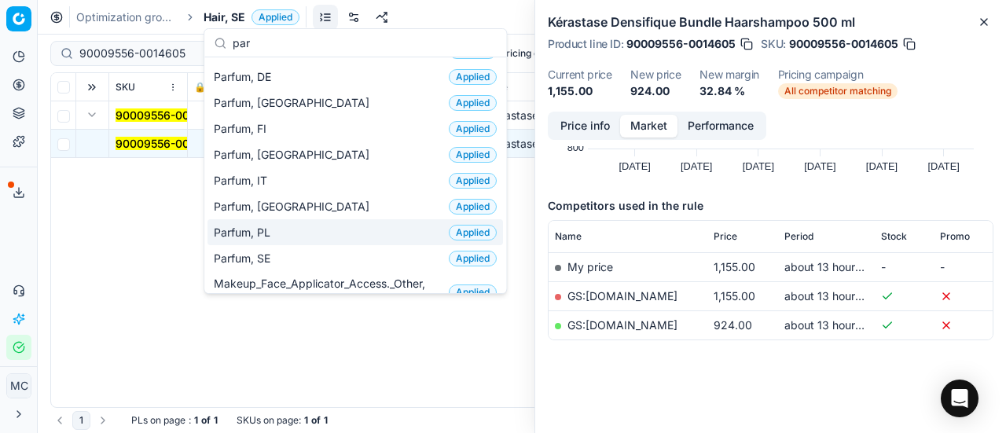
scroll to position [157, 0]
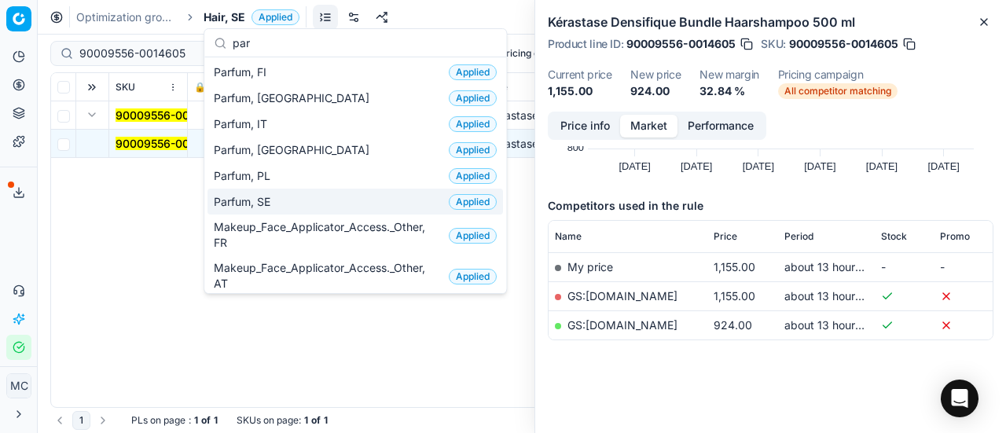
type input "par"
click at [303, 203] on div "Parfum, SE Applied" at bounding box center [356, 202] width 296 height 26
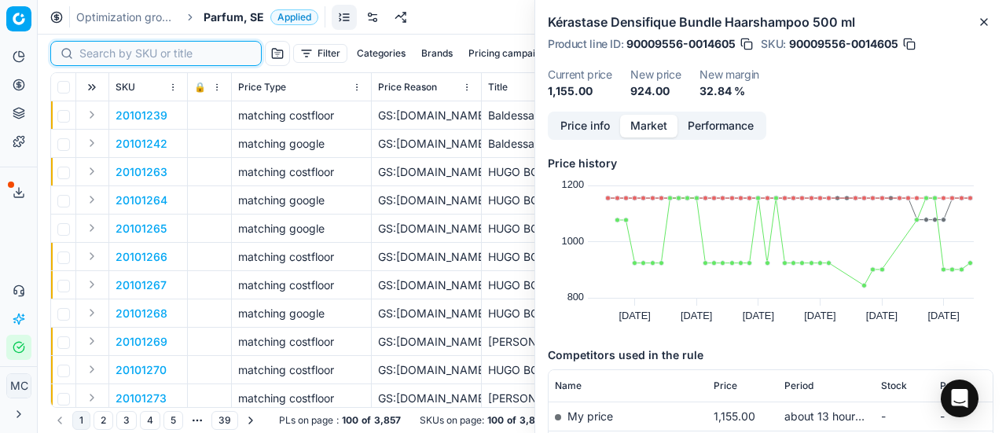
click at [113, 54] on input at bounding box center [165, 54] width 172 height 16
paste input "80007213-50"
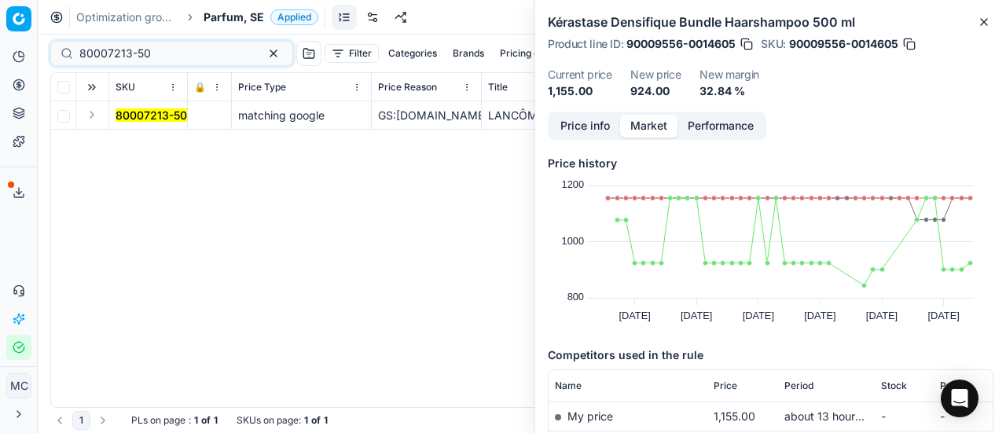
click at [94, 120] on button "Expand" at bounding box center [92, 114] width 19 height 19
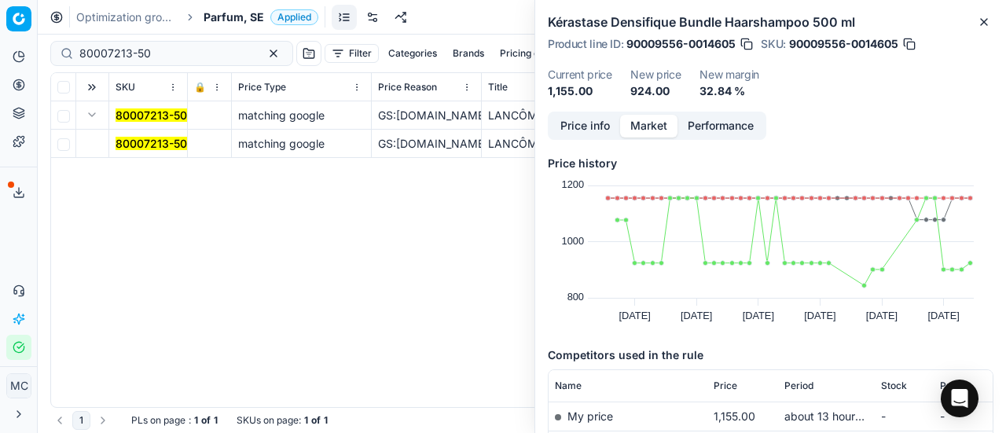
drag, startPoint x: 142, startPoint y: 147, endPoint x: 888, endPoint y: 175, distance: 747.5
click at [143, 147] on mark "80007213-50" at bounding box center [152, 143] width 72 height 13
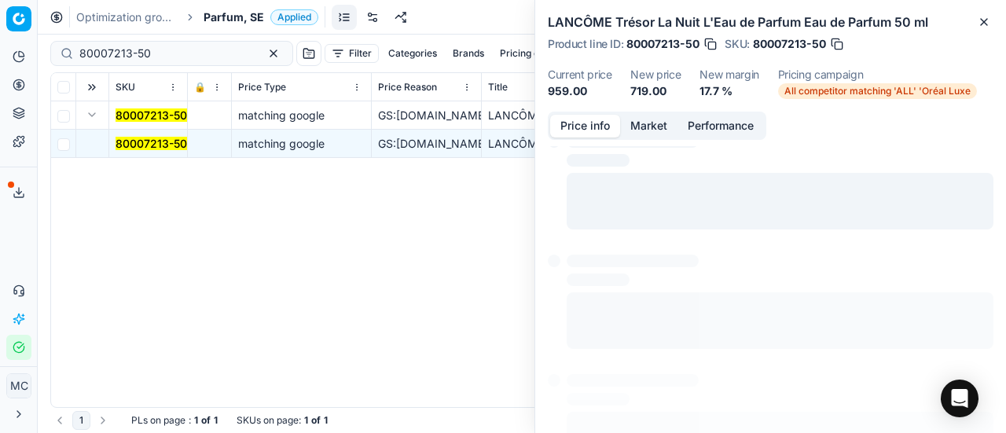
drag, startPoint x: 575, startPoint y: 127, endPoint x: 634, endPoint y: 139, distance: 60.3
click at [577, 127] on button "Price info" at bounding box center [585, 126] width 70 height 23
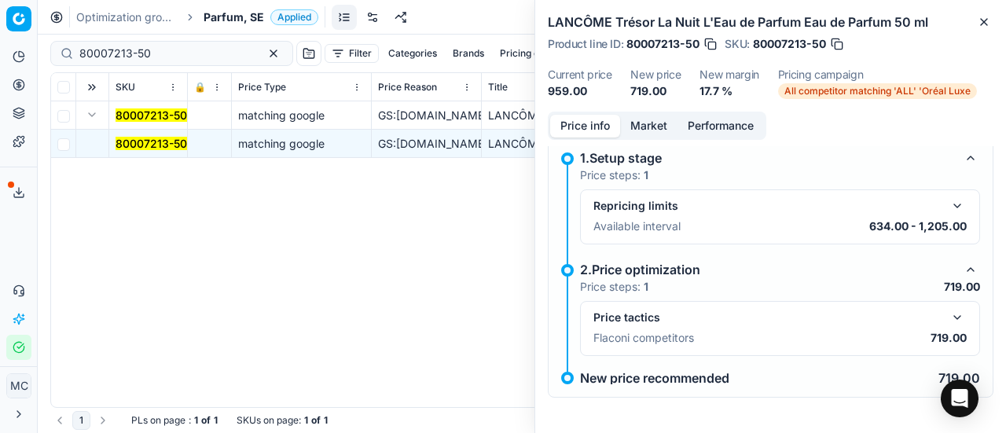
click at [948, 312] on button "button" at bounding box center [957, 317] width 19 height 19
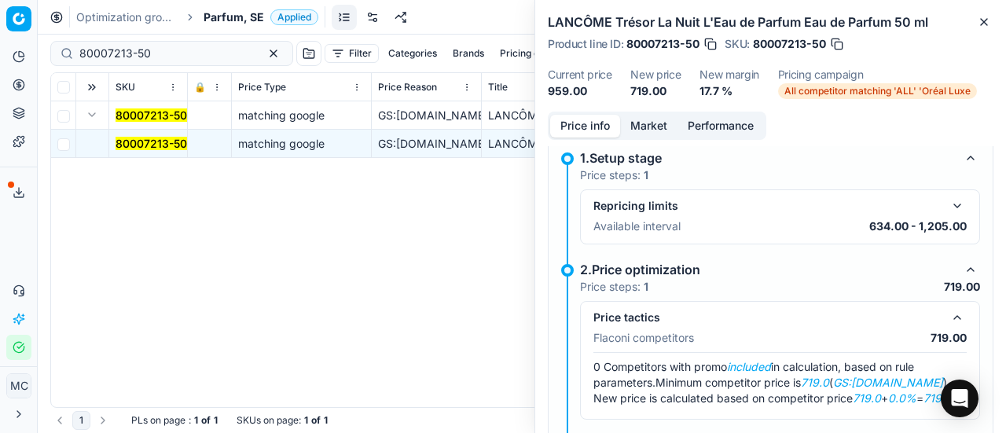
click at [649, 128] on button "Market" at bounding box center [648, 126] width 57 height 23
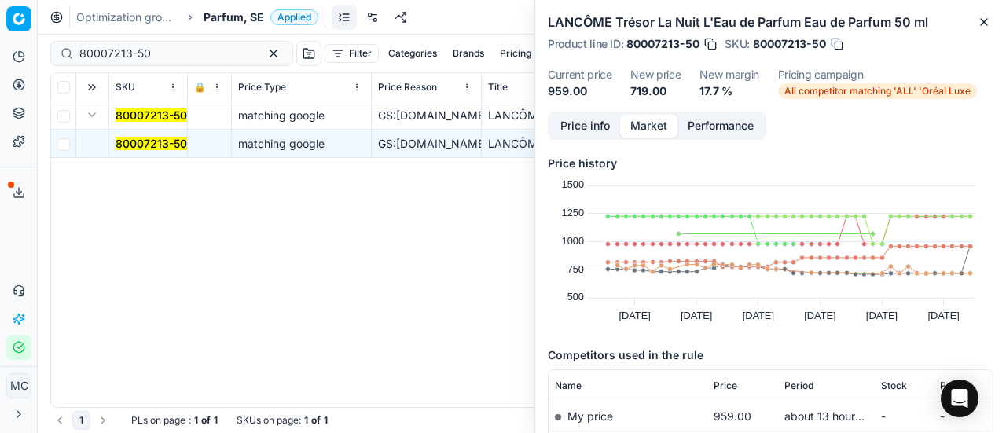
scroll to position [157, 0]
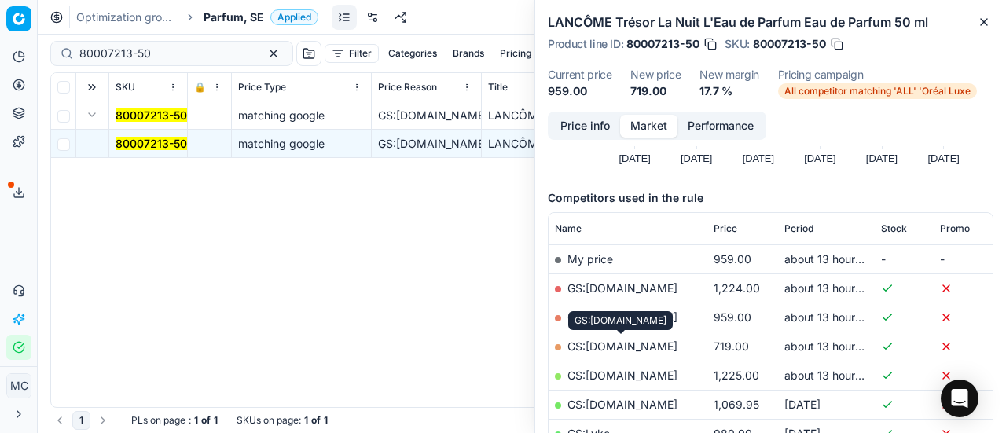
click at [621, 344] on link "GS:ComputerSalg.se" at bounding box center [623, 346] width 110 height 13
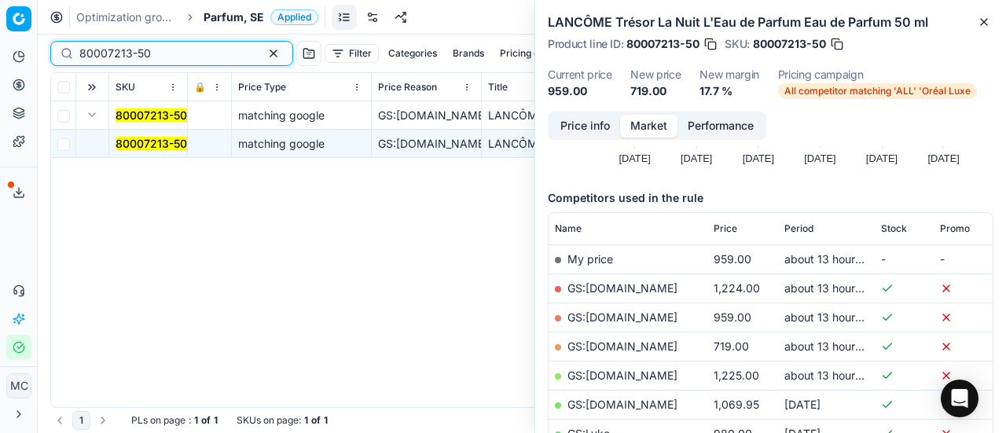
drag, startPoint x: 204, startPoint y: 57, endPoint x: 0, endPoint y: 83, distance: 205.3
click at [0, 71] on div "Pricing platform Analytics Pricing Product portfolio Templates Export service 2…" at bounding box center [503, 216] width 1006 height 433
paste input "56605"
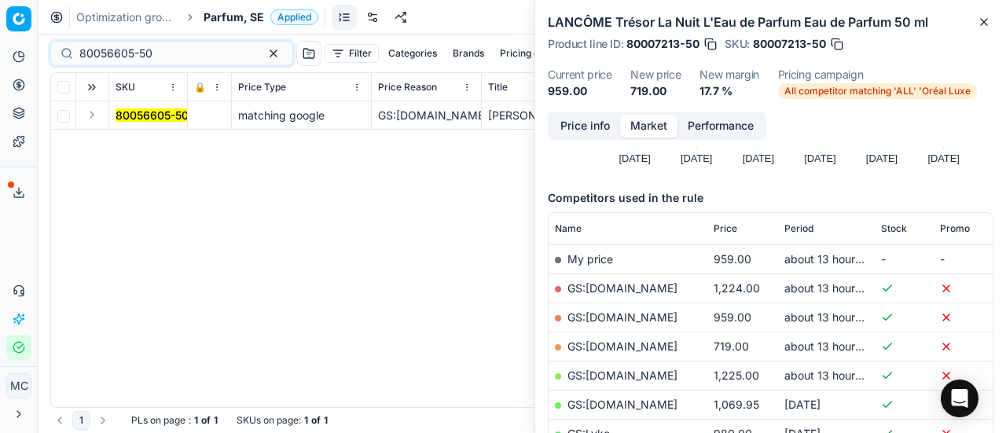
drag, startPoint x: 88, startPoint y: 116, endPoint x: 110, endPoint y: 128, distance: 25.4
click at [92, 119] on button "Expand" at bounding box center [92, 114] width 19 height 19
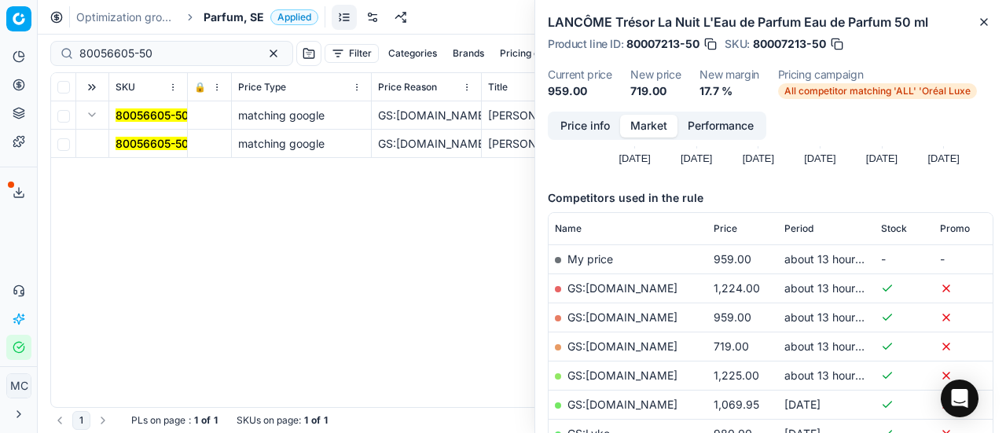
click at [140, 144] on mark "80056605-50" at bounding box center [152, 143] width 73 height 13
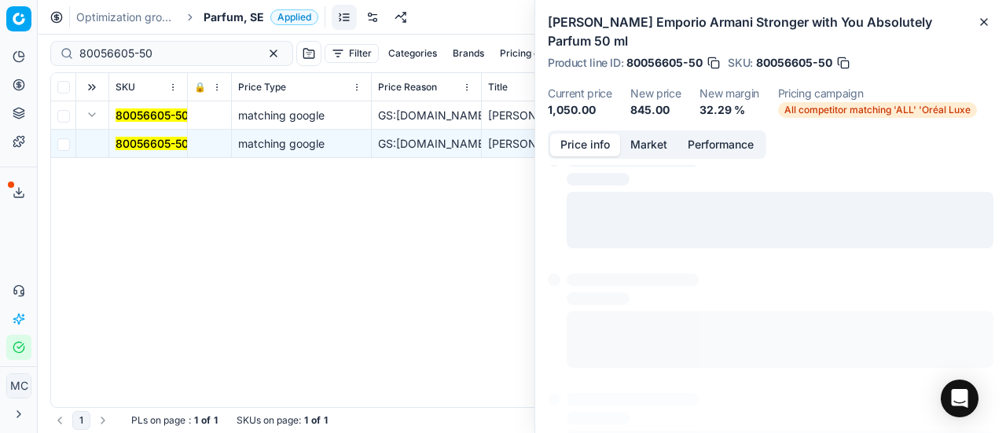
click at [583, 137] on button "Price info" at bounding box center [585, 145] width 70 height 23
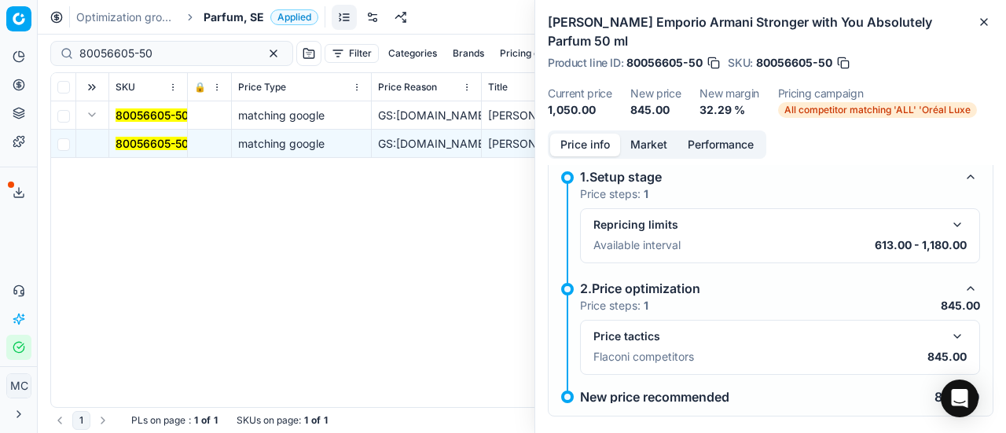
click at [948, 339] on button "button" at bounding box center [957, 336] width 19 height 19
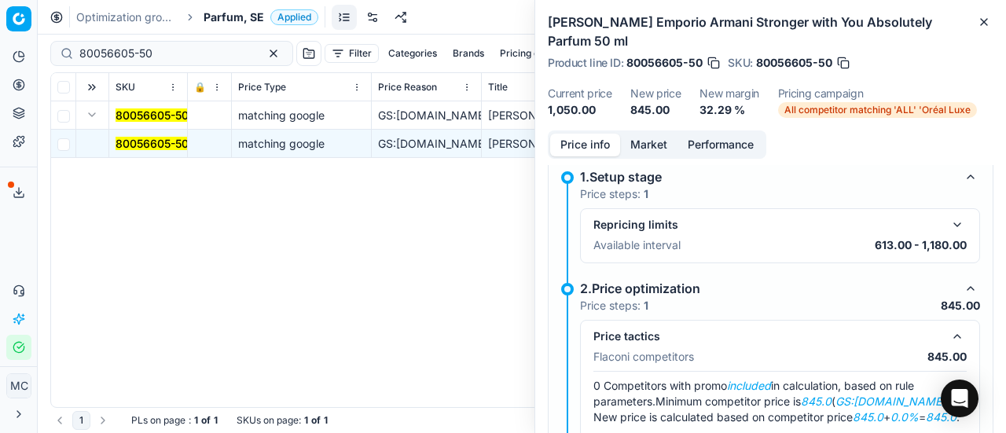
click at [670, 144] on button "Market" at bounding box center [648, 145] width 57 height 23
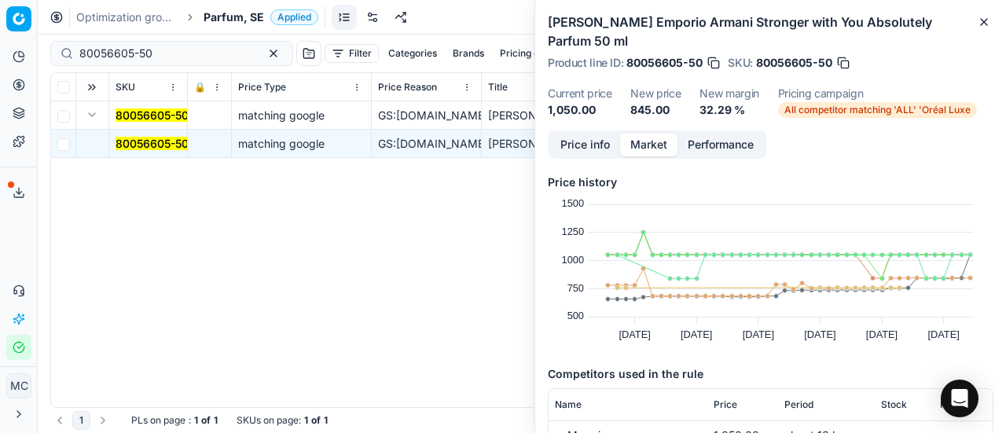
scroll to position [79, 0]
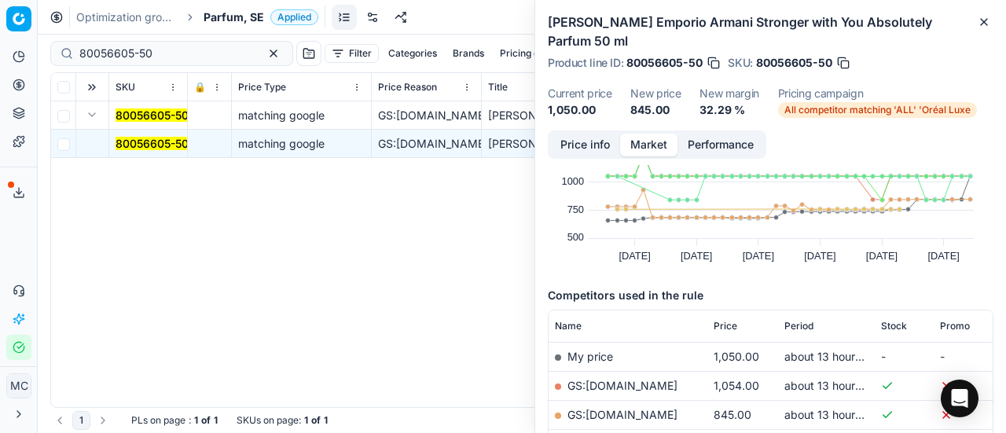
click at [632, 411] on link "GS:Cocopanda.se" at bounding box center [623, 414] width 110 height 13
drag, startPoint x: 197, startPoint y: 47, endPoint x: 5, endPoint y: 48, distance: 192.6
click at [0, 50] on div "Pricing platform Analytics Pricing Product portfolio Templates Export service 2…" at bounding box center [503, 216] width 1006 height 433
paste input "75134-3"
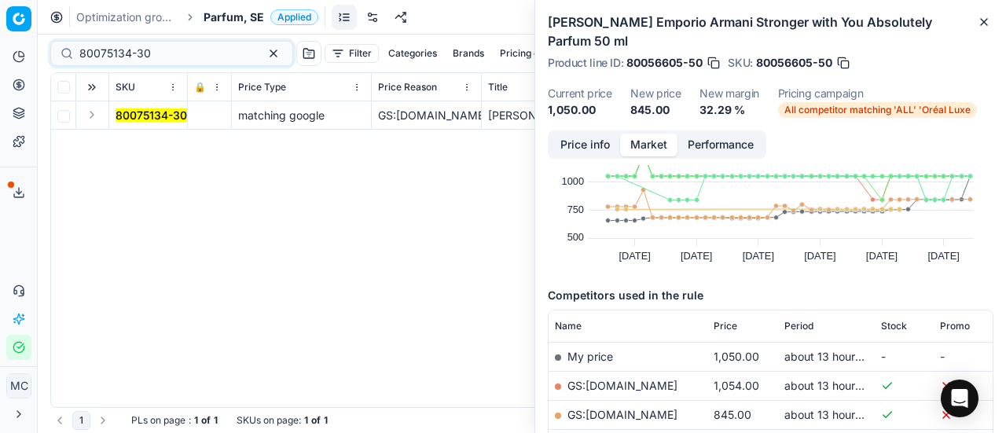
click at [96, 119] on button "Expand" at bounding box center [92, 114] width 19 height 19
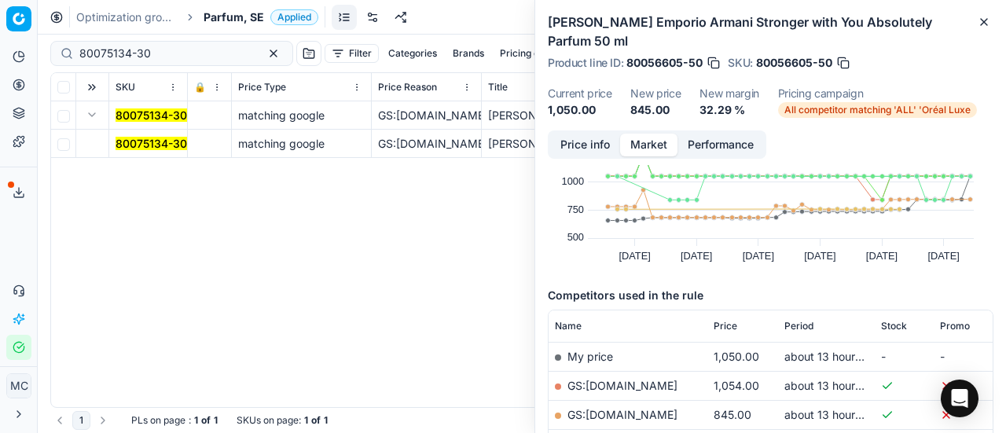
click at [149, 138] on mark "80075134-30" at bounding box center [152, 143] width 72 height 13
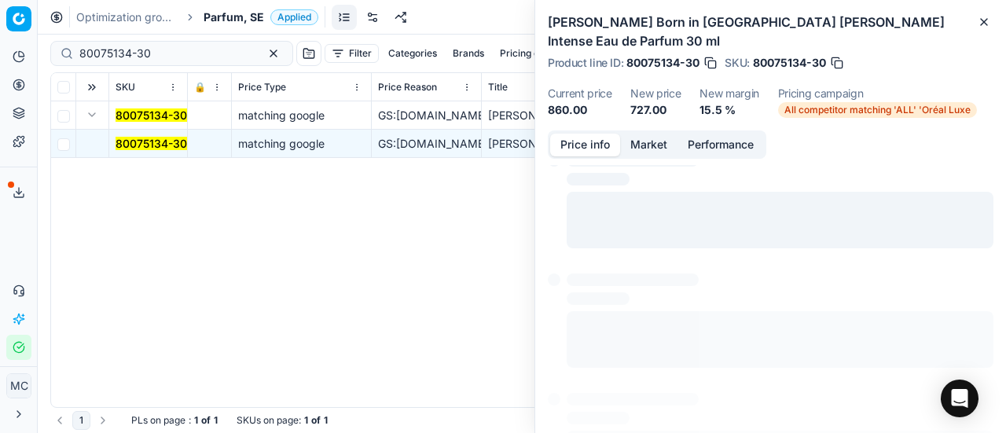
click at [574, 134] on button "Price info" at bounding box center [585, 145] width 70 height 23
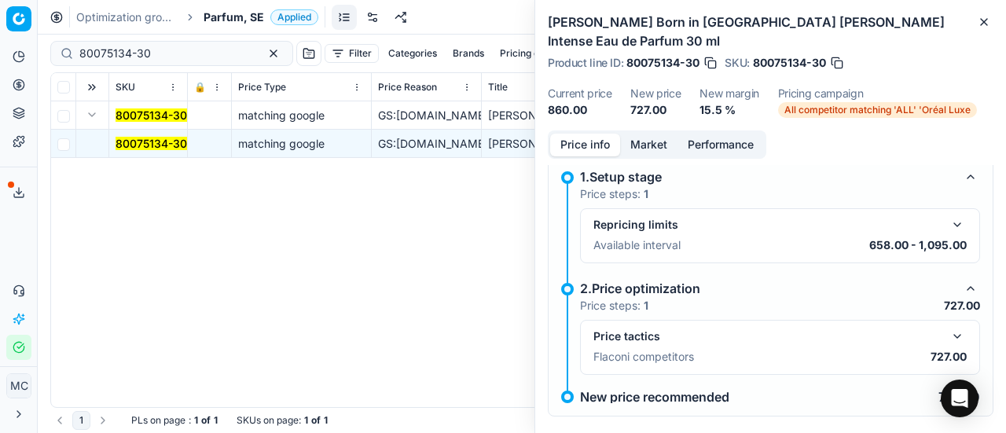
click at [948, 327] on button "button" at bounding box center [957, 336] width 19 height 19
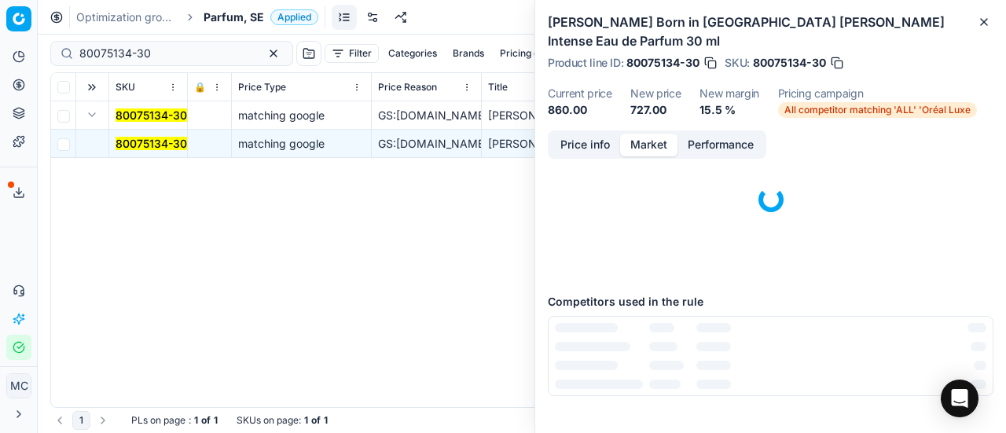
drag, startPoint x: 641, startPoint y: 125, endPoint x: 647, endPoint y: 134, distance: 10.7
click at [643, 134] on button "Market" at bounding box center [648, 145] width 57 height 23
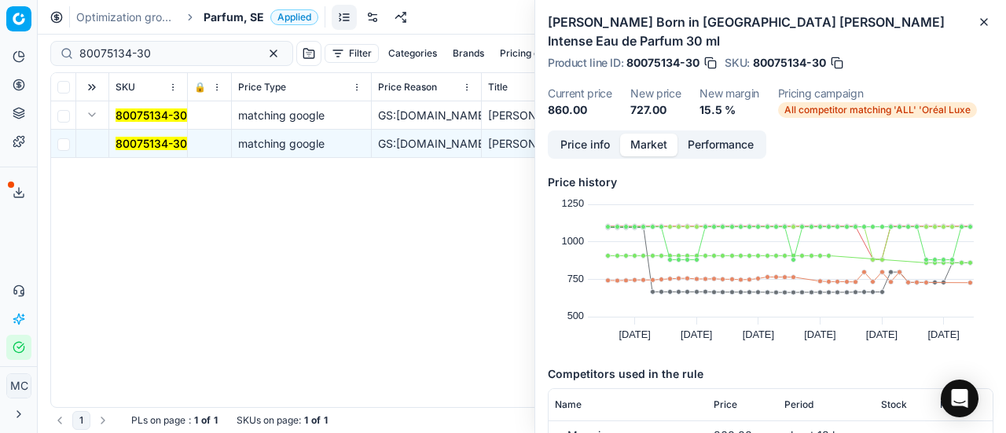
scroll to position [157, 0]
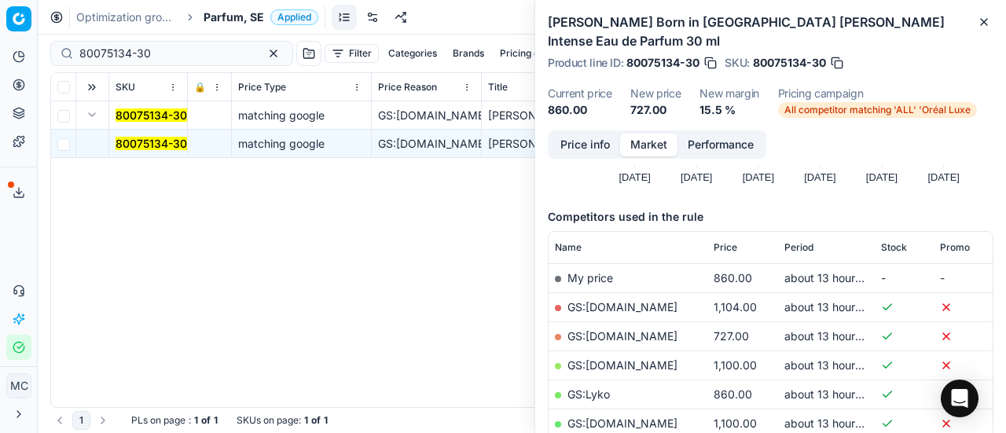
click at [615, 329] on link "GS:ComputerSalg.se" at bounding box center [623, 335] width 110 height 13
drag, startPoint x: 173, startPoint y: 48, endPoint x: 8, endPoint y: 35, distance: 165.6
click at [0, 37] on div "Pricing platform Analytics Pricing Product portfolio Templates Export service 2…" at bounding box center [503, 216] width 1006 height 433
paste input "332"
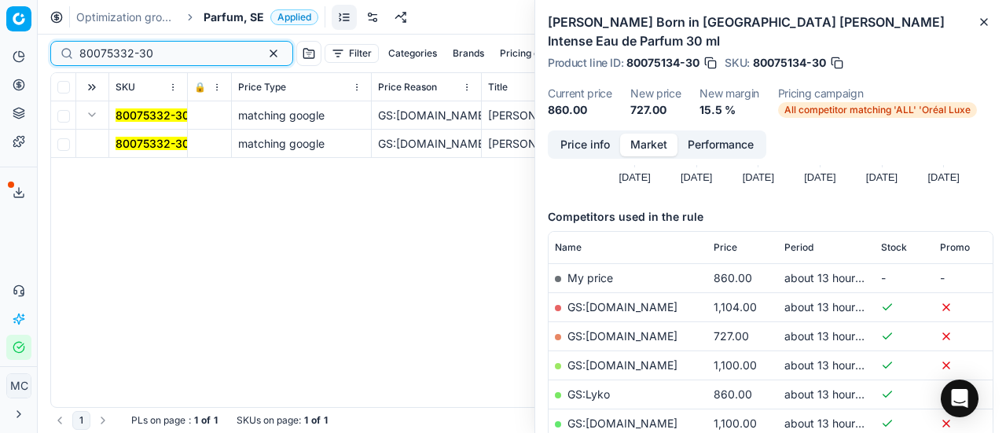
type input "80075332-30"
click at [101, 114] on td at bounding box center [92, 115] width 33 height 28
click at [143, 149] on mark "80075332-30" at bounding box center [153, 143] width 74 height 13
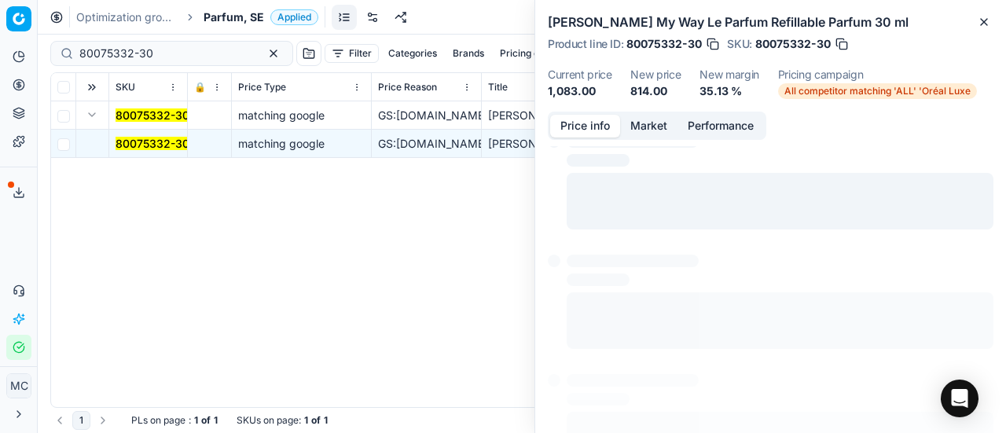
click at [581, 127] on button "Price info" at bounding box center [585, 126] width 70 height 23
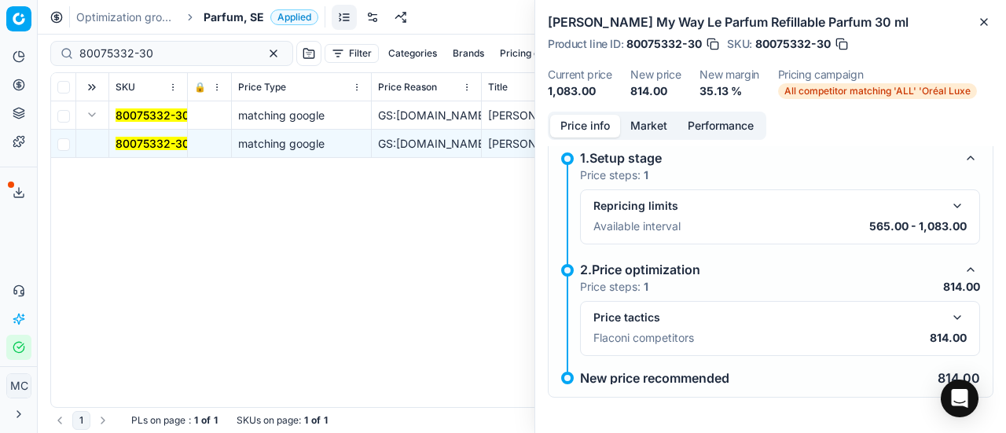
click at [948, 319] on button "button" at bounding box center [957, 317] width 19 height 19
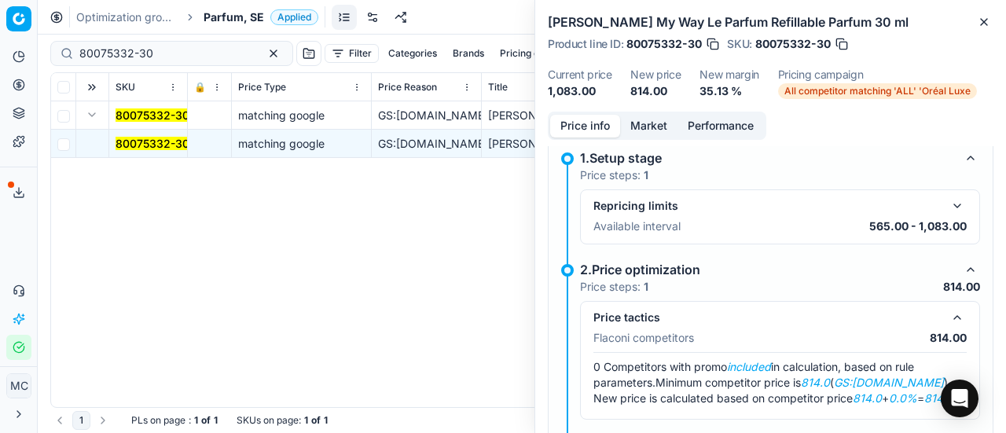
drag, startPoint x: 654, startPoint y: 123, endPoint x: 663, endPoint y: 144, distance: 22.2
click at [654, 127] on button "Market" at bounding box center [648, 126] width 57 height 23
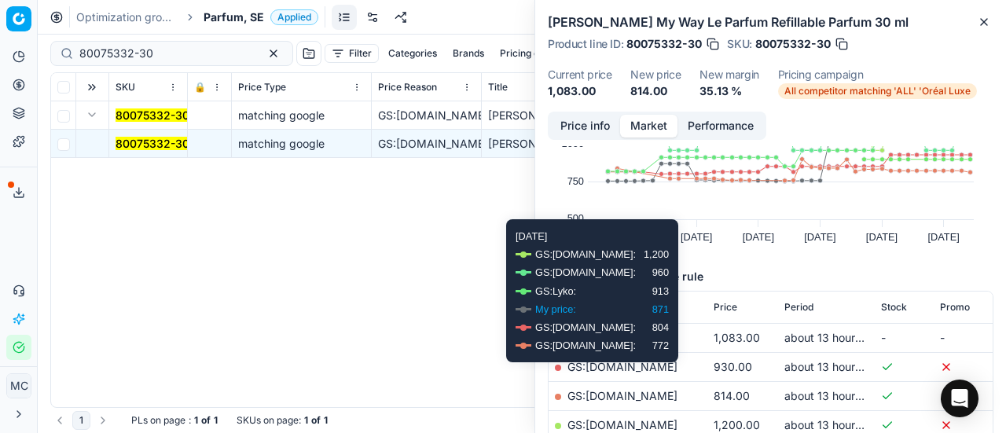
scroll to position [157, 0]
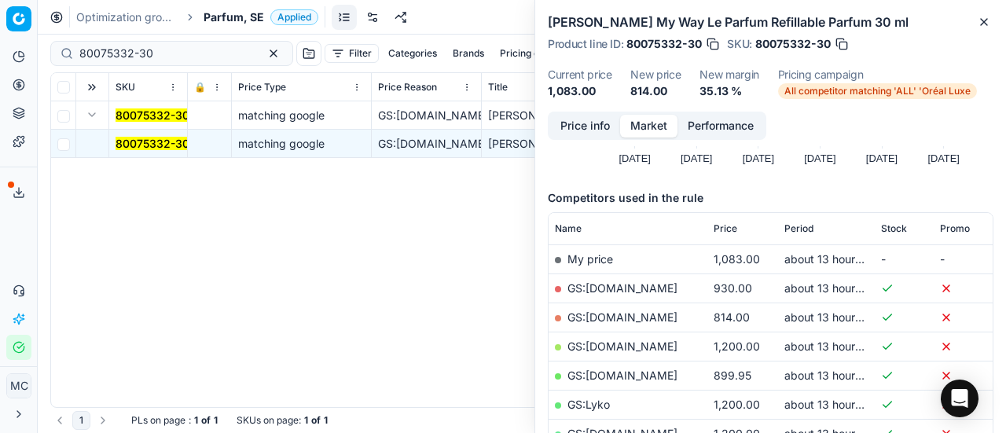
click at [657, 309] on td "GS:ComputerSalg.se" at bounding box center [628, 317] width 159 height 29
click at [656, 318] on link "GS:ComputerSalg.se" at bounding box center [623, 317] width 110 height 13
drag, startPoint x: 219, startPoint y: 24, endPoint x: 217, endPoint y: 0, distance: 23.7
click at [220, 24] on span "Parfum, SE" at bounding box center [234, 17] width 61 height 16
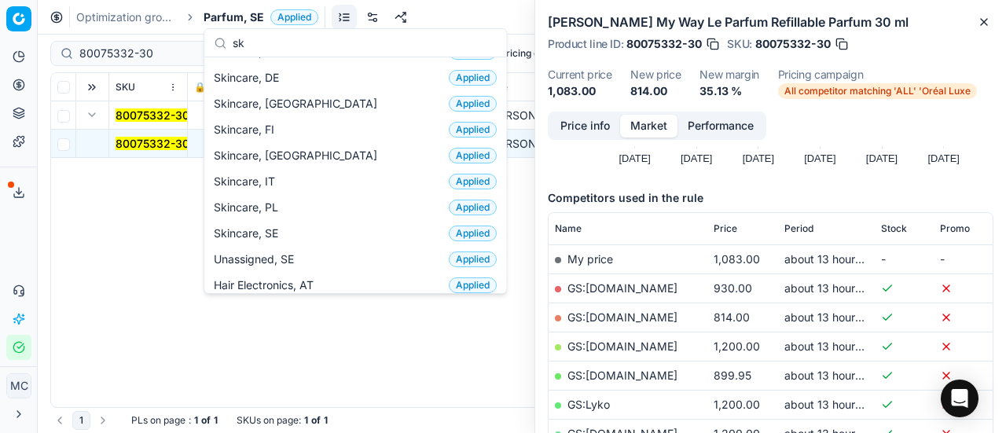
scroll to position [197, 0]
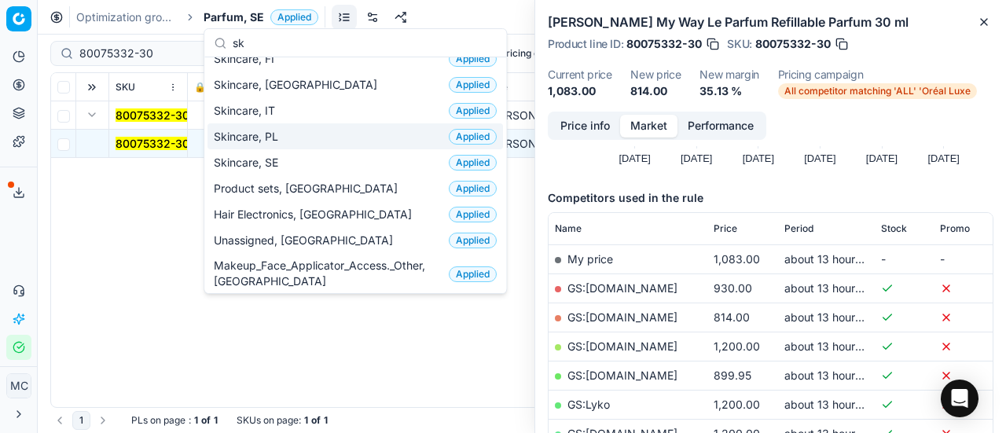
type input "sk"
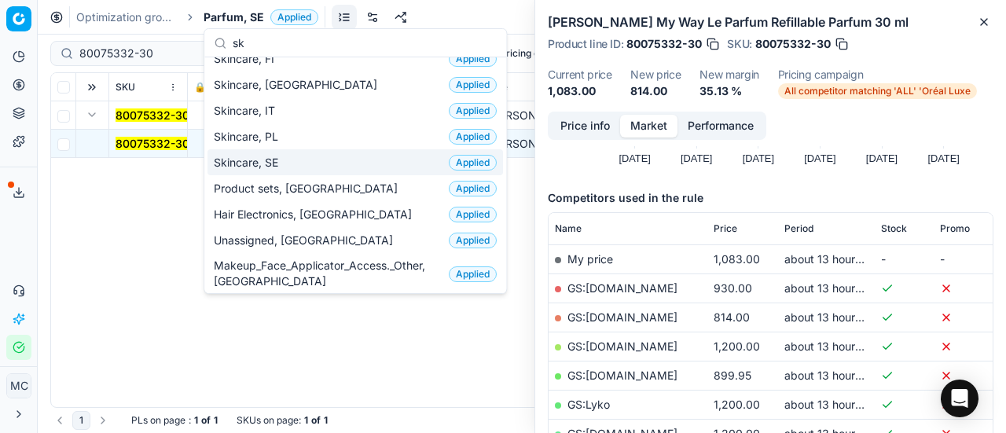
click at [274, 156] on span "Skincare, SE" at bounding box center [249, 163] width 71 height 16
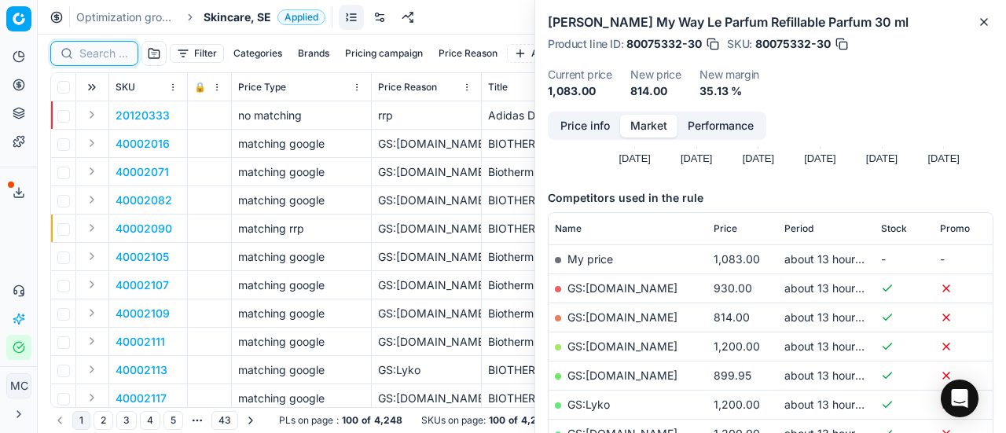
click at [115, 53] on input at bounding box center [103, 54] width 49 height 16
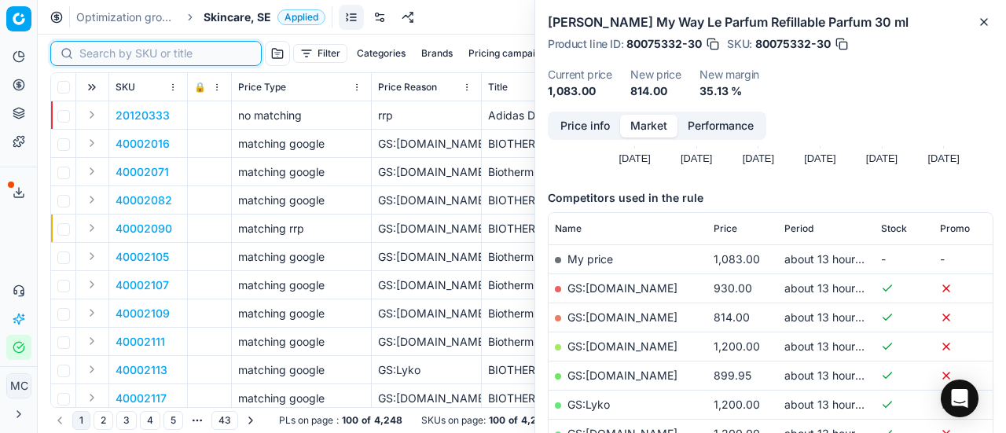
paste input "40002736"
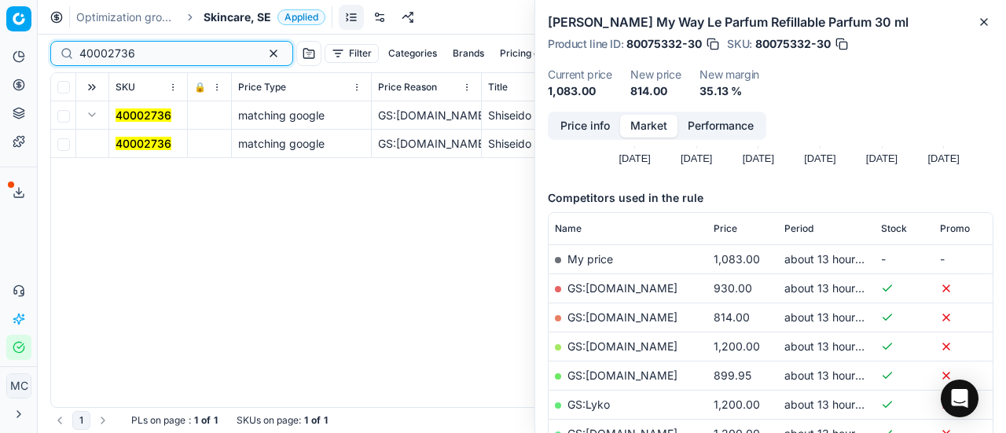
type input "40002736"
click at [97, 119] on button "Expand" at bounding box center [92, 114] width 19 height 19
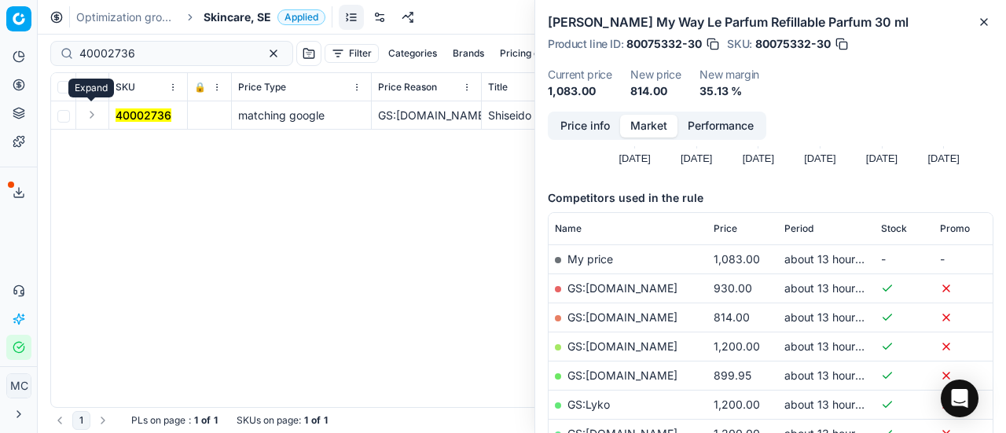
click at [99, 117] on button "Expand" at bounding box center [92, 114] width 19 height 19
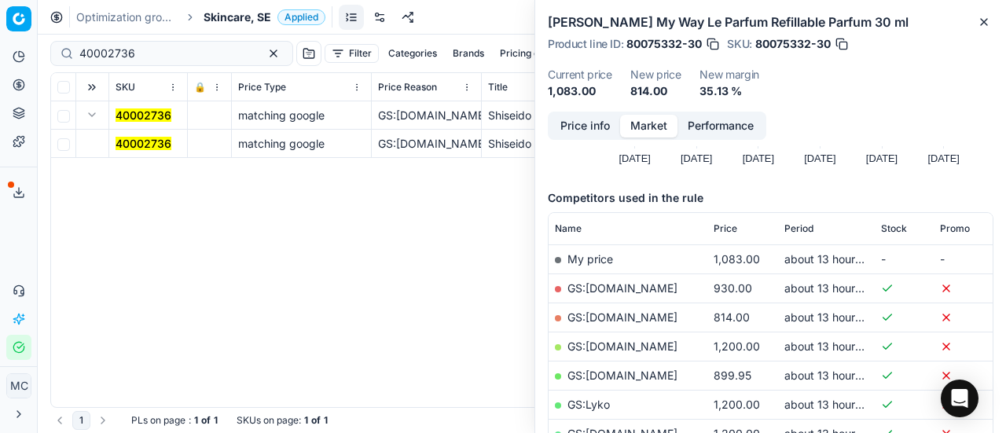
click at [135, 138] on mark "40002736" at bounding box center [144, 143] width 56 height 13
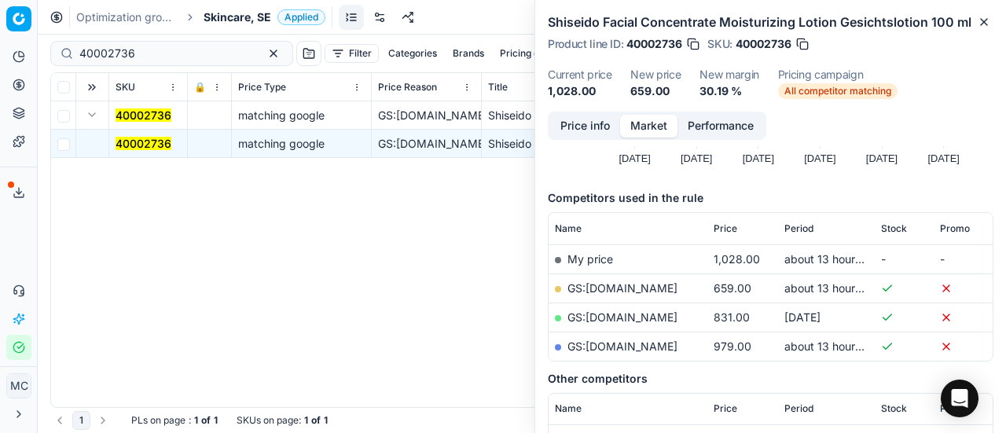
click at [583, 131] on button "Price info" at bounding box center [585, 126] width 70 height 23
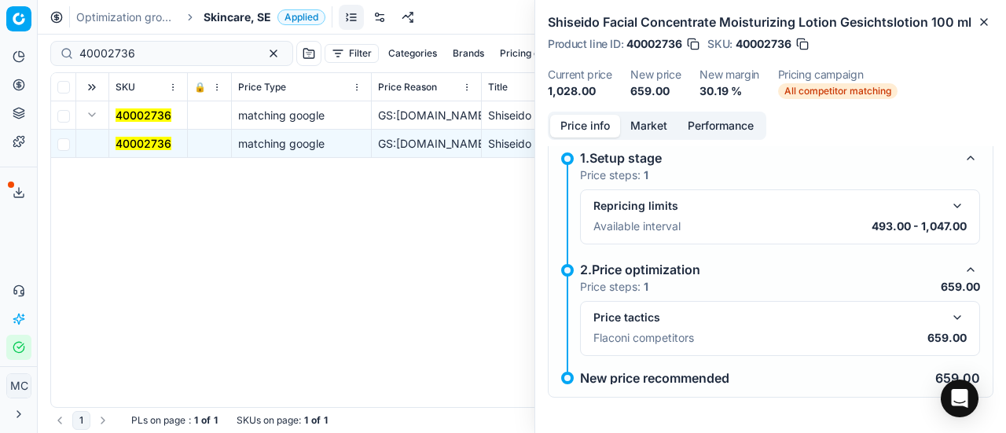
click at [949, 323] on button "button" at bounding box center [957, 317] width 19 height 19
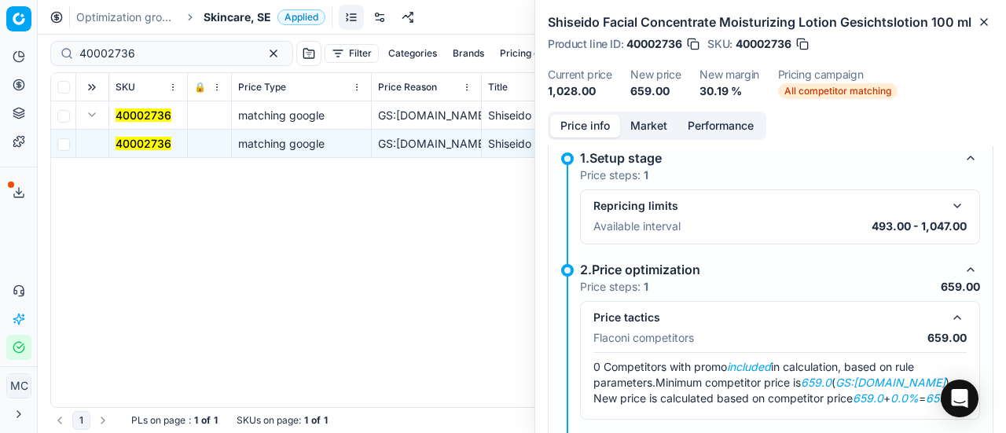
drag, startPoint x: 648, startPoint y: 123, endPoint x: 660, endPoint y: 149, distance: 27.8
click at [651, 130] on button "Market" at bounding box center [648, 126] width 57 height 23
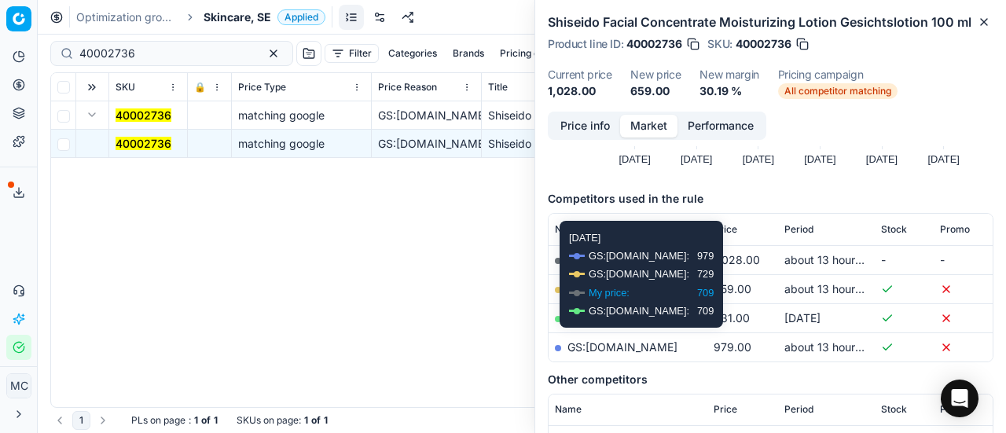
scroll to position [157, 0]
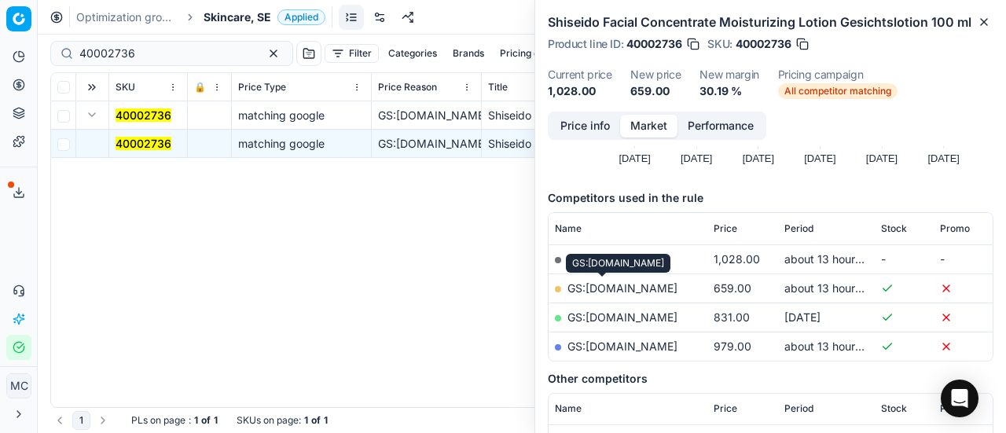
click at [620, 292] on link "GS:Deloox.se" at bounding box center [623, 287] width 110 height 13
click at [257, 21] on span "Skincare, SE" at bounding box center [238, 17] width 68 height 16
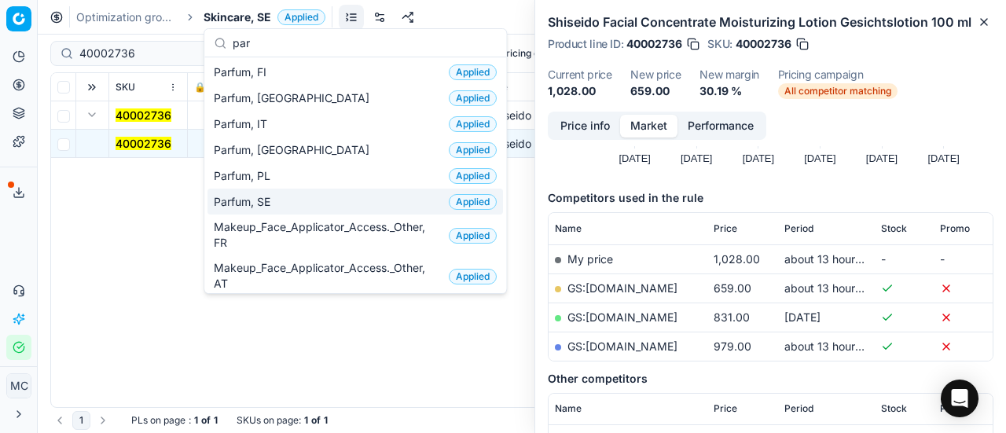
type input "par"
click at [295, 201] on div "Parfum, SE Applied" at bounding box center [356, 202] width 296 height 26
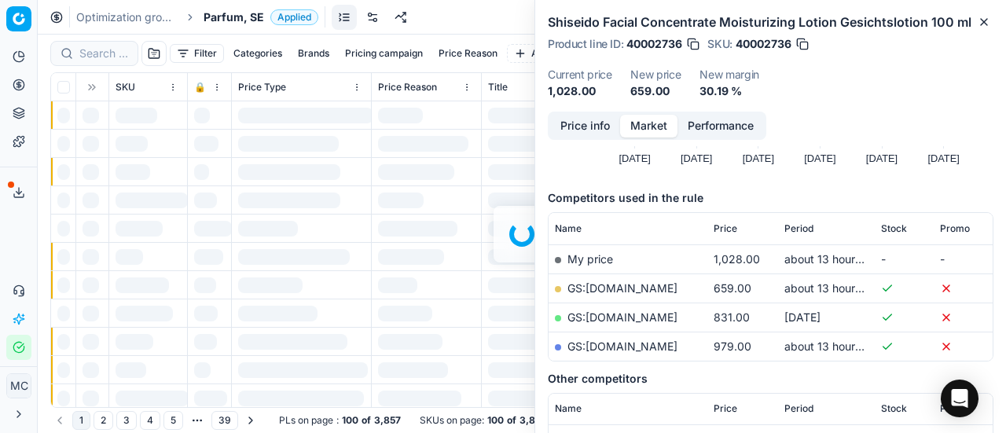
click at [101, 57] on div at bounding box center [522, 234] width 969 height 399
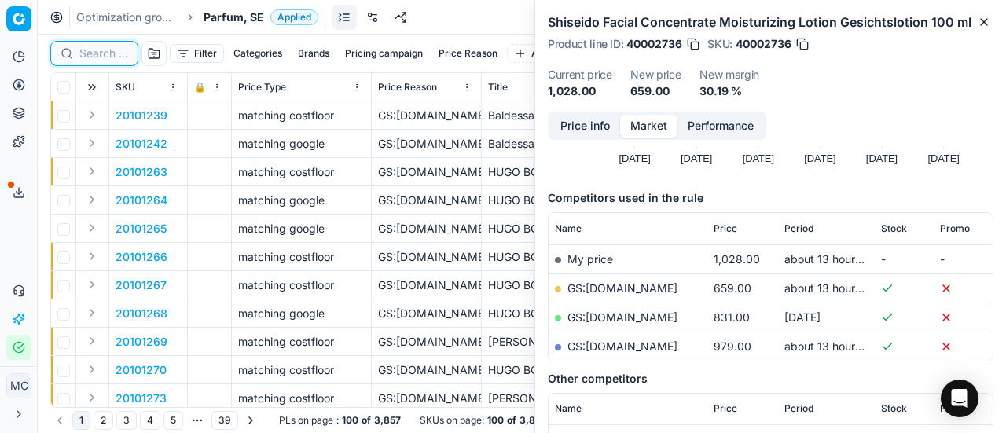
click at [101, 48] on input at bounding box center [103, 54] width 49 height 16
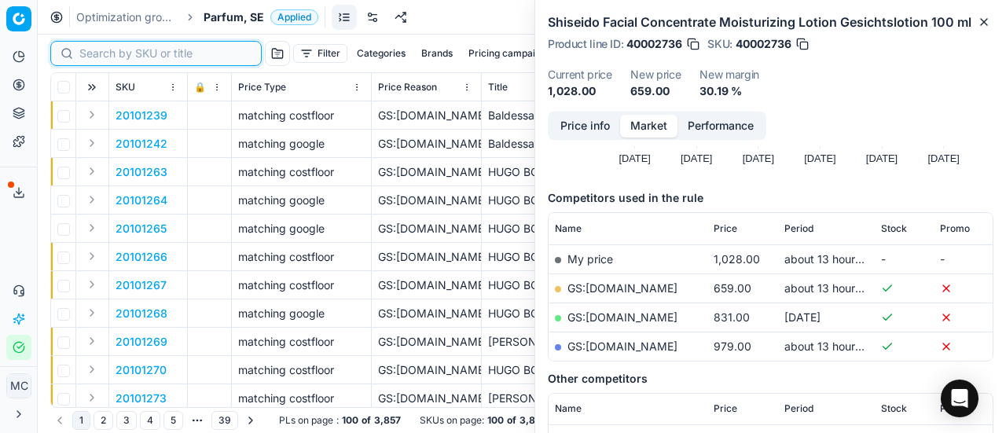
paste input "20103387"
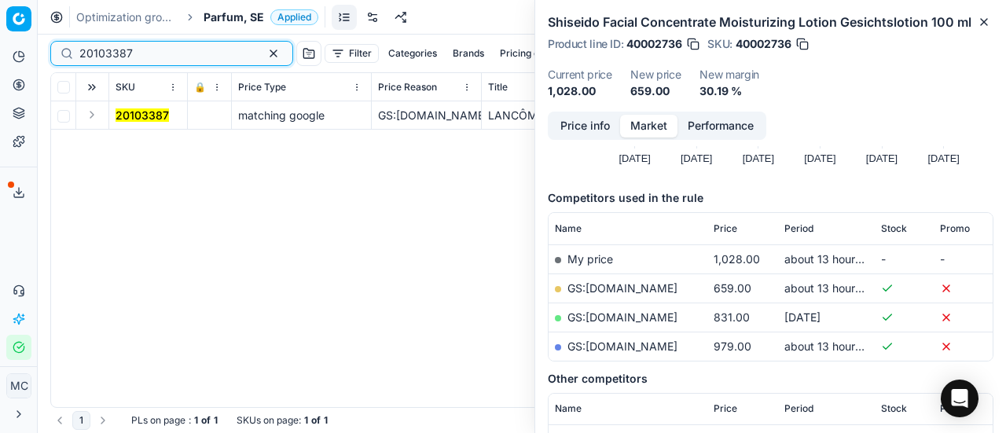
type input "20103387"
click at [88, 111] on button "Expand" at bounding box center [92, 114] width 19 height 19
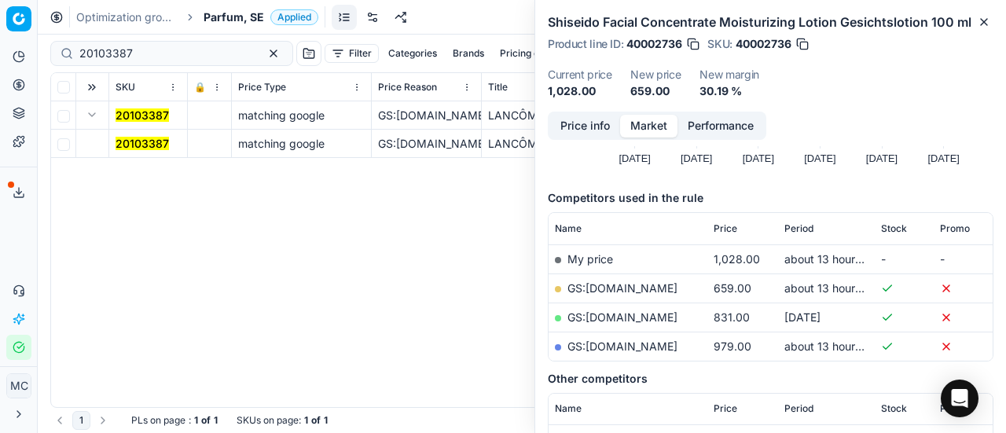
click at [143, 142] on mark "20103387" at bounding box center [142, 143] width 53 height 13
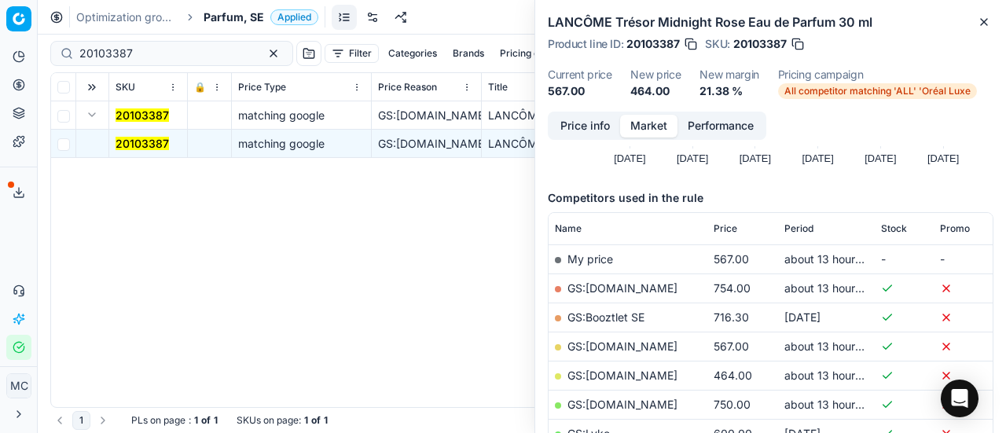
click at [579, 132] on button "Price info" at bounding box center [585, 126] width 70 height 23
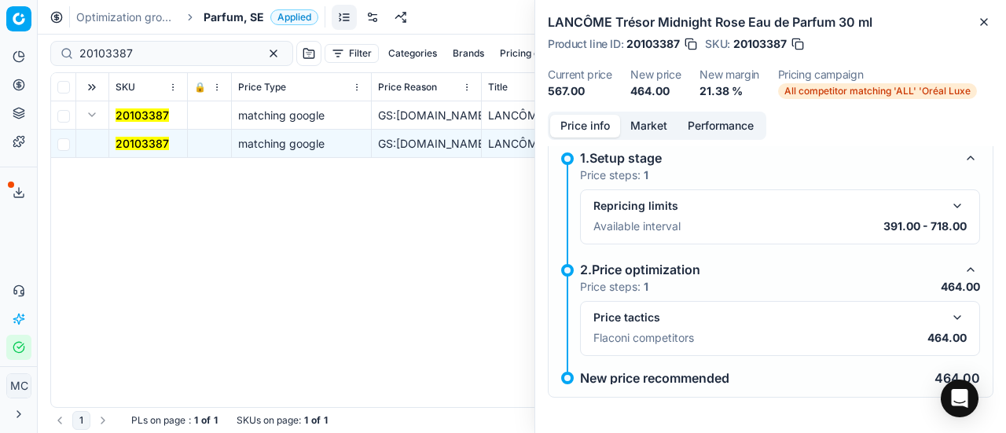
click at [951, 314] on button "button" at bounding box center [957, 317] width 19 height 19
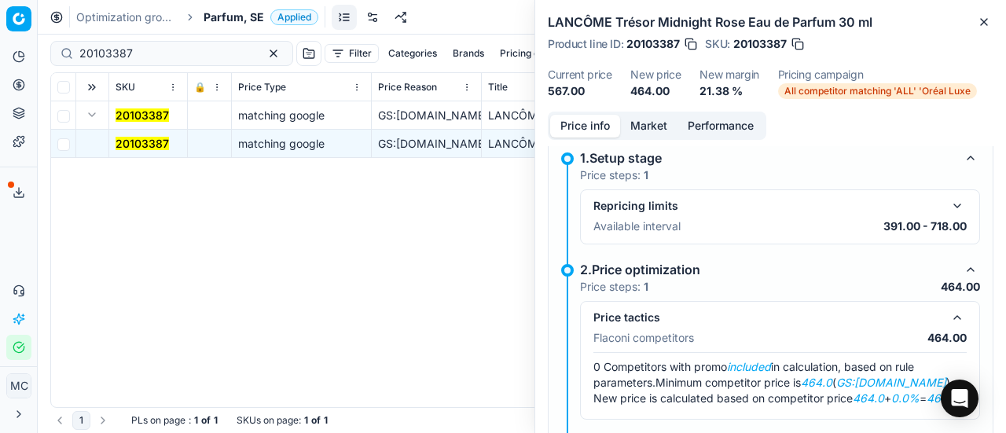
drag, startPoint x: 626, startPoint y: 129, endPoint x: 649, endPoint y: 150, distance: 31.7
click at [629, 131] on button "Market" at bounding box center [648, 126] width 57 height 23
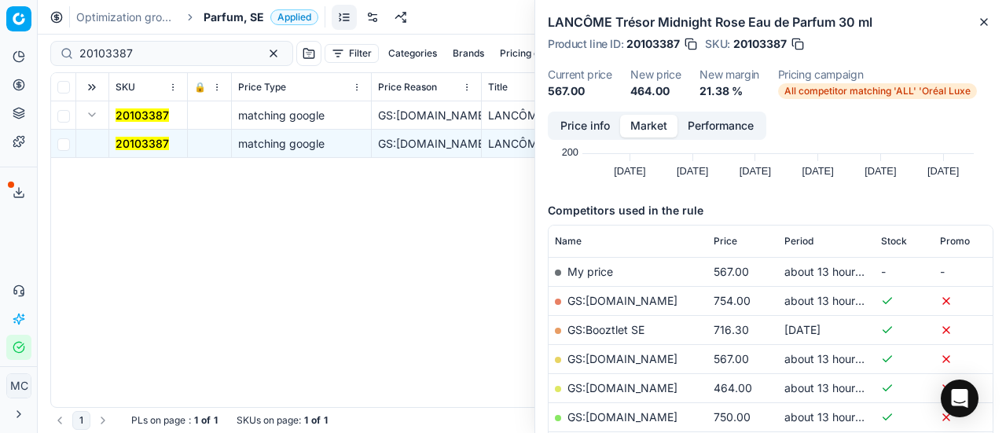
scroll to position [236, 0]
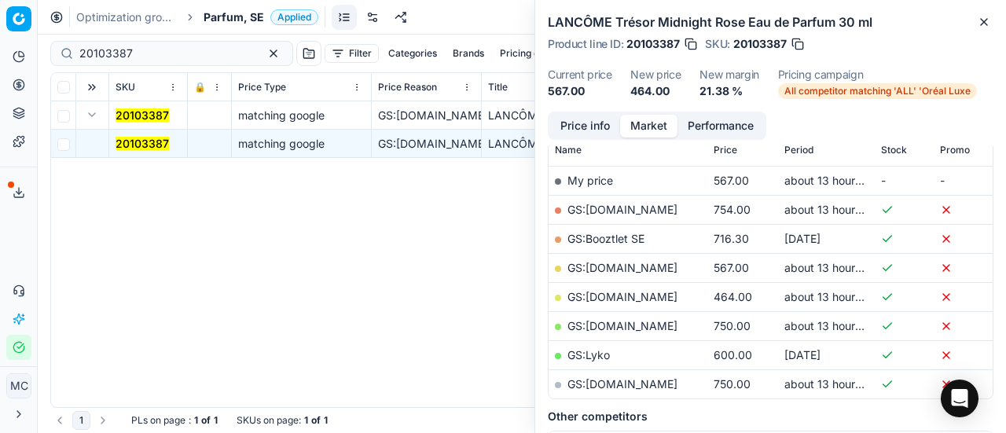
click at [635, 296] on link "GS:ComputerSalg.se" at bounding box center [623, 296] width 110 height 13
click at [217, 17] on span "Parfum, SE" at bounding box center [234, 17] width 61 height 16
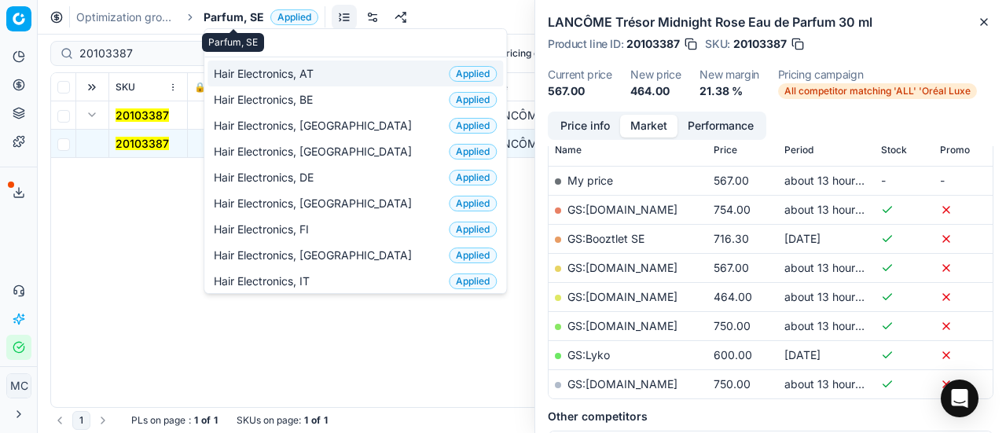
scroll to position [197, 0]
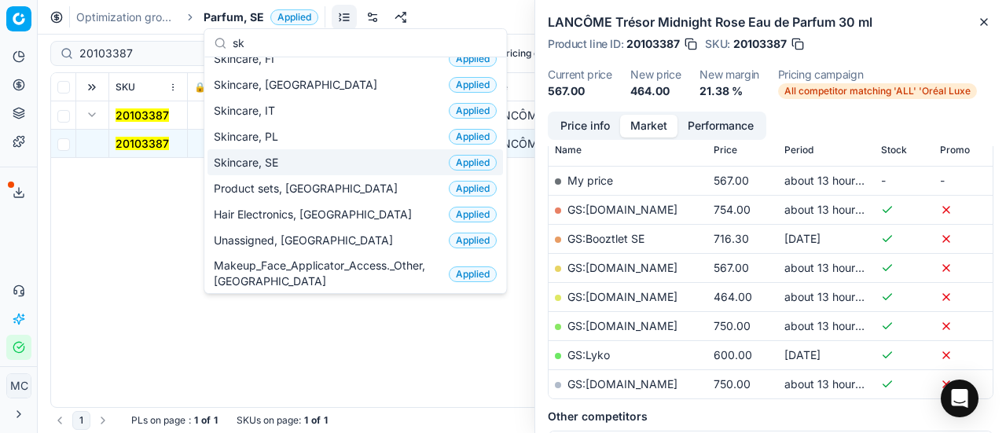
type input "sk"
click at [292, 156] on div "Skincare, SE Applied" at bounding box center [356, 162] width 296 height 26
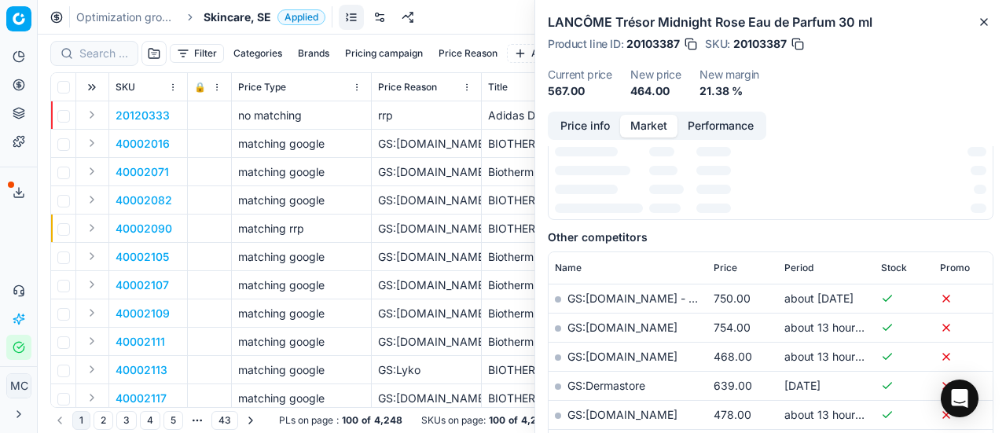
scroll to position [236, 0]
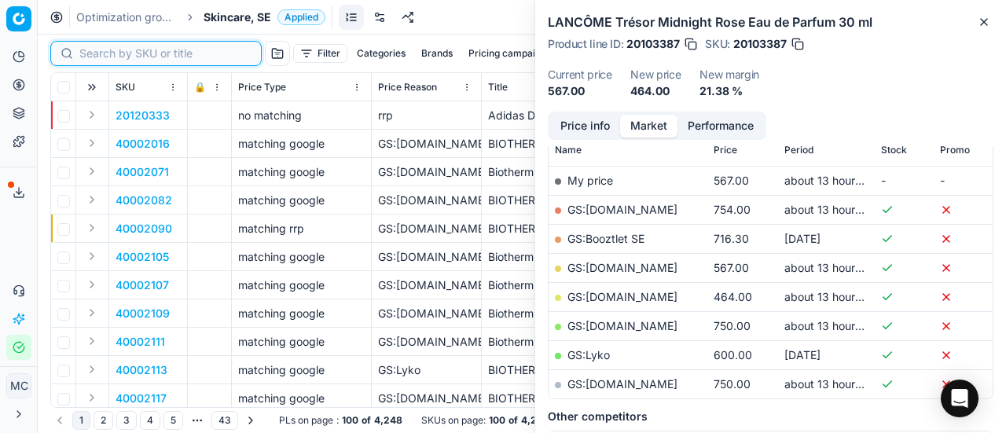
click at [105, 51] on input at bounding box center [165, 54] width 172 height 16
paste input "40002107"
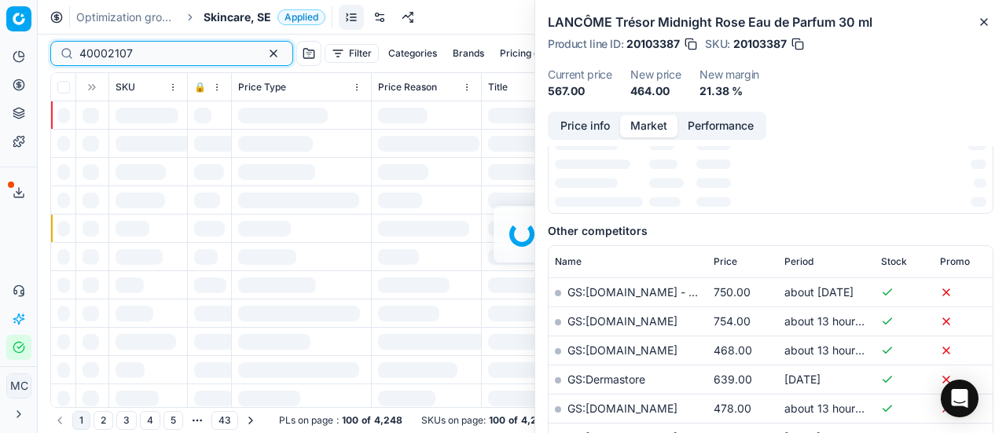
scroll to position [236, 0]
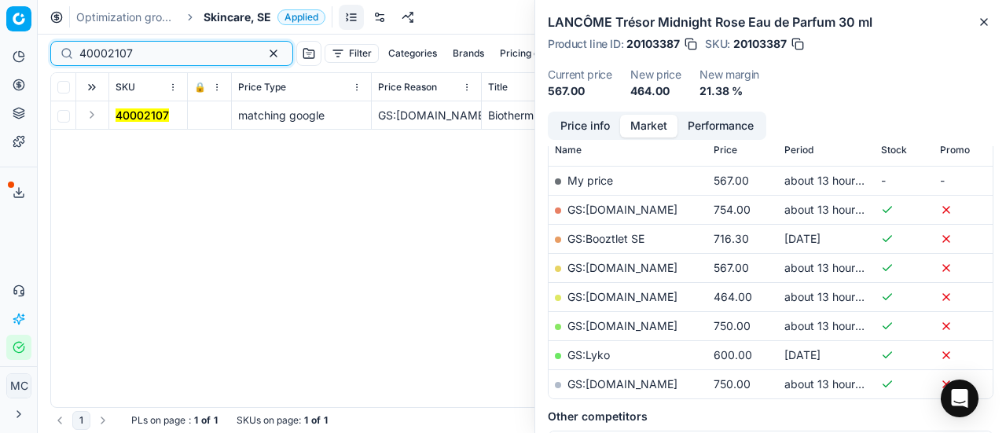
type input "40002107"
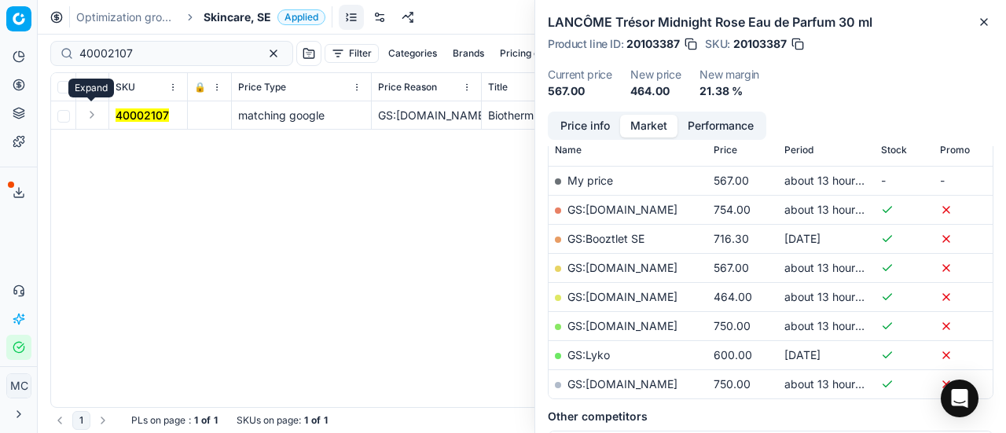
click at [87, 120] on button "Expand" at bounding box center [92, 114] width 19 height 19
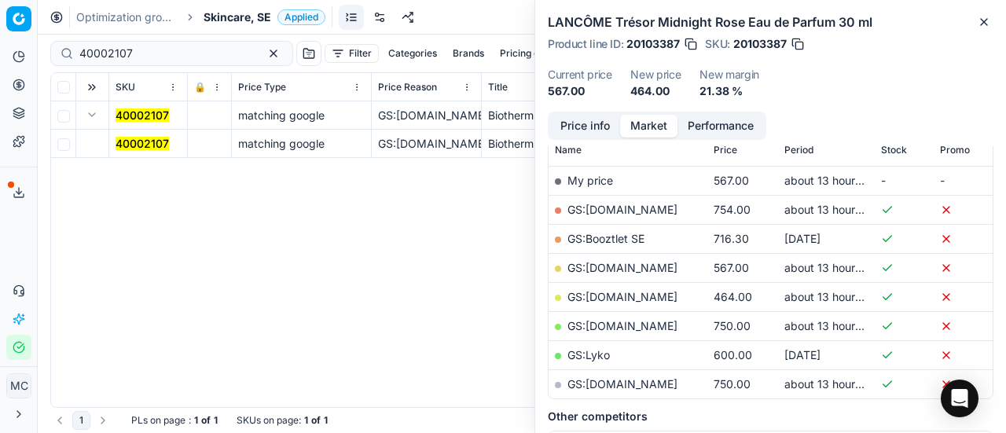
click at [142, 149] on mark "40002107" at bounding box center [142, 143] width 53 height 13
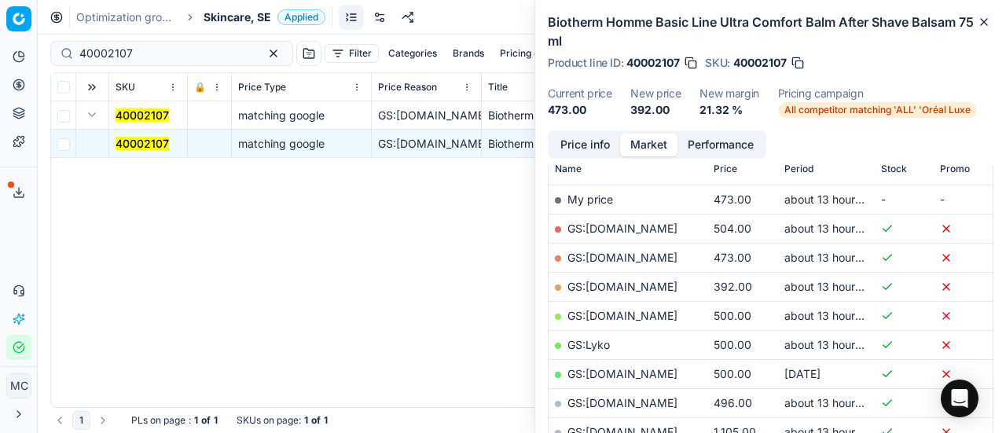
click at [578, 128] on div "Biotherm Homme Basic Line Ultra Comfort Balm After Shave Balsam 75 ml Product l…" at bounding box center [770, 65] width 471 height 131
click at [626, 159] on div "Price info Market Performance Price history Created with Highcharts 12.3.0 Jul …" at bounding box center [770, 282] width 471 height 303
click at [606, 149] on button "Price info" at bounding box center [585, 145] width 70 height 23
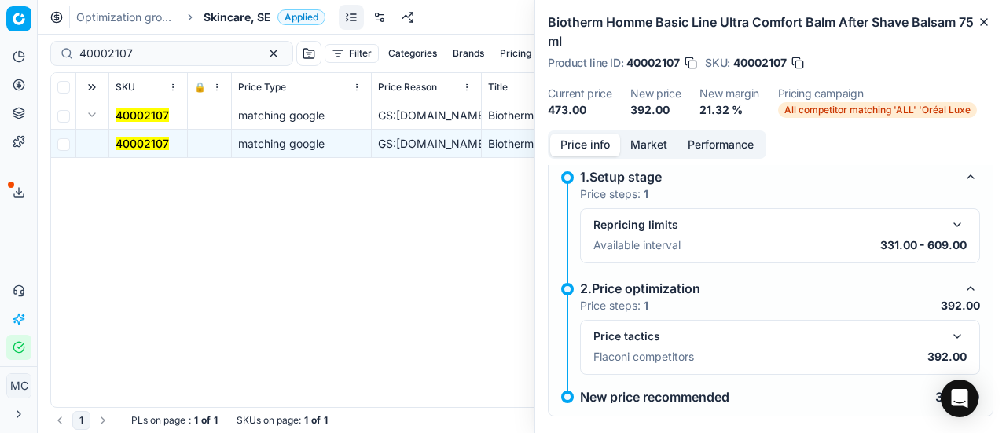
click at [948, 339] on button "button" at bounding box center [957, 336] width 19 height 19
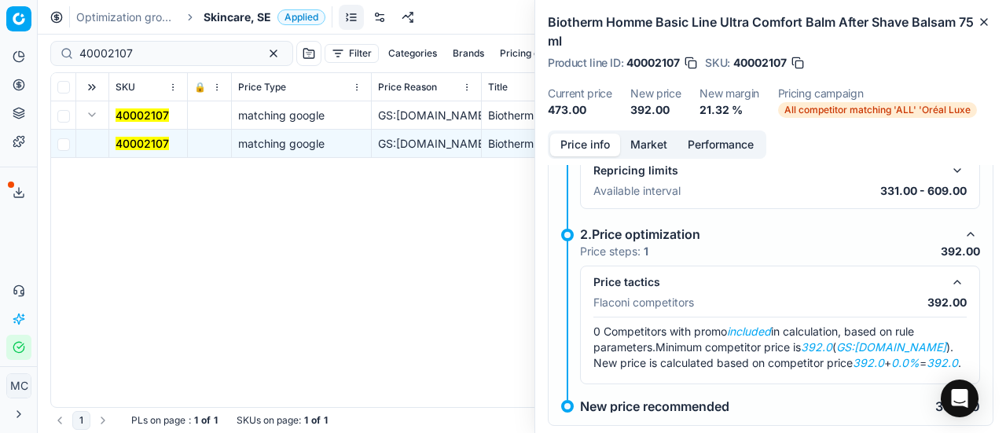
scroll to position [90, 0]
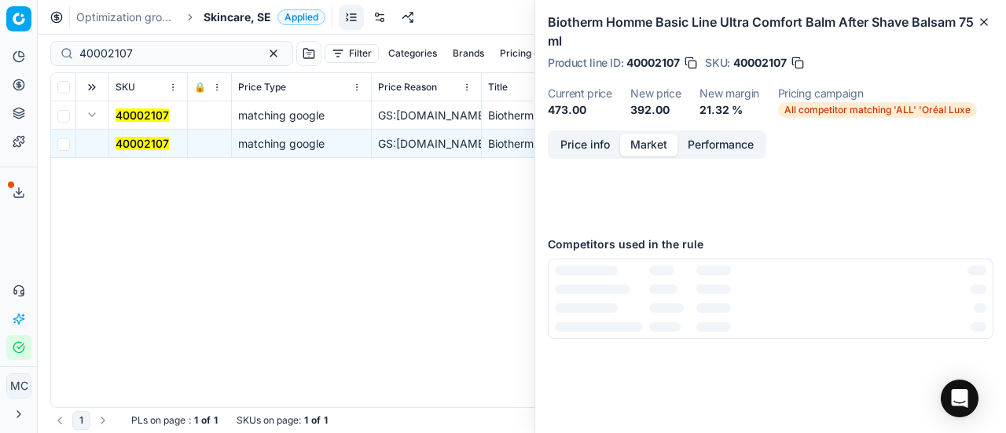
click at [642, 145] on button "Market" at bounding box center [648, 145] width 57 height 23
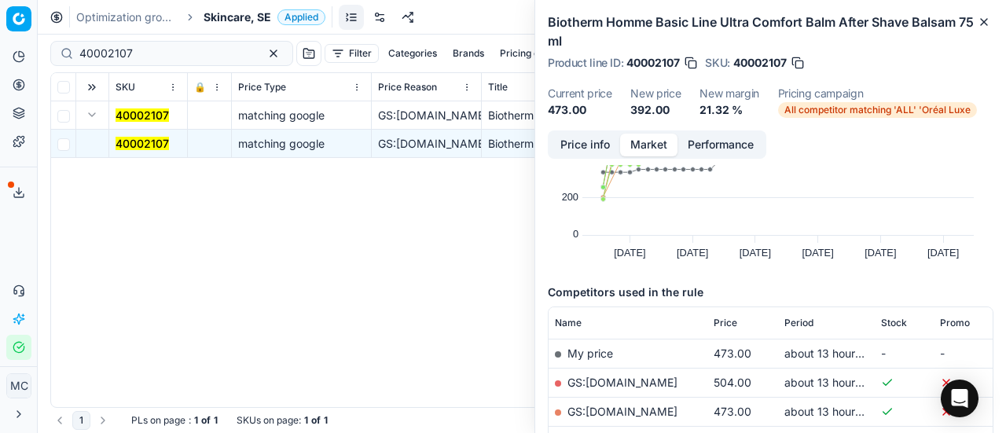
scroll to position [157, 0]
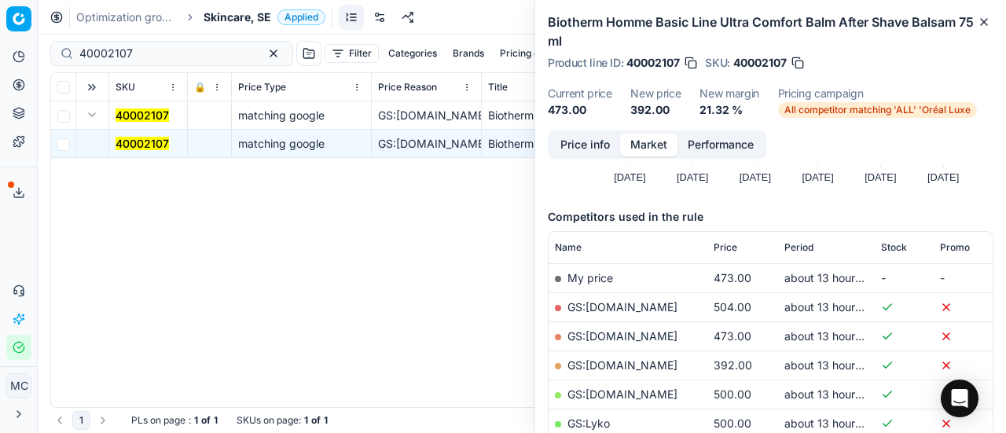
click at [649, 364] on link "GS:ComputerSalg.se" at bounding box center [623, 365] width 110 height 13
click at [233, 15] on span "Skincare, SE" at bounding box center [238, 17] width 68 height 16
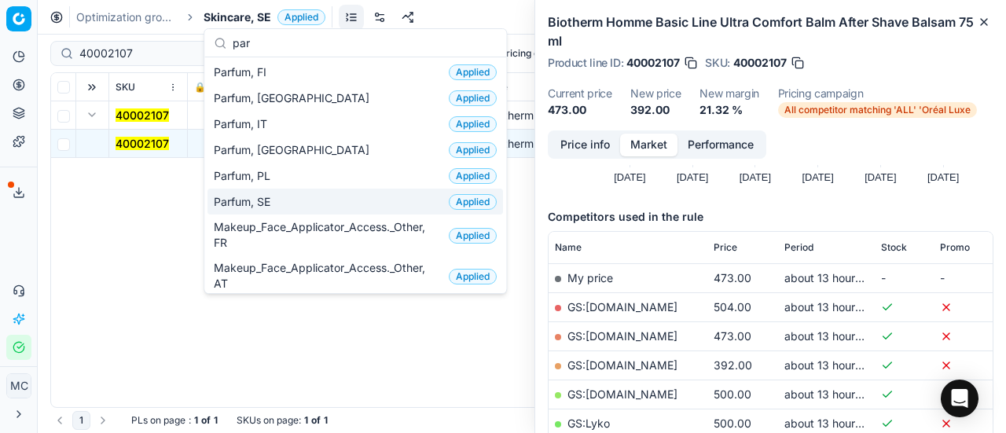
type input "par"
click at [315, 204] on div "Parfum, SE Applied" at bounding box center [356, 202] width 296 height 26
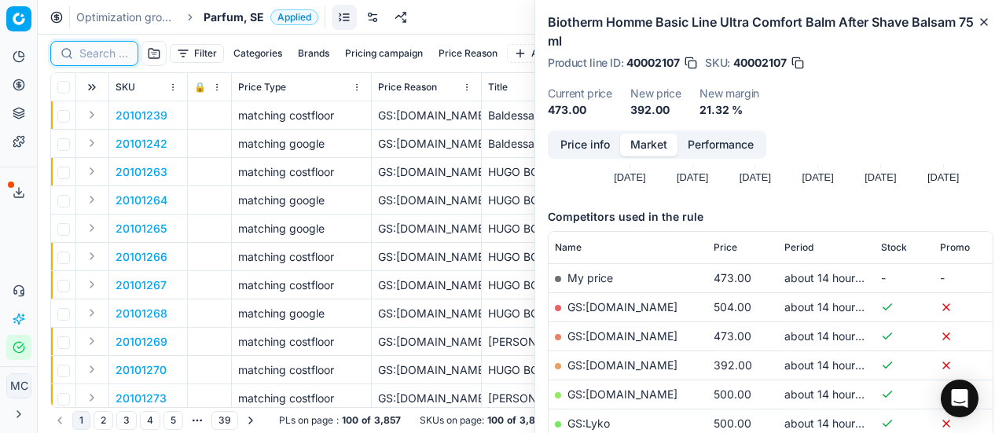
click at [102, 54] on input at bounding box center [103, 54] width 49 height 16
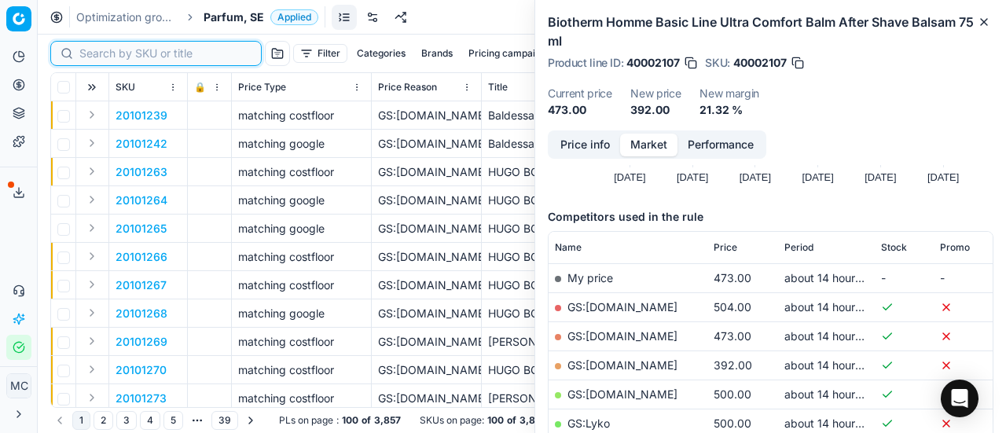
paste input "80060209-60"
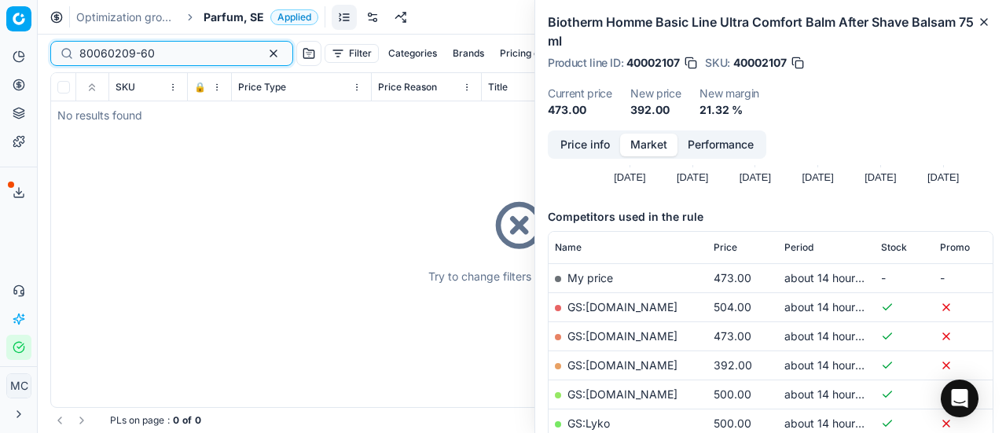
type input "80060209-60"
click at [222, 17] on span "Parfum, SE" at bounding box center [234, 17] width 61 height 16
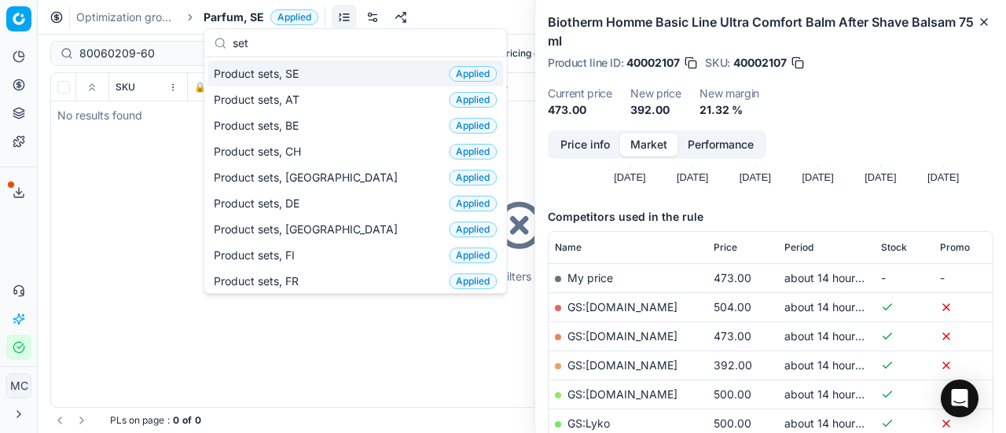
type input "set"
click at [324, 76] on div "Product sets, SE Applied" at bounding box center [356, 74] width 296 height 26
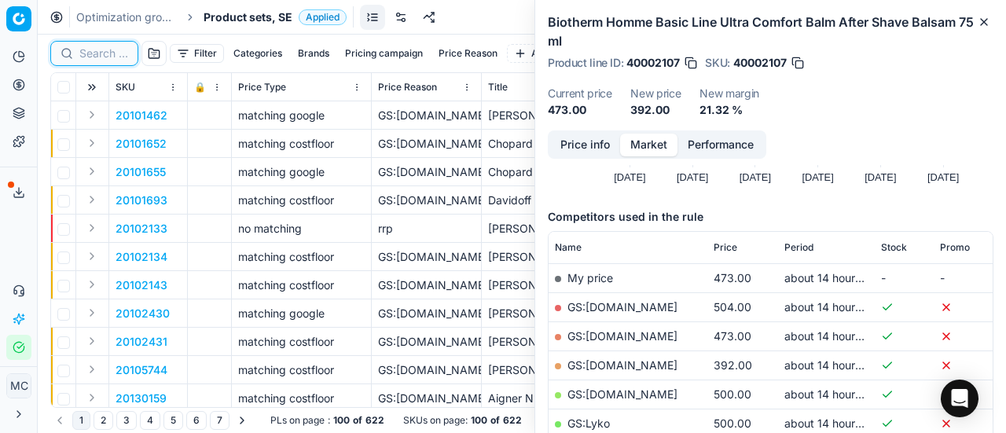
click at [110, 53] on input at bounding box center [103, 54] width 49 height 16
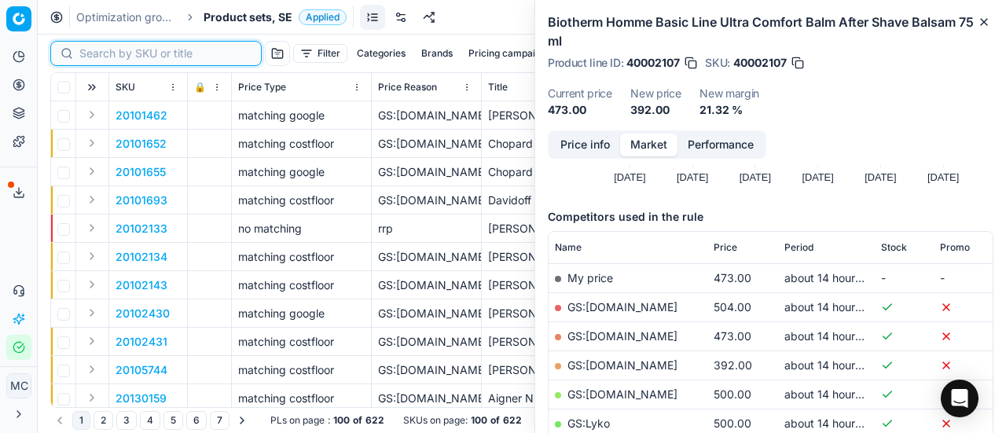
paste input "80060209-60"
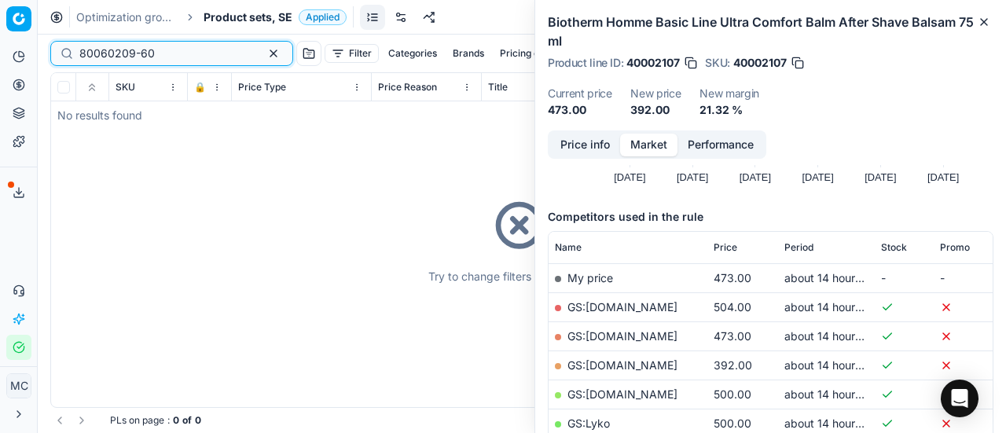
click at [189, 50] on input "80060209-60" at bounding box center [165, 54] width 172 height 16
type input "80060209-60"
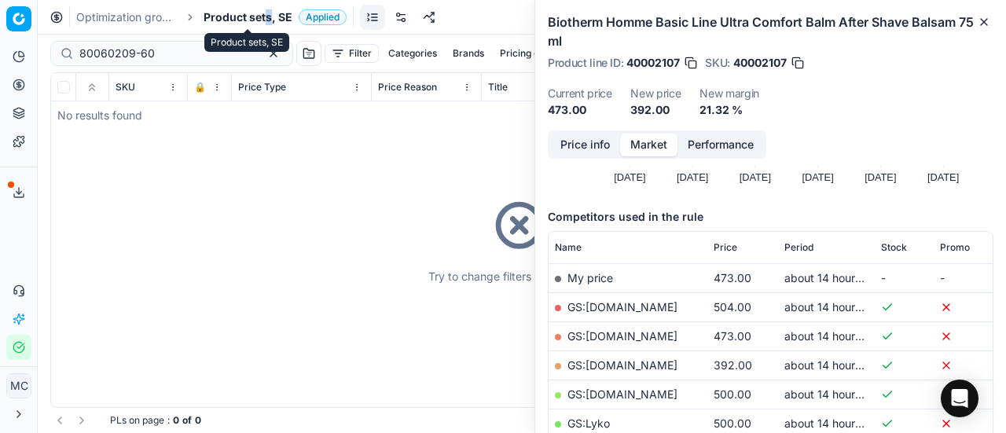
click at [269, 13] on span "Product sets, SE" at bounding box center [248, 17] width 89 height 16
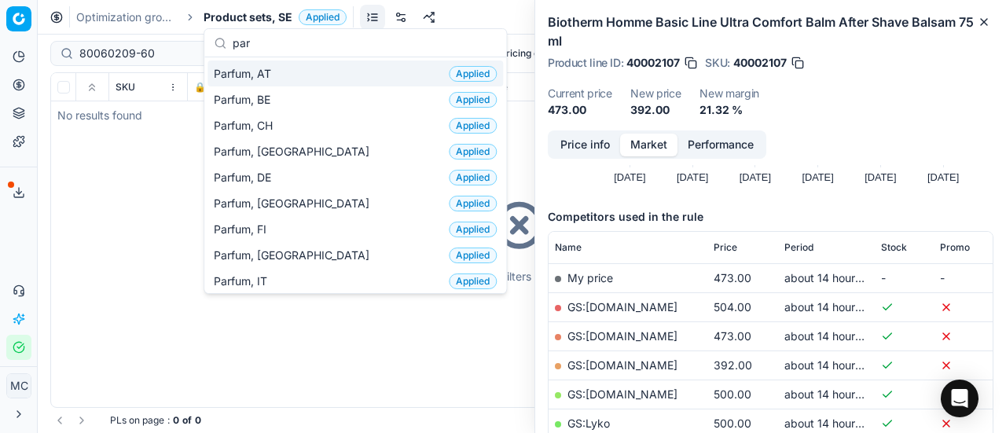
type input "par"
click at [283, 75] on div "Parfum, AT Applied" at bounding box center [356, 74] width 296 height 26
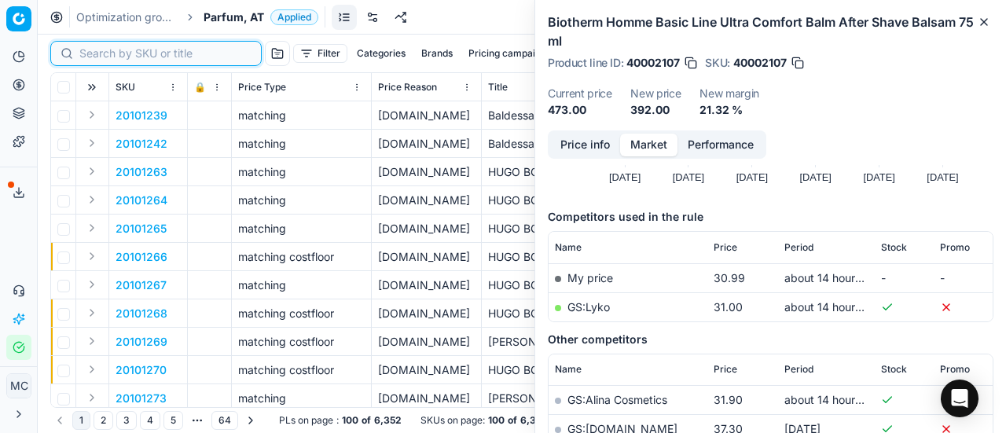
click at [110, 54] on input at bounding box center [165, 54] width 172 height 16
paste input "80060209-60"
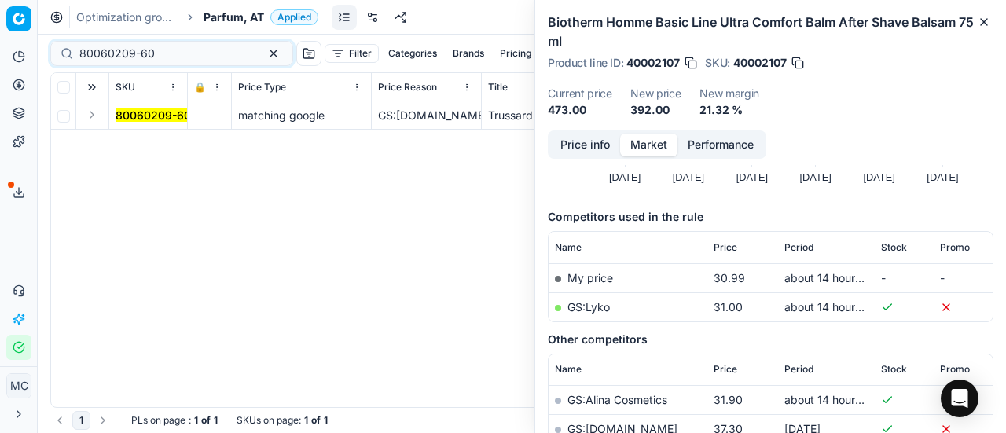
click at [99, 116] on button "Expand" at bounding box center [92, 114] width 19 height 19
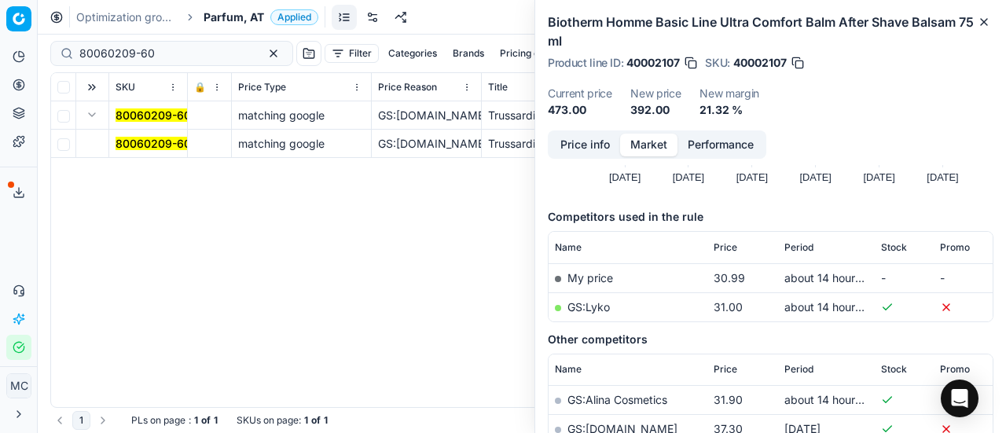
click at [141, 144] on mark "80060209-60" at bounding box center [153, 143] width 75 height 13
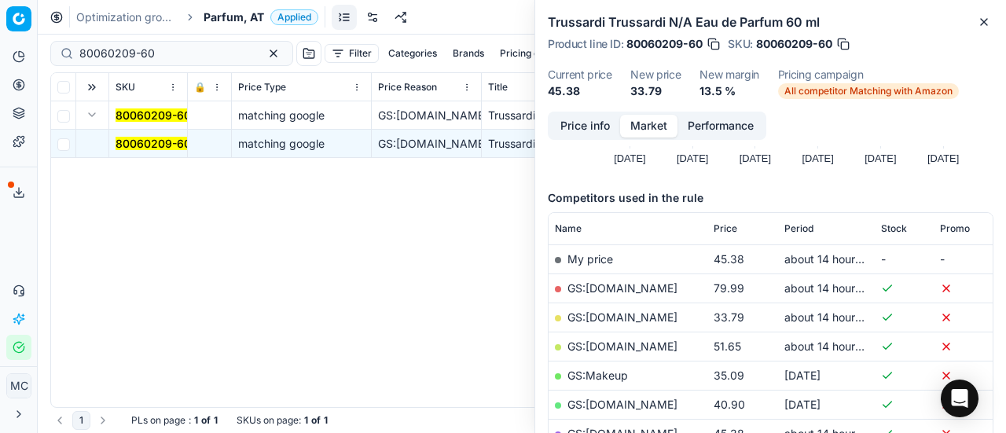
click at [599, 123] on button "Price info" at bounding box center [585, 126] width 70 height 23
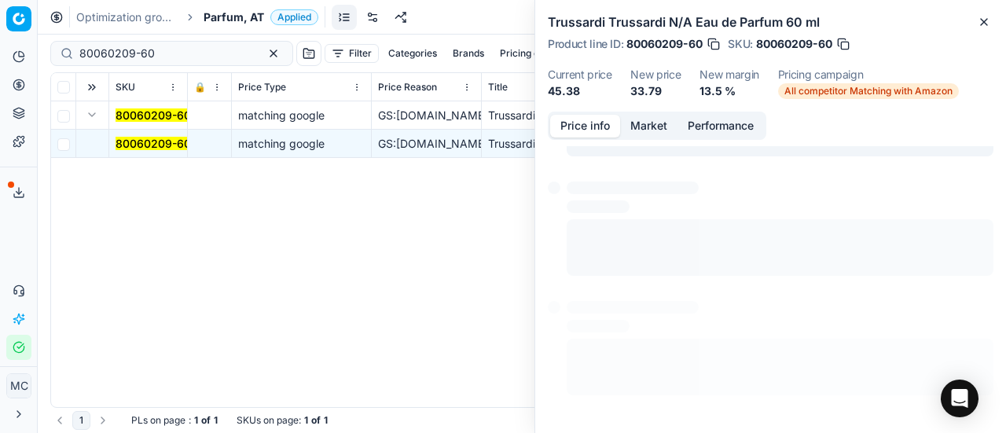
scroll to position [11, 0]
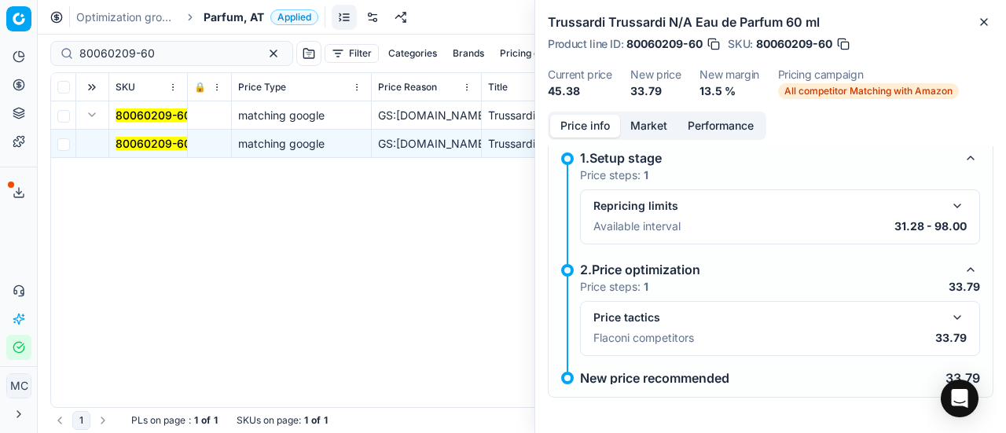
click at [948, 315] on button "button" at bounding box center [957, 317] width 19 height 19
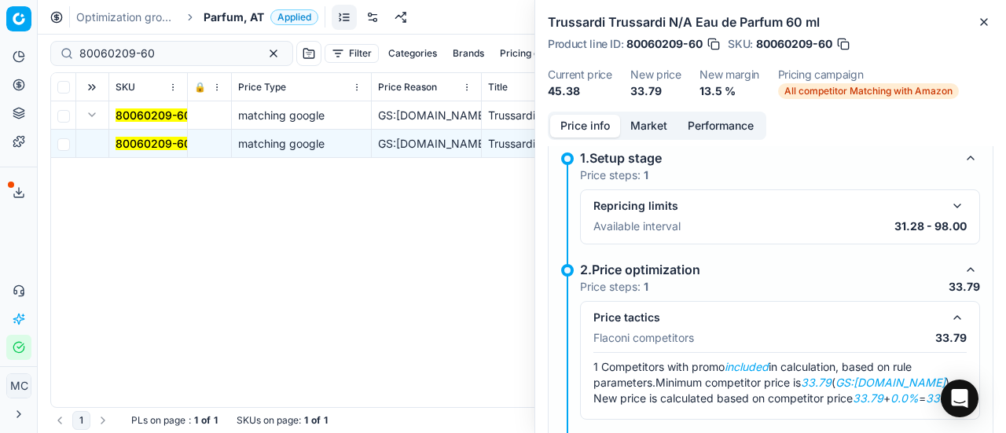
click at [645, 128] on button "Market" at bounding box center [648, 126] width 57 height 23
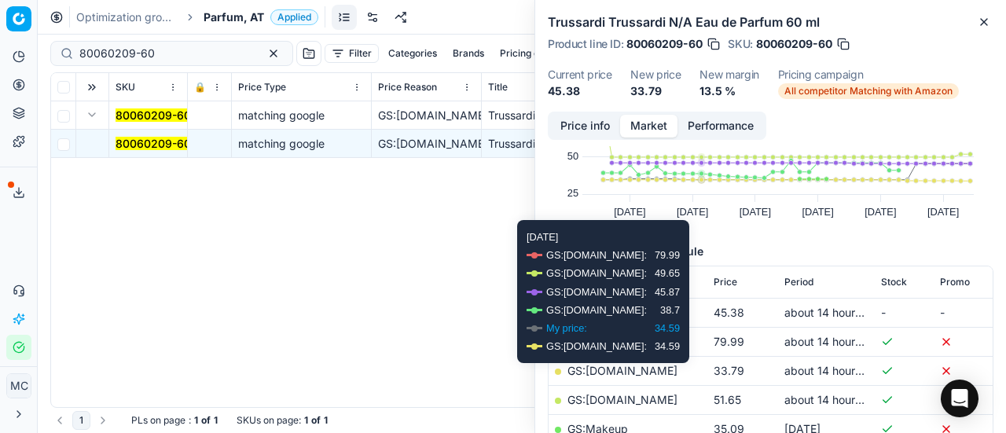
scroll to position [157, 0]
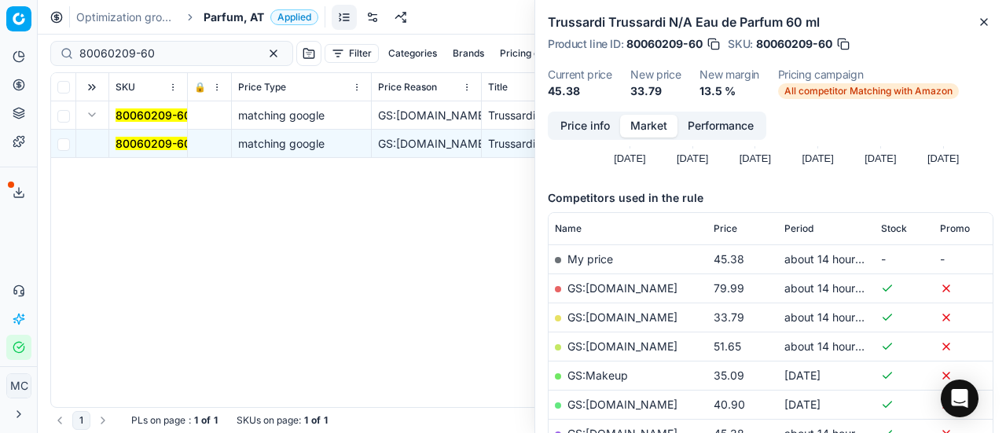
click at [609, 315] on link "GS:Deloox.at" at bounding box center [623, 317] width 110 height 13
drag, startPoint x: 187, startPoint y: 53, endPoint x: 0, endPoint y: 19, distance: 190.2
click at [0, 22] on div "Pricing platform Analytics Pricing Product portfolio Templates Export service 2…" at bounding box center [503, 216] width 1006 height 433
paste input "20130159"
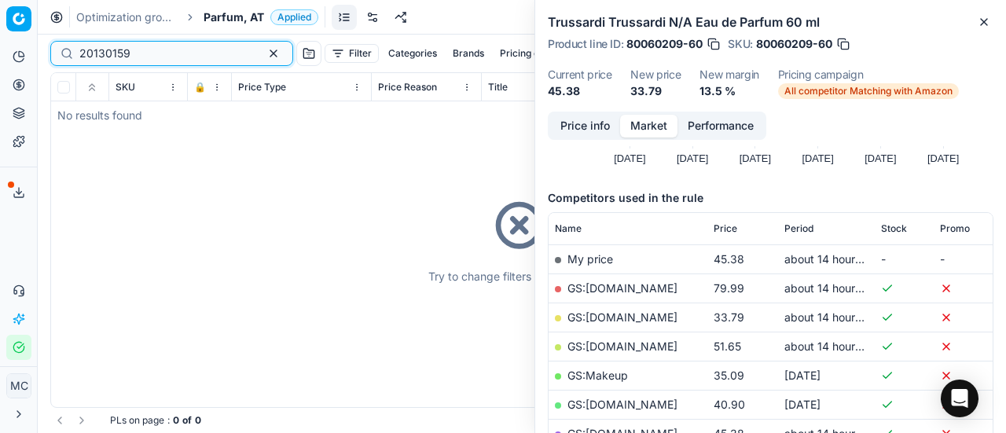
type input "20130159"
click at [223, 13] on span "Parfum, AT" at bounding box center [234, 17] width 61 height 16
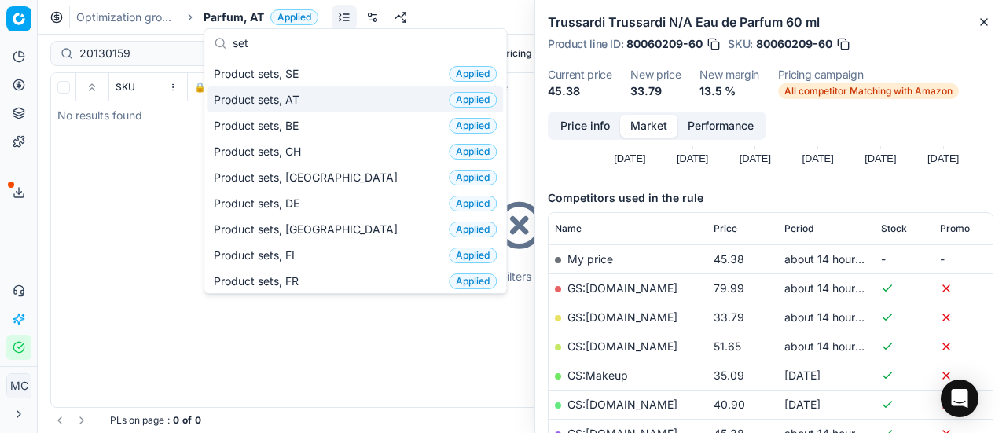
type input "set"
click at [329, 99] on div "Product sets, AT Applied" at bounding box center [356, 99] width 296 height 26
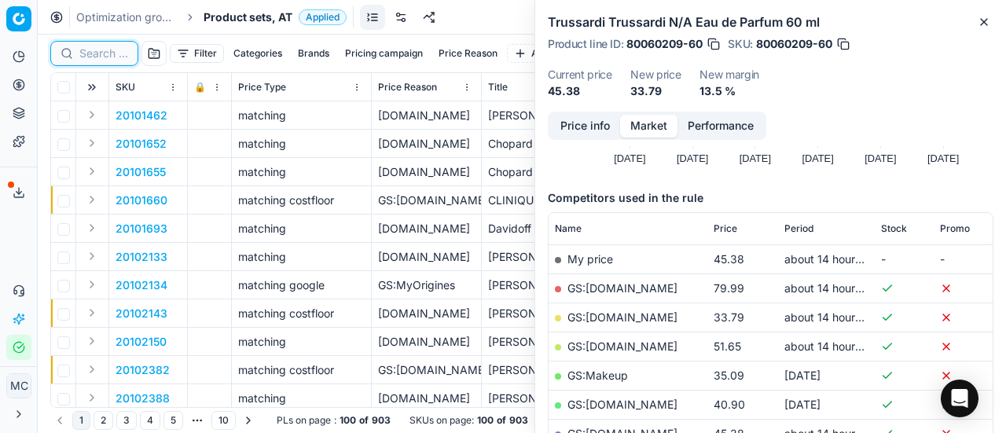
click at [112, 46] on input at bounding box center [103, 54] width 49 height 16
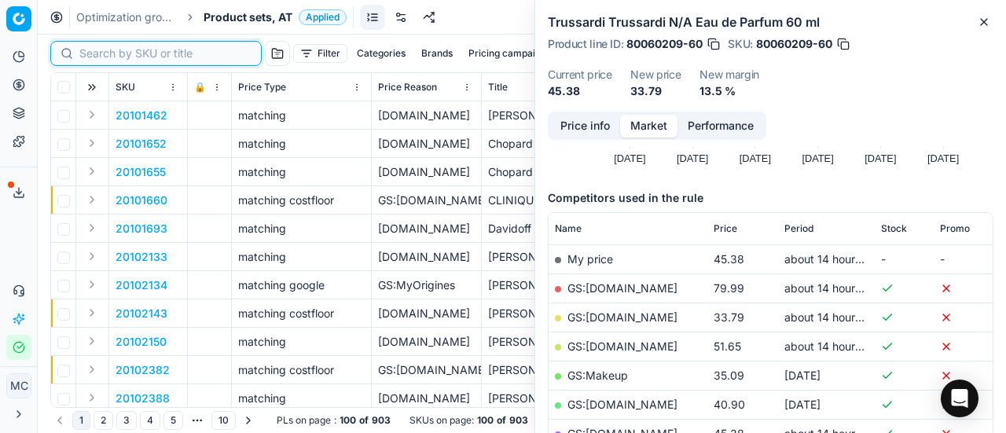
paste input "20130159"
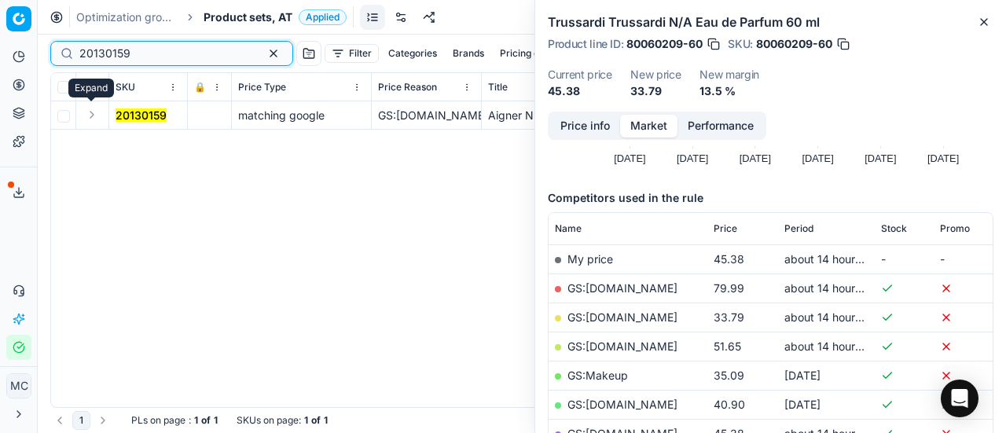
type input "20130159"
click at [91, 117] on button "Expand" at bounding box center [92, 114] width 19 height 19
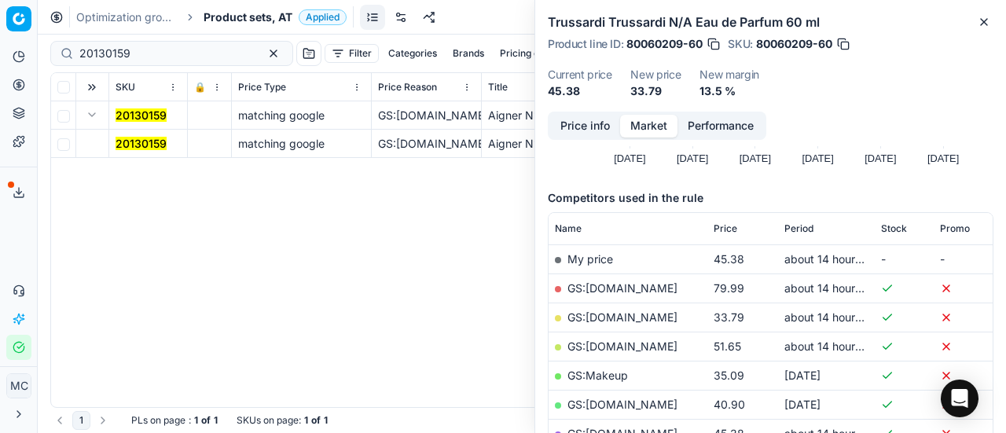
click at [142, 140] on mark "20130159" at bounding box center [141, 143] width 51 height 13
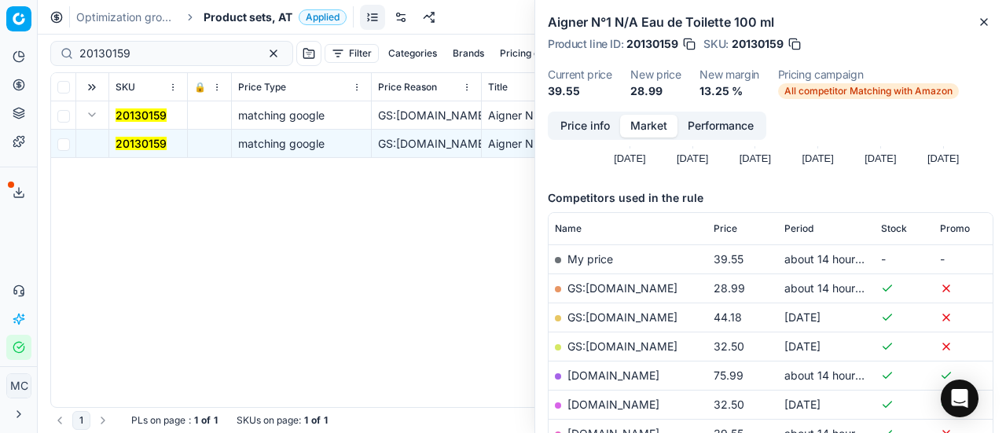
click at [589, 129] on button "Price info" at bounding box center [585, 126] width 70 height 23
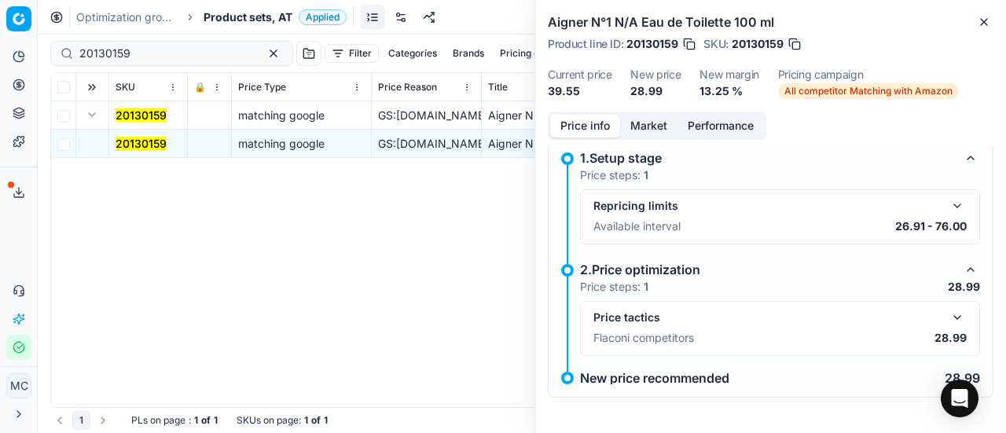
click at [948, 313] on button "button" at bounding box center [957, 317] width 19 height 19
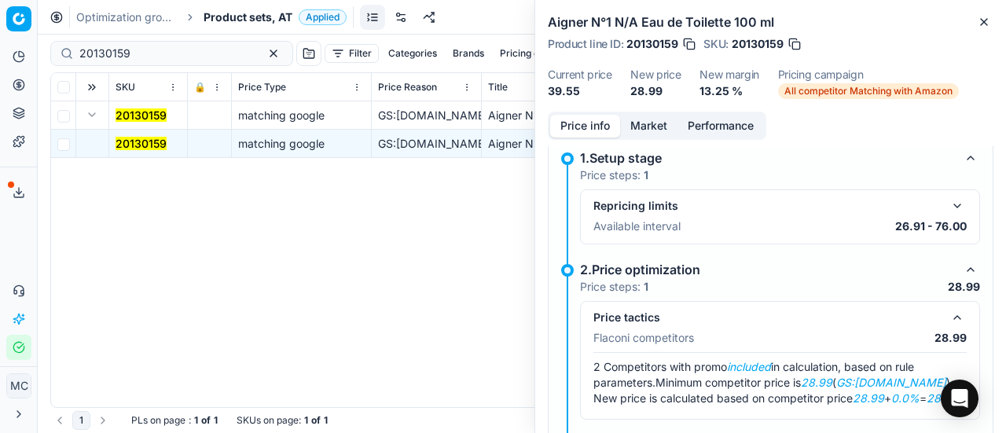
click at [664, 127] on button "Market" at bounding box center [648, 126] width 57 height 23
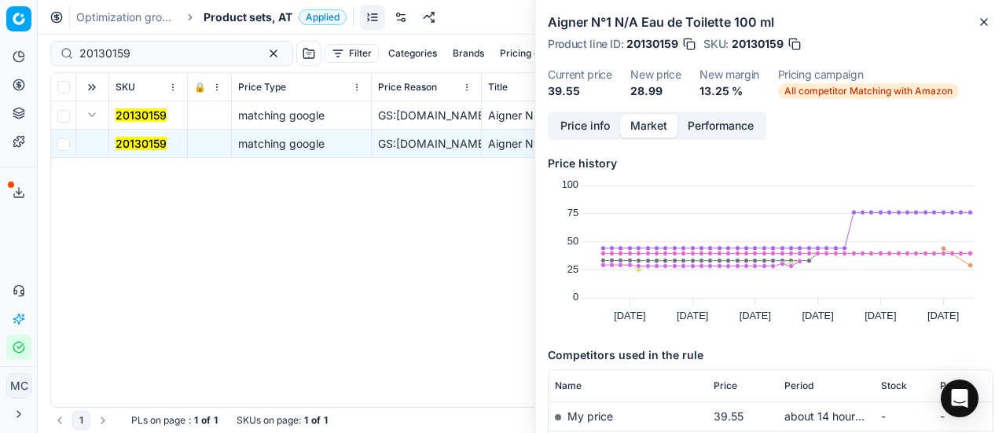
scroll to position [157, 0]
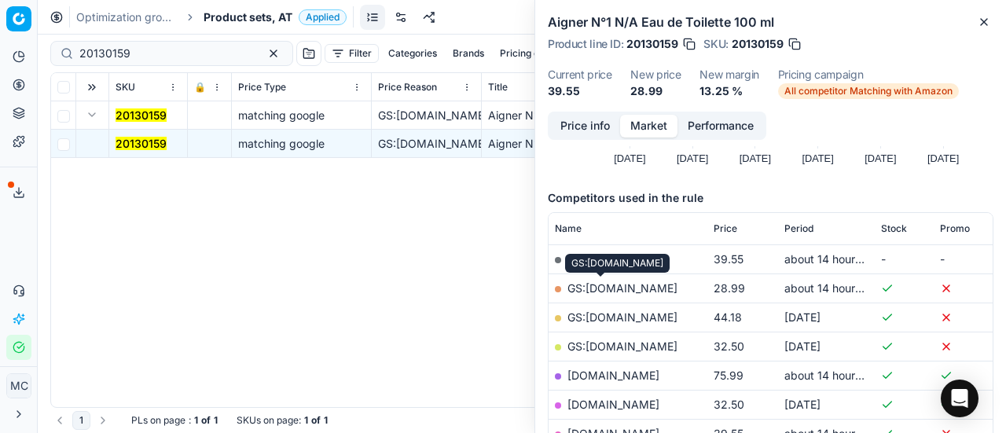
click at [604, 290] on link "GS:Deloox.at" at bounding box center [623, 287] width 110 height 13
click at [233, 17] on span "Product sets, AT" at bounding box center [248, 17] width 89 height 16
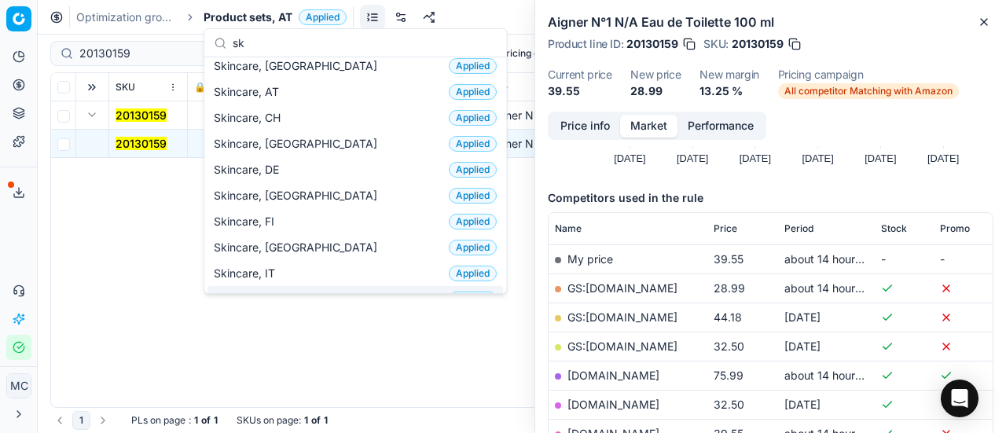
scroll to position [0, 0]
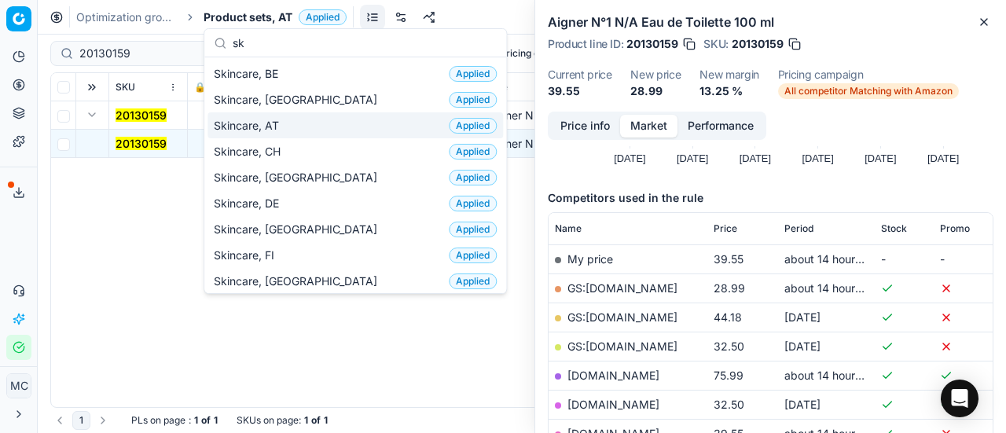
type input "sk"
click at [317, 136] on div "Skincare, AT Applied" at bounding box center [356, 125] width 296 height 26
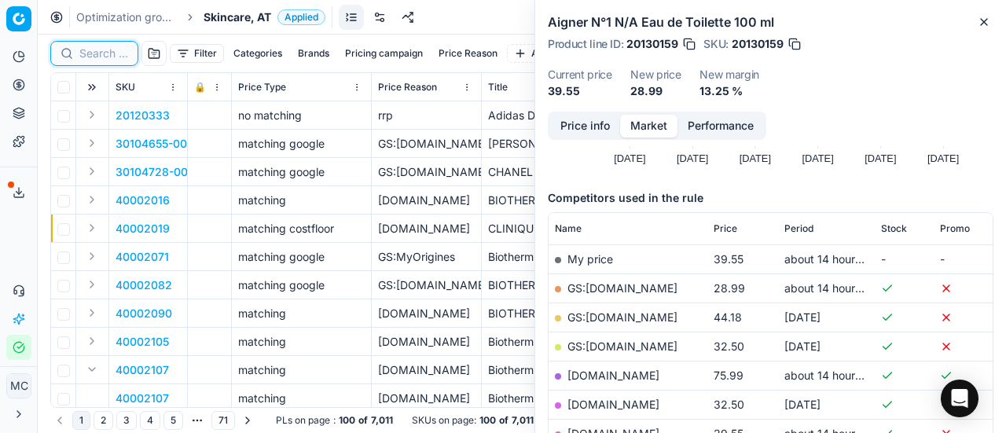
click at [107, 57] on input at bounding box center [103, 54] width 49 height 16
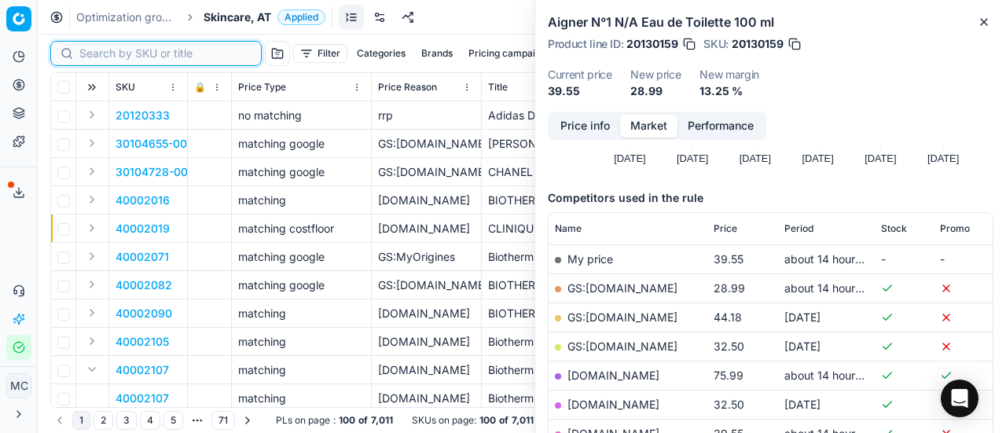
paste input "90001807-0002529"
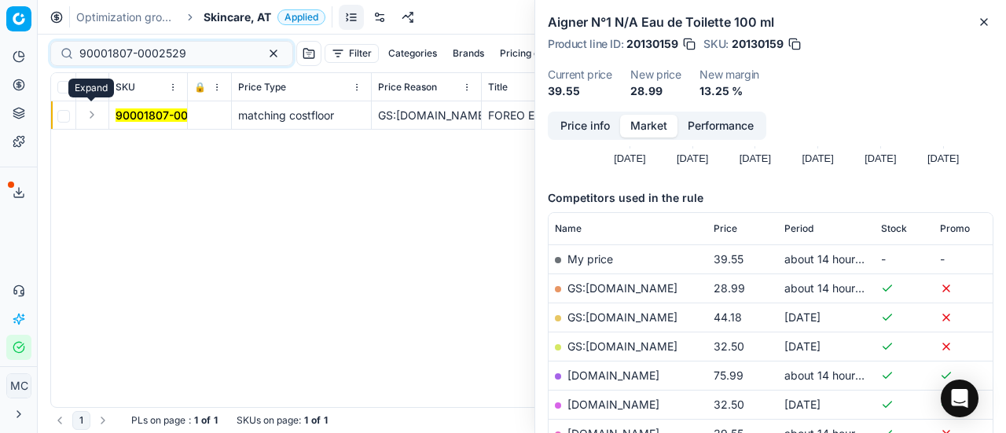
click at [92, 117] on button "Expand" at bounding box center [92, 114] width 19 height 19
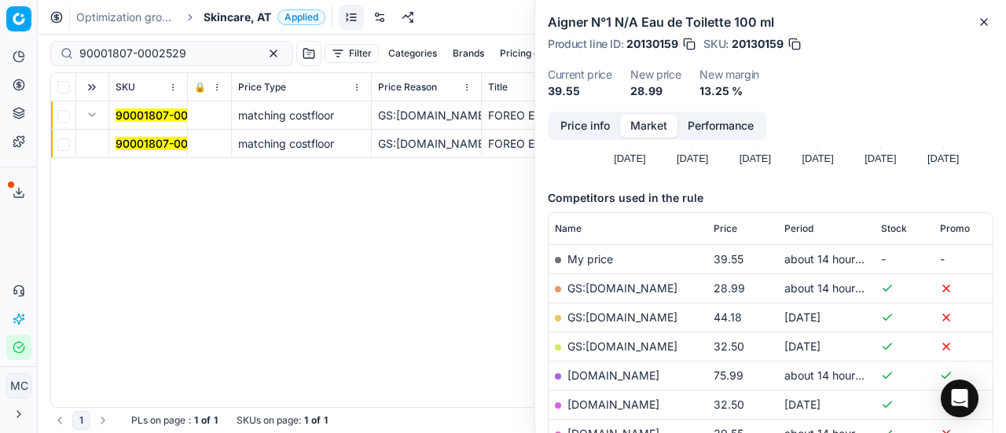
click at [156, 141] on mark "90001807-0002529" at bounding box center [169, 143] width 107 height 13
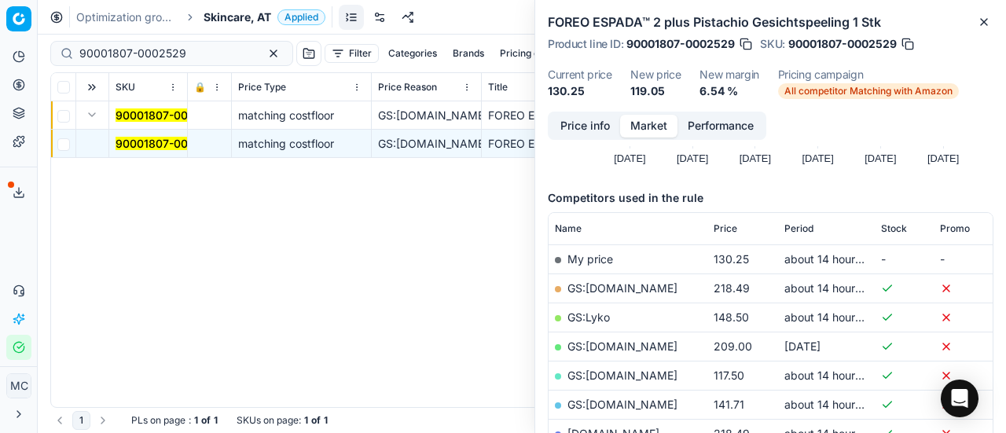
click at [596, 131] on button "Price info" at bounding box center [585, 126] width 70 height 23
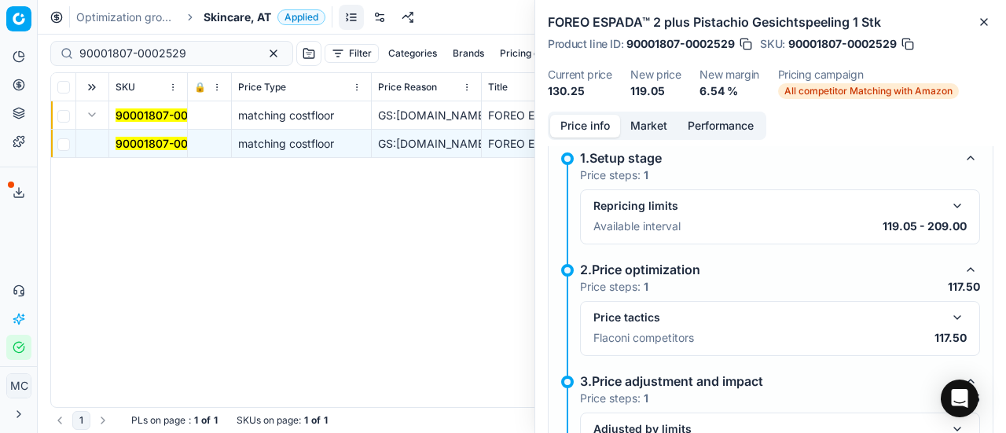
scroll to position [168, 0]
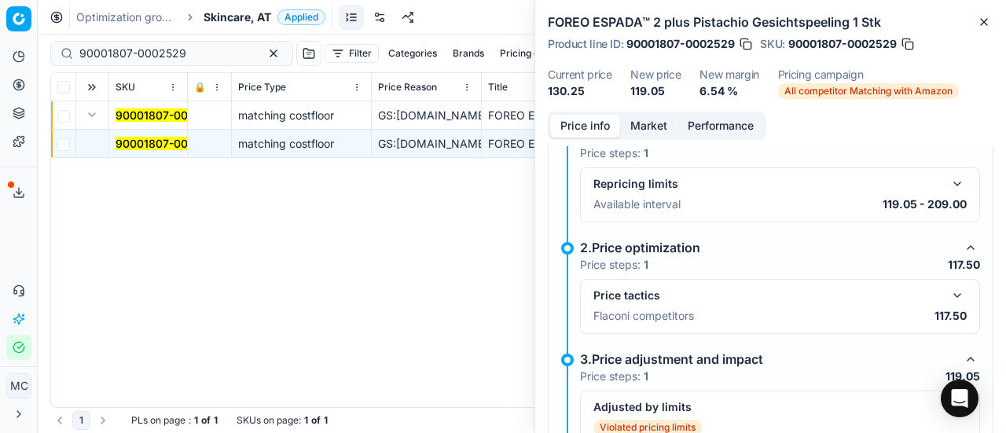
click at [948, 296] on button "button" at bounding box center [957, 295] width 19 height 19
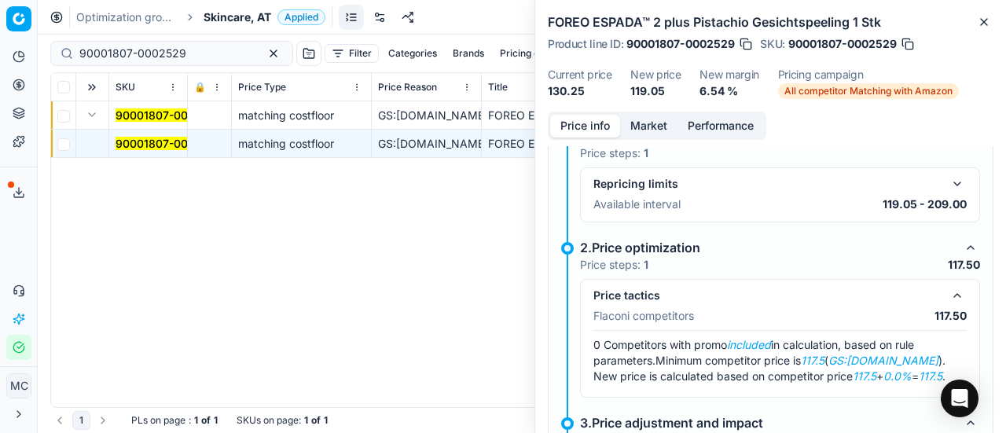
click at [645, 127] on button "Market" at bounding box center [648, 126] width 57 height 23
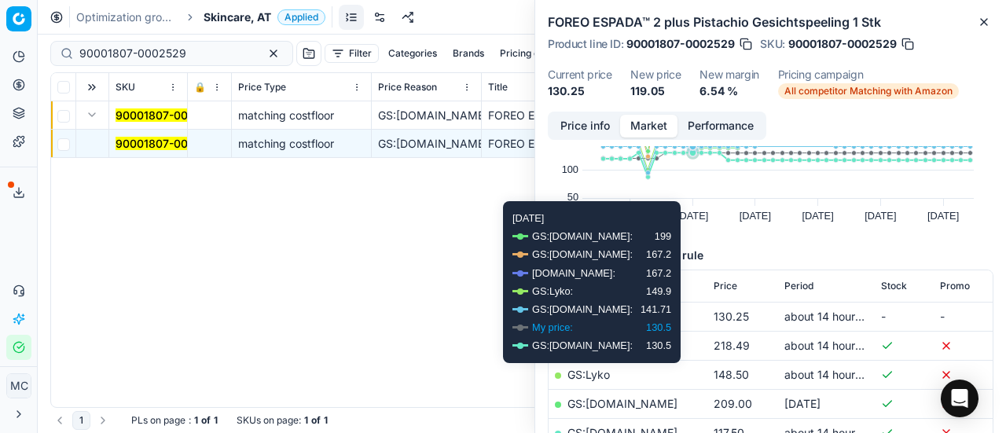
scroll to position [157, 0]
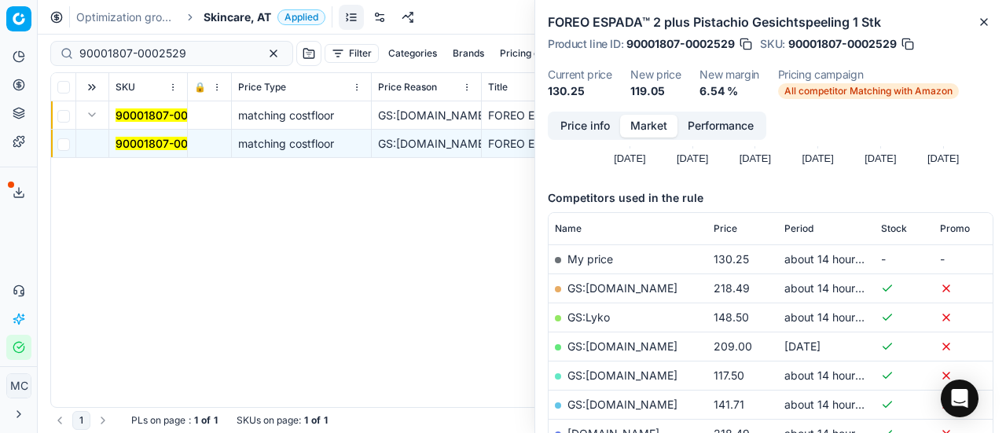
click at [630, 374] on link "GS:Sephora.de" at bounding box center [623, 375] width 110 height 13
drag, startPoint x: 198, startPoint y: 56, endPoint x: 0, endPoint y: -6, distance: 207.4
click at [0, 0] on html "Pricing platform Analytics Pricing Product portfolio Templates Export service 2…" at bounding box center [503, 216] width 1006 height 433
paste input "80075667-1"
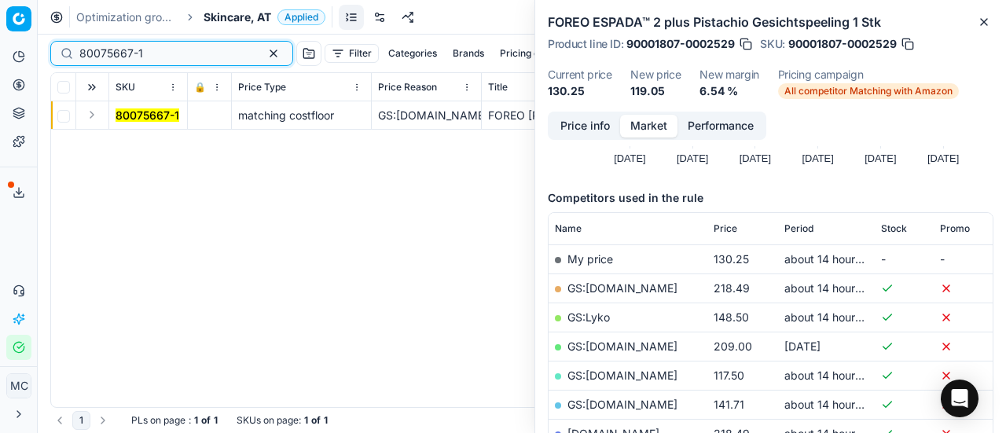
type input "80075667-1"
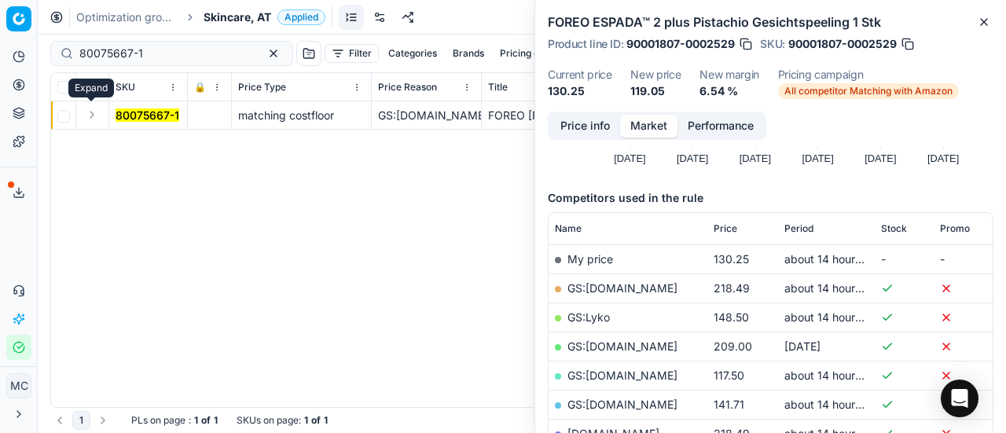
click at [92, 117] on button "Expand" at bounding box center [92, 114] width 19 height 19
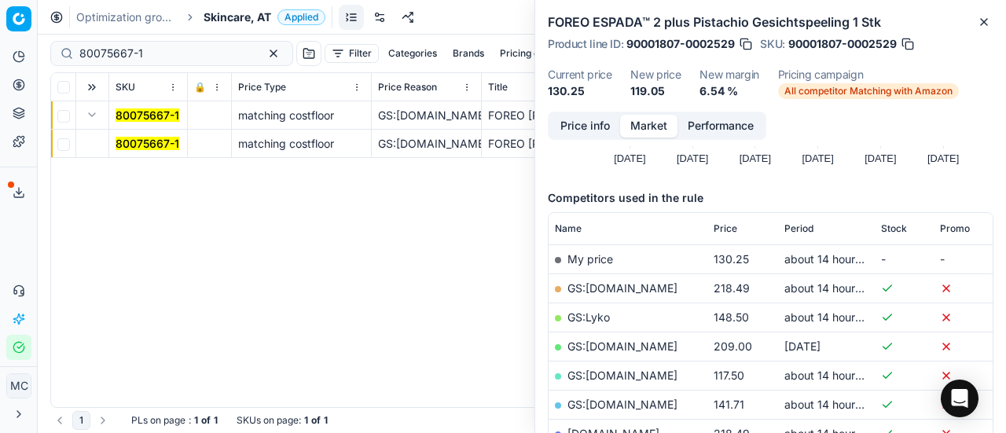
click at [160, 139] on mark "80075667-1" at bounding box center [148, 143] width 64 height 13
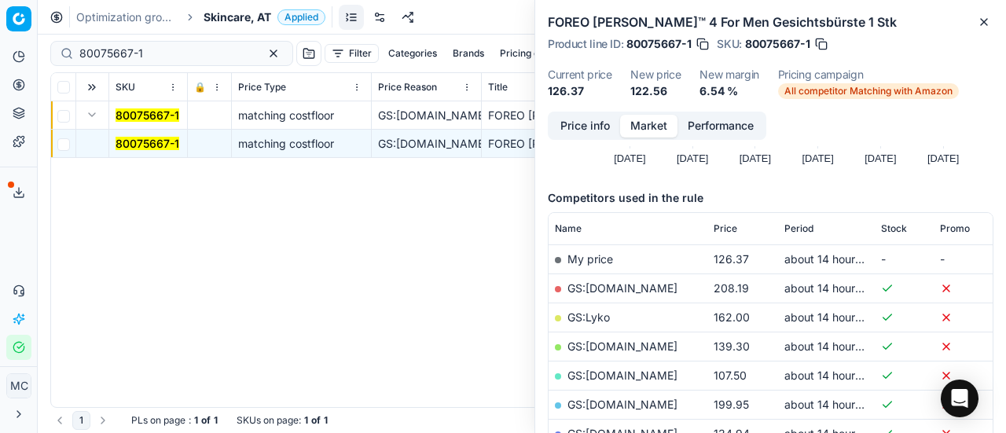
click at [160, 141] on mark "80075667-1" at bounding box center [148, 143] width 64 height 13
click at [583, 119] on button "Price info" at bounding box center [585, 126] width 70 height 23
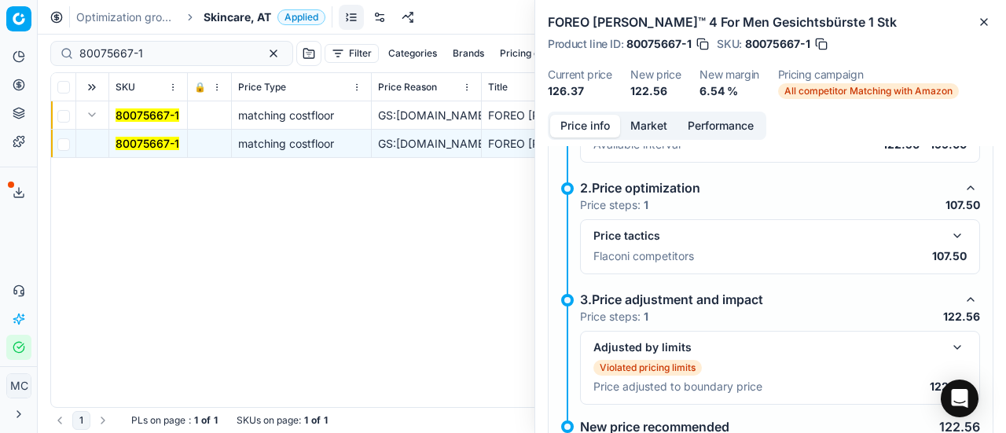
scroll to position [275, 0]
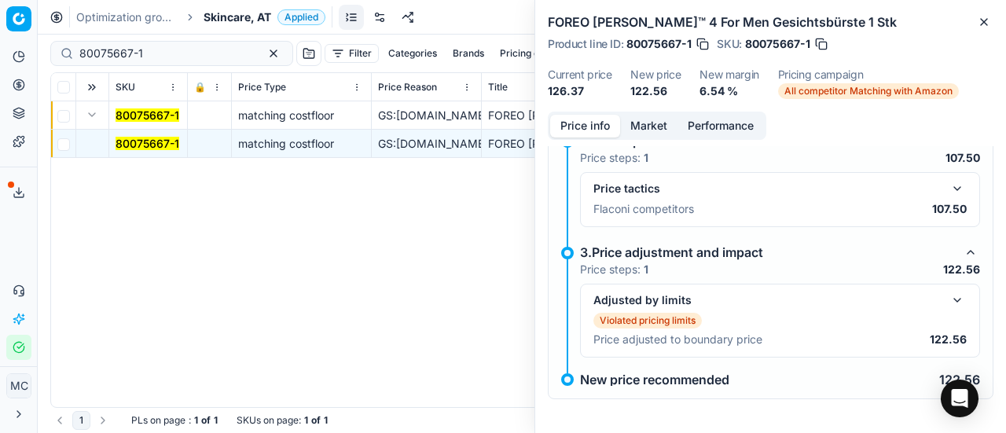
click at [948, 188] on button "button" at bounding box center [957, 188] width 19 height 19
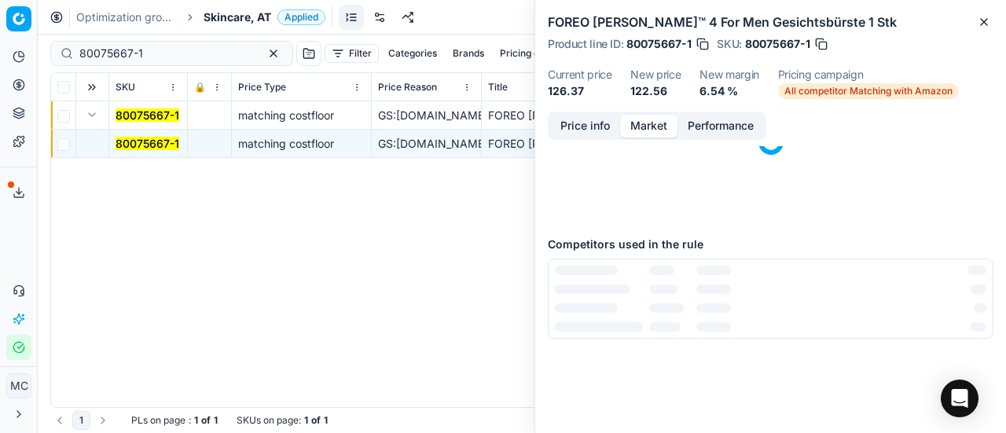
click at [642, 117] on button "Market" at bounding box center [648, 126] width 57 height 23
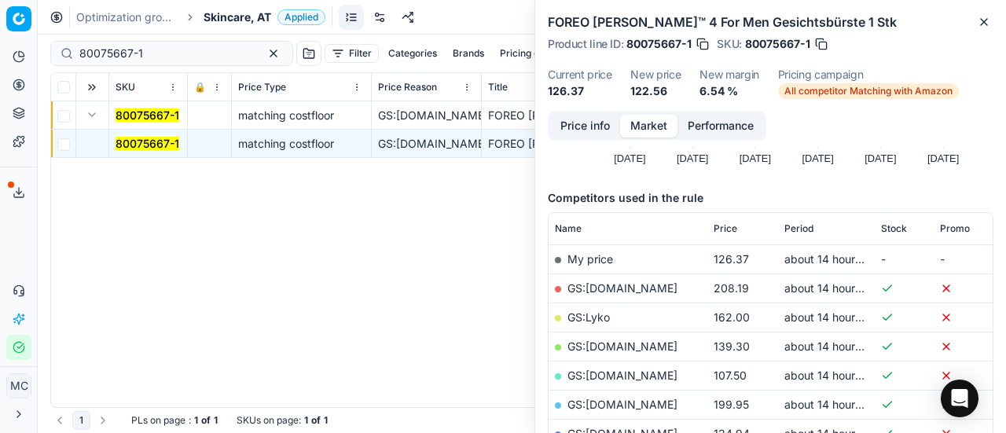
scroll to position [315, 0]
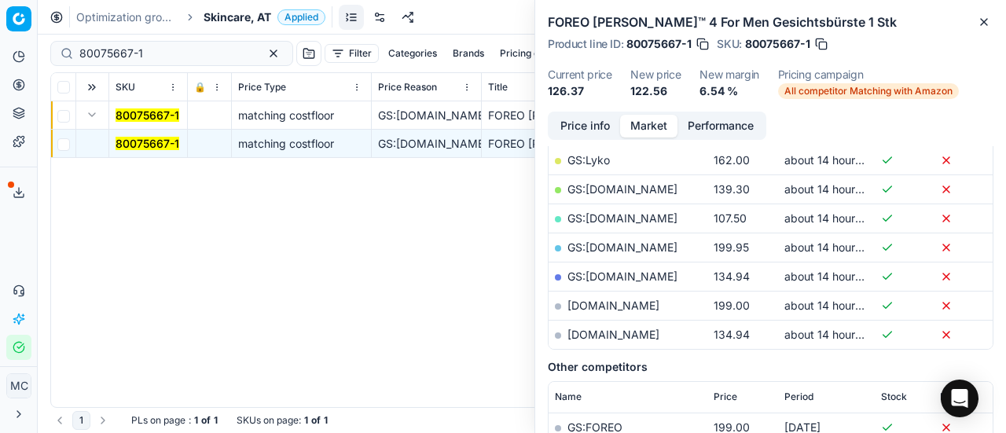
click at [632, 223] on link "GS:Sephora.de" at bounding box center [623, 218] width 110 height 13
click at [212, 24] on span "Skincare, AT" at bounding box center [238, 17] width 68 height 16
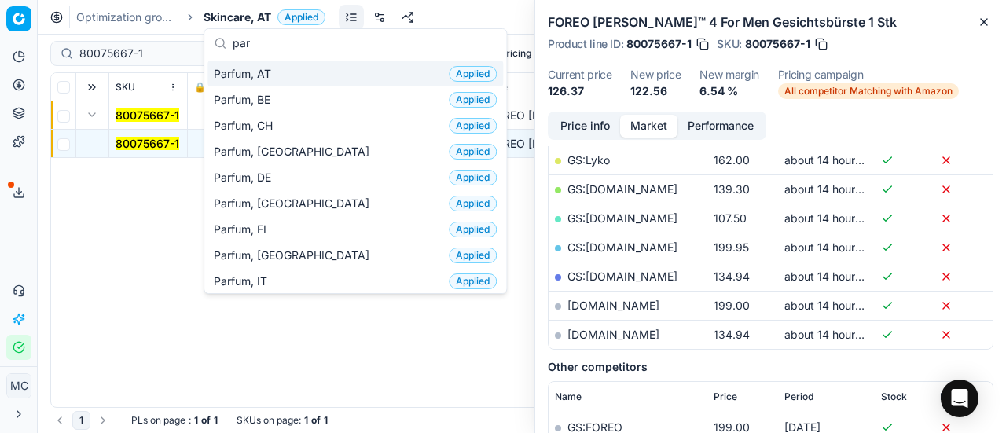
type input "par"
click at [247, 68] on span "Parfum, AT" at bounding box center [246, 74] width 64 height 16
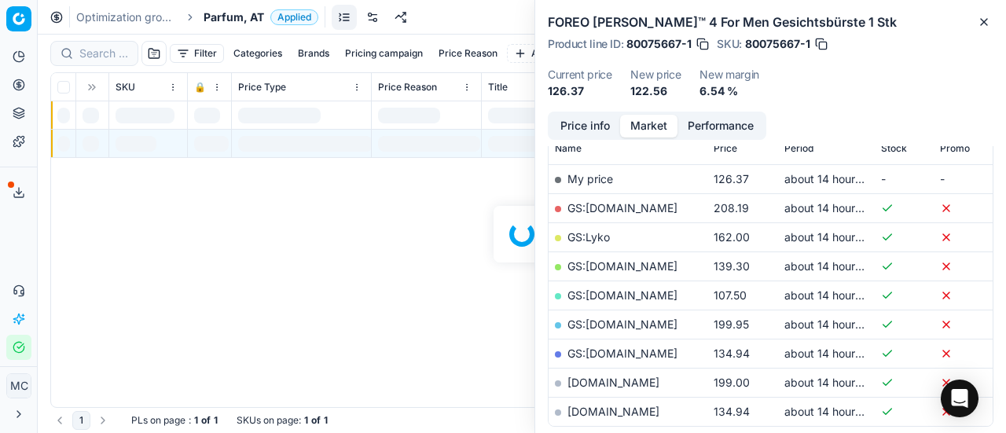
scroll to position [315, 0]
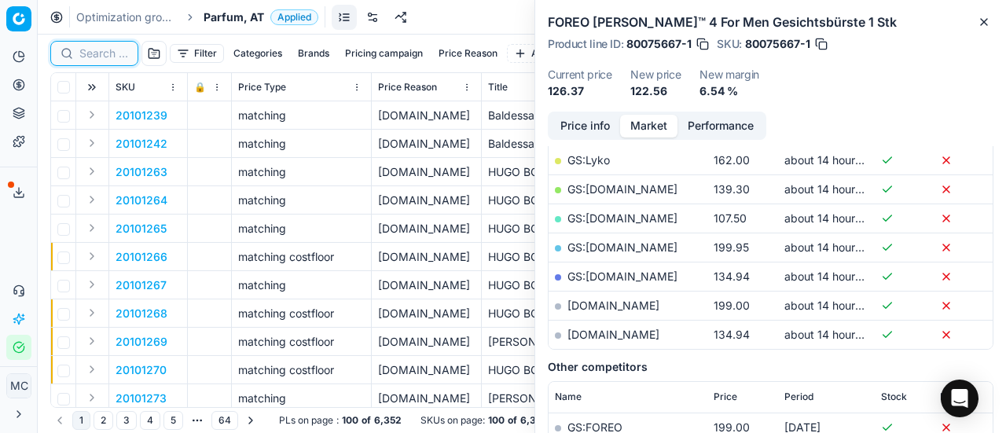
click at [99, 53] on input at bounding box center [103, 54] width 49 height 16
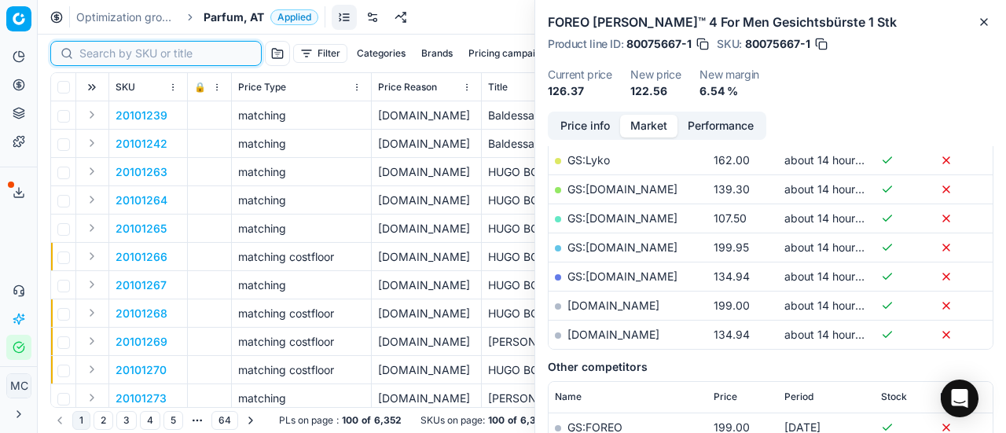
paste input "80052300-100"
type input "80052300-100"
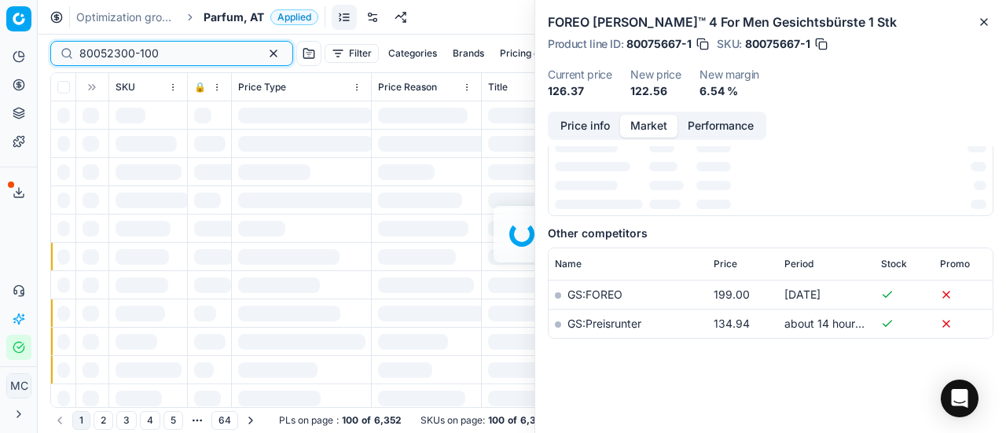
scroll to position [315, 0]
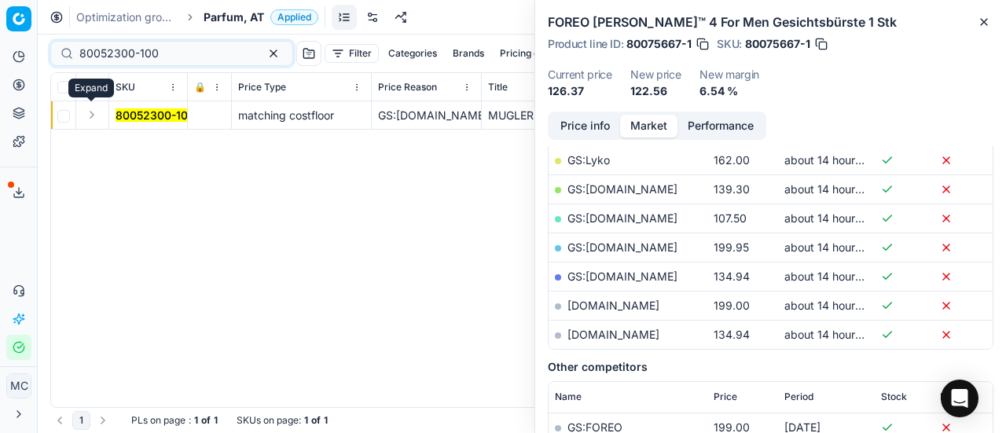
click at [91, 112] on button "Expand" at bounding box center [92, 114] width 19 height 19
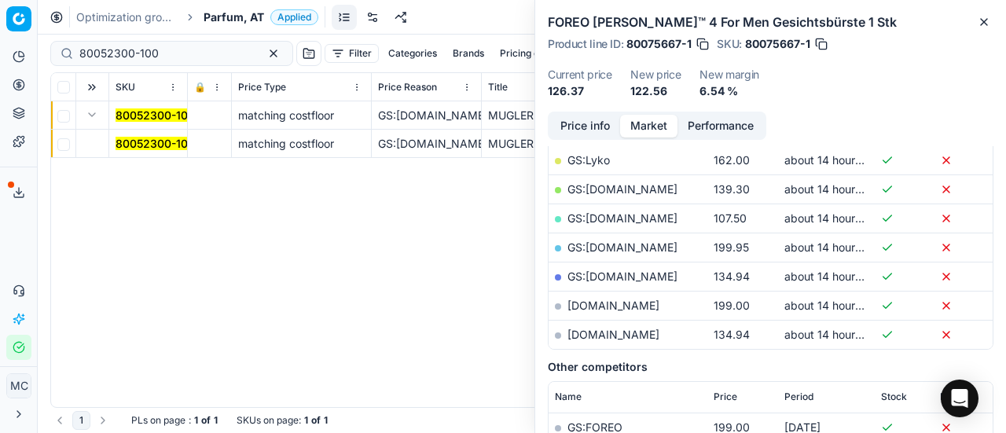
click at [126, 141] on mark "80052300-100" at bounding box center [155, 143] width 79 height 13
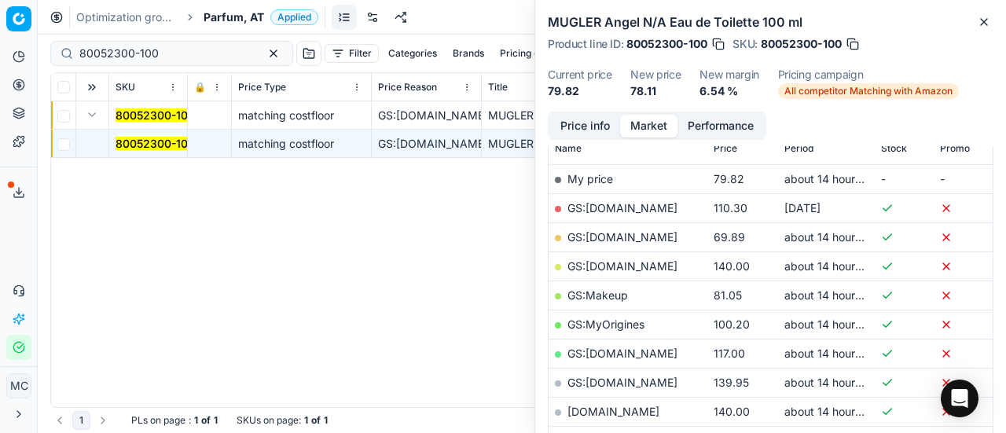
scroll to position [315, 0]
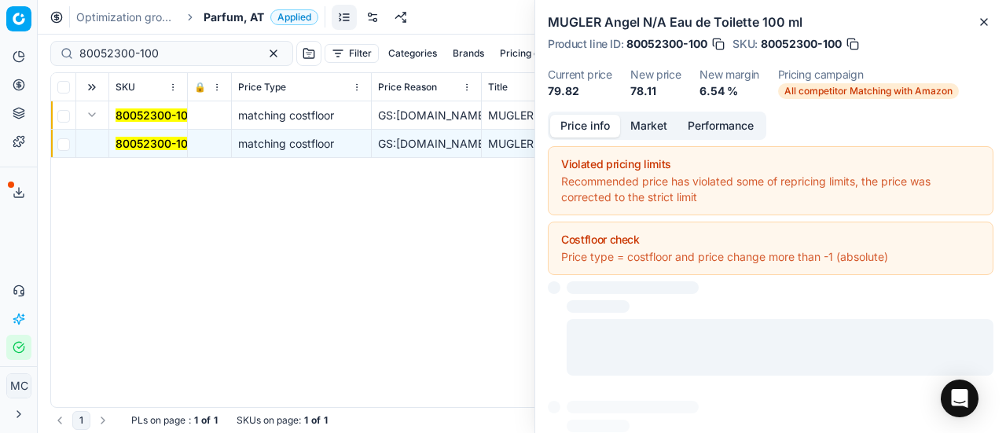
click at [558, 130] on button "Price info" at bounding box center [585, 126] width 70 height 23
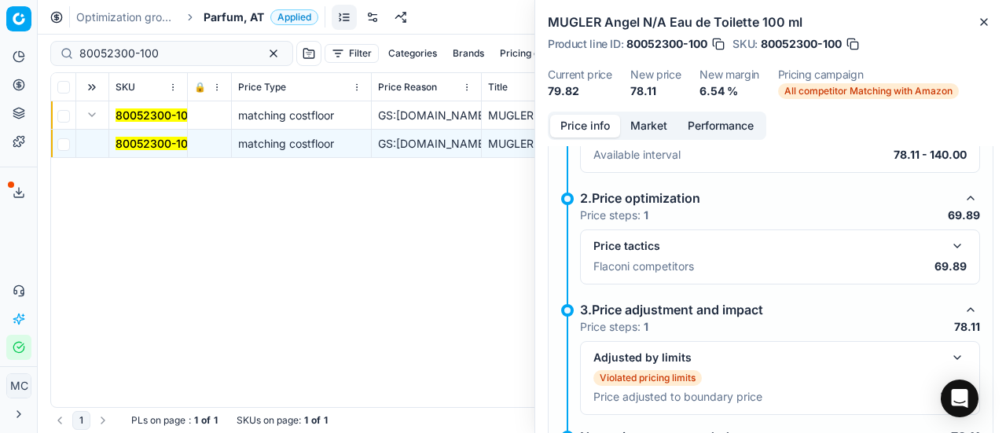
click at [953, 238] on button "button" at bounding box center [957, 246] width 19 height 19
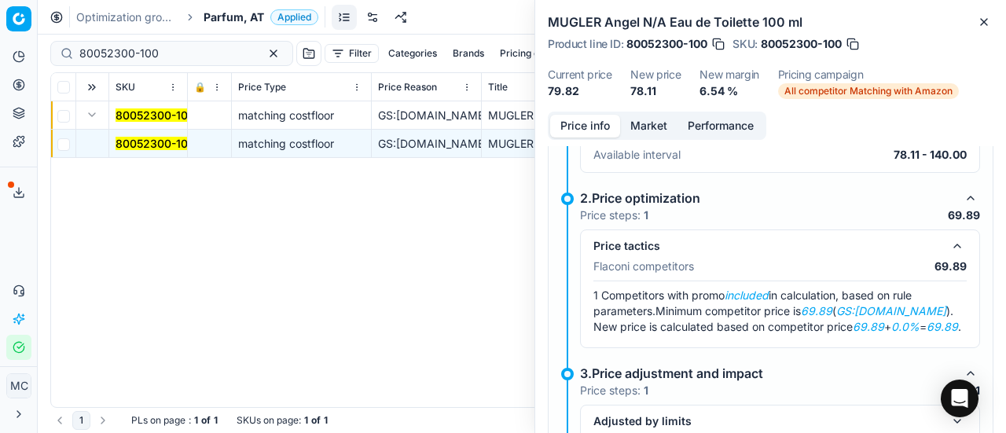
click at [640, 121] on button "Market" at bounding box center [648, 126] width 57 height 23
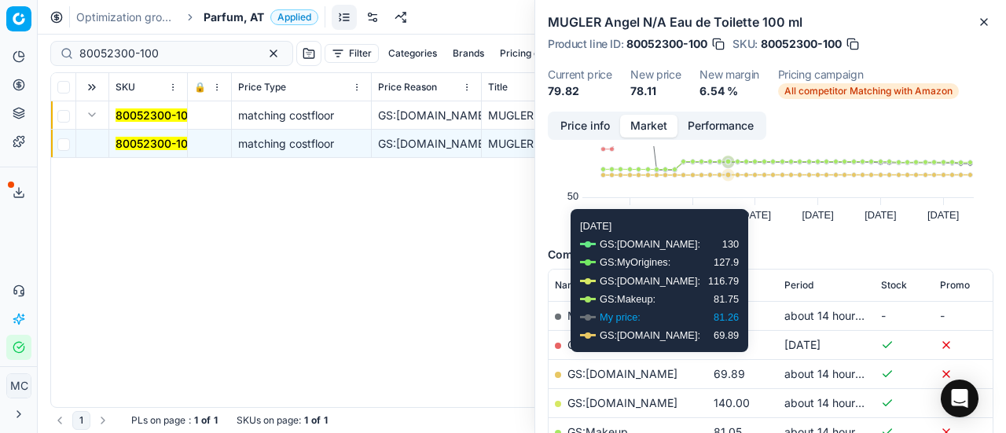
scroll to position [157, 0]
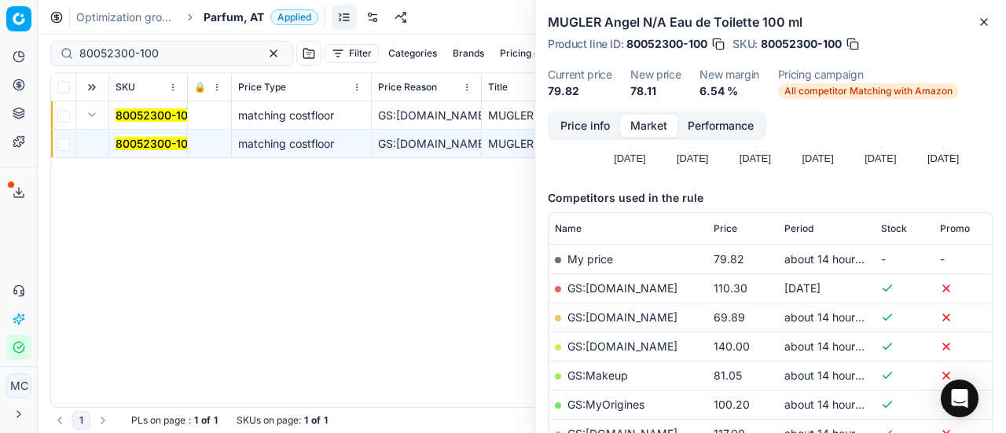
click at [609, 318] on link "GS:Deloox.at" at bounding box center [623, 317] width 110 height 13
drag, startPoint x: 180, startPoint y: 53, endPoint x: 0, endPoint y: 1, distance: 187.4
click at [0, 11] on div "Pricing platform Analytics Pricing Product portfolio Templates Export service 2…" at bounding box center [503, 216] width 1006 height 433
paste input "7961-5"
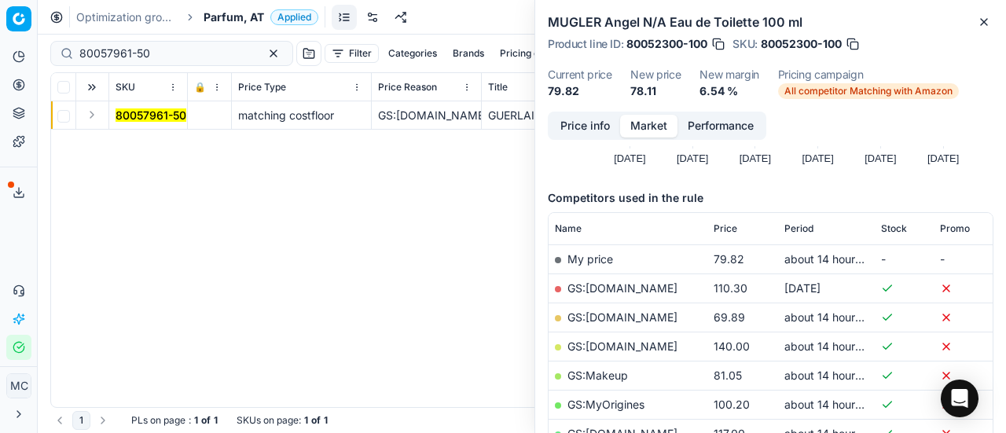
click at [90, 119] on button "Expand" at bounding box center [92, 114] width 19 height 19
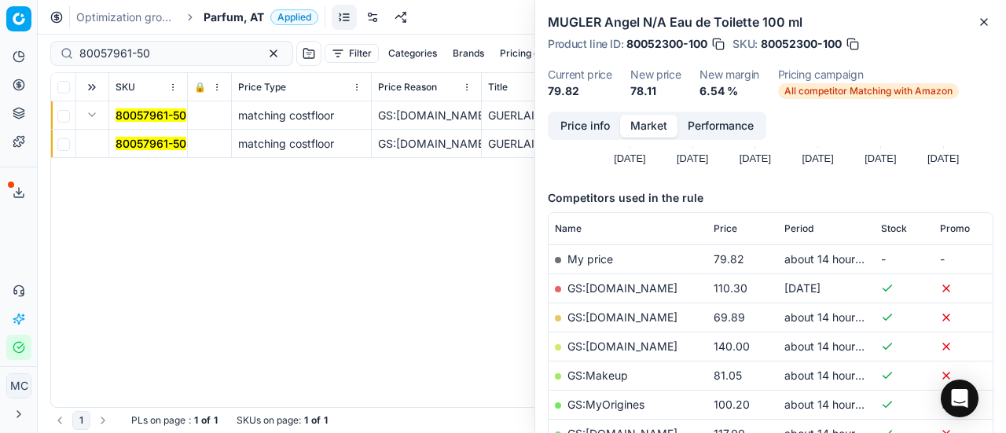
click at [145, 148] on mark "80057961-50" at bounding box center [151, 143] width 71 height 13
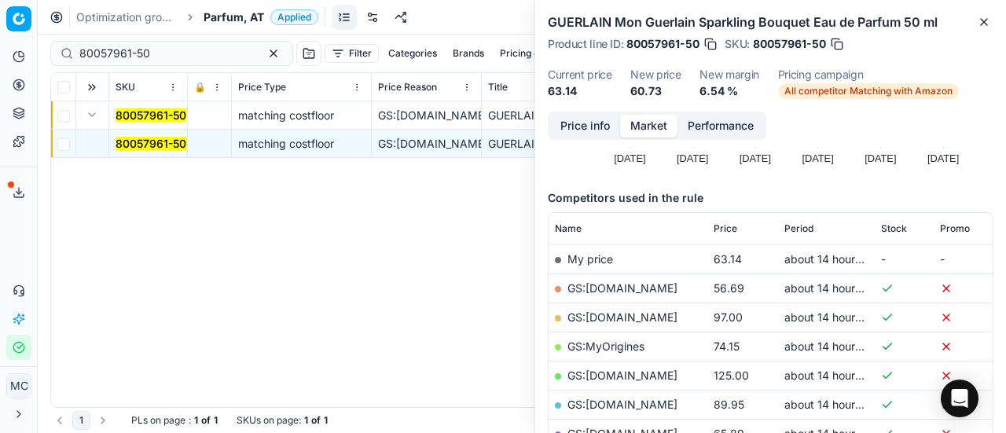
click at [557, 128] on button "Price info" at bounding box center [585, 126] width 70 height 23
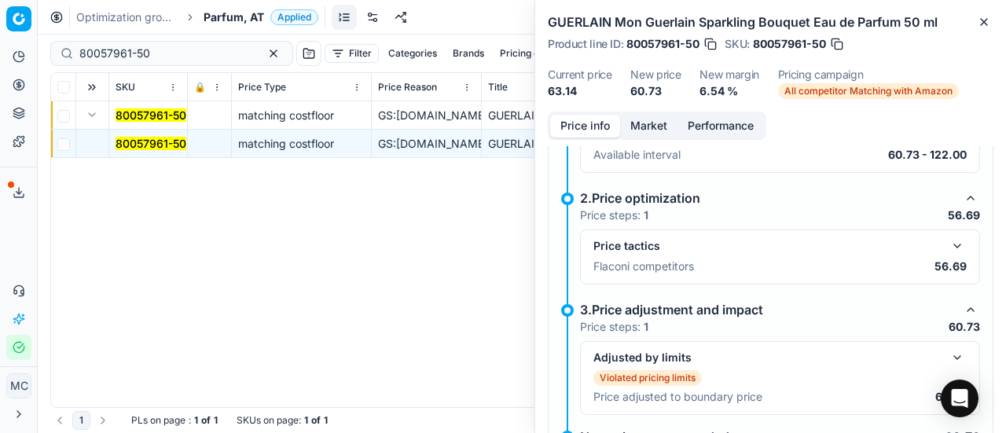
click at [948, 240] on button "button" at bounding box center [957, 246] width 19 height 19
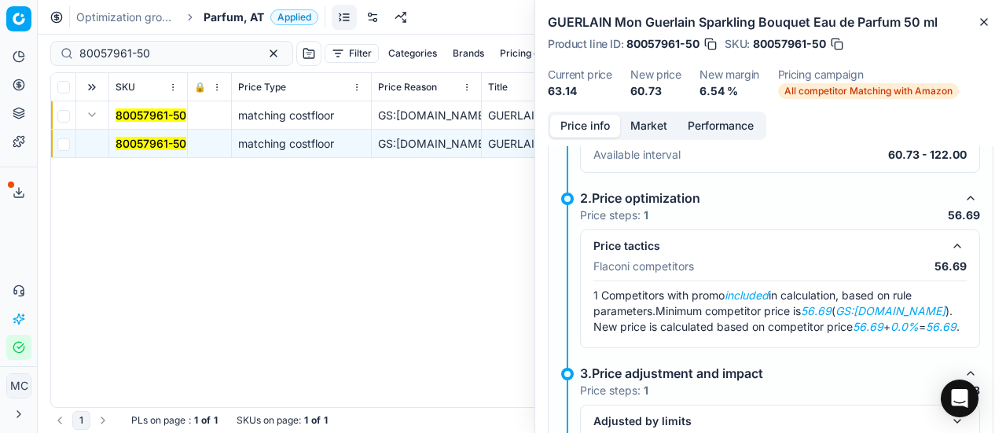
click at [660, 132] on button "Market" at bounding box center [648, 126] width 57 height 23
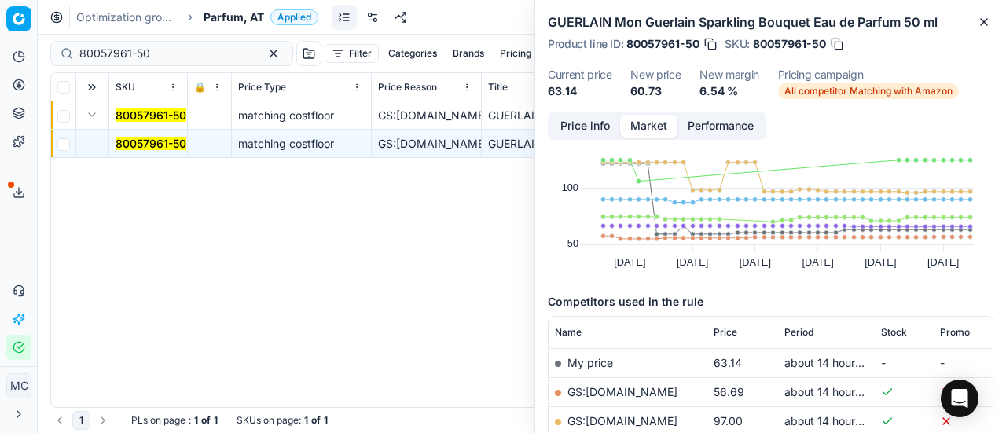
scroll to position [79, 0]
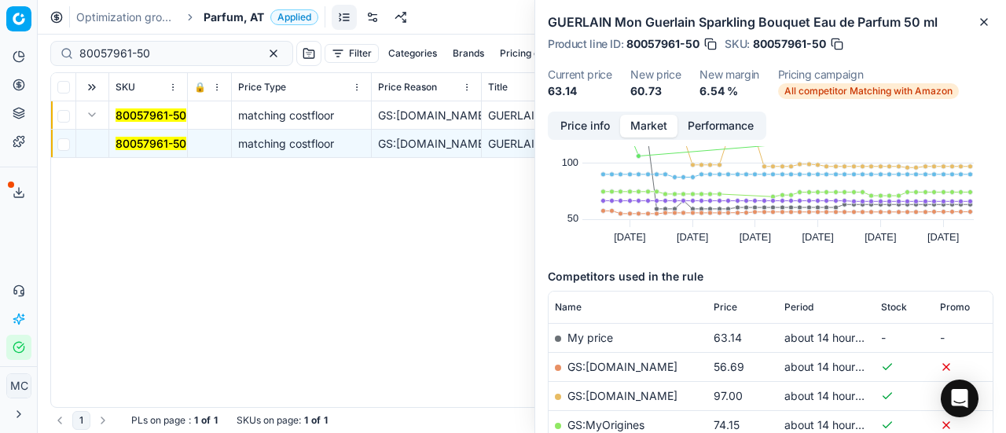
click at [616, 369] on link "GS:Deloox.at" at bounding box center [623, 366] width 110 height 13
drag, startPoint x: 188, startPoint y: 46, endPoint x: 0, endPoint y: 29, distance: 188.6
click at [0, 39] on div "Pricing platform Analytics Pricing Product portfolio Templates Export service 2…" at bounding box center [503, 216] width 1006 height 433
paste input "90002455-0003465"
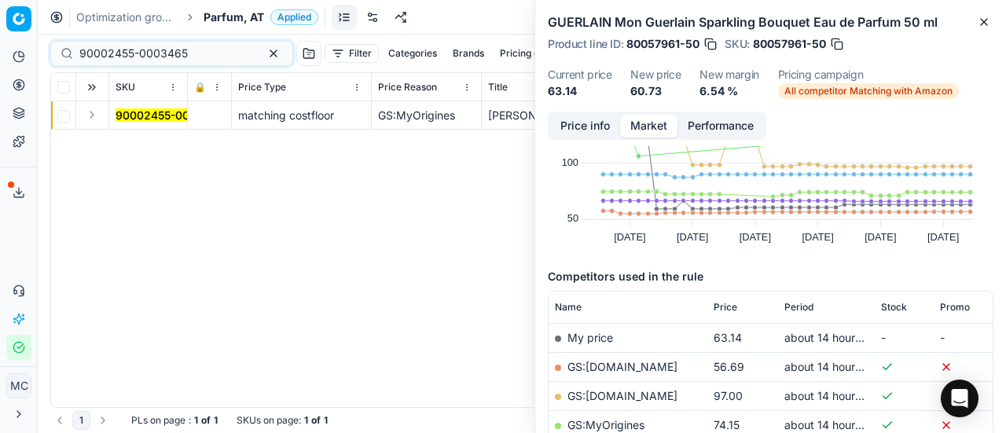
click at [96, 119] on button "Expand" at bounding box center [92, 114] width 19 height 19
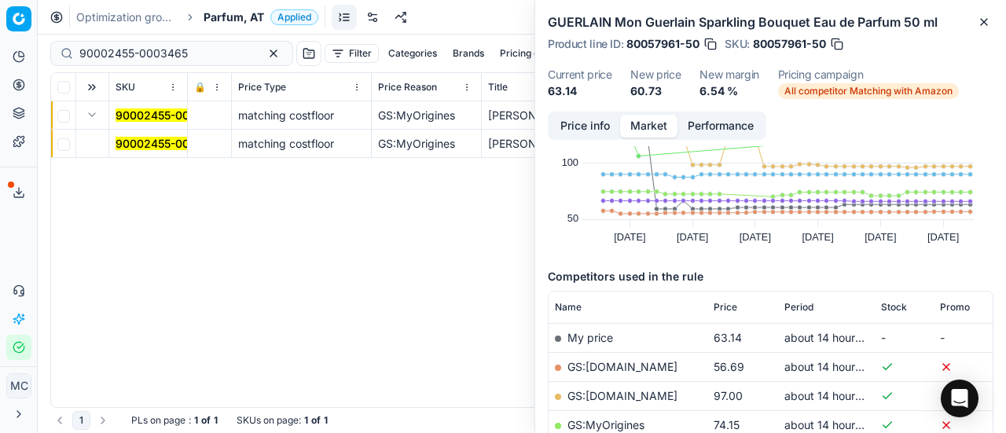
click at [129, 147] on mark "90002455-0003465" at bounding box center [170, 143] width 109 height 13
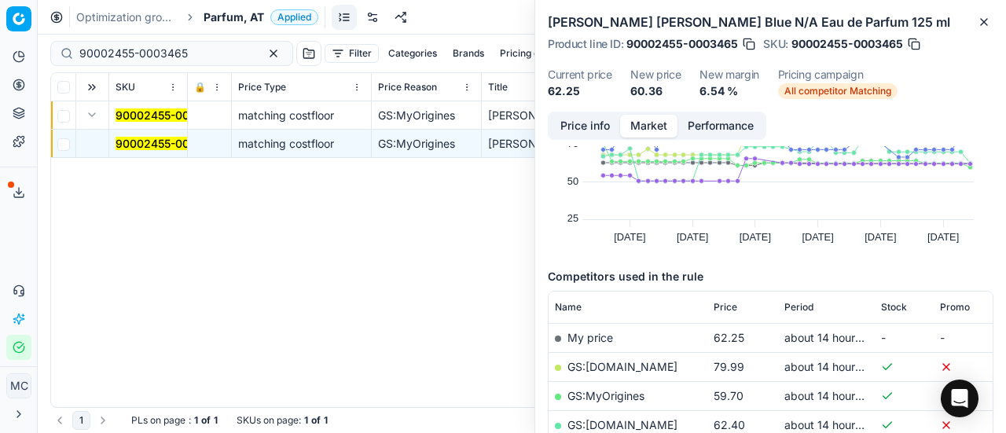
click at [578, 130] on button "Price info" at bounding box center [585, 126] width 70 height 23
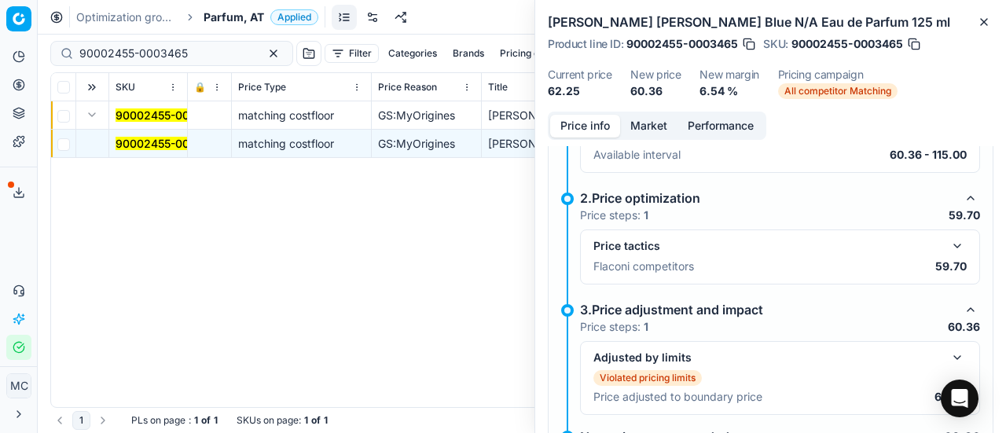
click at [951, 238] on button "button" at bounding box center [957, 246] width 19 height 19
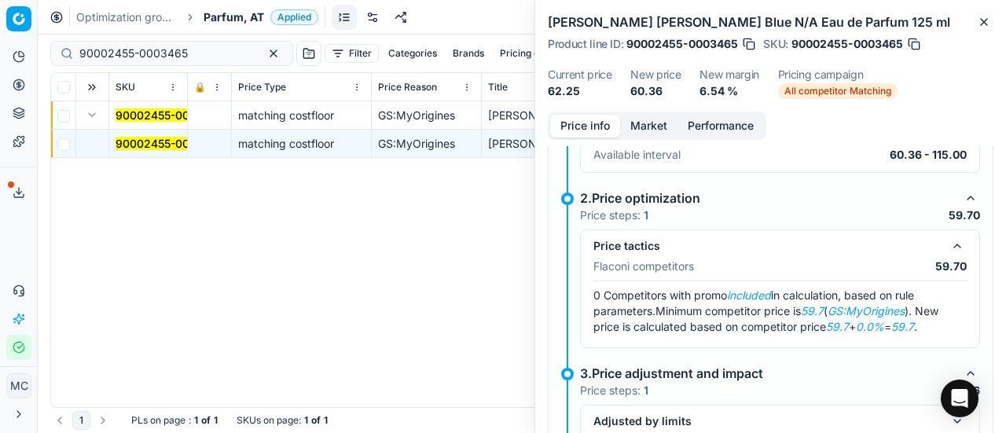
click at [642, 129] on button "Market" at bounding box center [648, 126] width 57 height 23
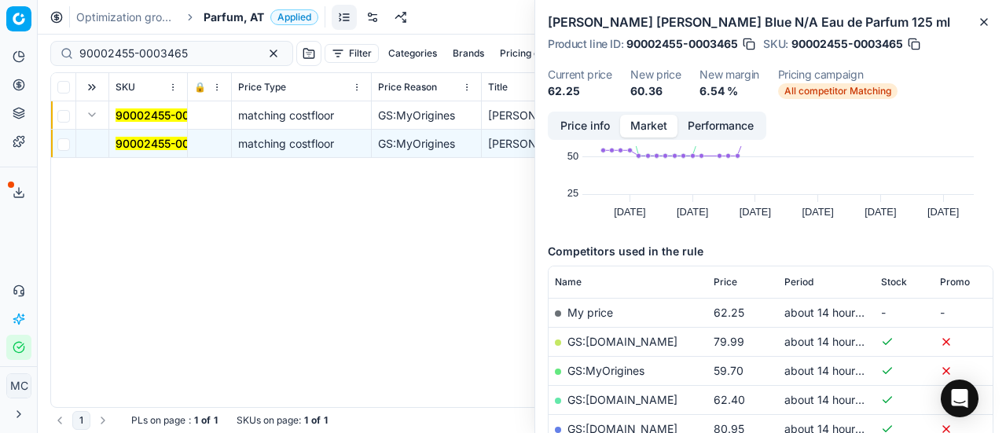
scroll to position [236, 0]
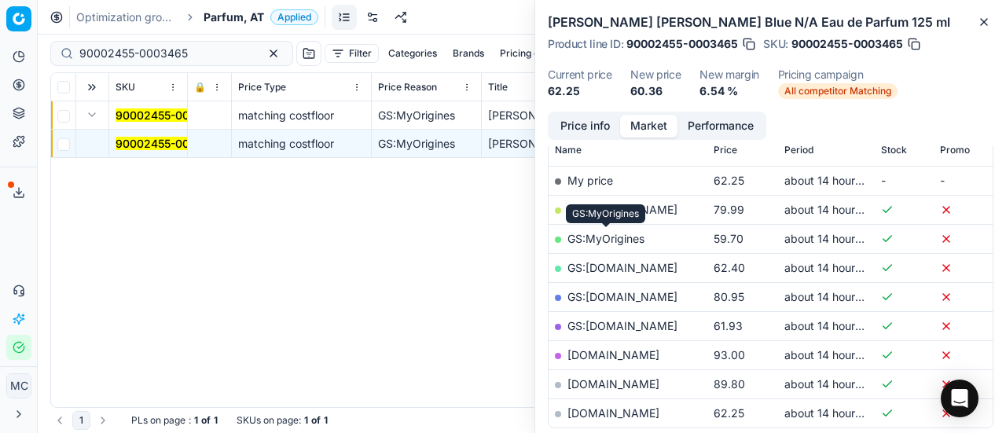
click at [631, 237] on link "GS:MyOrigines" at bounding box center [606, 238] width 77 height 13
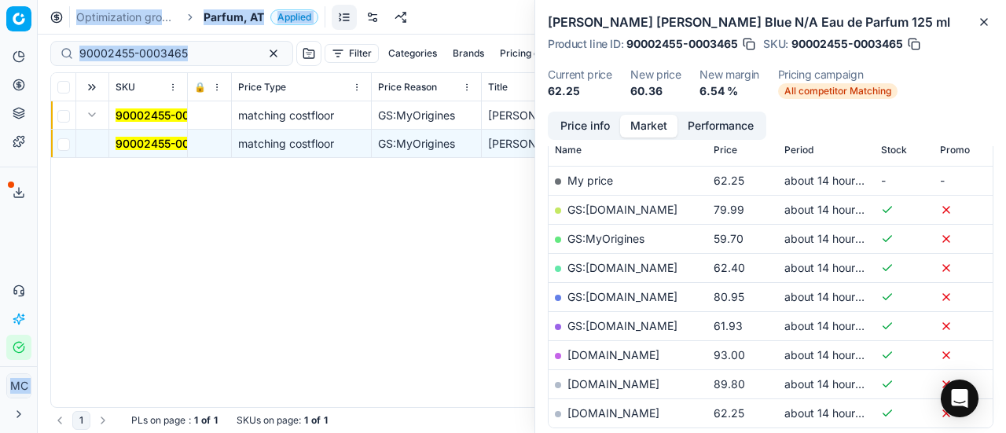
drag, startPoint x: 0, startPoint y: 42, endPoint x: 0, endPoint y: 4, distance: 37.7
click at [0, 12] on div "Pricing platform Analytics Pricing Product portfolio Templates Export service 2…" at bounding box center [503, 216] width 1006 height 433
click at [200, 59] on input "90002455-0003465" at bounding box center [165, 54] width 172 height 16
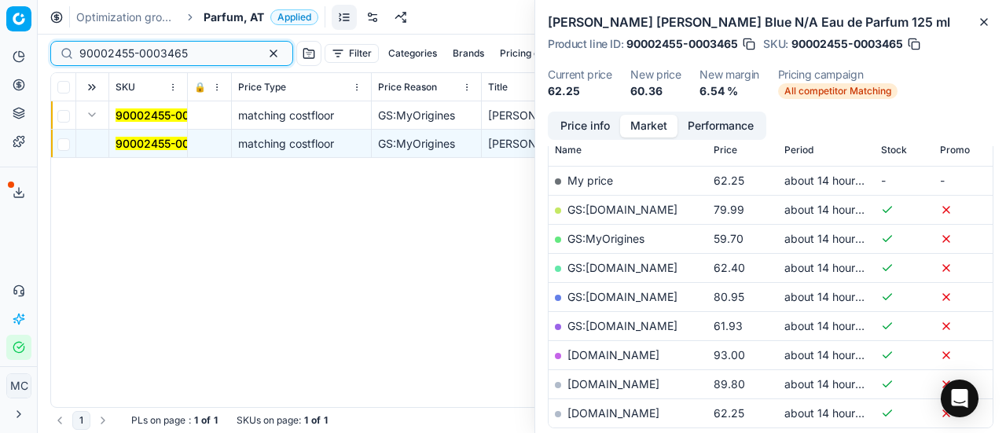
drag, startPoint x: 178, startPoint y: 57, endPoint x: 0, endPoint y: 26, distance: 180.3
click at [0, 35] on div "Pricing platform Analytics Pricing Product portfolio Templates Export service 2…" at bounding box center [503, 216] width 1006 height 433
paste input "1954-0002713"
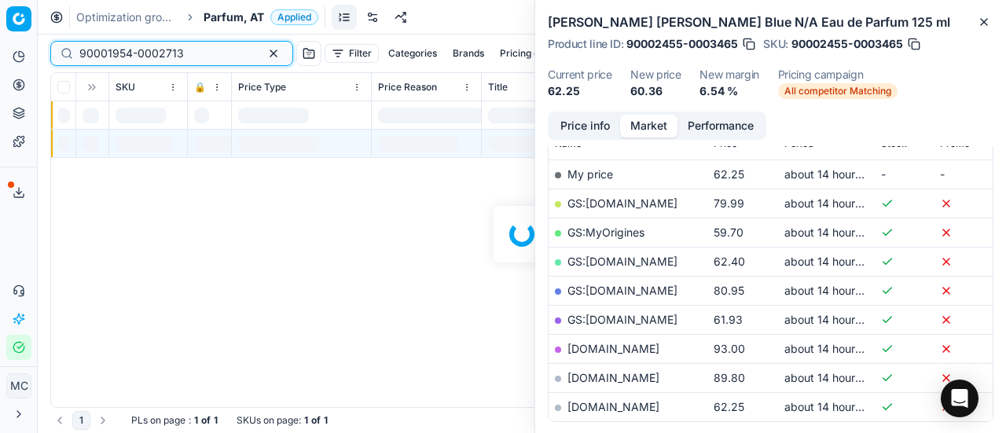
scroll to position [236, 0]
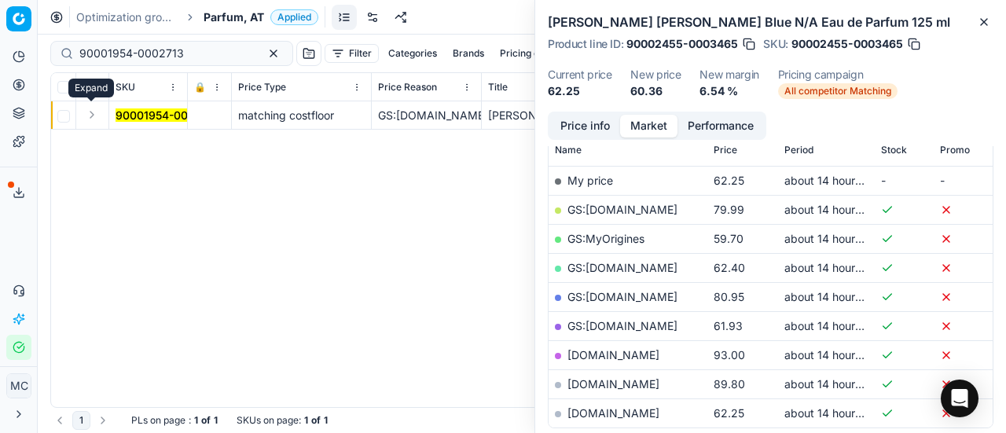
click at [91, 114] on button "Expand" at bounding box center [92, 114] width 19 height 19
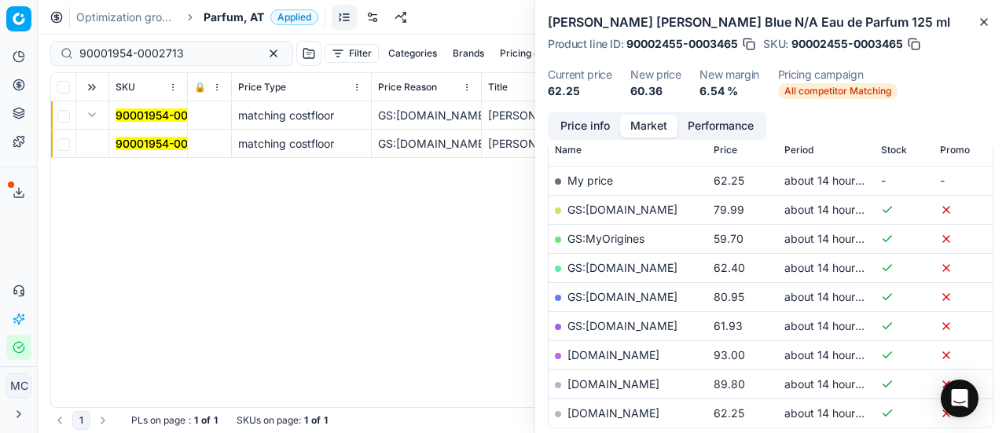
click at [158, 144] on mark "90001954-0002713" at bounding box center [168, 143] width 105 height 13
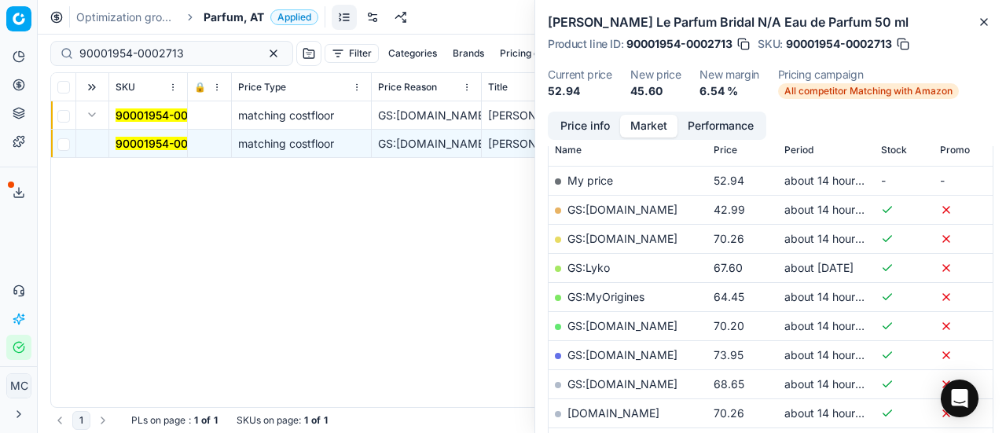
click at [566, 131] on button "Price info" at bounding box center [585, 126] width 70 height 23
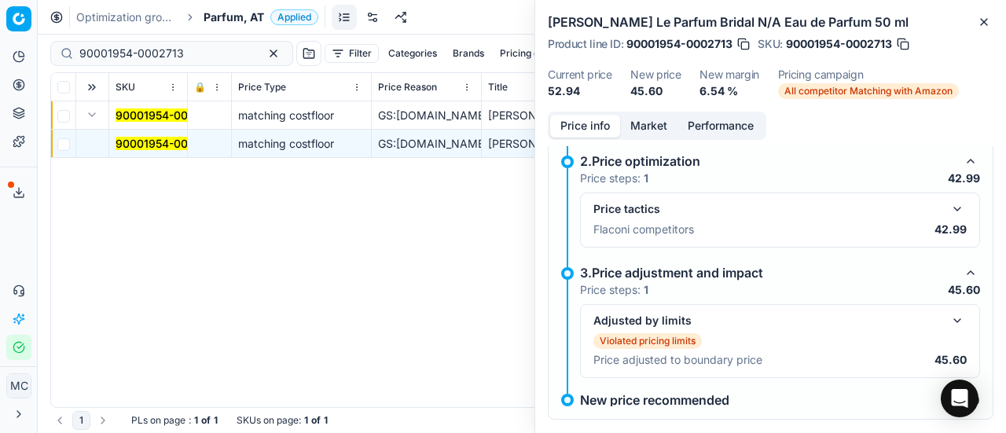
scroll to position [275, 0]
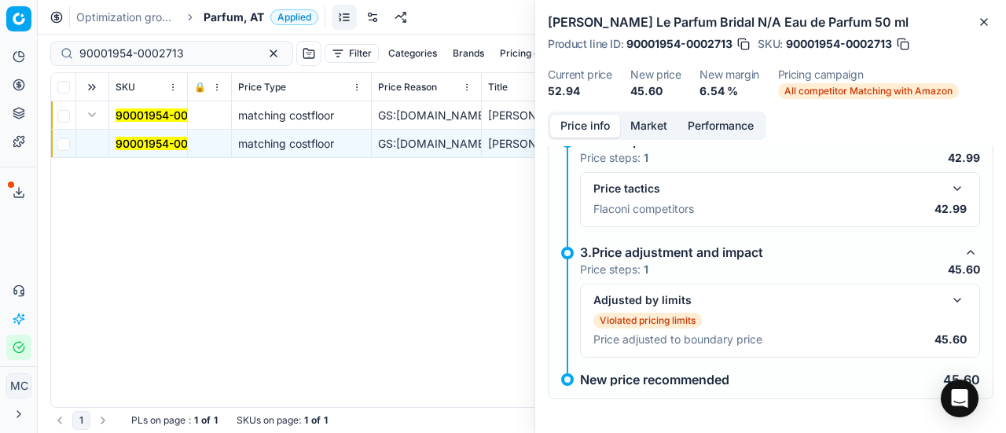
click at [951, 186] on button "button" at bounding box center [957, 188] width 19 height 19
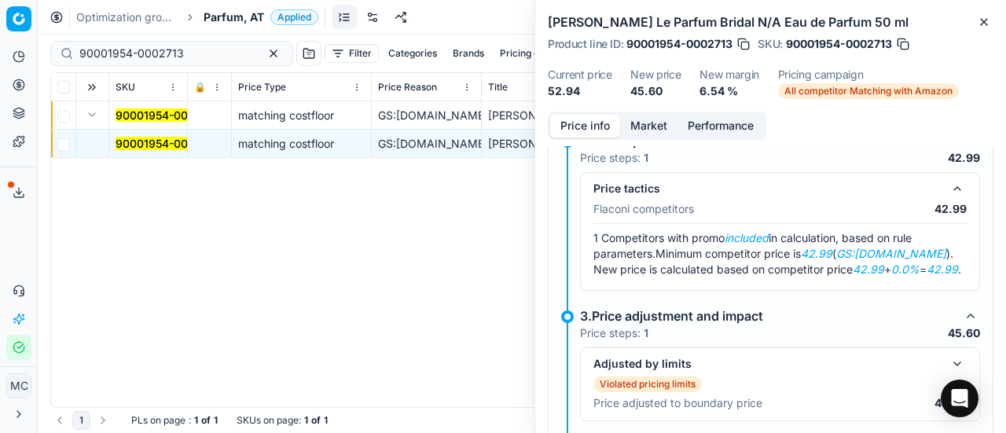
click at [661, 122] on button "Market" at bounding box center [648, 126] width 57 height 23
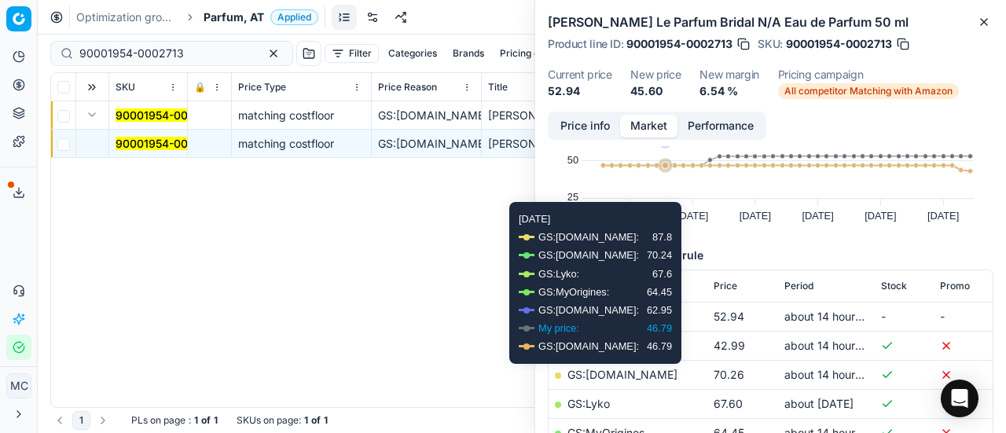
scroll to position [157, 0]
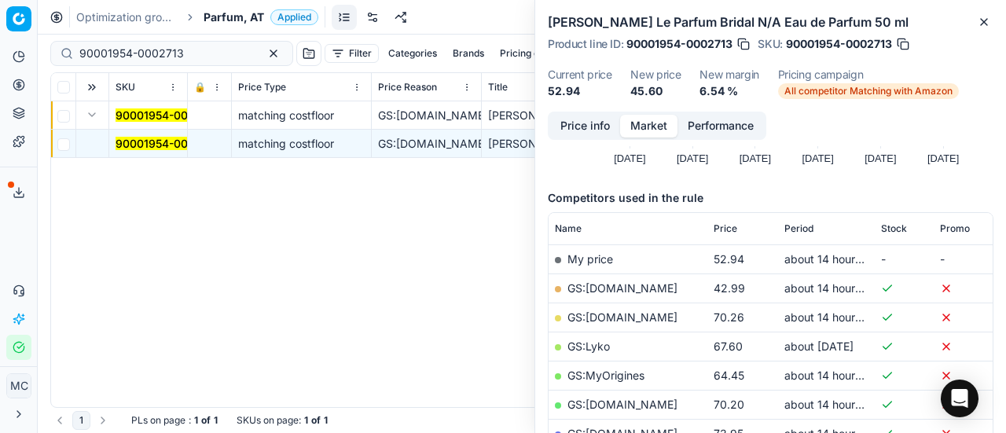
click at [620, 287] on link "GS:Deloox.at" at bounding box center [623, 287] width 110 height 13
drag, startPoint x: 190, startPoint y: 58, endPoint x: 0, endPoint y: 1, distance: 198.7
click at [0, 2] on div "Pricing platform Analytics Pricing Product portfolio Templates Export service 2…" at bounding box center [503, 216] width 1006 height 433
paste input "80067057-90"
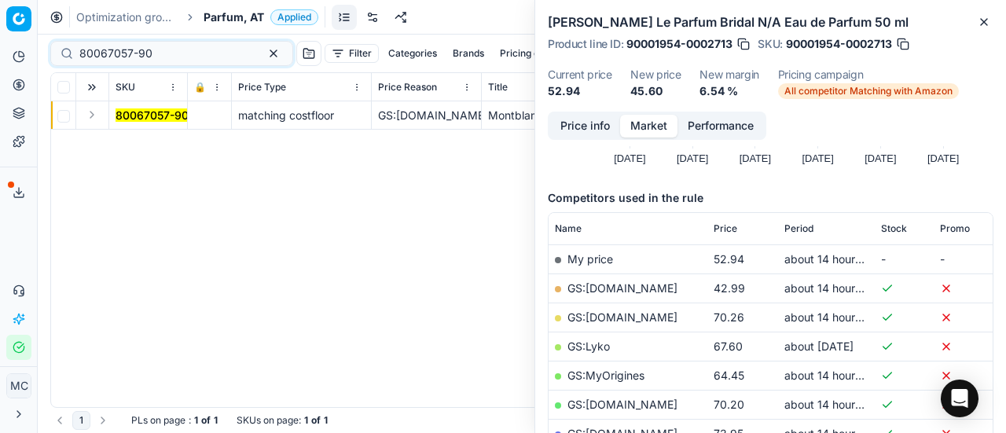
drag, startPoint x: 89, startPoint y: 114, endPoint x: 127, endPoint y: 127, distance: 40.8
click at [93, 114] on button "Expand" at bounding box center [92, 114] width 19 height 19
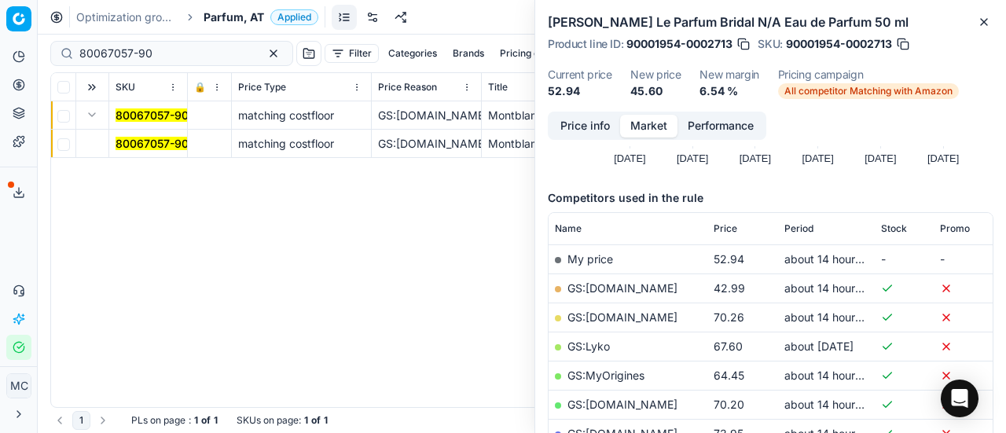
click at [134, 134] on td "80067057-90" at bounding box center [148, 144] width 79 height 28
click at [137, 139] on mark "80067057-90" at bounding box center [152, 143] width 73 height 13
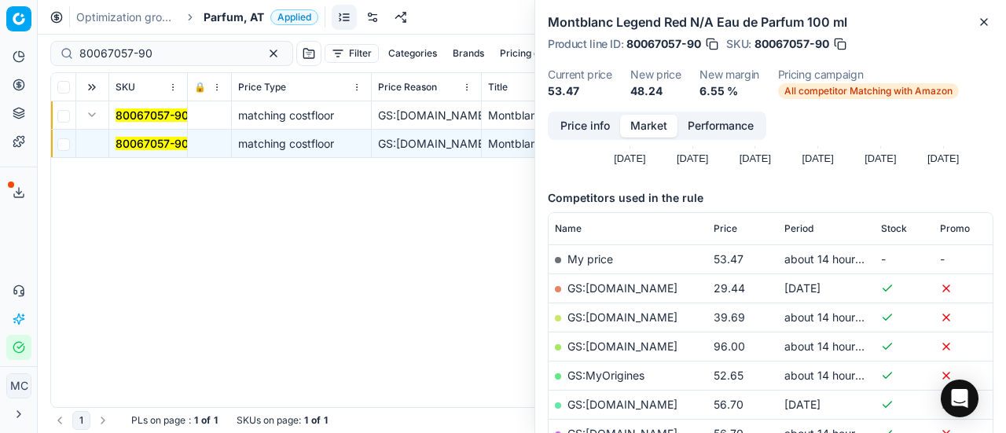
click at [601, 125] on button "Price info" at bounding box center [585, 126] width 70 height 23
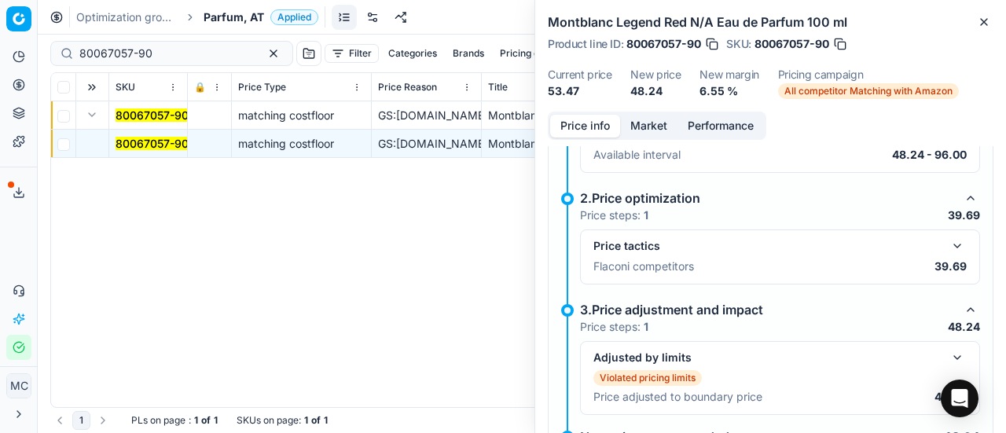
click at [948, 241] on button "button" at bounding box center [957, 246] width 19 height 19
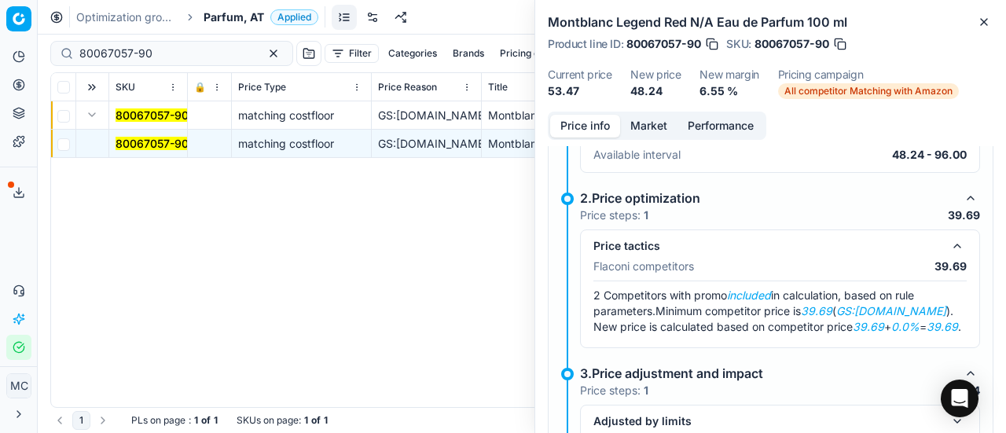
click at [653, 127] on button "Market" at bounding box center [648, 126] width 57 height 23
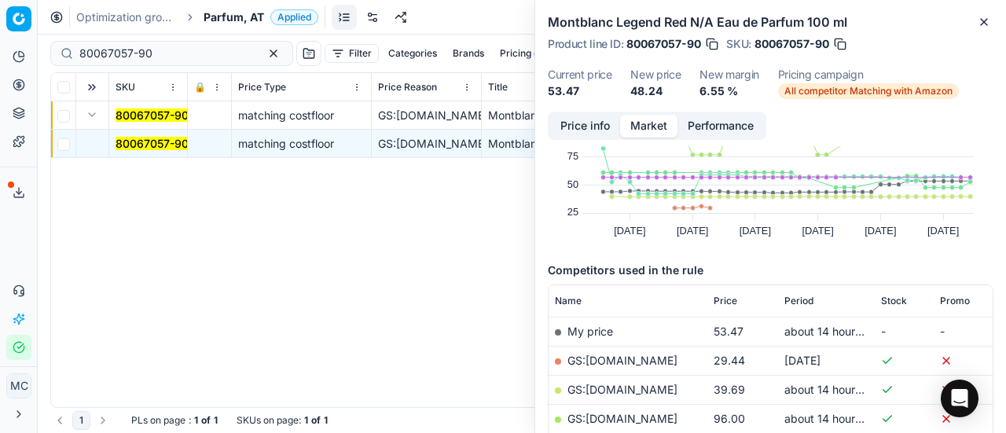
scroll to position [157, 0]
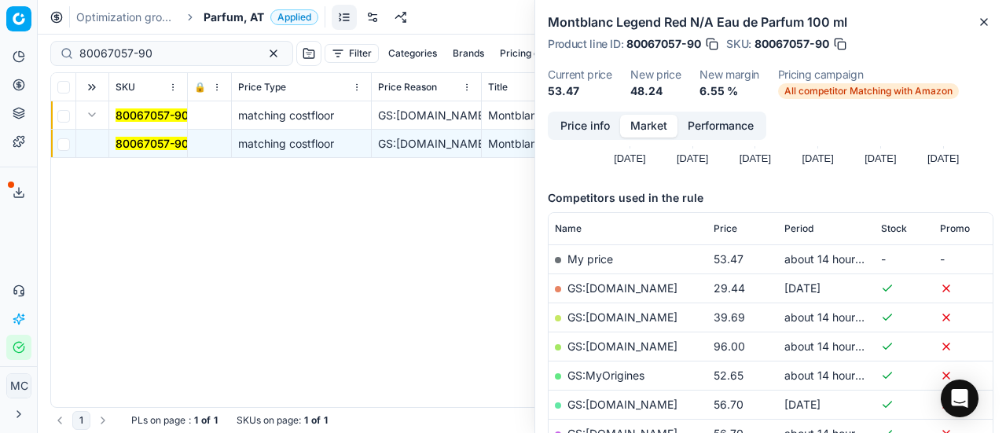
click at [618, 316] on link "GS:Deloox.at" at bounding box center [623, 317] width 110 height 13
drag, startPoint x: 194, startPoint y: 58, endPoint x: 0, endPoint y: 61, distance: 194.2
click at [0, 61] on div "Pricing platform Analytics Pricing Product portfolio Templates Export service 2…" at bounding box center [503, 216] width 1006 height 433
paste input "02503-3"
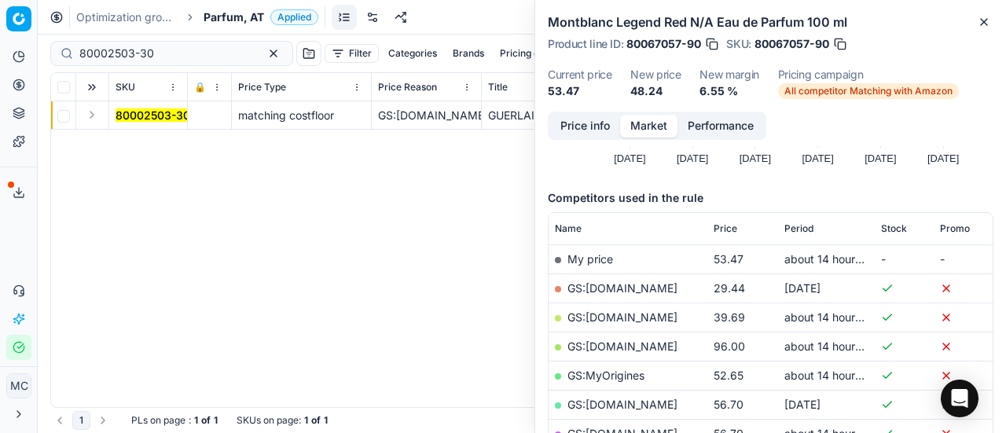
click at [97, 118] on button "Expand" at bounding box center [92, 114] width 19 height 19
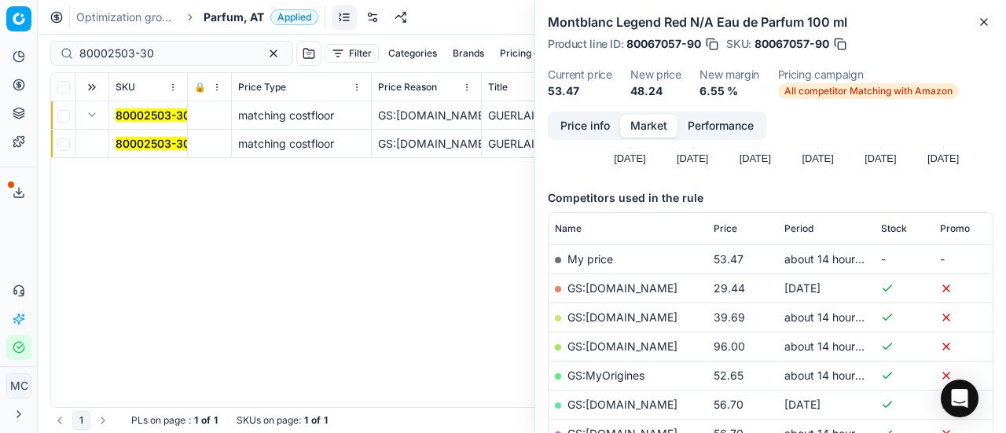
click at [141, 134] on td "80002503-30" at bounding box center [148, 144] width 79 height 28
click at [151, 141] on mark "80002503-30" at bounding box center [153, 143] width 75 height 13
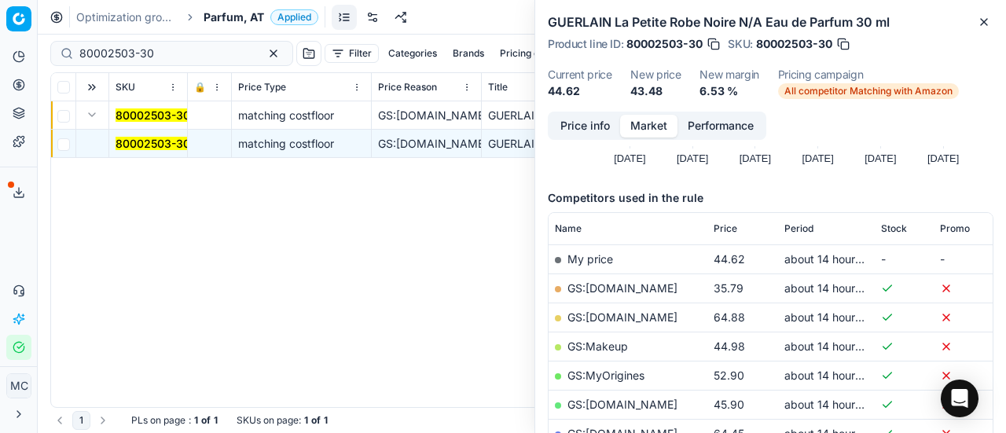
click at [584, 131] on button "Price info" at bounding box center [585, 126] width 70 height 23
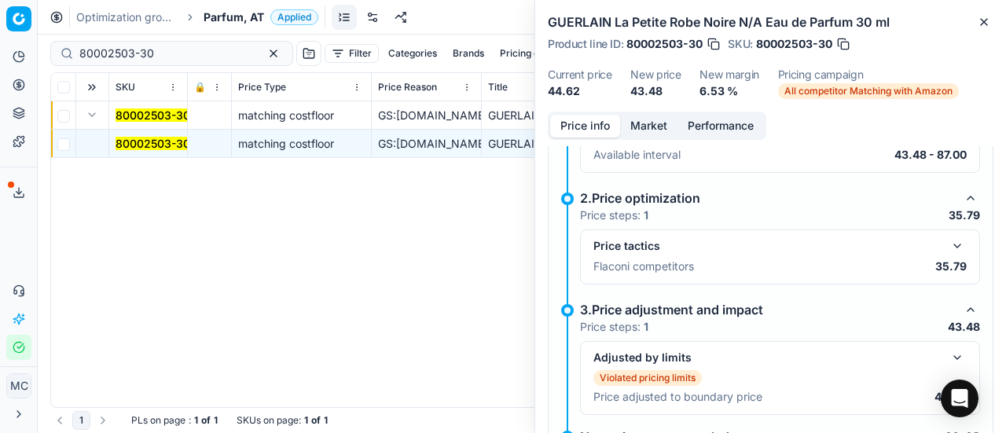
click at [948, 250] on button "button" at bounding box center [957, 246] width 19 height 19
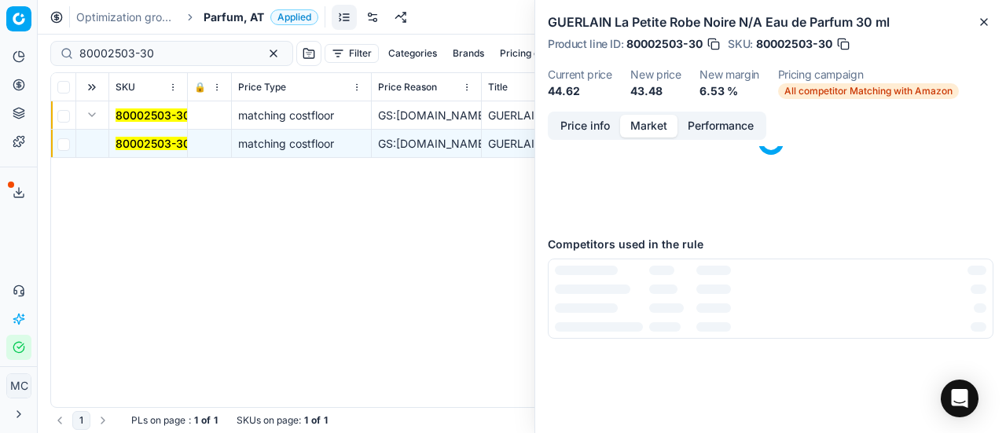
click at [649, 131] on button "Market" at bounding box center [648, 126] width 57 height 23
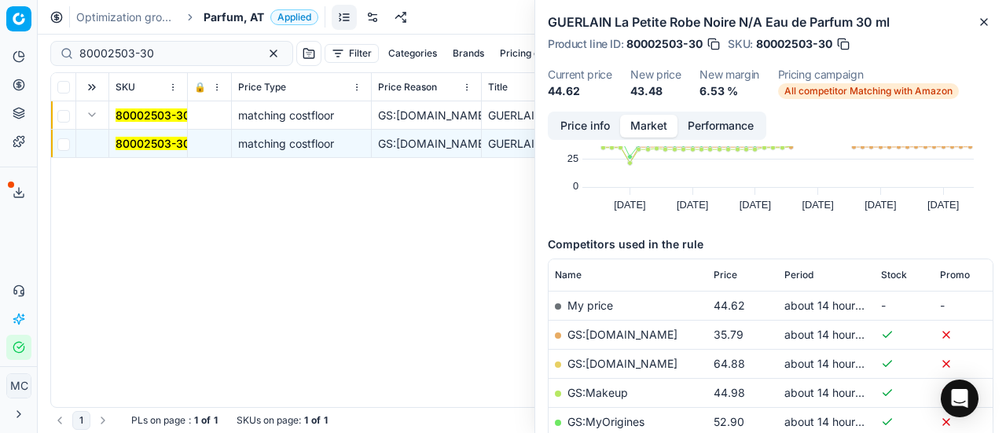
scroll to position [157, 0]
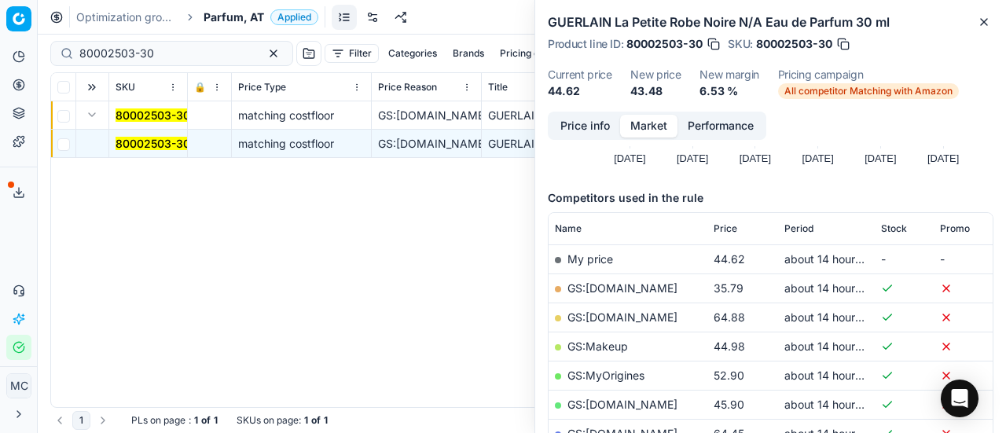
click at [616, 289] on link "GS:Deloox.at" at bounding box center [623, 287] width 110 height 13
drag, startPoint x: 200, startPoint y: 50, endPoint x: 0, endPoint y: 67, distance: 200.5
click at [0, 69] on div "Pricing platform Analytics Pricing Product portfolio Templates Export service 2…" at bounding box center [503, 216] width 1006 height 433
paste input "2012046"
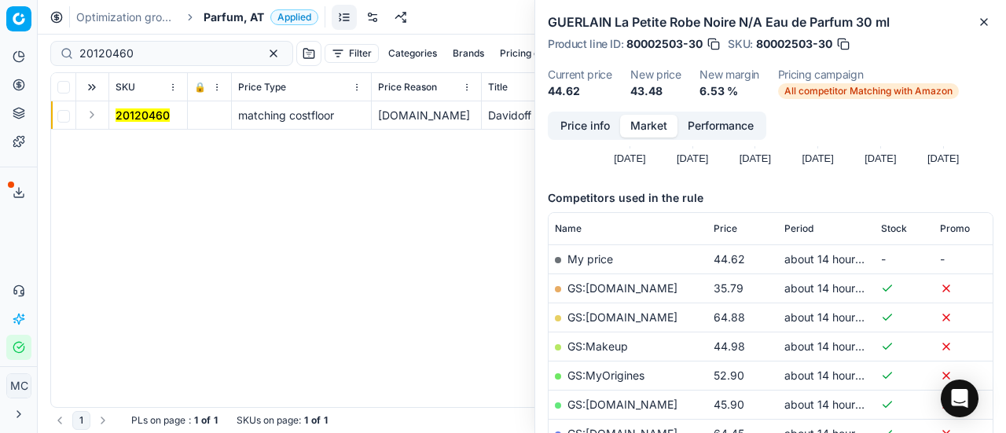
click at [94, 119] on button "Expand" at bounding box center [92, 114] width 19 height 19
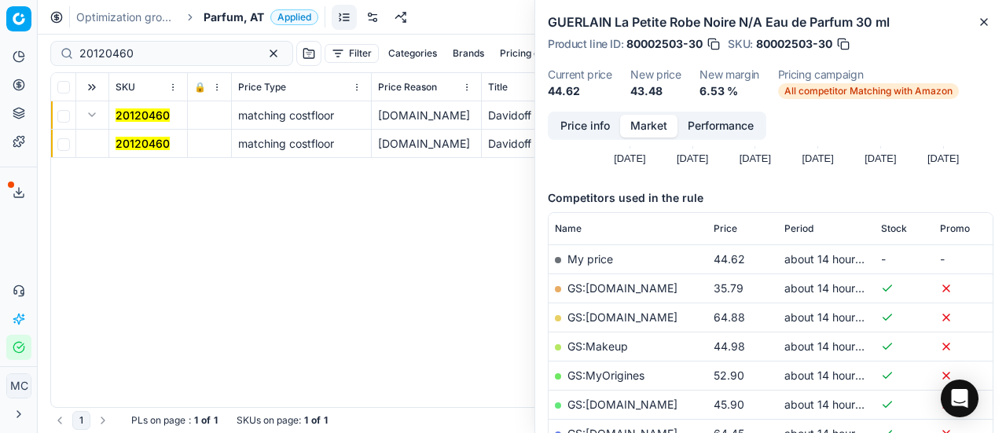
click at [146, 140] on mark "20120460" at bounding box center [143, 143] width 54 height 13
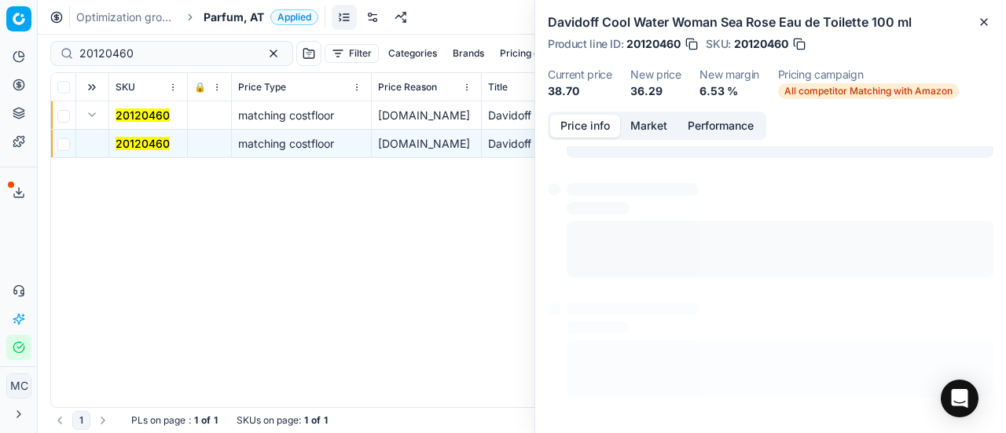
click at [587, 128] on button "Price info" at bounding box center [585, 126] width 70 height 23
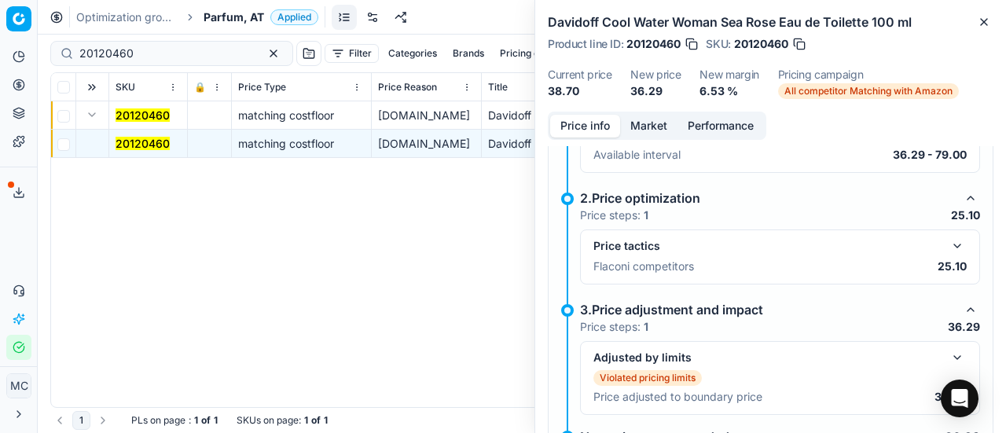
click at [948, 241] on button "button" at bounding box center [957, 246] width 19 height 19
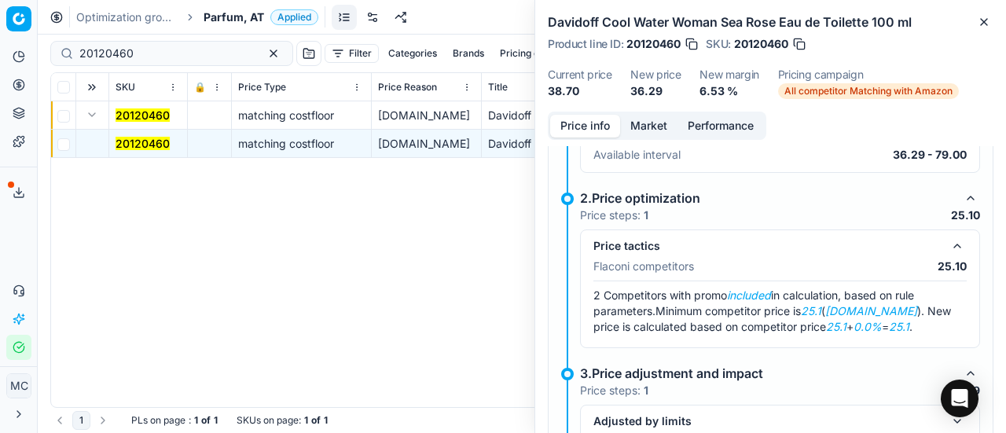
click at [643, 121] on button "Market" at bounding box center [648, 126] width 57 height 23
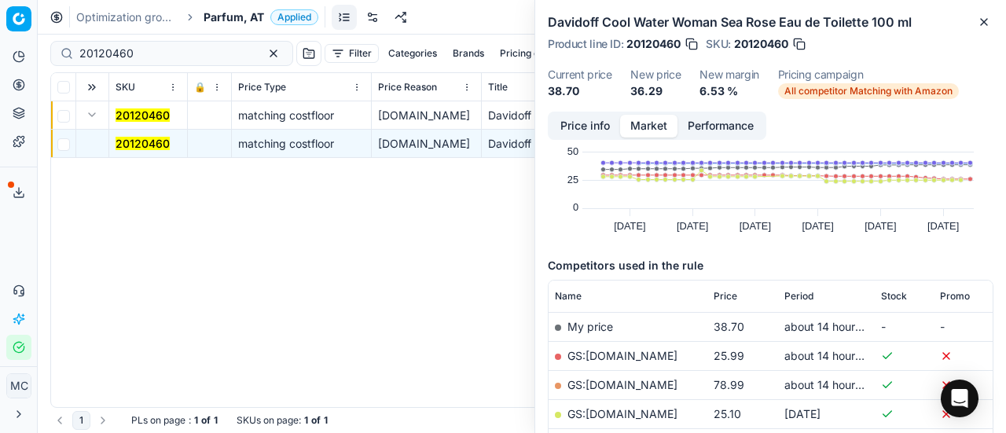
scroll to position [157, 0]
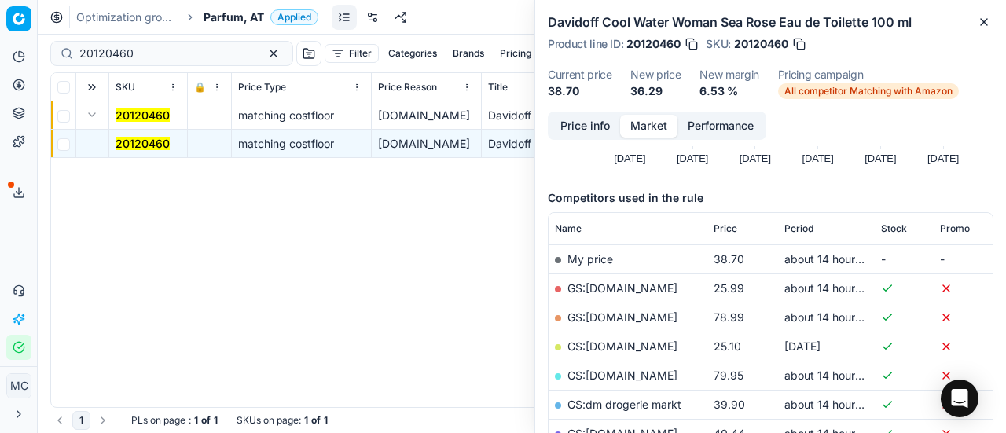
click at [617, 346] on link "GS:Notino.at" at bounding box center [623, 346] width 110 height 13
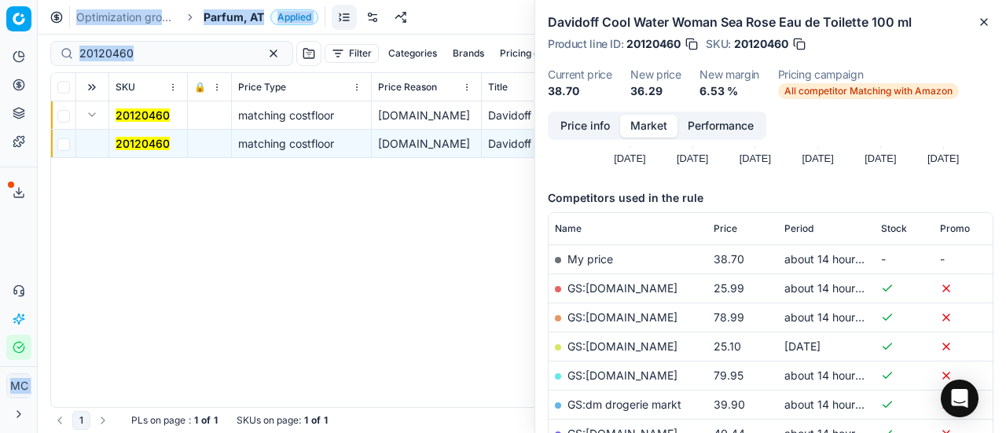
drag, startPoint x: 182, startPoint y: 62, endPoint x: 0, endPoint y: 42, distance: 183.5
click at [0, 49] on div "Pricing platform Analytics Pricing Product portfolio Templates Export service 2…" at bounding box center [503, 216] width 1006 height 433
click at [188, 56] on input "20120460" at bounding box center [165, 54] width 172 height 16
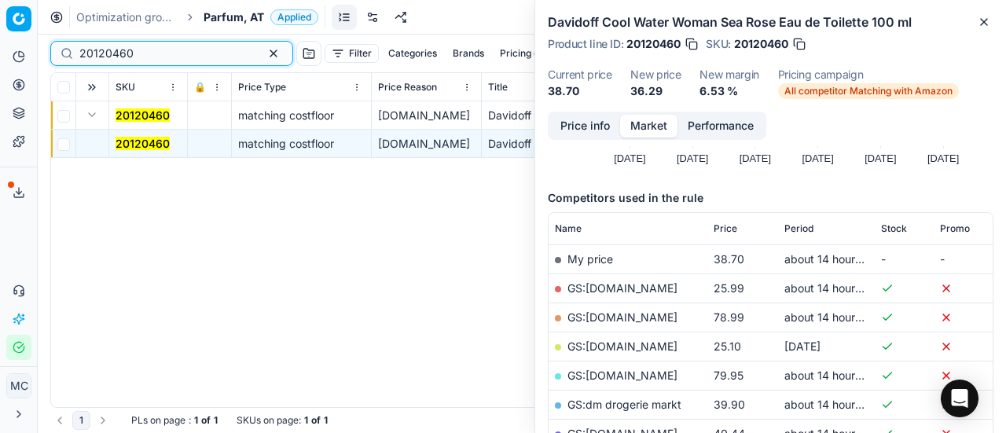
drag, startPoint x: 166, startPoint y: 59, endPoint x: 0, endPoint y: 65, distance: 166.0
click at [0, 65] on div "Pricing platform Analytics Pricing Product portfolio Templates Export service 2…" at bounding box center [503, 216] width 1006 height 433
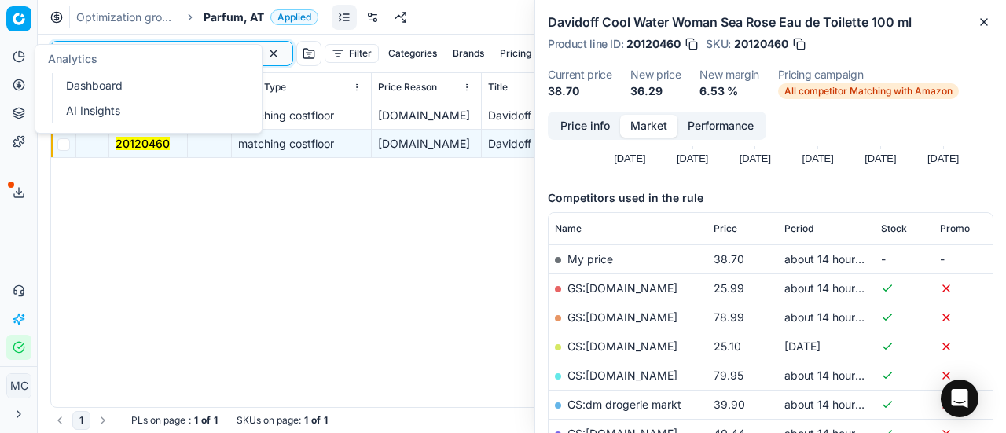
paste input "01934"
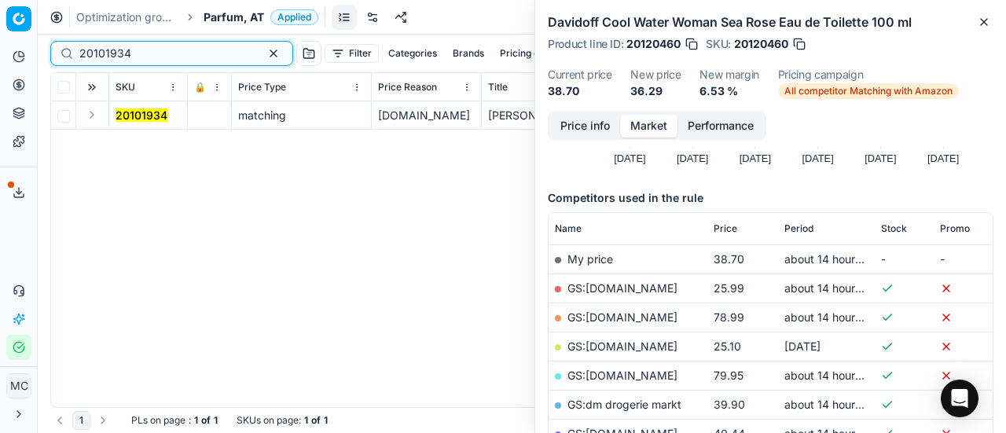
type input "20101934"
click at [93, 114] on button "Expand" at bounding box center [92, 114] width 19 height 19
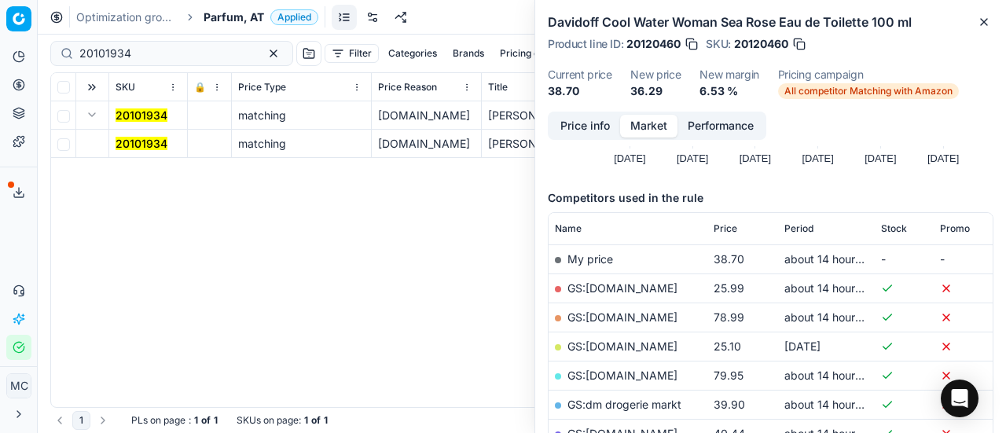
click at [142, 142] on mark "20101934" at bounding box center [142, 143] width 52 height 13
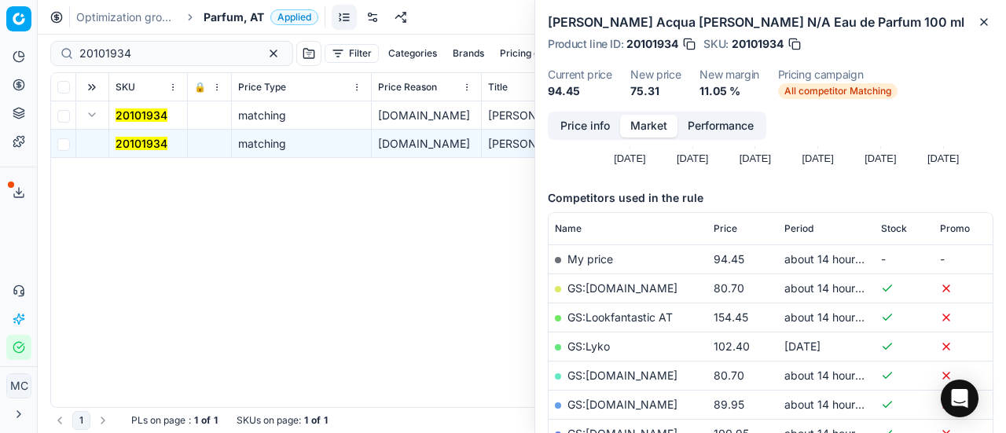
click at [583, 125] on button "Price info" at bounding box center [585, 126] width 70 height 23
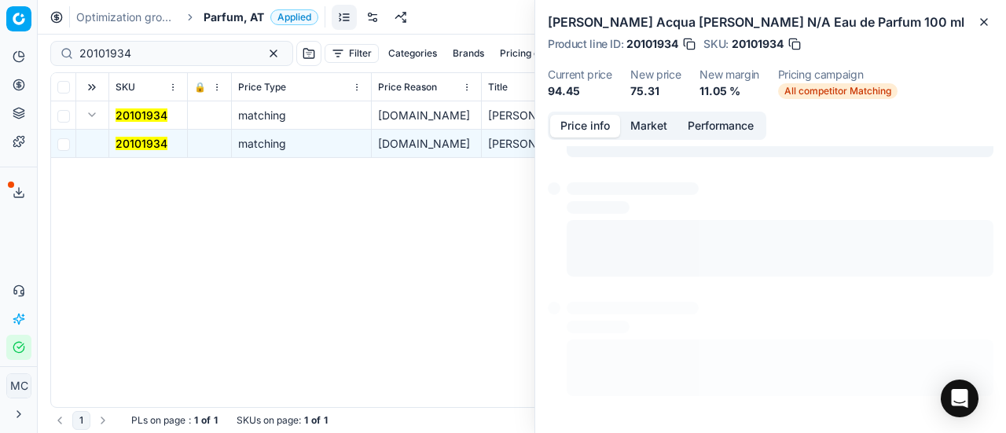
scroll to position [11, 0]
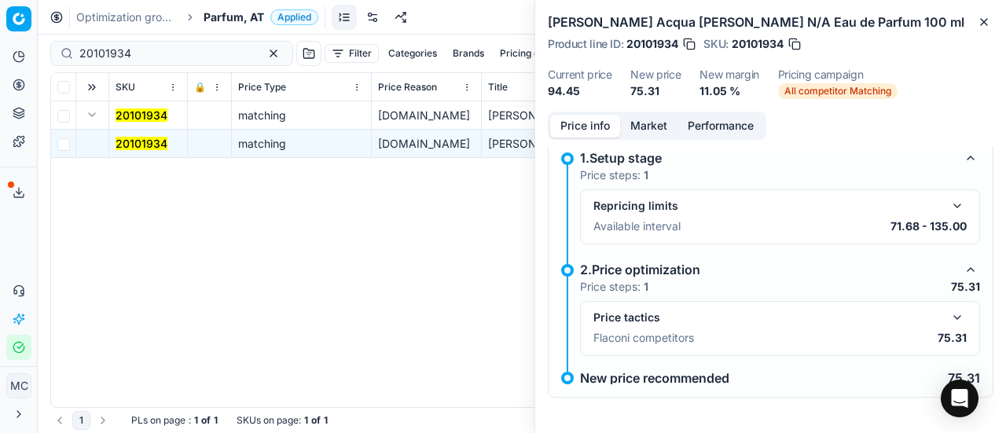
click at [948, 321] on button "button" at bounding box center [957, 317] width 19 height 19
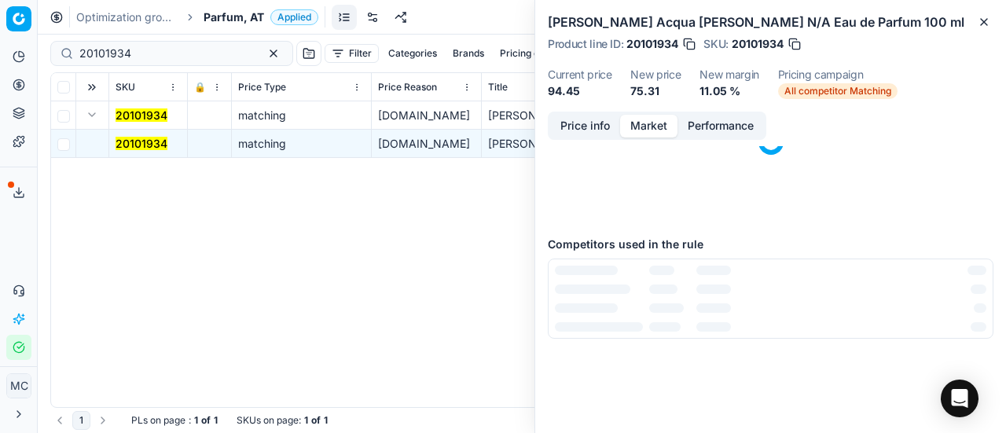
drag, startPoint x: 645, startPoint y: 123, endPoint x: 649, endPoint y: 131, distance: 8.5
click at [646, 125] on button "Market" at bounding box center [648, 126] width 57 height 23
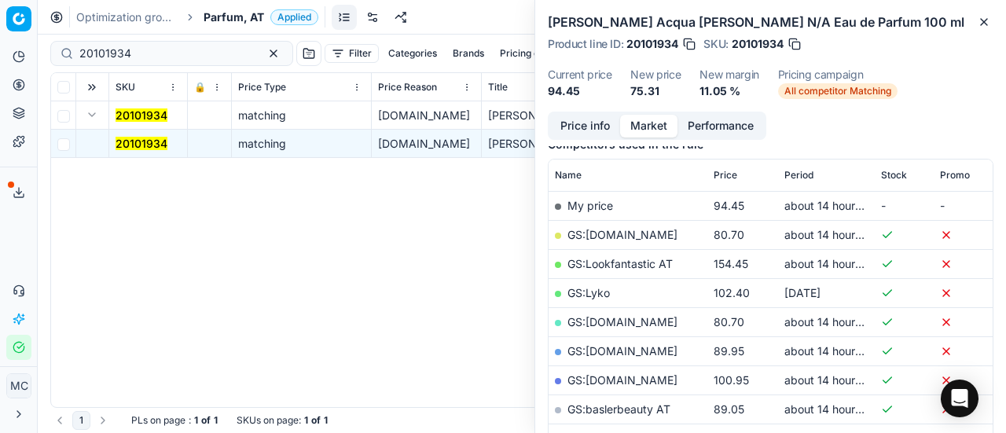
scroll to position [236, 0]
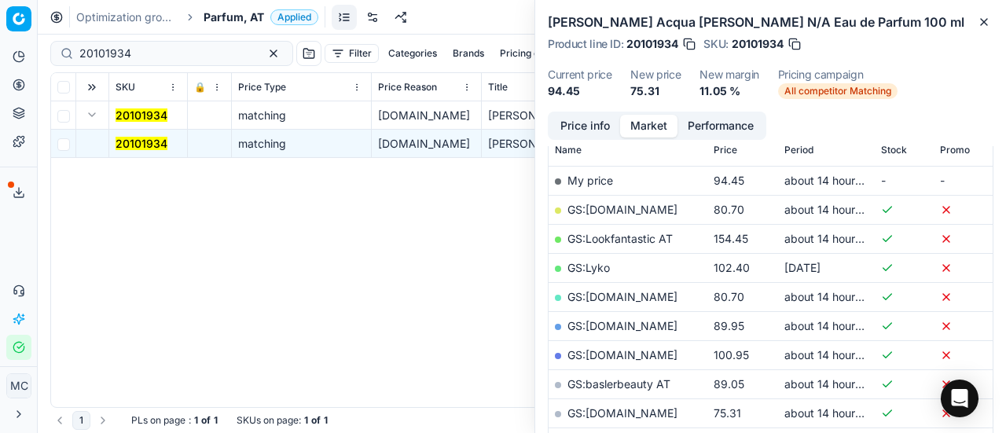
click at [642, 416] on link "GS:[DOMAIN_NAME]" at bounding box center [623, 413] width 110 height 13
click at [224, 18] on span "Parfum, AT" at bounding box center [234, 17] width 61 height 16
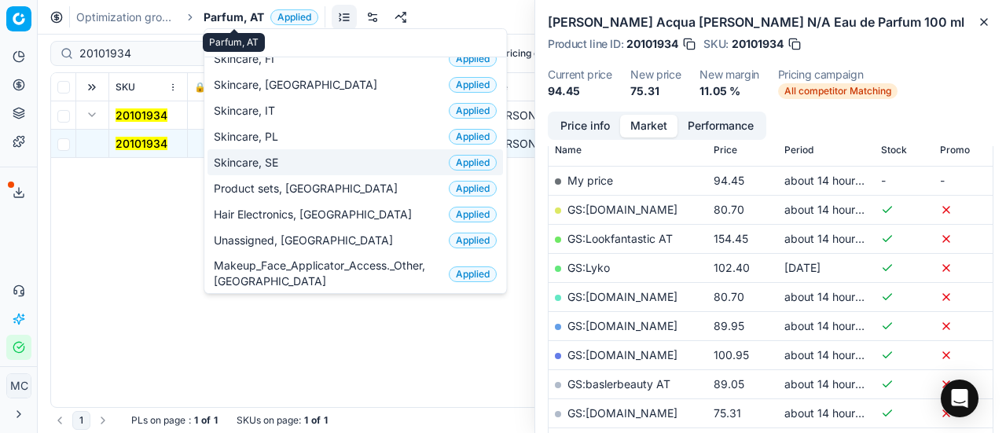
scroll to position [0, 0]
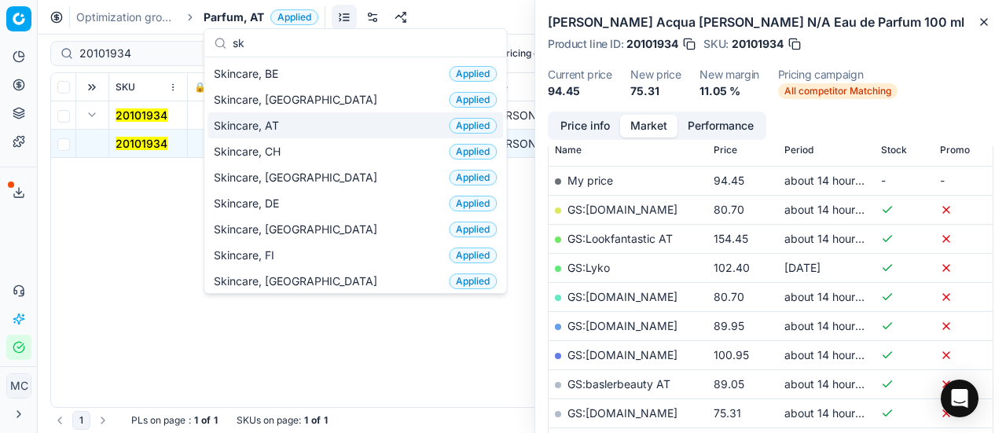
type input "sk"
click at [326, 132] on div "Skincare, AT Applied" at bounding box center [356, 125] width 296 height 26
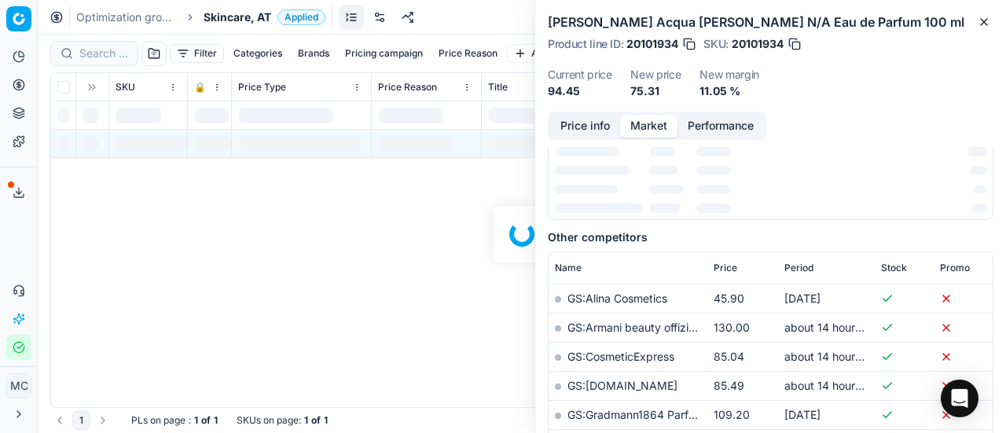
scroll to position [236, 0]
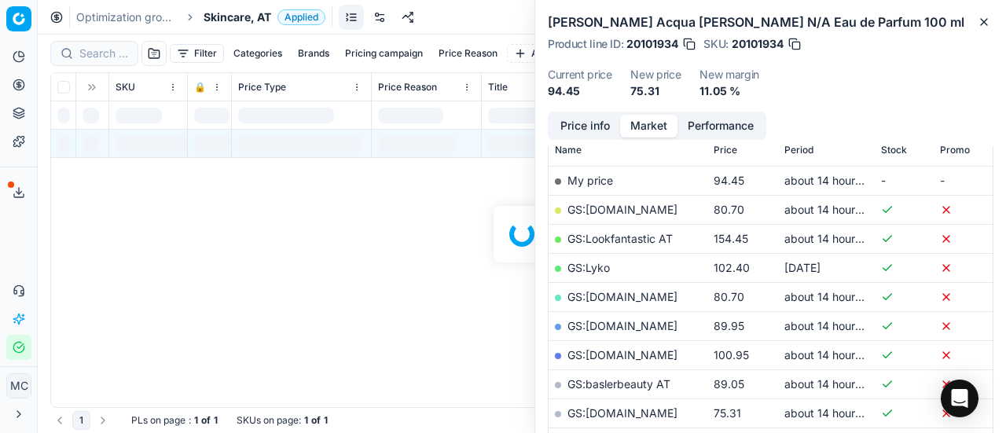
click at [103, 57] on div at bounding box center [522, 234] width 969 height 399
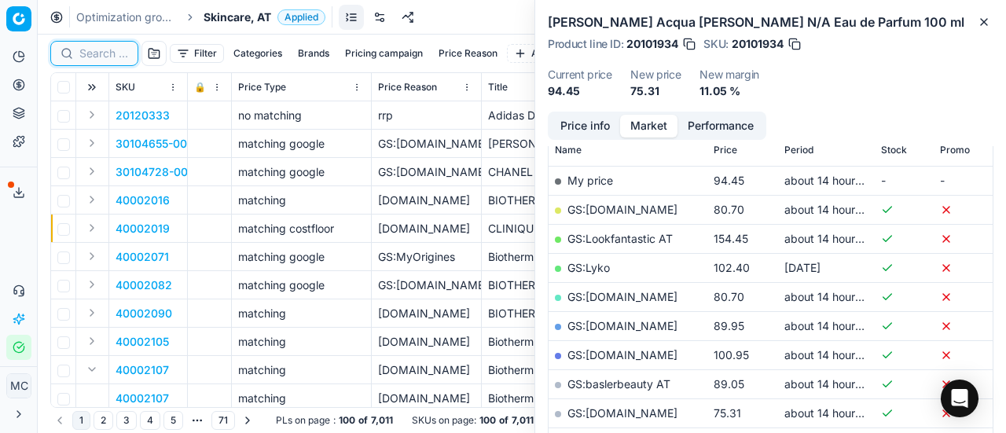
click at [105, 53] on input at bounding box center [103, 54] width 49 height 16
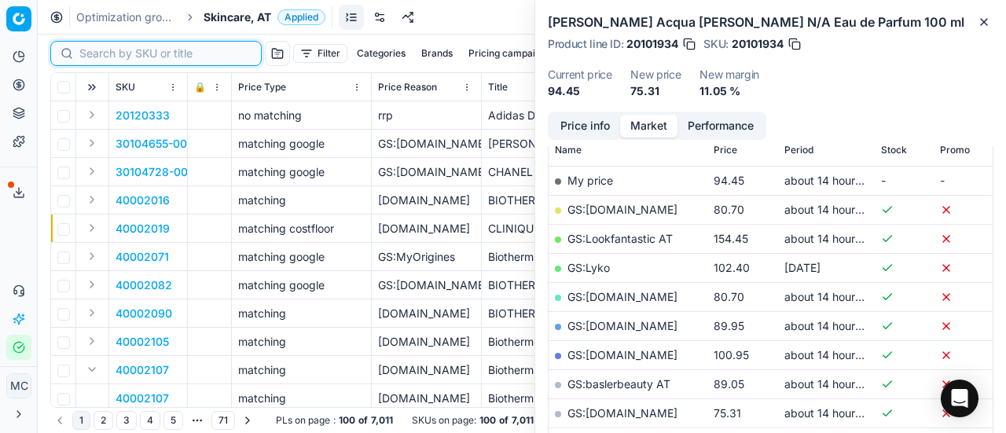
paste input "50002086-0010799"
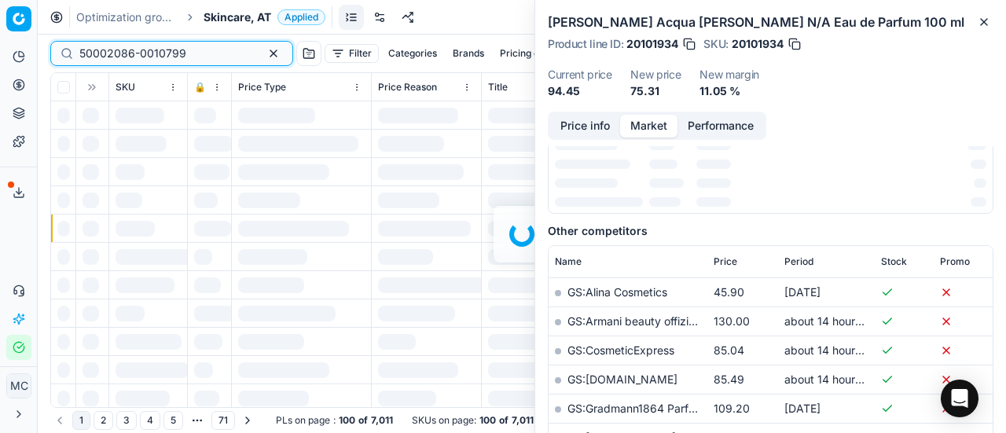
scroll to position [236, 0]
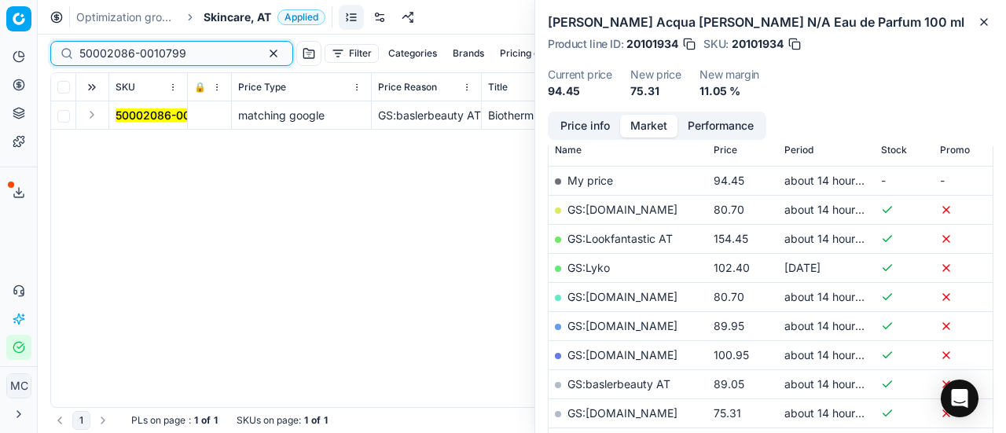
type input "50002086-0010799"
click at [97, 116] on button "Expand" at bounding box center [92, 114] width 19 height 19
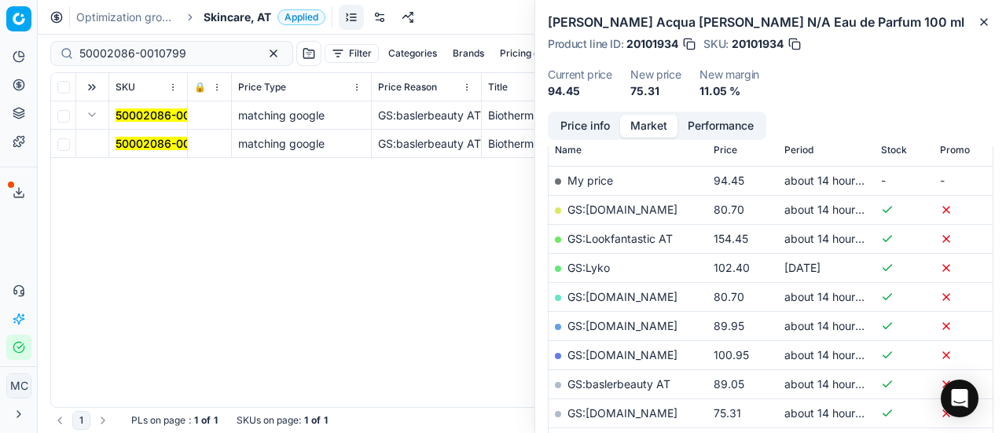
click at [127, 142] on mark "50002086-0010799" at bounding box center [169, 143] width 107 height 13
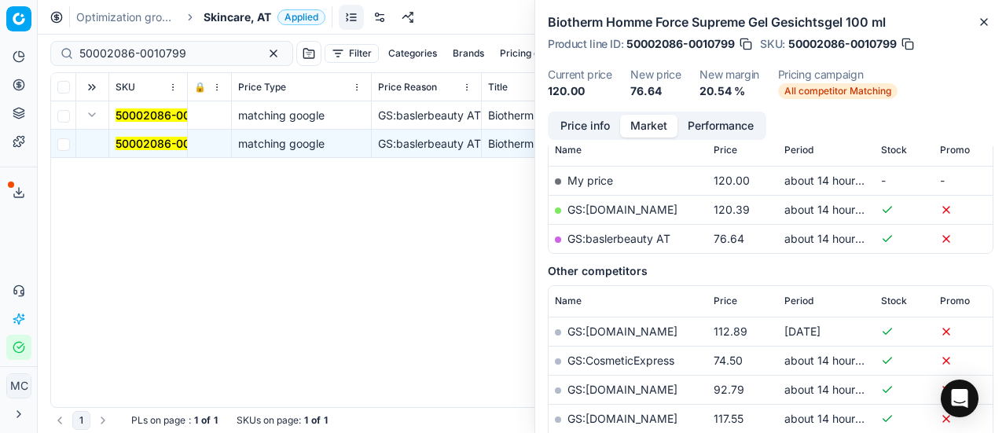
click at [598, 123] on button "Price info" at bounding box center [585, 126] width 70 height 23
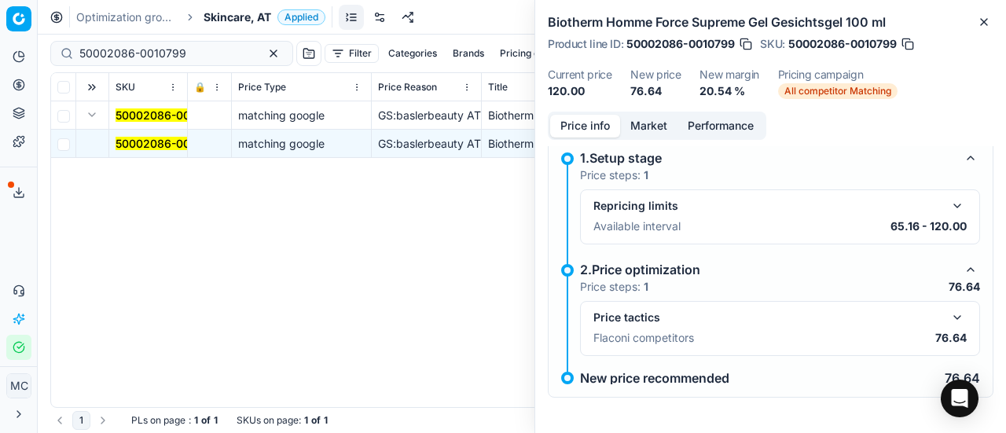
click at [948, 311] on button "button" at bounding box center [957, 317] width 19 height 19
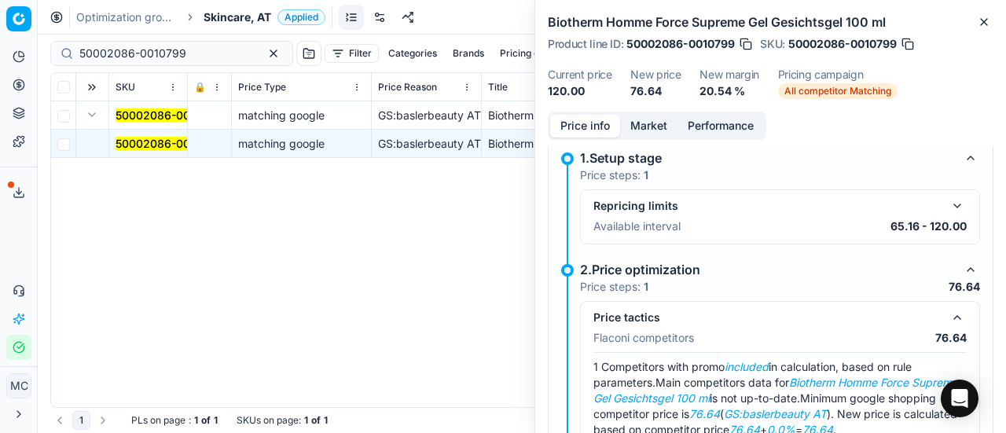
click at [648, 129] on button "Market" at bounding box center [648, 126] width 57 height 23
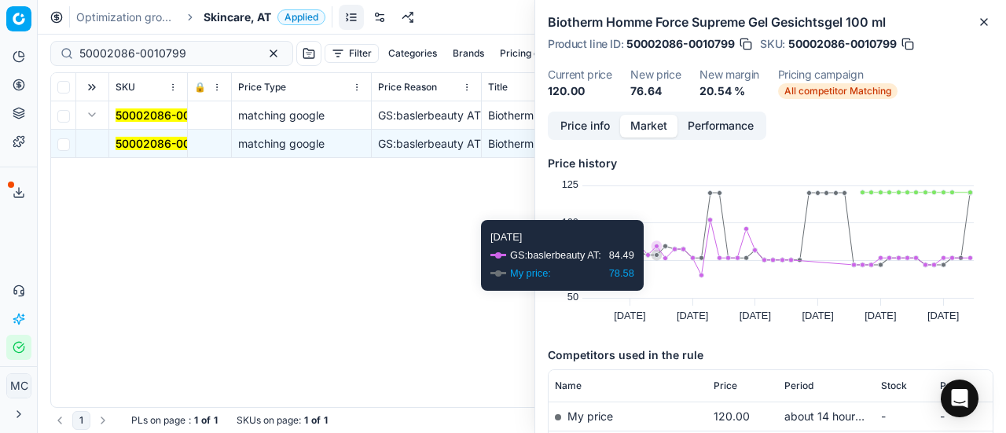
scroll to position [157, 0]
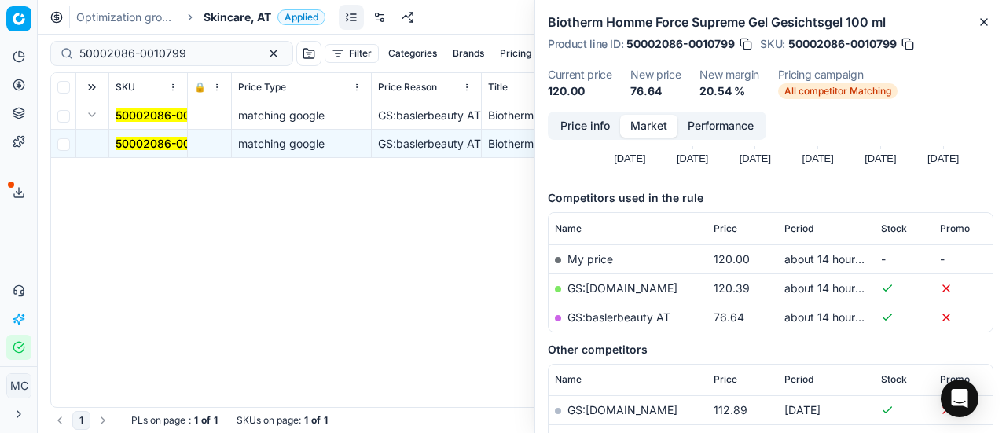
click at [645, 319] on link "GS:baslerbeauty AT" at bounding box center [619, 317] width 103 height 13
click at [226, 15] on span "Skincare, AT" at bounding box center [238, 17] width 68 height 16
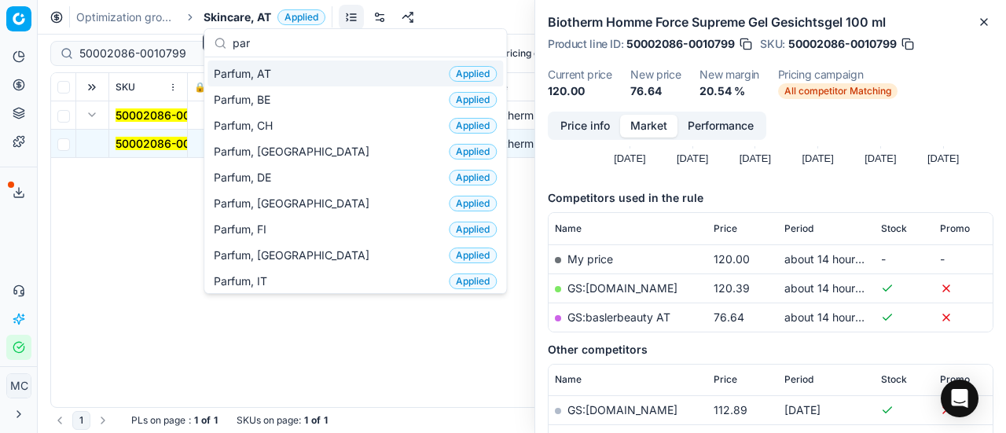
type input "par"
click at [234, 77] on span "Parfum, AT" at bounding box center [246, 74] width 64 height 16
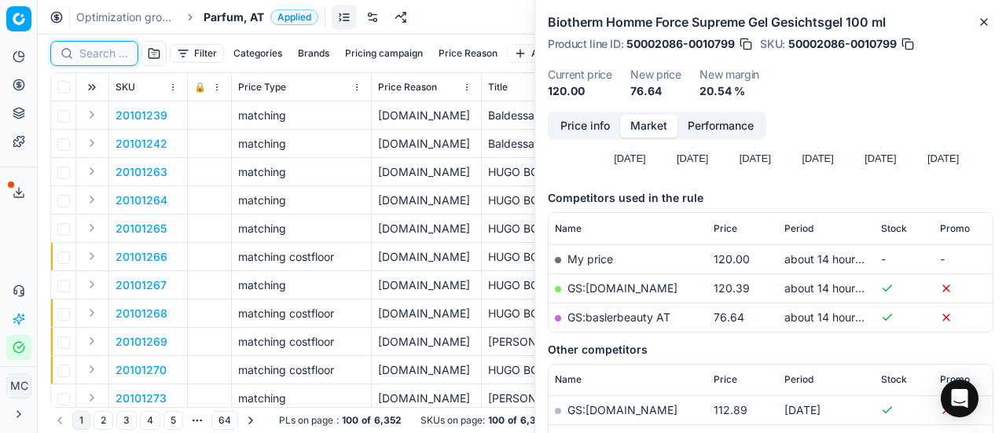
click at [103, 51] on input at bounding box center [103, 54] width 49 height 16
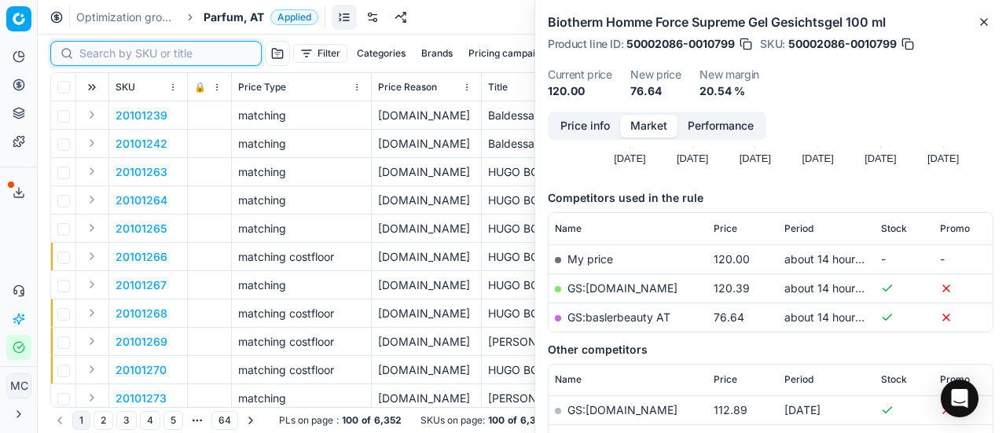
paste input "80075625-75"
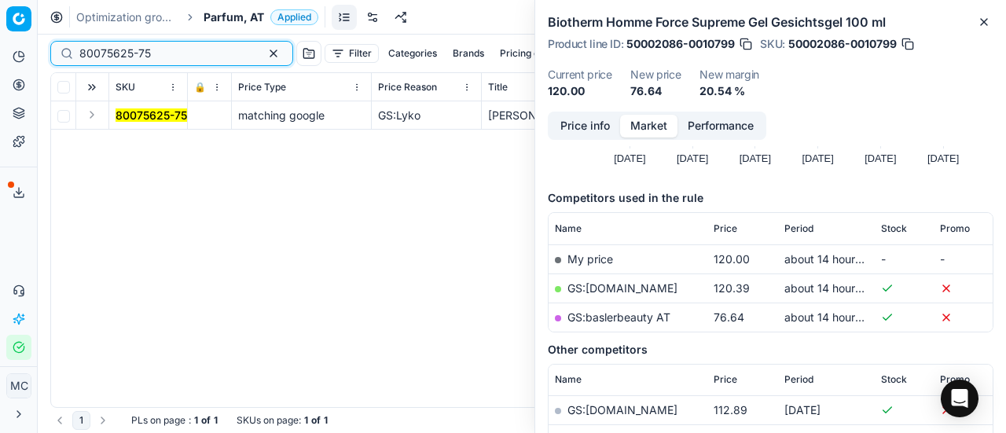
type input "80075625-75"
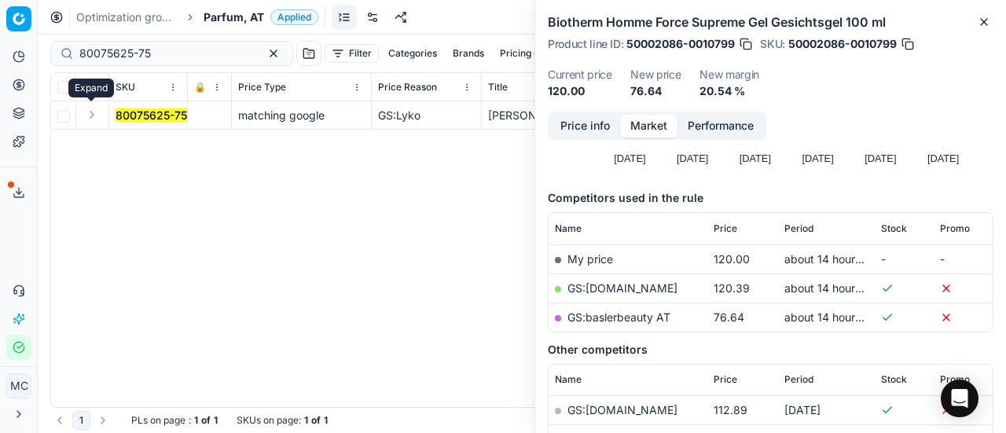
drag, startPoint x: 99, startPoint y: 115, endPoint x: 120, endPoint y: 127, distance: 24.3
click at [99, 115] on button "Expand" at bounding box center [92, 114] width 19 height 19
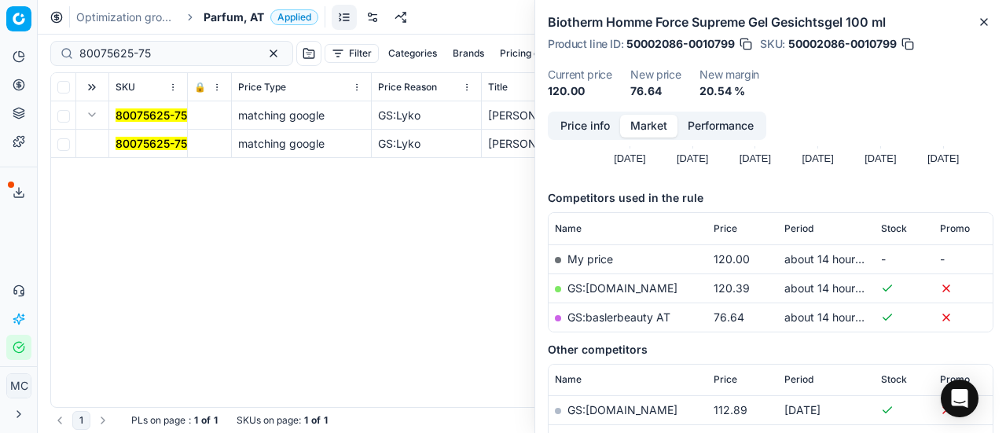
click at [144, 146] on mark "80075625-75" at bounding box center [152, 143] width 72 height 13
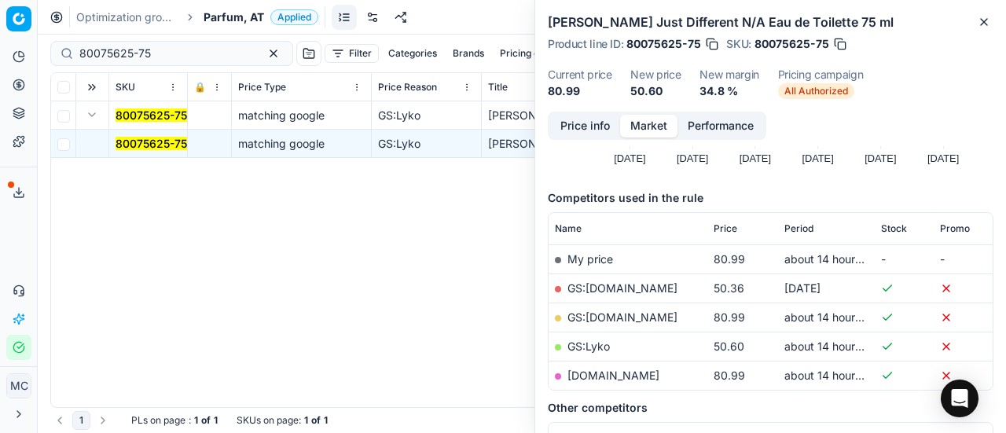
click at [565, 123] on button "Price info" at bounding box center [585, 126] width 70 height 23
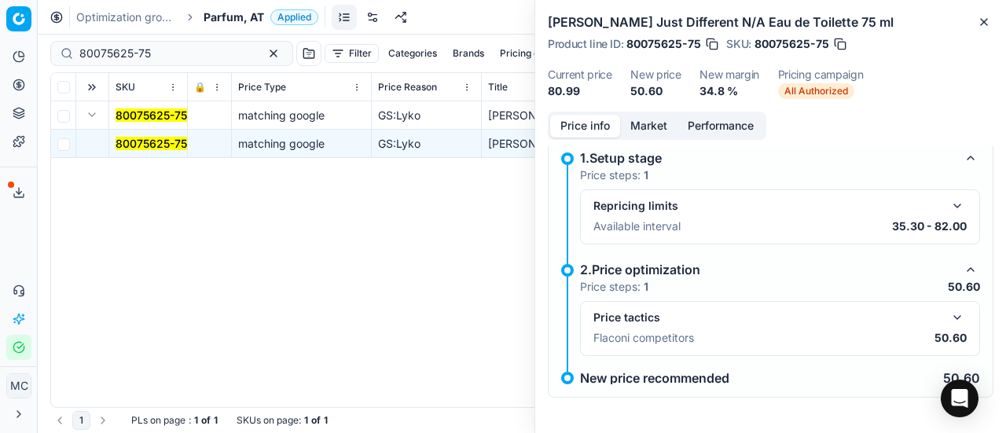
click at [948, 315] on button "button" at bounding box center [957, 317] width 19 height 19
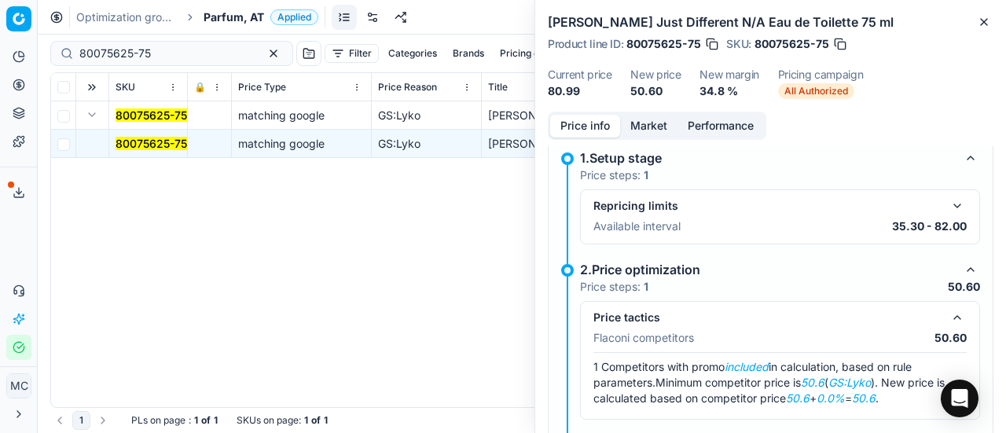
click at [655, 117] on button "Market" at bounding box center [648, 126] width 57 height 23
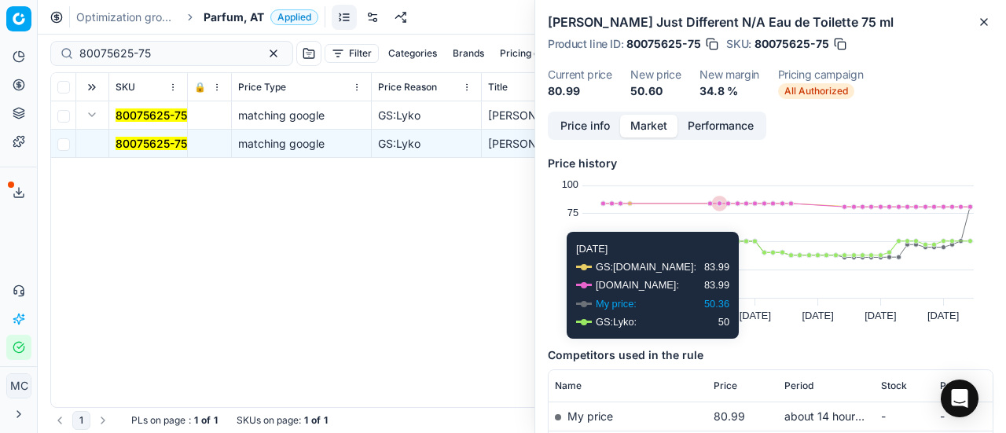
scroll to position [157, 0]
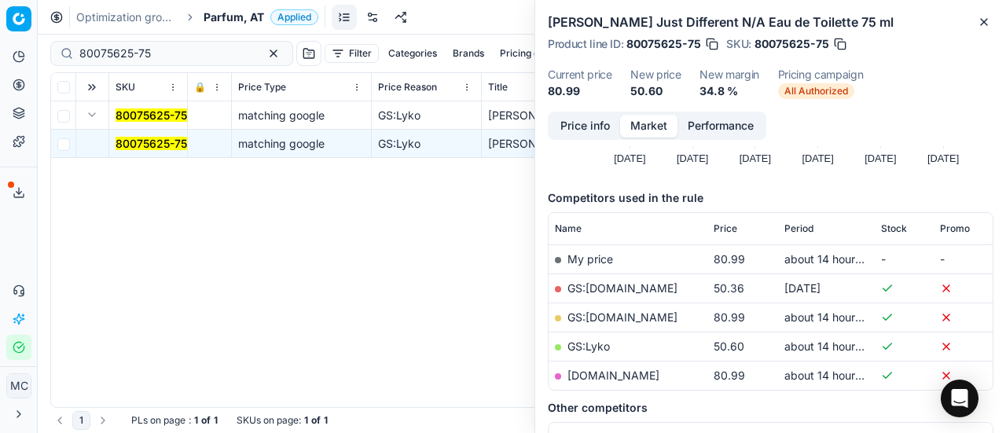
click at [599, 347] on link "GS:Lyko" at bounding box center [589, 346] width 42 height 13
click at [588, 344] on link "GS:Lyko" at bounding box center [589, 346] width 42 height 13
click at [220, 17] on span "Parfum, AT" at bounding box center [234, 17] width 61 height 16
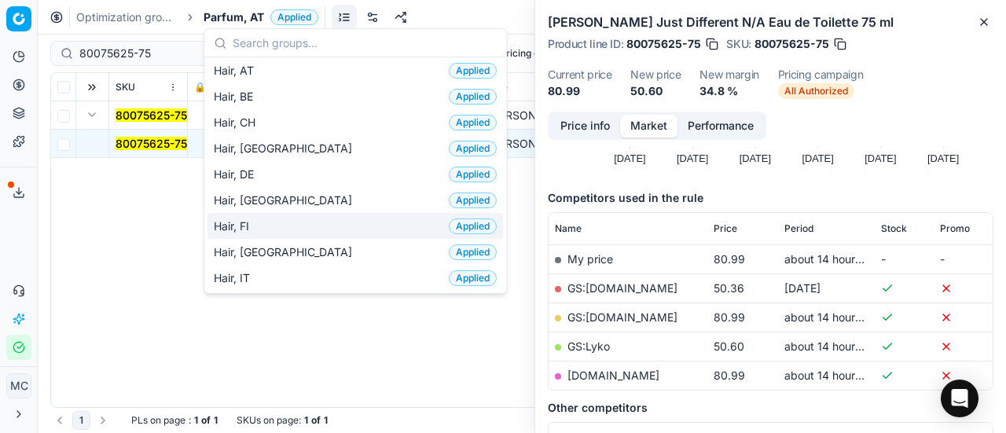
scroll to position [315, 0]
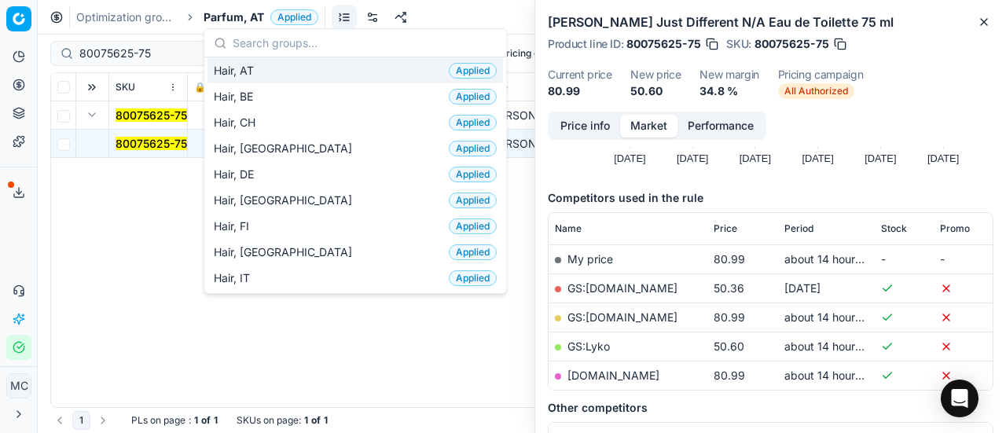
click at [285, 72] on div "Hair, AT Applied" at bounding box center [356, 70] width 296 height 26
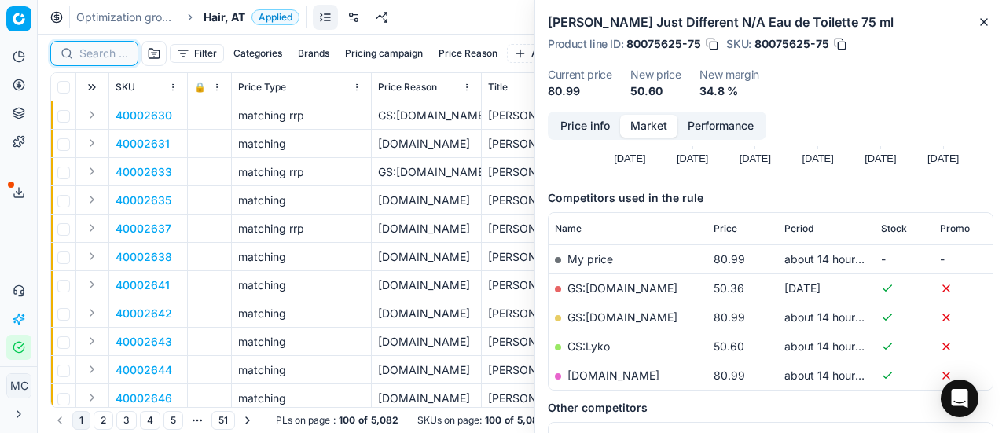
click at [108, 56] on input at bounding box center [103, 54] width 49 height 16
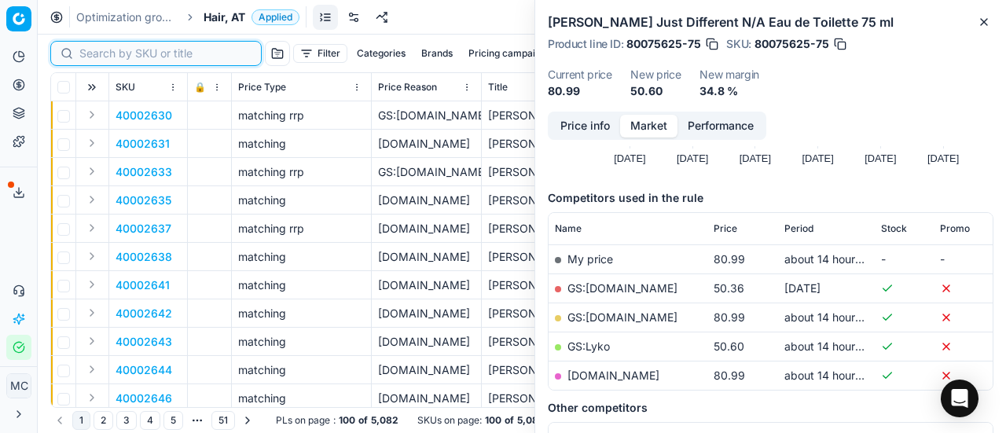
paste input "90004049-0005963"
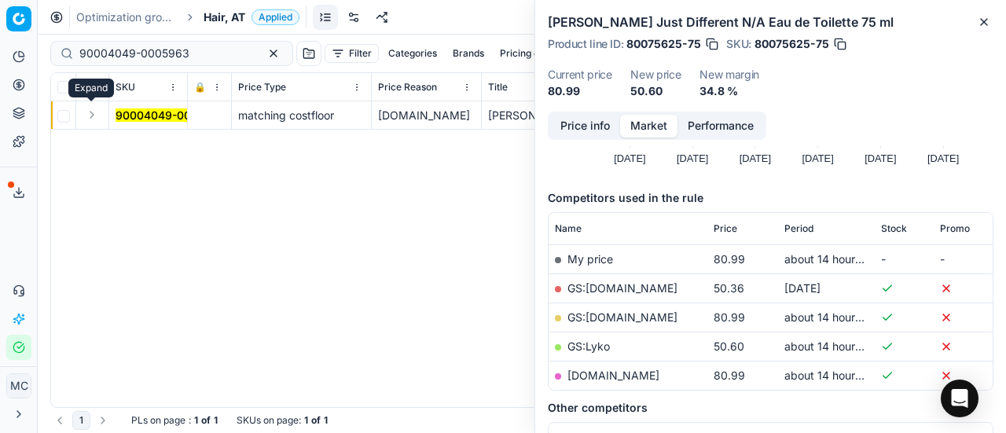
click at [92, 113] on button "Expand" at bounding box center [92, 114] width 19 height 19
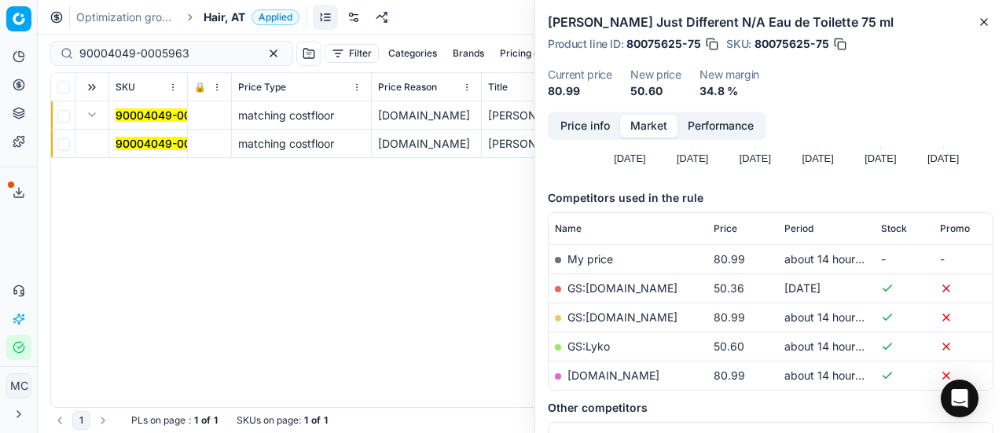
click at [143, 145] on mark "90004049-0005963" at bounding box center [171, 143] width 110 height 13
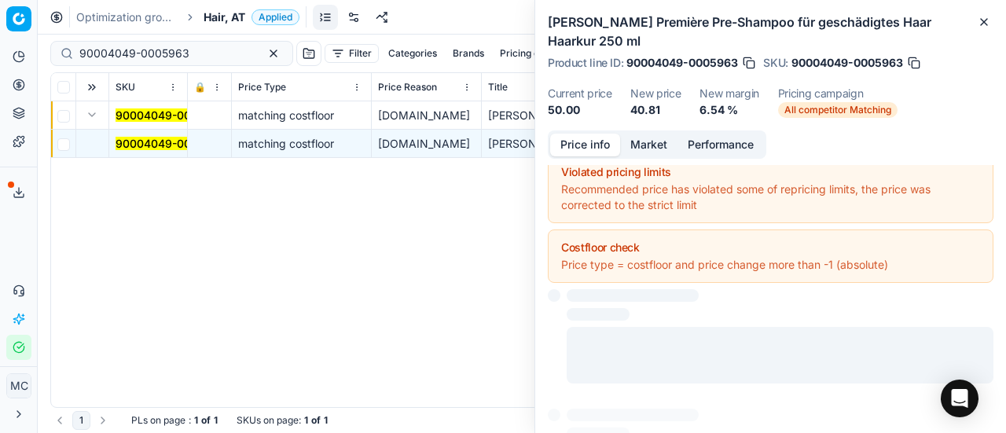
click at [601, 151] on button "Price info" at bounding box center [585, 145] width 70 height 23
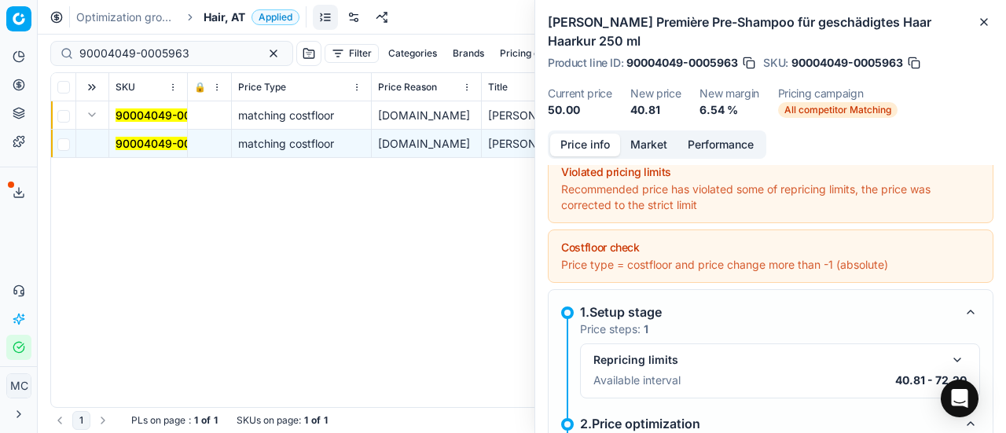
scroll to position [168, 0]
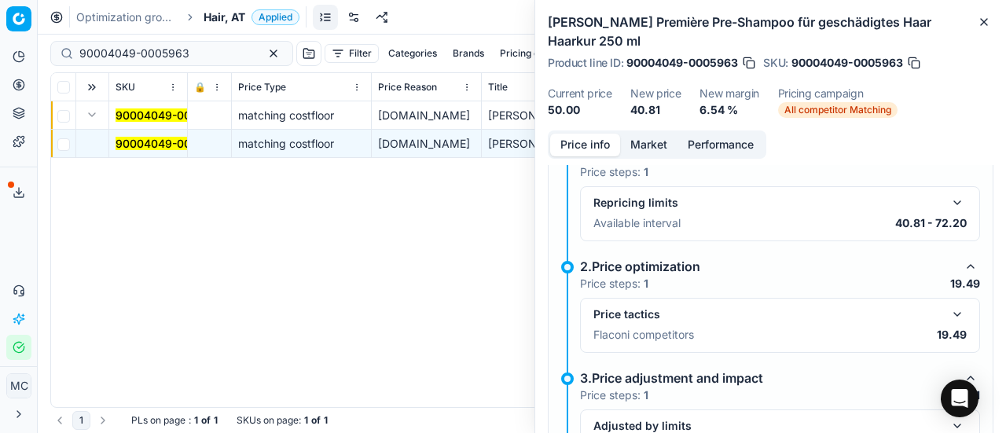
click at [948, 311] on button "button" at bounding box center [957, 314] width 19 height 19
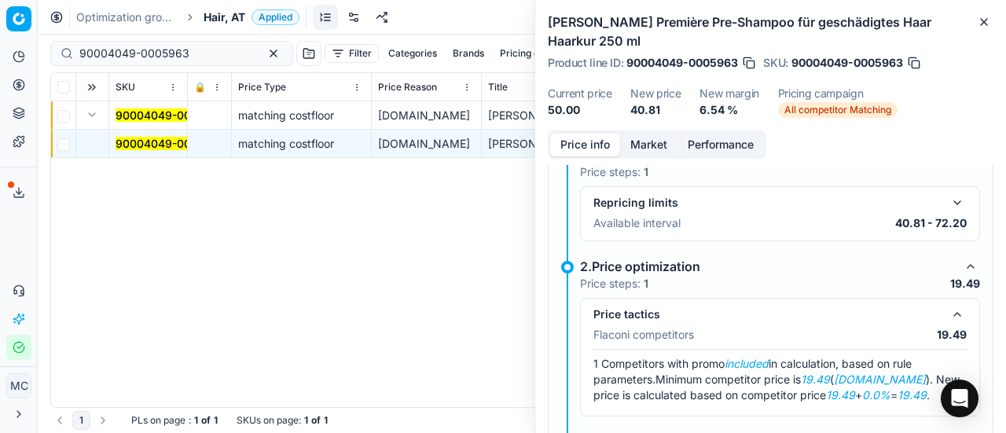
drag, startPoint x: 667, startPoint y: 137, endPoint x: 662, endPoint y: 161, distance: 24.8
click at [666, 137] on button "Market" at bounding box center [648, 145] width 57 height 23
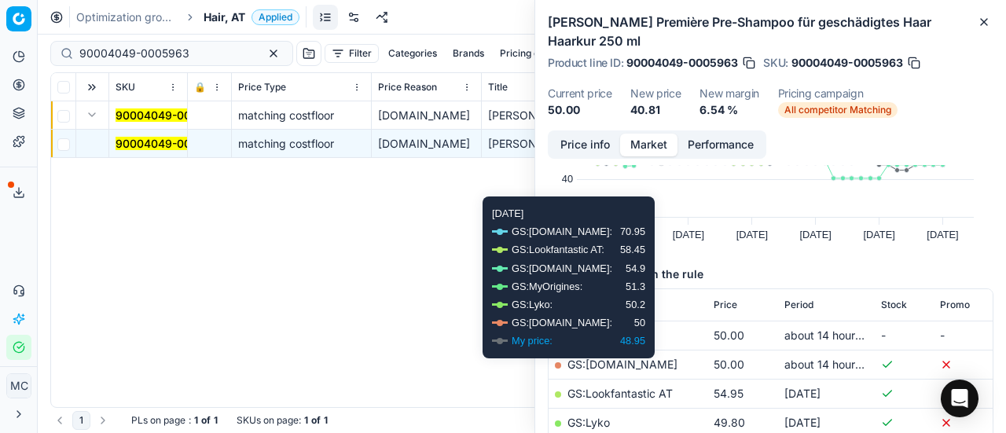
scroll to position [157, 0]
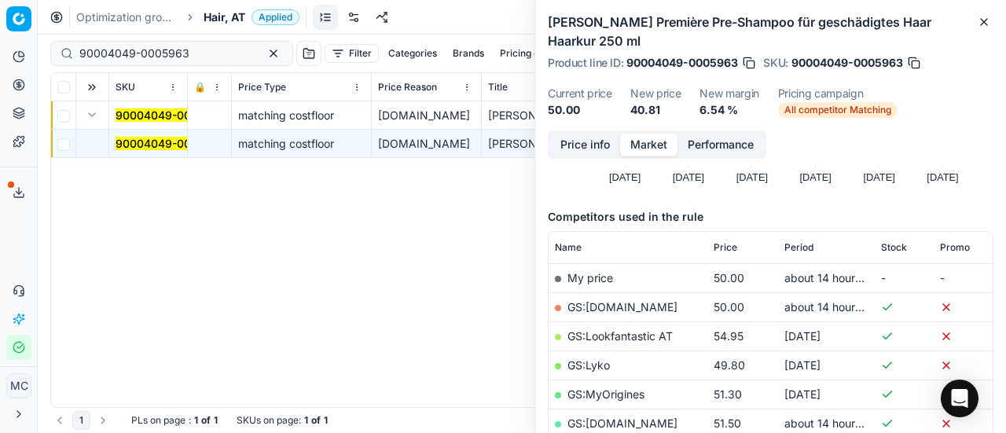
click at [622, 303] on link "GS:[DOMAIN_NAME]" at bounding box center [623, 306] width 110 height 13
click at [580, 141] on button "Price info" at bounding box center [585, 145] width 70 height 23
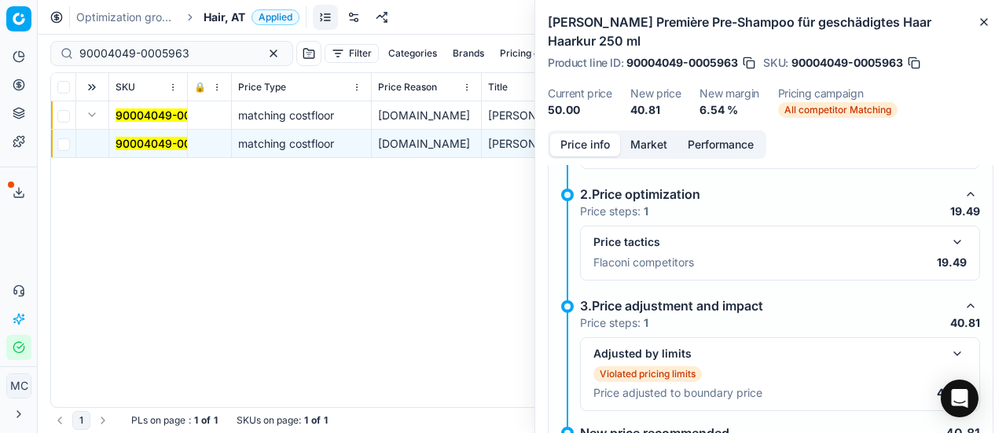
scroll to position [215, 0]
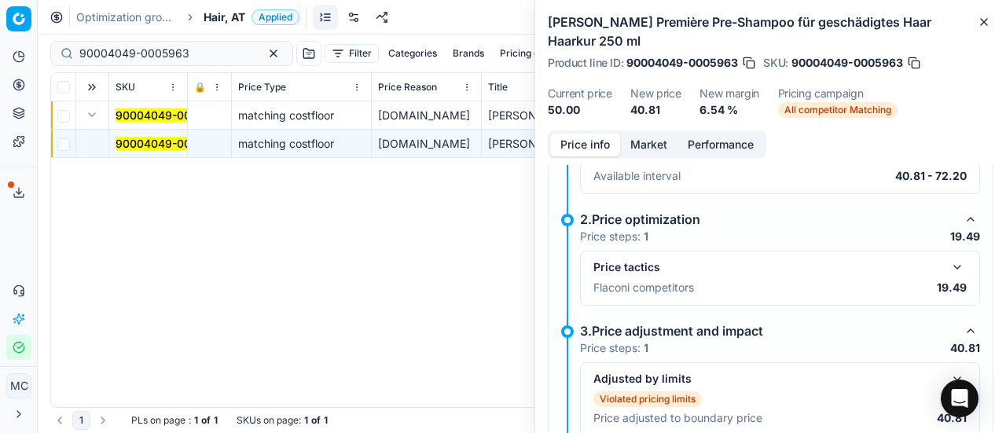
click at [636, 145] on button "Market" at bounding box center [648, 145] width 57 height 23
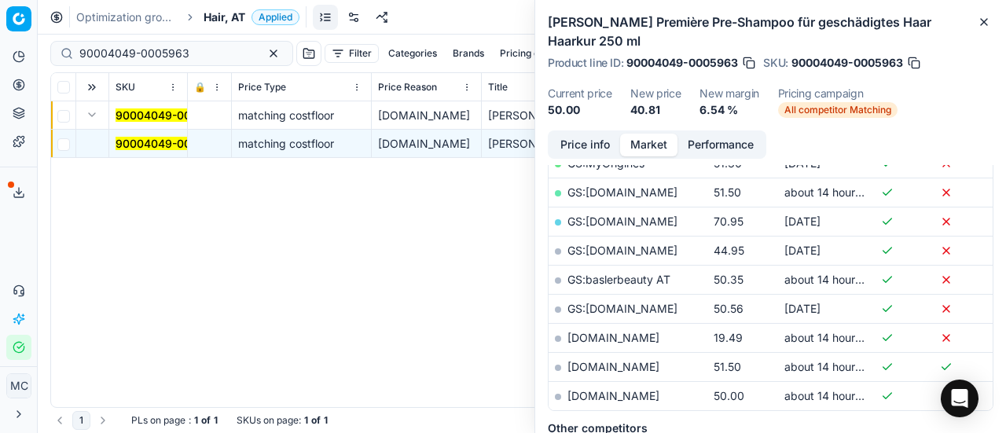
scroll to position [472, 0]
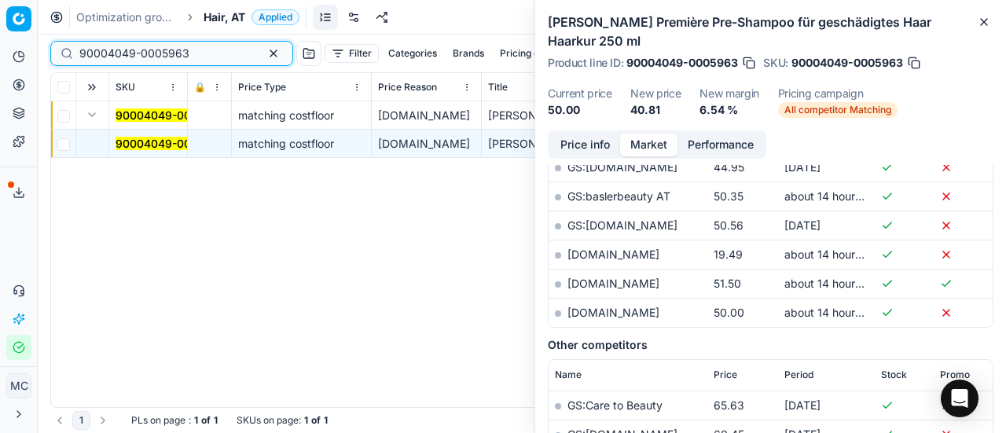
drag, startPoint x: 217, startPoint y: 61, endPoint x: 0, endPoint y: 58, distance: 217.0
click at [0, 58] on div "Pricing platform Analytics Pricing Product portfolio Templates Export service 2…" at bounding box center [503, 216] width 1006 height 433
paste input "80009405-10"
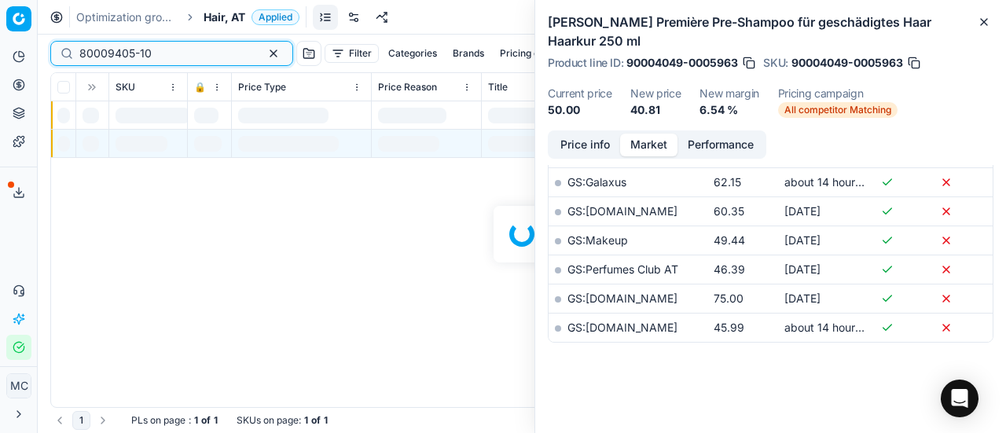
scroll to position [472, 0]
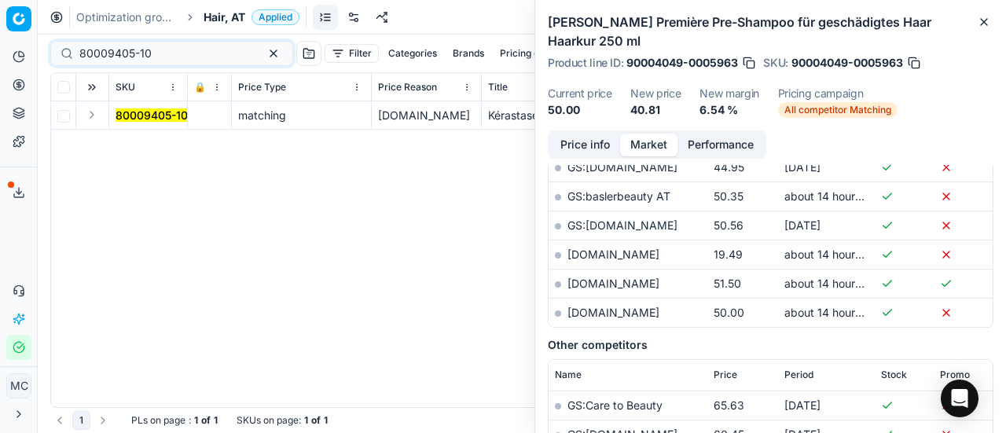
click at [93, 111] on button "Expand" at bounding box center [92, 114] width 19 height 19
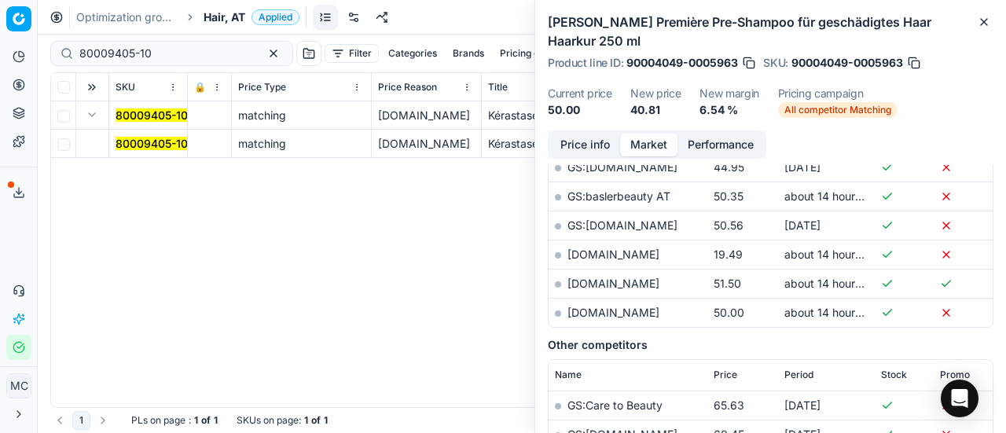
click at [159, 142] on mark "80009405-10" at bounding box center [152, 143] width 72 height 13
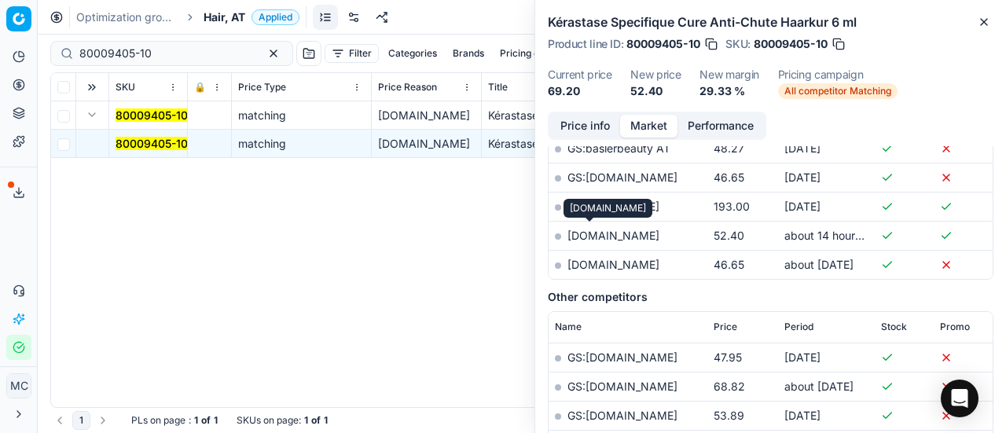
click at [594, 229] on link "notino.at" at bounding box center [614, 235] width 92 height 13
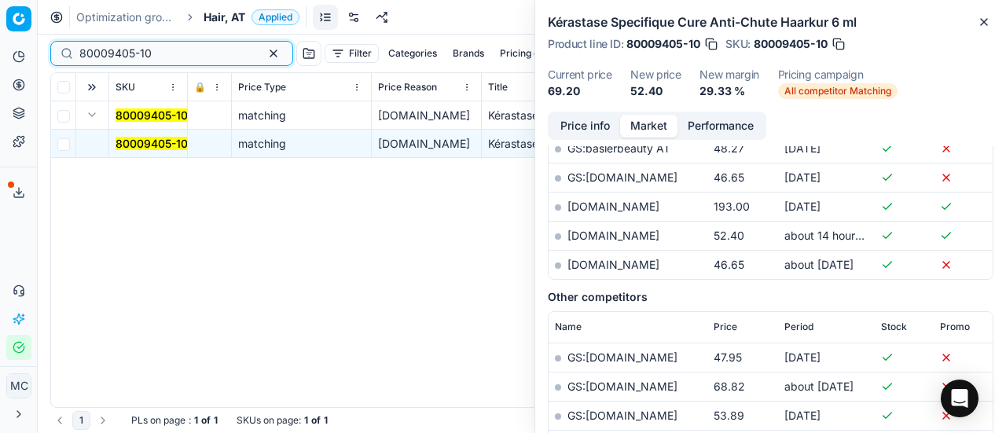
drag, startPoint x: 187, startPoint y: 50, endPoint x: 0, endPoint y: 64, distance: 187.6
click at [0, 64] on div "Pricing platform Analytics Pricing Product portfolio Templates Export service 2…" at bounding box center [503, 216] width 1006 height 433
paste input "90005878-0008772"
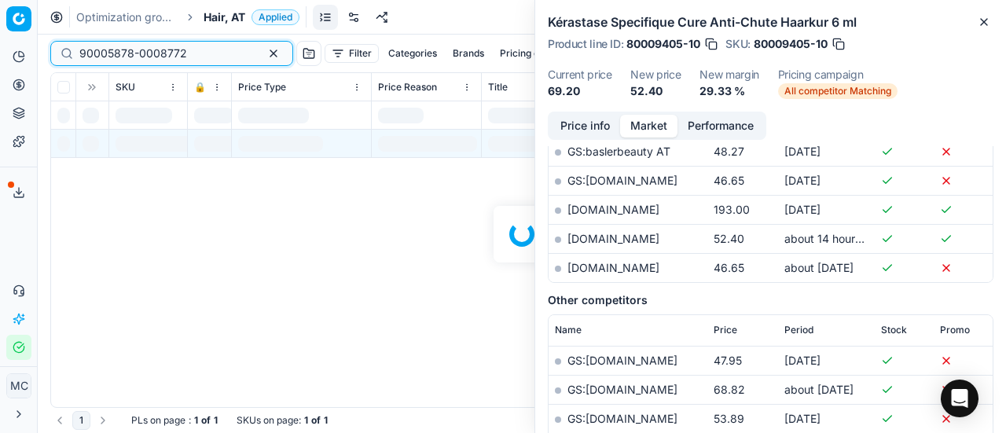
scroll to position [472, 0]
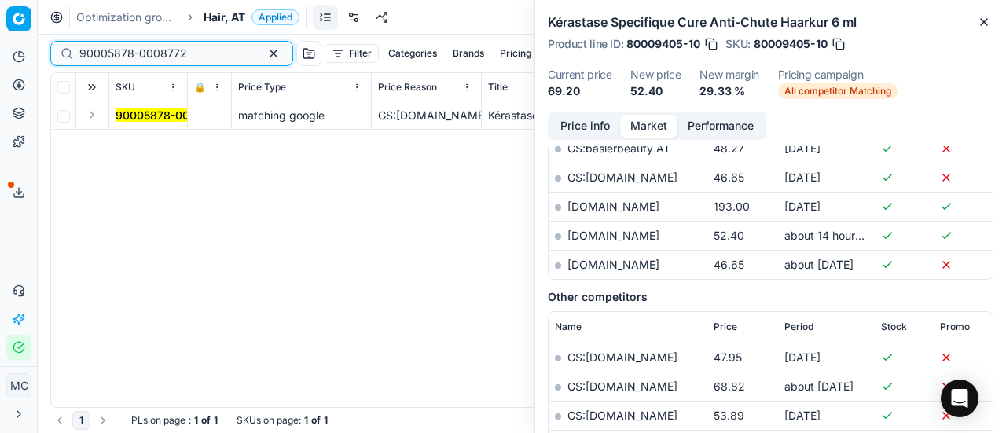
type input "90005878-0008772"
click at [90, 112] on button "Expand" at bounding box center [92, 114] width 19 height 19
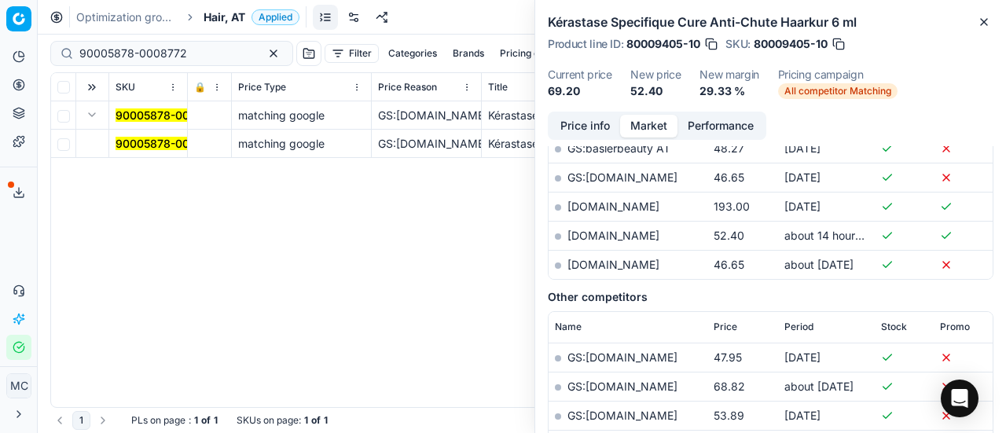
click at [144, 146] on mark "90005878-0008772" at bounding box center [170, 143] width 108 height 13
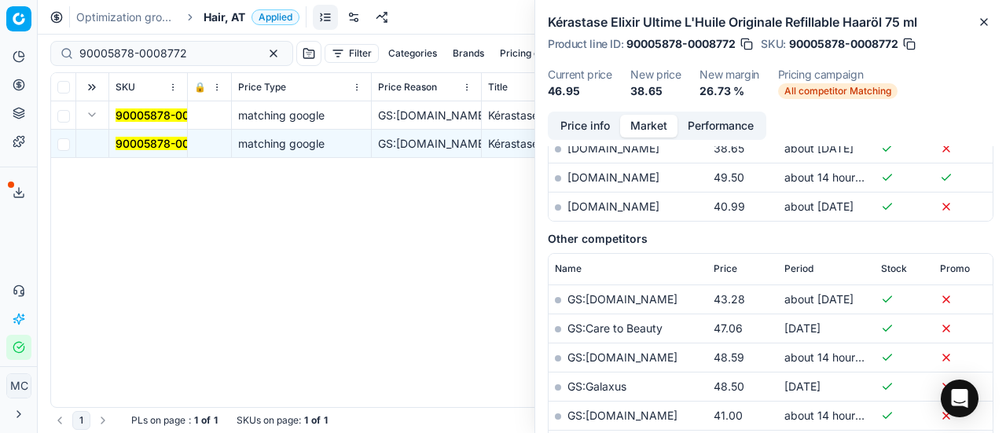
scroll to position [315, 0]
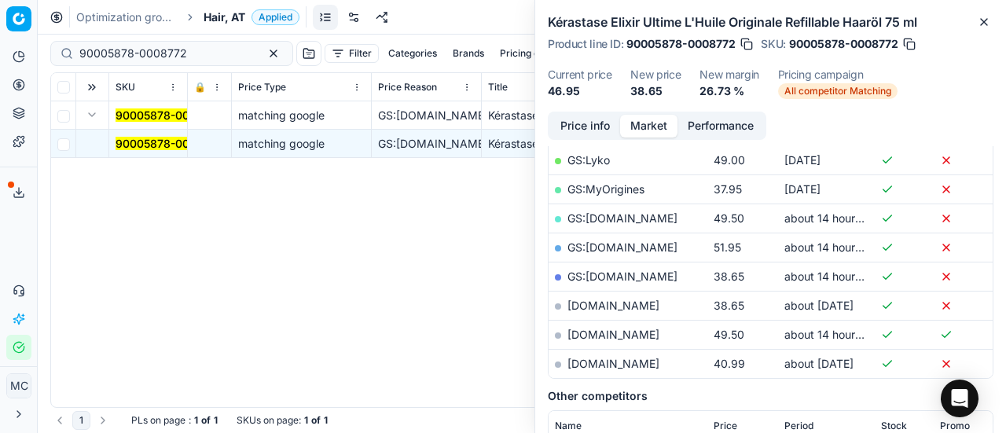
click at [583, 133] on button "Price info" at bounding box center [585, 126] width 70 height 23
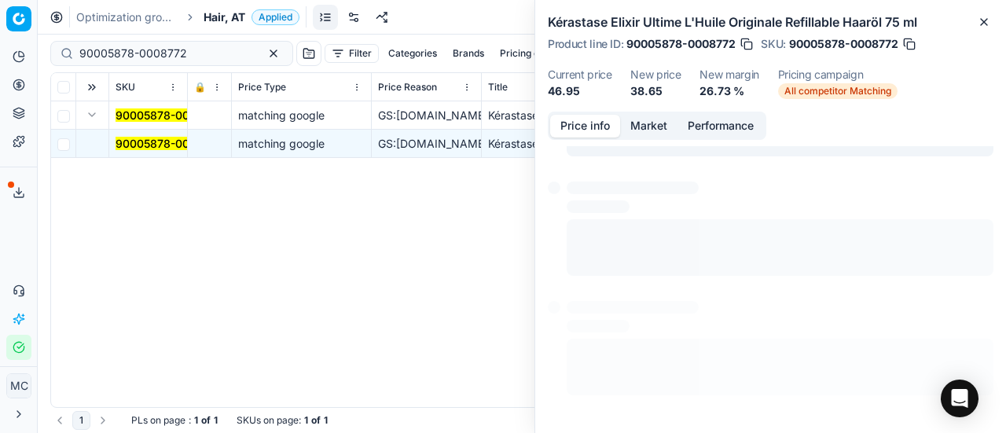
scroll to position [11, 0]
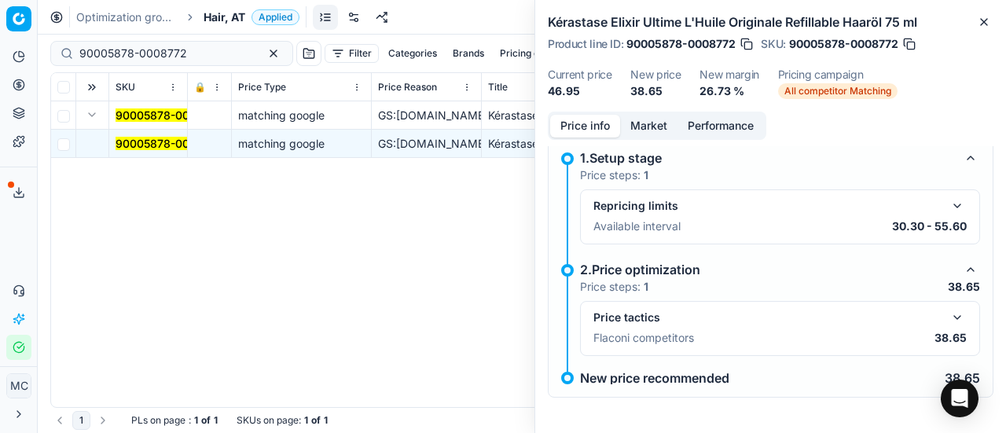
click at [951, 316] on button "button" at bounding box center [957, 317] width 19 height 19
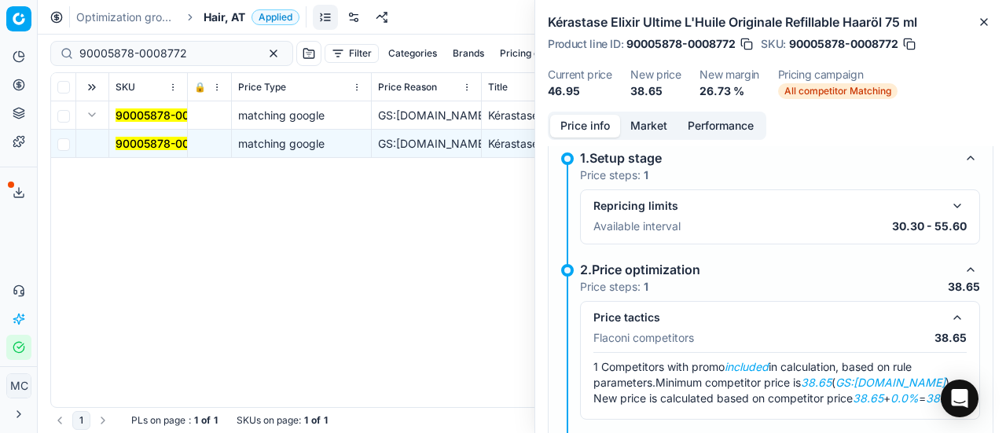
click at [642, 131] on button "Market" at bounding box center [648, 126] width 57 height 23
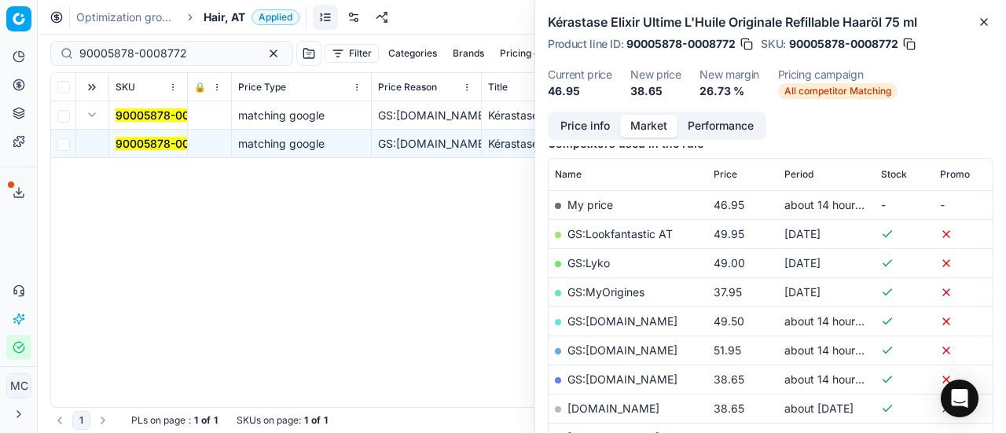
scroll to position [236, 0]
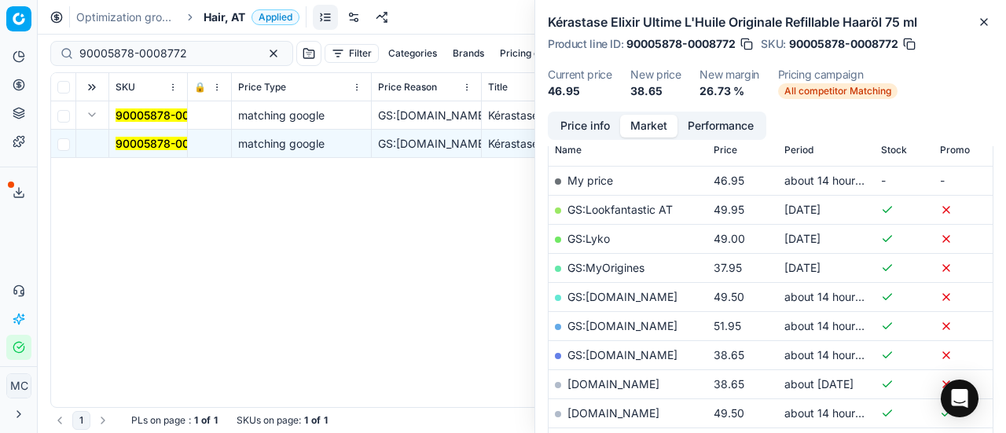
click at [636, 353] on link "GS:[DOMAIN_NAME]" at bounding box center [623, 354] width 110 height 13
click at [5, 245] on div "Analytics Pricing Product portfolio Templates Export service 20 Contact support…" at bounding box center [18, 202] width 37 height 329
click at [0, 230] on div "Analytics Pricing Product portfolio Templates Export service 20 Contact support…" at bounding box center [18, 202] width 37 height 329
click at [0, 226] on div "Analytics Pricing Product portfolio Templates Export service 20 Contact support…" at bounding box center [18, 202] width 37 height 329
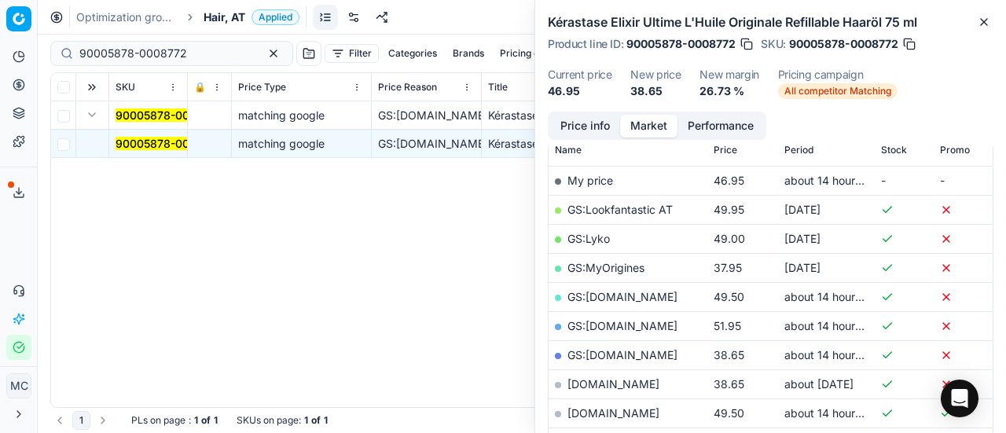
click at [222, 9] on span "Hair, AT" at bounding box center [225, 17] width 42 height 16
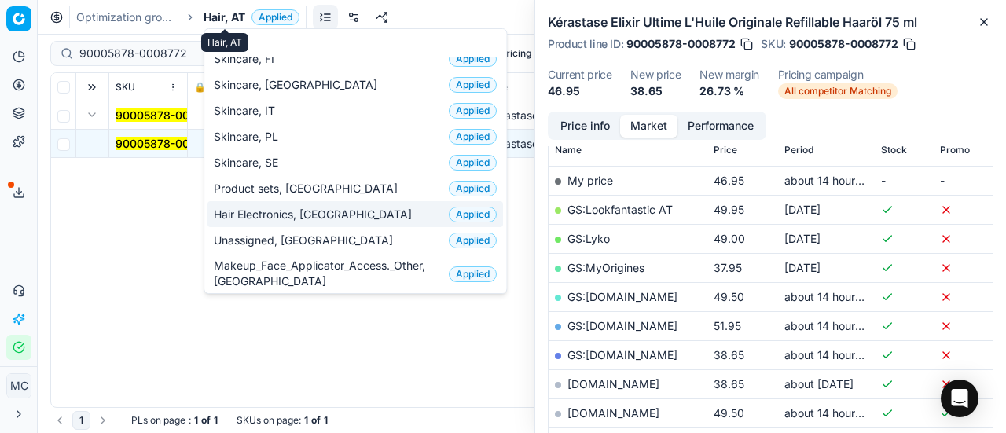
scroll to position [0, 0]
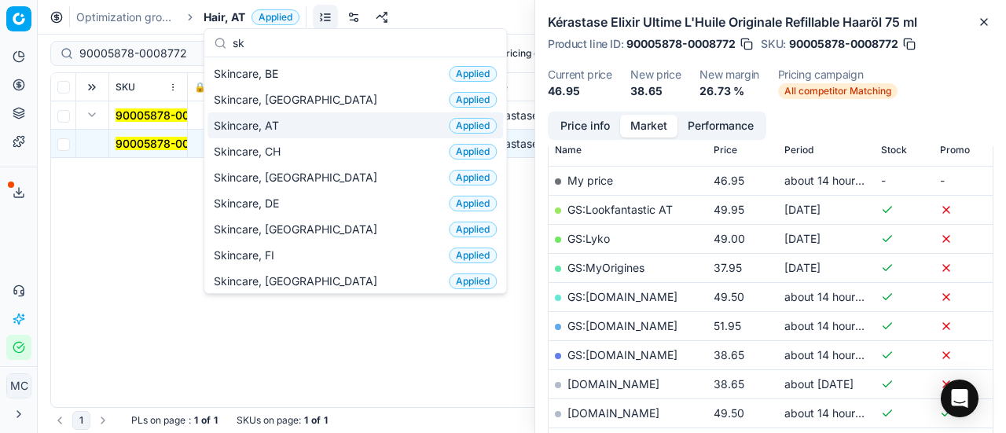
type input "sk"
click at [315, 122] on div "Skincare, AT Applied" at bounding box center [356, 125] width 296 height 26
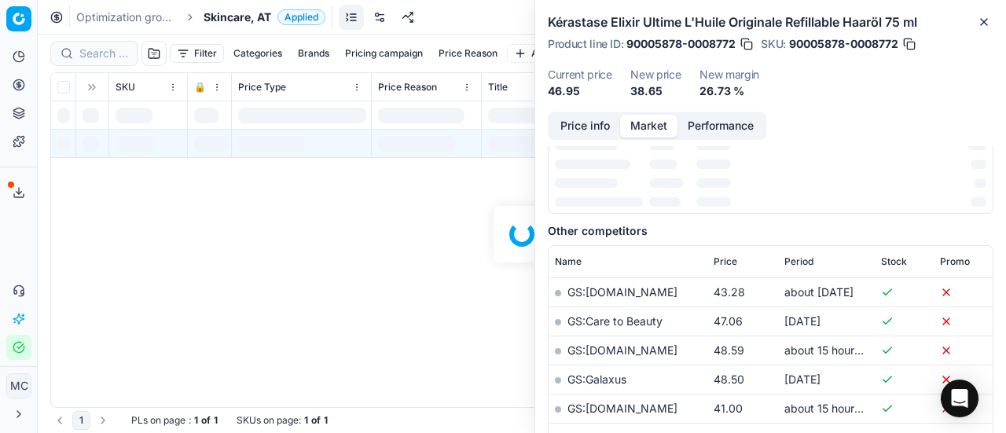
scroll to position [236, 0]
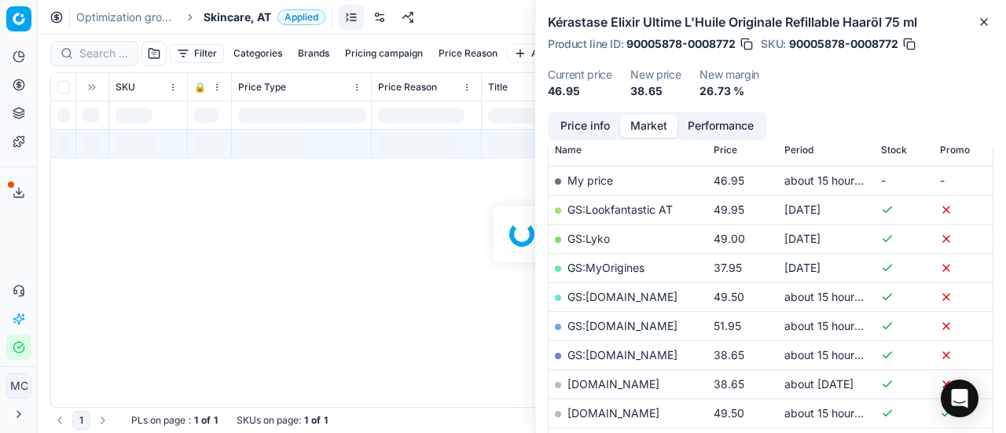
click at [99, 59] on div at bounding box center [522, 234] width 969 height 399
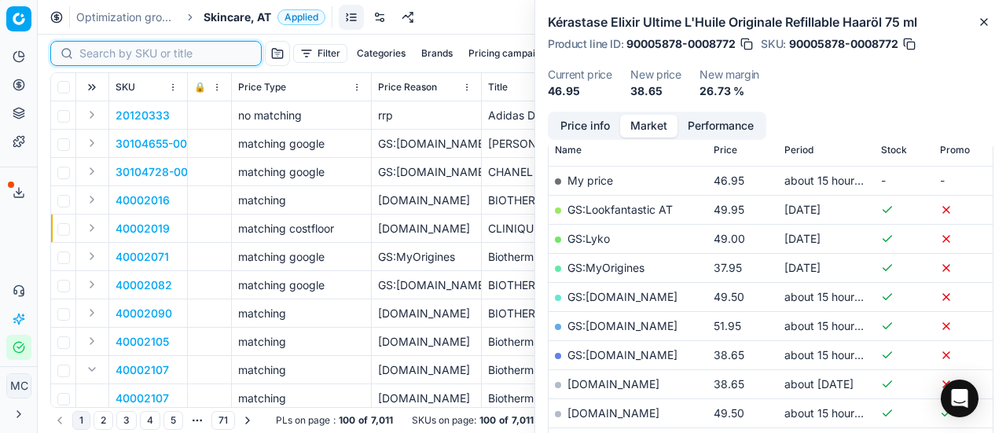
click at [110, 53] on input at bounding box center [165, 54] width 172 height 16
paste input "80004535-75"
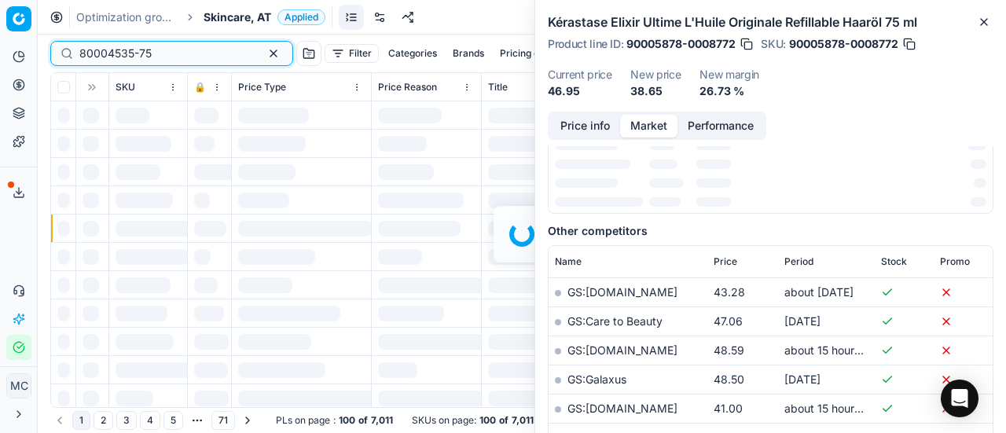
scroll to position [236, 0]
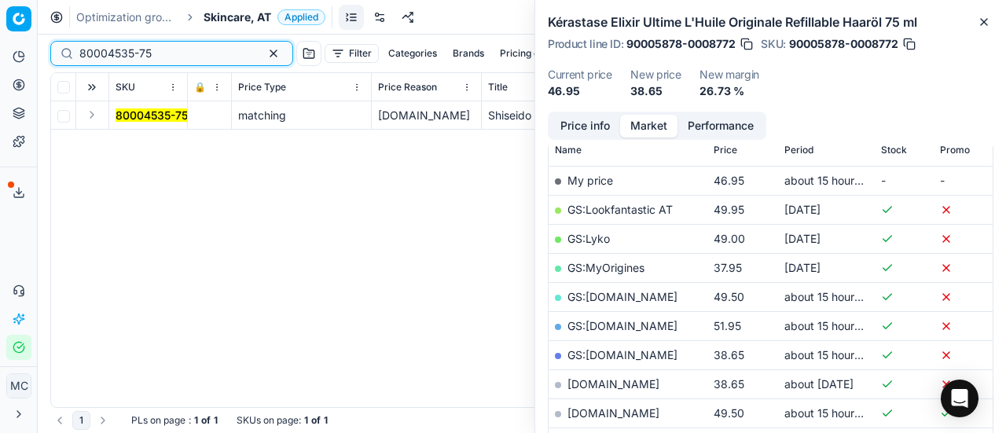
type input "80004535-75"
click at [94, 111] on button "Expand" at bounding box center [92, 114] width 19 height 19
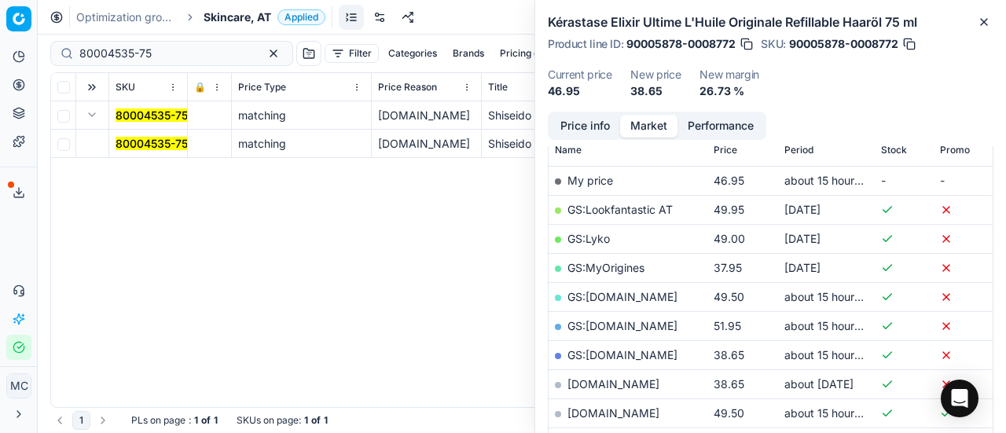
drag, startPoint x: 145, startPoint y: 138, endPoint x: 627, endPoint y: 145, distance: 481.2
click at [146, 138] on mark "80004535-75" at bounding box center [152, 143] width 72 height 13
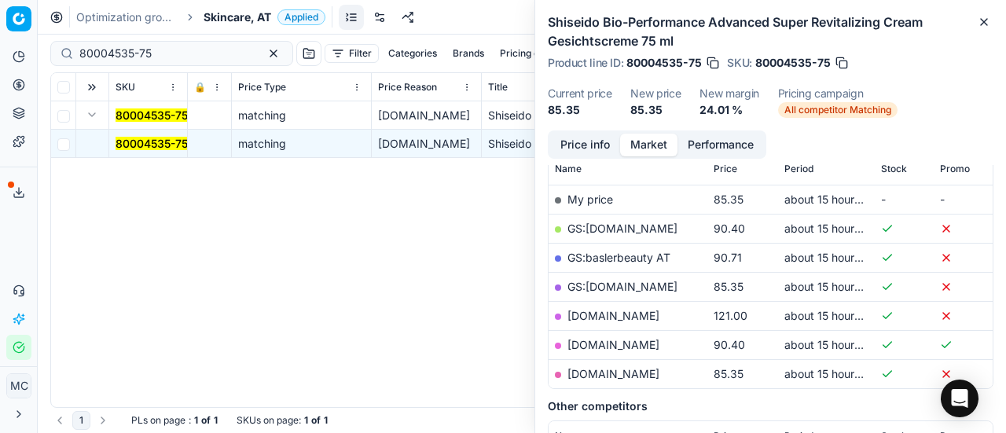
drag, startPoint x: 596, startPoint y: 148, endPoint x: 611, endPoint y: 163, distance: 21.1
click at [598, 148] on button "Price info" at bounding box center [585, 145] width 70 height 23
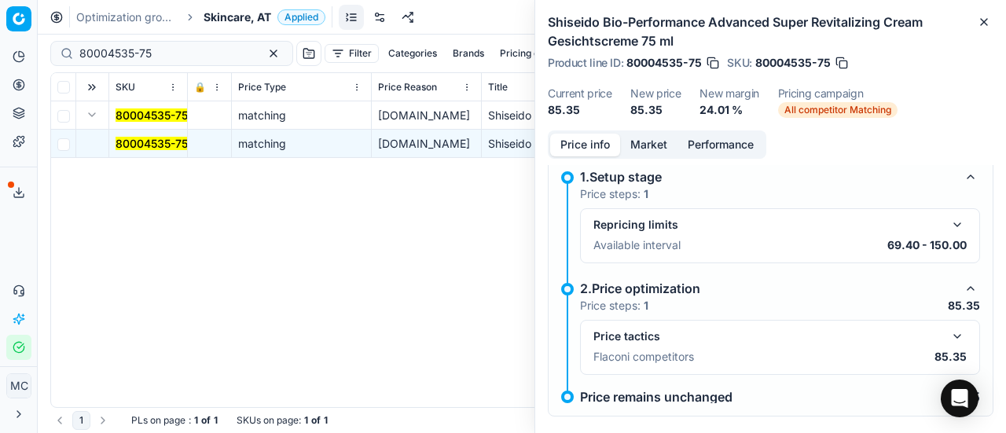
scroll to position [30, 0]
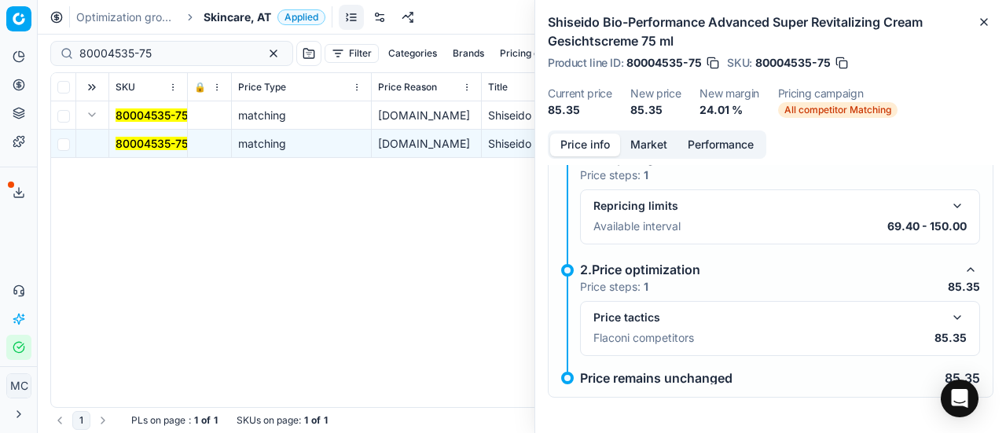
click at [948, 327] on div "Price tactics Flaconi competitors 85.35" at bounding box center [780, 328] width 373 height 41
click at [948, 303] on div "Price tactics Flaconi competitors 85.35" at bounding box center [780, 328] width 400 height 55
click at [949, 318] on button "button" at bounding box center [957, 317] width 19 height 19
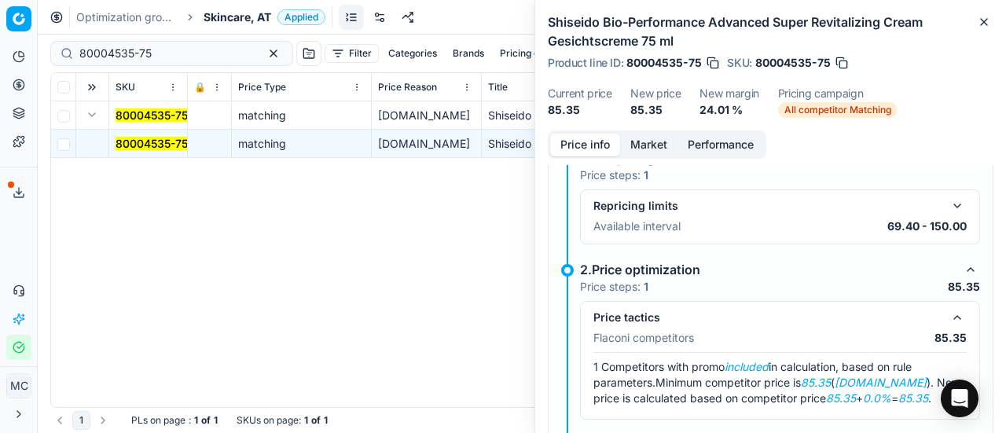
click at [660, 140] on button "Market" at bounding box center [648, 145] width 57 height 23
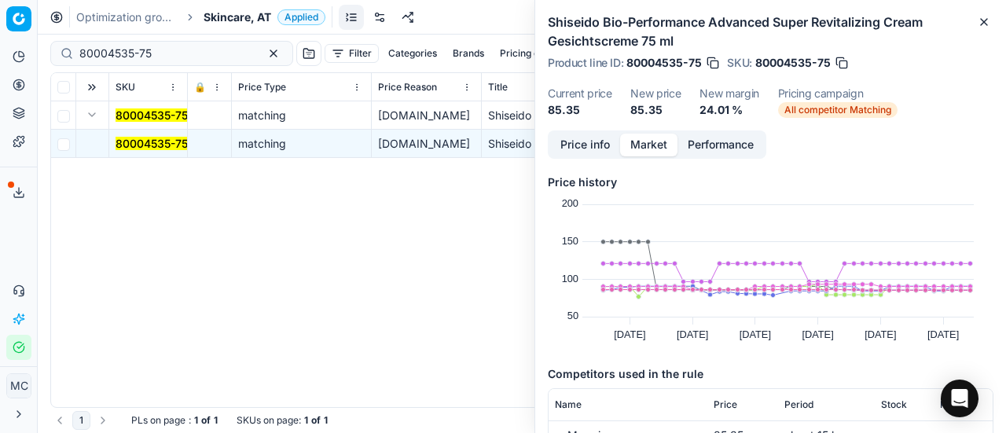
scroll to position [236, 0]
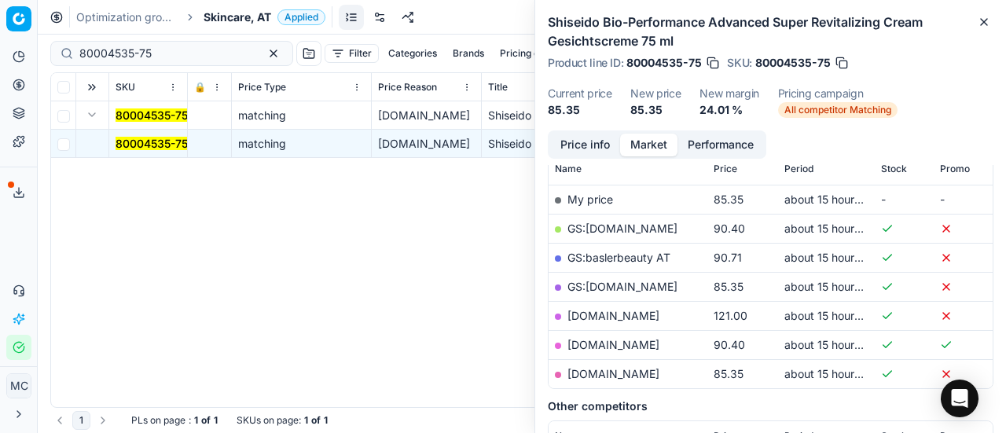
click at [657, 369] on td "[DOMAIN_NAME]" at bounding box center [628, 373] width 159 height 29
click at [646, 369] on link "[DOMAIN_NAME]" at bounding box center [614, 373] width 92 height 13
